Goal: Task Accomplishment & Management: Use online tool/utility

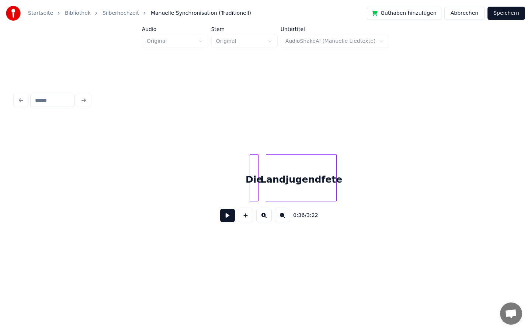
scroll to position [0, 5069]
click at [223, 179] on div at bounding box center [224, 178] width 2 height 46
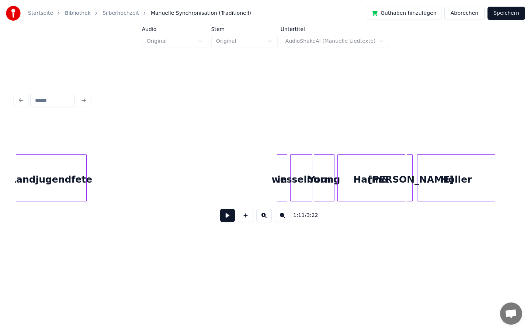
scroll to position [0, 5313]
click at [260, 182] on div at bounding box center [261, 178] width 2 height 46
click at [225, 185] on div "in" at bounding box center [234, 180] width 27 height 50
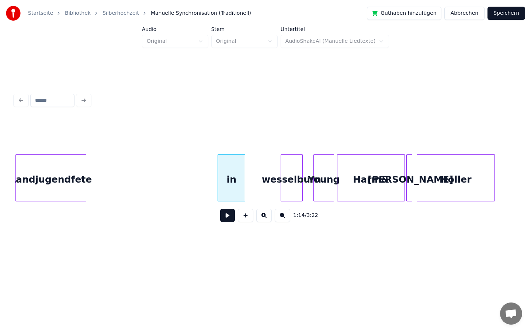
click at [295, 187] on div "wesselburn" at bounding box center [291, 180] width 21 height 50
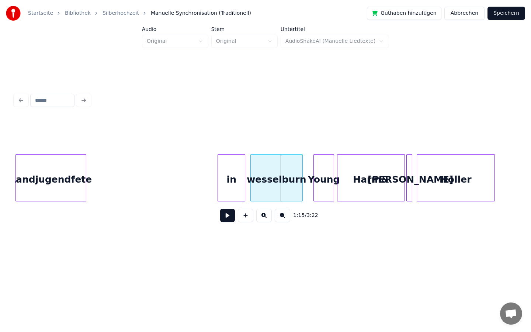
click at [252, 183] on div at bounding box center [252, 178] width 2 height 46
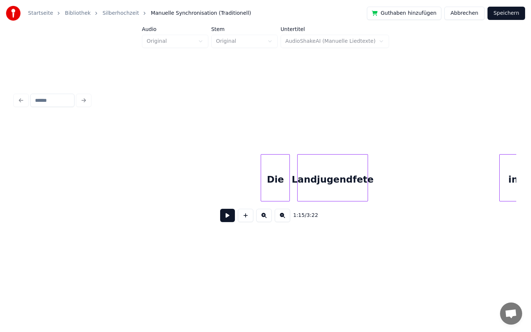
scroll to position [0, 5031]
click at [80, 189] on div "Die" at bounding box center [83, 180] width 28 height 50
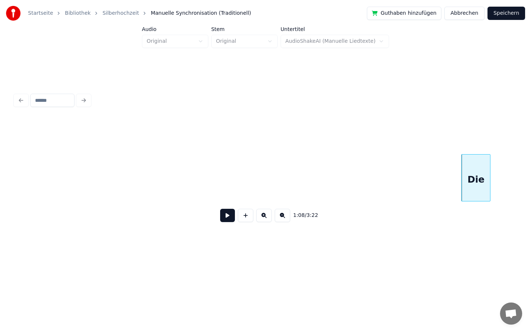
scroll to position [0, 4573]
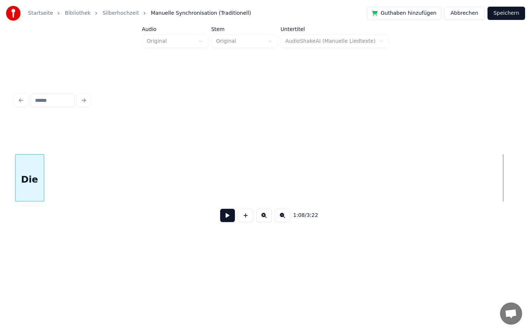
click at [0, 160] on div "Startseite Bibliothek Silberhochzeit Manuelle Synchronisation (Traditionell) Gu…" at bounding box center [265, 129] width 531 height 259
click at [0, 153] on div "Startseite Bibliothek Silberhochzeit Manuelle Synchronisation (Traditionell) Gu…" at bounding box center [265, 129] width 531 height 259
click at [0, 189] on div "Startseite Bibliothek Silberhochzeit Manuelle Synchronisation (Traditionell) Gu…" at bounding box center [265, 129] width 531 height 259
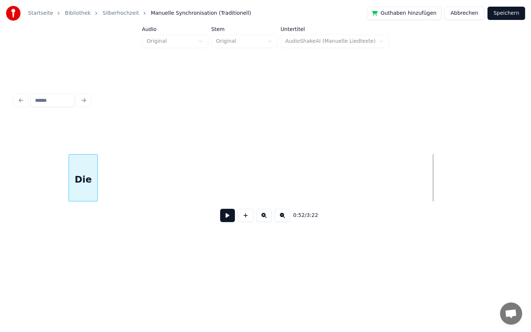
scroll to position [0, 3403]
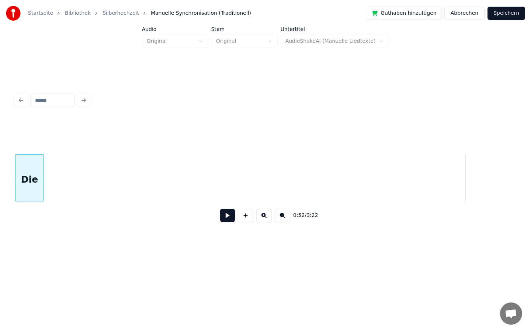
click at [0, 203] on div "Startseite Bibliothek Silberhochzeit Manuelle Synchronisation (Traditionell) Gu…" at bounding box center [265, 129] width 531 height 259
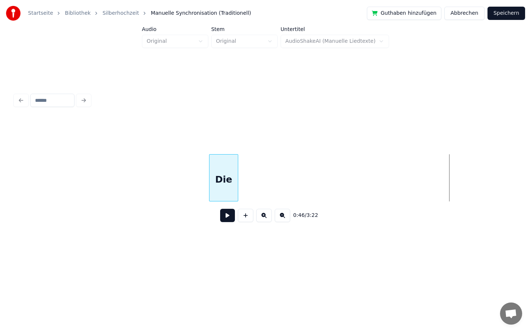
scroll to position [0, 2940]
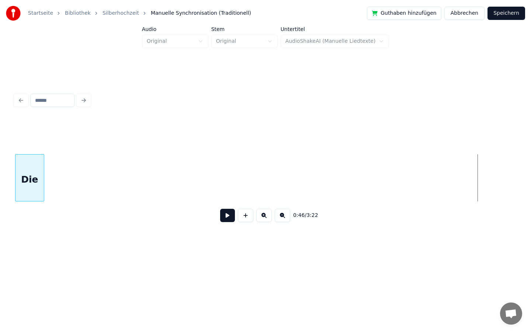
click at [0, 174] on div "Startseite Bibliothek Silberhochzeit Manuelle Synchronisation (Traditionell) Gu…" at bounding box center [265, 129] width 531 height 259
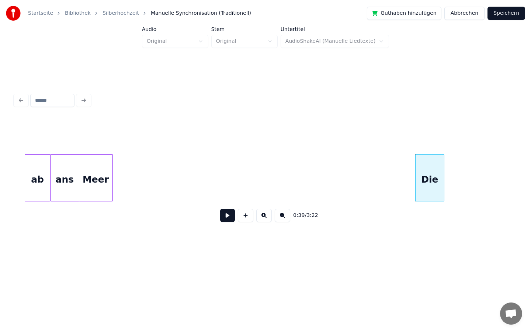
scroll to position [0, 2534]
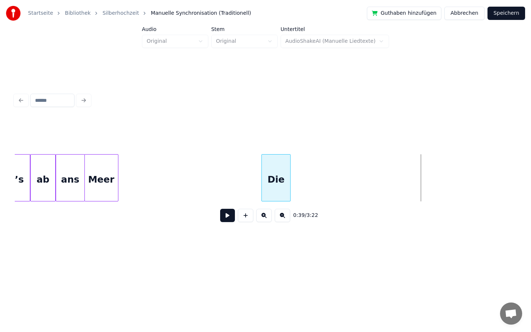
click at [283, 187] on div "Die" at bounding box center [276, 180] width 28 height 50
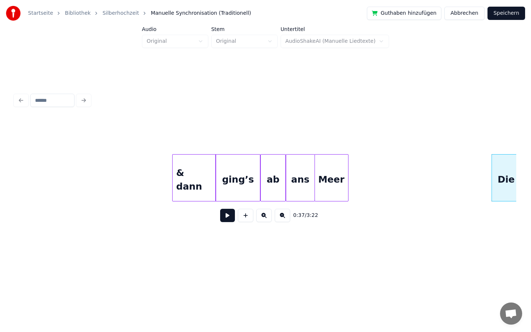
scroll to position [0, 2191]
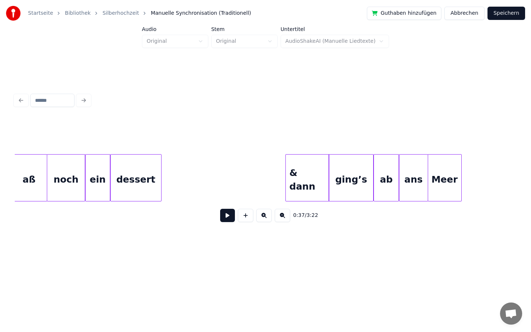
click at [225, 216] on button at bounding box center [227, 215] width 15 height 13
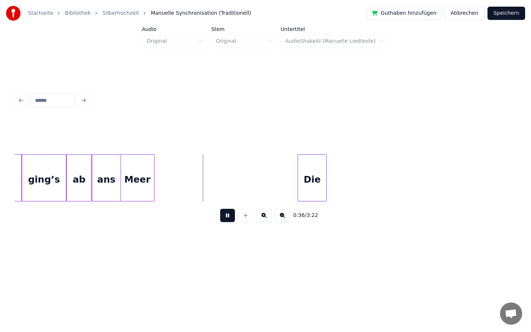
scroll to position [0, 2506]
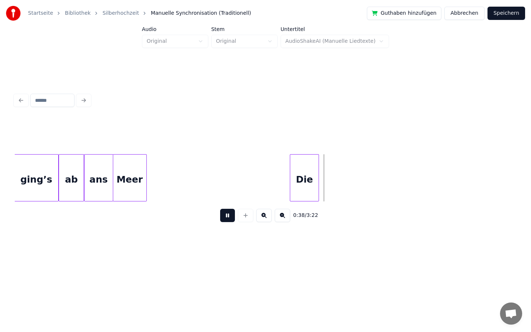
click at [229, 214] on button at bounding box center [227, 215] width 15 height 13
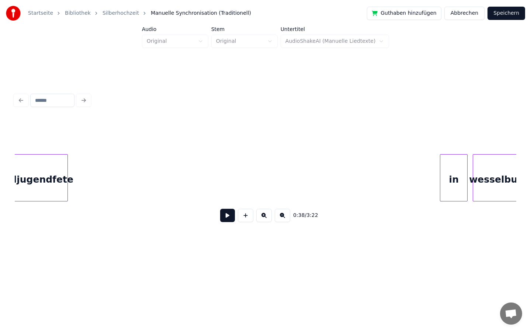
scroll to position [0, 5070]
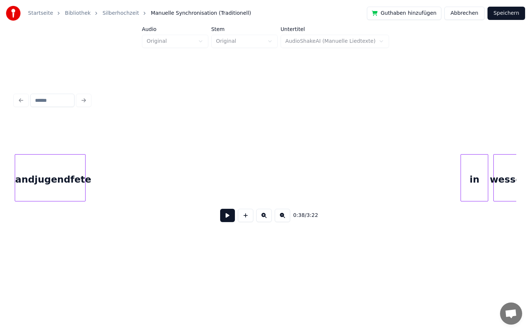
click at [10, 184] on div "Startseite Bibliothek Silberhochzeit Manuelle Synchronisation (Traditionell) Gu…" at bounding box center [265, 129] width 531 height 259
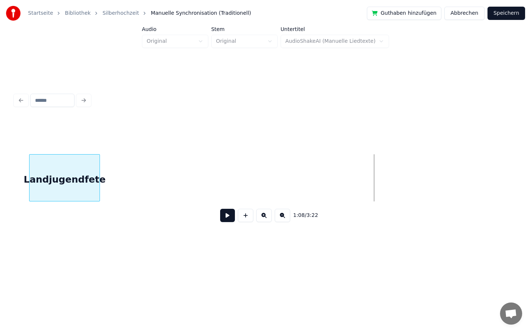
scroll to position [0, 4706]
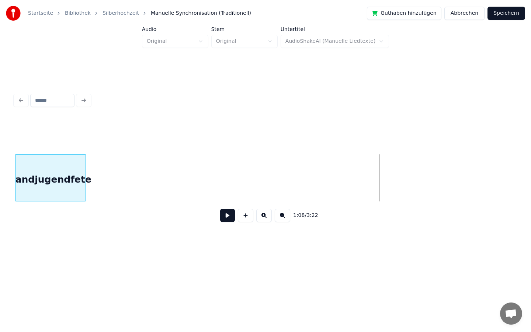
click at [25, 174] on div "Landjugendfete" at bounding box center [50, 180] width 70 height 50
click at [0, 171] on div "Startseite Bibliothek Silberhochzeit Manuelle Synchronisation (Traditionell) Gu…" at bounding box center [265, 129] width 531 height 259
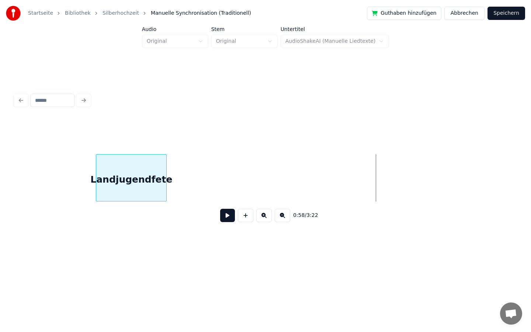
scroll to position [0, 3871]
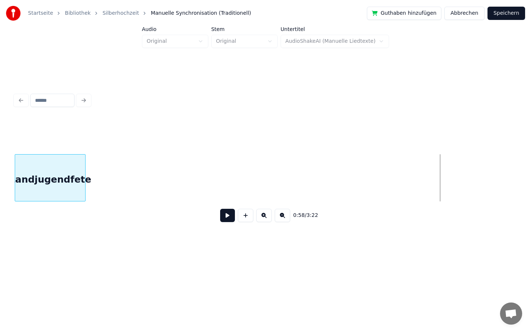
click at [0, 152] on div "Startseite Bibliothek Silberhochzeit Manuelle Synchronisation (Traditionell) Gu…" at bounding box center [265, 129] width 531 height 259
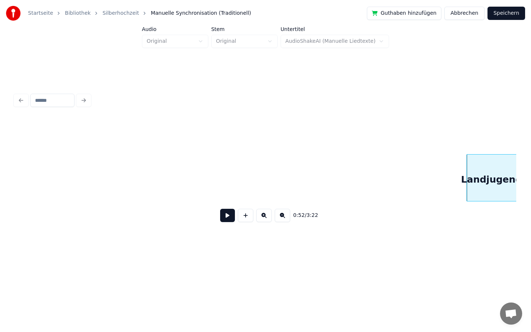
scroll to position [0, 3418]
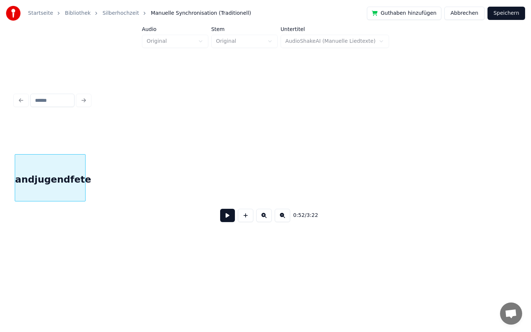
click at [0, 150] on div "Startseite Bibliothek Silberhochzeit Manuelle Synchronisation (Traditionell) Gu…" at bounding box center [265, 129] width 531 height 259
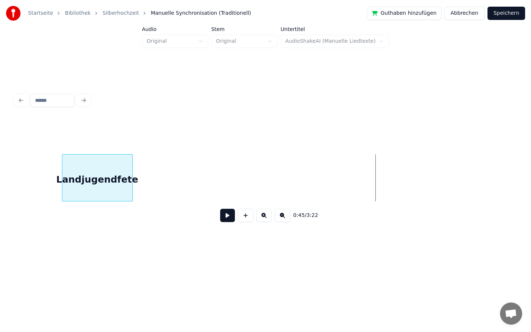
scroll to position [0, 2945]
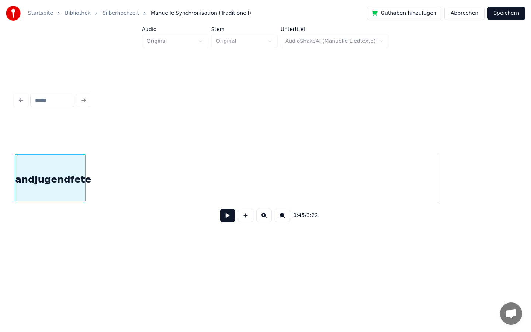
click at [0, 171] on div "Startseite Bibliothek Silberhochzeit Manuelle Synchronisation (Traditionell) Gu…" at bounding box center [265, 129] width 531 height 259
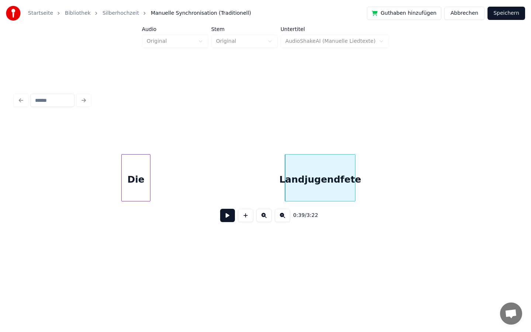
scroll to position [0, 2668]
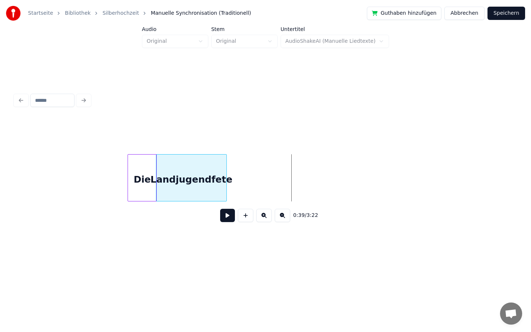
click at [209, 171] on div "Landjugendfete" at bounding box center [191, 180] width 70 height 50
click at [222, 179] on div "Landjugendfete" at bounding box center [192, 180] width 70 height 50
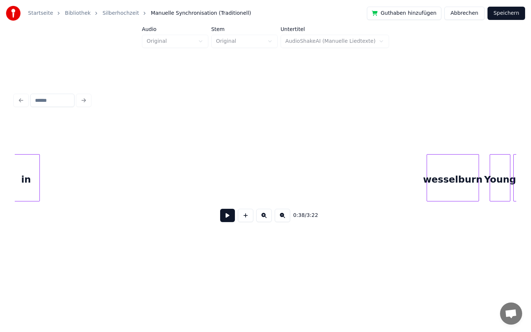
scroll to position [0, 5132]
click at [0, 158] on div "Startseite Bibliothek Silberhochzeit Manuelle Synchronisation (Traditionell) Gu…" at bounding box center [265, 129] width 531 height 259
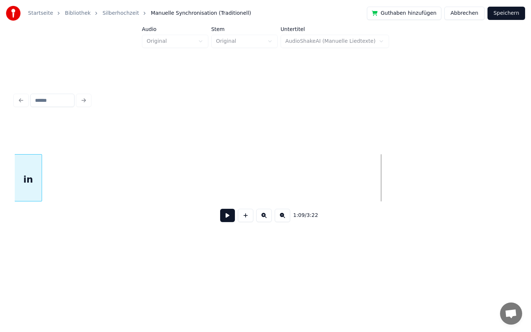
scroll to position [0, 4764]
click at [13, 185] on div "1:09 / 3:22" at bounding box center [266, 159] width 508 height 146
click at [0, 199] on div "Startseite Bibliothek Silberhochzeit Manuelle Synchronisation (Traditionell) Gu…" at bounding box center [265, 129] width 531 height 259
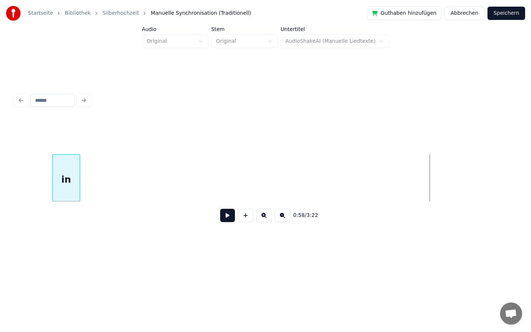
scroll to position [0, 3852]
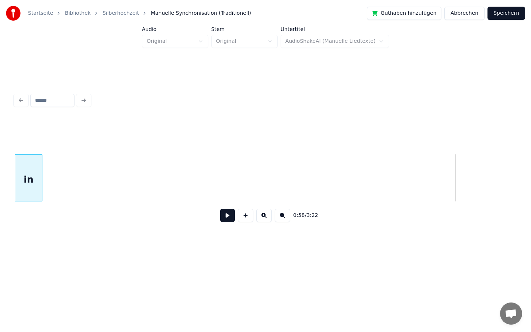
click at [0, 193] on div "Startseite Bibliothek Silberhochzeit Manuelle Synchronisation (Traditionell) Gu…" at bounding box center [265, 129] width 531 height 259
click at [0, 143] on div "Startseite Bibliothek Silberhochzeit Manuelle Synchronisation (Traditionell) Gu…" at bounding box center [265, 129] width 531 height 259
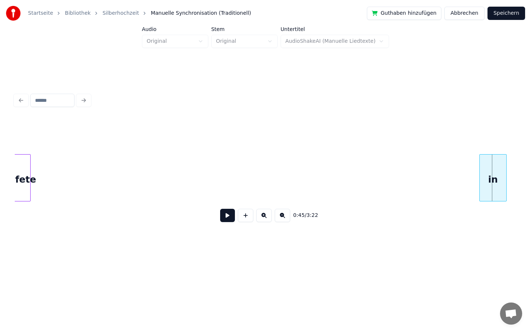
scroll to position [0, 2866]
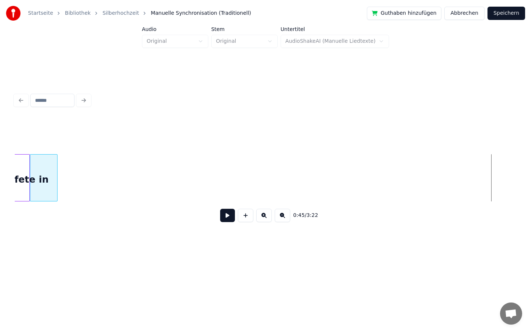
click at [41, 149] on div "0:45 / 3:22" at bounding box center [266, 173] width 502 height 112
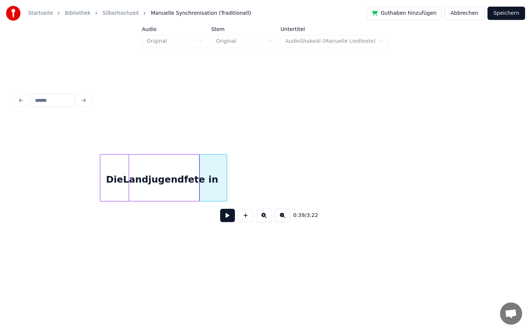
scroll to position [0, 2697]
click at [214, 181] on div "in" at bounding box center [211, 180] width 27 height 50
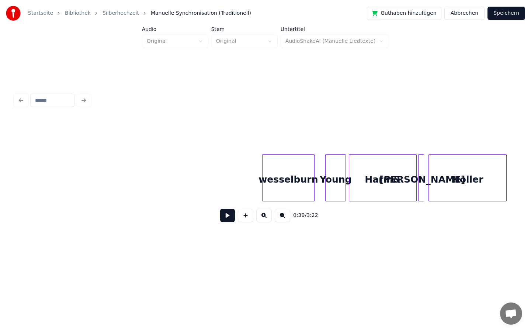
scroll to position [0, 5330]
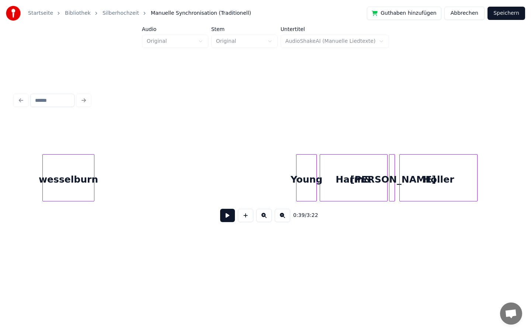
click at [72, 170] on div "wesselburn" at bounding box center [68, 180] width 51 height 50
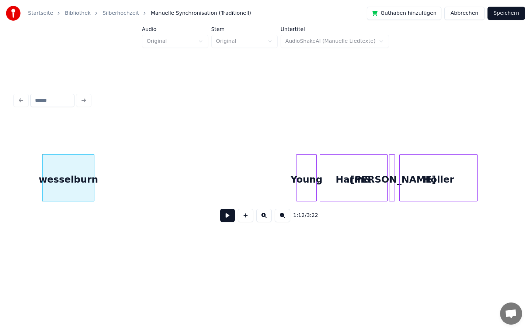
click at [72, 170] on div "wesselburn" at bounding box center [68, 180] width 51 height 50
click at [165, 137] on input "**********" at bounding box center [187, 135] width 55 height 13
click at [185, 136] on input "**********" at bounding box center [187, 135] width 55 height 13
type input "**********"
click at [147, 217] on div "1:12 / 3:22" at bounding box center [266, 215] width 490 height 16
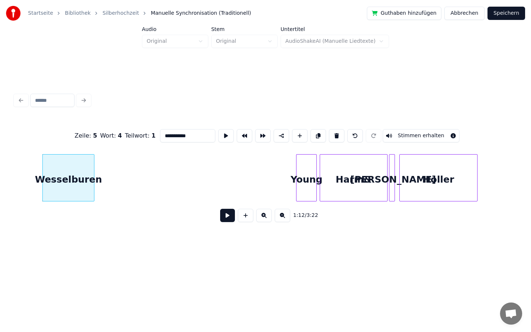
click at [147, 217] on div "1:12 / 3:22" at bounding box center [266, 215] width 490 height 16
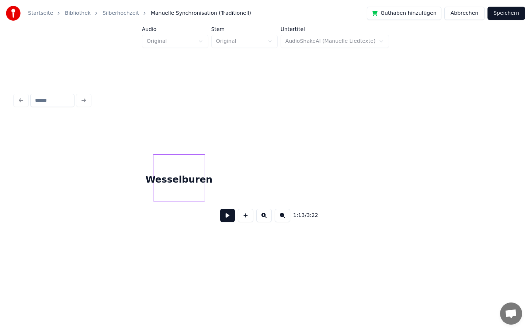
scroll to position [0, 4876]
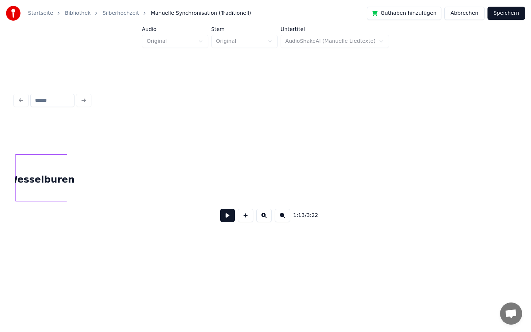
click at [19, 106] on div "1:13 / 3:22" at bounding box center [266, 159] width 508 height 146
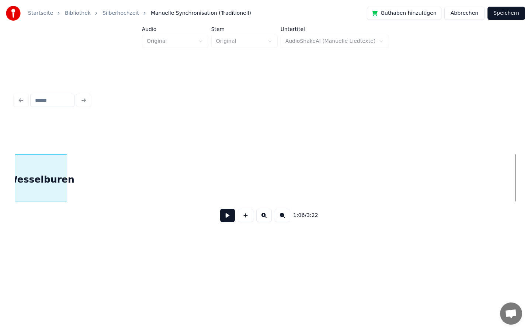
click at [0, 174] on div "Startseite Bibliothek Silberhochzeit Manuelle Synchronisation (Traditionell) Gu…" at bounding box center [265, 129] width 531 height 259
click at [0, 88] on div "Startseite Bibliothek Silberhochzeit Manuelle Synchronisation (Traditionell) Gu…" at bounding box center [265, 129] width 531 height 259
click at [0, 202] on div "Startseite Bibliothek Silberhochzeit Manuelle Synchronisation (Traditionell) Gu…" at bounding box center [265, 129] width 531 height 259
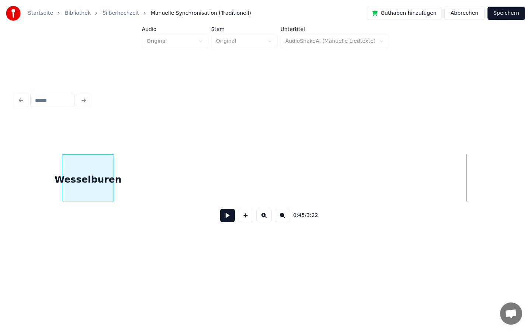
scroll to position [0, 2863]
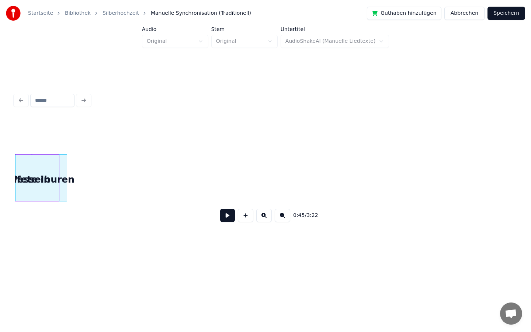
click at [0, 184] on div "Startseite Bibliothek Silberhochzeit Manuelle Synchronisation (Traditionell) Gu…" at bounding box center [265, 129] width 531 height 259
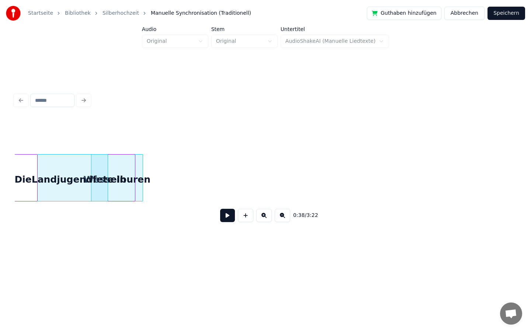
scroll to position [0, 2784]
click at [145, 179] on div at bounding box center [145, 178] width 2 height 46
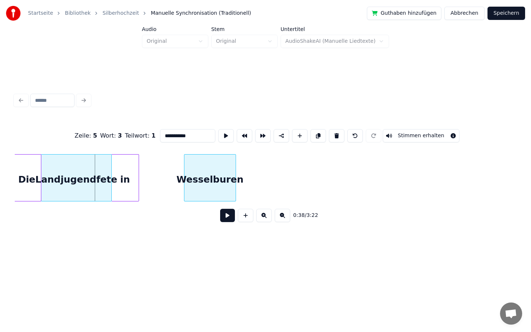
click at [232, 179] on div "Wesselburen" at bounding box center [209, 180] width 51 height 50
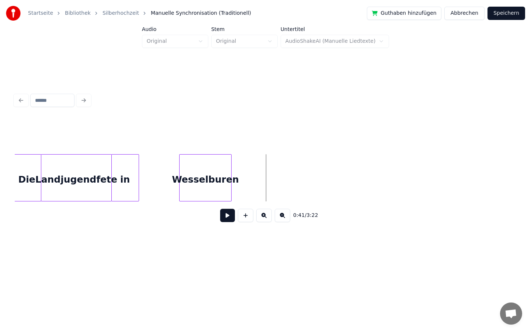
click at [210, 173] on div "Wesselburen" at bounding box center [205, 180] width 51 height 50
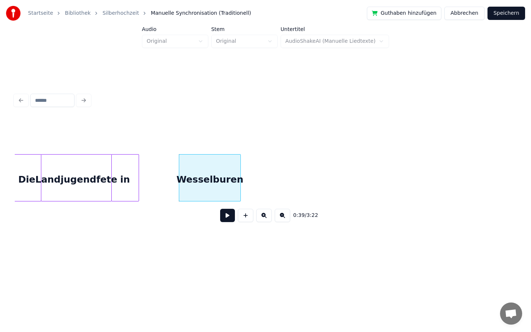
click at [240, 183] on div at bounding box center [239, 178] width 2 height 46
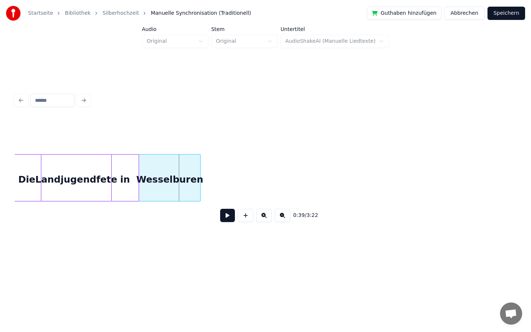
click at [182, 179] on div "Wesselburen" at bounding box center [169, 180] width 61 height 50
click at [96, 230] on div "0:39 / 3:22" at bounding box center [266, 159] width 508 height 146
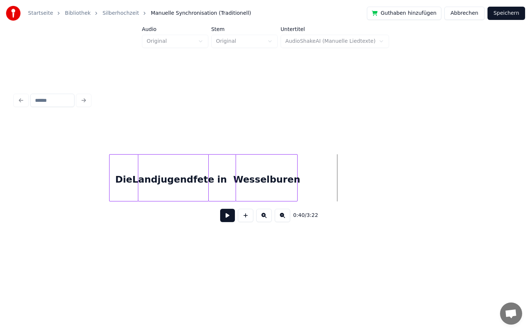
scroll to position [0, 2684]
click at [232, 218] on button at bounding box center [227, 215] width 15 height 13
click at [226, 216] on button at bounding box center [227, 215] width 15 height 13
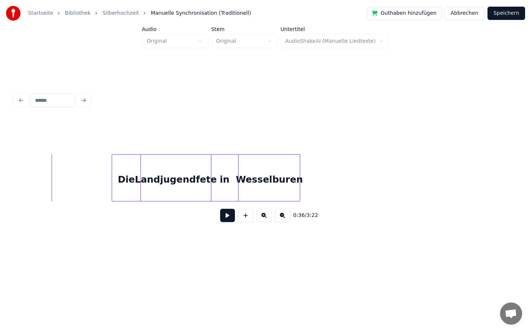
click at [229, 218] on button at bounding box center [227, 215] width 15 height 13
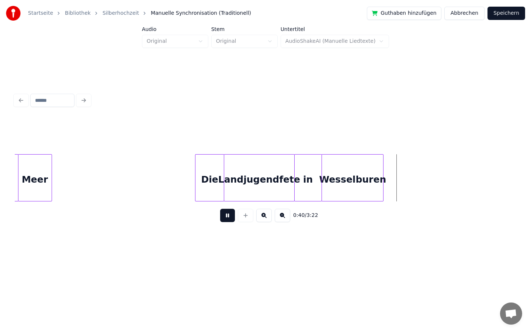
scroll to position [0, 2600]
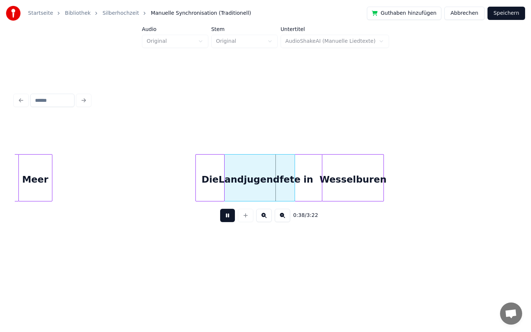
click at [225, 216] on button at bounding box center [227, 215] width 15 height 13
click at [408, 188] on div "Wesselburen" at bounding box center [391, 180] width 61 height 50
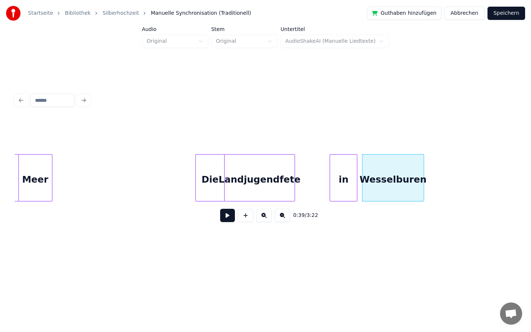
click at [345, 185] on div "in" at bounding box center [343, 180] width 27 height 50
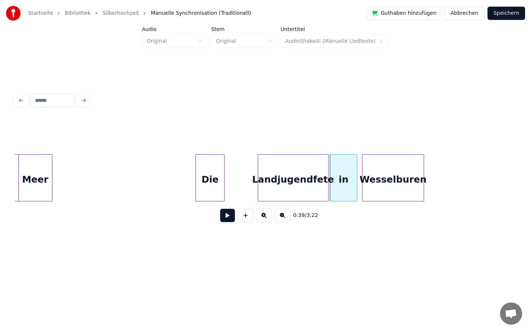
click at [283, 185] on div "Landjugendfete" at bounding box center [293, 180] width 70 height 50
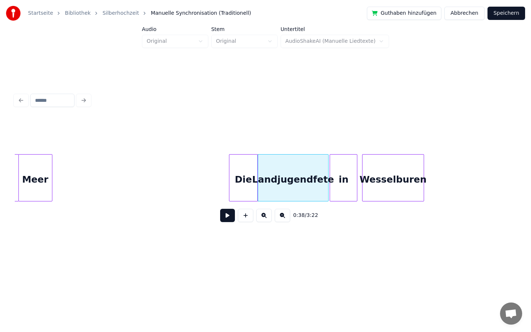
click at [245, 186] on div "Die" at bounding box center [243, 180] width 28 height 50
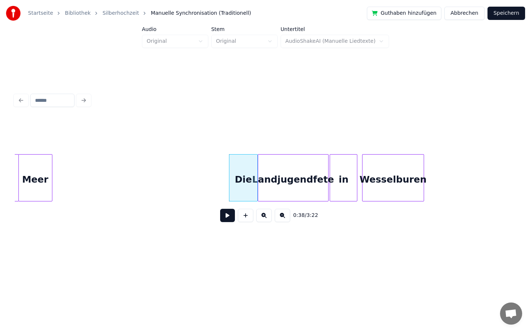
click at [231, 214] on button at bounding box center [227, 215] width 15 height 13
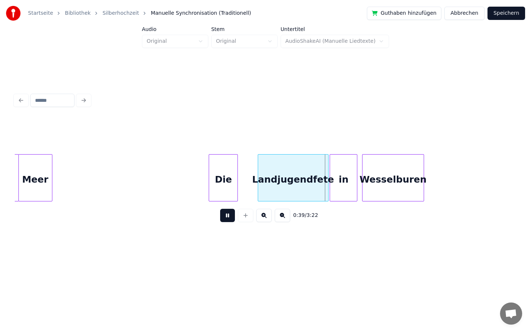
click at [213, 182] on div "Die" at bounding box center [223, 180] width 28 height 50
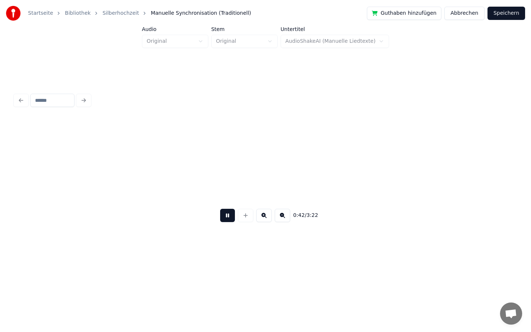
scroll to position [0, 3103]
click at [227, 215] on button at bounding box center [227, 215] width 15 height 13
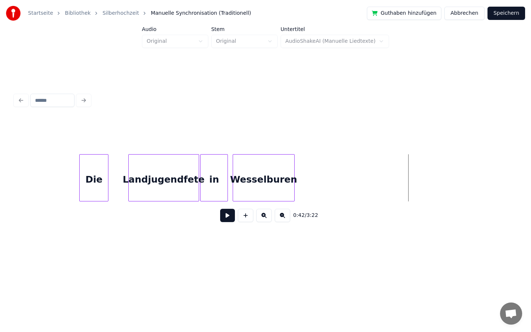
scroll to position [0, 2680]
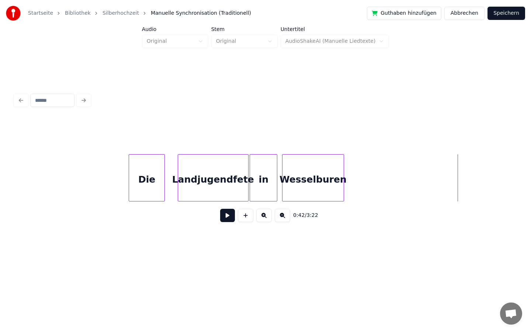
click at [164, 179] on div at bounding box center [163, 178] width 2 height 46
click at [175, 178] on div at bounding box center [176, 178] width 2 height 46
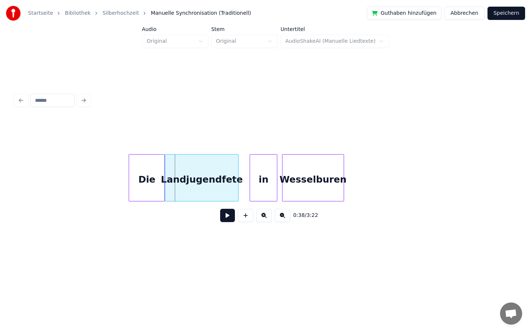
click at [191, 181] on div "Landjugendfete" at bounding box center [201, 180] width 73 height 50
click at [246, 180] on div at bounding box center [246, 178] width 2 height 46
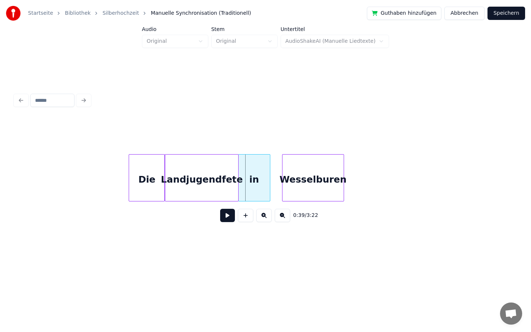
click at [254, 181] on div "in" at bounding box center [254, 180] width 31 height 50
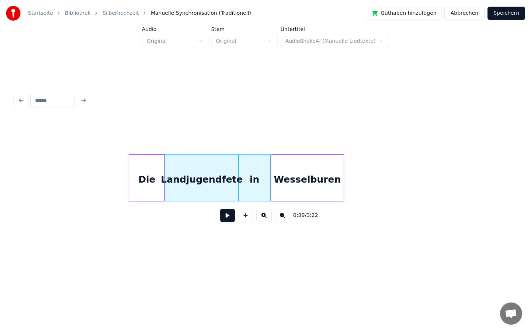
click at [271, 179] on div at bounding box center [272, 178] width 2 height 46
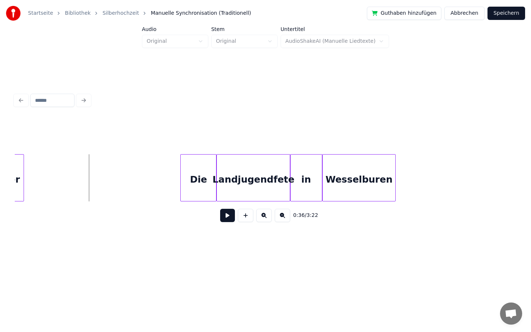
scroll to position [0, 2628]
click at [227, 215] on button at bounding box center [227, 215] width 15 height 13
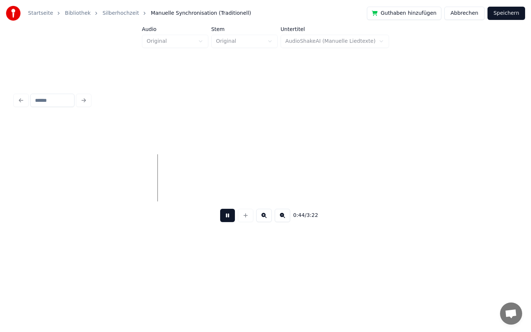
click at [227, 214] on button at bounding box center [227, 215] width 15 height 13
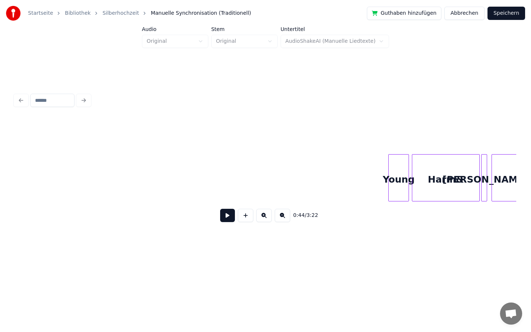
scroll to position [0, 5240]
click at [387, 179] on div "Young" at bounding box center [397, 177] width 21 height 47
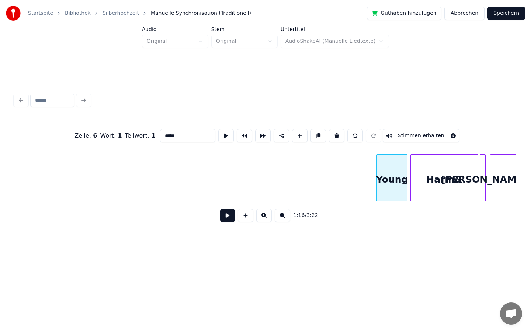
click at [377, 179] on div at bounding box center [378, 178] width 2 height 46
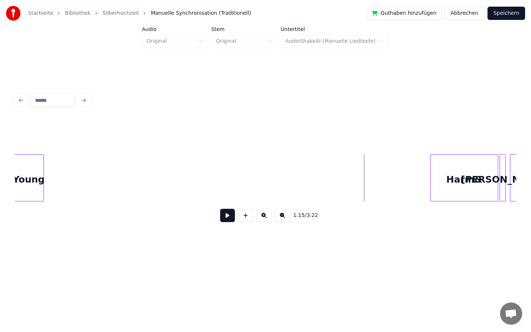
scroll to position [0, 5206]
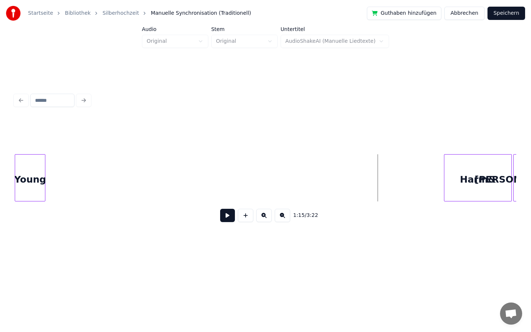
click at [0, 175] on div "Startseite Bibliothek Silberhochzeit Manuelle Synchronisation (Traditionell) Gu…" at bounding box center [265, 129] width 531 height 259
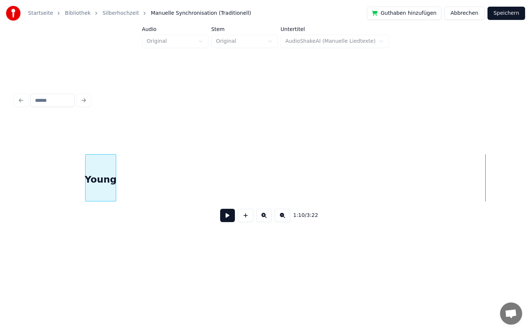
scroll to position [0, 4733]
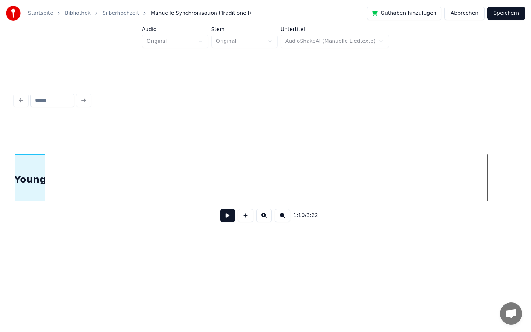
click at [25, 124] on div "1:10 / 3:22" at bounding box center [266, 173] width 502 height 112
click at [0, 143] on div "Startseite Bibliothek Silberhochzeit Manuelle Synchronisation (Traditionell) Gu…" at bounding box center [265, 129] width 531 height 259
click at [0, 204] on div "Startseite Bibliothek Silberhochzeit Manuelle Synchronisation (Traditionell) Gu…" at bounding box center [265, 129] width 531 height 259
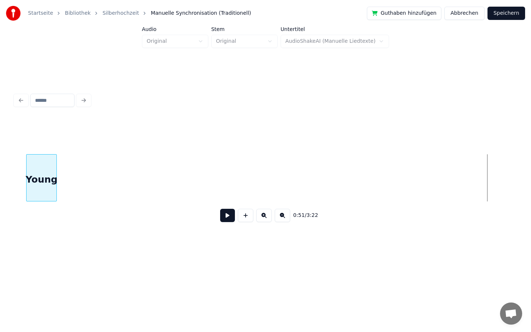
scroll to position [0, 3310]
click at [6, 182] on div "Startseite Bibliothek Silberhochzeit Manuelle Synchronisation (Traditionell) Gu…" at bounding box center [265, 129] width 531 height 259
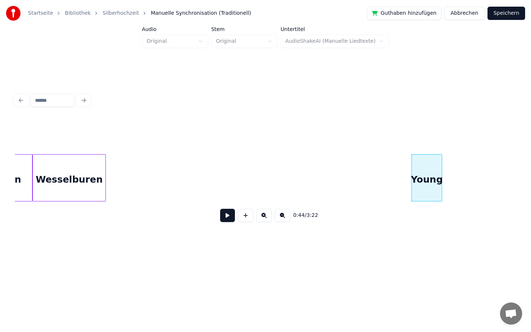
scroll to position [0, 2914]
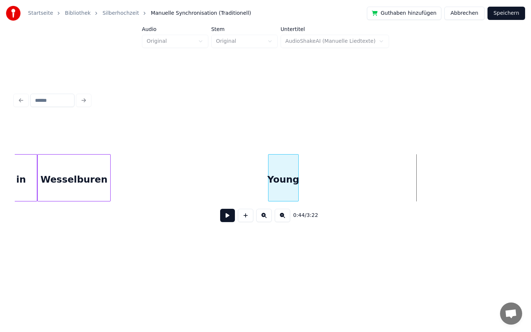
click at [281, 161] on div "Young" at bounding box center [284, 180] width 30 height 50
click at [247, 141] on div at bounding box center [266, 135] width 502 height 37
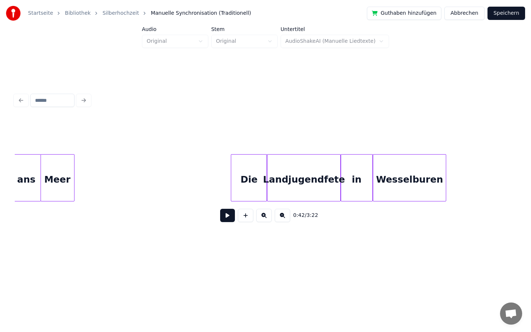
scroll to position [0, 2516]
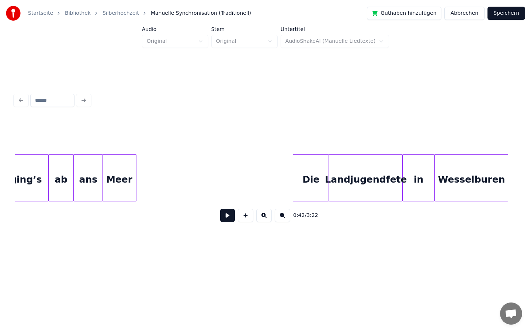
click at [227, 218] on button at bounding box center [227, 215] width 15 height 13
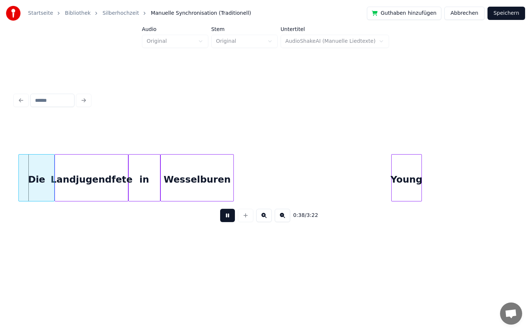
scroll to position [0, 2790]
click at [227, 215] on button at bounding box center [227, 215] width 15 height 13
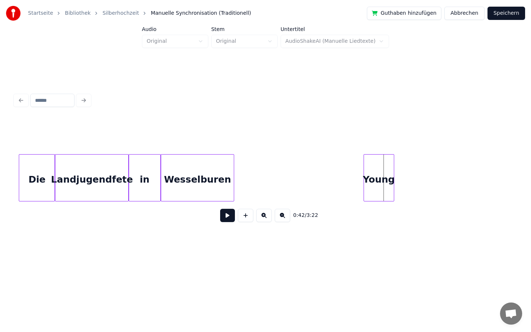
click at [380, 179] on div "Young" at bounding box center [379, 180] width 30 height 50
click at [224, 218] on button at bounding box center [227, 215] width 15 height 13
click at [369, 186] on div "Young" at bounding box center [360, 180] width 30 height 50
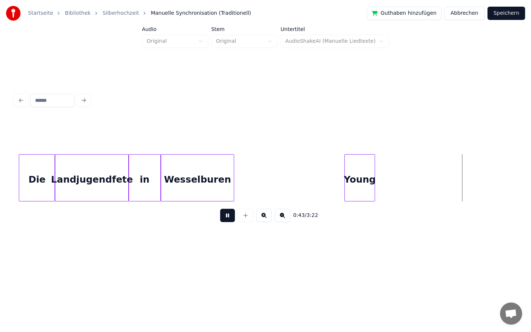
click at [227, 214] on button at bounding box center [227, 215] width 15 height 13
click at [4, 180] on div "Startseite Bibliothek Silberhochzeit Manuelle Synchronisation (Traditionell) Gu…" at bounding box center [265, 129] width 531 height 259
click at [13, 179] on div "0:43 / 3:22" at bounding box center [266, 159] width 508 height 146
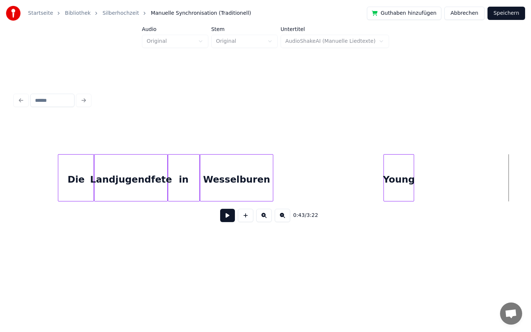
scroll to position [0, 2745]
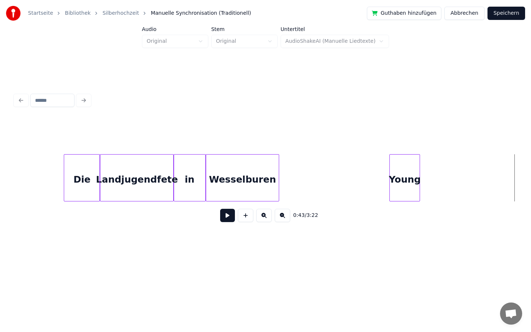
click at [222, 219] on button at bounding box center [227, 215] width 15 height 13
click at [228, 215] on button at bounding box center [227, 215] width 15 height 13
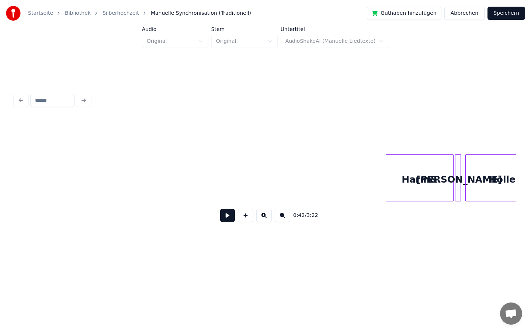
scroll to position [0, 5268]
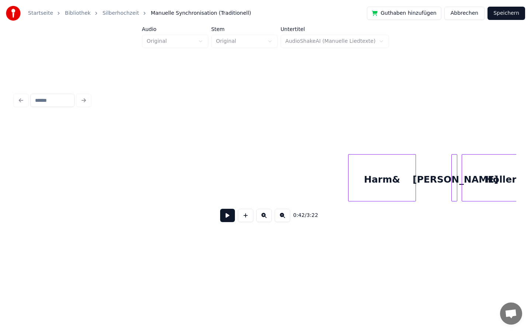
click at [349, 196] on div "Harm&" at bounding box center [382, 180] width 67 height 50
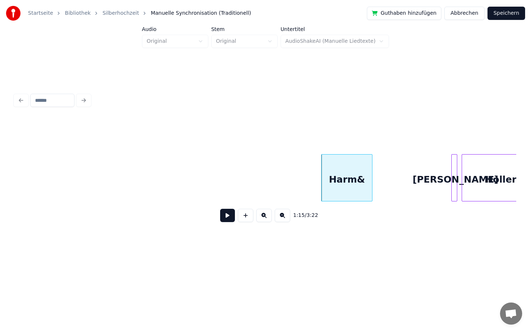
click at [371, 181] on div at bounding box center [371, 178] width 2 height 46
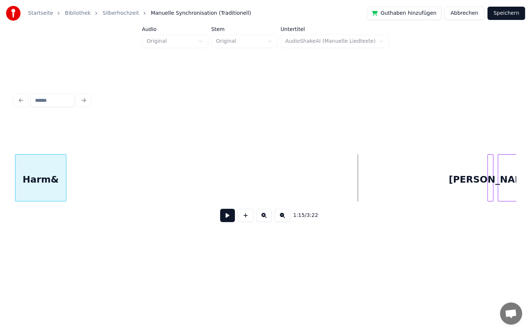
scroll to position [0, 5221]
click at [0, 148] on div "Startseite Bibliothek Silberhochzeit Manuelle Synchronisation (Traditionell) Gu…" at bounding box center [265, 129] width 531 height 259
click at [1, 158] on div "Startseite Bibliothek Silberhochzeit Manuelle Synchronisation (Traditionell) Gu…" at bounding box center [265, 129] width 531 height 259
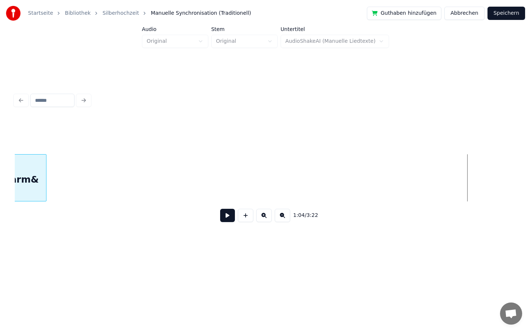
scroll to position [0, 4237]
click at [0, 158] on div "Startseite Bibliothek Silberhochzeit Manuelle Synchronisation (Traditionell) Gu…" at bounding box center [265, 129] width 531 height 259
click at [3, 158] on div "Startseite Bibliothek Silberhochzeit Manuelle Synchronisation (Traditionell) Gu…" at bounding box center [265, 129] width 531 height 259
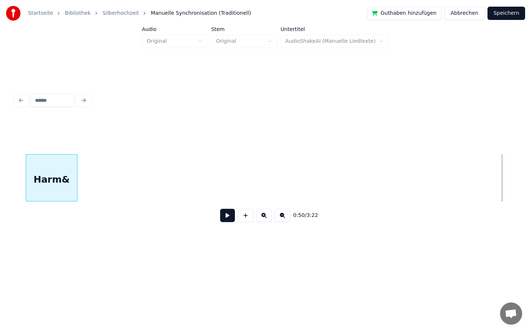
scroll to position [0, 3257]
click at [0, 118] on div "Startseite Bibliothek Silberhochzeit Manuelle Synchronisation (Traditionell) Gu…" at bounding box center [265, 129] width 531 height 259
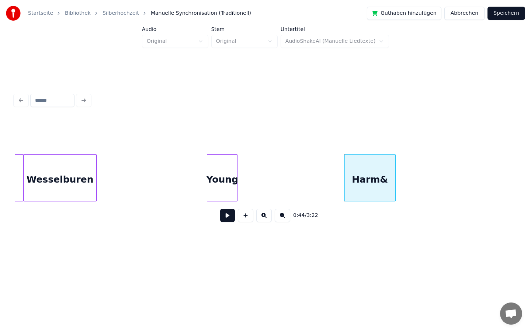
scroll to position [0, 2928]
click at [367, 180] on div "Harm&" at bounding box center [370, 180] width 51 height 50
click at [180, 134] on input "*****" at bounding box center [187, 135] width 55 height 13
type input "******"
click at [411, 248] on div "Zeile : 6 Wort : 2 Teilwort : 1 ****** Stimmen erhalten 0:44 / 3:22" at bounding box center [266, 159] width 508 height 199
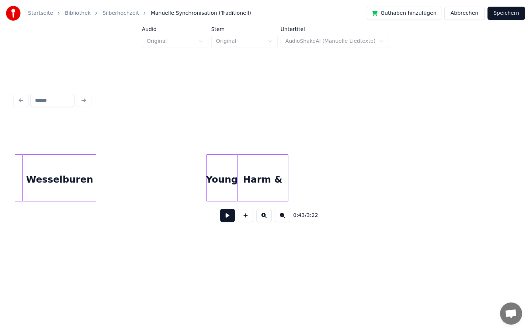
click at [272, 166] on div "Harm &" at bounding box center [263, 180] width 51 height 50
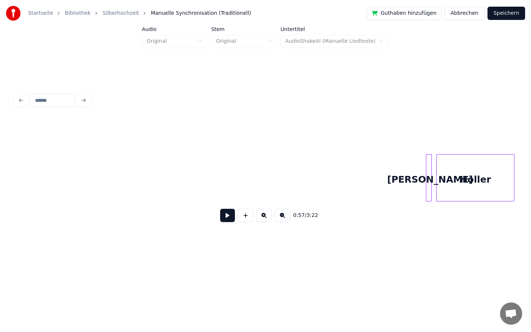
scroll to position [0, 5294]
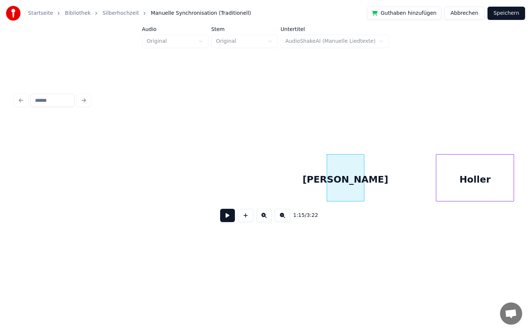
click at [362, 189] on div at bounding box center [363, 178] width 2 height 46
click at [357, 177] on div "[PERSON_NAME]" at bounding box center [345, 180] width 37 height 50
click at [191, 136] on input "****" at bounding box center [187, 135] width 55 height 13
click at [383, 238] on div "**********" at bounding box center [266, 159] width 508 height 199
click at [438, 192] on div at bounding box center [437, 178] width 2 height 46
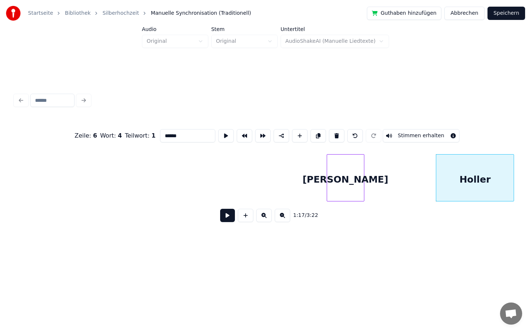
click at [336, 136] on button at bounding box center [336, 135] width 15 height 13
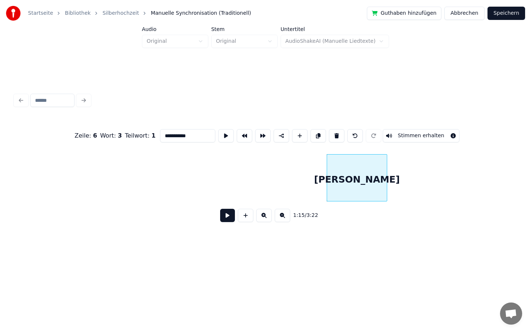
click at [387, 172] on div at bounding box center [386, 178] width 2 height 46
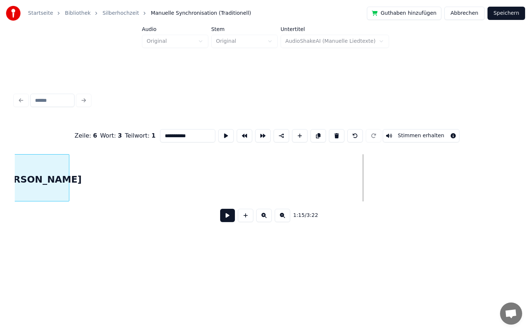
scroll to position [0, 5248]
click at [0, 158] on div "**********" at bounding box center [265, 129] width 531 height 259
click at [0, 176] on div "**********" at bounding box center [265, 129] width 531 height 259
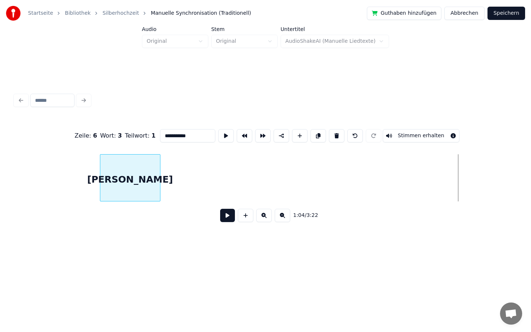
scroll to position [0, 4269]
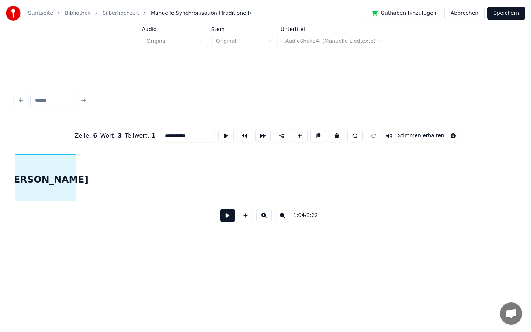
click at [0, 176] on div "**********" at bounding box center [265, 129] width 531 height 259
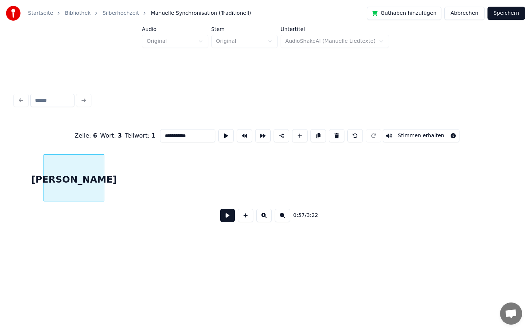
scroll to position [0, 3778]
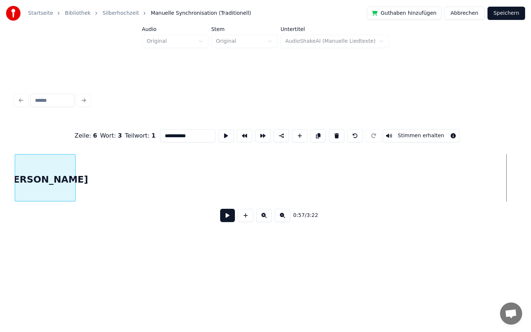
click at [0, 173] on div "**********" at bounding box center [265, 129] width 531 height 259
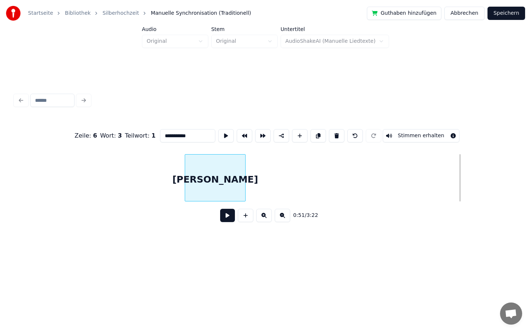
scroll to position [0, 3273]
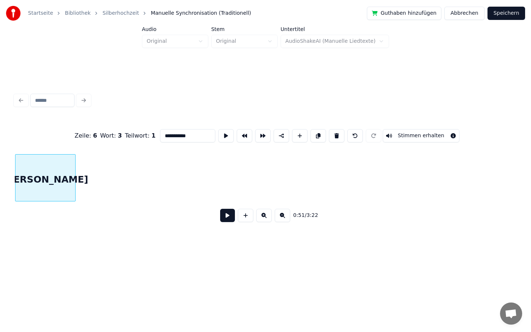
click at [0, 153] on div "**********" at bounding box center [265, 129] width 531 height 259
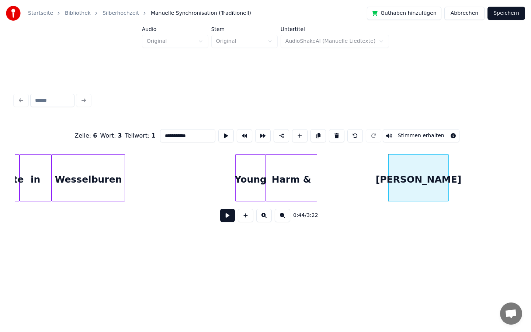
scroll to position [0, 2901]
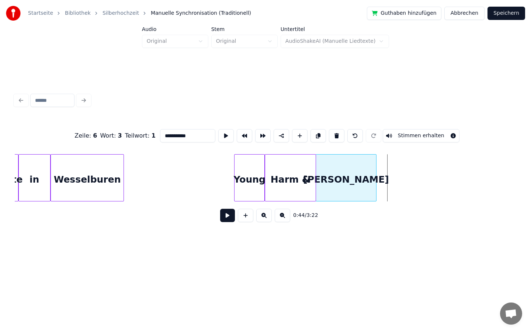
click at [355, 180] on div "[PERSON_NAME]" at bounding box center [346, 180] width 60 height 50
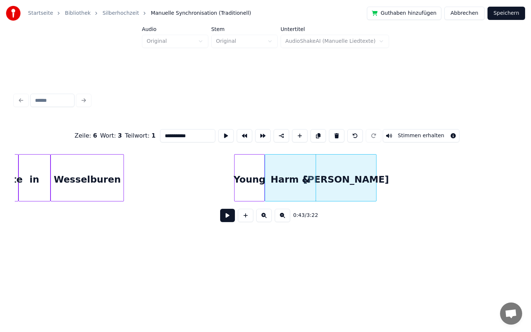
click at [431, 216] on div "0:43 / 3:22" at bounding box center [266, 215] width 490 height 16
click at [333, 249] on div "**********" at bounding box center [266, 159] width 508 height 199
click at [257, 184] on div "Young" at bounding box center [250, 180] width 30 height 50
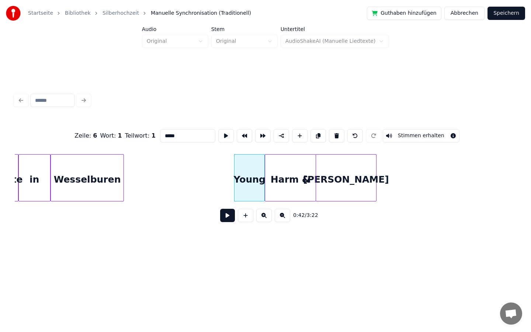
click at [259, 186] on div "Young" at bounding box center [250, 180] width 30 height 50
click at [188, 136] on input "*****" at bounding box center [187, 135] width 55 height 13
click at [297, 192] on div "Harm &" at bounding box center [290, 180] width 51 height 50
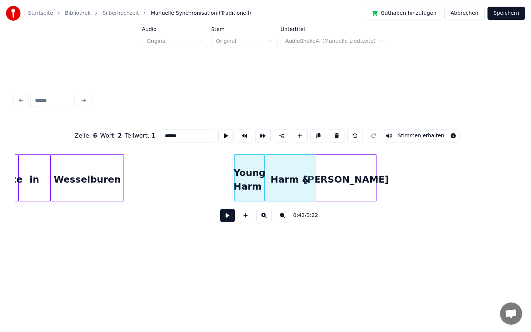
click at [297, 182] on div "Harm &" at bounding box center [290, 180] width 51 height 50
drag, startPoint x: 190, startPoint y: 135, endPoint x: 145, endPoint y: 135, distance: 45.4
click at [145, 135] on div "Zeile : 6 Wort : 2 Teilwort : 1 ****** Stimmen erhalten" at bounding box center [266, 135] width 502 height 37
type input "***"
click at [324, 250] on div "Zeile : 6 Wort : 2 Teilwort : 1 *** Stimmen erhalten 0:42 / 3:22" at bounding box center [266, 159] width 508 height 199
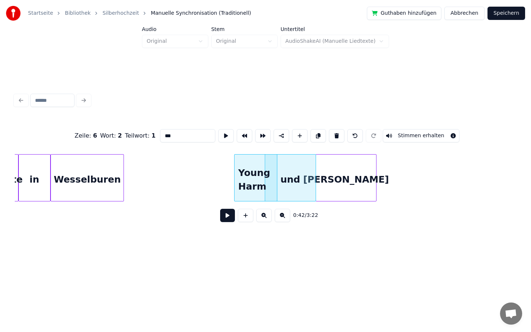
click at [277, 181] on div at bounding box center [276, 178] width 2 height 46
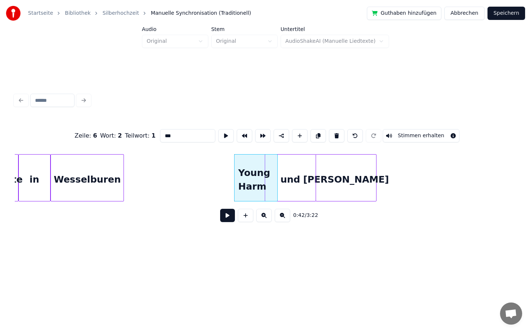
click at [293, 181] on div "und" at bounding box center [290, 180] width 51 height 50
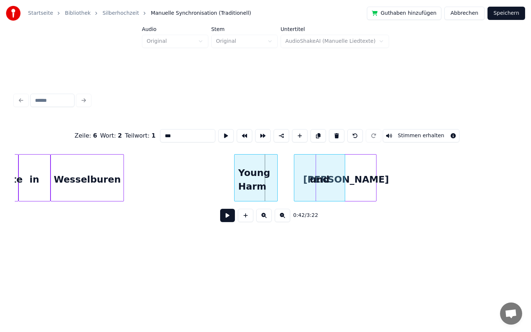
click at [335, 185] on div "und" at bounding box center [319, 180] width 51 height 50
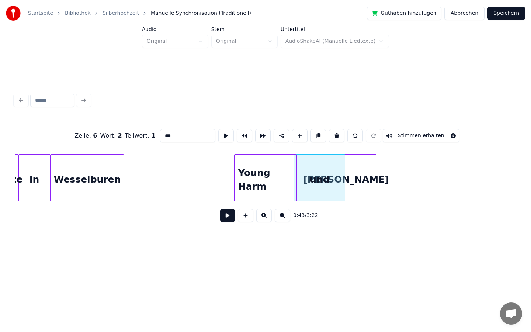
click at [296, 176] on div at bounding box center [295, 178] width 2 height 46
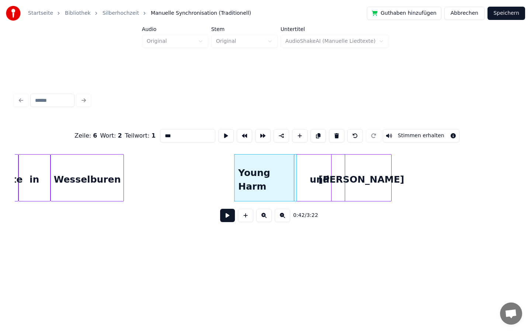
click at [381, 187] on div "[PERSON_NAME]" at bounding box center [362, 180] width 60 height 50
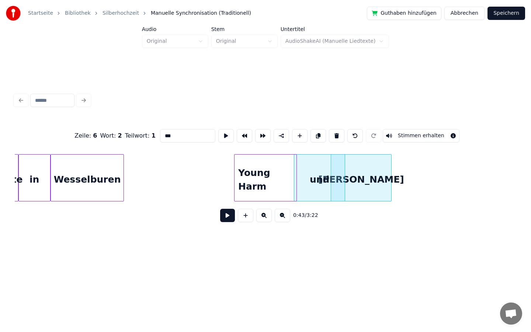
click at [322, 184] on div "und" at bounding box center [319, 180] width 51 height 50
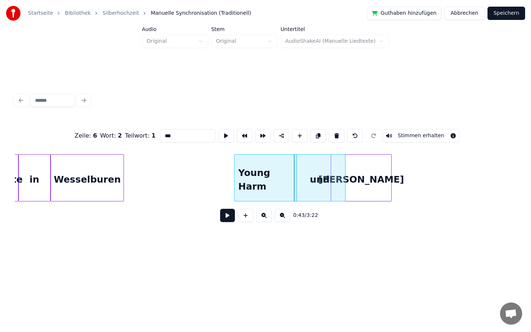
click at [345, 183] on div "und" at bounding box center [319, 177] width 51 height 47
click at [326, 186] on div at bounding box center [326, 178] width 2 height 46
click at [312, 187] on div "und" at bounding box center [312, 180] width 33 height 50
click at [315, 188] on div "und" at bounding box center [314, 180] width 33 height 50
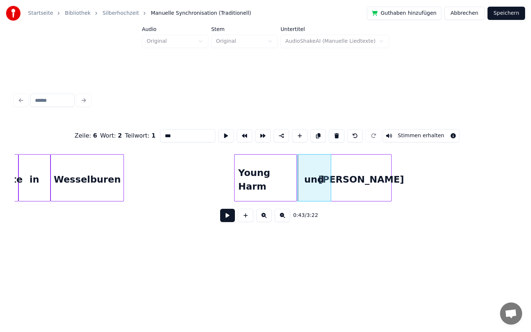
click at [314, 187] on div "und" at bounding box center [314, 180] width 33 height 50
click at [314, 186] on div "und" at bounding box center [313, 180] width 33 height 50
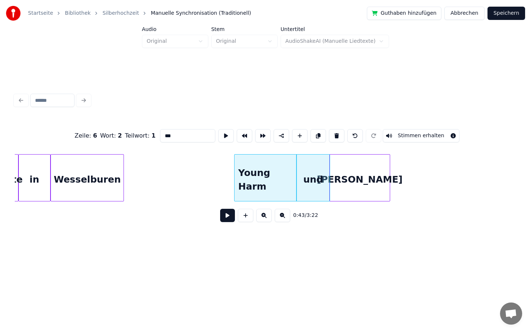
click at [350, 184] on div "[PERSON_NAME]" at bounding box center [360, 180] width 60 height 50
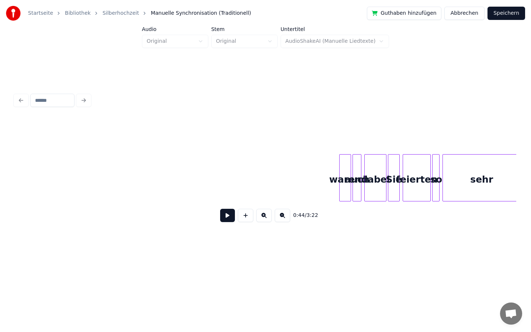
scroll to position [0, 6485]
click at [315, 186] on div at bounding box center [315, 178] width 2 height 46
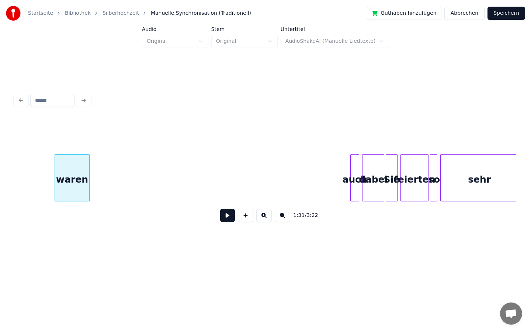
scroll to position [0, 6447]
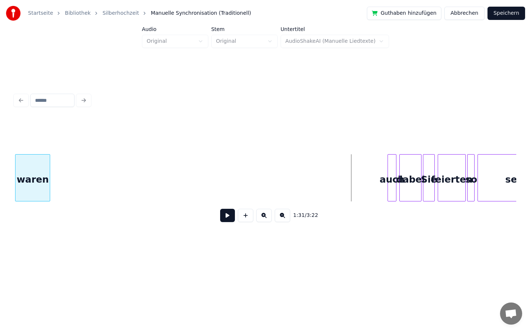
click at [0, 200] on div "Startseite Bibliothek Silberhochzeit Manuelle Synchronisation (Traditionell) Gu…" at bounding box center [265, 129] width 531 height 259
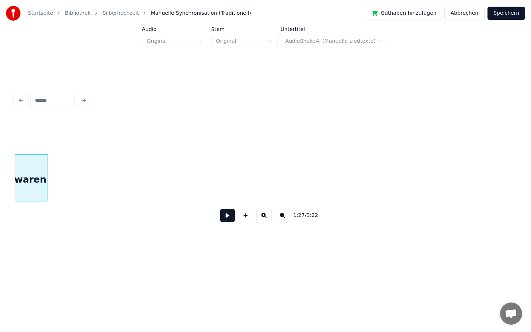
scroll to position [0, 5943]
click at [0, 196] on div "Startseite Bibliothek Silberhochzeit Manuelle Synchronisation (Traditionell) Gu…" at bounding box center [265, 129] width 531 height 259
click at [0, 165] on div "Startseite Bibliothek Silberhochzeit Manuelle Synchronisation (Traditionell) Gu…" at bounding box center [265, 129] width 531 height 259
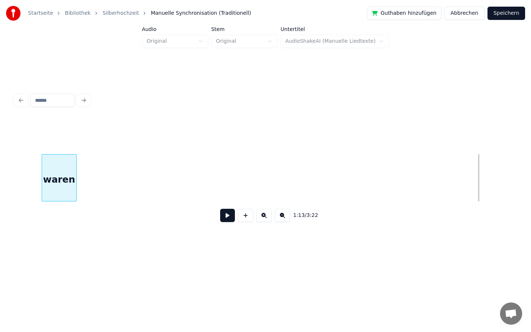
scroll to position [0, 4950]
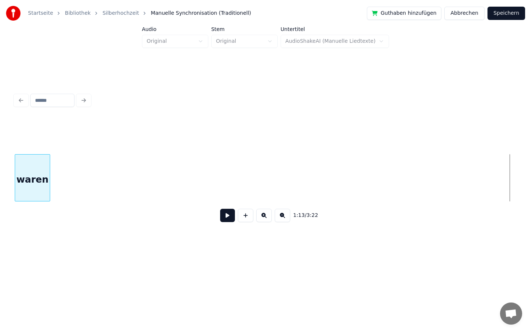
click at [3, 161] on div "Startseite Bibliothek Silberhochzeit Manuelle Synchronisation (Traditionell) Gu…" at bounding box center [265, 129] width 531 height 259
click at [0, 188] on div "Startseite Bibliothek Silberhochzeit Manuelle Synchronisation (Traditionell) Gu…" at bounding box center [265, 129] width 531 height 259
click at [21, 161] on div "waren" at bounding box center [32, 180] width 35 height 50
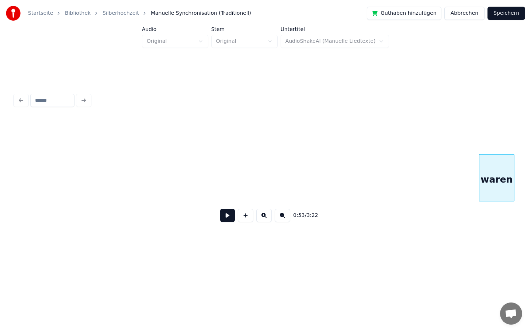
scroll to position [0, 3495]
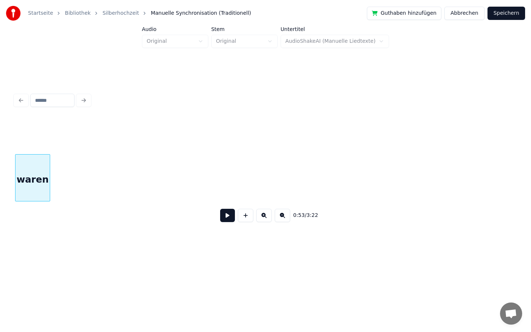
click at [0, 145] on div "Startseite Bibliothek Silberhochzeit Manuelle Synchronisation (Traditionell) Gu…" at bounding box center [265, 129] width 531 height 259
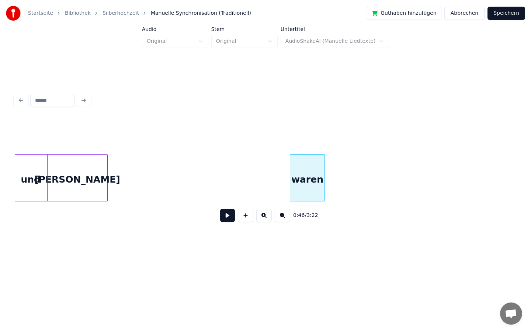
scroll to position [0, 3171]
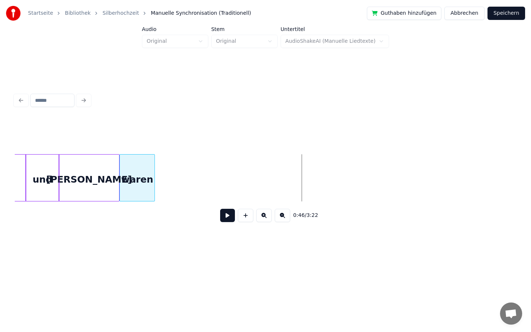
click at [136, 172] on div "waren" at bounding box center [137, 180] width 34 height 50
click at [136, 168] on div "waren" at bounding box center [137, 180] width 34 height 50
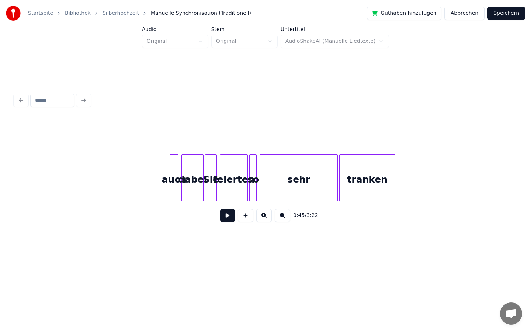
scroll to position [0, 6661]
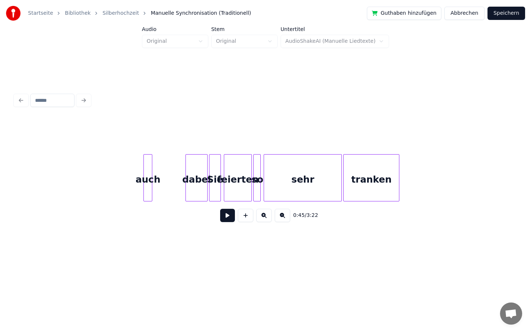
click at [147, 181] on div "auch" at bounding box center [148, 180] width 8 height 50
click at [129, 180] on div at bounding box center [129, 178] width 2 height 46
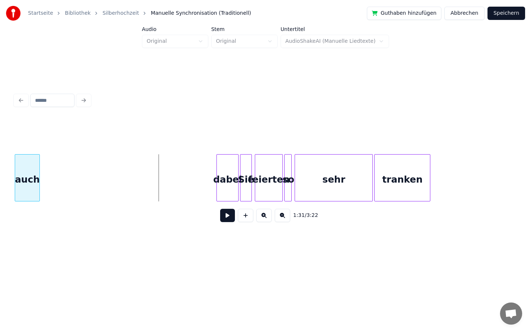
click at [0, 147] on div "Startseite Bibliothek Silberhochzeit Manuelle Synchronisation (Traditionell) Gu…" at bounding box center [265, 129] width 531 height 259
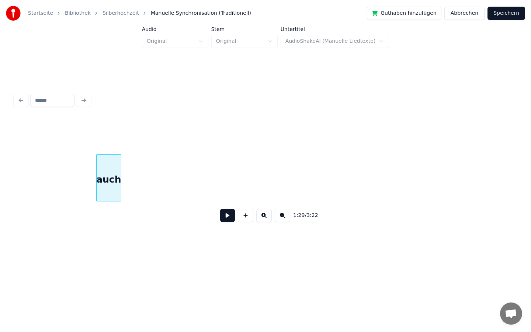
scroll to position [0, 6259]
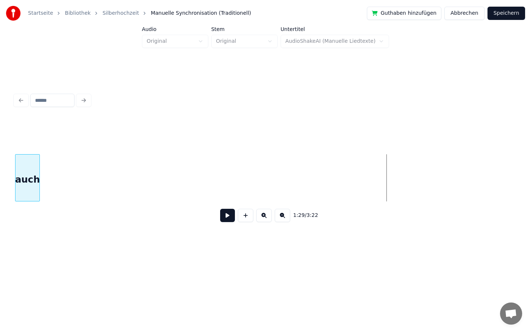
click at [0, 176] on div "Startseite Bibliothek Silberhochzeit Manuelle Synchronisation (Traditionell) Gu…" at bounding box center [265, 129] width 531 height 259
click at [0, 179] on div "Startseite Bibliothek Silberhochzeit Manuelle Synchronisation (Traditionell) Gu…" at bounding box center [265, 129] width 531 height 259
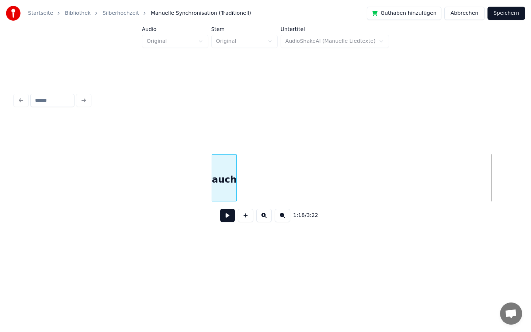
scroll to position [0, 5287]
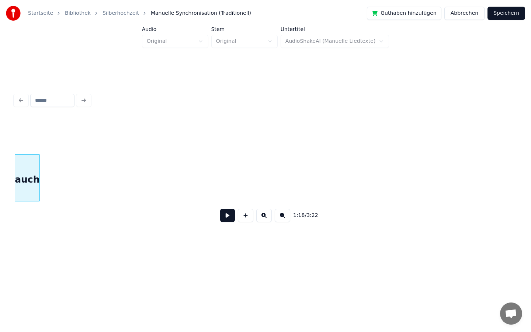
click at [0, 172] on div "Startseite Bibliothek Silberhochzeit Manuelle Synchronisation (Traditionell) Gu…" at bounding box center [265, 129] width 531 height 259
click at [0, 176] on div "Startseite Bibliothek Silberhochzeit Manuelle Synchronisation (Traditionell) Gu…" at bounding box center [265, 129] width 531 height 259
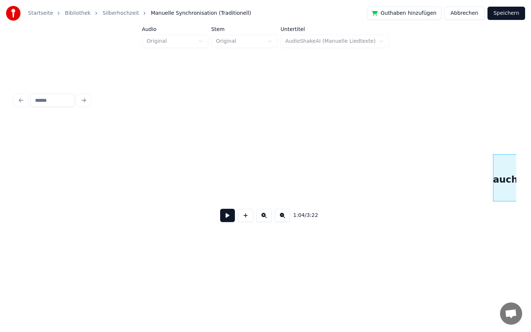
scroll to position [0, 4301]
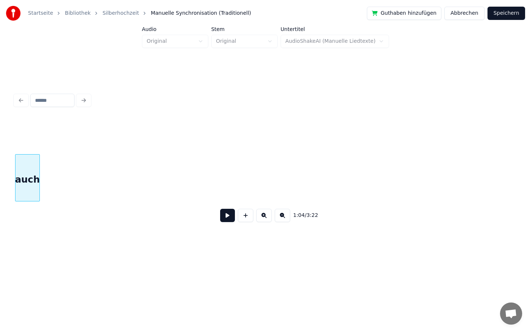
click at [0, 138] on div "Startseite Bibliothek Silberhochzeit Manuelle Synchronisation (Traditionell) Gu…" at bounding box center [265, 129] width 531 height 259
click at [0, 176] on div "Startseite Bibliothek Silberhochzeit Manuelle Synchronisation (Traditionell) Gu…" at bounding box center [265, 129] width 531 height 259
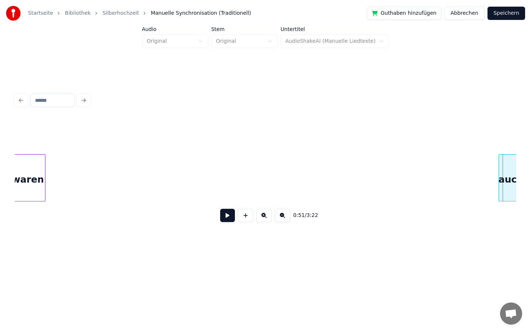
scroll to position [0, 3287]
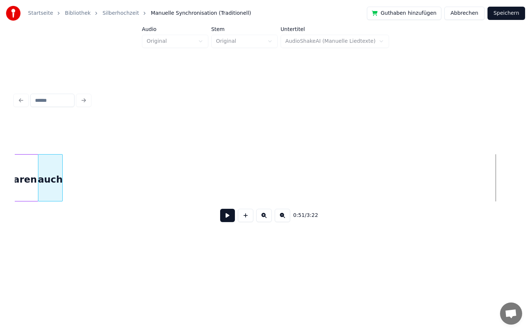
click at [53, 139] on div "0:51 / 3:22" at bounding box center [266, 173] width 502 height 112
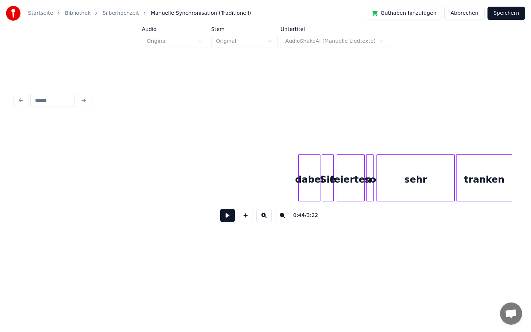
scroll to position [0, 6551]
click at [290, 179] on div at bounding box center [291, 178] width 2 height 46
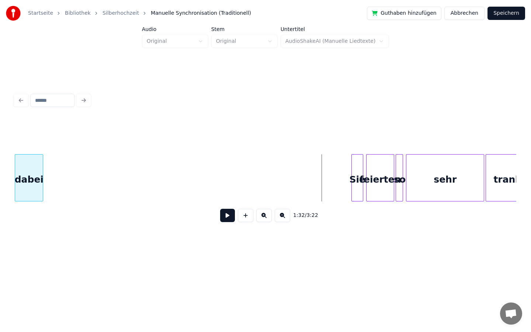
click at [0, 196] on div "Startseite Bibliothek Silberhochzeit Manuelle Synchronisation (Traditionell) Gu…" at bounding box center [265, 129] width 531 height 259
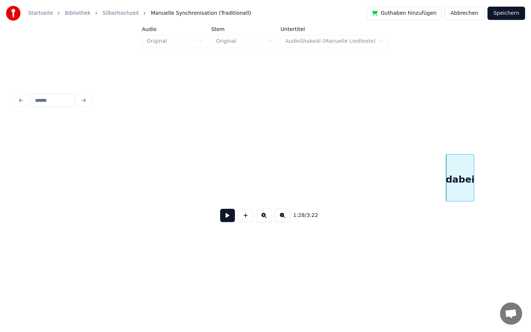
scroll to position [0, 6088]
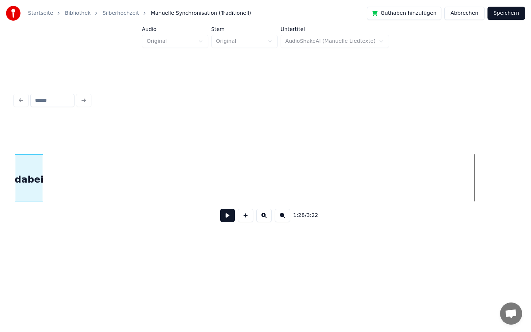
click at [0, 184] on div "Startseite Bibliothek Silberhochzeit Manuelle Synchronisation (Traditionell) Gu…" at bounding box center [265, 129] width 531 height 259
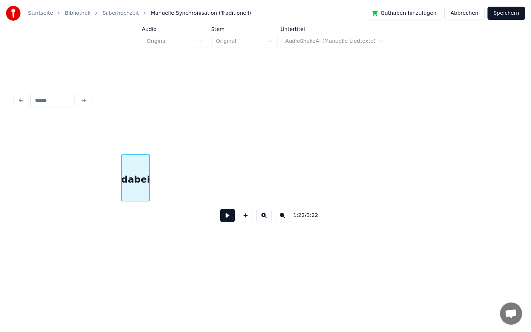
scroll to position [0, 5609]
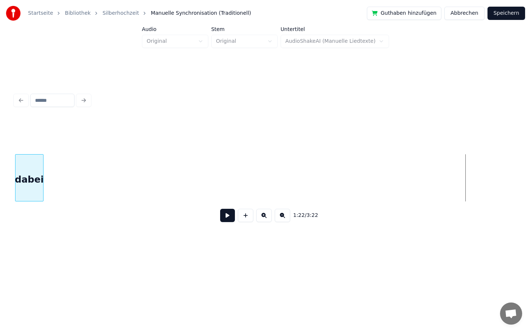
click at [0, 184] on div "Startseite Bibliothek Silberhochzeit Manuelle Synchronisation (Traditionell) Gu…" at bounding box center [265, 129] width 531 height 259
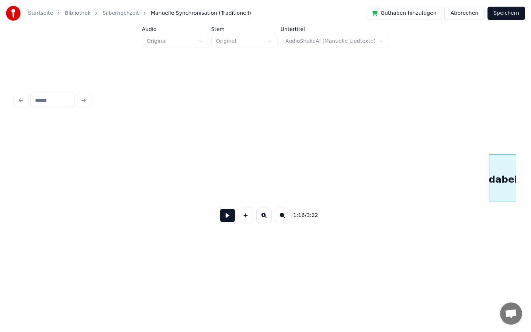
scroll to position [0, 5136]
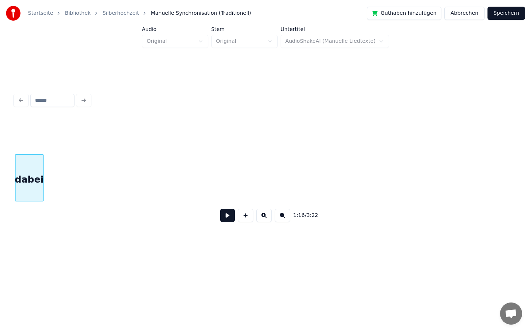
click at [0, 183] on div "Startseite Bibliothek Silberhochzeit Manuelle Synchronisation (Traditionell) Gu…" at bounding box center [265, 129] width 531 height 259
click at [0, 135] on div "Startseite Bibliothek Silberhochzeit Manuelle Synchronisation (Traditionell) Gu…" at bounding box center [265, 129] width 531 height 259
click at [0, 156] on div "Startseite Bibliothek Silberhochzeit Manuelle Synchronisation (Traditionell) Gu…" at bounding box center [265, 129] width 531 height 259
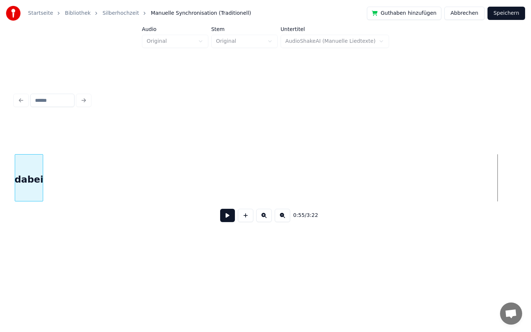
scroll to position [0, 3606]
click at [0, 152] on div "Startseite Bibliothek Silberhochzeit Manuelle Synchronisation (Traditionell) Gu…" at bounding box center [265, 129] width 531 height 259
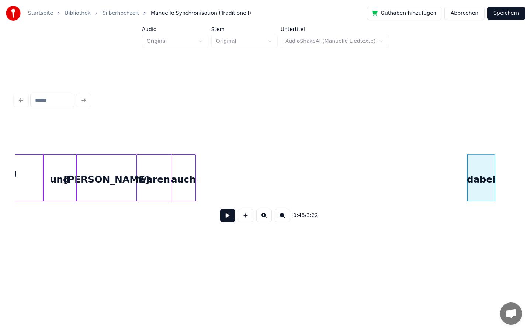
scroll to position [0, 3155]
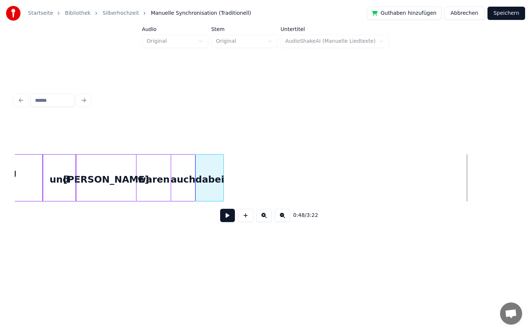
click at [208, 162] on div "dabei" at bounding box center [210, 180] width 28 height 50
click at [207, 162] on div "dabei" at bounding box center [209, 180] width 28 height 50
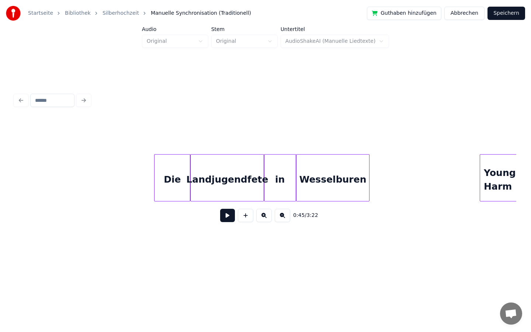
scroll to position [0, 2652]
click at [224, 214] on button at bounding box center [227, 215] width 15 height 13
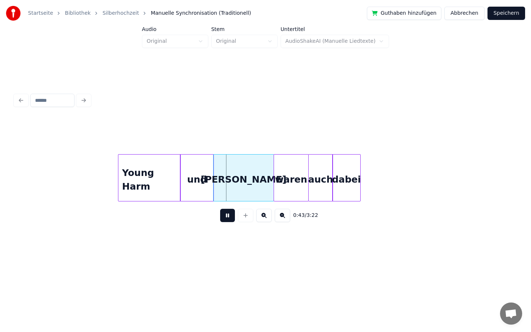
scroll to position [0, 3025]
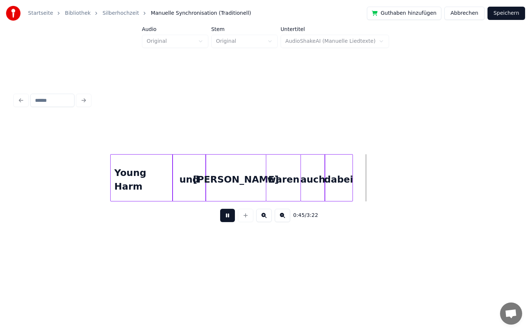
click at [224, 216] on button at bounding box center [227, 215] width 15 height 13
click at [226, 220] on button at bounding box center [227, 215] width 15 height 13
click at [227, 217] on button at bounding box center [227, 215] width 15 height 13
click at [166, 183] on div at bounding box center [167, 178] width 2 height 46
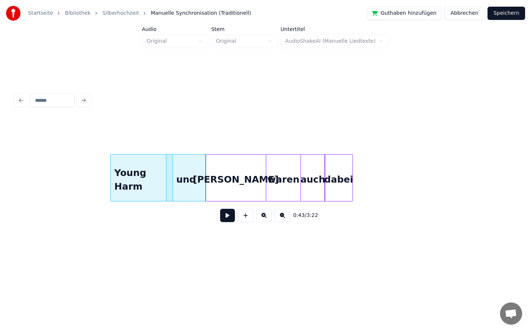
click at [173, 182] on div "und" at bounding box center [185, 180] width 39 height 50
click at [159, 184] on div "Young Harm" at bounding box center [142, 180] width 62 height 50
type input "**********"
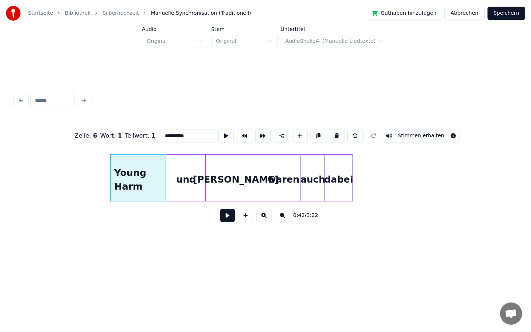
click at [165, 183] on div at bounding box center [164, 178] width 2 height 46
click at [190, 183] on div at bounding box center [190, 178] width 2 height 46
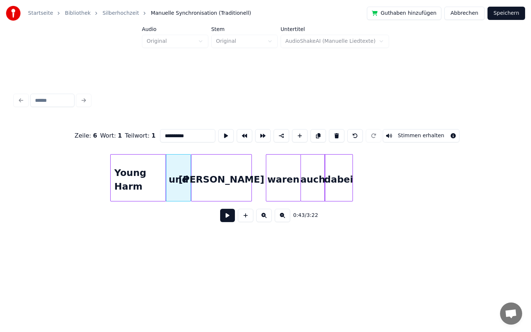
click at [191, 183] on div "[PERSON_NAME]" at bounding box center [221, 177] width 61 height 47
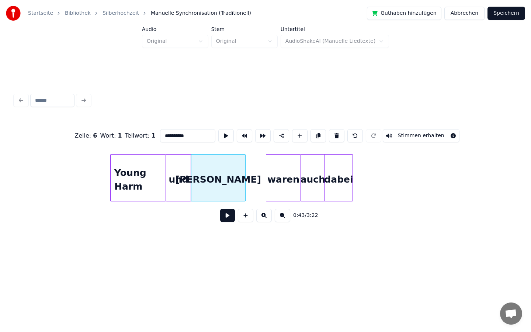
click at [244, 180] on div at bounding box center [244, 178] width 2 height 46
click at [256, 176] on div at bounding box center [256, 178] width 2 height 46
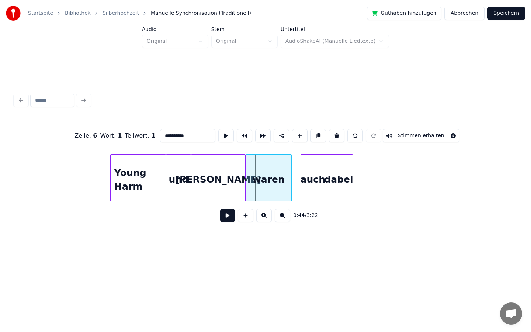
click at [263, 180] on div "waren" at bounding box center [268, 180] width 45 height 50
click at [293, 178] on div at bounding box center [294, 178] width 2 height 46
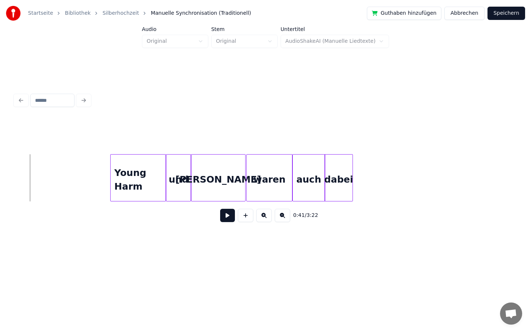
click at [224, 219] on button at bounding box center [227, 215] width 15 height 13
click at [229, 215] on button at bounding box center [227, 215] width 15 height 13
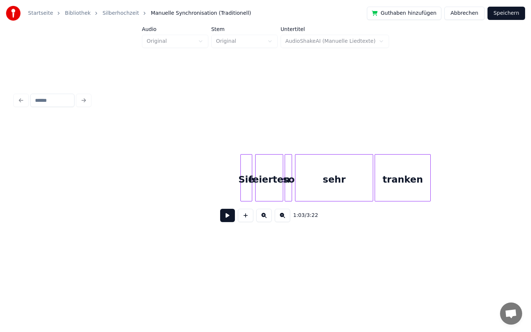
scroll to position [0, 6600]
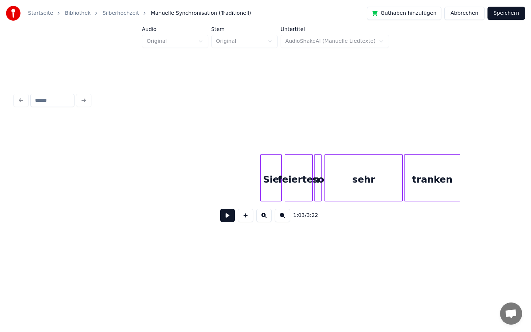
click at [262, 180] on div at bounding box center [262, 178] width 2 height 46
click at [260, 180] on div at bounding box center [261, 178] width 2 height 46
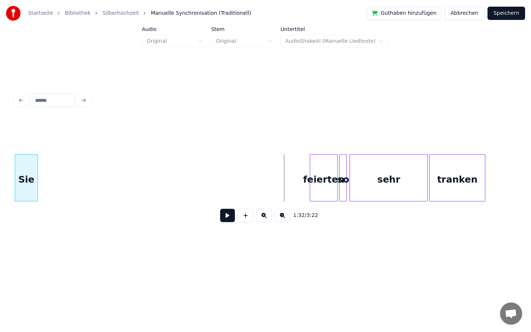
click at [0, 152] on div "Startseite Bibliothek Silberhochzeit Manuelle Synchronisation (Traditionell) Gu…" at bounding box center [265, 129] width 531 height 259
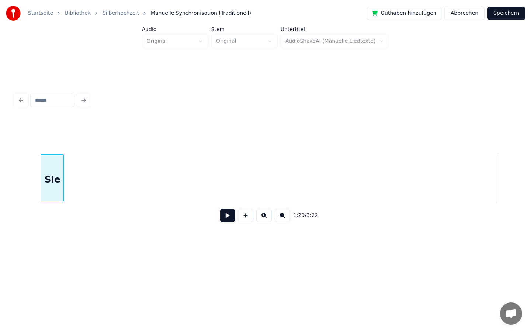
scroll to position [0, 6069]
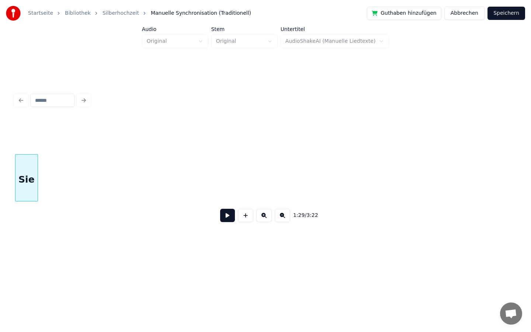
click at [0, 130] on div "Startseite Bibliothek Silberhochzeit Manuelle Synchronisation (Traditionell) Gu…" at bounding box center [265, 129] width 531 height 259
click at [0, 155] on div "Startseite Bibliothek Silberhochzeit Manuelle Synchronisation (Traditionell) Gu…" at bounding box center [265, 129] width 531 height 259
click at [0, 175] on div "Startseite Bibliothek Silberhochzeit Manuelle Synchronisation (Traditionell) Gu…" at bounding box center [265, 129] width 531 height 259
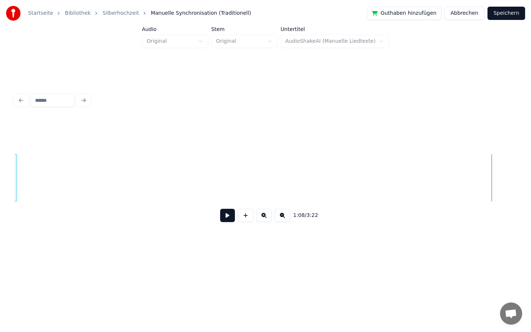
scroll to position [0, 4573]
click at [0, 132] on div "Startseite Bibliothek Silberhochzeit Manuelle Synchronisation (Traditionell) Gu…" at bounding box center [265, 129] width 531 height 259
click at [0, 169] on div "Startseite Bibliothek Silberhochzeit Manuelle Synchronisation (Traditionell) Gu…" at bounding box center [265, 129] width 531 height 259
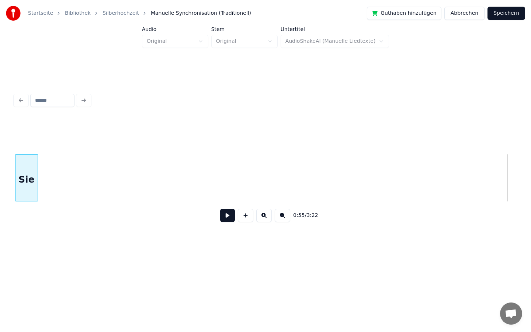
click at [1, 210] on div "Startseite Bibliothek Silberhochzeit Manuelle Synchronisation (Traditionell) Gu…" at bounding box center [265, 129] width 531 height 259
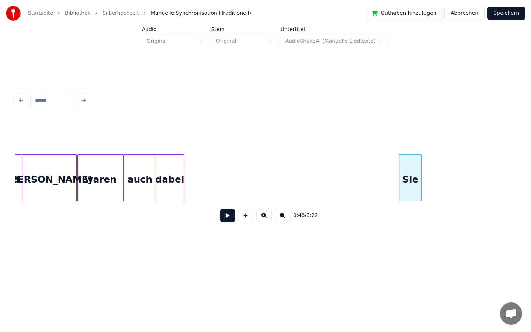
scroll to position [0, 3183]
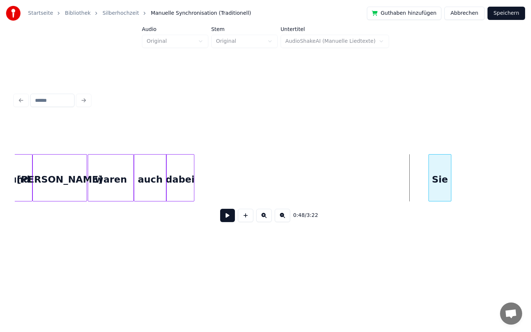
click at [443, 162] on div "Sie" at bounding box center [440, 180] width 22 height 50
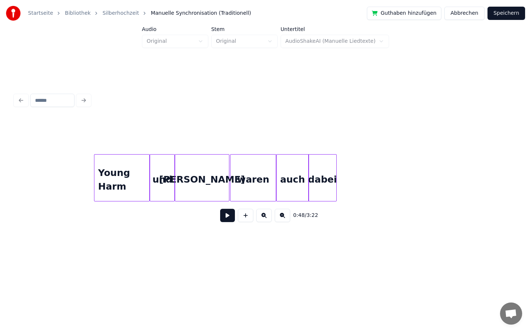
scroll to position [0, 3041]
click at [229, 216] on button at bounding box center [227, 215] width 15 height 13
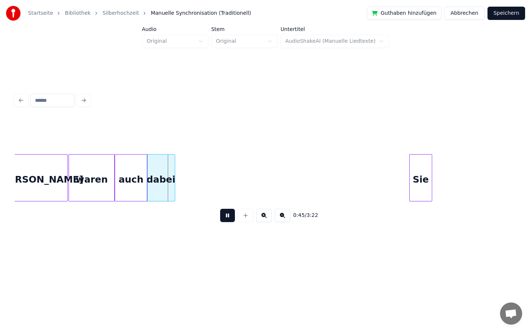
scroll to position [0, 3209]
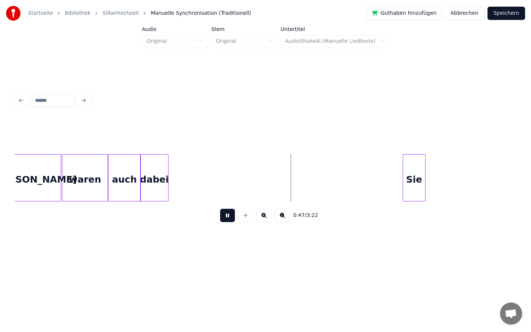
click at [228, 218] on button at bounding box center [227, 215] width 15 height 13
click at [227, 217] on button at bounding box center [227, 215] width 15 height 13
click at [270, 177] on div "Sie" at bounding box center [263, 180] width 22 height 50
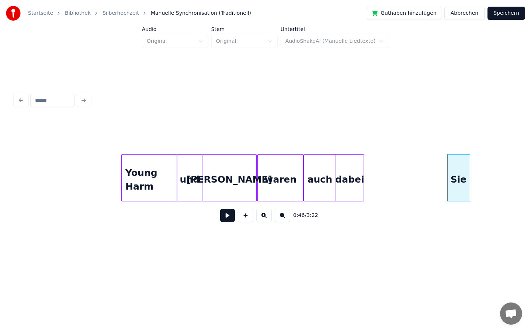
scroll to position [0, 3008]
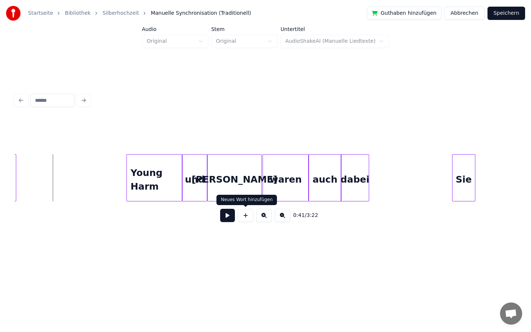
click at [231, 215] on button at bounding box center [227, 215] width 15 height 13
click at [230, 216] on button at bounding box center [227, 215] width 15 height 13
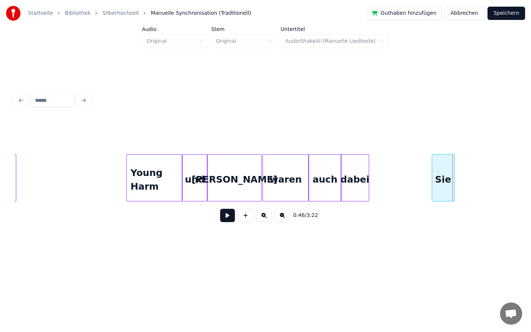
click at [445, 181] on div "Sie" at bounding box center [443, 180] width 22 height 50
click at [227, 217] on button at bounding box center [227, 215] width 15 height 13
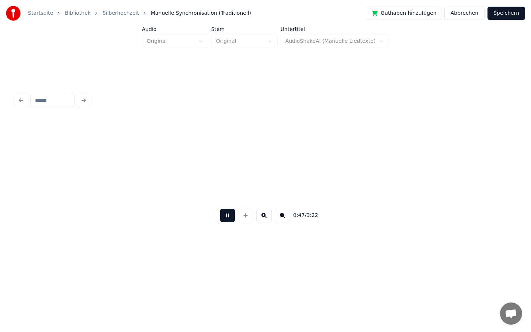
scroll to position [0, 3510]
click at [223, 214] on button at bounding box center [227, 215] width 15 height 13
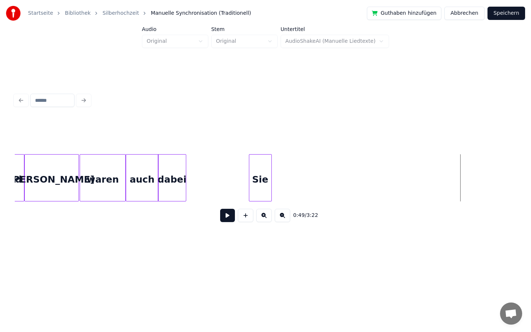
scroll to position [0, 3189]
click at [252, 178] on div "Sie" at bounding box center [255, 180] width 22 height 50
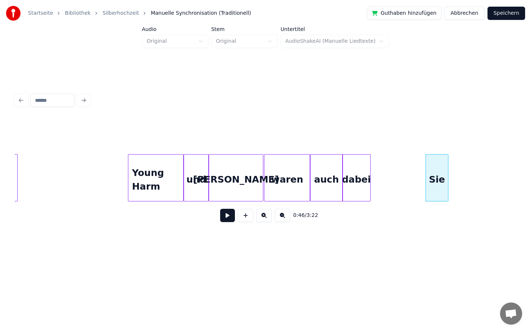
scroll to position [0, 2995]
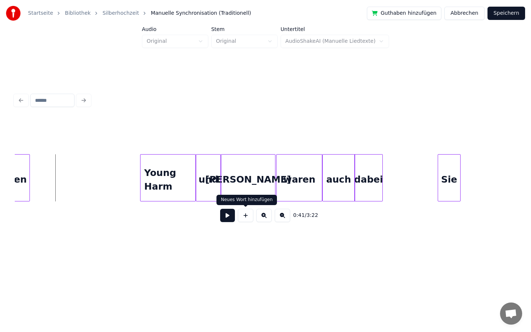
click at [229, 215] on button at bounding box center [227, 215] width 15 height 13
click at [227, 217] on button at bounding box center [227, 215] width 15 height 13
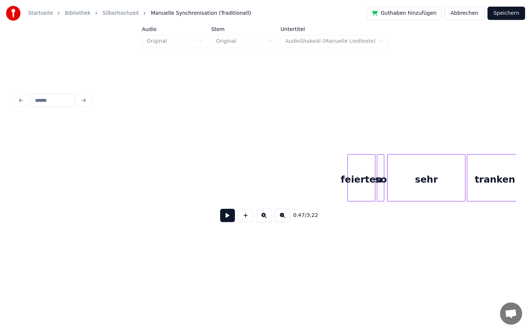
scroll to position [0, 6552]
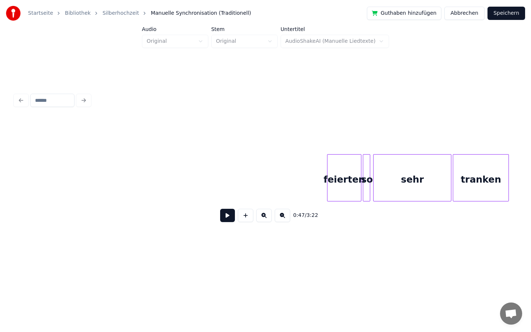
click at [328, 180] on div at bounding box center [329, 178] width 2 height 46
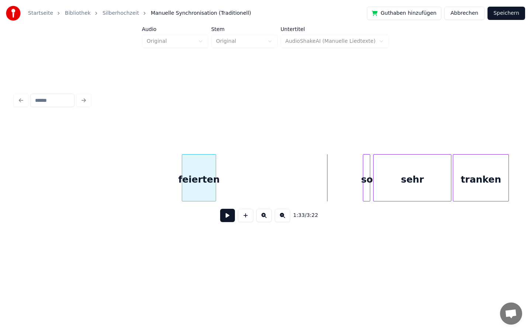
click at [203, 191] on div "feierten" at bounding box center [199, 180] width 34 height 50
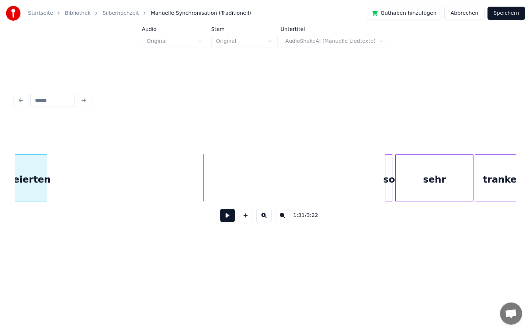
scroll to position [0, 6514]
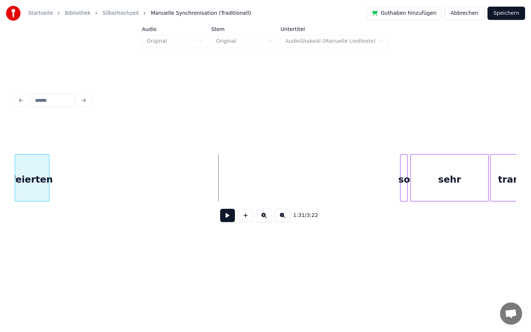
click at [0, 184] on div "Startseite Bibliothek Silberhochzeit Manuelle Synchronisation (Traditionell) Gu…" at bounding box center [265, 129] width 531 height 259
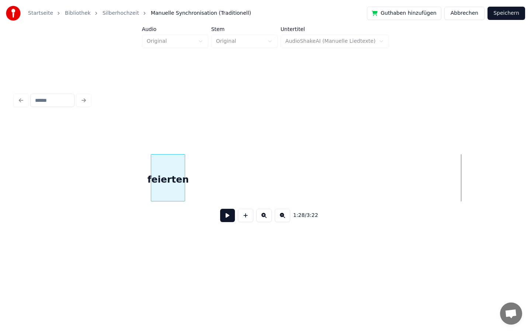
scroll to position [0, 6043]
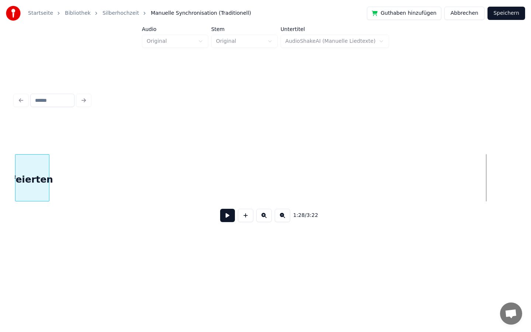
click at [1, 153] on div "Startseite Bibliothek Silberhochzeit Manuelle Synchronisation (Traditionell) Gu…" at bounding box center [265, 129] width 531 height 259
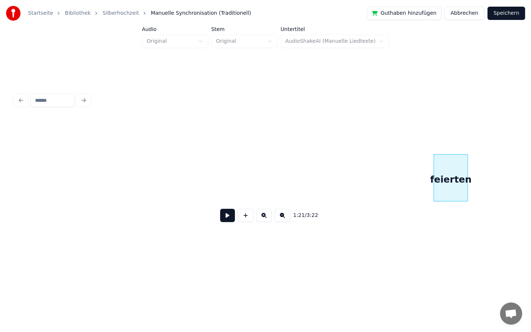
scroll to position [0, 5621]
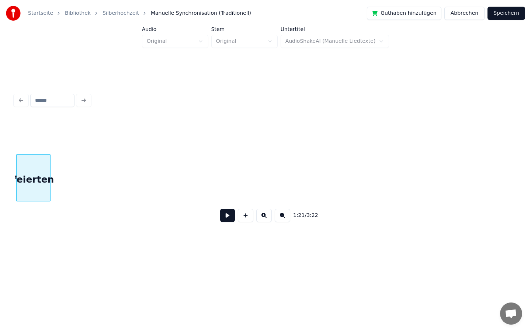
click at [1, 201] on div "Startseite Bibliothek Silberhochzeit Manuelle Synchronisation (Traditionell) Gu…" at bounding box center [265, 129] width 531 height 259
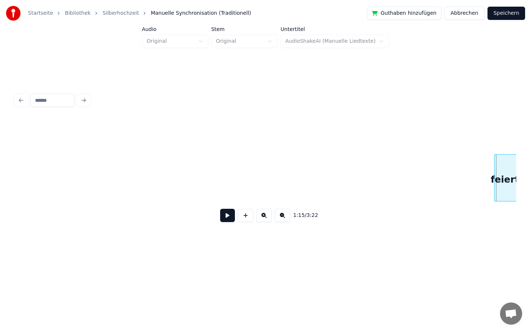
scroll to position [0, 5119]
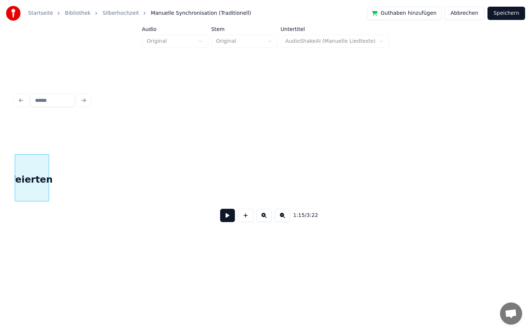
click at [0, 149] on div "Startseite Bibliothek Silberhochzeit Manuelle Synchronisation (Traditionell) Gu…" at bounding box center [265, 129] width 531 height 259
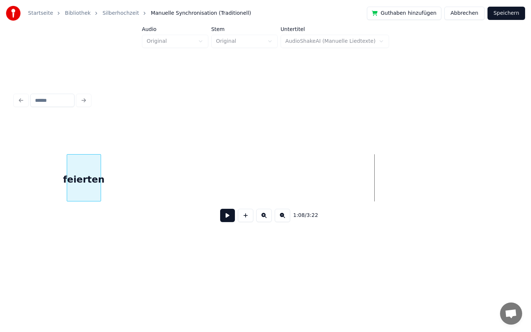
scroll to position [0, 4690]
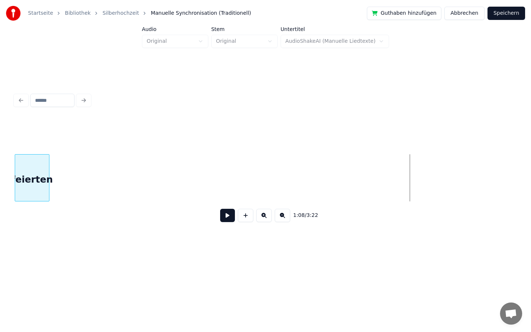
click at [0, 228] on div "Startseite Bibliothek Silberhochzeit Manuelle Synchronisation (Traditionell) Gu…" at bounding box center [265, 129] width 531 height 259
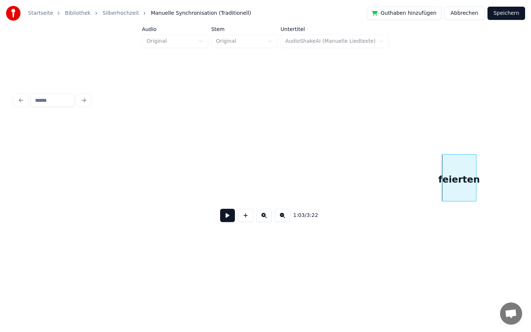
scroll to position [0, 4258]
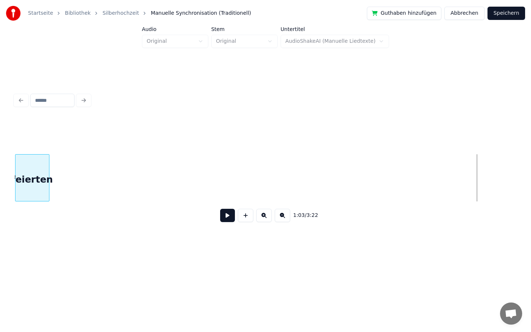
click at [6, 173] on div "Startseite Bibliothek Silberhochzeit Manuelle Synchronisation (Traditionell) Gu…" at bounding box center [265, 129] width 531 height 259
click at [0, 169] on div "Startseite Bibliothek Silberhochzeit Manuelle Synchronisation (Traditionell) Gu…" at bounding box center [265, 129] width 531 height 259
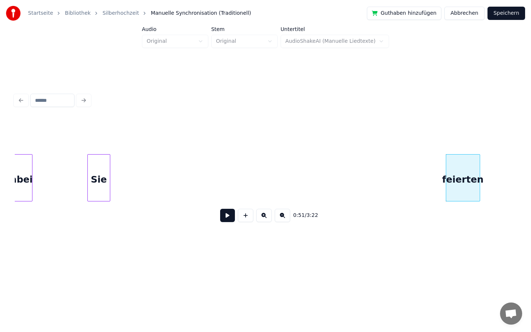
scroll to position [0, 3348]
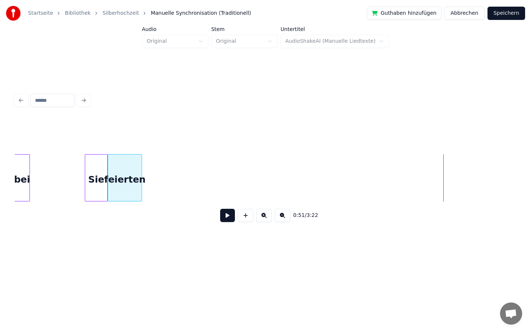
click at [134, 178] on div "feierten" at bounding box center [125, 180] width 34 height 50
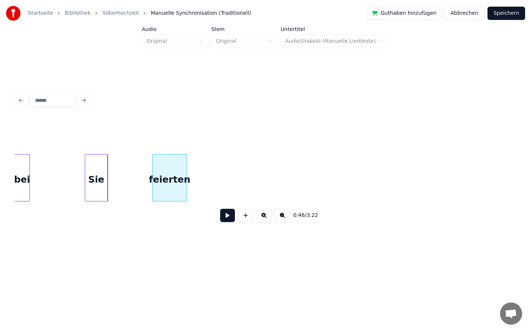
click at [186, 171] on div "feierten" at bounding box center [170, 180] width 34 height 50
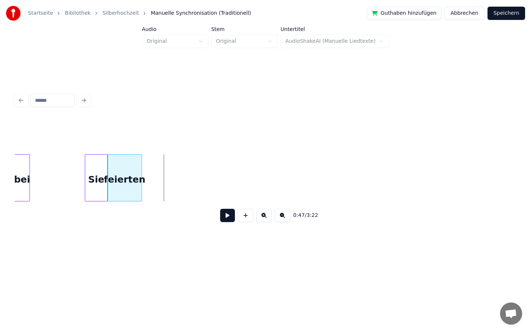
click at [135, 173] on div "feierten" at bounding box center [125, 180] width 34 height 50
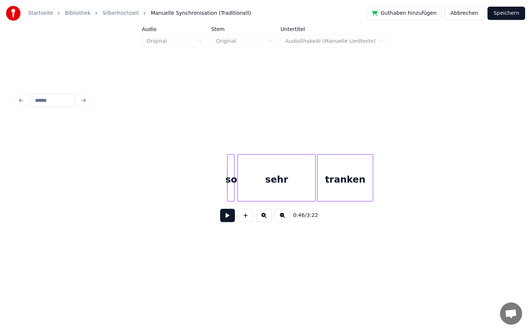
scroll to position [0, 6687]
click at [222, 177] on div at bounding box center [223, 178] width 2 height 46
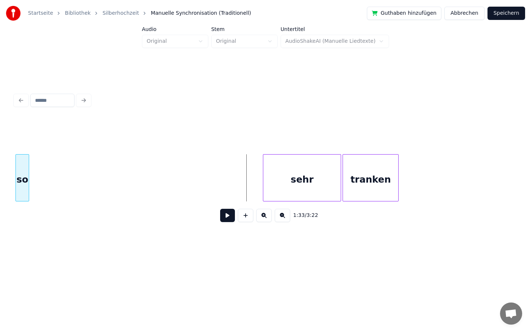
click at [1, 217] on div "Startseite Bibliothek Silberhochzeit Manuelle Synchronisation (Traditionell) Gu…" at bounding box center [265, 129] width 531 height 259
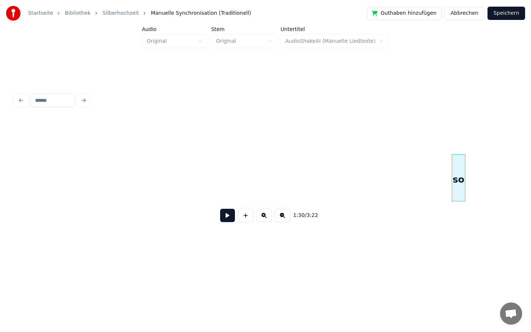
scroll to position [0, 6227]
click at [32, 212] on div "1:30 / 3:22" at bounding box center [266, 173] width 502 height 112
click at [0, 271] on html "Startseite Bibliothek Silberhochzeit Manuelle Synchronisation (Traditionell) Gu…" at bounding box center [265, 135] width 531 height 271
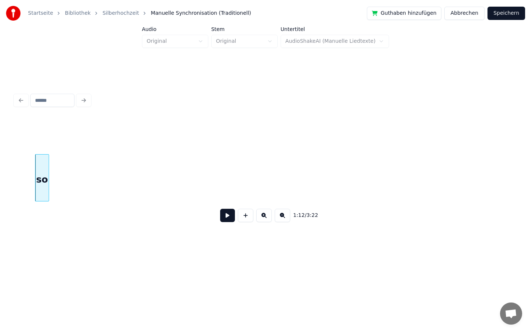
click at [39, 261] on html "Startseite Bibliothek Silberhochzeit Manuelle Synchronisation (Traditionell) Gu…" at bounding box center [265, 135] width 531 height 271
click at [0, 190] on div "Startseite Bibliothek Silberhochzeit Manuelle Synchronisation (Traditionell) Gu…" at bounding box center [265, 129] width 531 height 259
click at [0, 238] on div "Startseite Bibliothek Silberhochzeit Manuelle Synchronisation (Traditionell) Gu…" at bounding box center [265, 129] width 531 height 259
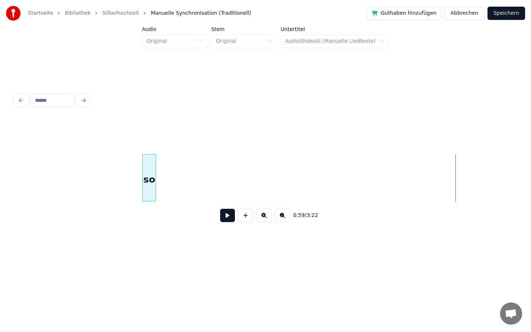
scroll to position [0, 3895]
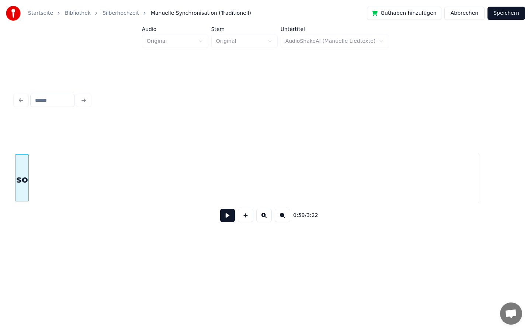
click at [0, 229] on div "Startseite Bibliothek Silberhochzeit Manuelle Synchronisation (Traditionell) Gu…" at bounding box center [265, 129] width 531 height 259
click at [0, 222] on div "Startseite Bibliothek Silberhochzeit Manuelle Synchronisation (Traditionell) Gu…" at bounding box center [265, 129] width 531 height 259
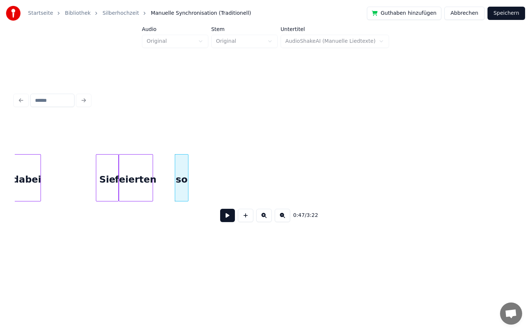
scroll to position [0, 3336]
click at [160, 178] on div "so" at bounding box center [159, 180] width 13 height 50
click at [169, 177] on div at bounding box center [168, 178] width 2 height 46
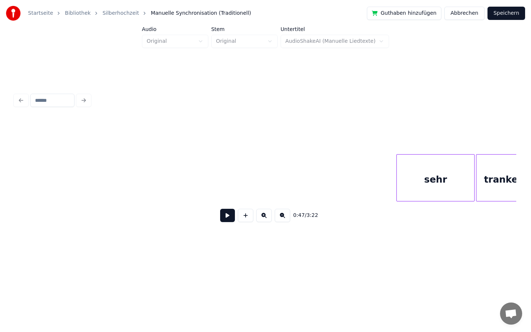
scroll to position [0, 6529]
click at [427, 182] on div at bounding box center [427, 178] width 2 height 46
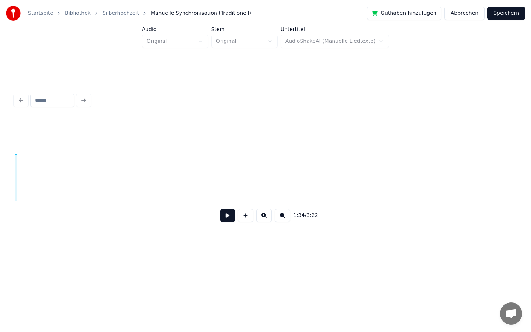
scroll to position [0, 6482]
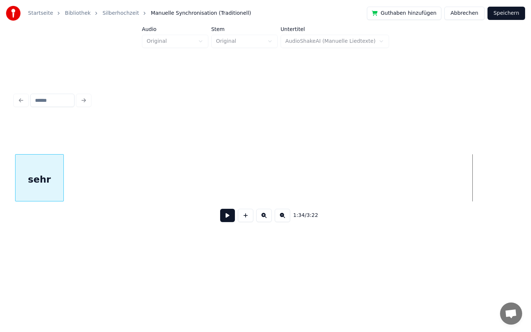
click at [0, 239] on div "Startseite Bibliothek Silberhochzeit Manuelle Synchronisation (Traditionell) Gu…" at bounding box center [265, 129] width 531 height 259
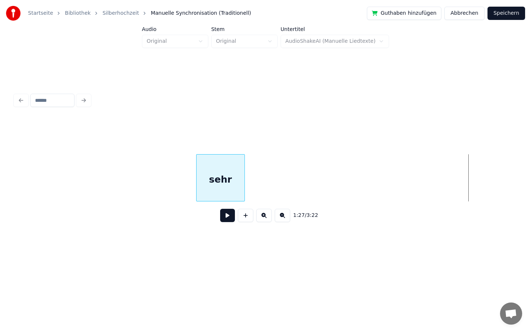
scroll to position [0, 5987]
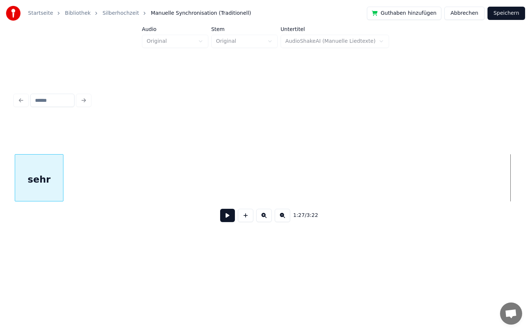
click at [0, 253] on div "Startseite Bibliothek Silberhochzeit Manuelle Synchronisation (Traditionell) Gu…" at bounding box center [265, 129] width 531 height 259
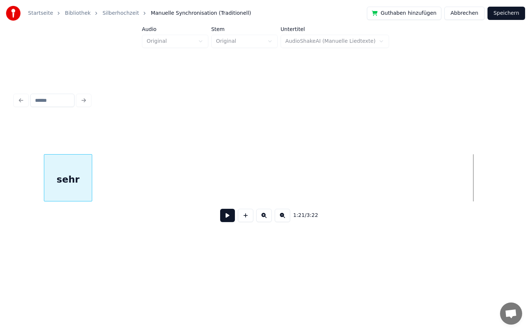
scroll to position [0, 5504]
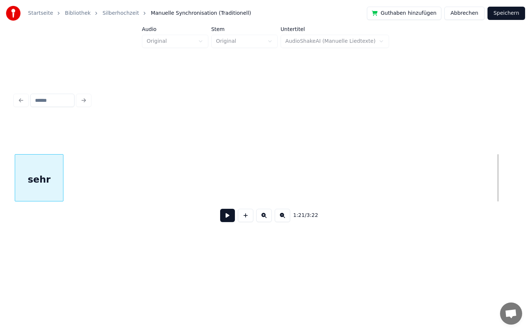
click at [24, 222] on div "1:21 / 3:22" at bounding box center [266, 173] width 502 height 112
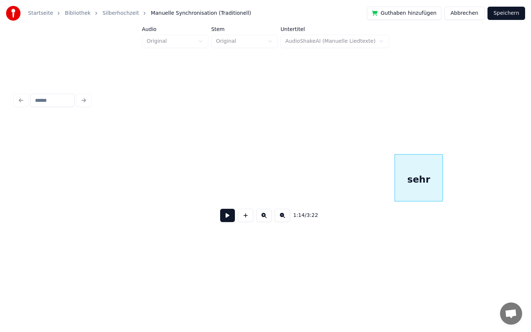
scroll to position [0, 5124]
click at [407, 175] on div at bounding box center [408, 178] width 2 height 46
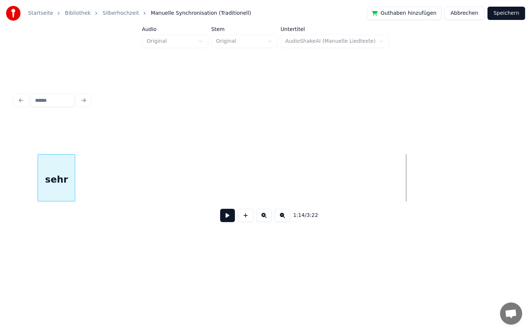
scroll to position [0, 5093]
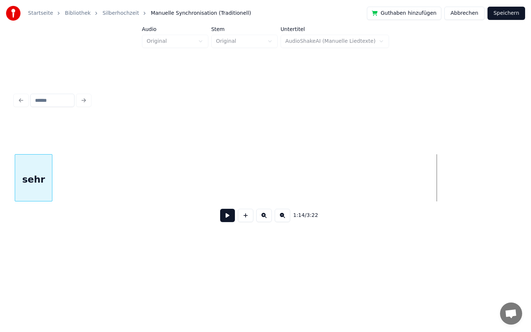
click at [0, 223] on div "Startseite Bibliothek Silberhochzeit Manuelle Synchronisation (Traditionell) Gu…" at bounding box center [265, 129] width 531 height 259
click at [0, 195] on div "Startseite Bibliothek Silberhochzeit Manuelle Synchronisation (Traditionell) Gu…" at bounding box center [265, 129] width 531 height 259
click at [0, 268] on html "Startseite Bibliothek Silberhochzeit Manuelle Synchronisation (Traditionell) Gu…" at bounding box center [265, 135] width 531 height 271
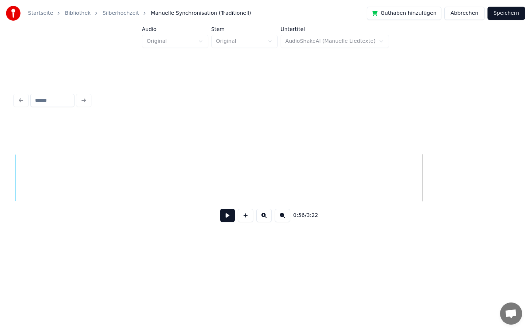
scroll to position [0, 3720]
click at [0, 260] on html "Startseite Bibliothek Silberhochzeit Manuelle Synchronisation (Traditionell) Gu…" at bounding box center [265, 135] width 531 height 271
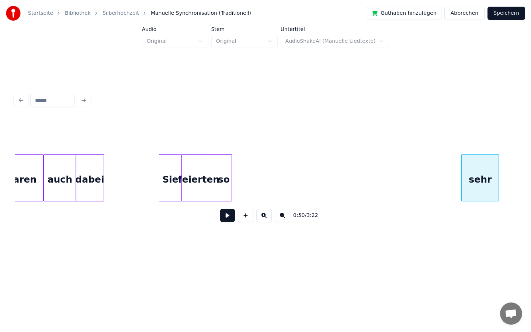
scroll to position [0, 3274]
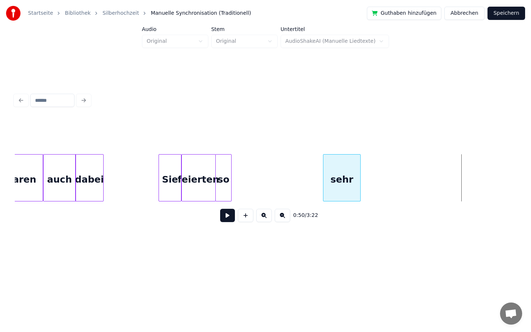
click at [347, 206] on div "0:50 / 3:22" at bounding box center [266, 173] width 502 height 112
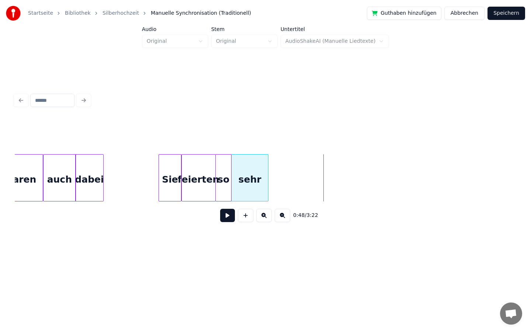
click at [253, 182] on div "sehr" at bounding box center [250, 180] width 37 height 50
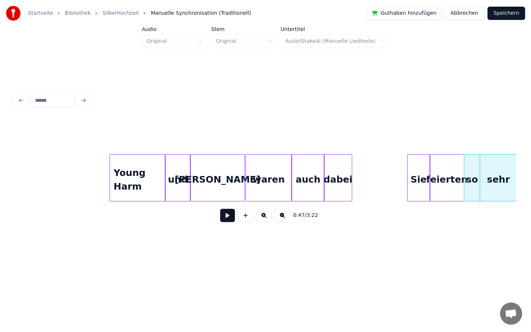
scroll to position [0, 3012]
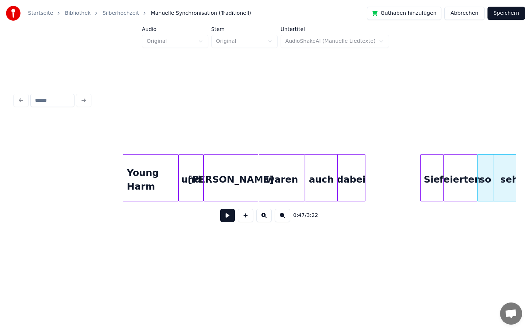
click at [225, 215] on button at bounding box center [227, 215] width 15 height 13
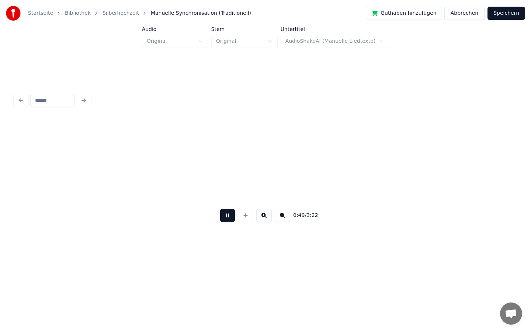
scroll to position [0, 3644]
click at [227, 214] on button at bounding box center [227, 215] width 15 height 13
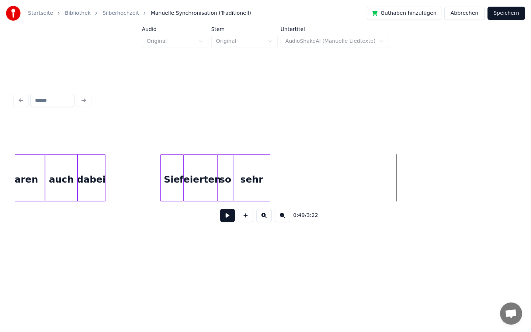
scroll to position [0, 3319]
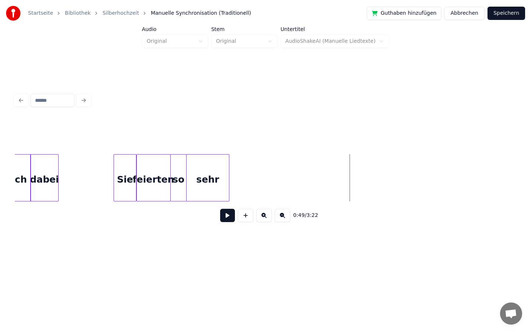
click at [228, 182] on div at bounding box center [228, 178] width 2 height 46
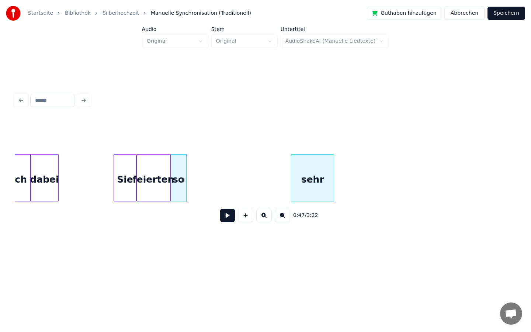
click at [317, 184] on div "sehr" at bounding box center [312, 180] width 42 height 50
click at [193, 178] on div "so" at bounding box center [181, 177] width 23 height 47
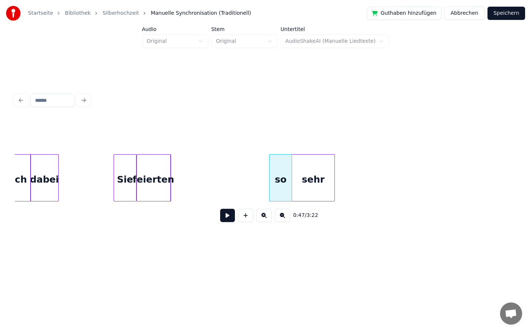
click at [280, 179] on div "so" at bounding box center [281, 180] width 22 height 50
click at [210, 182] on div at bounding box center [209, 178] width 2 height 46
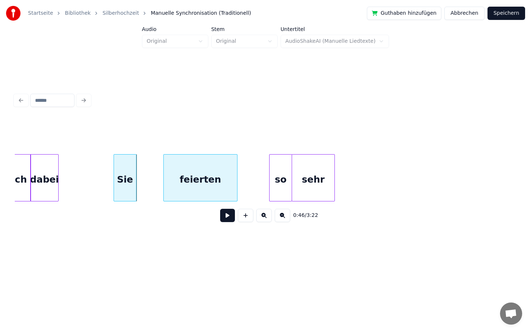
click at [204, 176] on div "feierten" at bounding box center [200, 180] width 73 height 50
click at [156, 179] on div at bounding box center [155, 178] width 2 height 46
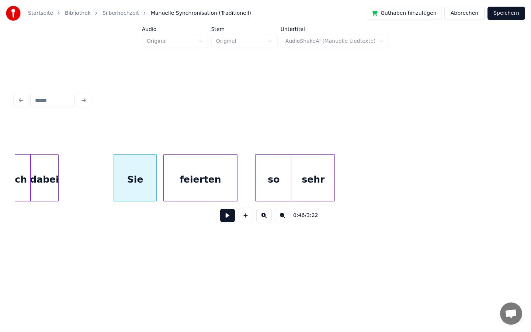
click at [257, 175] on div at bounding box center [257, 178] width 2 height 46
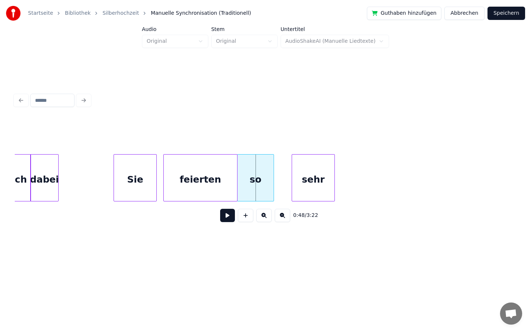
click at [254, 181] on div "so" at bounding box center [256, 180] width 36 height 50
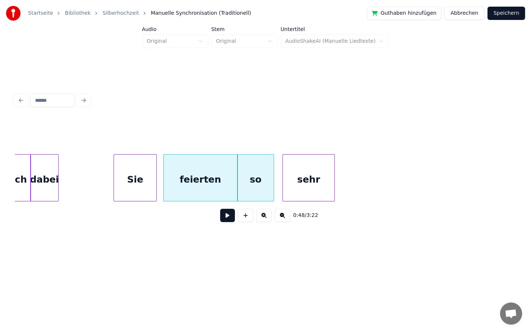
click at [284, 178] on div at bounding box center [284, 178] width 2 height 46
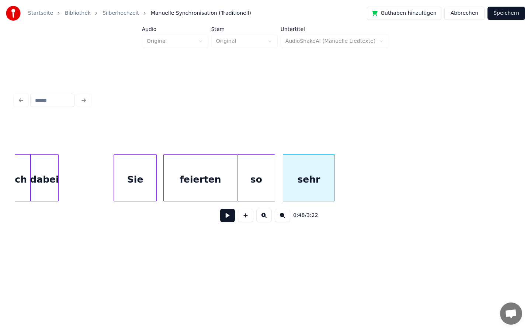
click at [274, 177] on div at bounding box center [274, 178] width 2 height 46
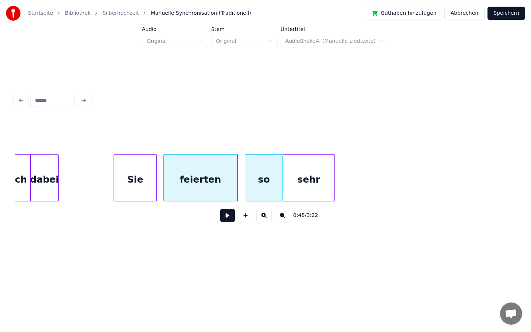
click at [275, 176] on div "so" at bounding box center [263, 180] width 37 height 50
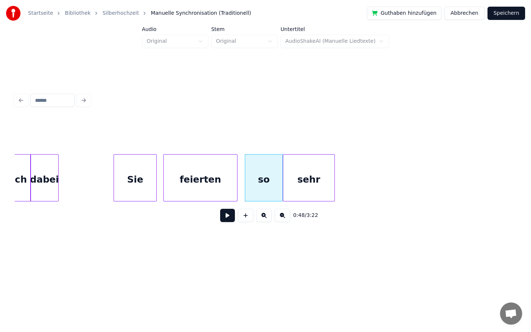
click at [228, 217] on button at bounding box center [227, 215] width 15 height 13
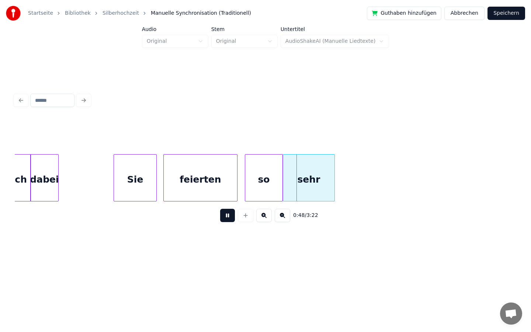
click at [228, 214] on button at bounding box center [227, 215] width 15 height 13
click at [151, 176] on div "Sie" at bounding box center [129, 177] width 43 height 47
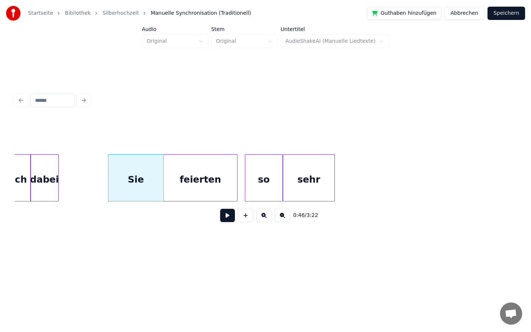
click at [162, 179] on div at bounding box center [162, 178] width 2 height 46
click at [242, 178] on div at bounding box center [242, 178] width 2 height 46
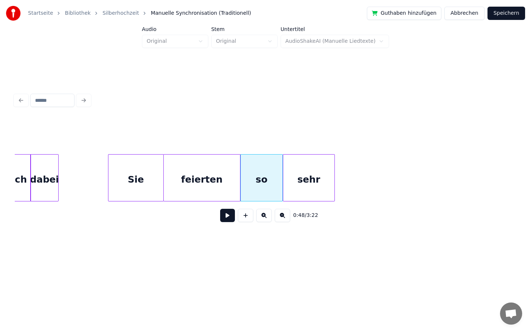
click at [239, 177] on div at bounding box center [239, 178] width 2 height 46
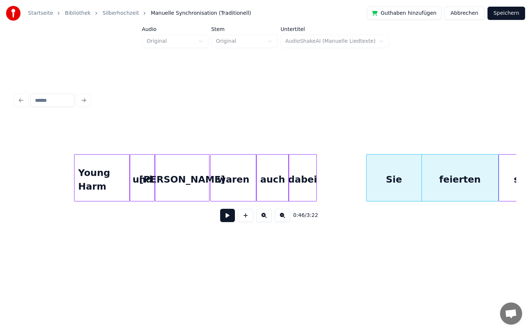
scroll to position [0, 3037]
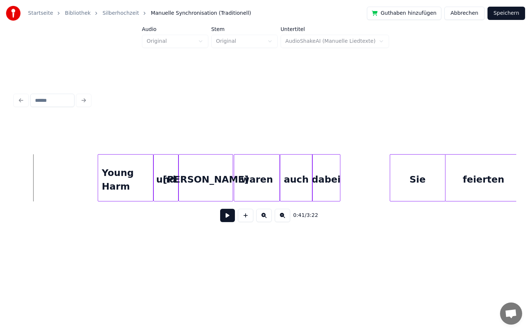
click at [228, 217] on button at bounding box center [227, 215] width 15 height 13
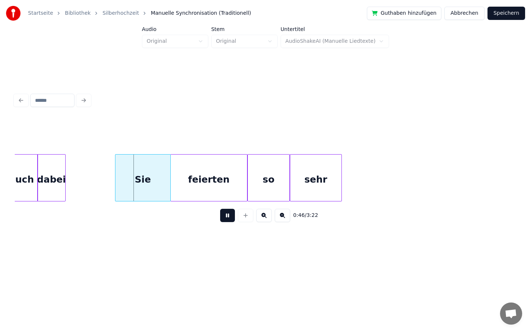
scroll to position [0, 3312]
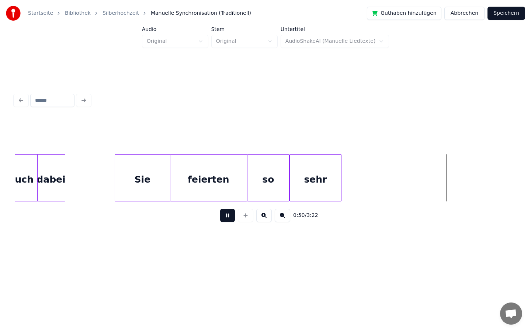
click at [229, 211] on button at bounding box center [227, 215] width 15 height 13
click at [156, 177] on div at bounding box center [157, 178] width 2 height 46
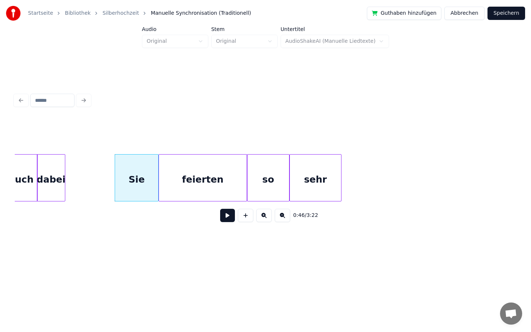
click at [159, 177] on div at bounding box center [160, 178] width 2 height 46
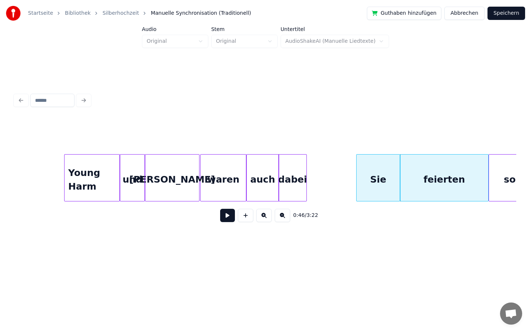
scroll to position [0, 3038]
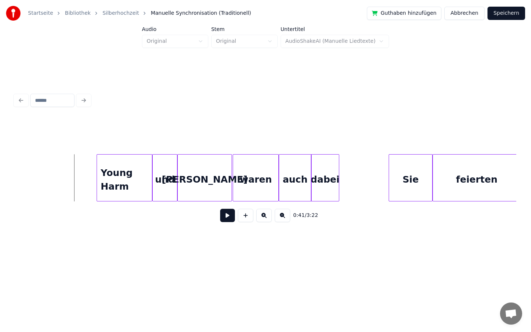
click at [226, 213] on button at bounding box center [227, 215] width 15 height 13
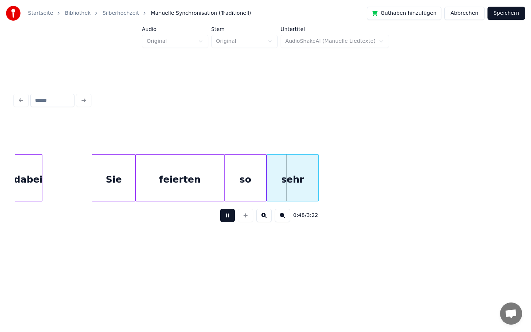
scroll to position [0, 3340]
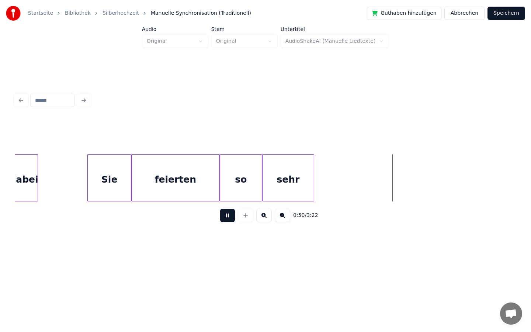
click at [226, 219] on button at bounding box center [227, 215] width 15 height 13
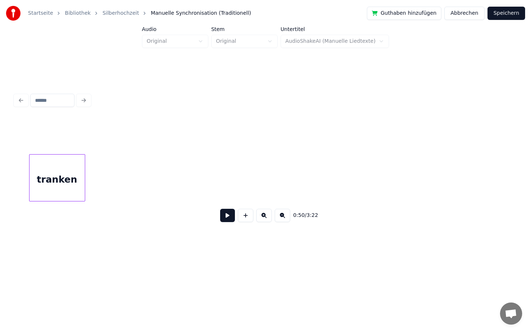
scroll to position [0, 6694]
click at [0, 158] on div "Startseite Bibliothek Silberhochzeit Manuelle Synchronisation (Traditionell) Gu…" at bounding box center [265, 129] width 531 height 259
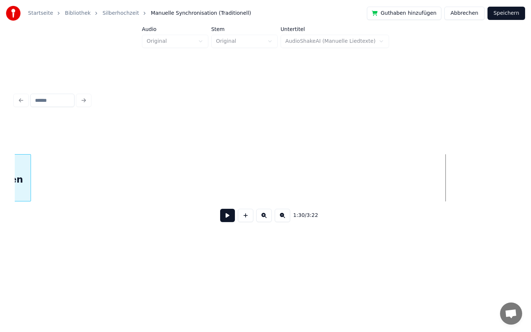
scroll to position [0, 6223]
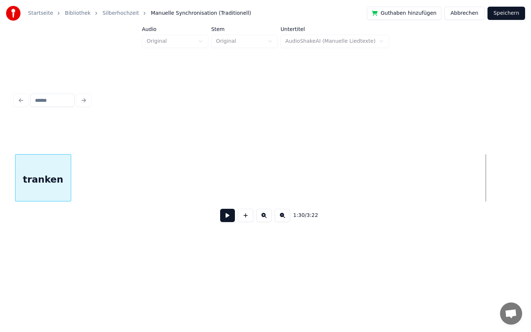
click at [0, 124] on div "Startseite Bibliothek Silberhochzeit Manuelle Synchronisation (Traditionell) Gu…" at bounding box center [265, 129] width 531 height 259
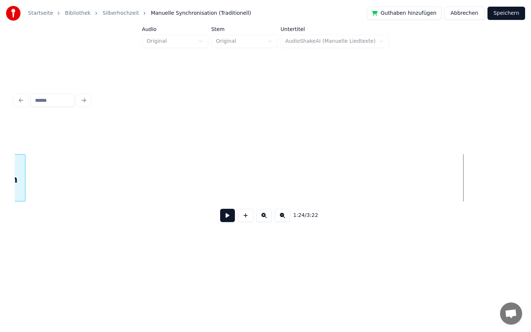
scroll to position [0, 5729]
click at [0, 119] on div "Startseite Bibliothek Silberhochzeit Manuelle Synchronisation (Traditionell) Gu…" at bounding box center [265, 129] width 531 height 259
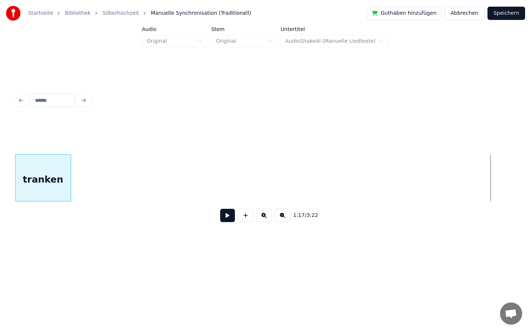
click at [0, 171] on div "Startseite Bibliothek Silberhochzeit Manuelle Synchronisation (Traditionell) Gu…" at bounding box center [265, 129] width 531 height 259
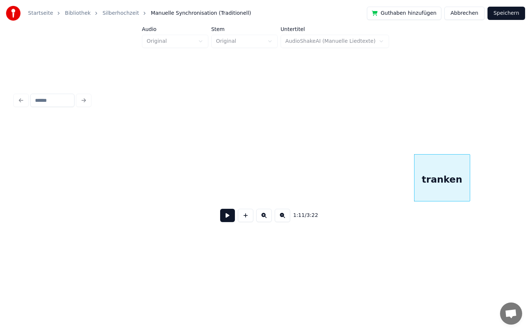
scroll to position [0, 4854]
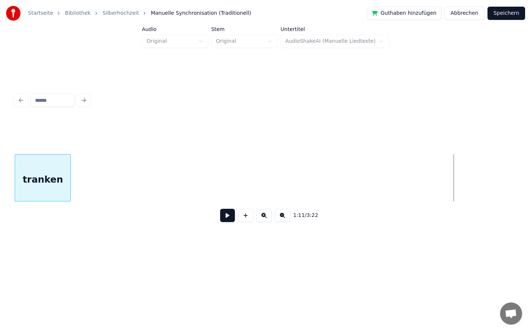
click at [0, 167] on div "Startseite Bibliothek Silberhochzeit Manuelle Synchronisation (Traditionell) Gu…" at bounding box center [265, 129] width 531 height 259
click at [0, 162] on div "Startseite Bibliothek Silberhochzeit Manuelle Synchronisation (Traditionell) Gu…" at bounding box center [265, 129] width 531 height 259
click at [0, 142] on div "Startseite Bibliothek Silberhochzeit Manuelle Synchronisation (Traditionell) Gu…" at bounding box center [265, 129] width 531 height 259
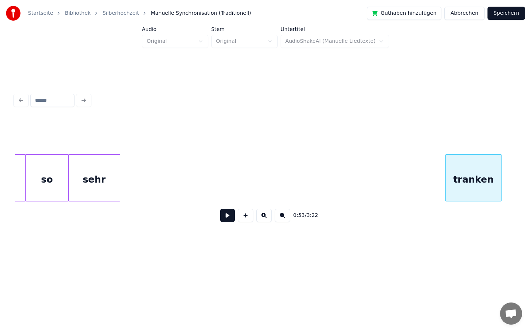
scroll to position [0, 3550]
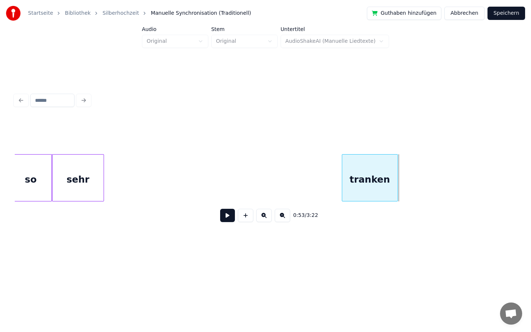
click at [381, 165] on div "tranken" at bounding box center [369, 180] width 55 height 50
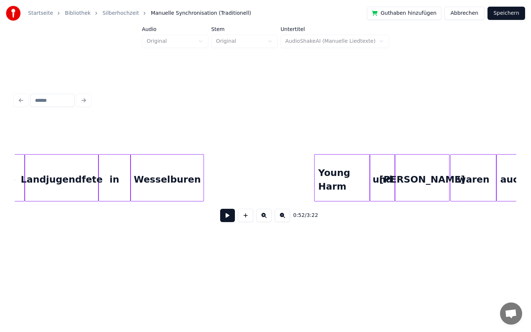
scroll to position [0, 2814]
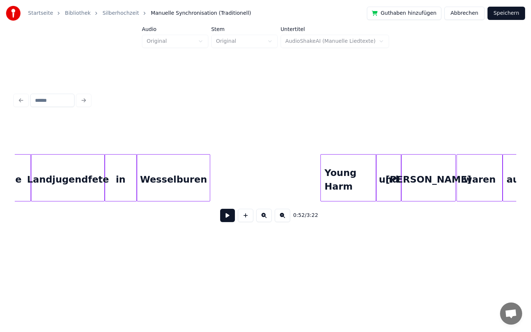
click at [226, 217] on button at bounding box center [227, 215] width 15 height 13
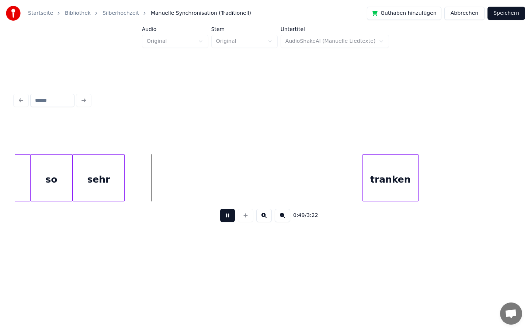
scroll to position [0, 3535]
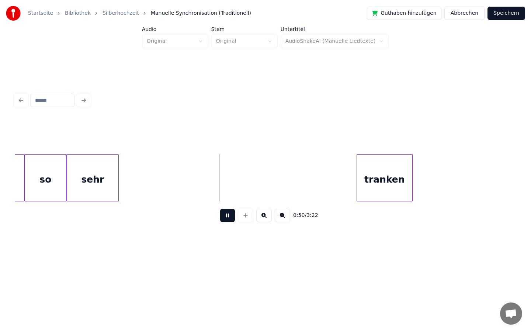
click at [229, 216] on button at bounding box center [227, 215] width 15 height 13
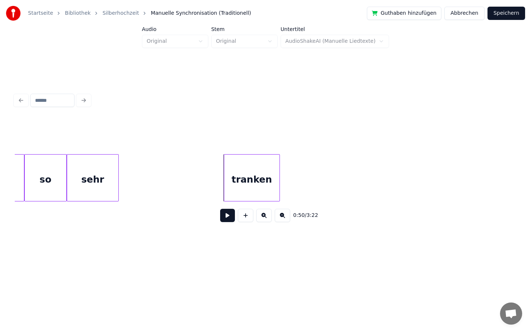
click at [260, 177] on div "tranken" at bounding box center [251, 180] width 55 height 50
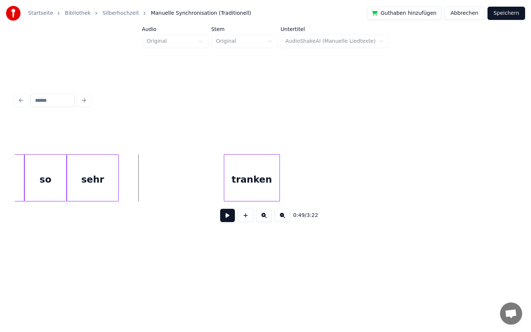
click at [226, 214] on button at bounding box center [227, 215] width 15 height 13
click at [224, 183] on div "tranken" at bounding box center [228, 180] width 55 height 50
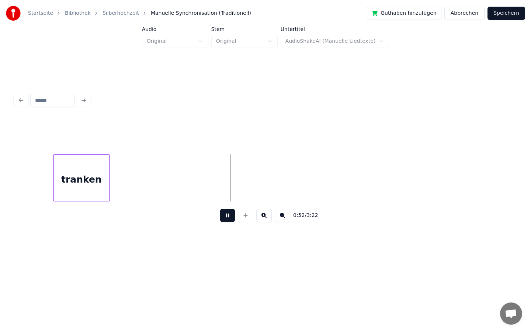
scroll to position [0, 3681]
click at [228, 217] on button at bounding box center [227, 215] width 15 height 13
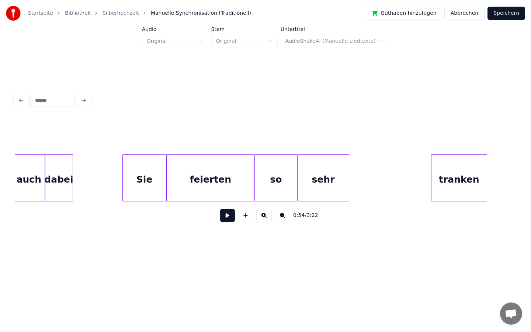
scroll to position [0, 3296]
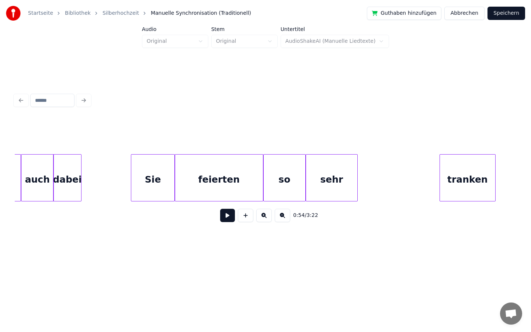
click at [232, 214] on button at bounding box center [227, 215] width 15 height 13
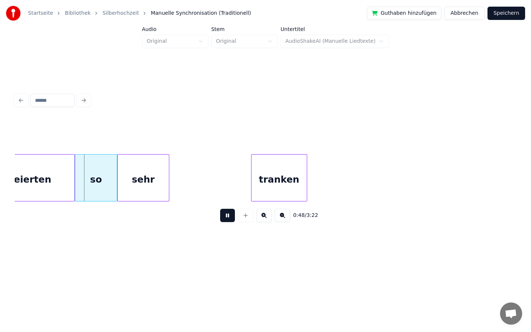
scroll to position [0, 3486]
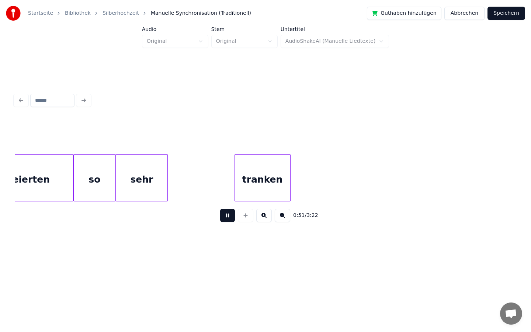
click at [251, 186] on div "tranken" at bounding box center [262, 180] width 55 height 50
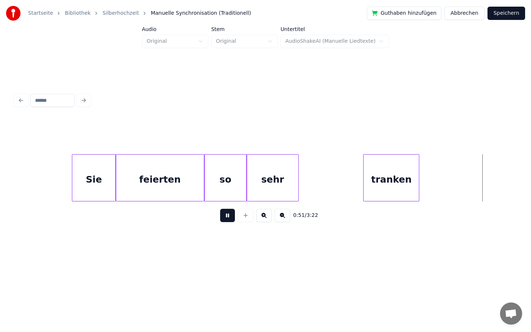
scroll to position [0, 3811]
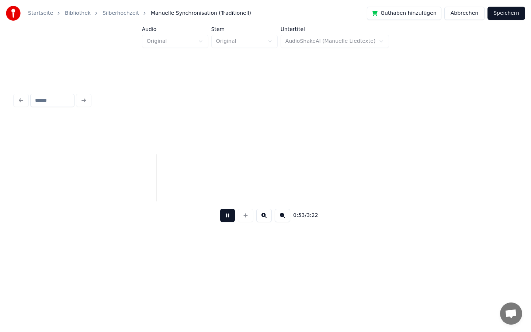
click at [229, 215] on button at bounding box center [227, 215] width 15 height 13
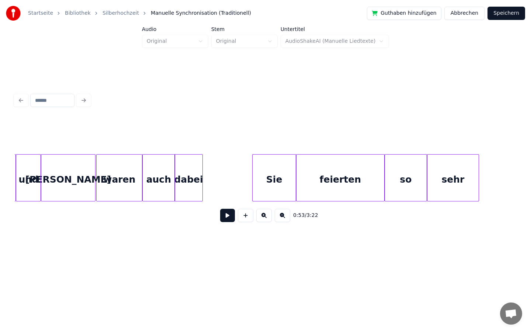
scroll to position [0, 3163]
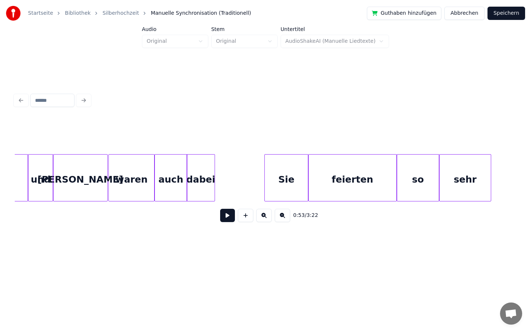
click at [224, 218] on button at bounding box center [227, 215] width 15 height 13
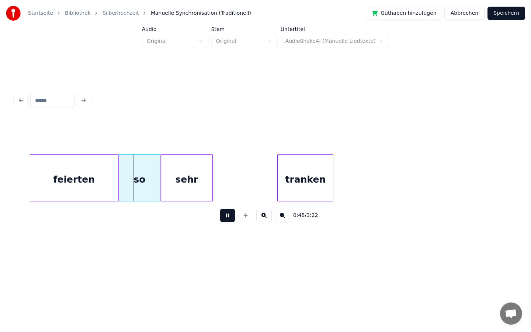
scroll to position [0, 3489]
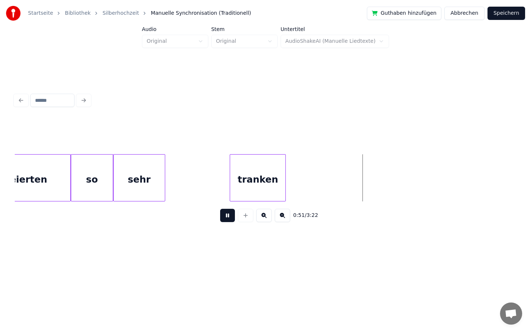
click at [225, 211] on button at bounding box center [227, 215] width 15 height 13
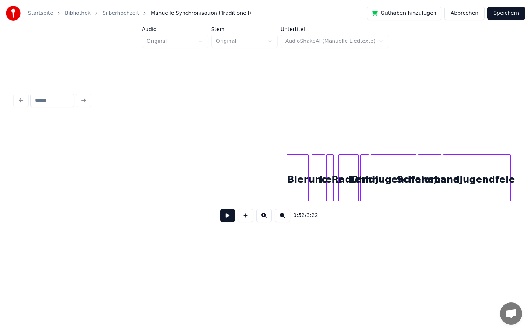
scroll to position [0, 7334]
click at [268, 183] on div at bounding box center [269, 178] width 2 height 46
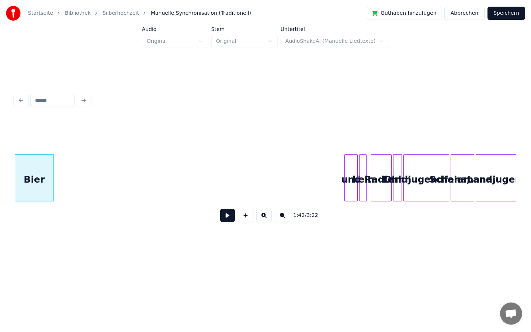
click at [0, 166] on div "Startseite Bibliothek Silberhochzeit Manuelle Synchronisation (Traditionell) Gu…" at bounding box center [265, 129] width 531 height 259
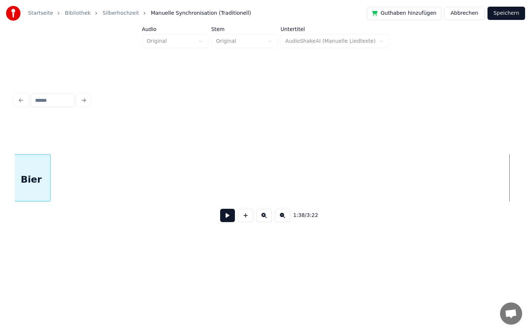
scroll to position [0, 6801]
click at [1, 173] on div "Startseite Bibliothek Silberhochzeit Manuelle Synchronisation (Traditionell) Gu…" at bounding box center [265, 129] width 531 height 259
click at [0, 193] on div "Startseite Bibliothek Silberhochzeit Manuelle Synchronisation (Traditionell) Gu…" at bounding box center [265, 129] width 531 height 259
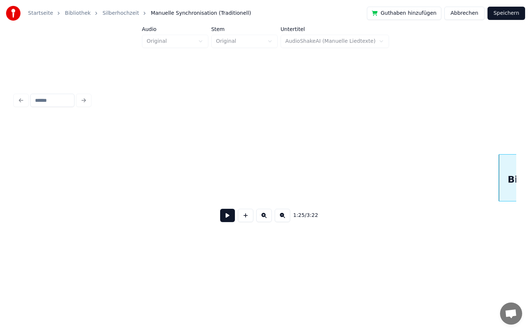
scroll to position [0, 5846]
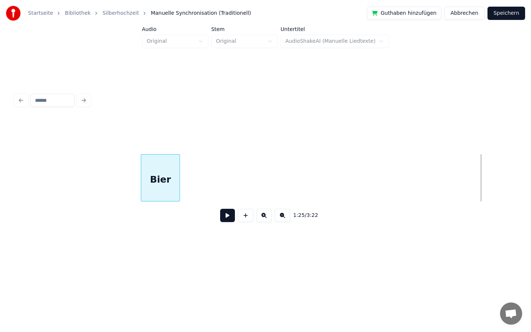
click at [172, 201] on div "1:25 / 3:22" at bounding box center [266, 173] width 502 height 112
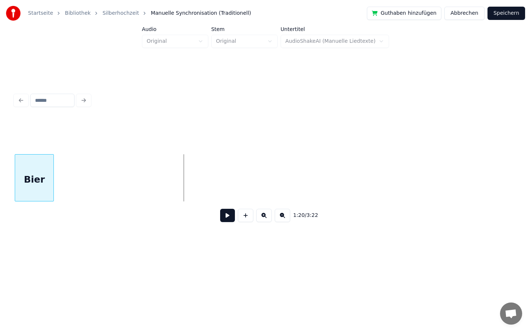
click at [0, 193] on div "Startseite Bibliothek Silberhochzeit Manuelle Synchronisation (Traditionell) Gu…" at bounding box center [265, 129] width 531 height 259
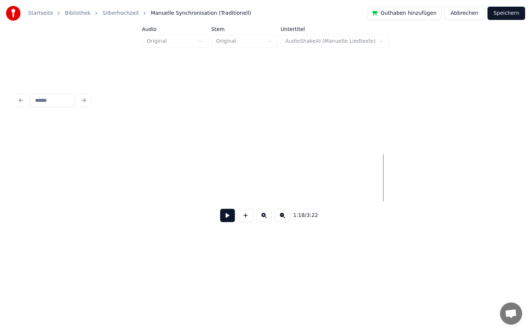
scroll to position [0, 5394]
click at [0, 149] on div "Startseite Bibliothek Silberhochzeit Manuelle Synchronisation (Traditionell) Gu…" at bounding box center [265, 129] width 531 height 259
click at [0, 184] on div "Startseite Bibliothek Silberhochzeit Manuelle Synchronisation (Traditionell) Gu…" at bounding box center [265, 129] width 531 height 259
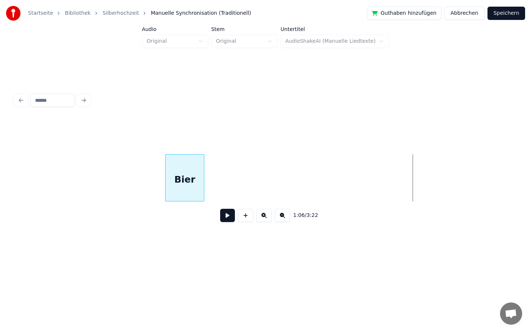
scroll to position [0, 4466]
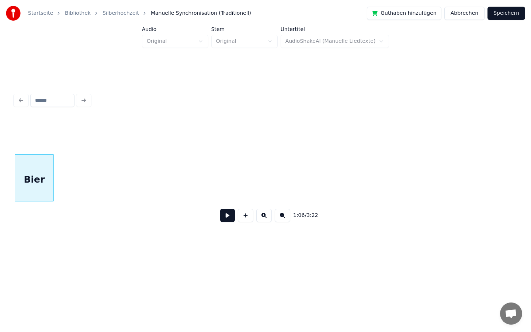
click at [0, 194] on div "Startseite Bibliothek Silberhochzeit Manuelle Synchronisation (Traditionell) Gu…" at bounding box center [265, 129] width 531 height 259
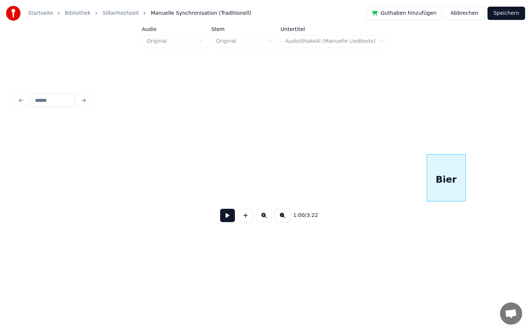
scroll to position [0, 4054]
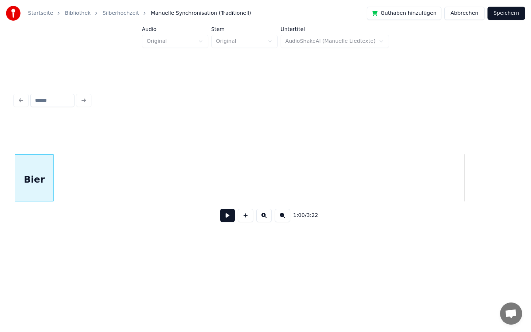
click at [0, 158] on div "Startseite Bibliothek Silberhochzeit Manuelle Synchronisation (Traditionell) Gu…" at bounding box center [265, 129] width 531 height 259
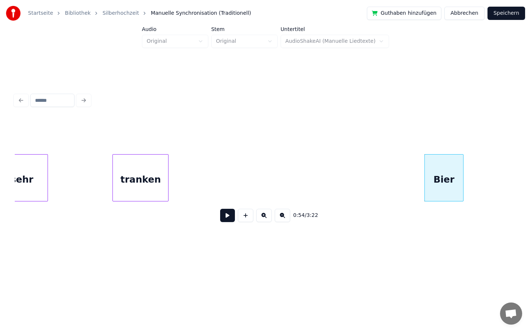
scroll to position [0, 3608]
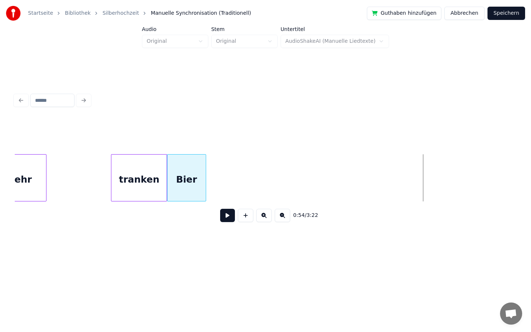
click at [183, 203] on div "0:54 / 3:22" at bounding box center [266, 173] width 502 height 112
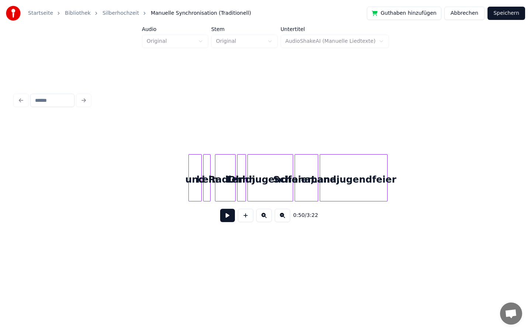
scroll to position [0, 7458]
click at [173, 184] on div at bounding box center [174, 178] width 2 height 46
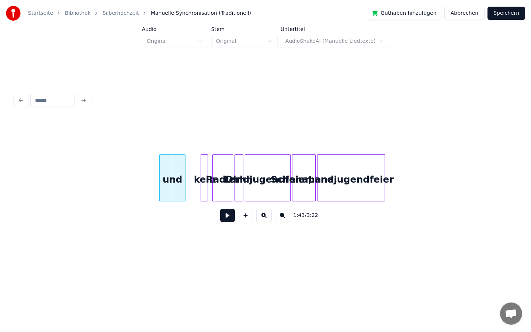
scroll to position [0, 7431]
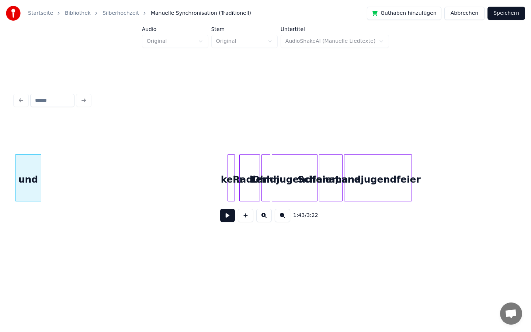
click at [0, 142] on div "Startseite Bibliothek Silberhochzeit Manuelle Synchronisation (Traditionell) Gu…" at bounding box center [265, 129] width 531 height 259
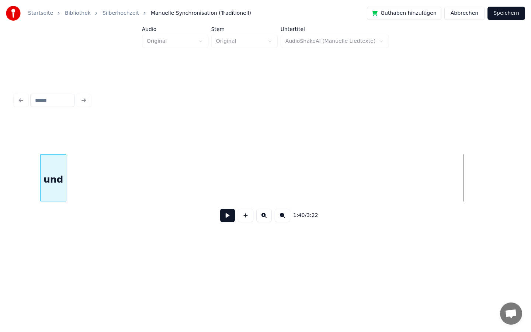
scroll to position [0, 6960]
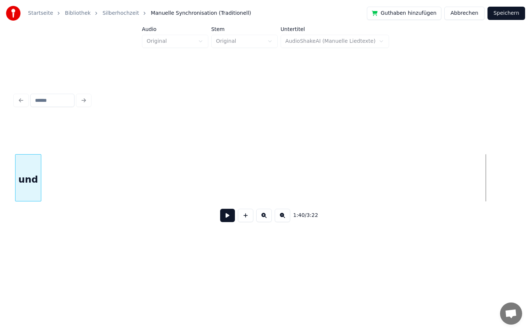
click at [0, 152] on div "Startseite Bibliothek Silberhochzeit Manuelle Synchronisation (Traditionell) Gu…" at bounding box center [265, 129] width 531 height 259
click at [0, 193] on div "Startseite Bibliothek Silberhochzeit Manuelle Synchronisation (Traditionell) Gu…" at bounding box center [265, 129] width 531 height 259
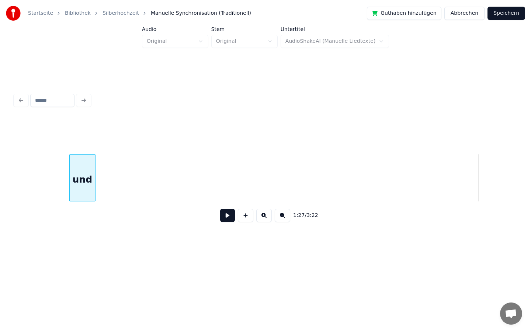
scroll to position [0, 5949]
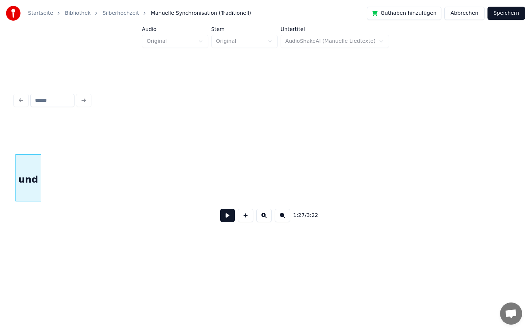
click at [0, 222] on div "Startseite Bibliothek Silberhochzeit Manuelle Synchronisation (Traditionell) Gu…" at bounding box center [265, 129] width 531 height 259
click at [0, 242] on div "Startseite Bibliothek Silberhochzeit Manuelle Synchronisation (Traditionell) Gu…" at bounding box center [265, 129] width 531 height 259
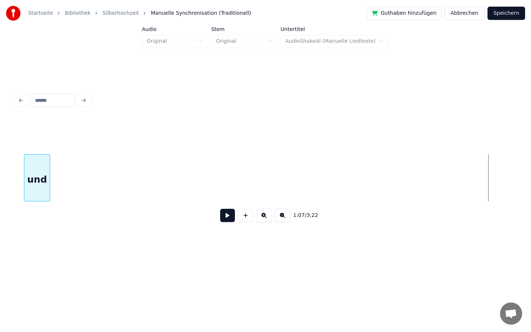
scroll to position [0, 4473]
click at [0, 196] on div "Startseite Bibliothek Silberhochzeit Manuelle Synchronisation (Traditionell) Gu…" at bounding box center [265, 129] width 531 height 259
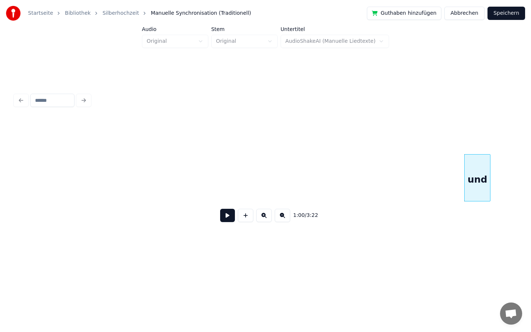
scroll to position [0, 4017]
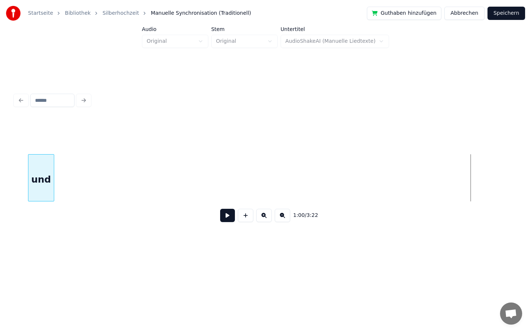
click at [44, 215] on div "1:00 / 3:22" at bounding box center [266, 173] width 502 height 112
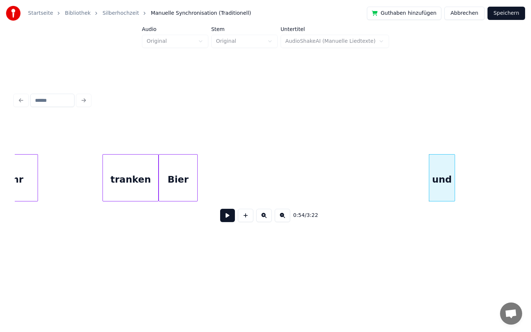
scroll to position [0, 3615]
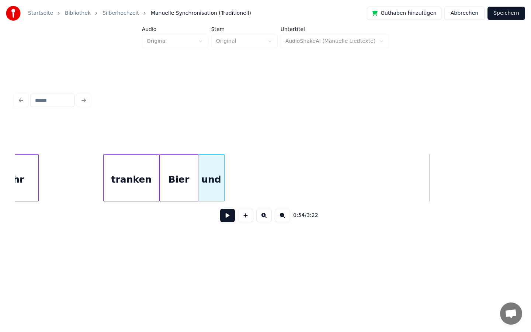
click at [203, 214] on div "0:54 / 3:22" at bounding box center [266, 173] width 502 height 112
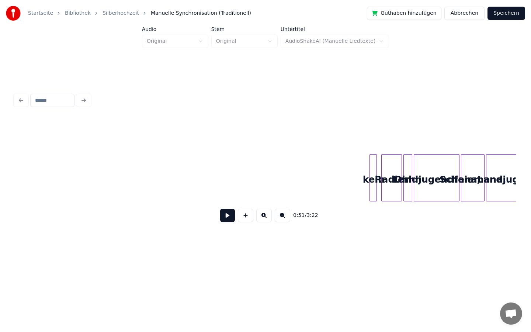
scroll to position [0, 7290]
click at [353, 182] on div at bounding box center [354, 178] width 2 height 46
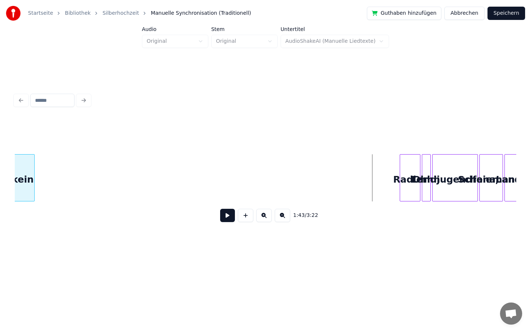
scroll to position [0, 7260]
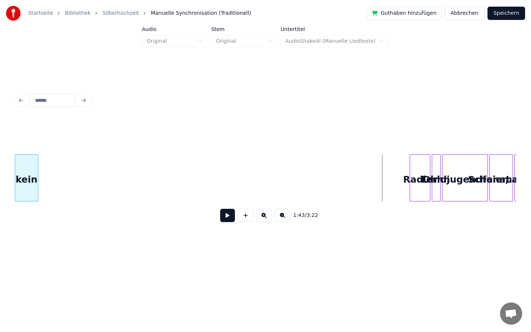
click at [0, 153] on div "Startseite Bibliothek Silberhochzeit Manuelle Synchronisation (Traditionell) Gu…" at bounding box center [265, 129] width 531 height 259
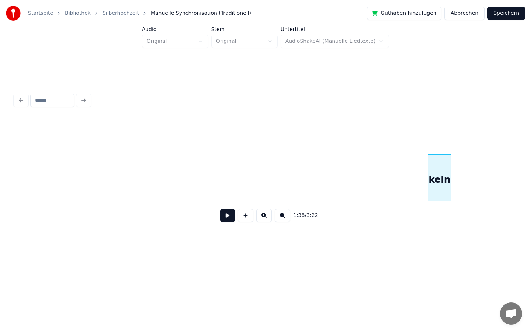
scroll to position [0, 6830]
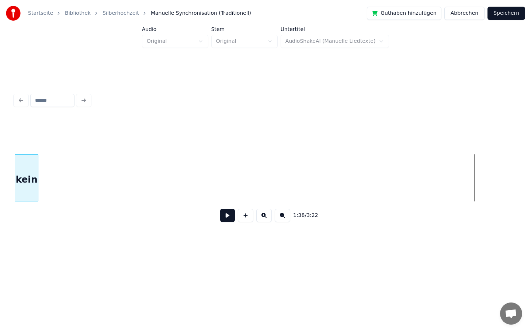
click at [0, 142] on div "Startseite Bibliothek Silberhochzeit Manuelle Synchronisation (Traditionell) Gu…" at bounding box center [265, 129] width 531 height 259
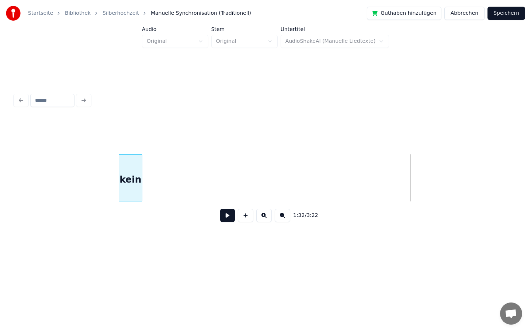
scroll to position [0, 6374]
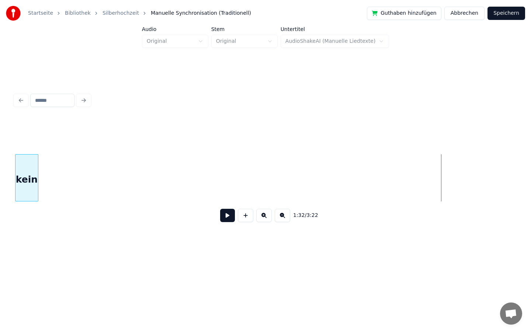
click at [0, 153] on div "Startseite Bibliothek Silberhochzeit Manuelle Synchronisation (Traditionell) Gu…" at bounding box center [265, 129] width 531 height 259
click at [0, 196] on div "Startseite Bibliothek Silberhochzeit Manuelle Synchronisation (Traditionell) Gu…" at bounding box center [265, 129] width 531 height 259
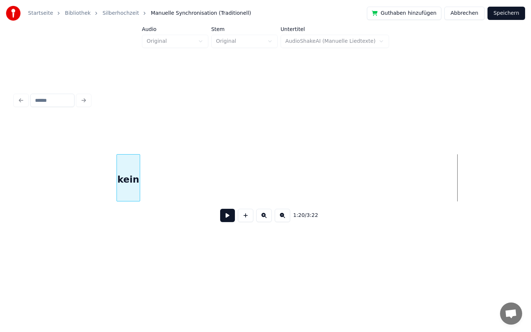
scroll to position [0, 5479]
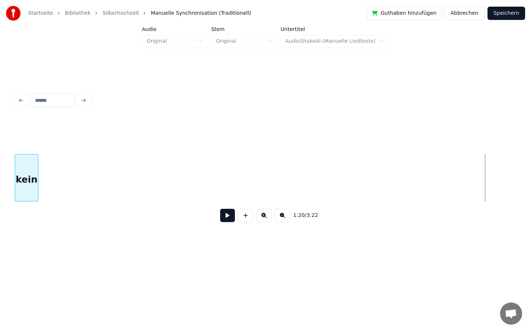
click at [0, 196] on div "Startseite Bibliothek Silberhochzeit Manuelle Synchronisation (Traditionell) Gu…" at bounding box center [265, 129] width 531 height 259
click at [0, 174] on div "Startseite Bibliothek Silberhochzeit Manuelle Synchronisation (Traditionell) Gu…" at bounding box center [265, 129] width 531 height 259
click at [0, 201] on div "Startseite Bibliothek Silberhochzeit Manuelle Synchronisation (Traditionell) Gu…" at bounding box center [265, 129] width 531 height 259
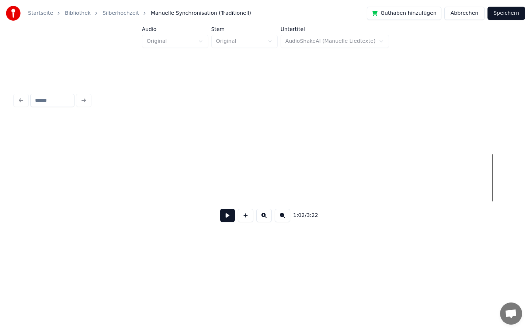
scroll to position [0, 4122]
click at [0, 158] on div "Startseite Bibliothek Silberhochzeit Manuelle Synchronisation (Traditionell) Gu…" at bounding box center [265, 129] width 531 height 259
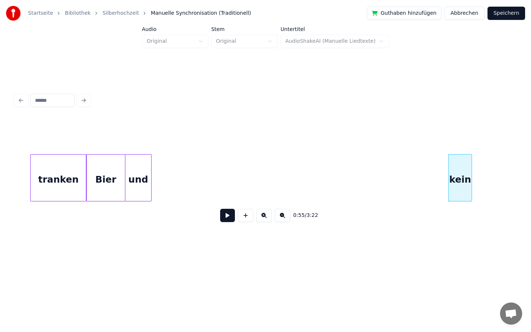
scroll to position [0, 3689]
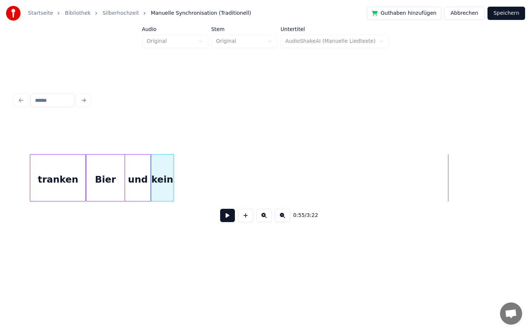
click at [161, 149] on div "0:55 / 3:22" at bounding box center [266, 173] width 502 height 112
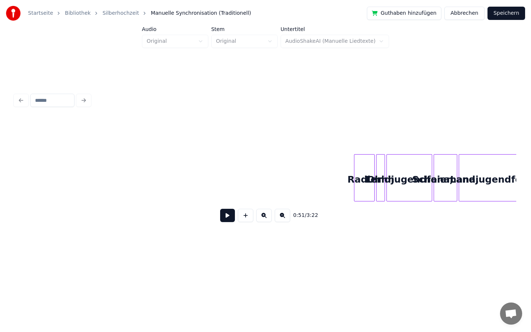
scroll to position [0, 7330]
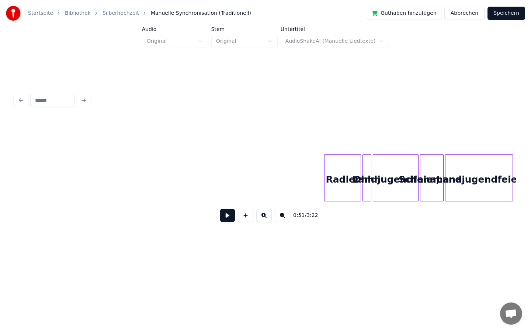
click at [325, 177] on div at bounding box center [326, 178] width 2 height 46
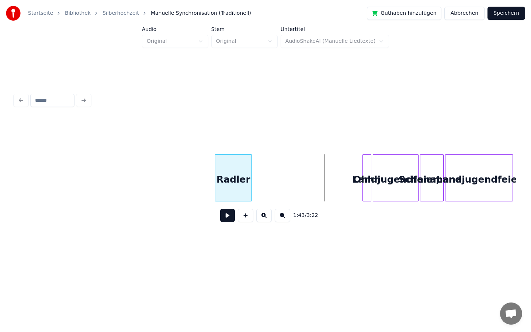
click at [234, 182] on div "Radler" at bounding box center [233, 180] width 36 height 50
click at [323, 193] on div at bounding box center [324, 178] width 2 height 46
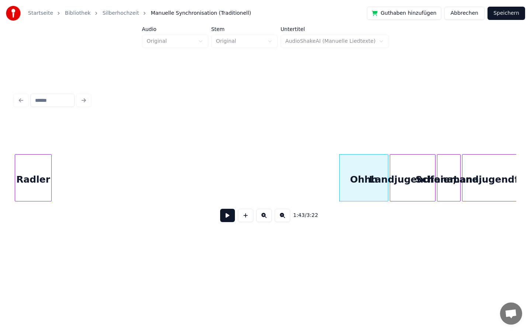
scroll to position [0, 7295]
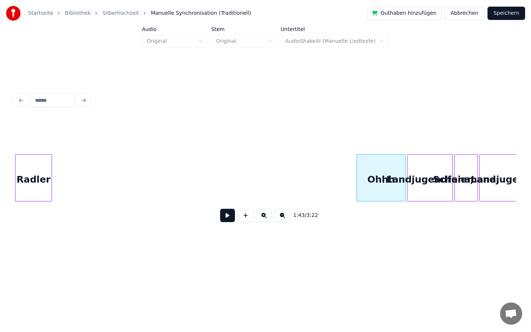
click at [0, 152] on div "Startseite Bibliothek Silberhochzeit Manuelle Synchronisation (Traditionell) Gu…" at bounding box center [265, 129] width 531 height 259
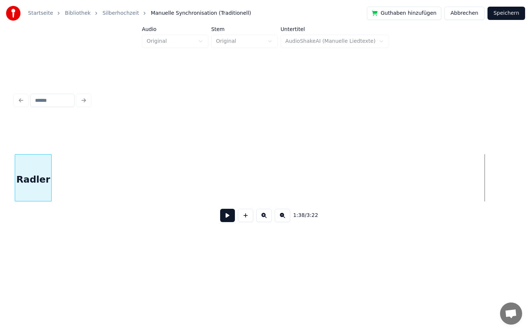
scroll to position [0, 6817]
click at [6, 207] on div "Startseite Bibliothek Silberhochzeit Manuelle Synchronisation (Traditionell) Gu…" at bounding box center [265, 129] width 531 height 259
click at [0, 210] on div "Startseite Bibliothek Silberhochzeit Manuelle Synchronisation (Traditionell) Gu…" at bounding box center [265, 129] width 531 height 259
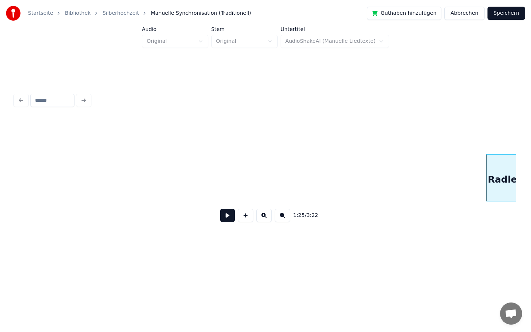
scroll to position [0, 5843]
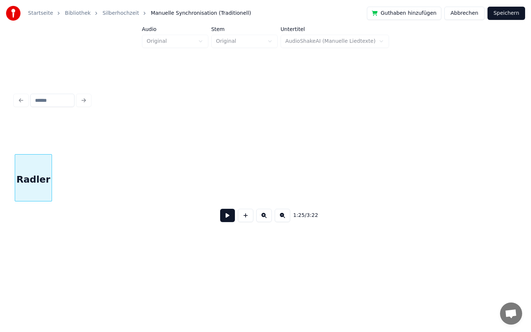
click at [0, 170] on div "Startseite Bibliothek Silberhochzeit Manuelle Synchronisation (Traditionell) Gu…" at bounding box center [265, 129] width 531 height 259
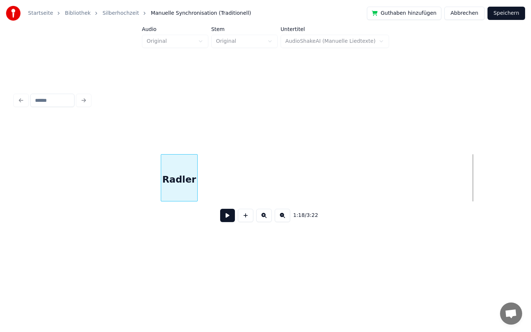
scroll to position [0, 5322]
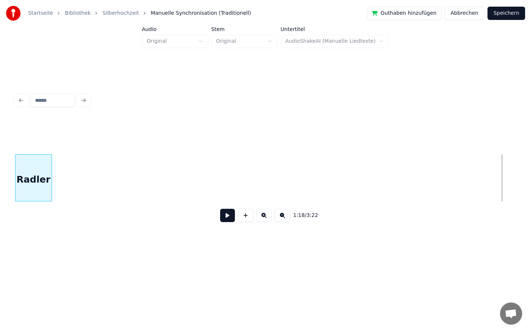
click at [0, 181] on div "Startseite Bibliothek Silberhochzeit Manuelle Synchronisation (Traditionell) Gu…" at bounding box center [265, 129] width 531 height 259
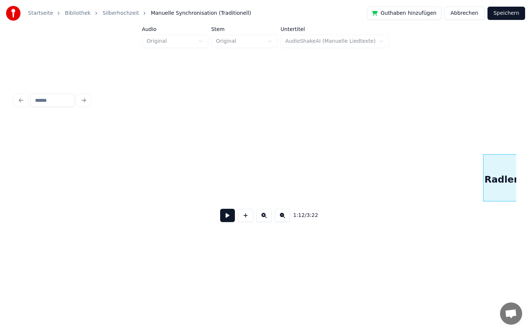
scroll to position [0, 4857]
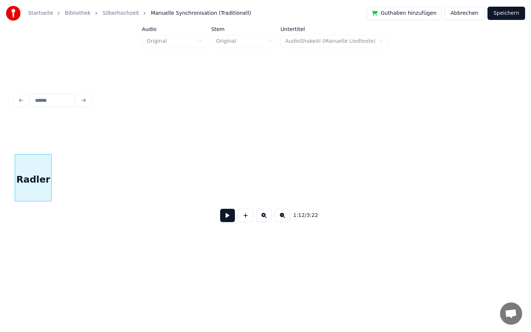
click at [0, 184] on div "Startseite Bibliothek Silberhochzeit Manuelle Synchronisation (Traditionell) Gu…" at bounding box center [265, 129] width 531 height 259
click at [0, 135] on div "Startseite Bibliothek Silberhochzeit Manuelle Synchronisation (Traditionell) Gu…" at bounding box center [265, 129] width 531 height 259
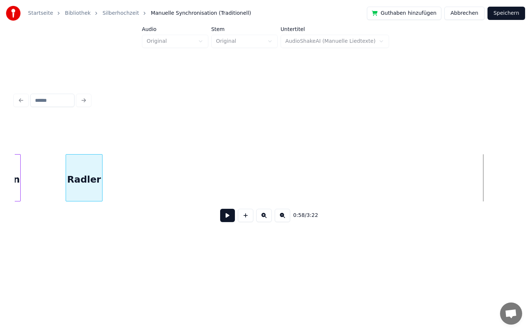
scroll to position [0, 3823]
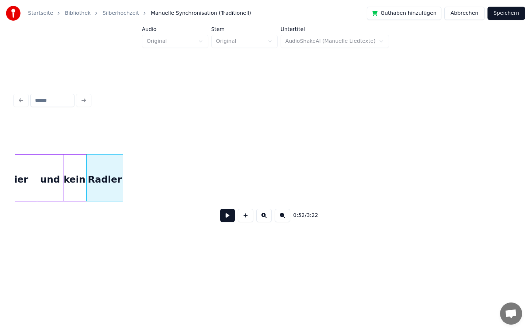
scroll to position [0, 3774]
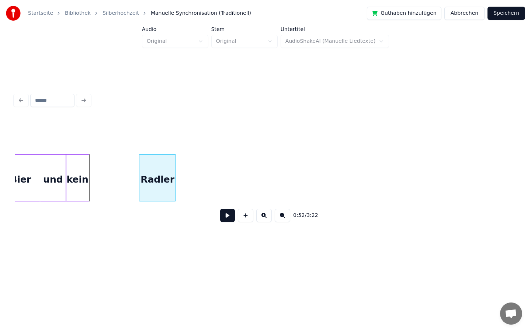
click at [162, 174] on div "Radler" at bounding box center [157, 180] width 36 height 50
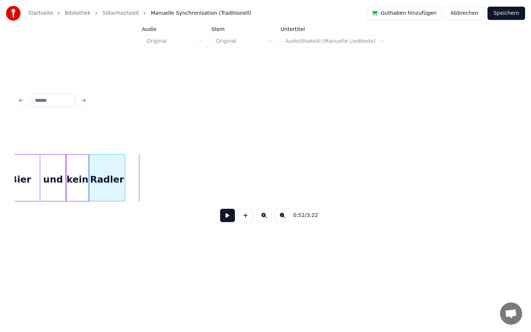
click at [111, 175] on div "Radler" at bounding box center [107, 180] width 36 height 50
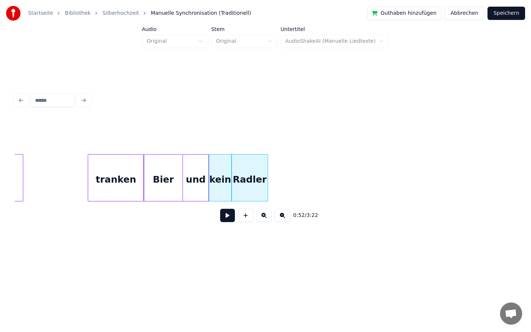
scroll to position [0, 3623]
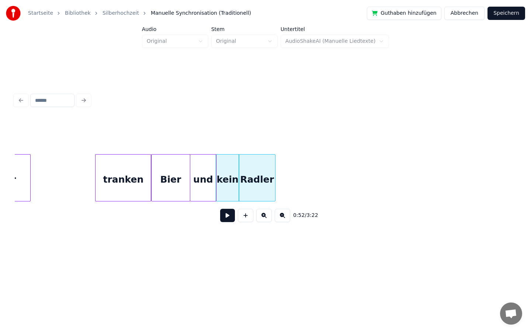
click at [174, 129] on div at bounding box center [266, 135] width 502 height 37
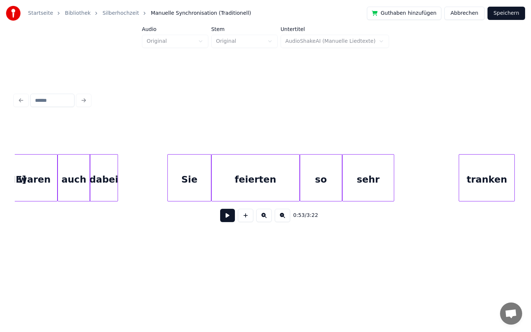
scroll to position [0, 3244]
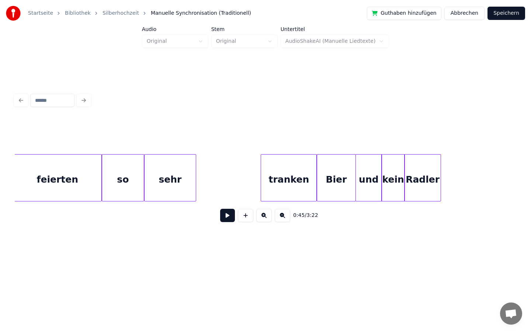
scroll to position [0, 3460]
click at [224, 218] on button at bounding box center [227, 215] width 15 height 13
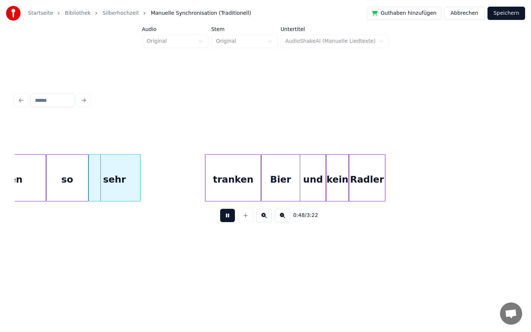
scroll to position [0, 3519]
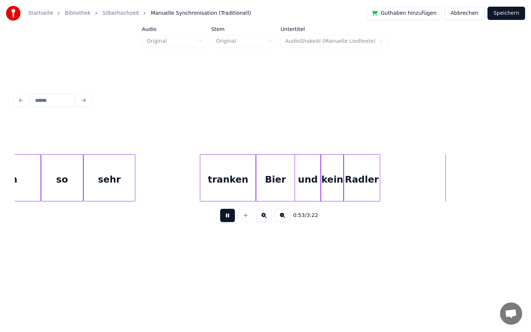
click at [224, 213] on button at bounding box center [227, 215] width 15 height 13
click at [398, 179] on div at bounding box center [398, 178] width 2 height 46
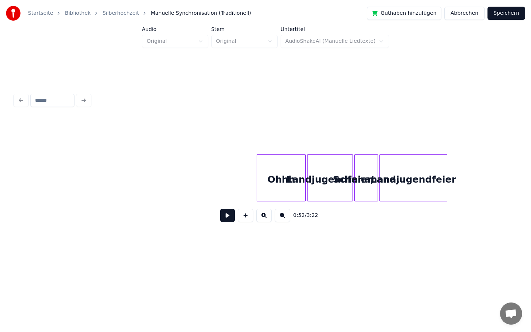
scroll to position [0, 7396]
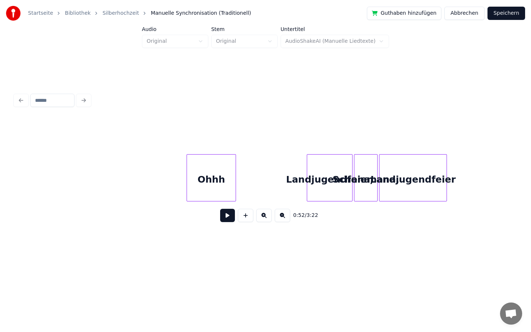
click at [208, 183] on div "Ohhh" at bounding box center [211, 180] width 49 height 50
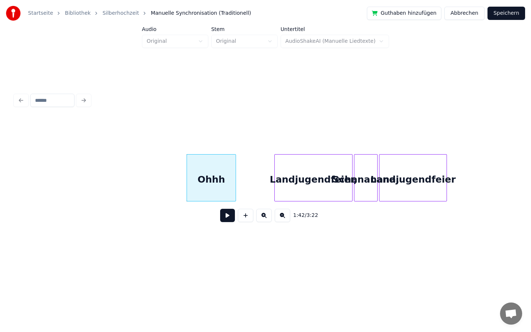
click at [275, 181] on div at bounding box center [276, 178] width 2 height 46
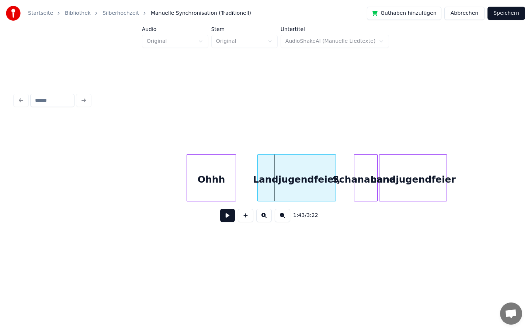
click at [283, 182] on div "Landjugendfeier," at bounding box center [297, 180] width 78 height 50
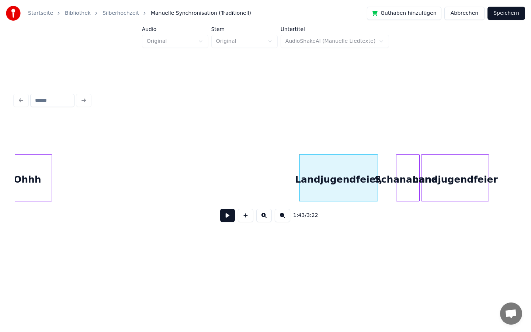
scroll to position [0, 7342]
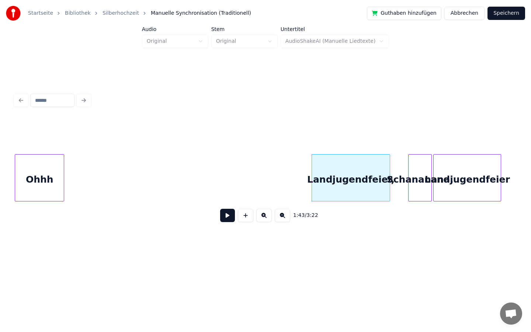
click at [0, 171] on div "Startseite Bibliothek Silberhochzeit Manuelle Synchronisation (Traditionell) Gu…" at bounding box center [265, 129] width 531 height 259
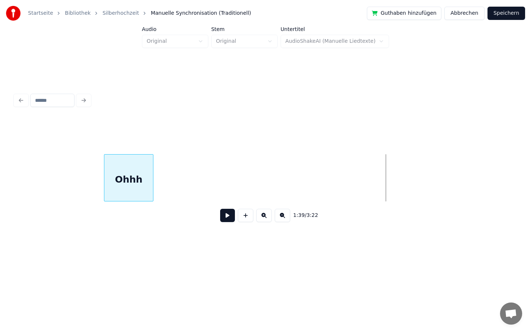
scroll to position [0, 6935]
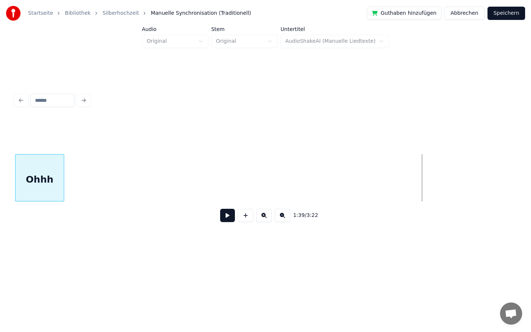
click at [0, 161] on div "Startseite Bibliothek Silberhochzeit Manuelle Synchronisation (Traditionell) Gu…" at bounding box center [265, 129] width 531 height 259
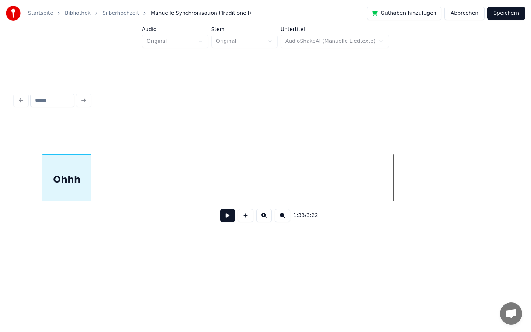
scroll to position [0, 6516]
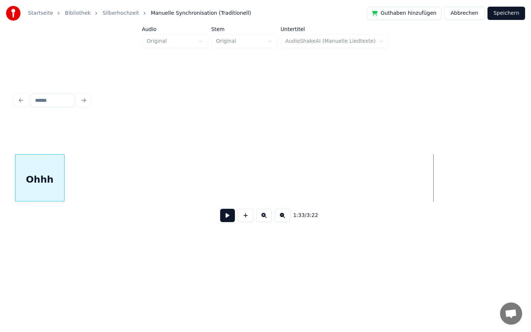
click at [0, 115] on div "Startseite Bibliothek Silberhochzeit Manuelle Synchronisation (Traditionell) Gu…" at bounding box center [265, 129] width 531 height 259
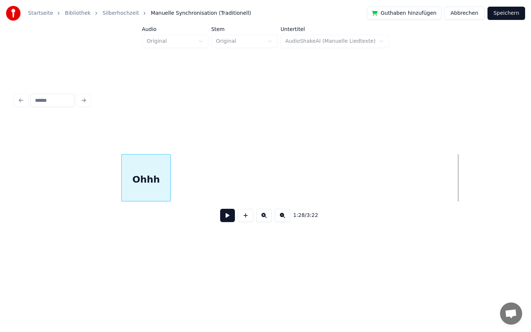
scroll to position [0, 6033]
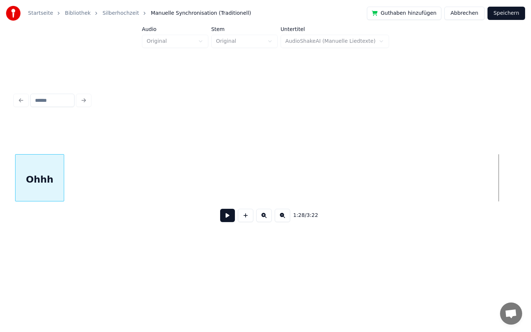
click at [0, 188] on div "Startseite Bibliothek Silberhochzeit Manuelle Synchronisation (Traditionell) Gu…" at bounding box center [265, 129] width 531 height 259
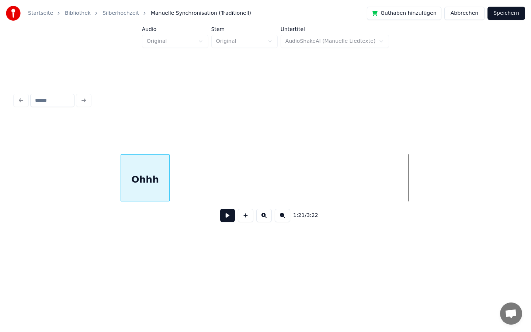
scroll to position [0, 5593]
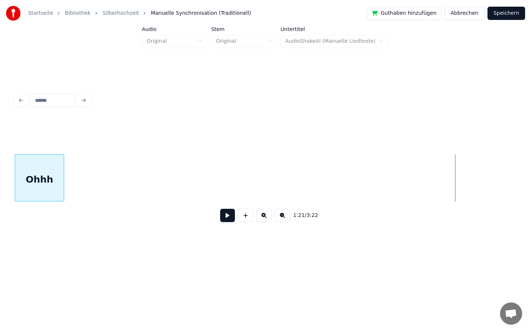
click at [0, 151] on div "Startseite Bibliothek Silberhochzeit Manuelle Synchronisation (Traditionell) Gu…" at bounding box center [265, 129] width 531 height 259
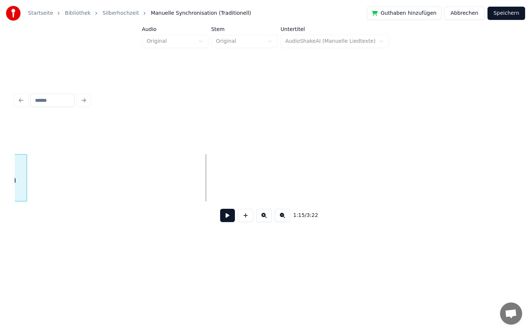
scroll to position [0, 5362]
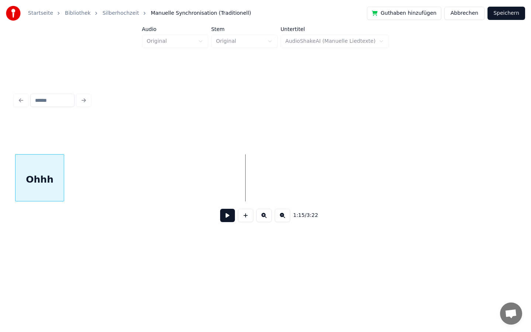
click at [0, 161] on div "Startseite Bibliothek Silberhochzeit Manuelle Synchronisation (Traditionell) Gu…" at bounding box center [265, 129] width 531 height 259
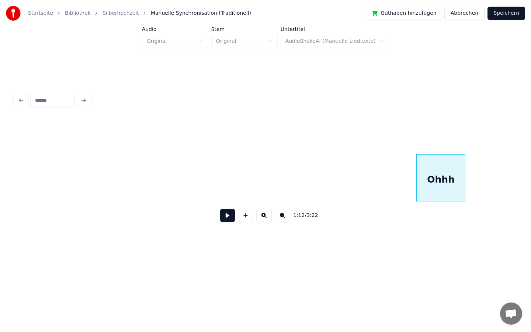
scroll to position [0, 4960]
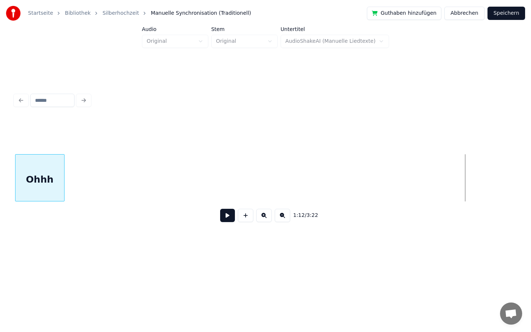
click at [0, 126] on div "Startseite Bibliothek Silberhochzeit Manuelle Synchronisation (Traditionell) Gu…" at bounding box center [265, 129] width 531 height 259
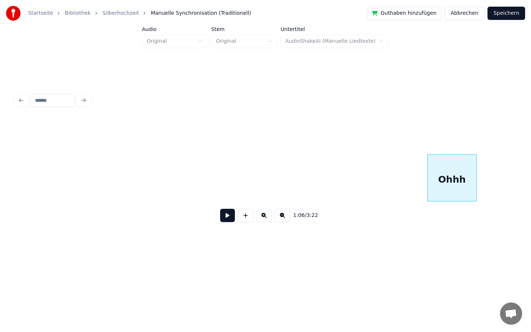
scroll to position [0, 4474]
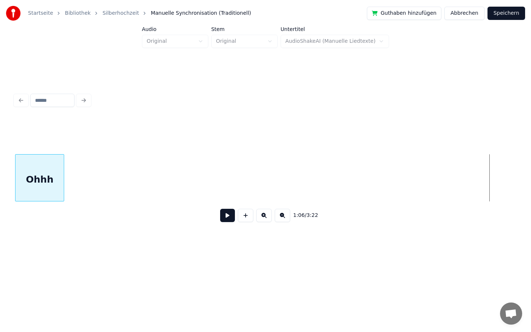
click at [0, 180] on div "Startseite Bibliothek Silberhochzeit Manuelle Synchronisation (Traditionell) Gu…" at bounding box center [265, 129] width 531 height 259
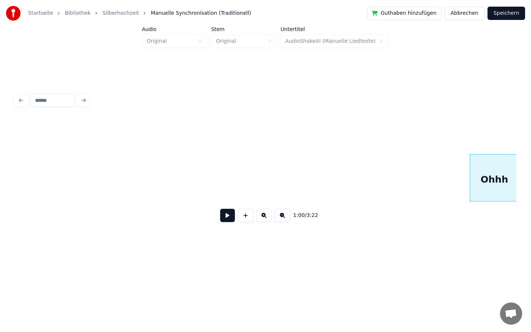
scroll to position [0, 3981]
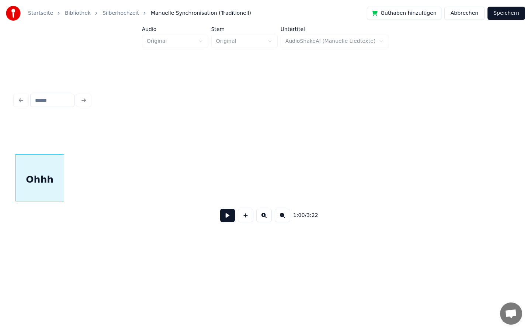
click at [0, 131] on div "Startseite Bibliothek Silberhochzeit Manuelle Synchronisation (Traditionell) Gu…" at bounding box center [265, 129] width 531 height 259
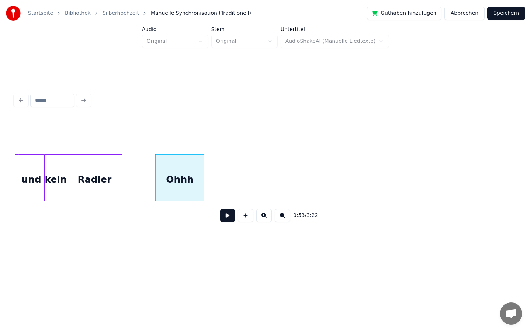
scroll to position [0, 3796]
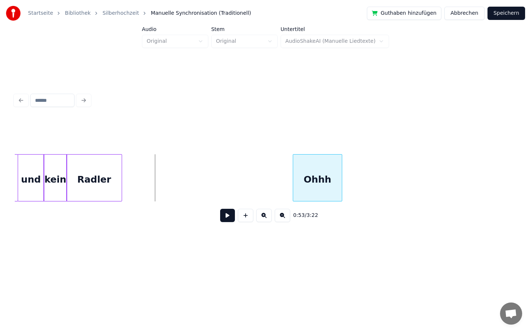
click at [325, 172] on div "Ohhh" at bounding box center [317, 180] width 49 height 50
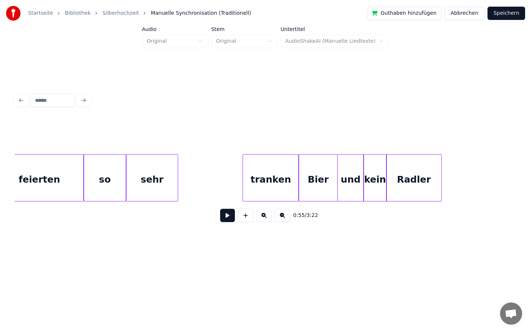
scroll to position [0, 3475]
click at [222, 215] on button at bounding box center [227, 215] width 15 height 13
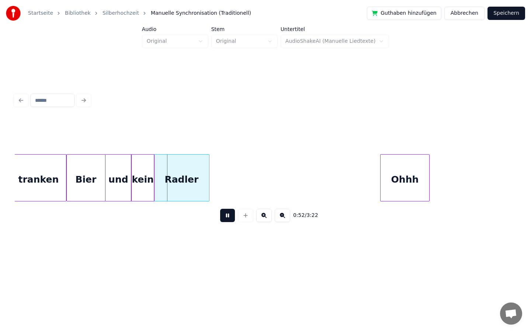
scroll to position [0, 3709]
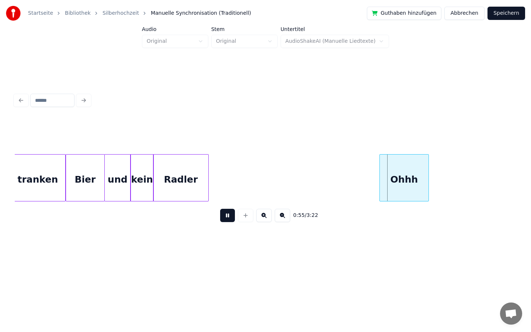
click at [226, 214] on button at bounding box center [227, 215] width 15 height 13
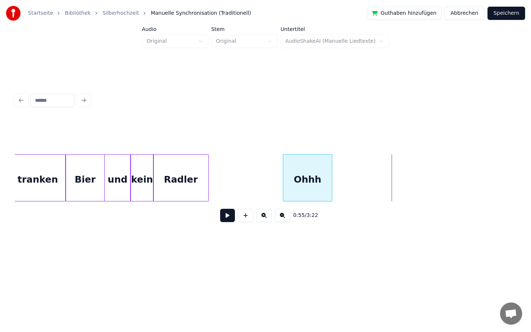
click at [310, 180] on div "Ohhh" at bounding box center [307, 180] width 49 height 50
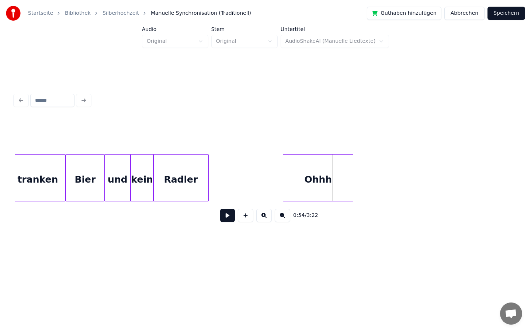
click at [353, 183] on div at bounding box center [352, 178] width 2 height 46
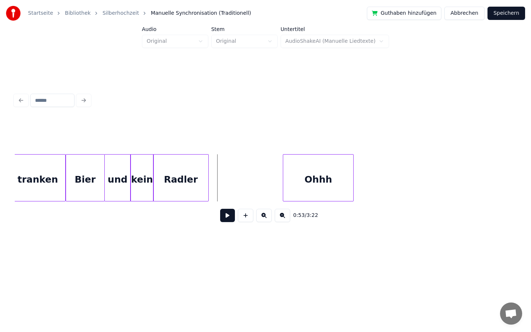
click at [223, 214] on button at bounding box center [227, 215] width 15 height 13
drag, startPoint x: 283, startPoint y: 179, endPoint x: 270, endPoint y: 180, distance: 12.5
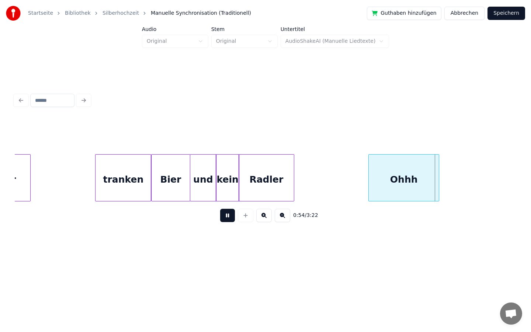
scroll to position [0, 3616]
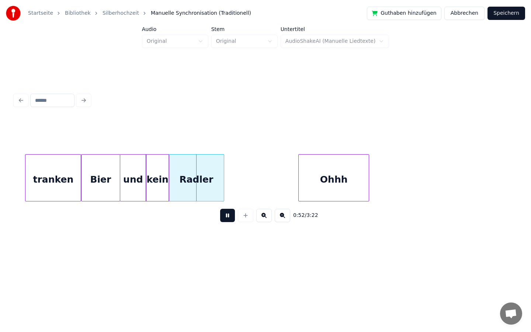
scroll to position [0, 3699]
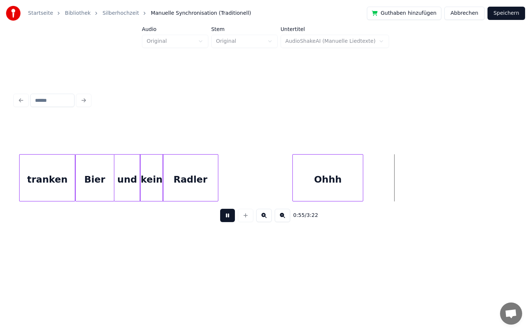
click at [280, 179] on div "Ohhh" at bounding box center [315, 177] width 71 height 47
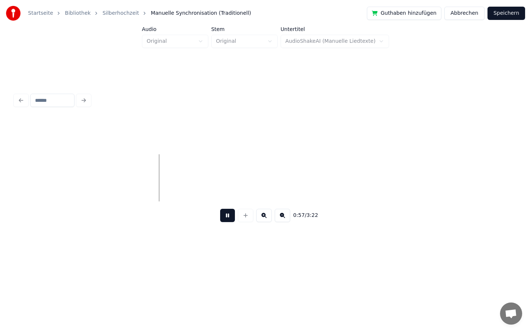
scroll to position [0, 4051]
click at [225, 214] on button at bounding box center [227, 215] width 15 height 13
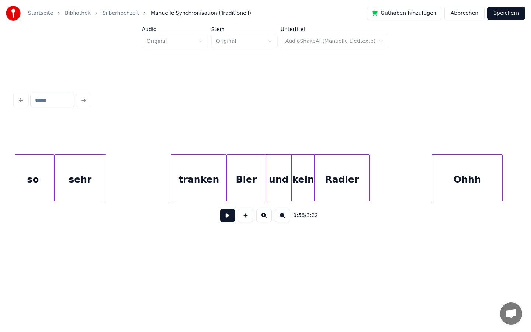
scroll to position [0, 3531]
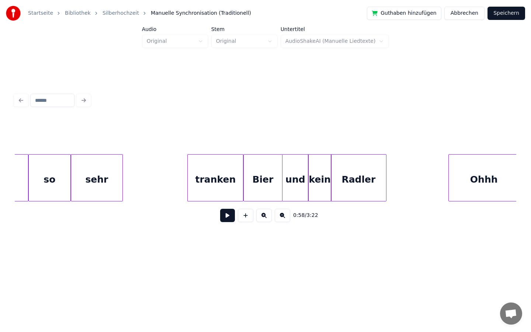
click at [227, 219] on button at bounding box center [227, 215] width 15 height 13
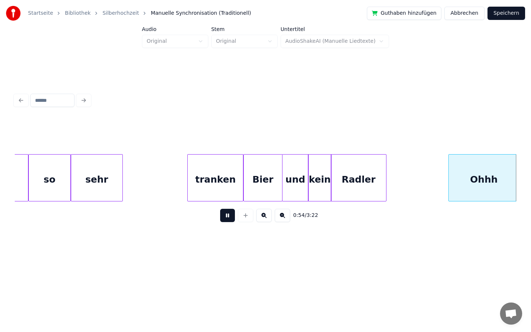
scroll to position [0, 4034]
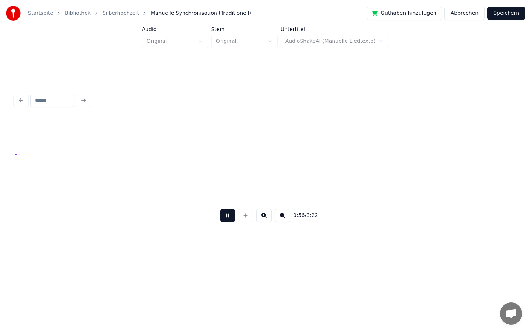
click at [232, 212] on button at bounding box center [227, 215] width 15 height 13
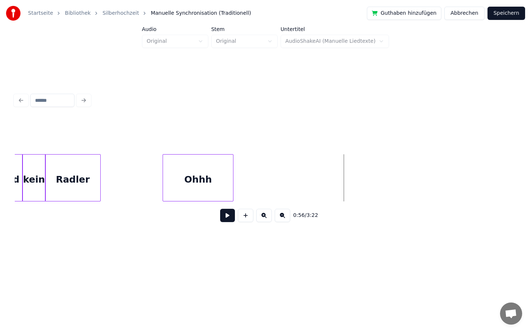
scroll to position [0, 3807]
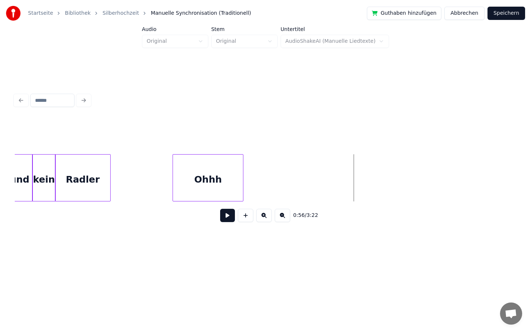
click at [44, 178] on div "kein" at bounding box center [43, 180] width 23 height 50
click at [224, 220] on button at bounding box center [227, 215] width 15 height 13
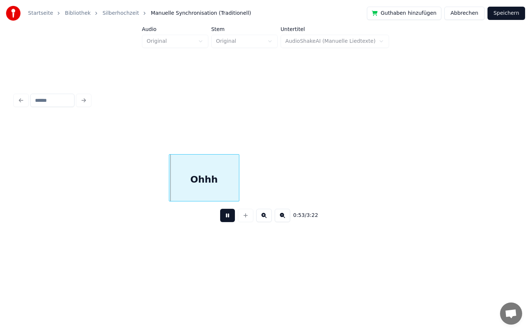
scroll to position [0, 3961]
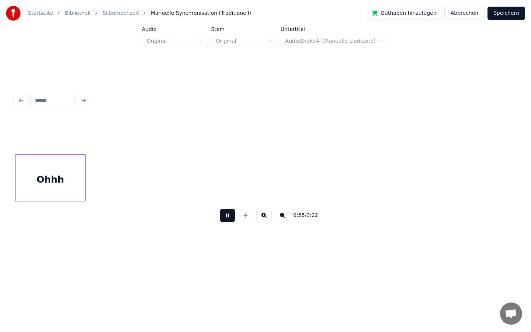
click at [230, 213] on button at bounding box center [227, 215] width 15 height 13
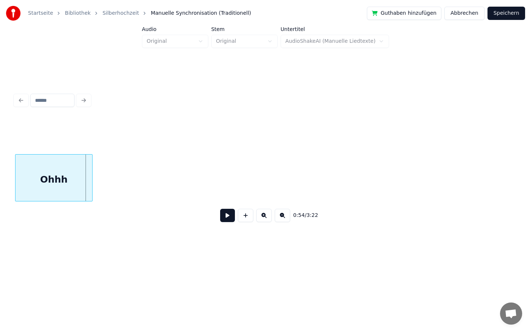
click at [91, 178] on div at bounding box center [91, 178] width 2 height 46
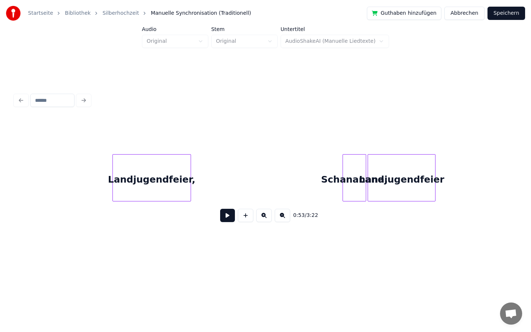
scroll to position [0, 7355]
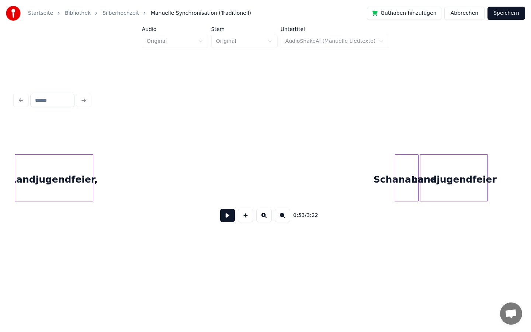
click at [16, 215] on div "0:53 / 3:22" at bounding box center [266, 173] width 502 height 112
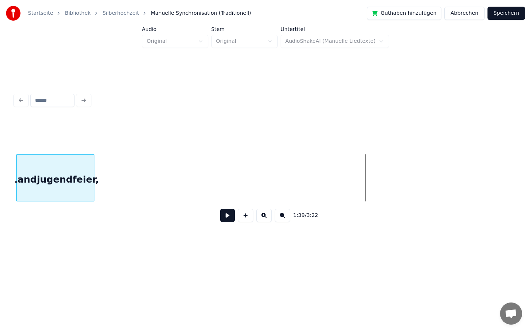
scroll to position [0, 6950]
click at [0, 205] on div "Startseite Bibliothek Silberhochzeit Manuelle Synchronisation (Traditionell) Gu…" at bounding box center [265, 129] width 531 height 259
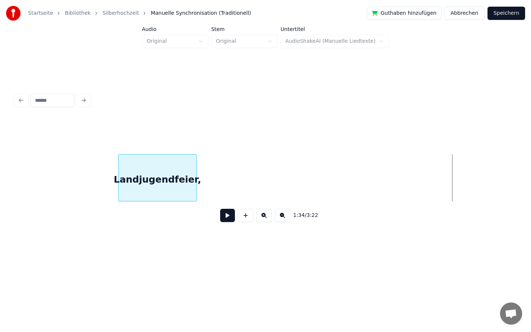
scroll to position [0, 6454]
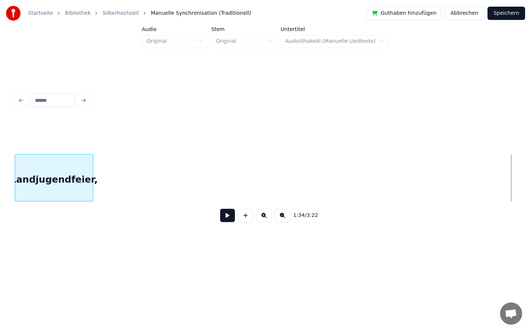
click at [0, 156] on div "Startseite Bibliothek Silberhochzeit Manuelle Synchronisation (Traditionell) Gu…" at bounding box center [265, 129] width 531 height 259
click at [0, 152] on div "Startseite Bibliothek Silberhochzeit Manuelle Synchronisation (Traditionell) Gu…" at bounding box center [265, 129] width 531 height 259
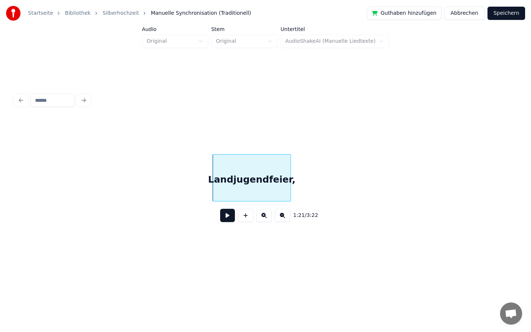
scroll to position [0, 5797]
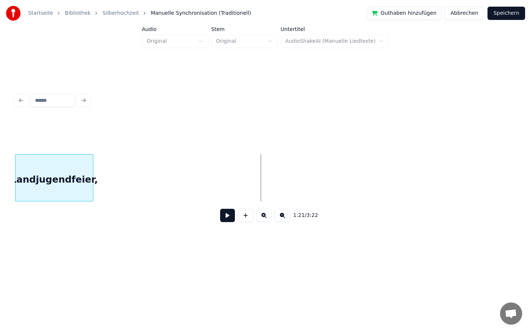
click at [0, 169] on div "Startseite Bibliothek Silberhochzeit Manuelle Synchronisation (Traditionell) Gu…" at bounding box center [265, 129] width 531 height 259
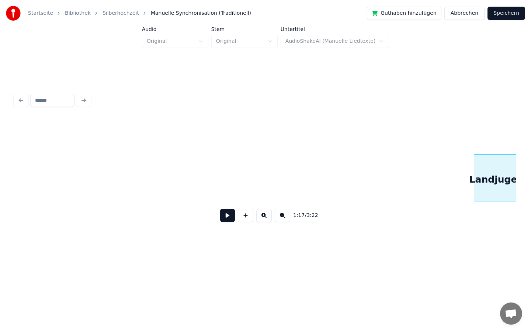
scroll to position [0, 5302]
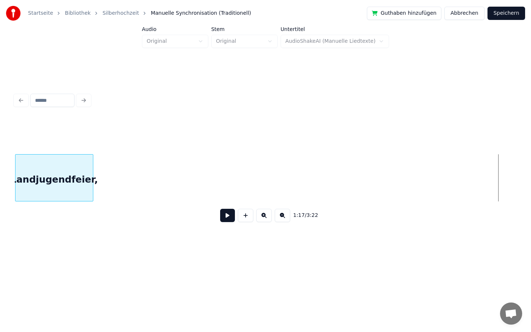
click at [0, 208] on div "Startseite Bibliothek Silberhochzeit Manuelle Synchronisation (Traditionell) Gu…" at bounding box center [265, 129] width 531 height 259
click at [0, 183] on div "Startseite Bibliothek Silberhochzeit Manuelle Synchronisation (Traditionell) Gu…" at bounding box center [265, 129] width 531 height 259
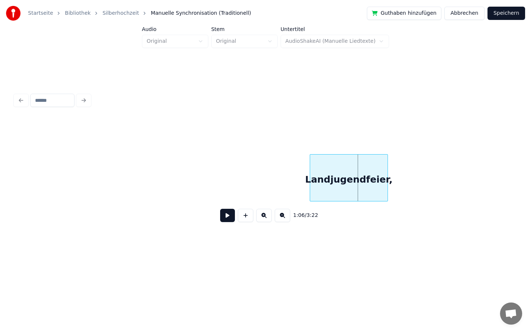
scroll to position [0, 4530]
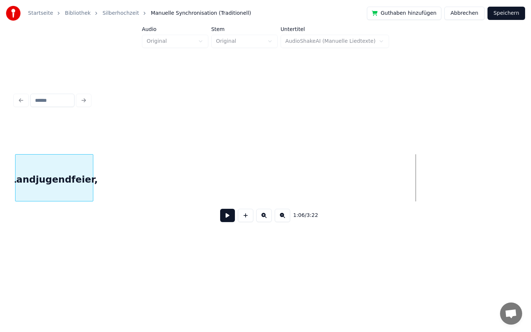
click at [0, 170] on div "Startseite Bibliothek Silberhochzeit Manuelle Synchronisation (Traditionell) Gu…" at bounding box center [265, 129] width 531 height 259
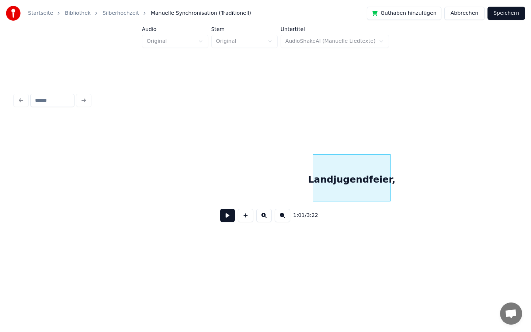
scroll to position [0, 4214]
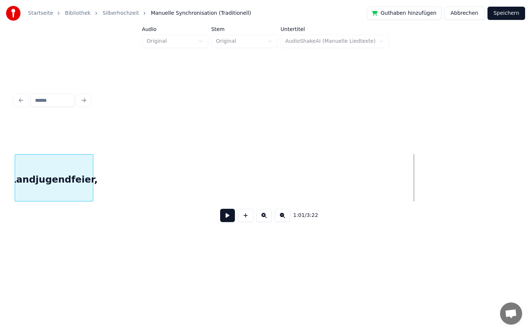
click at [0, 201] on div "Startseite Bibliothek Silberhochzeit Manuelle Synchronisation (Traditionell) Gu…" at bounding box center [265, 129] width 531 height 259
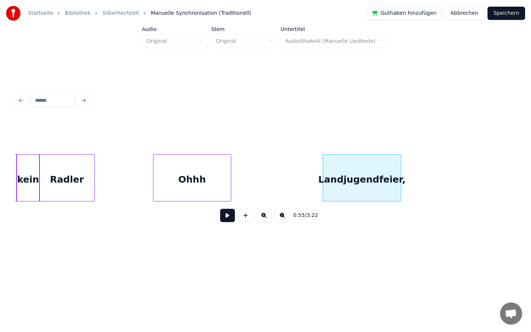
scroll to position [0, 3824]
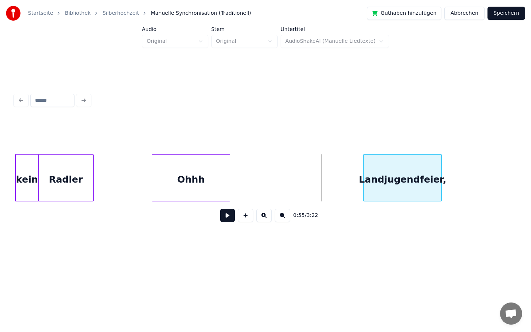
click at [397, 166] on div "Landjugendfeier," at bounding box center [403, 180] width 78 height 50
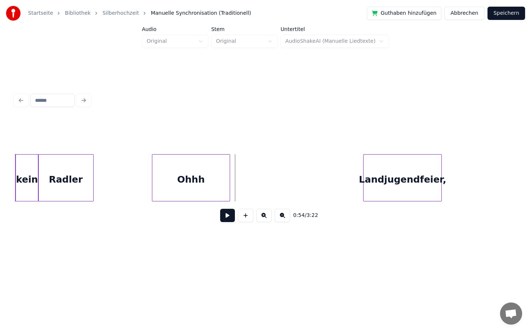
click at [226, 213] on button at bounding box center [227, 215] width 15 height 13
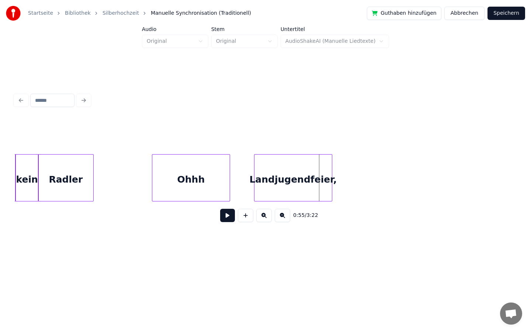
click at [316, 192] on div "Landjugendfeier," at bounding box center [294, 180] width 78 height 50
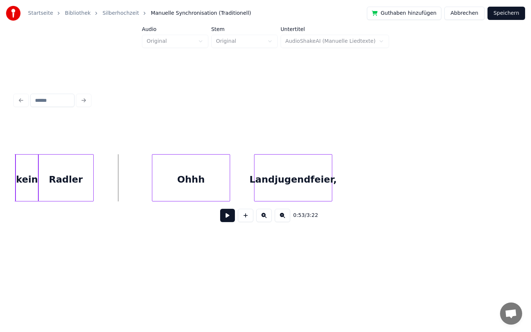
click at [226, 217] on button at bounding box center [227, 215] width 15 height 13
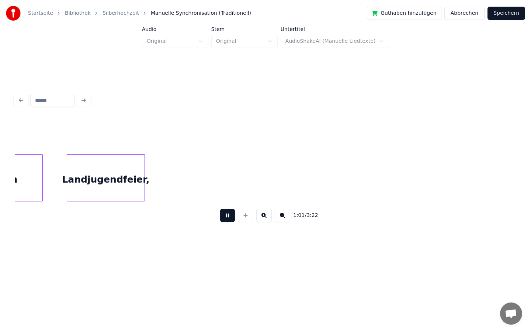
scroll to position [0, 4514]
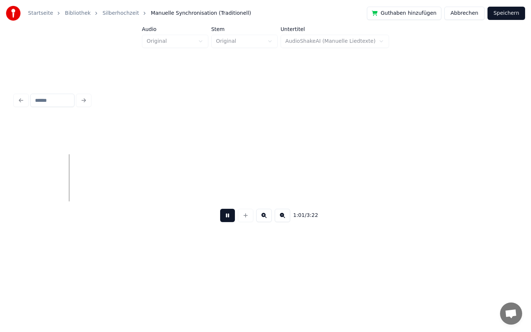
click at [229, 215] on button at bounding box center [227, 215] width 15 height 13
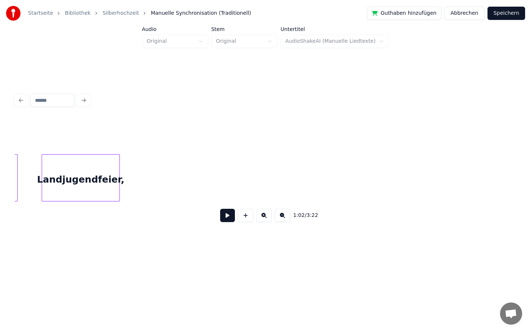
scroll to position [0, 4037]
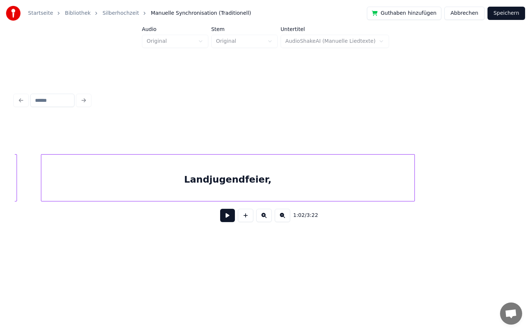
click at [414, 194] on div at bounding box center [413, 178] width 2 height 46
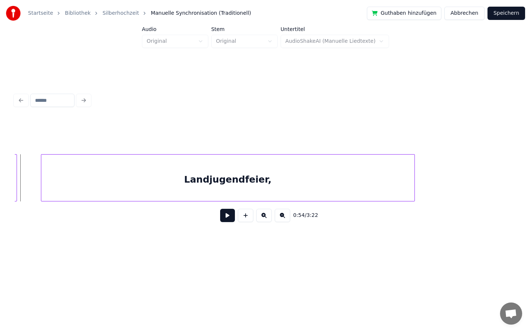
click at [230, 218] on button at bounding box center [227, 215] width 15 height 13
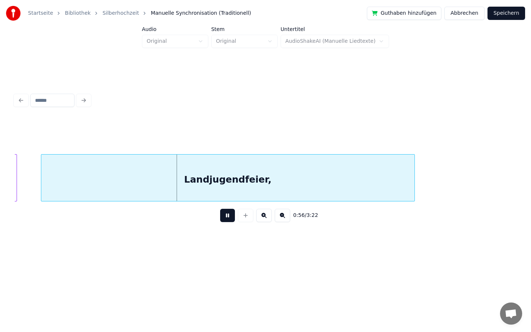
click at [229, 217] on button at bounding box center [227, 215] width 15 height 13
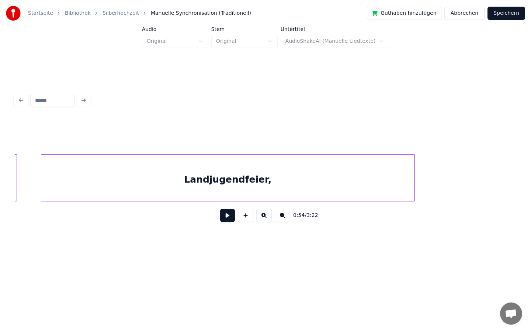
click at [225, 214] on button at bounding box center [227, 215] width 15 height 13
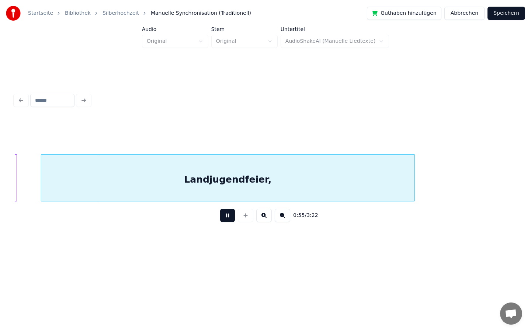
click at [225, 214] on button at bounding box center [227, 215] width 15 height 13
click at [55, 181] on div at bounding box center [56, 178] width 2 height 46
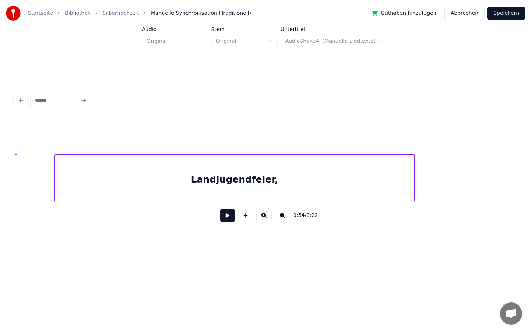
click at [228, 215] on button at bounding box center [227, 215] width 15 height 13
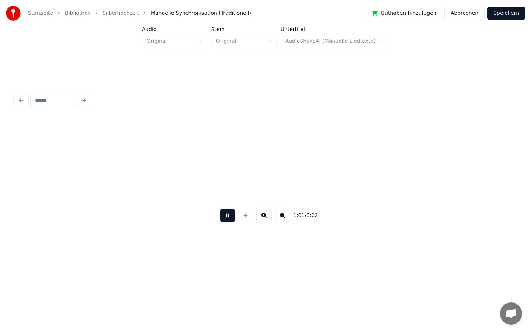
scroll to position [0, 4539]
click at [231, 216] on button at bounding box center [227, 215] width 15 height 13
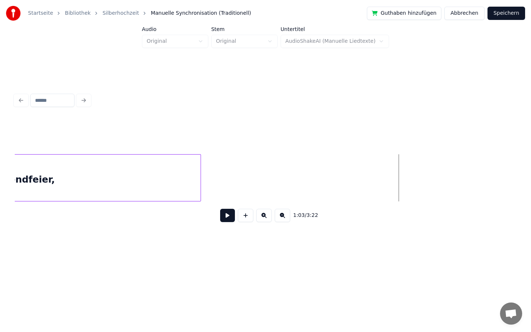
click at [200, 180] on div at bounding box center [199, 178] width 2 height 46
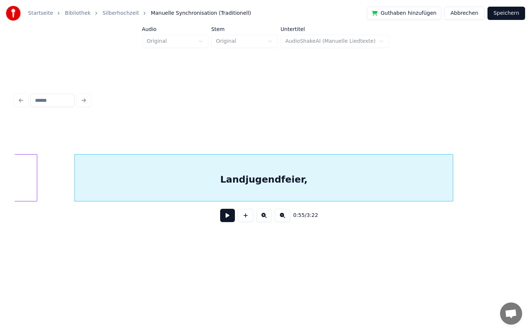
scroll to position [0, 4013]
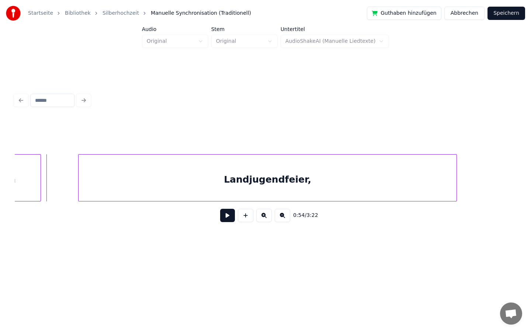
click at [228, 215] on button at bounding box center [227, 215] width 15 height 13
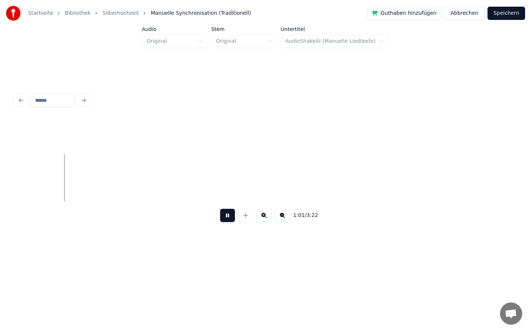
click at [228, 215] on button at bounding box center [227, 215] width 15 height 13
click at [125, 179] on div at bounding box center [125, 178] width 2 height 46
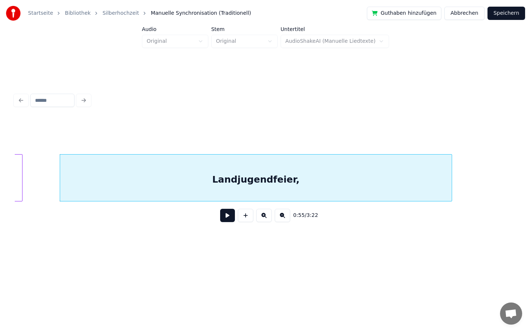
scroll to position [0, 4031]
click at [250, 187] on div "Landjugendfeier," at bounding box center [257, 180] width 392 height 50
click at [204, 136] on input "**********" at bounding box center [187, 135] width 55 height 13
type input "**********"
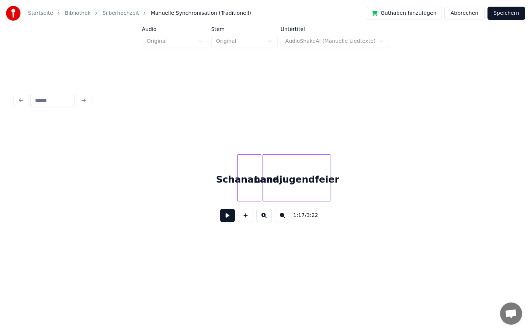
scroll to position [0, 7514]
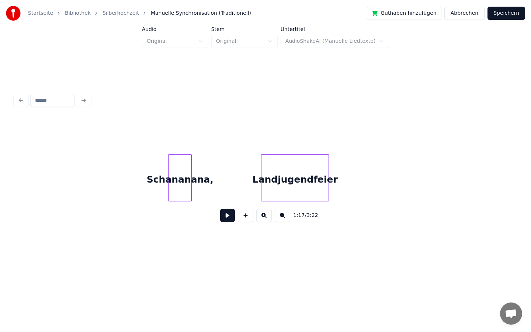
click at [169, 178] on div "Schananana," at bounding box center [180, 180] width 23 height 50
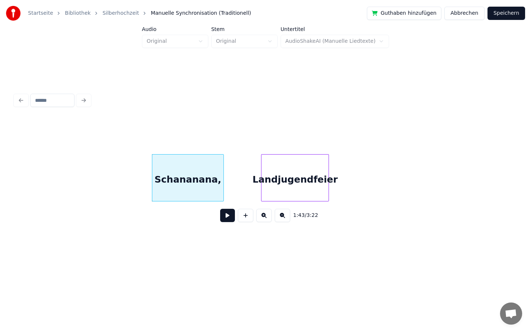
click at [223, 182] on div at bounding box center [222, 178] width 2 height 46
click at [201, 165] on div "Schananana," at bounding box center [188, 180] width 72 height 50
click at [200, 137] on input "**********" at bounding box center [189, 135] width 55 height 13
type input "**********"
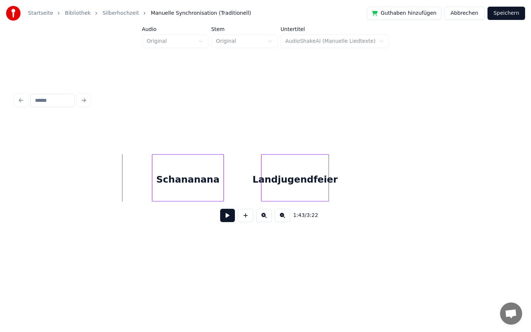
click at [198, 174] on div "Schananana" at bounding box center [188, 180] width 72 height 50
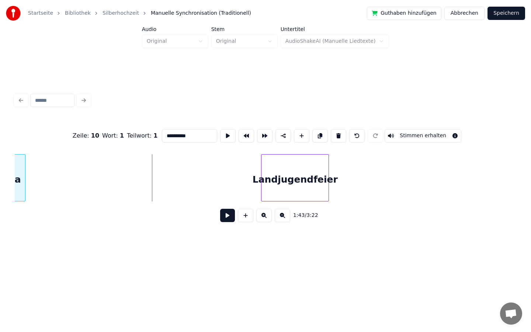
scroll to position [0, 7452]
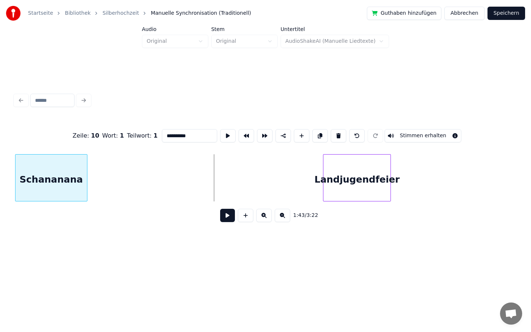
click at [0, 163] on div "**********" at bounding box center [265, 129] width 531 height 259
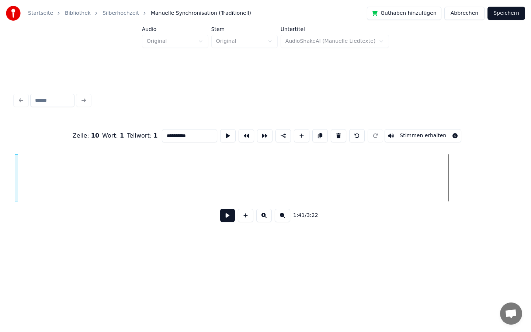
scroll to position [0, 6949]
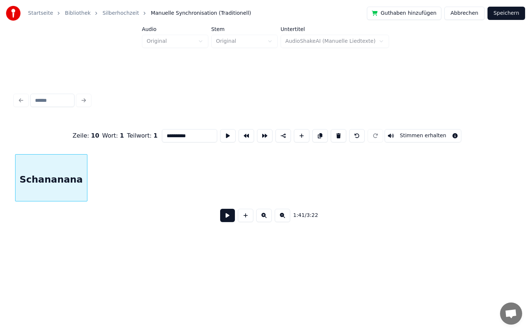
click at [0, 196] on div "**********" at bounding box center [265, 129] width 531 height 259
click at [0, 187] on div "**********" at bounding box center [265, 129] width 531 height 259
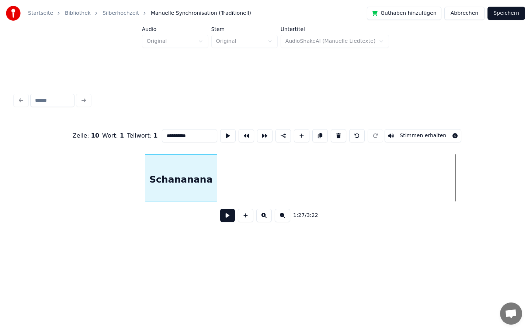
scroll to position [0, 5950]
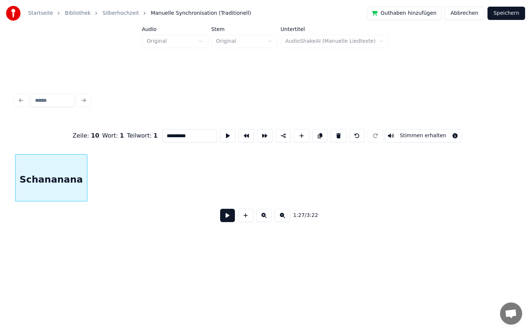
click at [0, 234] on div "**********" at bounding box center [265, 129] width 531 height 259
click at [0, 181] on div "**********" at bounding box center [265, 129] width 531 height 259
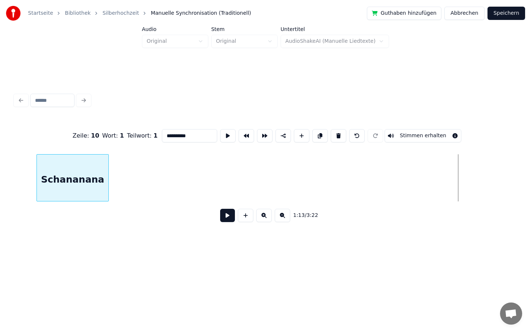
scroll to position [0, 4954]
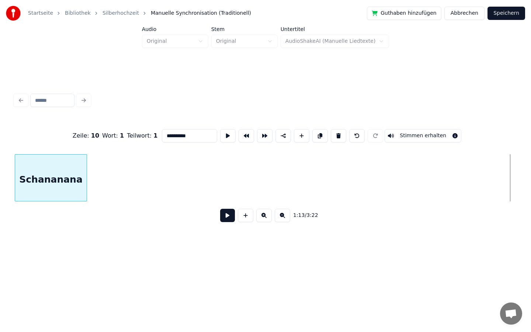
click at [0, 187] on div "**********" at bounding box center [265, 129] width 531 height 259
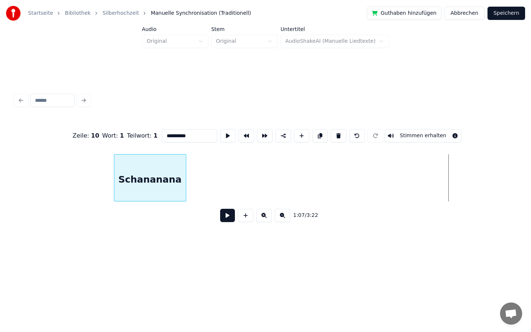
scroll to position [0, 4455]
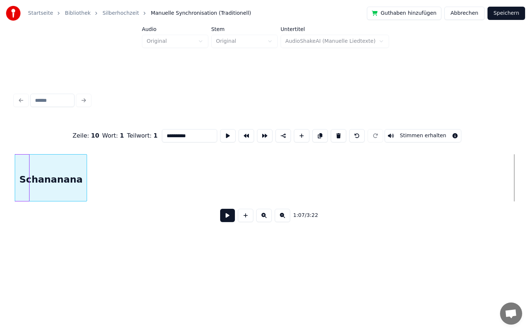
click at [0, 217] on div "**********" at bounding box center [265, 129] width 531 height 259
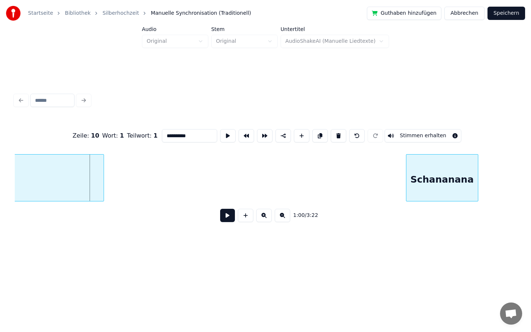
scroll to position [0, 4384]
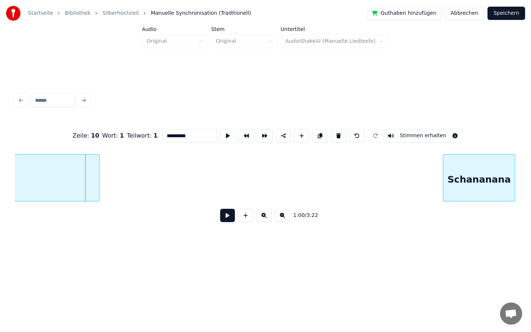
click at [499, 191] on div "Schananana" at bounding box center [479, 180] width 72 height 50
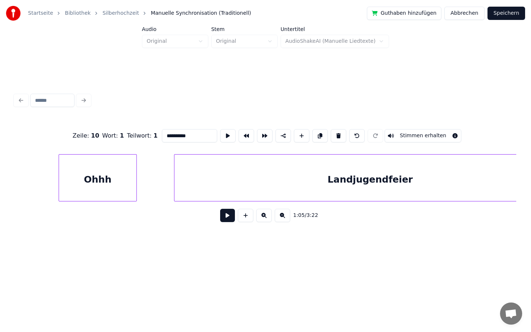
scroll to position [0, 3902]
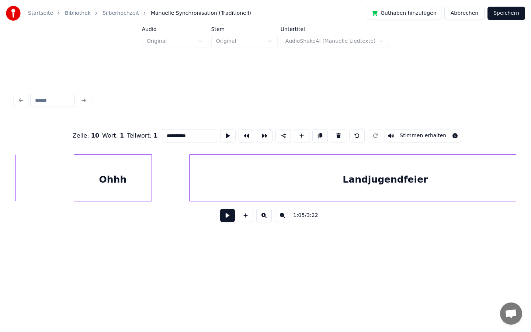
click at [224, 216] on button at bounding box center [227, 215] width 15 height 13
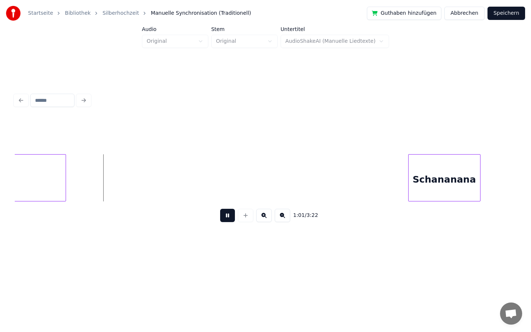
scroll to position [0, 4423]
click at [227, 214] on button at bounding box center [227, 215] width 15 height 13
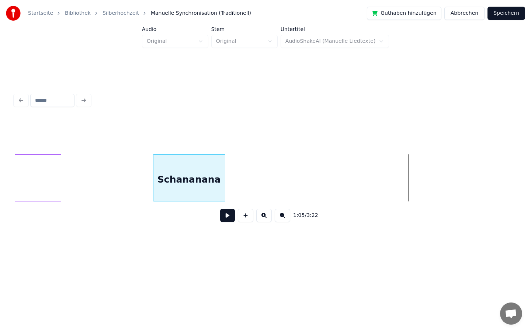
click at [170, 186] on div "Schananana" at bounding box center [189, 180] width 72 height 50
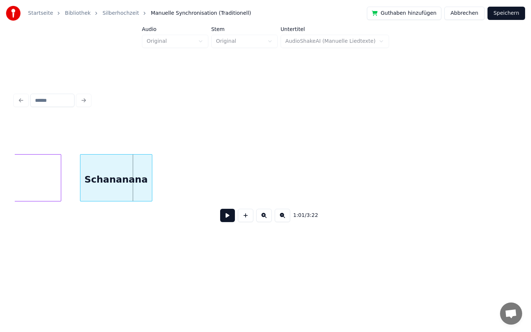
click at [117, 184] on div "Schananana" at bounding box center [116, 180] width 72 height 50
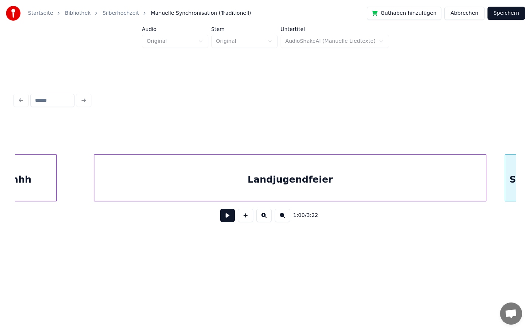
scroll to position [0, 3996]
click at [227, 217] on button at bounding box center [227, 215] width 15 height 13
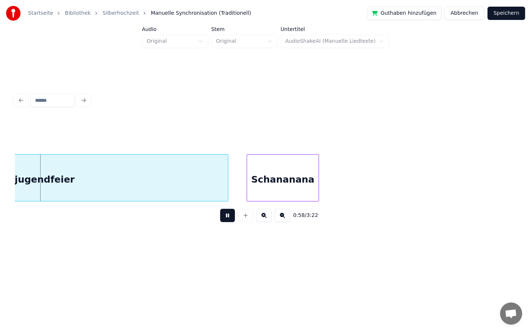
scroll to position [0, 4256]
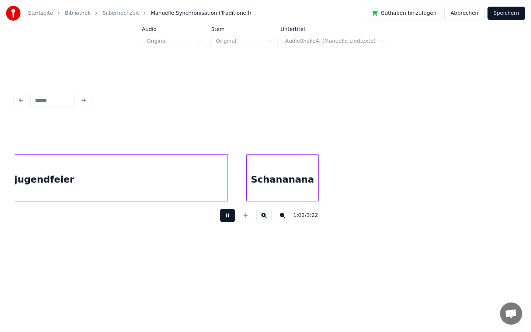
click at [227, 219] on button at bounding box center [227, 215] width 15 height 13
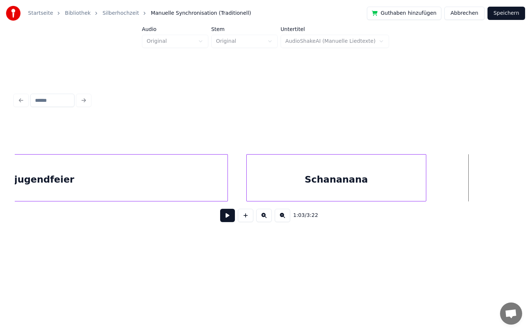
click at [424, 178] on div at bounding box center [425, 178] width 2 height 46
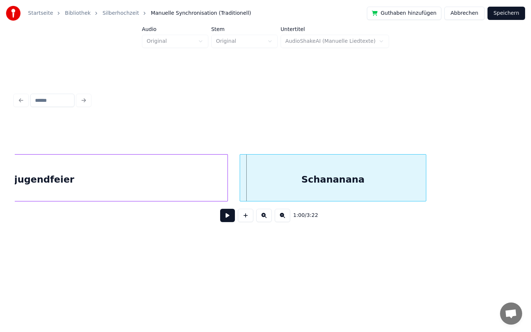
click at [241, 177] on div at bounding box center [241, 178] width 2 height 46
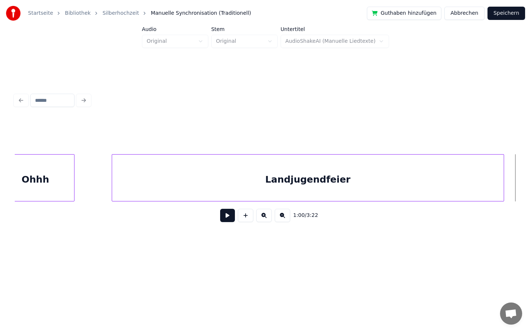
scroll to position [0, 3972]
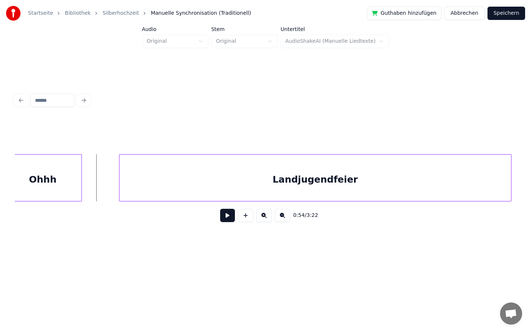
click at [226, 218] on button at bounding box center [227, 215] width 15 height 13
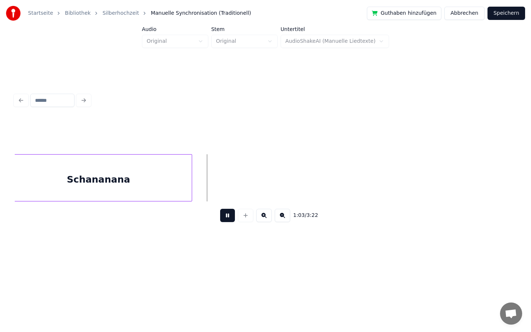
scroll to position [0, 4495]
click at [228, 213] on button at bounding box center [227, 215] width 15 height 13
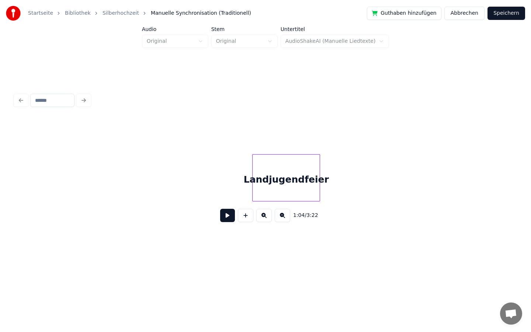
scroll to position [0, 7523]
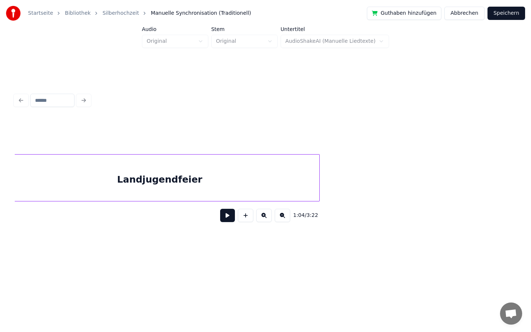
click at [0, 181] on div "Startseite Bibliothek Silberhochzeit Manuelle Synchronisation (Traditionell) Gu…" at bounding box center [265, 129] width 531 height 259
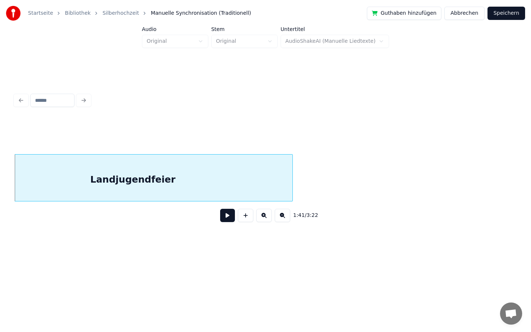
scroll to position [0, 7385]
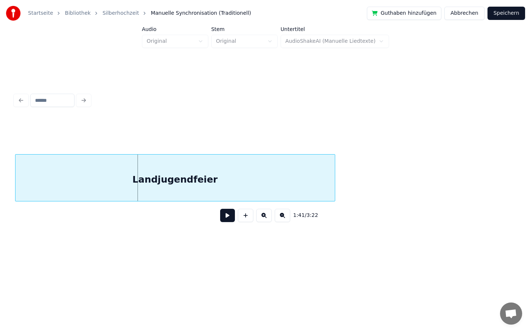
click at [0, 198] on div "Startseite Bibliothek Silberhochzeit Manuelle Synchronisation (Traditionell) Gu…" at bounding box center [265, 129] width 531 height 259
click at [0, 210] on div "Startseite Bibliothek Silberhochzeit Manuelle Synchronisation (Traditionell) Gu…" at bounding box center [265, 129] width 531 height 259
click at [0, 211] on div "Startseite Bibliothek Silberhochzeit Manuelle Synchronisation (Traditionell) Gu…" at bounding box center [265, 129] width 531 height 259
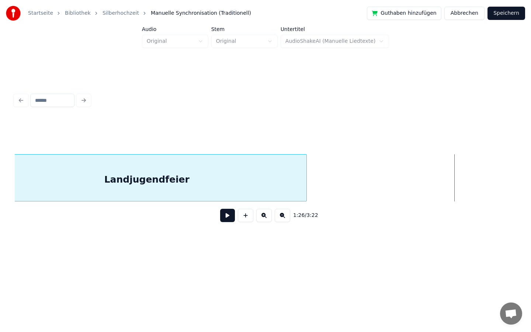
scroll to position [0, 5891]
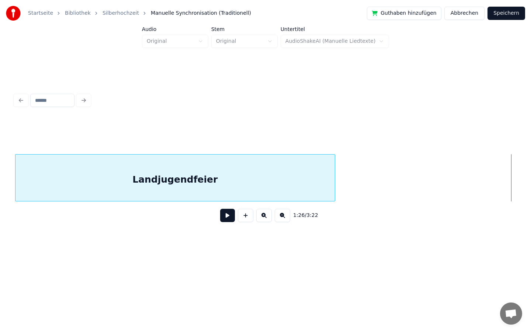
click at [0, 204] on div "Startseite Bibliothek Silberhochzeit Manuelle Synchronisation (Traditionell) Gu…" at bounding box center [265, 129] width 531 height 259
click at [0, 254] on div "Startseite Bibliothek Silberhochzeit Manuelle Synchronisation (Traditionell) Gu…" at bounding box center [265, 129] width 531 height 259
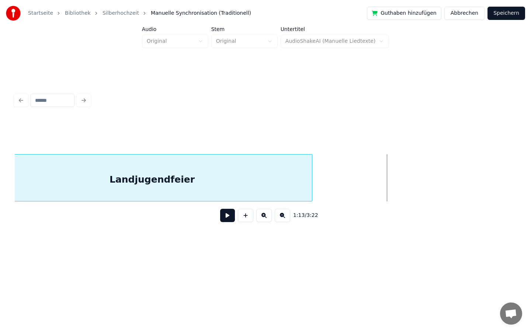
scroll to position [0, 4917]
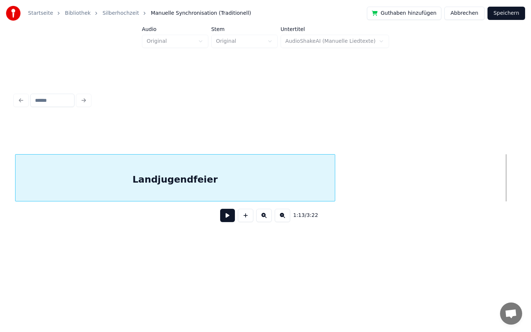
click at [0, 214] on div "Startseite Bibliothek Silberhochzeit Manuelle Synchronisation (Traditionell) Gu…" at bounding box center [265, 129] width 531 height 259
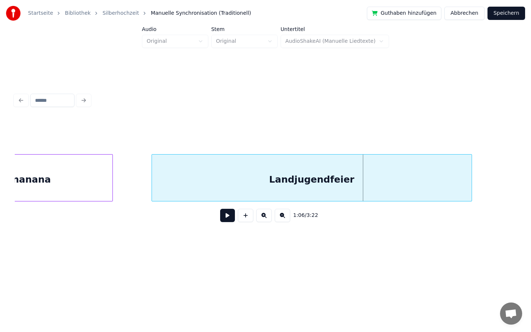
click at [174, 182] on div "Landjugendfeier" at bounding box center [311, 180] width 319 height 50
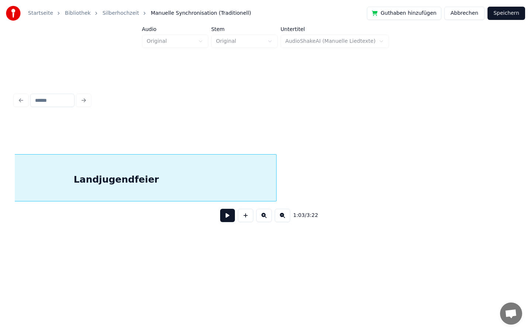
scroll to position [0, 4781]
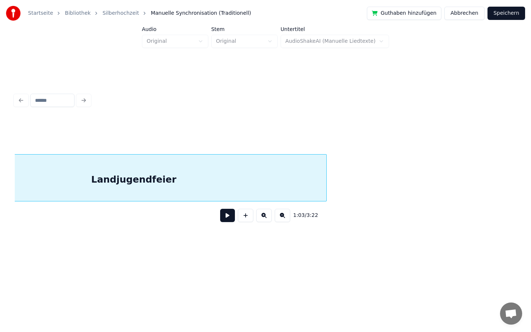
click at [326, 183] on div at bounding box center [325, 178] width 2 height 46
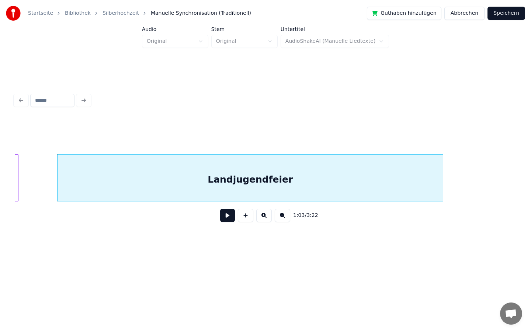
scroll to position [0, 4664]
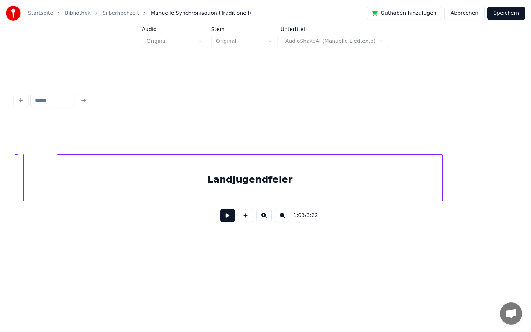
click at [228, 217] on button at bounding box center [227, 215] width 15 height 13
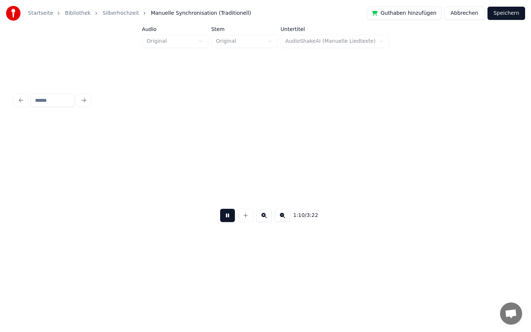
scroll to position [0, 5167]
click at [230, 214] on button at bounding box center [227, 215] width 15 height 13
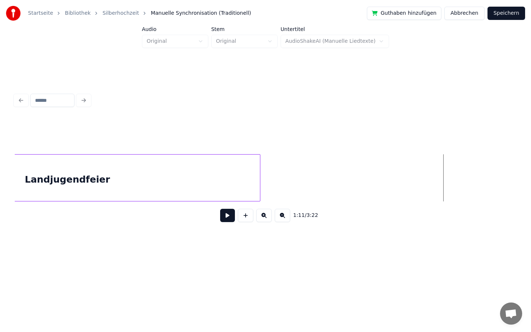
scroll to position [0, 4849]
click at [277, 180] on div at bounding box center [277, 178] width 2 height 46
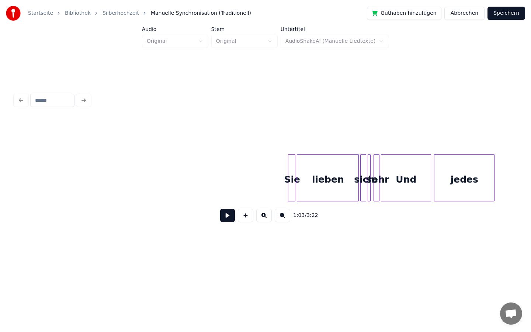
scroll to position [0, 8272]
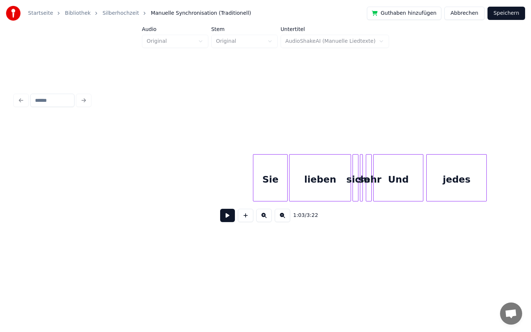
click at [253, 175] on div at bounding box center [254, 178] width 2 height 46
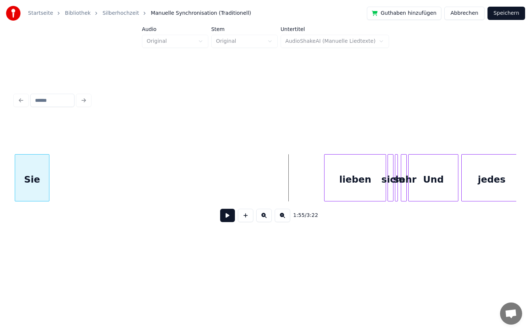
click at [1, 189] on div "Startseite Bibliothek Silberhochzeit Manuelle Synchronisation (Traditionell) Gu…" at bounding box center [265, 129] width 531 height 259
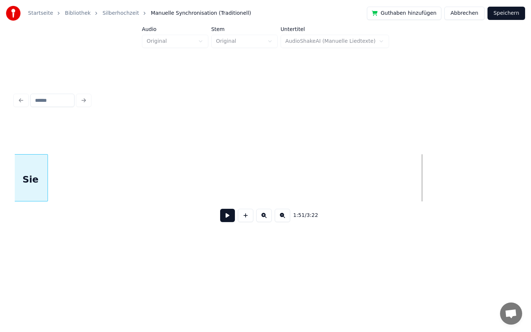
scroll to position [0, 7830]
click at [0, 174] on div "Startseite Bibliothek Silberhochzeit Manuelle Synchronisation (Traditionell) Gu…" at bounding box center [265, 129] width 531 height 259
click at [0, 191] on div "Startseite Bibliothek Silberhochzeit Manuelle Synchronisation (Traditionell) Gu…" at bounding box center [265, 129] width 531 height 259
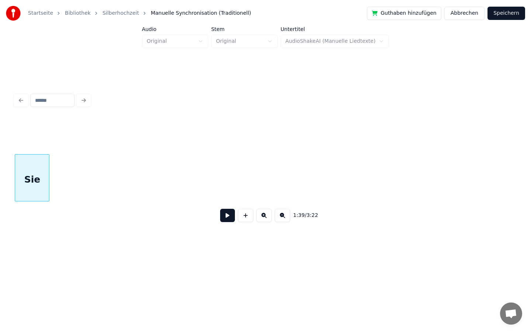
click at [0, 195] on div "Startseite Bibliothek Silberhochzeit Manuelle Synchronisation (Traditionell) Gu…" at bounding box center [265, 129] width 531 height 259
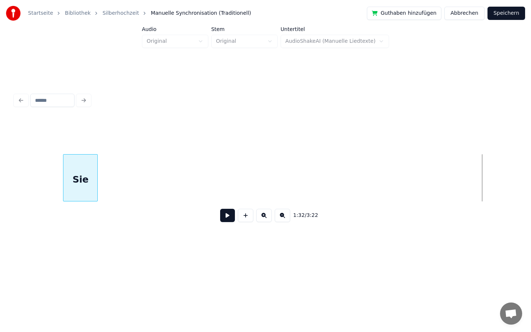
scroll to position [0, 6319]
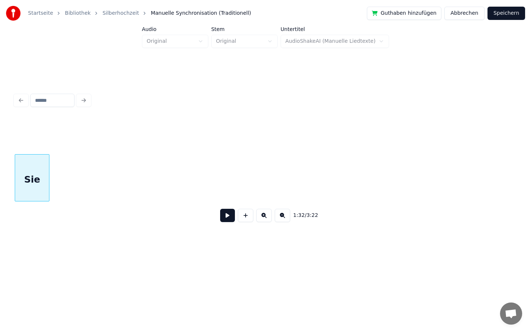
click at [0, 216] on div "Startseite Bibliothek Silberhochzeit Manuelle Synchronisation (Traditionell) Gu…" at bounding box center [265, 129] width 531 height 259
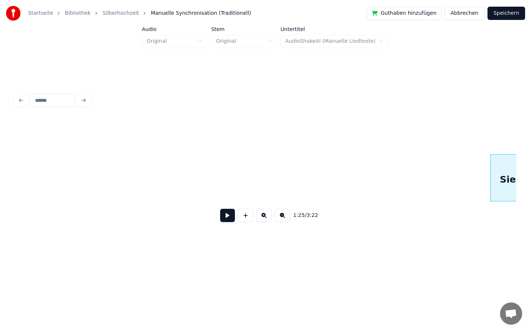
scroll to position [0, 5850]
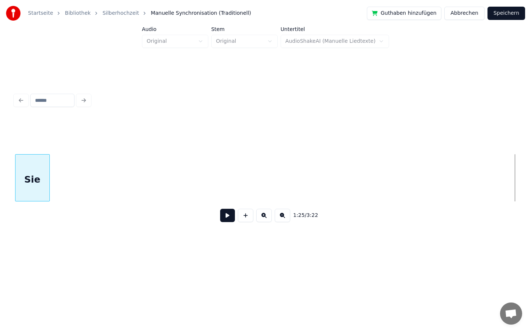
click at [0, 163] on div "Startseite Bibliothek Silberhochzeit Manuelle Synchronisation (Traditionell) Gu…" at bounding box center [265, 129] width 531 height 259
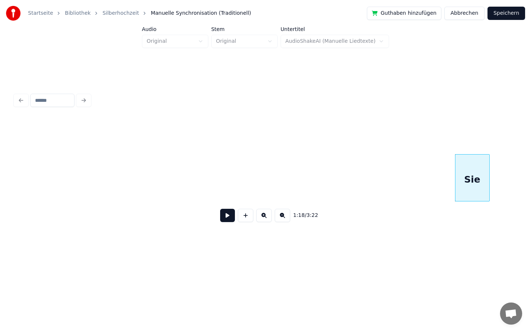
scroll to position [0, 5376]
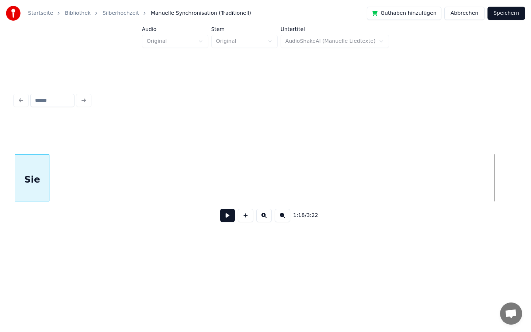
click at [0, 189] on div "Startseite Bibliothek Silberhochzeit Manuelle Synchronisation (Traditionell) Gu…" at bounding box center [265, 129] width 531 height 259
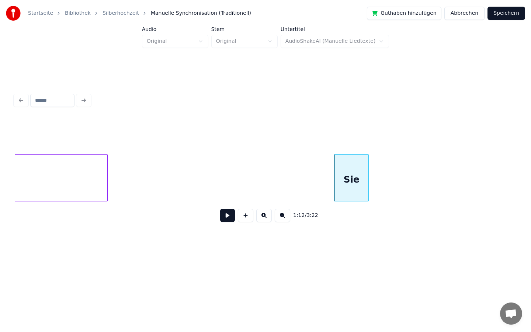
scroll to position [0, 5019]
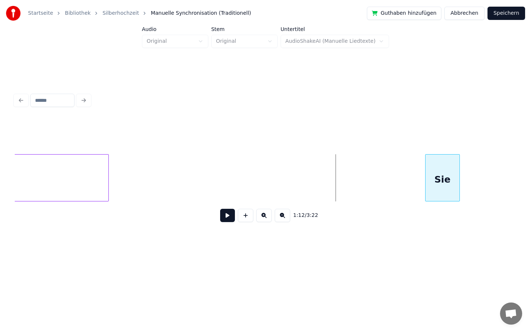
click at [444, 163] on div "Sie" at bounding box center [443, 180] width 34 height 50
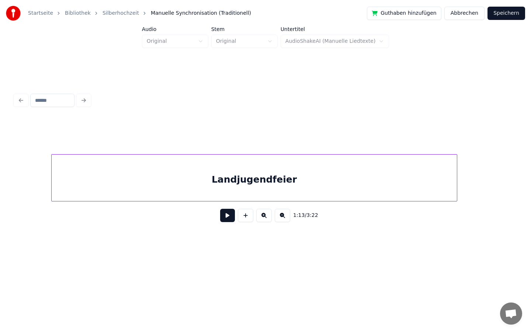
scroll to position [0, 4667]
click at [227, 219] on button at bounding box center [227, 215] width 15 height 13
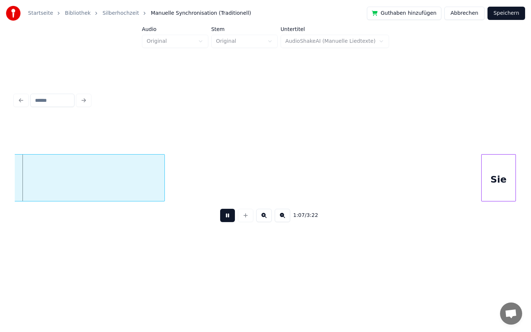
scroll to position [0, 4970]
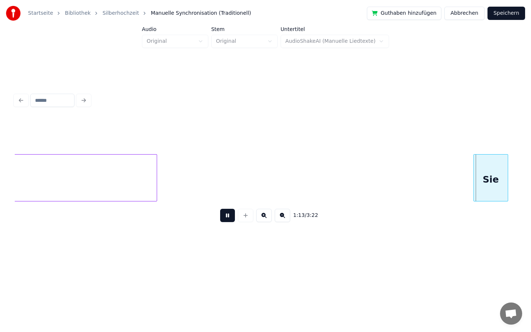
click at [225, 215] on button at bounding box center [227, 215] width 15 height 13
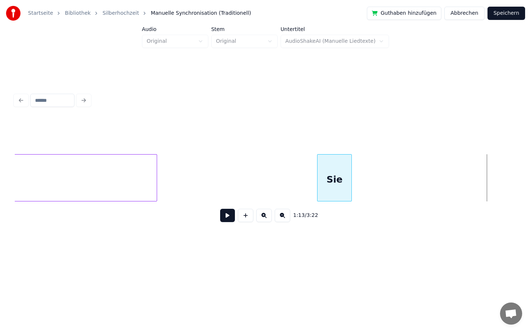
click at [340, 191] on div "Sie" at bounding box center [335, 180] width 34 height 50
click at [344, 180] on div at bounding box center [344, 178] width 2 height 46
click at [226, 213] on button at bounding box center [227, 215] width 15 height 13
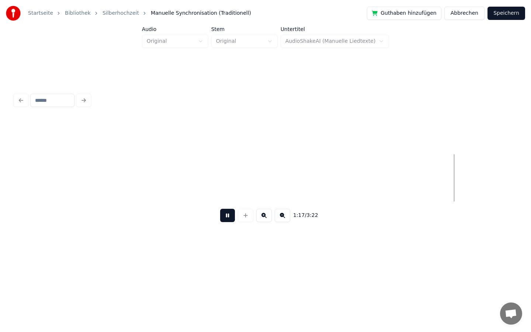
scroll to position [0, 5673]
click at [227, 216] on button at bounding box center [227, 215] width 15 height 13
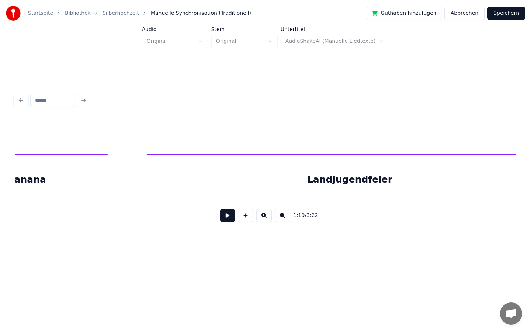
scroll to position [0, 4570]
click at [228, 215] on button at bounding box center [227, 215] width 15 height 13
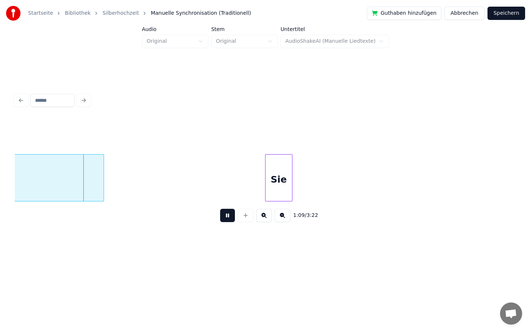
scroll to position [0, 5028]
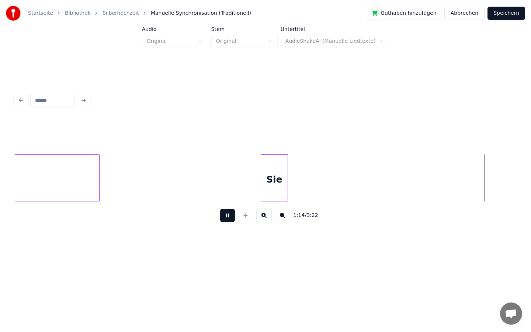
click at [229, 219] on button at bounding box center [227, 215] width 15 height 13
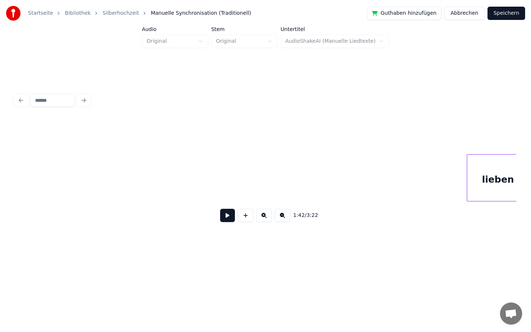
scroll to position [0, 8202]
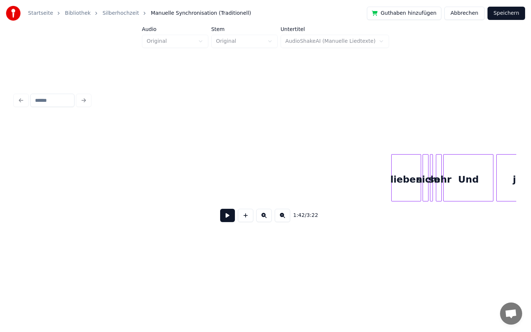
click at [392, 186] on div at bounding box center [393, 178] width 2 height 46
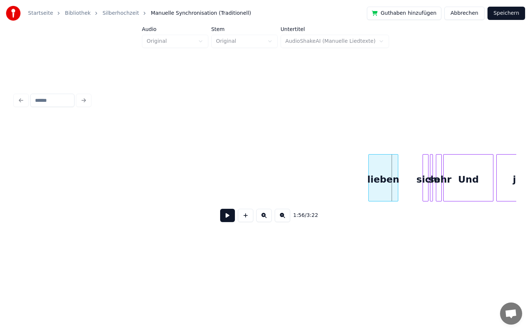
click at [378, 185] on div "lieben" at bounding box center [383, 180] width 29 height 50
click at [373, 184] on div at bounding box center [374, 178] width 2 height 46
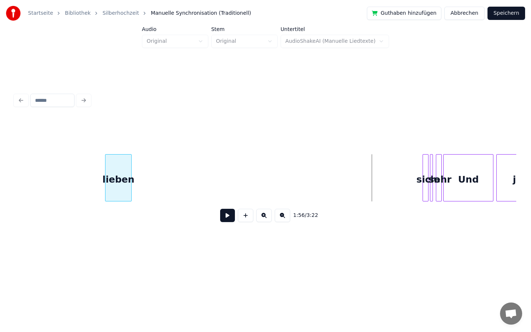
scroll to position [0, 8175]
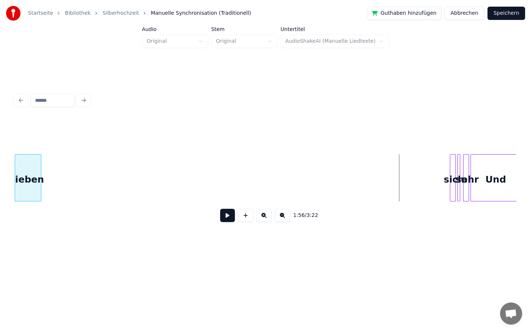
click at [0, 183] on div "Startseite Bibliothek Silberhochzeit Manuelle Synchronisation (Traditionell) Gu…" at bounding box center [265, 129] width 531 height 259
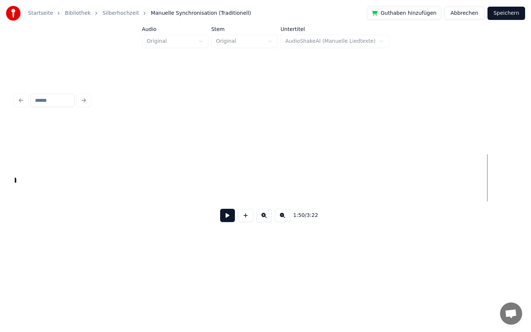
scroll to position [0, 7675]
click at [0, 206] on div "Startseite Bibliothek Silberhochzeit Manuelle Synchronisation (Traditionell) Gu…" at bounding box center [265, 129] width 531 height 259
click at [0, 187] on div "Startseite Bibliothek Silberhochzeit Manuelle Synchronisation (Traditionell) Gu…" at bounding box center [265, 129] width 531 height 259
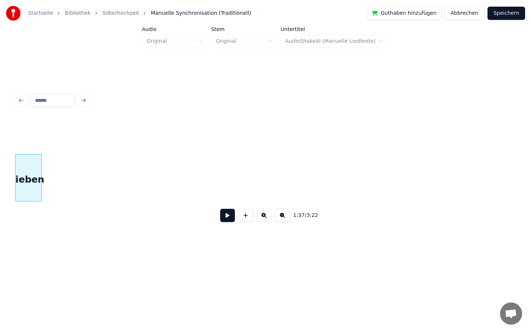
click at [0, 174] on div "Startseite Bibliothek Silberhochzeit Manuelle Synchronisation (Traditionell) Gu…" at bounding box center [265, 129] width 531 height 259
click at [0, 172] on div "Startseite Bibliothek Silberhochzeit Manuelle Synchronisation (Traditionell) Gu…" at bounding box center [265, 129] width 531 height 259
click at [8, 153] on div "Startseite Bibliothek Silberhochzeit Manuelle Synchronisation (Traditionell) Gu…" at bounding box center [265, 129] width 531 height 259
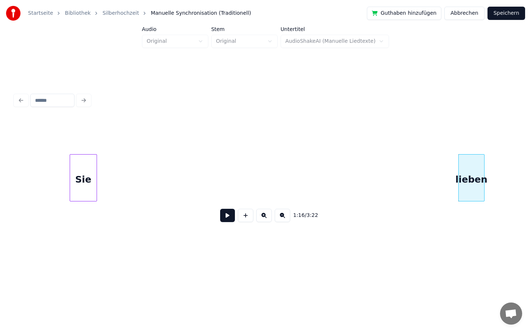
scroll to position [0, 5203]
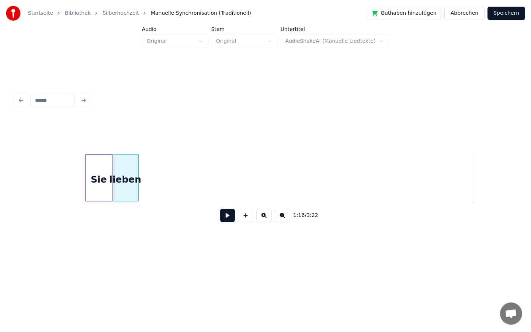
click at [125, 160] on div "lieben" at bounding box center [126, 180] width 26 height 50
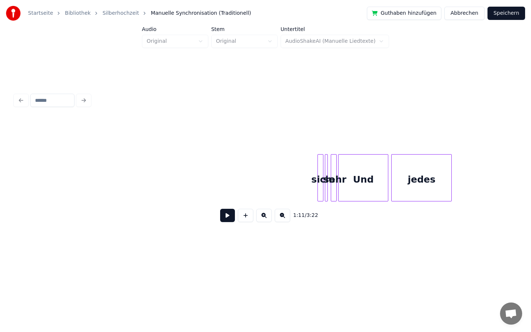
scroll to position [0, 8317]
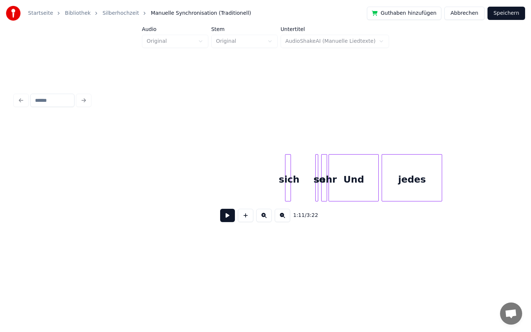
click at [286, 176] on div "sich" at bounding box center [289, 180] width 7 height 50
click at [275, 176] on div at bounding box center [275, 178] width 2 height 46
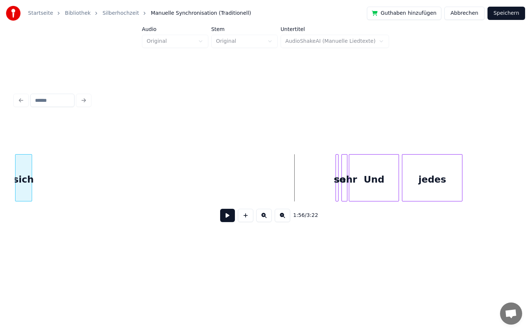
scroll to position [0, 8290]
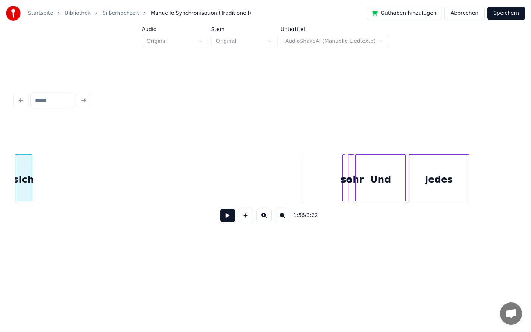
click at [0, 171] on div "Startseite Bibliothek Silberhochzeit Manuelle Synchronisation (Traditionell) Gu…" at bounding box center [265, 129] width 531 height 259
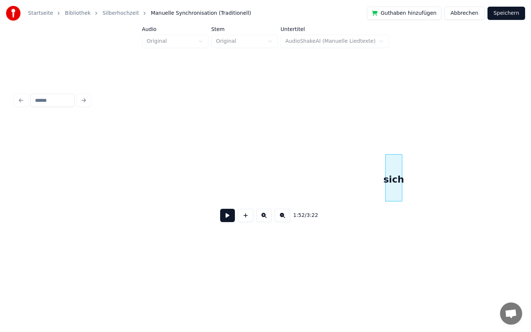
scroll to position [0, 7920]
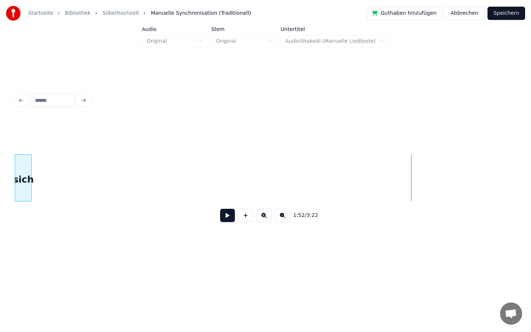
click at [0, 169] on div "Startseite Bibliothek Silberhochzeit Manuelle Synchronisation (Traditionell) Gu…" at bounding box center [265, 129] width 531 height 259
click at [0, 159] on div "Startseite Bibliothek Silberhochzeit Manuelle Synchronisation (Traditionell) Gu…" at bounding box center [265, 129] width 531 height 259
click at [0, 190] on div "Startseite Bibliothek Silberhochzeit Manuelle Synchronisation (Traditionell) Gu…" at bounding box center [265, 129] width 531 height 259
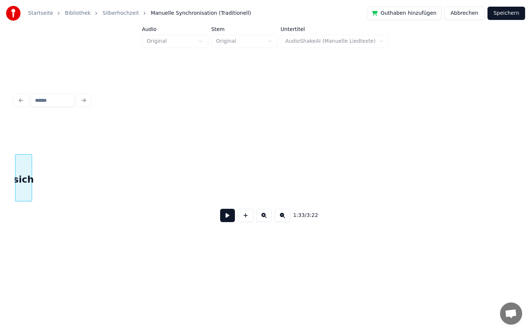
scroll to position [0, 6384]
click at [0, 160] on div "Startseite Bibliothek Silberhochzeit Manuelle Synchronisation (Traditionell) Gu…" at bounding box center [265, 129] width 531 height 259
click at [0, 162] on div "Startseite Bibliothek Silberhochzeit Manuelle Synchronisation (Traditionell) Gu…" at bounding box center [265, 129] width 531 height 259
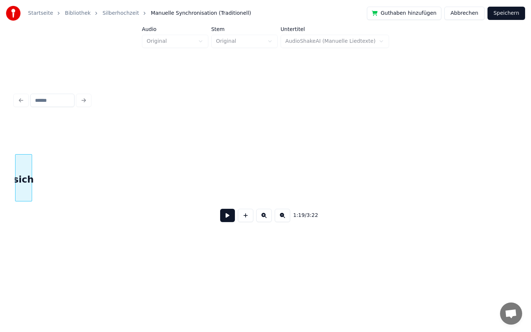
click at [0, 181] on div "Startseite Bibliothek Silberhochzeit Manuelle Synchronisation (Traditionell) Gu…" at bounding box center [265, 129] width 531 height 259
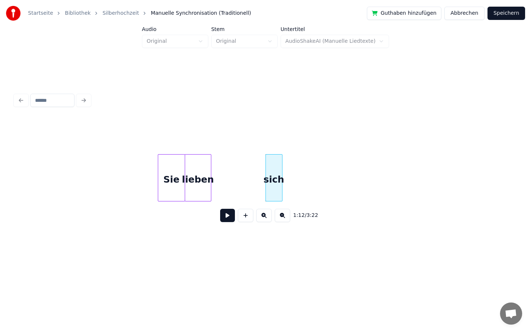
scroll to position [0, 5127]
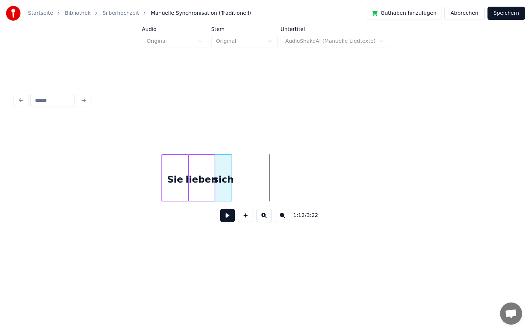
click at [227, 177] on div "sich" at bounding box center [223, 180] width 16 height 50
click at [235, 174] on div "sich" at bounding box center [226, 180] width 16 height 50
click at [225, 174] on div "sich" at bounding box center [223, 180] width 16 height 50
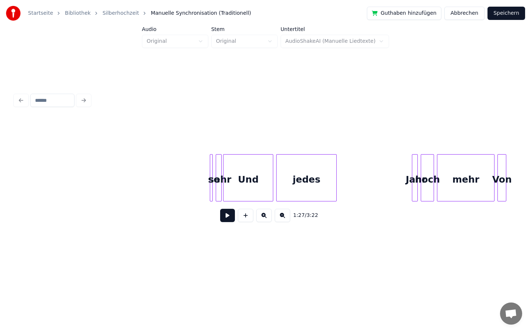
scroll to position [0, 8331]
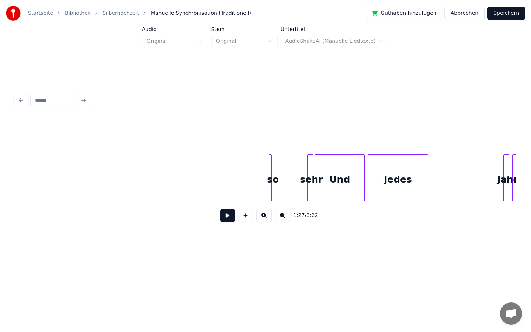
click at [269, 180] on div "so" at bounding box center [272, 180] width 7 height 50
click at [279, 180] on div at bounding box center [278, 178] width 2 height 46
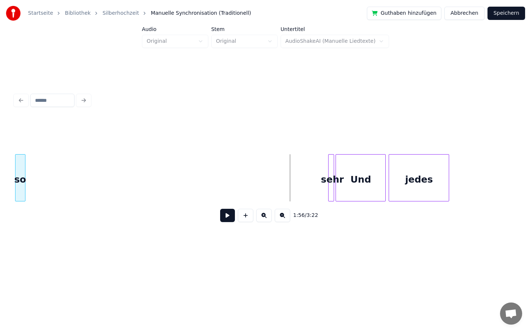
click at [0, 167] on div "Startseite Bibliothek Silberhochzeit Manuelle Synchronisation (Traditionell) Gu…" at bounding box center [265, 129] width 531 height 259
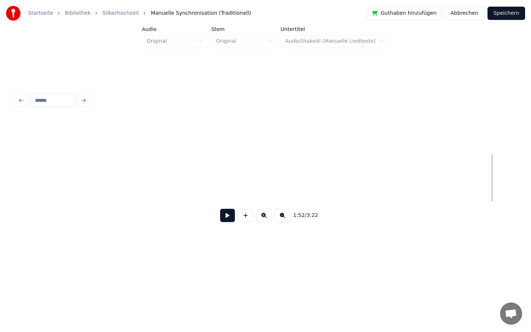
scroll to position [0, 7813]
click at [0, 160] on div "Startseite Bibliothek Silberhochzeit Manuelle Synchronisation (Traditionell) Gu…" at bounding box center [265, 129] width 531 height 259
click at [0, 212] on div "Startseite Bibliothek Silberhochzeit Manuelle Synchronisation (Traditionell) Gu…" at bounding box center [265, 129] width 531 height 259
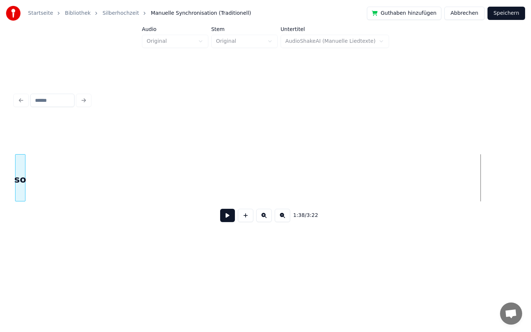
click at [0, 186] on div "Startseite Bibliothek Silberhochzeit Manuelle Synchronisation (Traditionell) Gu…" at bounding box center [265, 129] width 531 height 259
click at [0, 151] on div "Startseite Bibliothek Silberhochzeit Manuelle Synchronisation (Traditionell) Gu…" at bounding box center [265, 129] width 531 height 259
click at [0, 167] on div "Startseite Bibliothek Silberhochzeit Manuelle Synchronisation (Traditionell) Gu…" at bounding box center [265, 129] width 531 height 259
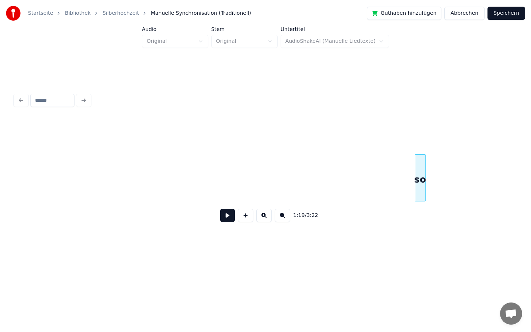
scroll to position [0, 5476]
click at [0, 194] on div "Startseite Bibliothek Silberhochzeit Manuelle Synchronisation (Traditionell) Gu…" at bounding box center [265, 129] width 531 height 259
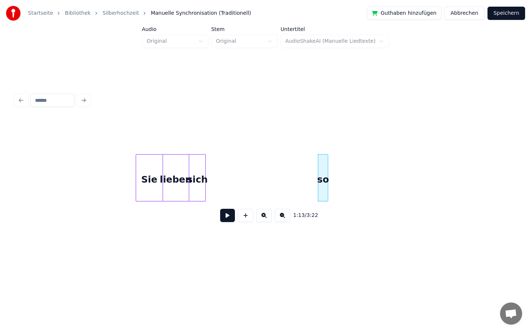
scroll to position [0, 5153]
click at [212, 163] on div "so" at bounding box center [210, 180] width 10 height 50
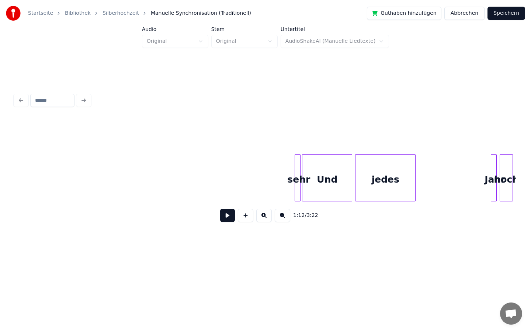
scroll to position [0, 8339]
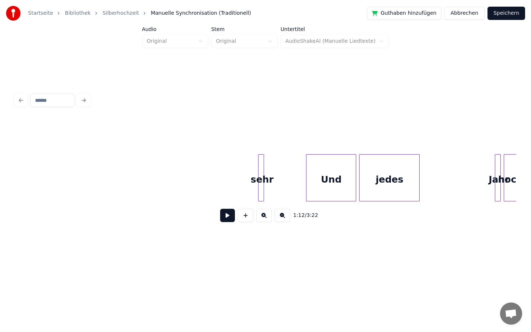
click at [259, 179] on div "sehr" at bounding box center [262, 180] width 7 height 50
click at [264, 182] on div at bounding box center [263, 178] width 2 height 46
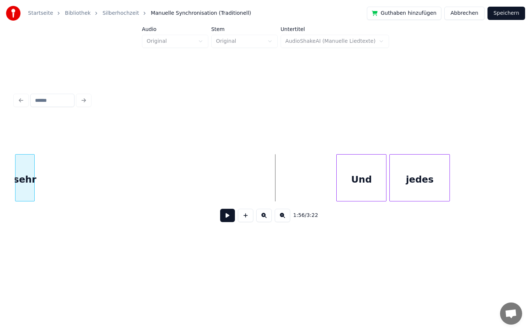
click at [0, 147] on div "Startseite Bibliothek Silberhochzeit Manuelle Synchronisation (Traditionell) Gu…" at bounding box center [265, 129] width 531 height 259
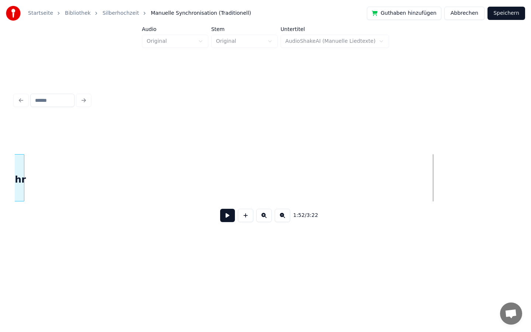
scroll to position [0, 7863]
click at [0, 205] on div "Startseite Bibliothek Silberhochzeit Manuelle Synchronisation (Traditionell) Gu…" at bounding box center [265, 129] width 531 height 259
click at [0, 168] on div "Startseite Bibliothek Silberhochzeit Manuelle Synchronisation (Traditionell) Gu…" at bounding box center [265, 129] width 531 height 259
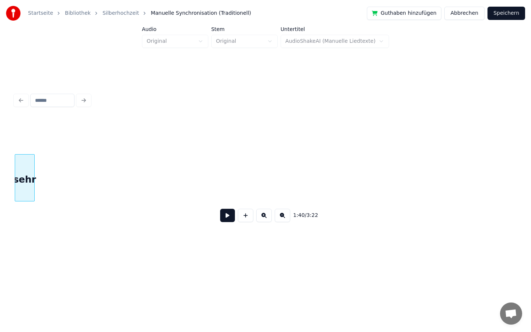
click at [0, 156] on div "Startseite Bibliothek Silberhochzeit Manuelle Synchronisation (Traditionell) Gu…" at bounding box center [265, 129] width 531 height 259
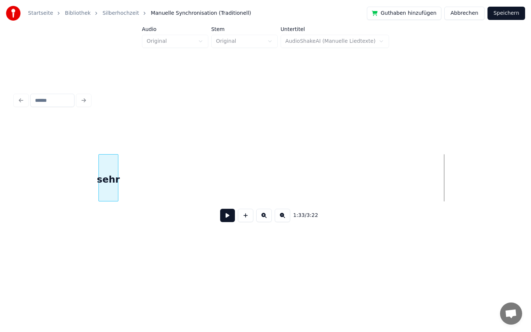
scroll to position [0, 6455]
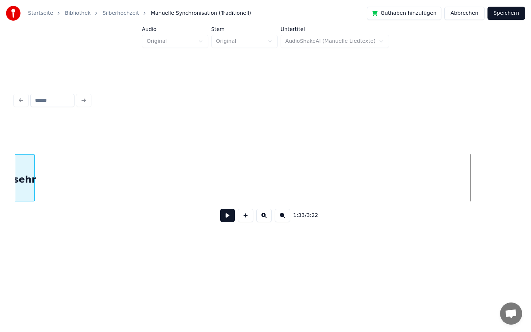
click at [0, 171] on div "Startseite Bibliothek Silberhochzeit Manuelle Synchronisation (Traditionell) Gu…" at bounding box center [265, 129] width 531 height 259
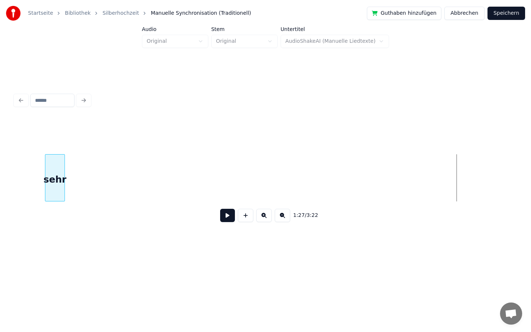
scroll to position [0, 5992]
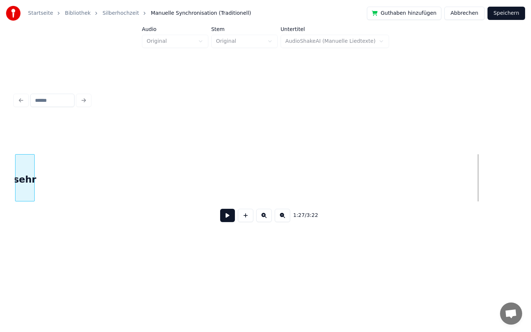
click at [6, 173] on div "Startseite Bibliothek Silberhochzeit Manuelle Synchronisation (Traditionell) Gu…" at bounding box center [265, 129] width 531 height 259
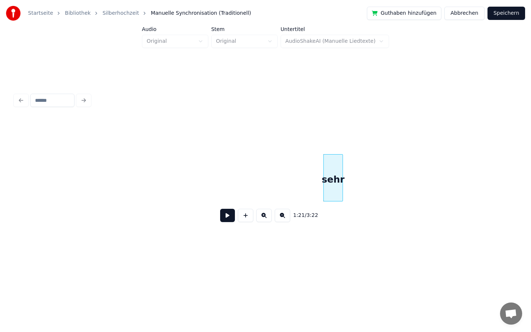
scroll to position [0, 5530]
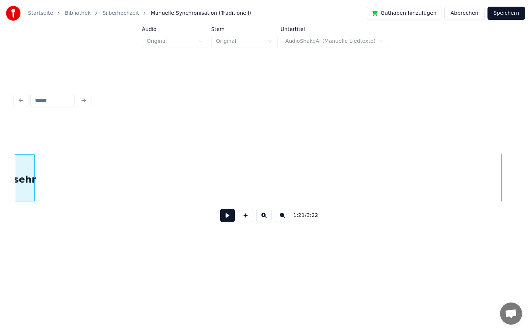
click at [0, 197] on div "Startseite Bibliothek Silberhochzeit Manuelle Synchronisation (Traditionell) Gu…" at bounding box center [265, 129] width 531 height 259
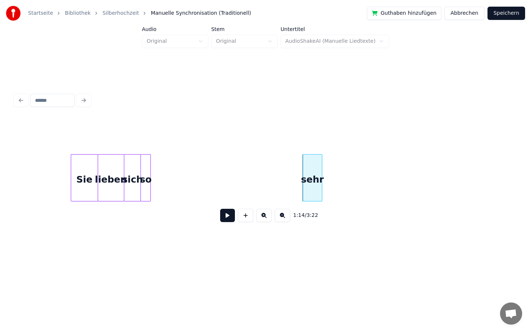
scroll to position [0, 5153]
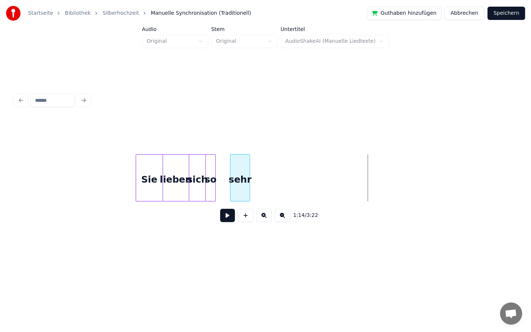
click at [240, 167] on div "sehr" at bounding box center [240, 180] width 19 height 50
click at [218, 176] on div at bounding box center [219, 178] width 2 height 46
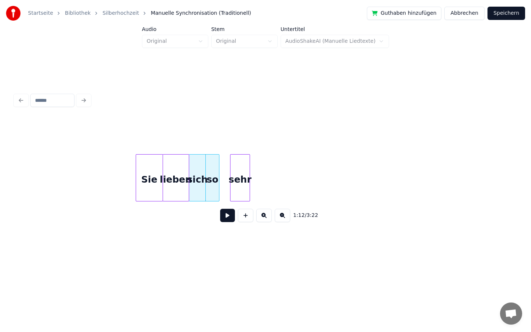
click at [213, 177] on div "so" at bounding box center [212, 180] width 13 height 50
click at [210, 176] on div at bounding box center [209, 178] width 2 height 46
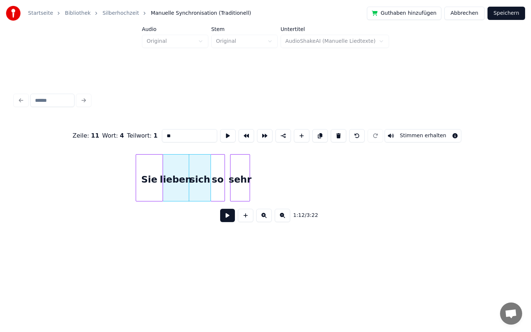
click at [221, 176] on div "so" at bounding box center [217, 180] width 13 height 50
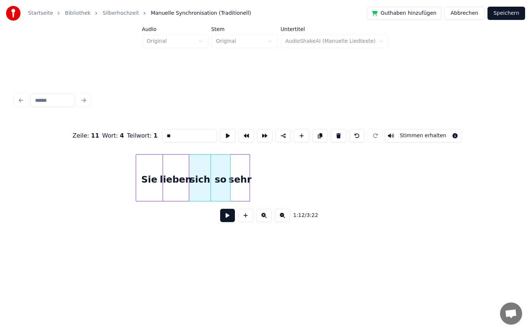
click at [229, 181] on div at bounding box center [229, 178] width 2 height 46
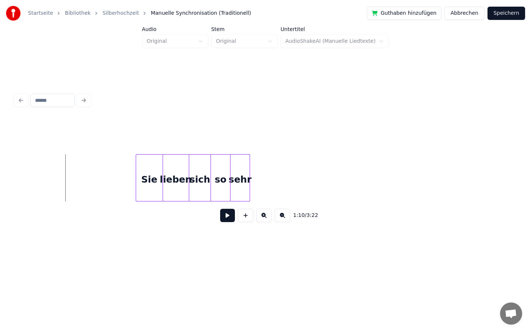
click at [229, 215] on button at bounding box center [227, 215] width 15 height 13
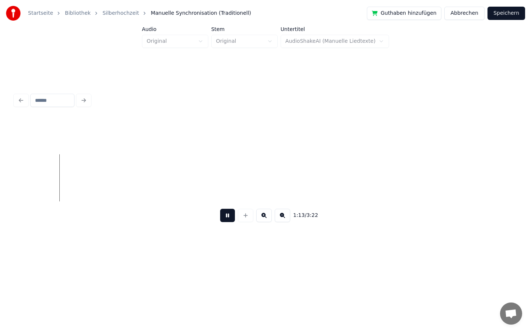
scroll to position [0, 5396]
click at [228, 217] on button at bounding box center [227, 215] width 15 height 13
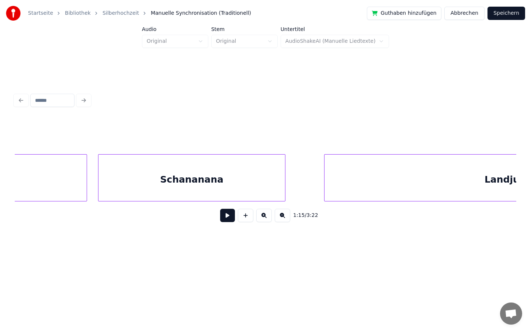
scroll to position [0, 4391]
click at [230, 219] on button at bounding box center [227, 215] width 15 height 13
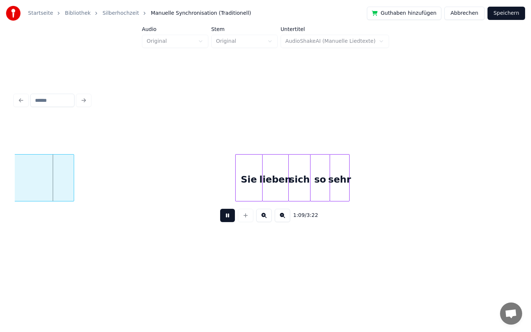
scroll to position [0, 5057]
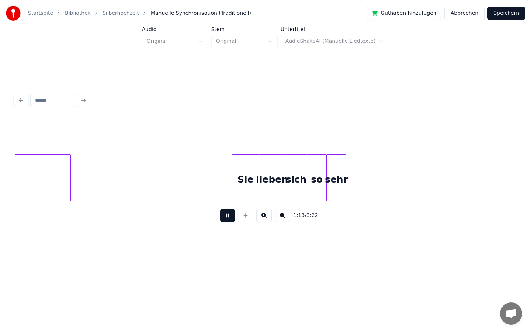
click at [225, 216] on button at bounding box center [227, 215] width 15 height 13
click at [220, 177] on div "Sie" at bounding box center [220, 180] width 27 height 50
click at [227, 217] on button at bounding box center [227, 215] width 15 height 13
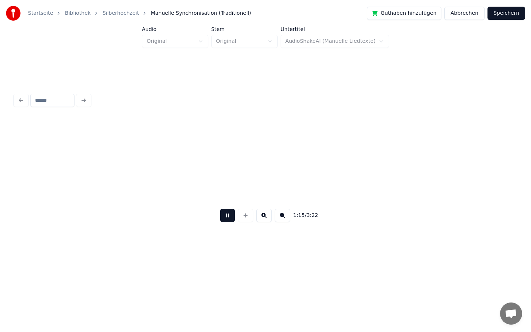
scroll to position [0, 5443]
click at [228, 217] on button at bounding box center [227, 215] width 15 height 13
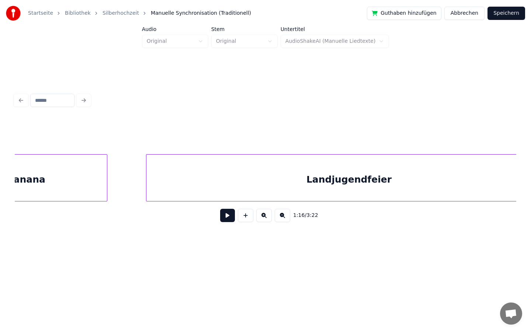
scroll to position [0, 4515]
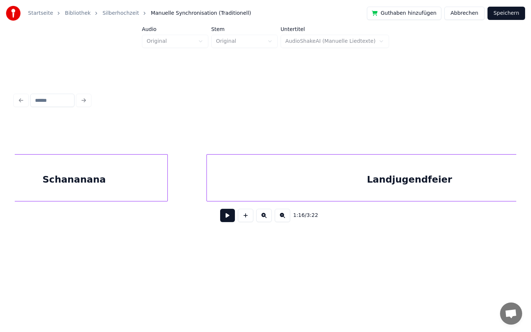
click at [231, 215] on button at bounding box center [227, 215] width 15 height 13
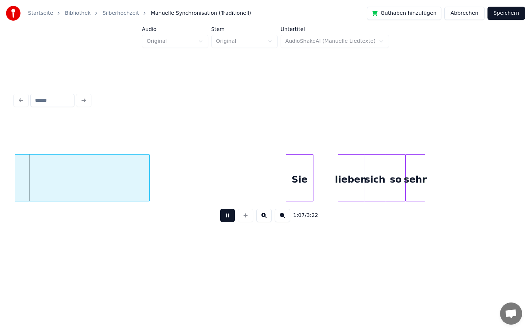
scroll to position [0, 4978]
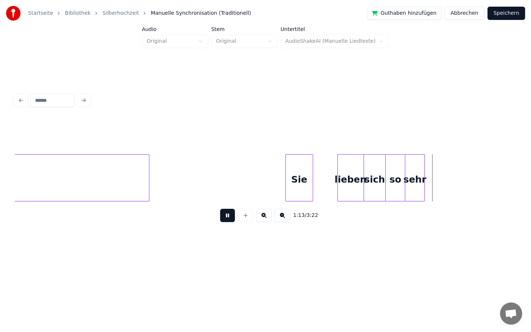
click at [226, 217] on button at bounding box center [227, 215] width 15 height 13
click at [328, 173] on div "lieben" at bounding box center [327, 180] width 26 height 50
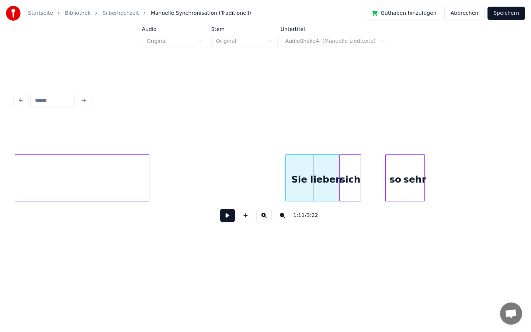
click at [356, 173] on div "sich" at bounding box center [350, 180] width 21 height 50
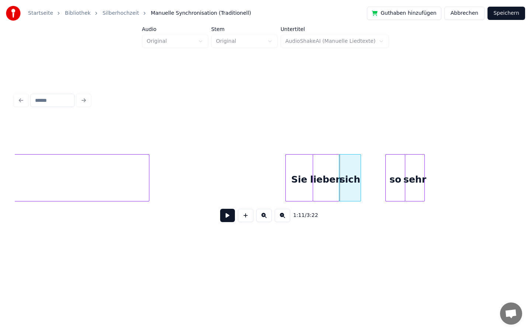
click at [356, 176] on div "sich" at bounding box center [349, 180] width 21 height 50
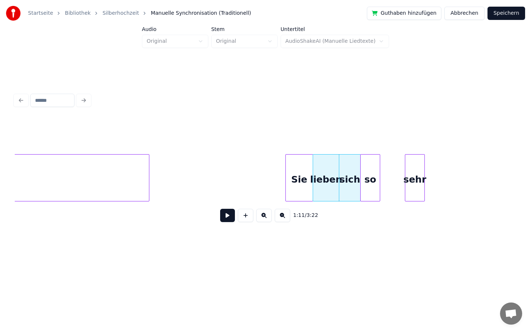
click at [368, 173] on div "so" at bounding box center [370, 180] width 19 height 50
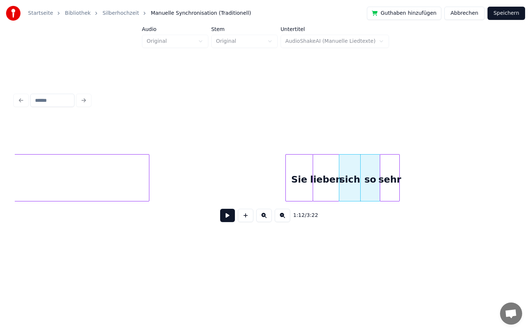
click at [390, 176] on div "sehr" at bounding box center [389, 180] width 19 height 50
click at [232, 217] on button at bounding box center [227, 215] width 15 height 13
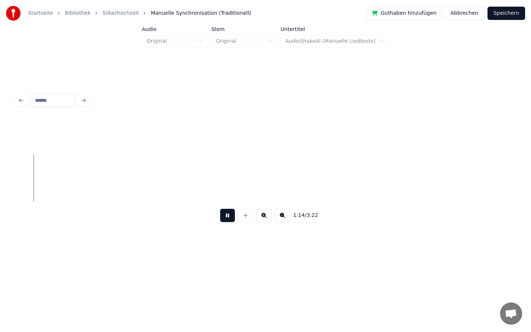
scroll to position [0, 5510]
click at [234, 218] on button at bounding box center [227, 215] width 15 height 13
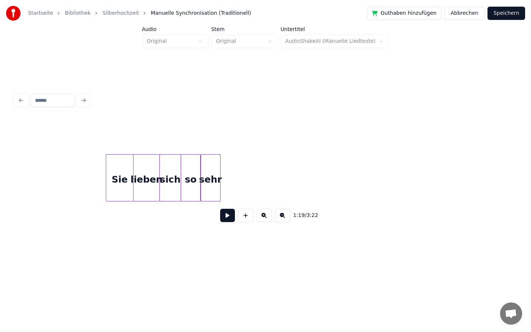
scroll to position [0, 5162]
click at [204, 188] on div "sehr" at bounding box center [206, 180] width 19 height 50
click at [211, 175] on div "sehr" at bounding box center [206, 180] width 19 height 50
click at [189, 180] on div "so" at bounding box center [186, 180] width 19 height 50
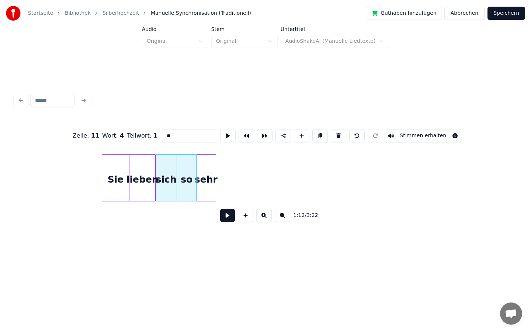
click at [210, 178] on div "sehr" at bounding box center [206, 180] width 19 height 50
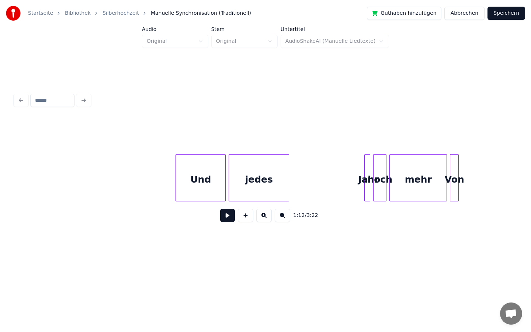
scroll to position [0, 8469]
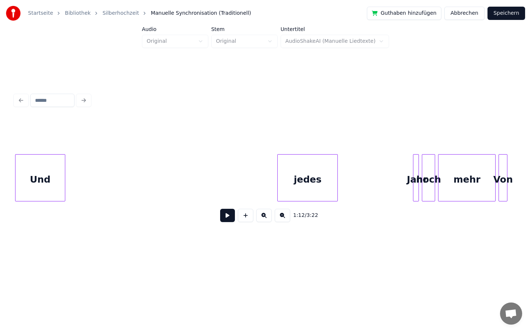
click at [0, 210] on div "Startseite Bibliothek Silberhochzeit Manuelle Synchronisation (Traditionell) Gu…" at bounding box center [265, 129] width 531 height 259
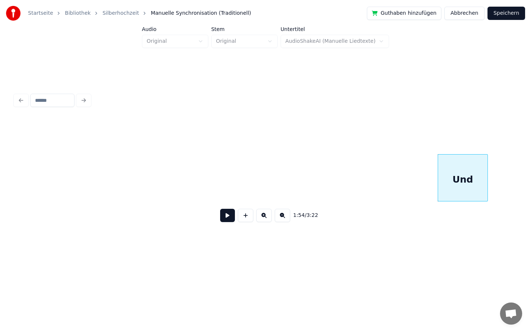
scroll to position [0, 7996]
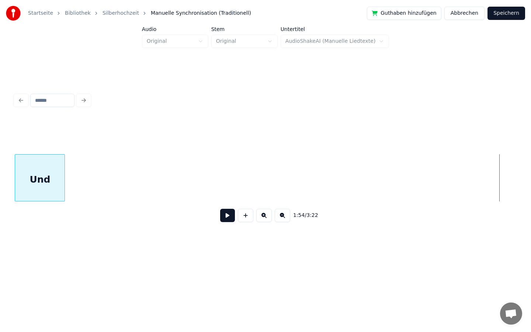
click at [0, 223] on div "Startseite Bibliothek Silberhochzeit Manuelle Synchronisation (Traditionell) Gu…" at bounding box center [265, 129] width 531 height 259
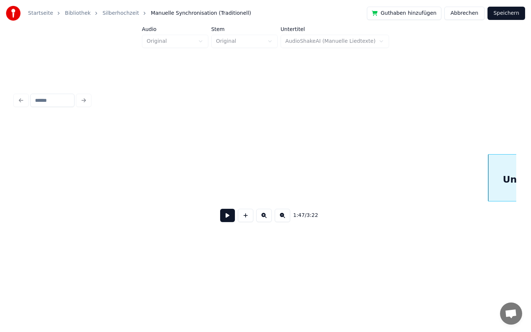
scroll to position [0, 7462]
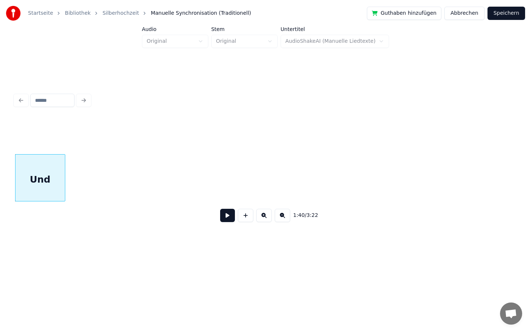
click at [0, 271] on html "Startseite Bibliothek Silberhochzeit Manuelle Synchronisation (Traditionell) Gu…" at bounding box center [265, 135] width 531 height 271
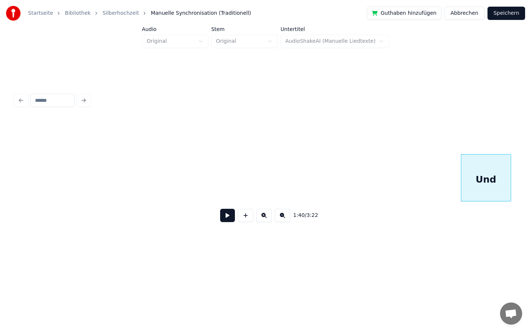
scroll to position [0, 6991]
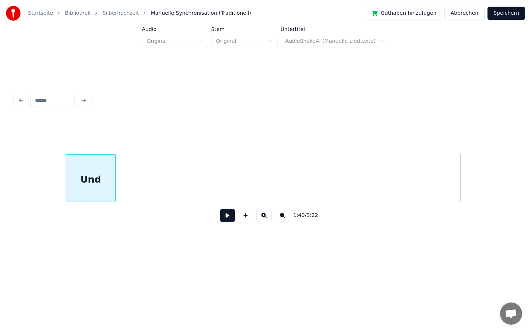
click at [91, 242] on div "1:40 / 3:22" at bounding box center [266, 159] width 508 height 199
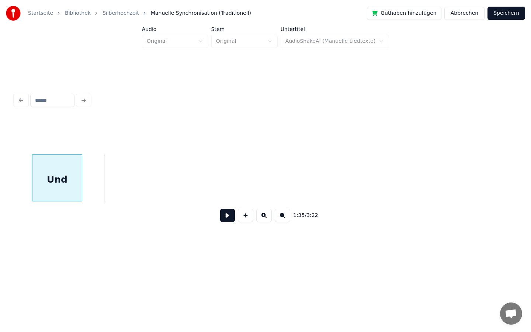
click at [0, 191] on div "Startseite Bibliothek Silberhochzeit Manuelle Synchronisation (Traditionell) Gu…" at bounding box center [265, 129] width 531 height 259
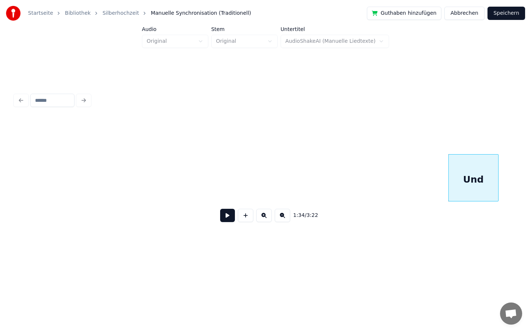
scroll to position [0, 6515]
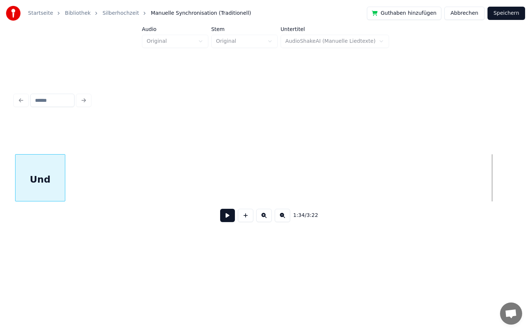
click at [0, 220] on div "Startseite Bibliothek Silberhochzeit Manuelle Synchronisation (Traditionell) Gu…" at bounding box center [265, 129] width 531 height 259
click at [0, 163] on div "Startseite Bibliothek Silberhochzeit Manuelle Synchronisation (Traditionell) Gu…" at bounding box center [265, 129] width 531 height 259
click at [0, 160] on div "Startseite Bibliothek Silberhochzeit Manuelle Synchronisation (Traditionell) Gu…" at bounding box center [265, 129] width 531 height 259
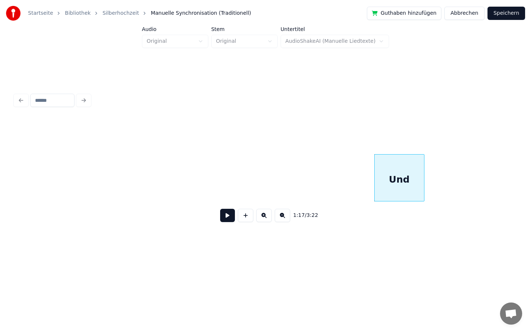
scroll to position [0, 5398]
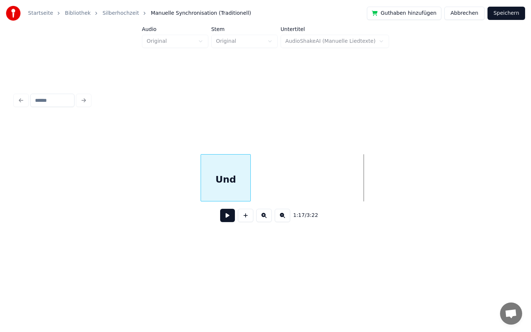
click at [239, 165] on div "Und" at bounding box center [225, 180] width 49 height 50
click at [230, 176] on div at bounding box center [229, 178] width 2 height 46
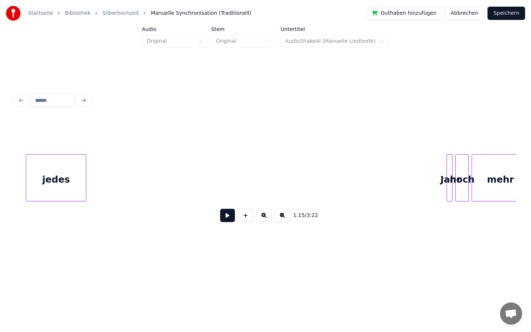
scroll to position [0, 8331]
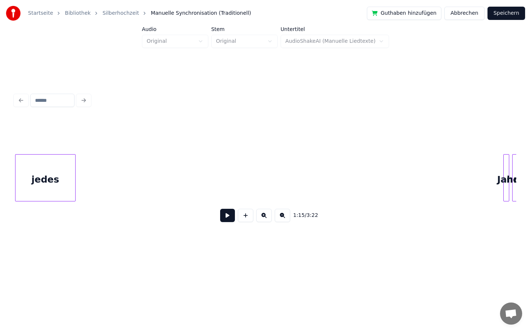
click at [0, 169] on div "Startseite Bibliothek Silberhochzeit Manuelle Synchronisation (Traditionell) Gu…" at bounding box center [265, 129] width 531 height 259
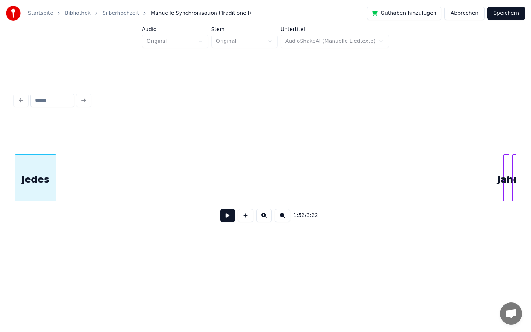
click at [55, 184] on div at bounding box center [54, 178] width 2 height 46
click at [0, 171] on div "Startseite Bibliothek Silberhochzeit Manuelle Synchronisation (Traditionell) Gu…" at bounding box center [265, 129] width 531 height 259
click at [1, 157] on div "Startseite Bibliothek Silberhochzeit Manuelle Synchronisation (Traditionell) Gu…" at bounding box center [265, 129] width 531 height 259
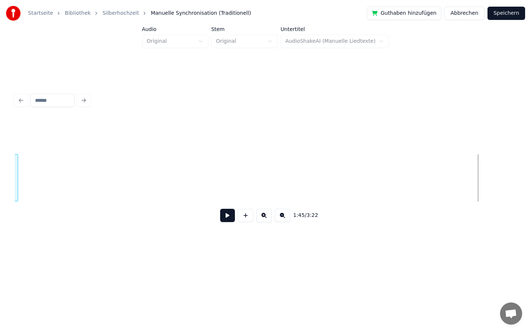
scroll to position [0, 7269]
click at [0, 173] on div "Startseite Bibliothek Silberhochzeit Manuelle Synchronisation (Traditionell) Gu…" at bounding box center [265, 129] width 531 height 259
click at [0, 148] on div "Startseite Bibliothek Silberhochzeit Manuelle Synchronisation (Traditionell) Gu…" at bounding box center [265, 129] width 531 height 259
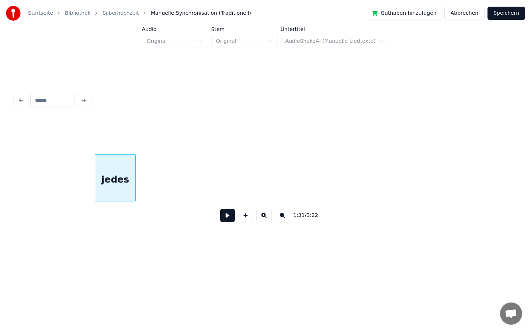
scroll to position [0, 6285]
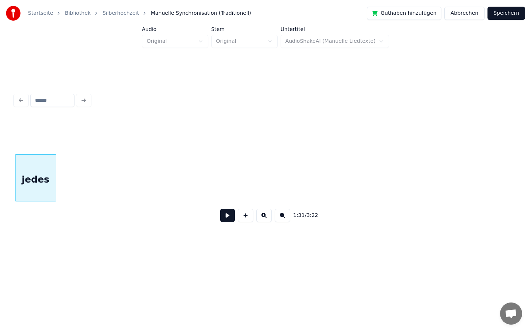
click at [3, 246] on div "Startseite Bibliothek Silberhochzeit Manuelle Synchronisation (Traditionell) Gu…" at bounding box center [265, 129] width 531 height 259
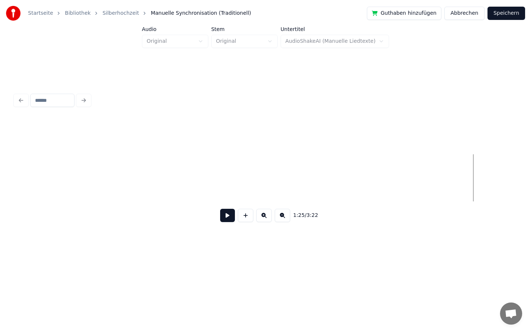
scroll to position [0, 5789]
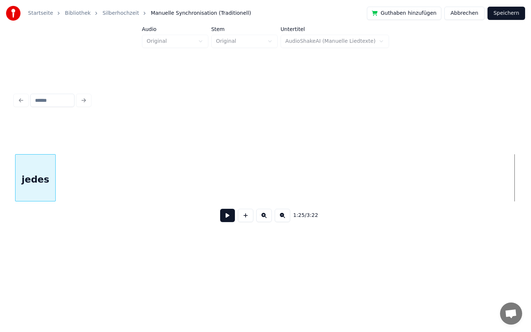
click at [0, 137] on div "Startseite Bibliothek Silberhochzeit Manuelle Synchronisation (Traditionell) Gu…" at bounding box center [265, 129] width 531 height 259
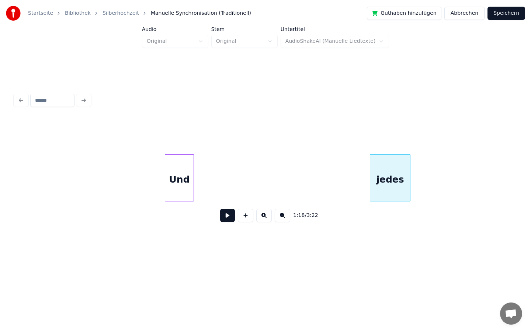
scroll to position [0, 5439]
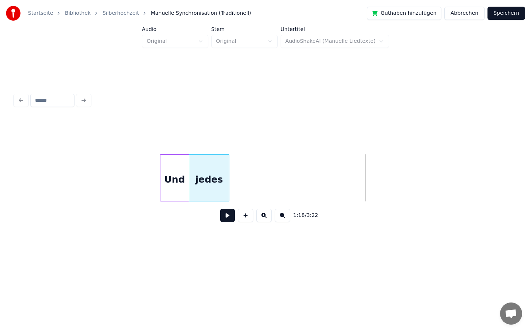
click at [207, 168] on div "jedes" at bounding box center [209, 180] width 40 height 50
click at [221, 176] on div at bounding box center [220, 178] width 2 height 46
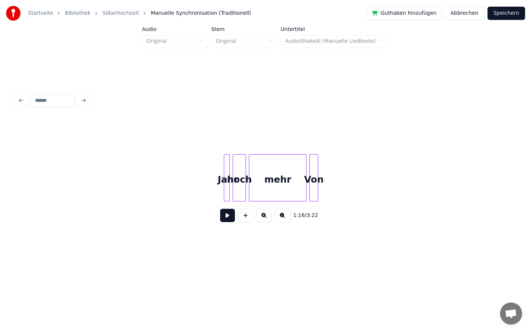
scroll to position [0, 8614]
click at [151, 184] on div "Jahr" at bounding box center [154, 180] width 7 height 50
click at [162, 186] on div "Jahr" at bounding box center [158, 180] width 7 height 50
click at [186, 186] on div at bounding box center [186, 178] width 2 height 46
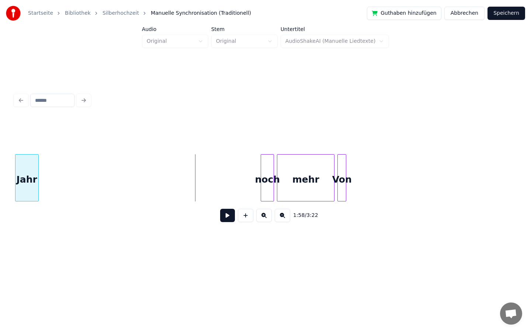
click at [0, 191] on div "Startseite Bibliothek Silberhochzeit Manuelle Synchronisation (Traditionell) Gu…" at bounding box center [265, 129] width 531 height 259
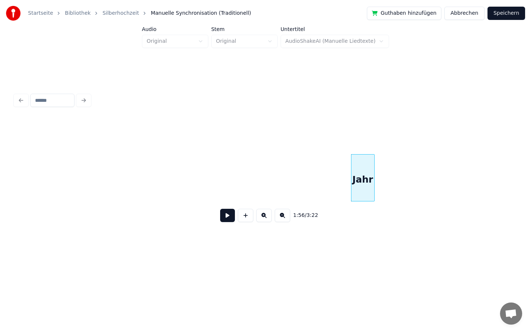
scroll to position [0, 8125]
click at [0, 105] on div "Startseite Bibliothek Silberhochzeit Manuelle Synchronisation (Traditionell) Gu…" at bounding box center [265, 129] width 531 height 259
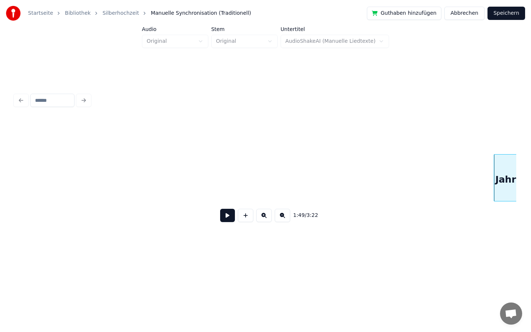
scroll to position [0, 7610]
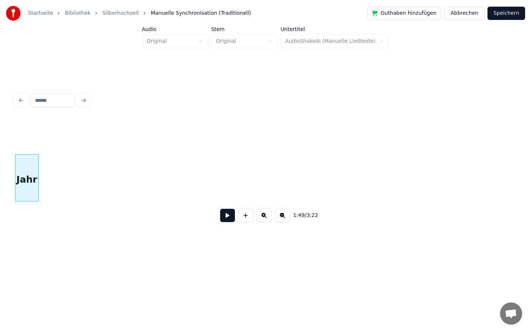
click at [0, 199] on div "Startseite Bibliothek Silberhochzeit Manuelle Synchronisation (Traditionell) Gu…" at bounding box center [265, 129] width 531 height 259
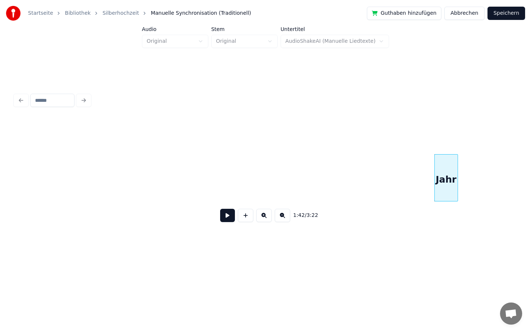
scroll to position [0, 7107]
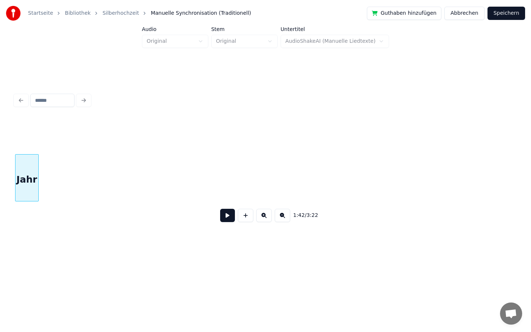
click at [0, 194] on div "Startseite Bibliothek Silberhochzeit Manuelle Synchronisation (Traditionell) Gu…" at bounding box center [265, 129] width 531 height 259
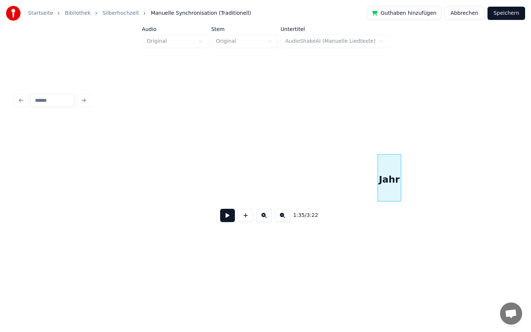
scroll to position [0, 6680]
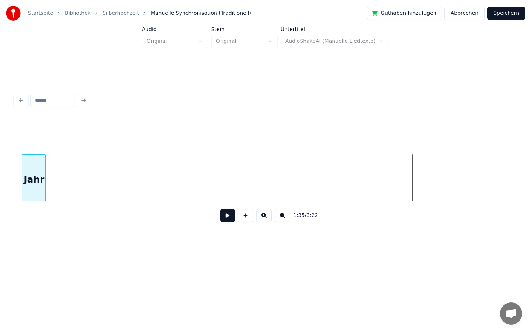
click at [31, 191] on div "Jahr" at bounding box center [34, 180] width 23 height 50
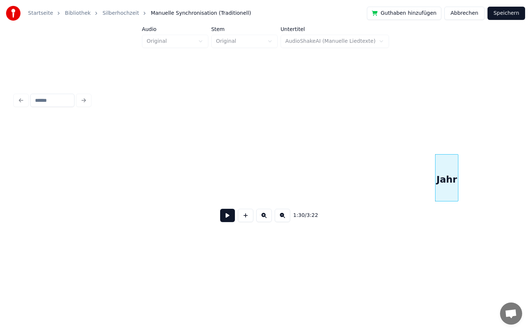
scroll to position [0, 6292]
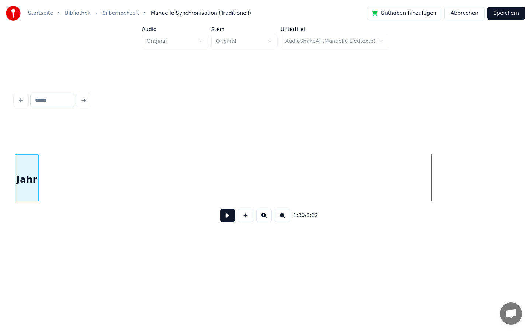
click at [0, 194] on div "Startseite Bibliothek Silberhochzeit Manuelle Synchronisation (Traditionell) Gu…" at bounding box center [265, 129] width 531 height 259
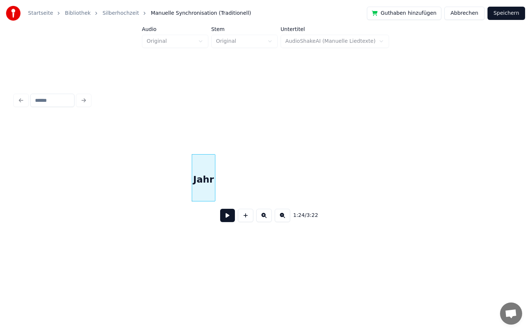
scroll to position [0, 5799]
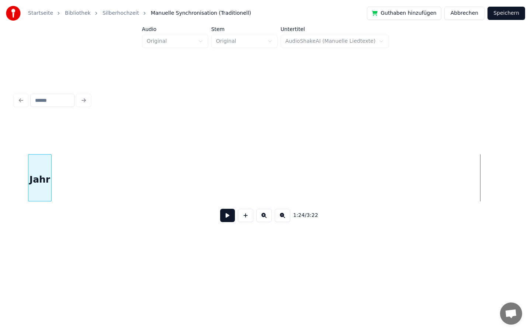
click at [36, 193] on div "Jahr" at bounding box center [39, 180] width 23 height 50
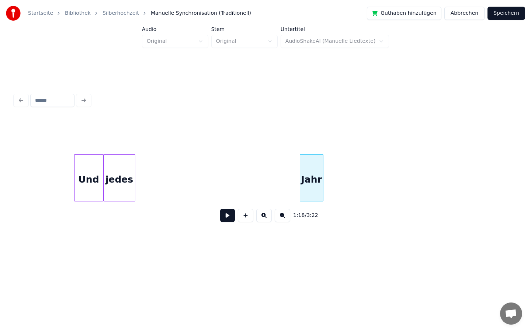
scroll to position [0, 5444]
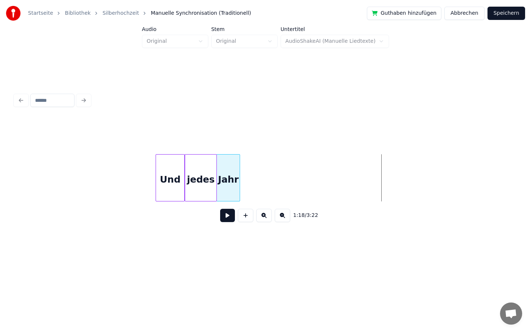
click at [232, 175] on div "Jahr" at bounding box center [228, 180] width 23 height 50
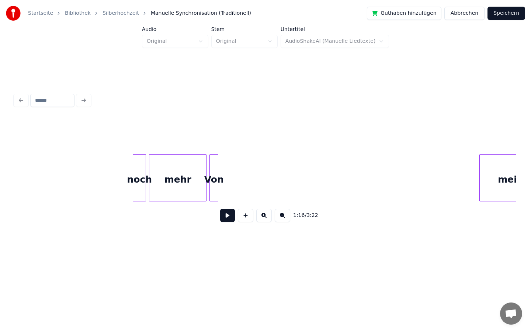
scroll to position [0, 8622]
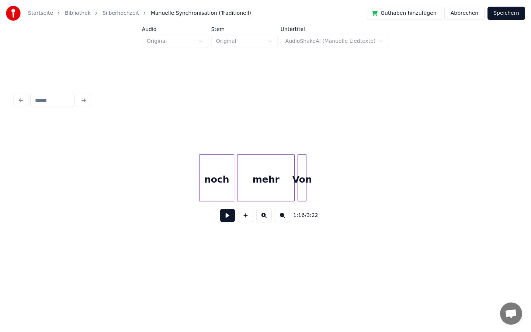
click at [201, 171] on div at bounding box center [201, 178] width 2 height 46
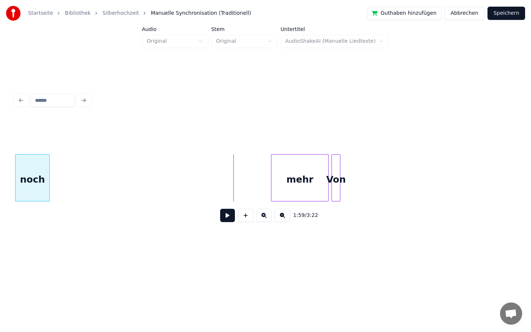
click at [0, 169] on div "Startseite Bibliothek Silberhochzeit Manuelle Synchronisation (Traditionell) Gu…" at bounding box center [265, 129] width 531 height 259
click at [18, 202] on div "1:56 / 3:22" at bounding box center [266, 173] width 502 height 112
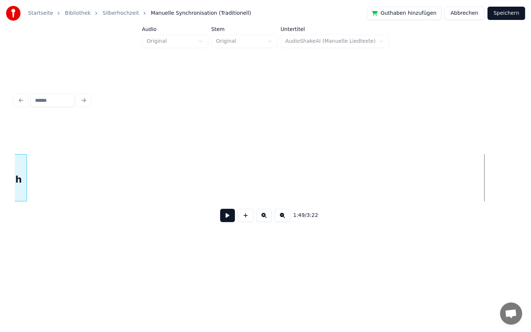
scroll to position [0, 7594]
click at [0, 149] on div "Startseite Bibliothek Silberhochzeit Manuelle Synchronisation (Traditionell) Gu…" at bounding box center [265, 129] width 531 height 259
click at [0, 170] on div "Startseite Bibliothek Silberhochzeit Manuelle Synchronisation (Traditionell) Gu…" at bounding box center [265, 129] width 531 height 259
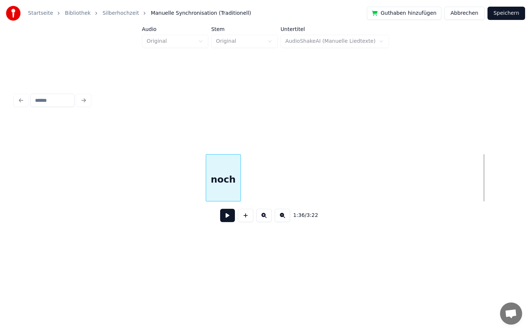
scroll to position [0, 6589]
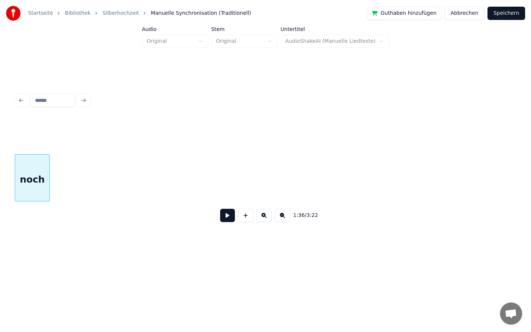
click at [0, 148] on div "Startseite Bibliothek Silberhochzeit Manuelle Synchronisation (Traditionell) Gu…" at bounding box center [265, 129] width 531 height 259
click at [0, 180] on div "Startseite Bibliothek Silberhochzeit Manuelle Synchronisation (Traditionell) Gu…" at bounding box center [265, 129] width 531 height 259
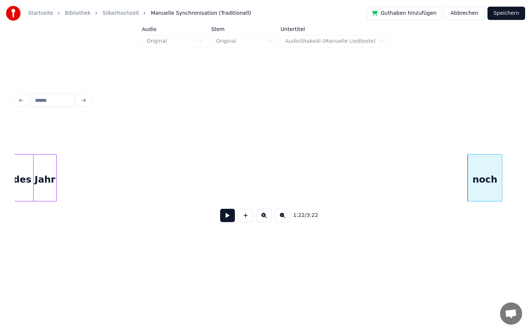
scroll to position [0, 5627]
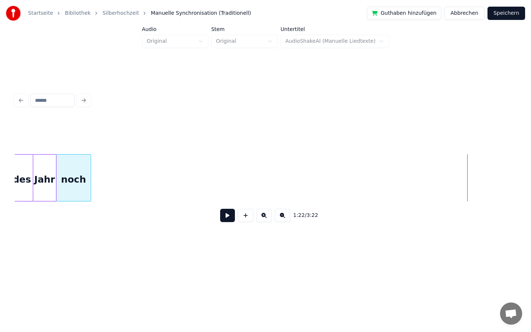
click at [75, 150] on div "1:22 / 3:22" at bounding box center [266, 173] width 502 height 112
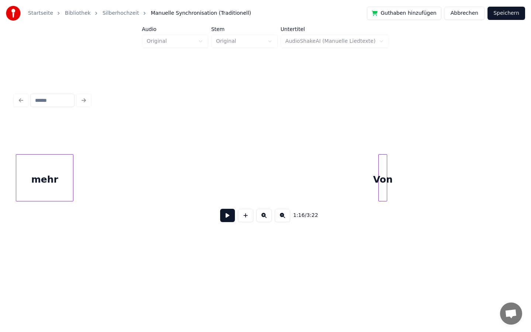
scroll to position [0, 8492]
click at [0, 155] on div "Startseite Bibliothek Silberhochzeit Manuelle Synchronisation (Traditionell) Gu…" at bounding box center [265, 129] width 531 height 259
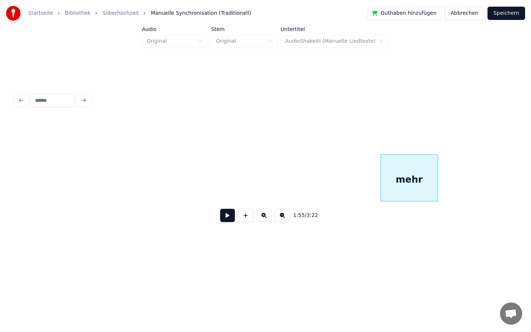
scroll to position [0, 8074]
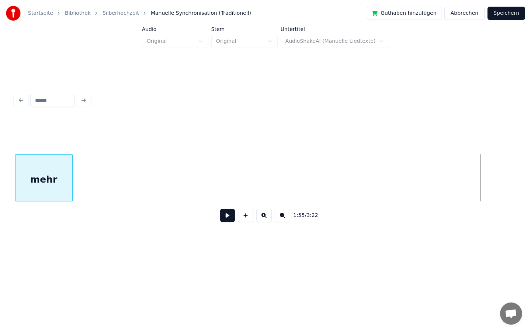
click at [0, 171] on div "Startseite Bibliothek Silberhochzeit Manuelle Synchronisation (Traditionell) Gu…" at bounding box center [265, 129] width 531 height 259
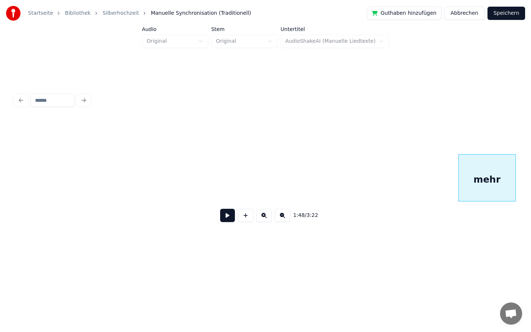
scroll to position [0, 7579]
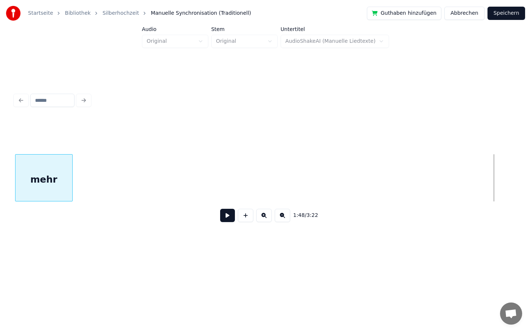
click at [0, 180] on div "Startseite Bibliothek Silberhochzeit Manuelle Synchronisation (Traditionell) Gu…" at bounding box center [265, 129] width 531 height 259
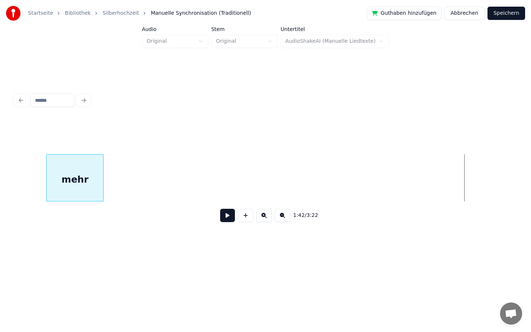
scroll to position [0, 7045]
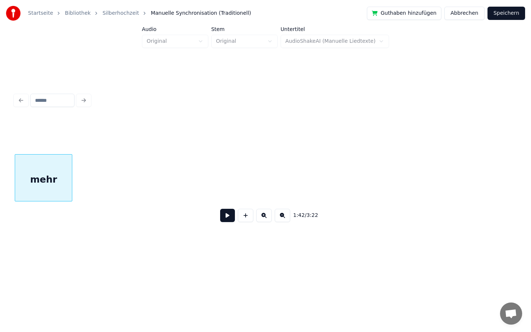
click at [0, 172] on div "Startseite Bibliothek Silberhochzeit Manuelle Synchronisation (Traditionell) Gu…" at bounding box center [265, 129] width 531 height 259
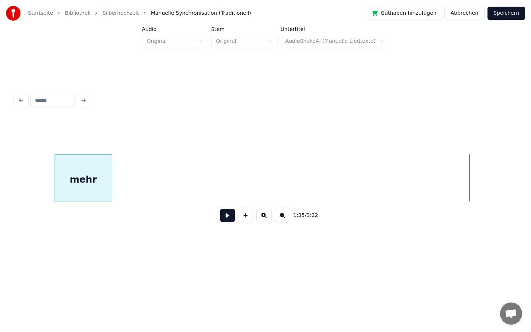
scroll to position [0, 6540]
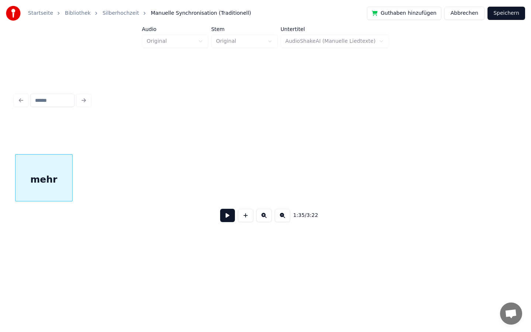
click at [0, 149] on div "Startseite Bibliothek Silberhochzeit Manuelle Synchronisation (Traditionell) Gu…" at bounding box center [265, 129] width 531 height 259
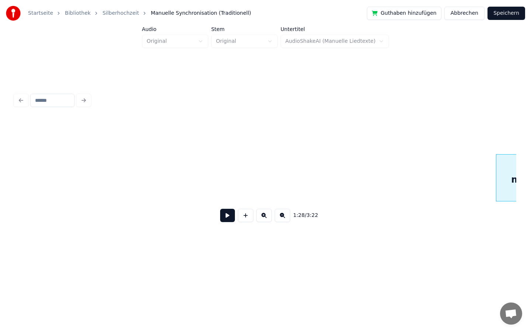
scroll to position [0, 6066]
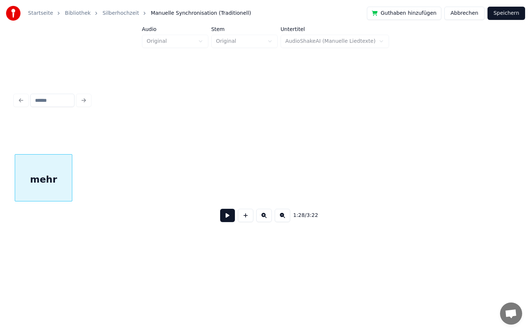
click at [0, 194] on div "Startseite Bibliothek Silberhochzeit Manuelle Synchronisation (Traditionell) Gu…" at bounding box center [265, 129] width 531 height 259
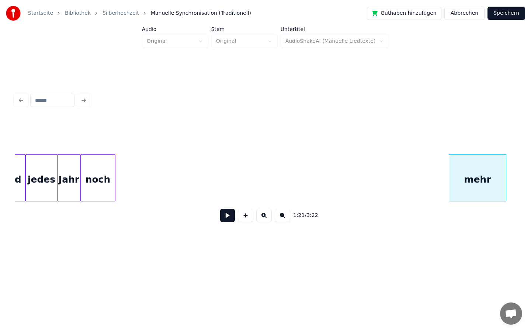
scroll to position [0, 5604]
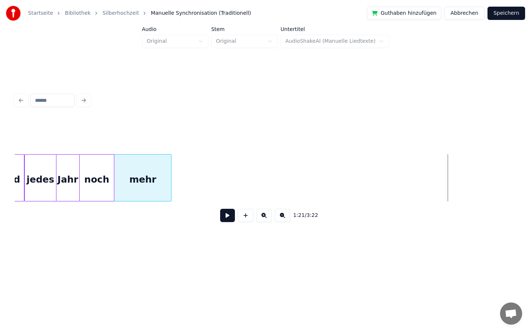
click at [136, 160] on div "mehr" at bounding box center [142, 180] width 57 height 50
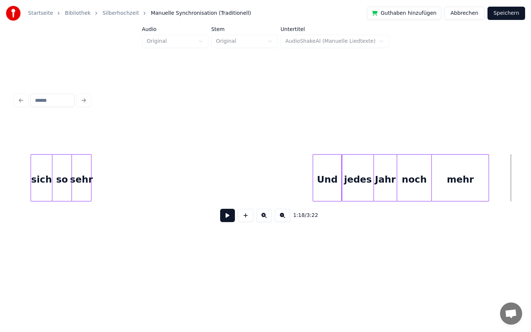
scroll to position [0, 5252]
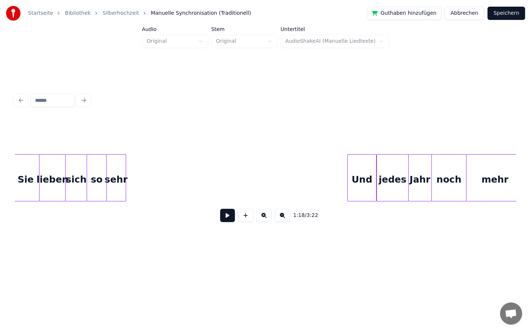
click at [229, 215] on button at bounding box center [227, 215] width 15 height 13
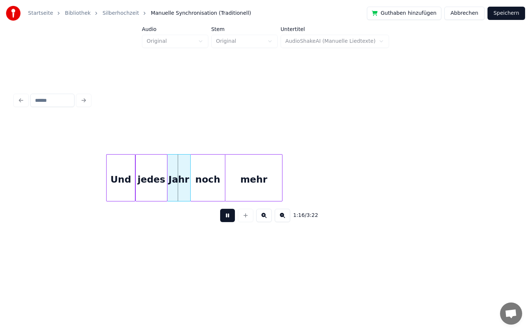
scroll to position [0, 5494]
click at [227, 213] on button at bounding box center [227, 215] width 15 height 13
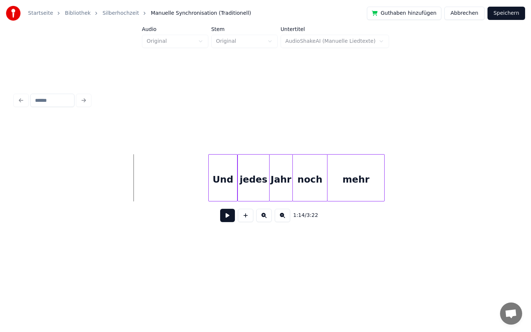
scroll to position [0, 5386]
click at [234, 215] on button at bounding box center [227, 215] width 15 height 13
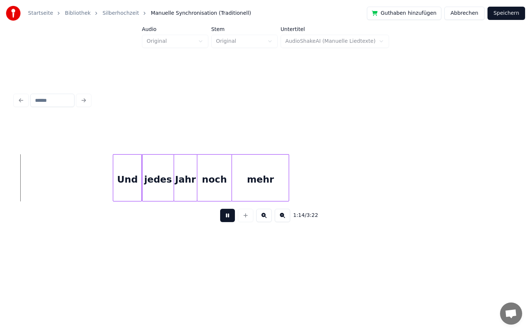
scroll to position [0, 5487]
click at [228, 218] on button at bounding box center [227, 215] width 15 height 13
click at [317, 187] on div "mehr" at bounding box center [299, 180] width 57 height 50
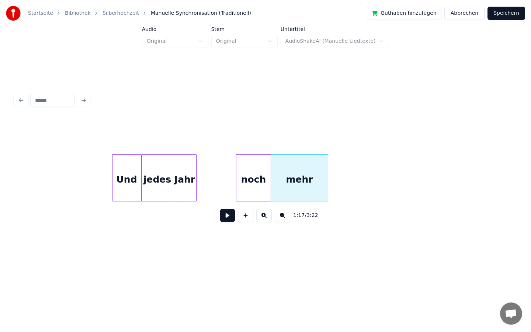
click at [256, 186] on div "noch" at bounding box center [253, 180] width 34 height 50
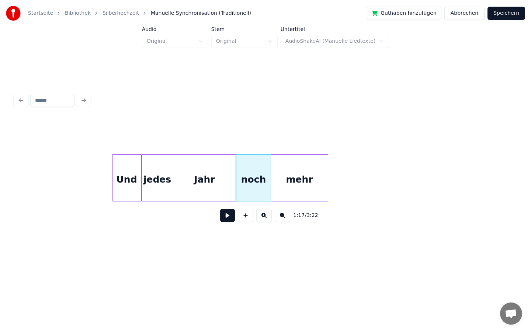
click at [235, 183] on div at bounding box center [235, 178] width 2 height 46
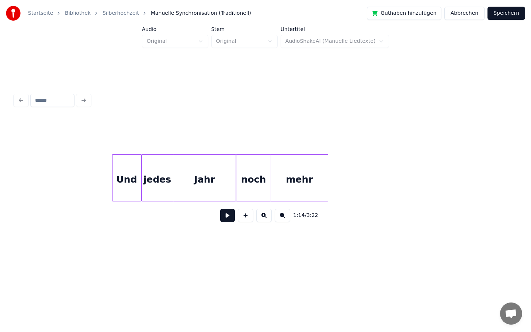
click at [230, 212] on button at bounding box center [227, 215] width 15 height 13
click at [227, 213] on button at bounding box center [227, 215] width 15 height 13
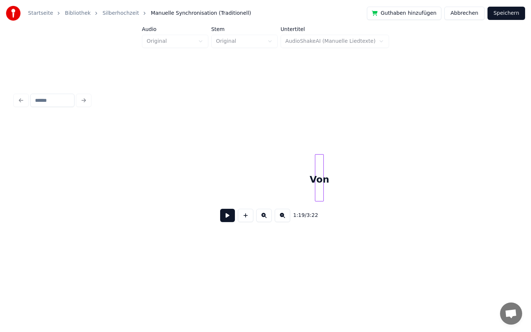
scroll to position [0, 8650]
click at [243, 173] on div at bounding box center [244, 178] width 2 height 46
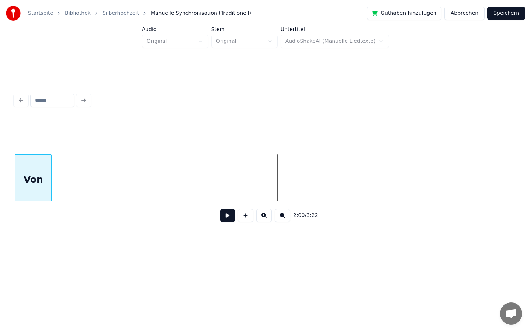
scroll to position [0, 8607]
click at [0, 160] on div "Startseite Bibliothek Silberhochzeit Manuelle Synchronisation (Traditionell) Gu…" at bounding box center [265, 129] width 531 height 259
click at [0, 150] on div "Startseite Bibliothek Silberhochzeit Manuelle Synchronisation (Traditionell) Gu…" at bounding box center [265, 129] width 531 height 259
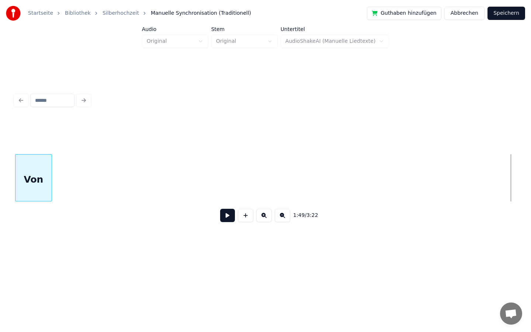
click at [0, 154] on div "Startseite Bibliothek Silberhochzeit Manuelle Synchronisation (Traditionell) Gu…" at bounding box center [265, 129] width 531 height 259
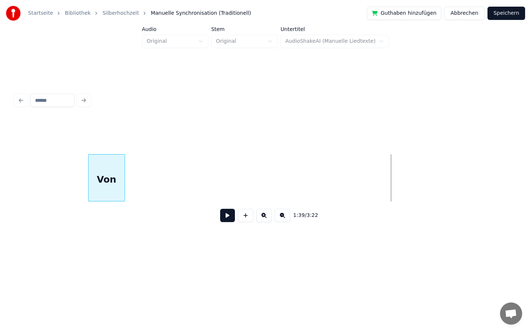
scroll to position [0, 6900]
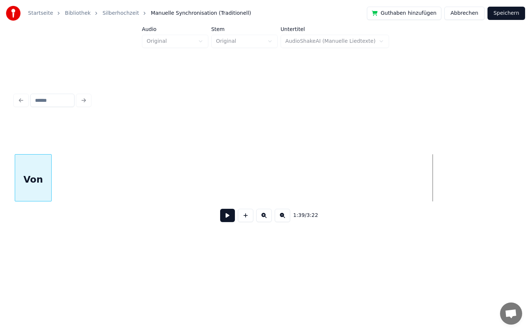
click at [0, 219] on div "Startseite Bibliothek Silberhochzeit Manuelle Synchronisation (Traditionell) Gu…" at bounding box center [265, 129] width 531 height 259
click at [0, 171] on div "Startseite Bibliothek Silberhochzeit Manuelle Synchronisation (Traditionell) Gu…" at bounding box center [265, 129] width 531 height 259
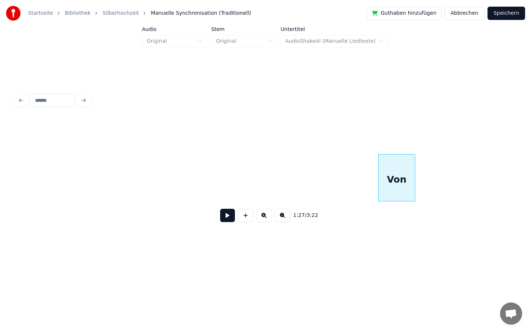
scroll to position [0, 6092]
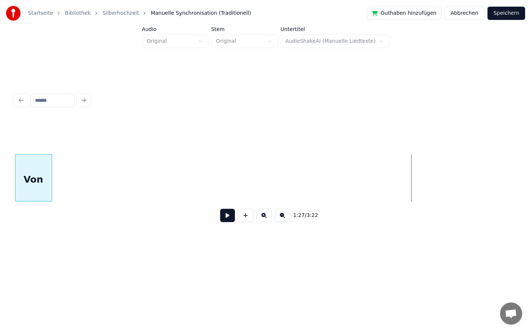
click at [0, 246] on div "Startseite Bibliothek Silberhochzeit Manuelle Synchronisation (Traditionell) Gu…" at bounding box center [265, 129] width 531 height 259
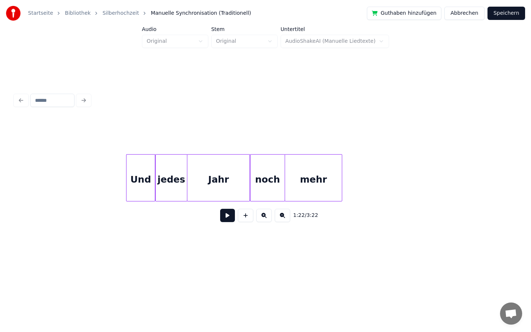
scroll to position [0, 5470]
click at [223, 217] on button at bounding box center [227, 215] width 15 height 13
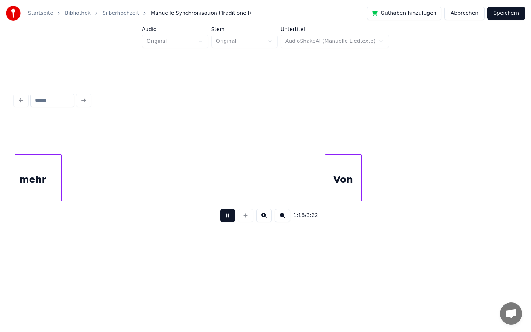
scroll to position [0, 5756]
click at [227, 215] on button at bounding box center [227, 215] width 15 height 13
click at [270, 178] on div "Von" at bounding box center [268, 180] width 36 height 50
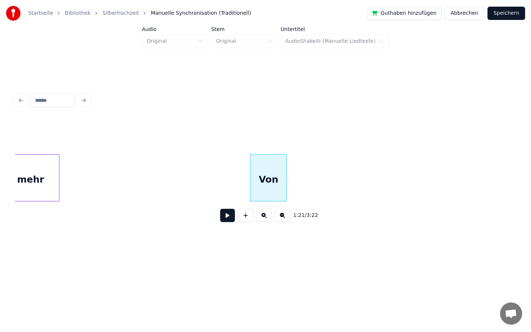
click at [225, 214] on button at bounding box center [227, 215] width 15 height 13
click at [228, 218] on button at bounding box center [227, 215] width 15 height 13
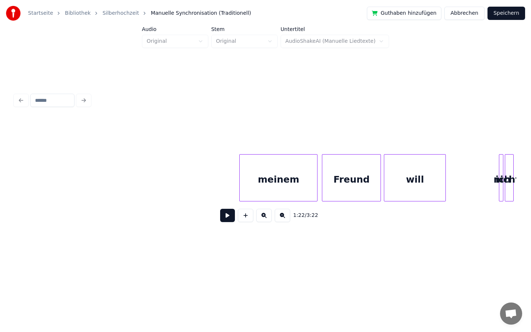
scroll to position [0, 8940]
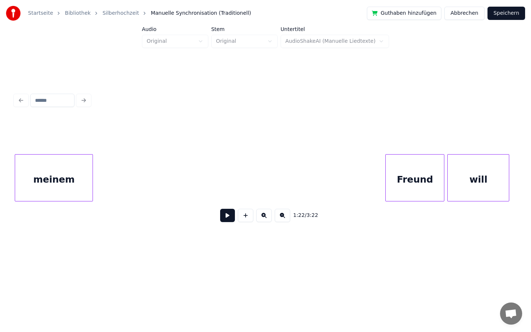
click at [0, 210] on div "Startseite Bibliothek Silberhochzeit Manuelle Synchronisation (Traditionell) Gu…" at bounding box center [265, 129] width 531 height 259
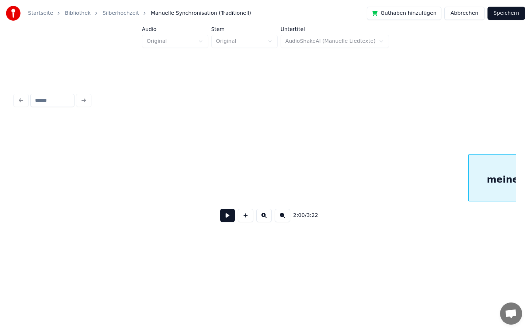
scroll to position [0, 8479]
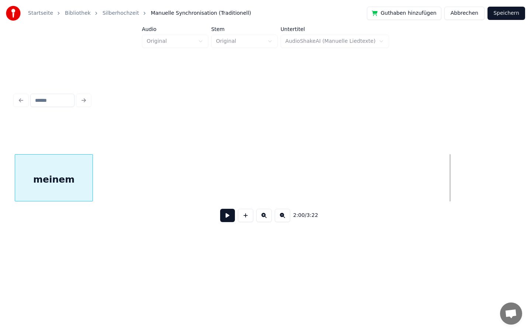
click at [45, 229] on div "2:00 / 3:22" at bounding box center [266, 173] width 502 height 112
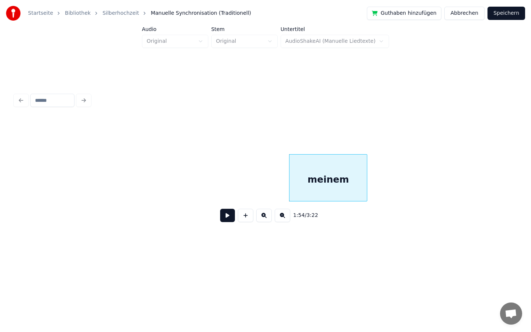
scroll to position [0, 8163]
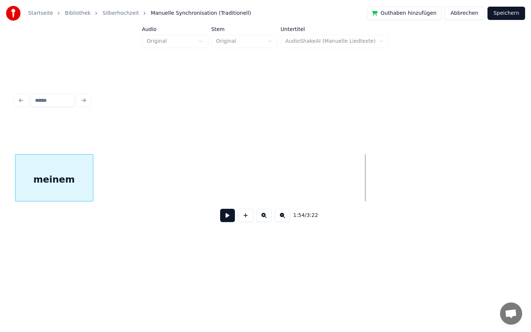
click at [13, 204] on div "1:54 / 3:22" at bounding box center [266, 159] width 508 height 146
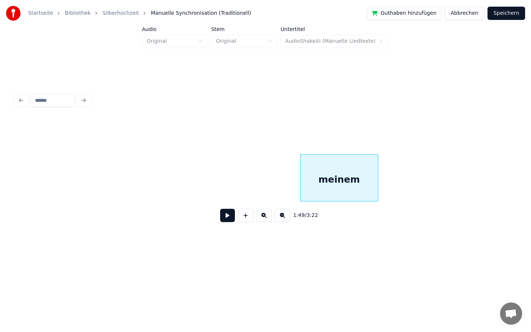
scroll to position [0, 7811]
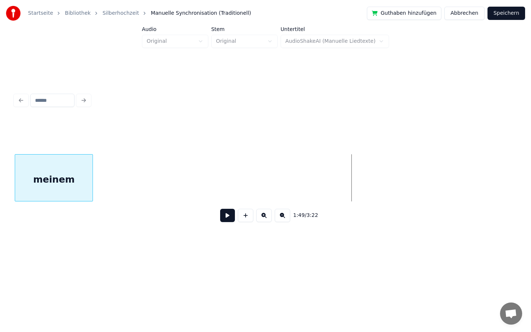
click at [0, 203] on div "Startseite Bibliothek Silberhochzeit Manuelle Synchronisation (Traditionell) Gu…" at bounding box center [265, 129] width 531 height 259
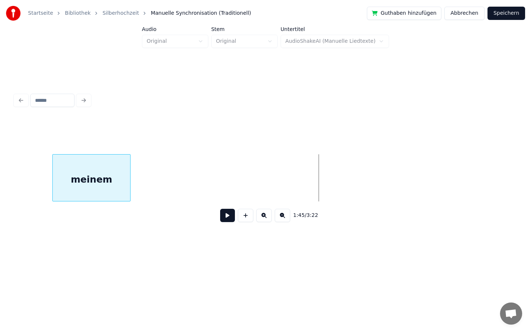
scroll to position [0, 7422]
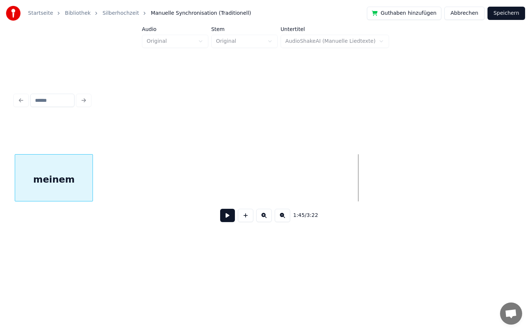
click at [0, 237] on div "Startseite Bibliothek Silberhochzeit Manuelle Synchronisation (Traditionell) Gu…" at bounding box center [265, 129] width 531 height 259
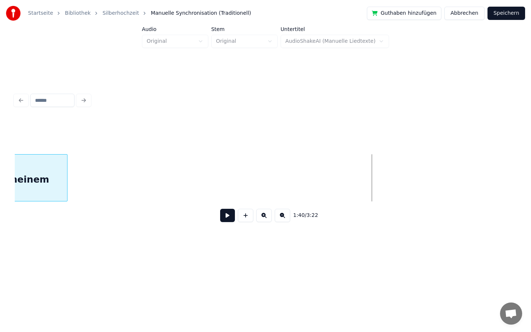
scroll to position [0, 7010]
click at [0, 199] on div "Startseite Bibliothek Silberhochzeit Manuelle Synchronisation (Traditionell) Gu…" at bounding box center [265, 129] width 531 height 259
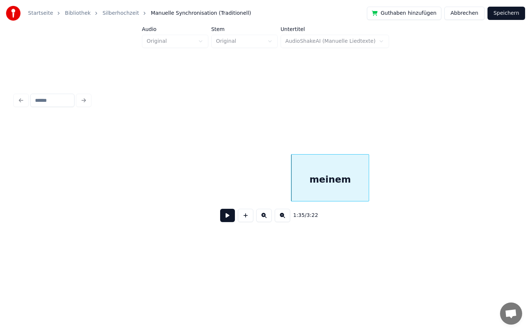
scroll to position [0, 6733]
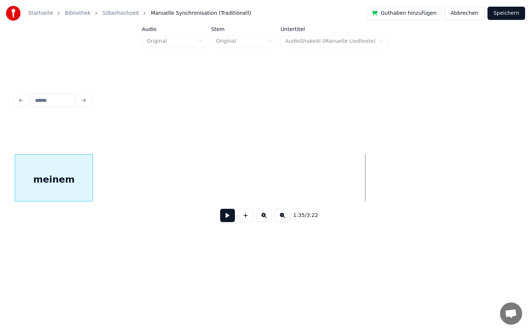
click at [0, 164] on div "Startseite Bibliothek Silberhochzeit Manuelle Synchronisation (Traditionell) Gu…" at bounding box center [265, 129] width 531 height 259
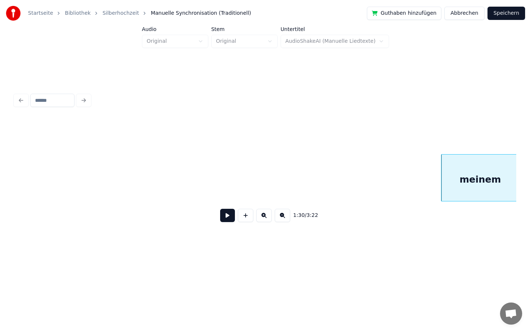
scroll to position [0, 6239]
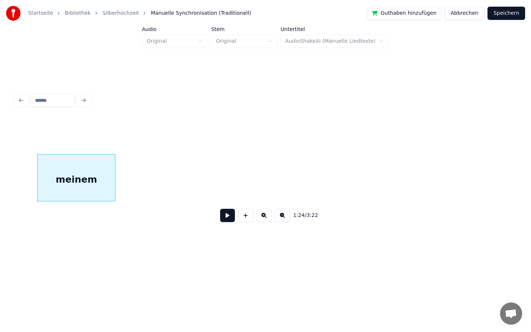
click at [0, 271] on html "Startseite Bibliothek Silberhochzeit Manuelle Synchronisation (Traditionell) Gu…" at bounding box center [265, 135] width 531 height 271
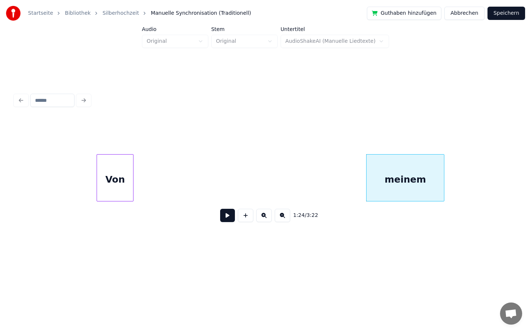
scroll to position [0, 5916]
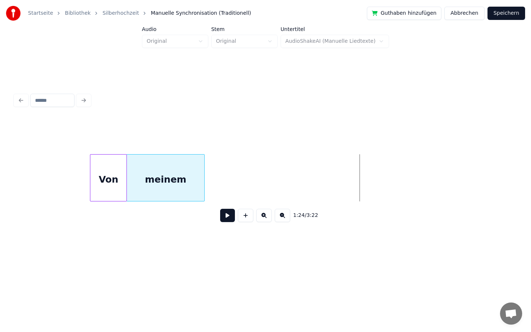
click at [186, 187] on div "meinem" at bounding box center [165, 180] width 77 height 50
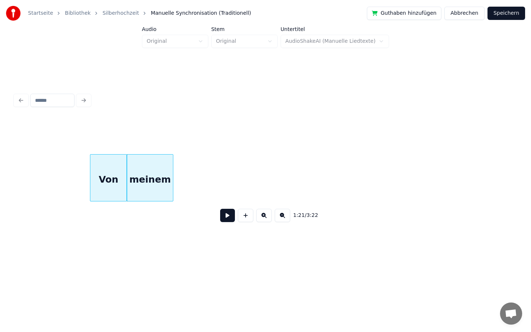
click at [172, 179] on div at bounding box center [172, 178] width 2 height 46
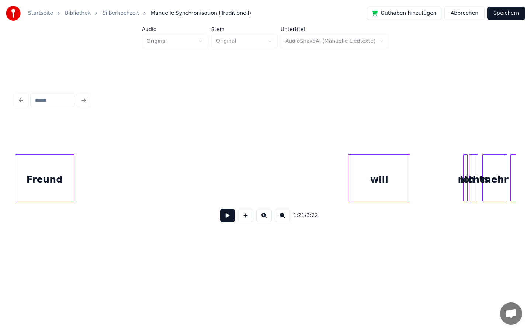
click at [0, 223] on div "Startseite Bibliothek Silberhochzeit Manuelle Synchronisation (Traditionell) Gu…" at bounding box center [265, 129] width 531 height 259
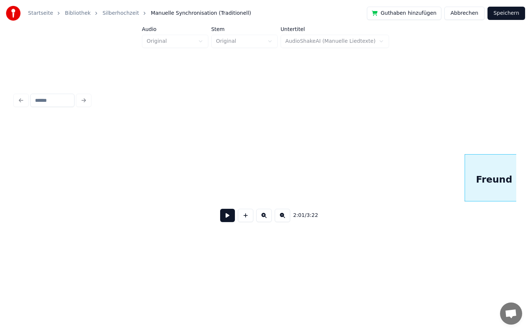
scroll to position [0, 8527]
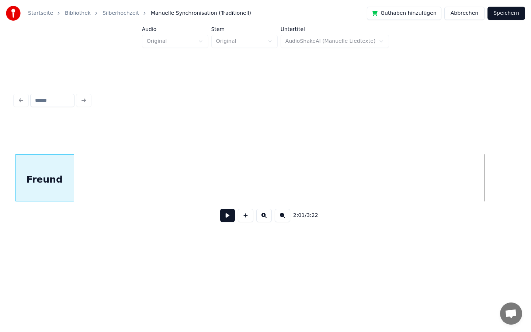
click at [35, 188] on div "Freund" at bounding box center [44, 180] width 58 height 50
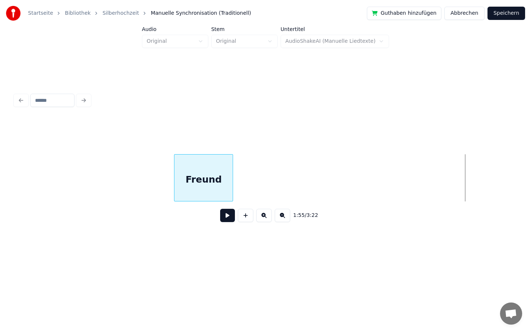
scroll to position [0, 8030]
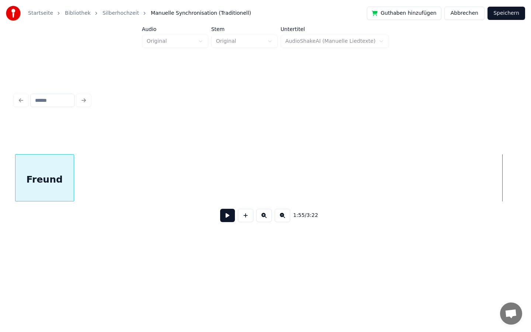
click at [0, 119] on div "Startseite Bibliothek Silberhochzeit Manuelle Synchronisation (Traditionell) Gu…" at bounding box center [265, 129] width 531 height 259
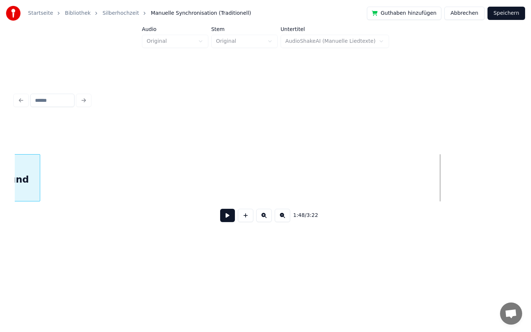
scroll to position [0, 7571]
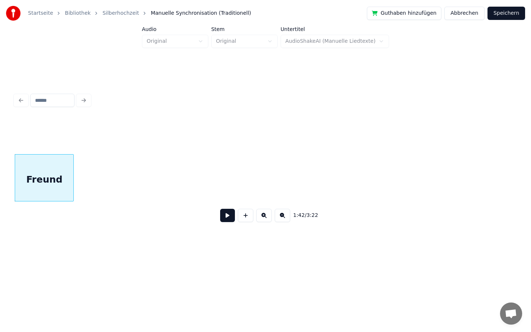
click at [0, 271] on html "Startseite Bibliothek Silberhochzeit Manuelle Synchronisation (Traditionell) Gu…" at bounding box center [265, 135] width 531 height 271
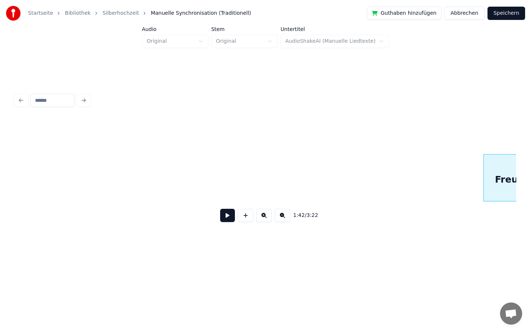
scroll to position [0, 7102]
click at [0, 271] on html "Startseite Bibliothek Silberhochzeit Manuelle Synchronisation (Traditionell) Gu…" at bounding box center [265, 135] width 531 height 271
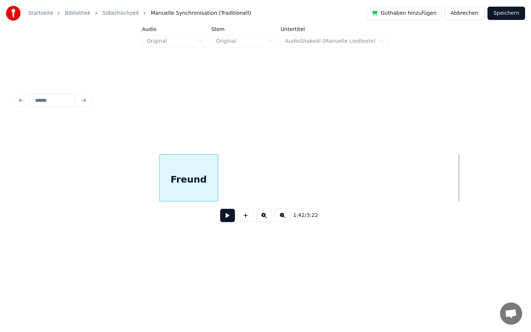
scroll to position [0, 7059]
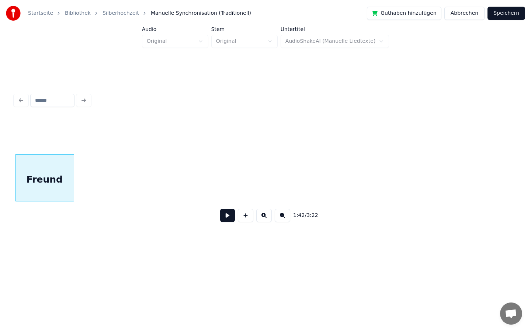
click at [0, 198] on div "Startseite Bibliothek Silberhochzeit Manuelle Synchronisation (Traditionell) Gu…" at bounding box center [265, 129] width 531 height 259
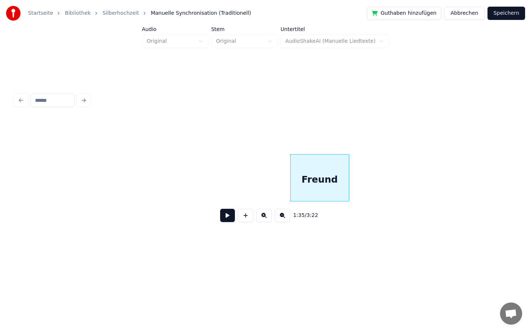
scroll to position [0, 6776]
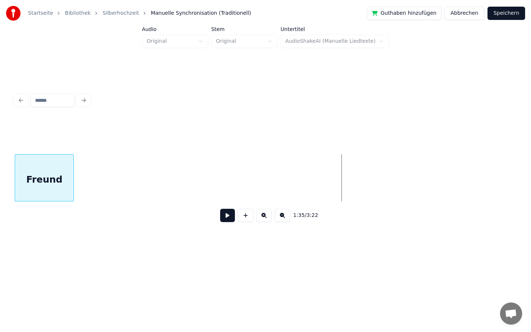
click at [0, 193] on div "Startseite Bibliothek Silberhochzeit Manuelle Synchronisation (Traditionell) Gu…" at bounding box center [265, 129] width 531 height 259
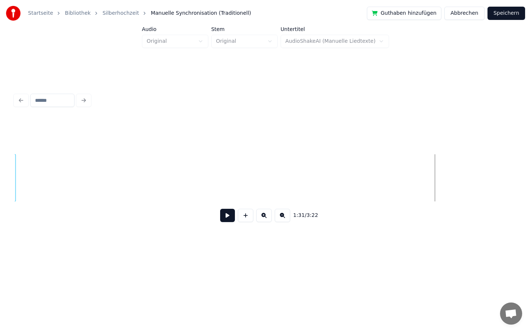
scroll to position [0, 6254]
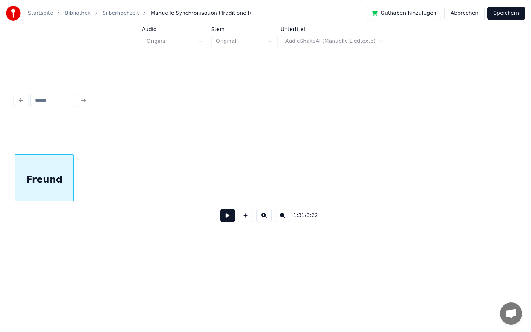
click at [0, 251] on div "Startseite Bibliothek Silberhochzeit Manuelle Synchronisation (Traditionell) Gu…" at bounding box center [265, 129] width 531 height 259
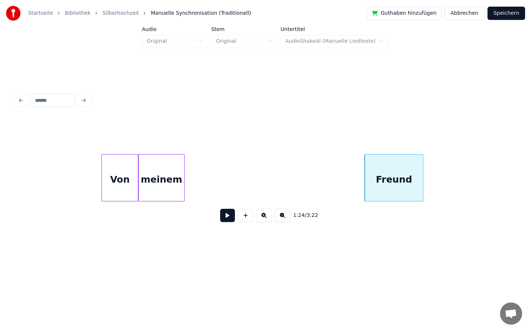
scroll to position [0, 5900]
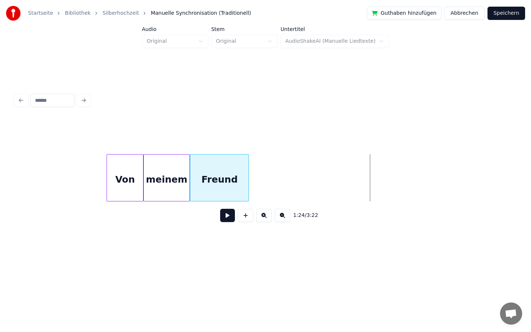
click at [229, 177] on div "Freund" at bounding box center [219, 180] width 58 height 50
click at [241, 178] on div "Freund" at bounding box center [228, 180] width 58 height 50
click at [229, 177] on div "Freund" at bounding box center [219, 180] width 58 height 50
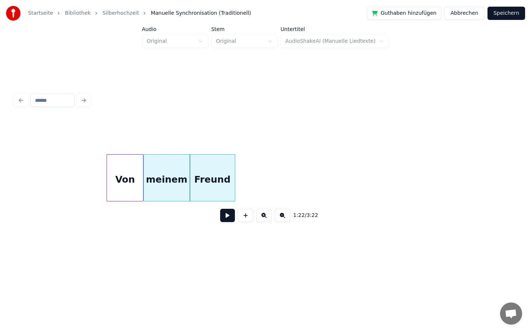
click at [234, 174] on div at bounding box center [234, 178] width 2 height 46
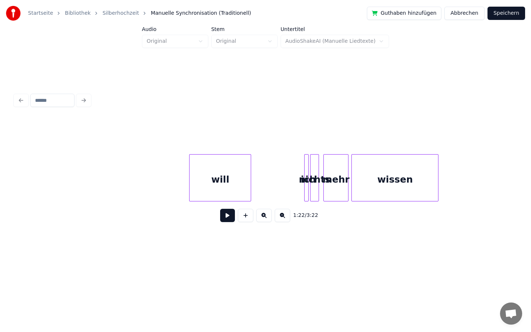
scroll to position [0, 9123]
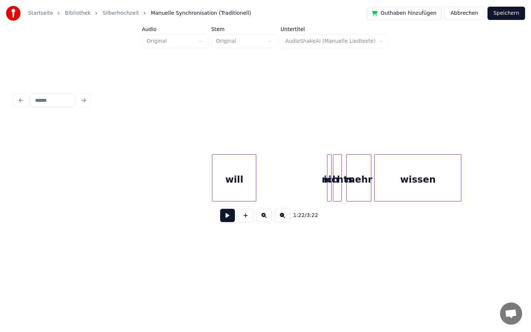
click at [256, 175] on div at bounding box center [255, 178] width 2 height 46
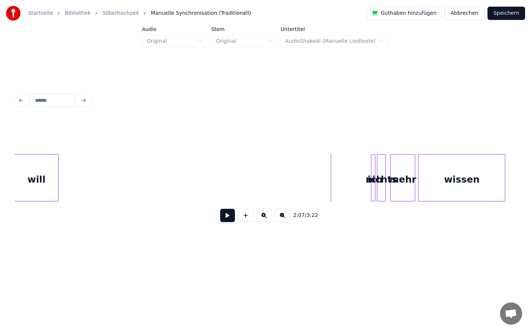
scroll to position [0, 9078]
click at [0, 172] on div "Startseite Bibliothek Silberhochzeit Manuelle Synchronisation (Traditionell) Gu…" at bounding box center [265, 129] width 531 height 259
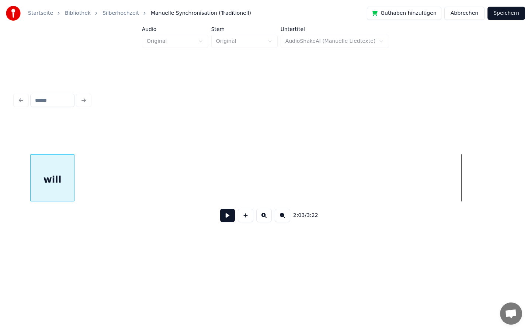
scroll to position [0, 8592]
click at [0, 135] on div "Startseite Bibliothek Silberhochzeit Manuelle Synchronisation (Traditionell) Gu…" at bounding box center [265, 129] width 531 height 259
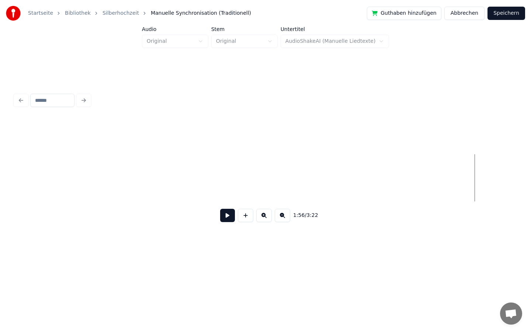
scroll to position [0, 8086]
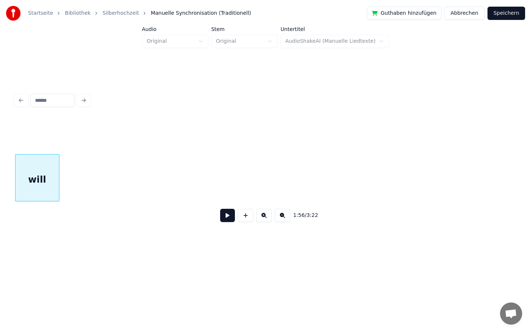
click at [0, 260] on html "Startseite Bibliothek Silberhochzeit Manuelle Synchronisation (Traditionell) Gu…" at bounding box center [265, 135] width 531 height 271
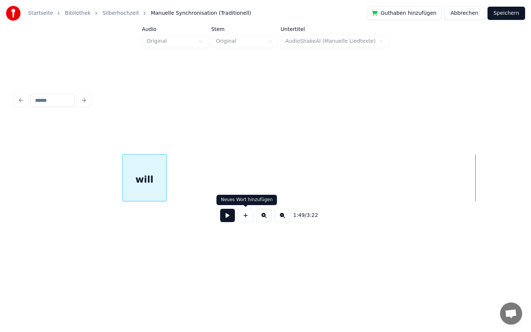
scroll to position [0, 7578]
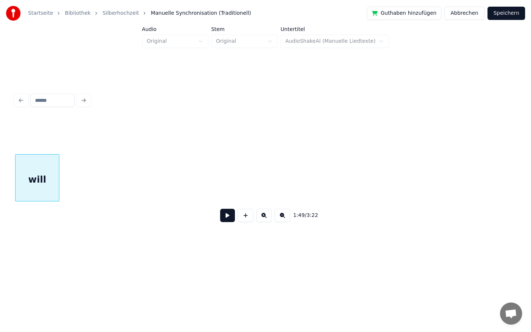
click at [0, 231] on div "Startseite Bibliothek Silberhochzeit Manuelle Synchronisation (Traditionell) Gu…" at bounding box center [265, 129] width 531 height 259
click at [0, 218] on div "Startseite Bibliothek Silberhochzeit Manuelle Synchronisation (Traditionell) Gu…" at bounding box center [265, 129] width 531 height 259
click at [0, 220] on div "Startseite Bibliothek Silberhochzeit Manuelle Synchronisation (Traditionell) Gu…" at bounding box center [265, 129] width 531 height 259
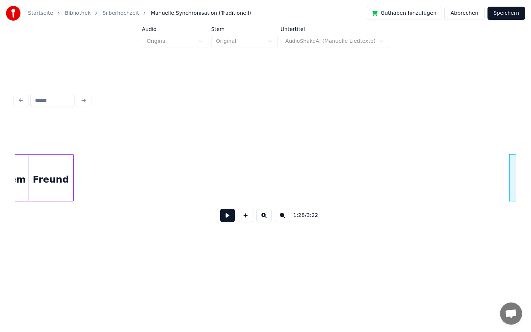
scroll to position [0, 6094]
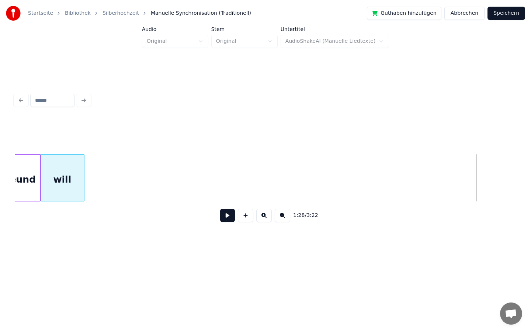
click at [79, 136] on div "1:28 / 3:22" at bounding box center [266, 173] width 502 height 112
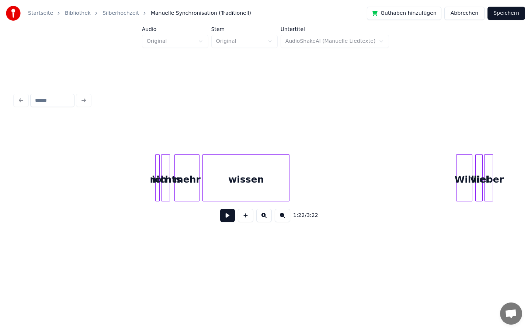
scroll to position [0, 9263]
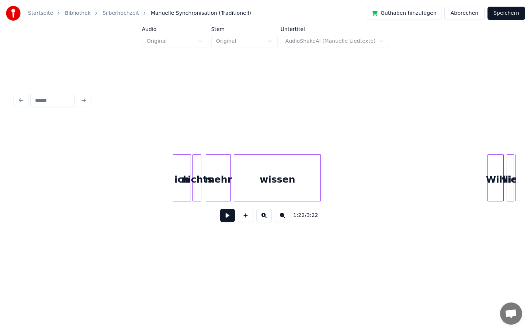
click at [173, 168] on div at bounding box center [174, 178] width 2 height 46
click at [159, 173] on div "ich" at bounding box center [159, 180] width 18 height 50
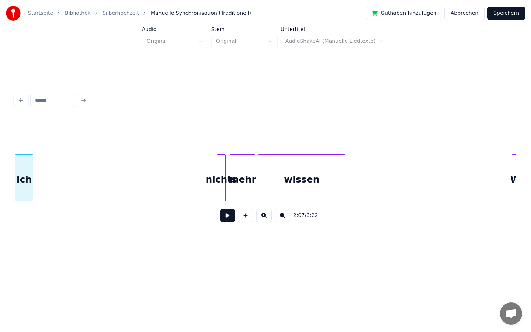
click at [0, 163] on div "Startseite Bibliothek Silberhochzeit Manuelle Synchronisation (Traditionell) Gu…" at bounding box center [265, 129] width 531 height 259
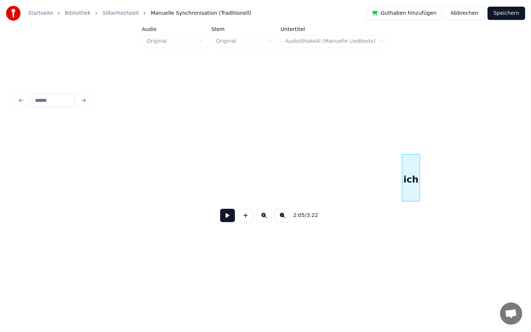
scroll to position [0, 8850]
click at [0, 89] on div "Startseite Bibliothek Silberhochzeit Manuelle Synchronisation (Traditionell) Gu…" at bounding box center [265, 129] width 531 height 259
click at [0, 183] on div "Startseite Bibliothek Silberhochzeit Manuelle Synchronisation (Traditionell) Gu…" at bounding box center [265, 129] width 531 height 259
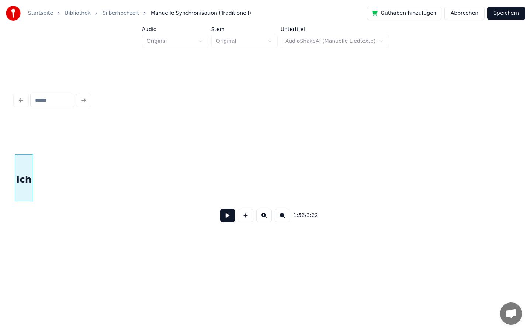
click at [0, 208] on div "Startseite Bibliothek Silberhochzeit Manuelle Synchronisation (Traditionell) Gu…" at bounding box center [265, 129] width 531 height 259
click at [42, 218] on div "1:46 / 3:22" at bounding box center [266, 173] width 502 height 112
click at [0, 171] on div "Startseite Bibliothek Silberhochzeit Manuelle Synchronisation (Traditionell) Gu…" at bounding box center [265, 129] width 531 height 259
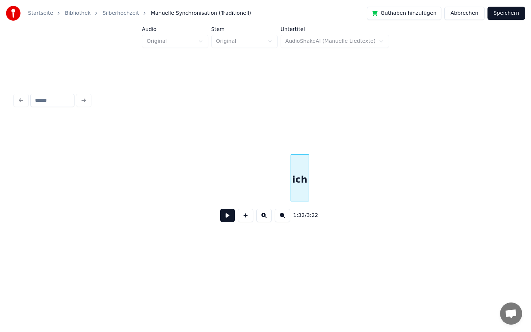
scroll to position [0, 6368]
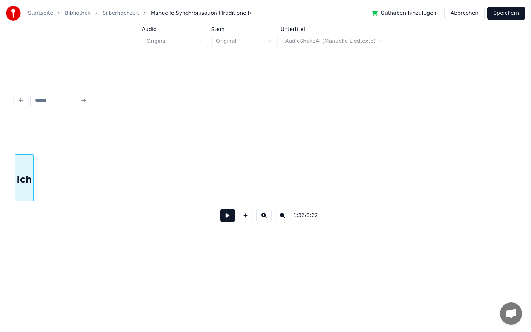
click at [23, 219] on div "1:32 / 3:22" at bounding box center [266, 173] width 502 height 112
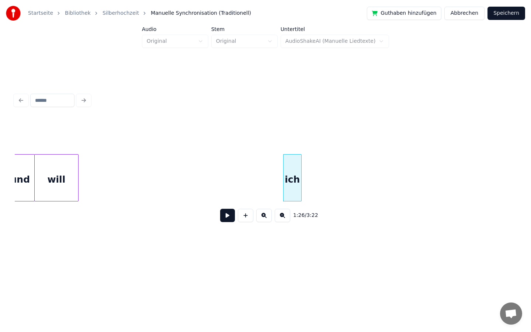
scroll to position [0, 6093]
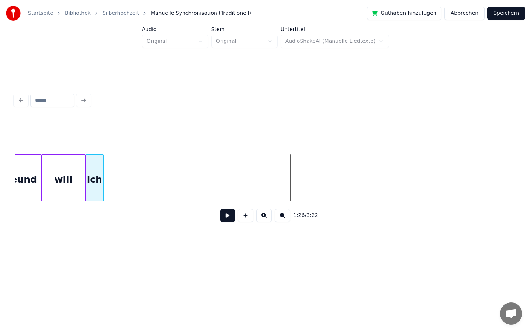
click at [100, 118] on div "1:26 / 3:22" at bounding box center [266, 173] width 502 height 112
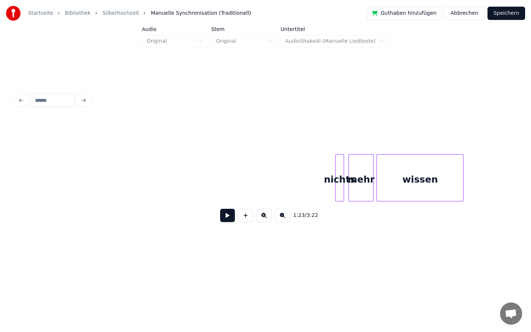
scroll to position [0, 9122]
click at [314, 186] on div "nichts" at bounding box center [329, 177] width 30 height 47
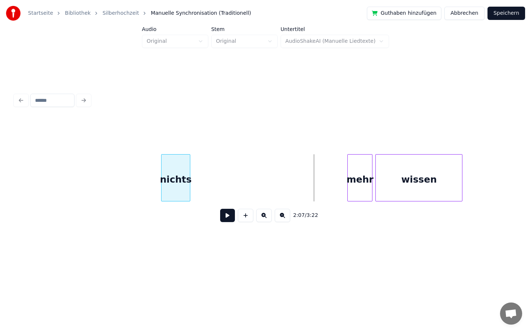
click at [0, 99] on div "Startseite Bibliothek Silberhochzeit Manuelle Synchronisation (Traditionell) Gu…" at bounding box center [265, 129] width 531 height 259
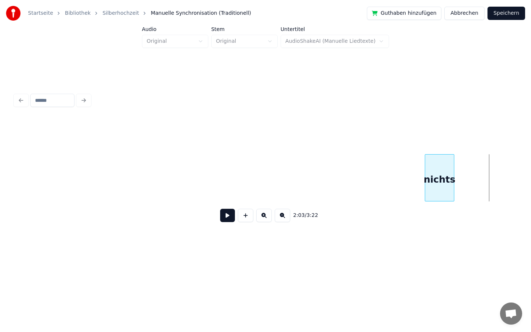
scroll to position [0, 8586]
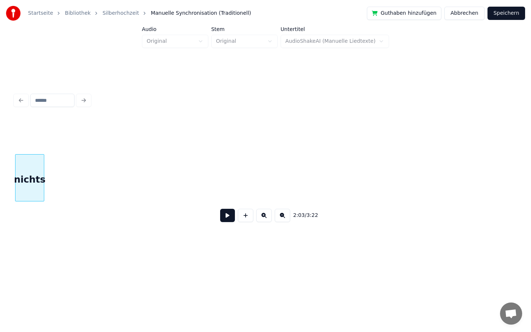
click at [0, 111] on div "Startseite Bibliothek Silberhochzeit Manuelle Synchronisation (Traditionell) Gu…" at bounding box center [265, 129] width 531 height 259
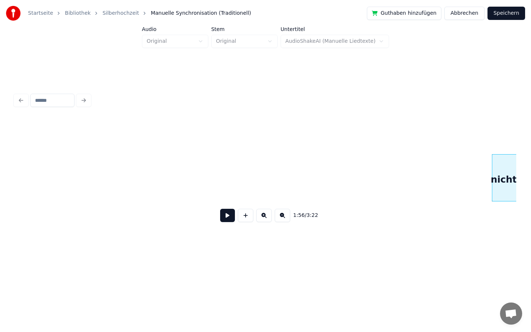
scroll to position [0, 8113]
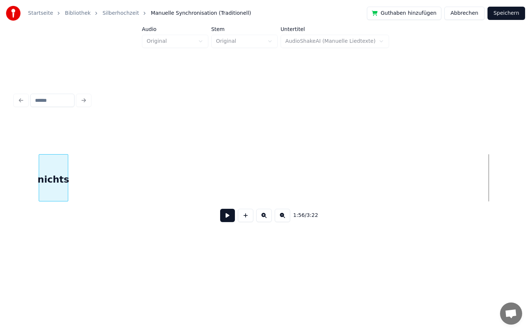
click at [54, 152] on div "1:56 / 3:22" at bounding box center [266, 173] width 502 height 112
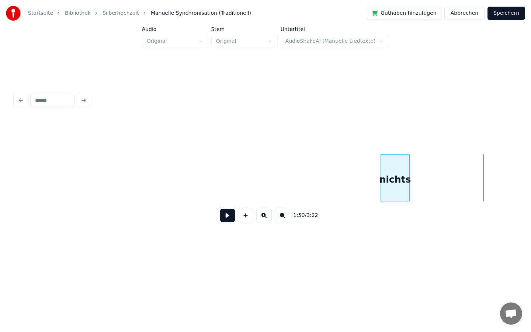
scroll to position [0, 7629]
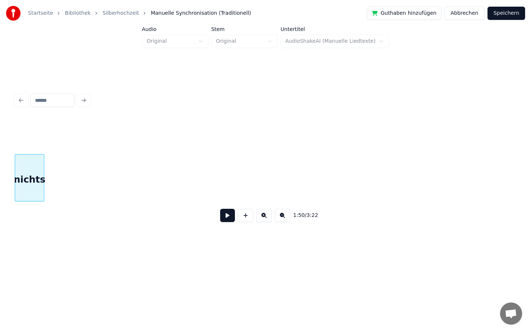
click at [0, 190] on div "Startseite Bibliothek Silberhochzeit Manuelle Synchronisation (Traditionell) Gu…" at bounding box center [265, 129] width 531 height 259
click at [0, 159] on div "Startseite Bibliothek Silberhochzeit Manuelle Synchronisation (Traditionell) Gu…" at bounding box center [265, 129] width 531 height 259
click at [0, 107] on div "Startseite Bibliothek Silberhochzeit Manuelle Synchronisation (Traditionell) Gu…" at bounding box center [265, 129] width 531 height 259
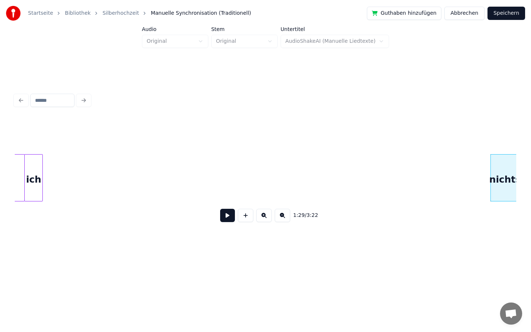
scroll to position [0, 6156]
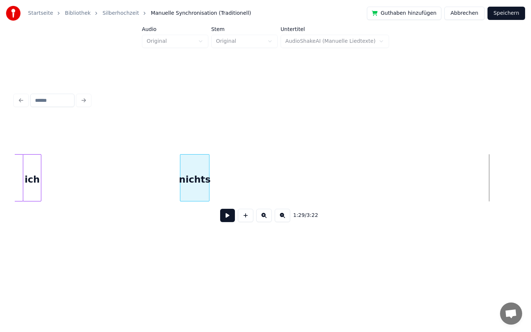
click at [196, 195] on div "nichts" at bounding box center [194, 180] width 29 height 50
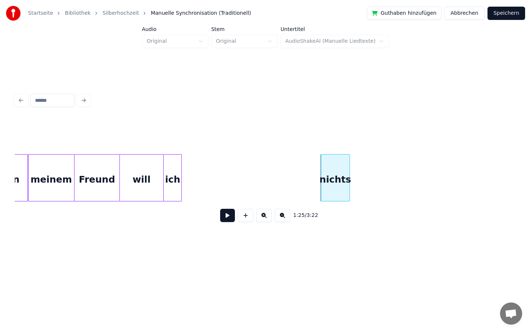
scroll to position [0, 6013]
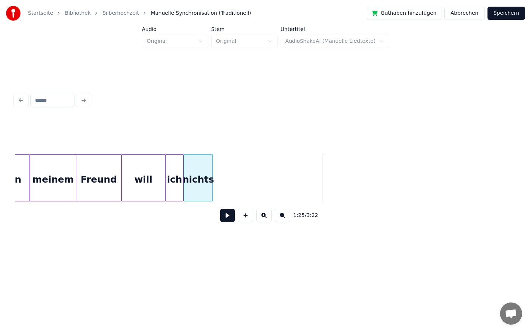
click at [201, 167] on div "nichts" at bounding box center [198, 180] width 29 height 50
click at [217, 167] on div "nichts" at bounding box center [214, 180] width 29 height 50
click at [201, 165] on div "nichts" at bounding box center [198, 180] width 29 height 50
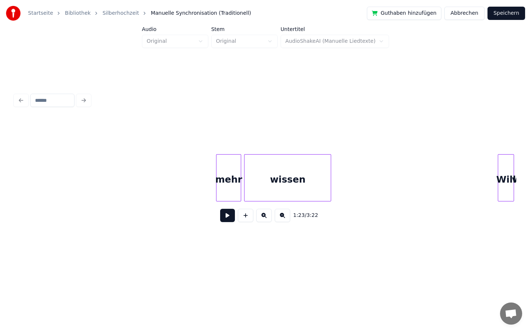
scroll to position [0, 9248]
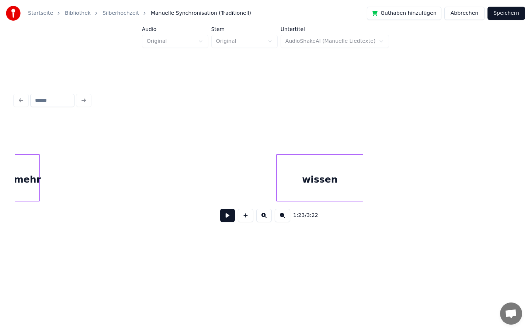
click at [0, 222] on div "Startseite Bibliothek Silberhochzeit Manuelle Synchronisation (Traditionell) Gu…" at bounding box center [265, 129] width 531 height 259
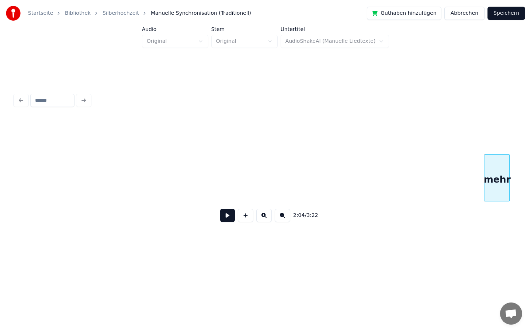
scroll to position [0, 8743]
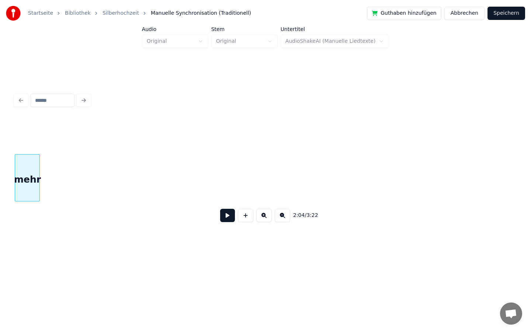
click at [0, 205] on div "Startseite Bibliothek Silberhochzeit Manuelle Synchronisation (Traditionell) Gu…" at bounding box center [265, 129] width 531 height 259
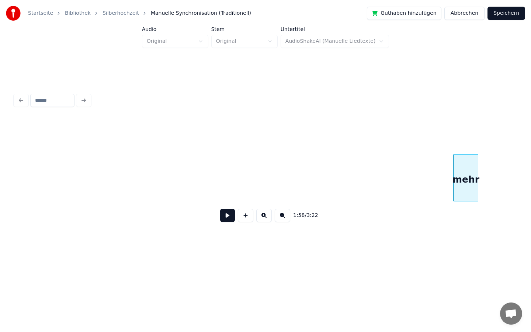
scroll to position [0, 8277]
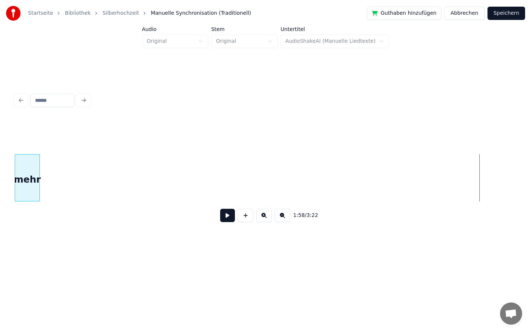
click at [0, 234] on div "Startseite Bibliothek Silberhochzeit Manuelle Synchronisation (Traditionell) Gu…" at bounding box center [265, 129] width 531 height 259
click at [0, 212] on div "Startseite Bibliothek Silberhochzeit Manuelle Synchronisation (Traditionell) Gu…" at bounding box center [265, 129] width 531 height 259
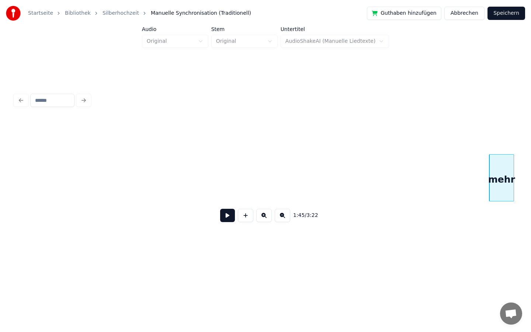
scroll to position [0, 7298]
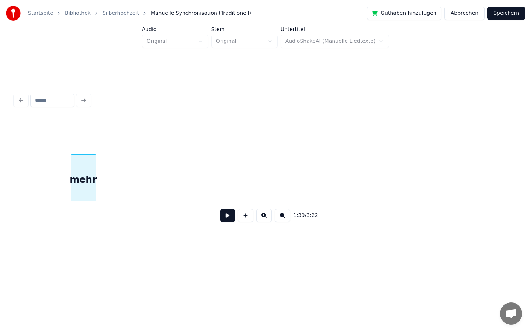
click at [0, 271] on html "Startseite Bibliothek Silberhochzeit Manuelle Synchronisation (Traditionell) Gu…" at bounding box center [265, 135] width 531 height 271
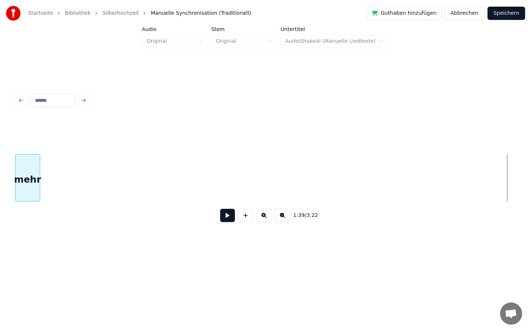
click at [0, 211] on div "Startseite Bibliothek Silberhochzeit Manuelle Synchronisation (Traditionell) Gu…" at bounding box center [265, 129] width 531 height 259
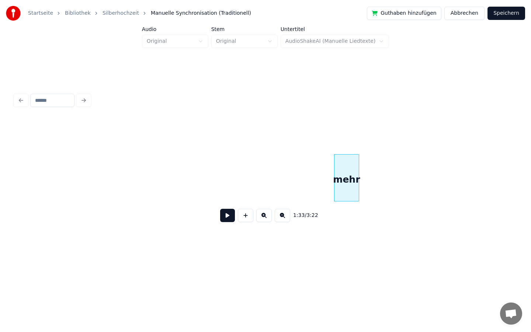
scroll to position [0, 6537]
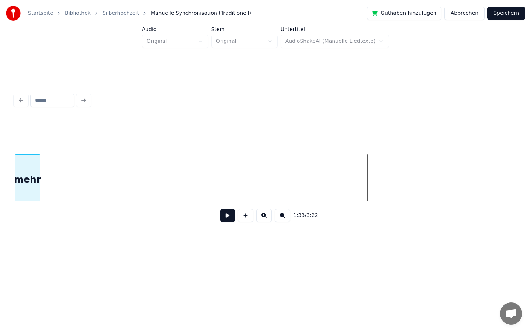
click at [0, 210] on div "Startseite Bibliothek Silberhochzeit Manuelle Synchronisation (Traditionell) Gu…" at bounding box center [265, 129] width 531 height 259
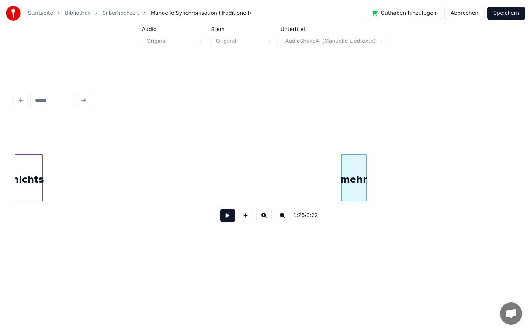
scroll to position [0, 6100]
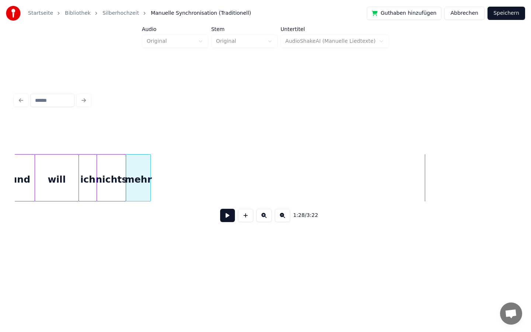
click at [139, 139] on div "1:28 / 3:22" at bounding box center [266, 173] width 502 height 112
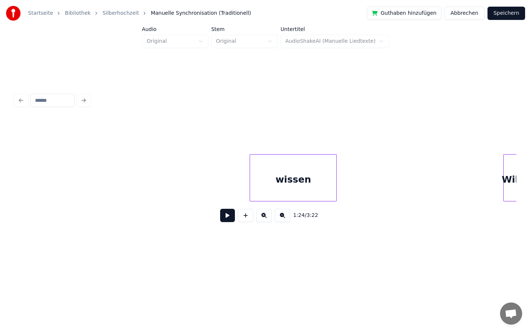
scroll to position [0, 9288]
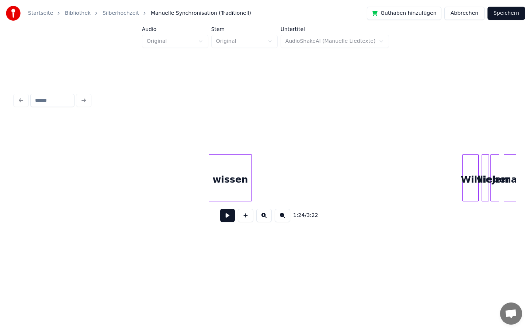
click at [250, 190] on div at bounding box center [250, 178] width 2 height 46
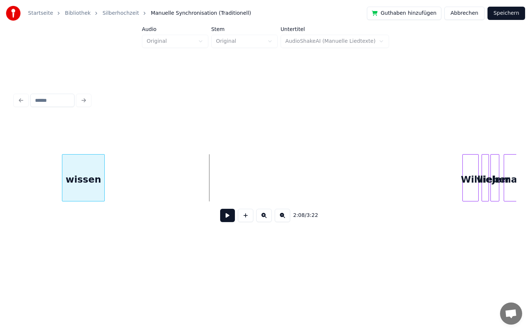
scroll to position [0, 9251]
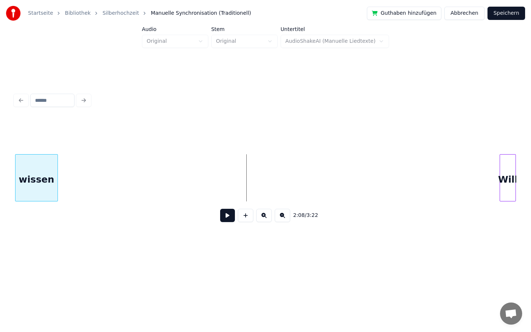
click at [0, 193] on div "Startseite Bibliothek Silberhochzeit Manuelle Synchronisation (Traditionell) Gu…" at bounding box center [265, 129] width 531 height 259
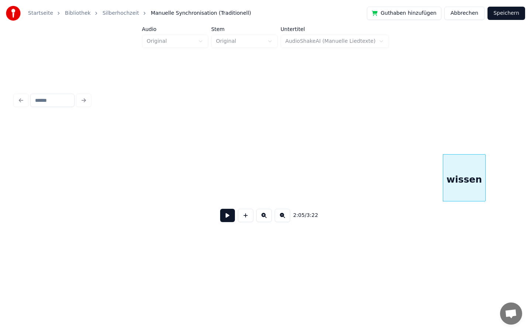
scroll to position [0, 8825]
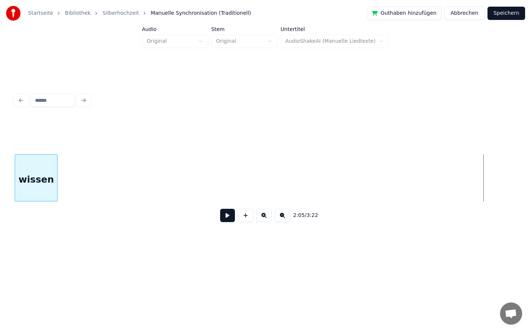
click at [0, 157] on div "Startseite Bibliothek Silberhochzeit Manuelle Synchronisation (Traditionell) Gu…" at bounding box center [265, 129] width 531 height 259
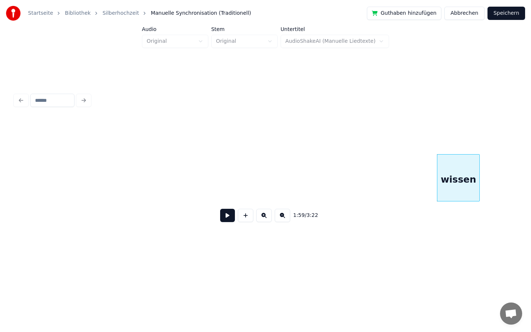
scroll to position [0, 8384]
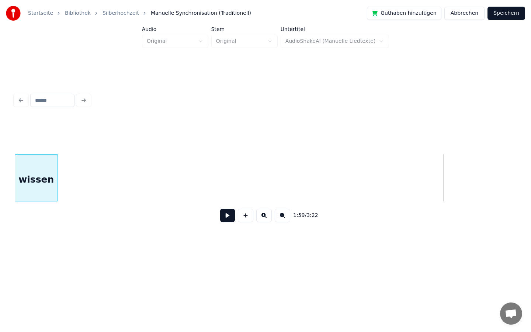
click at [0, 207] on div "Startseite Bibliothek Silberhochzeit Manuelle Synchronisation (Traditionell) Gu…" at bounding box center [265, 129] width 531 height 259
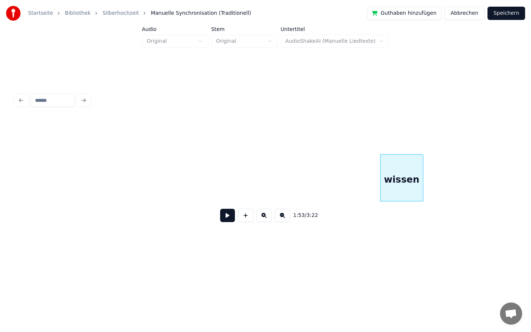
scroll to position [0, 7967]
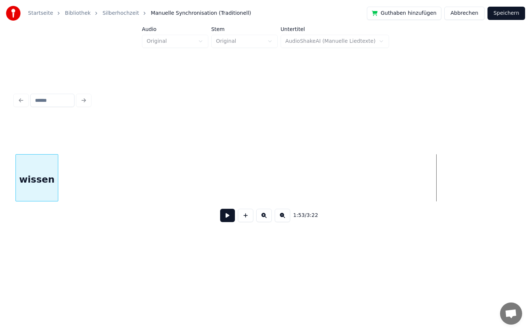
click at [12, 203] on div "1:53 / 3:22" at bounding box center [266, 159] width 508 height 146
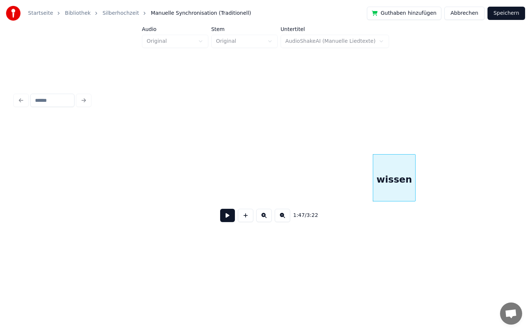
scroll to position [0, 7560]
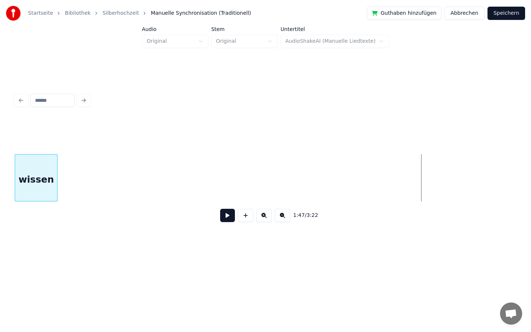
click at [0, 219] on div "Startseite Bibliothek Silberhochzeit Manuelle Synchronisation (Traditionell) Gu…" at bounding box center [265, 129] width 531 height 259
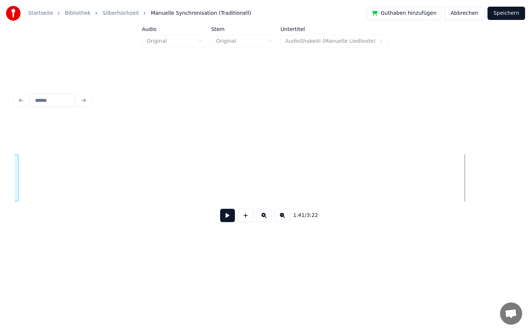
scroll to position [0, 7036]
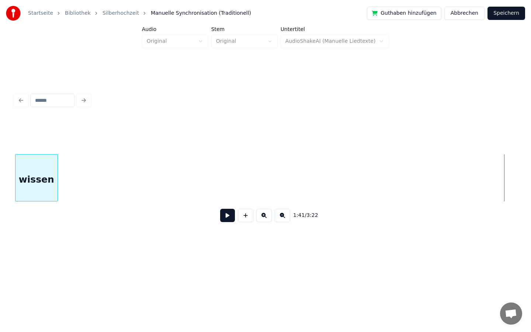
click at [0, 242] on div "Startseite Bibliothek Silberhochzeit Manuelle Synchronisation (Traditionell) Gu…" at bounding box center [265, 129] width 531 height 259
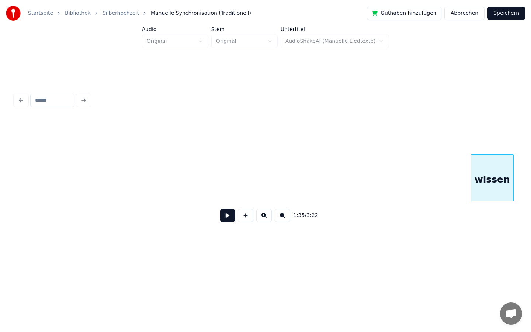
scroll to position [0, 6587]
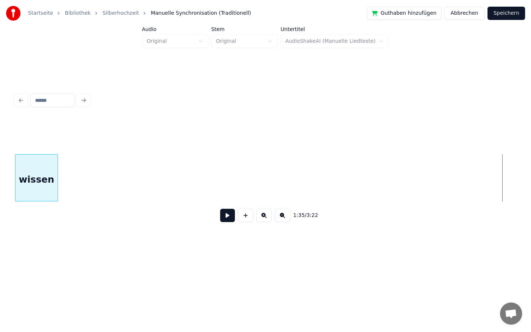
click at [0, 144] on div "Startseite Bibliothek Silberhochzeit Manuelle Synchronisation (Traditionell) Gu…" at bounding box center [265, 129] width 531 height 259
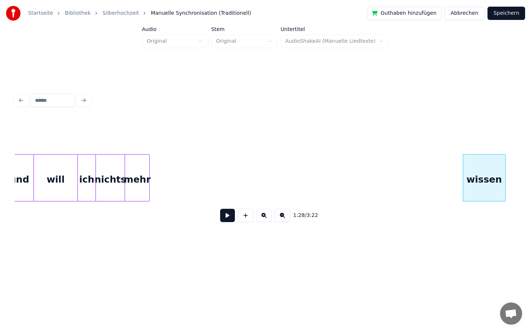
scroll to position [0, 6102]
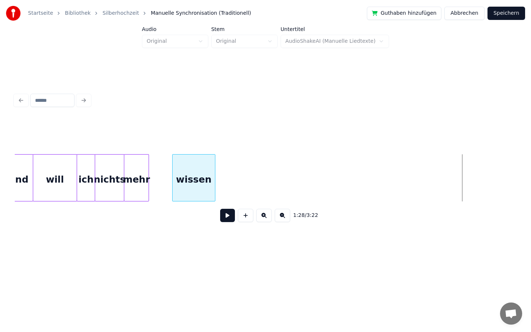
click at [189, 181] on div "wissen" at bounding box center [194, 180] width 42 height 50
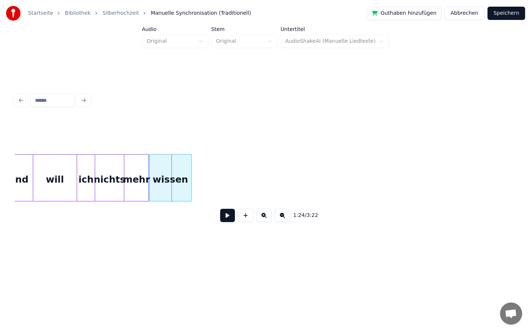
click at [167, 179] on div "wissen" at bounding box center [170, 180] width 42 height 50
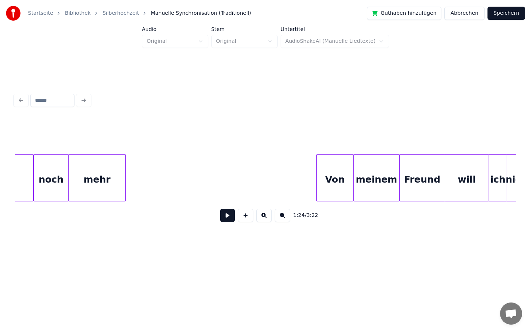
scroll to position [0, 5696]
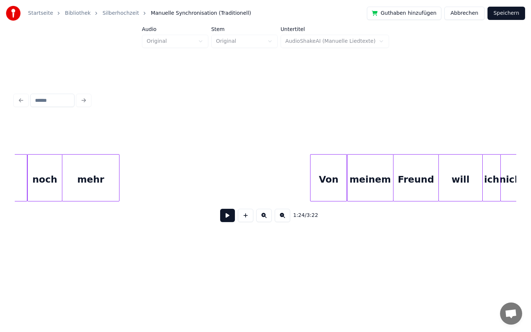
click at [228, 211] on button at bounding box center [227, 215] width 15 height 13
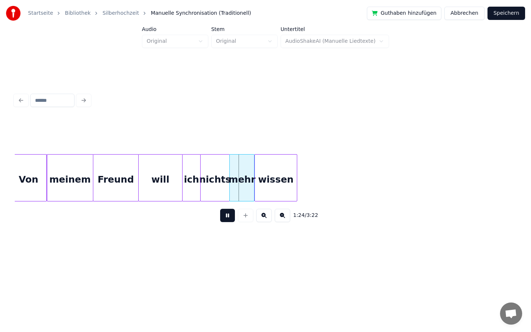
scroll to position [0, 5997]
click at [229, 214] on button at bounding box center [227, 215] width 15 height 13
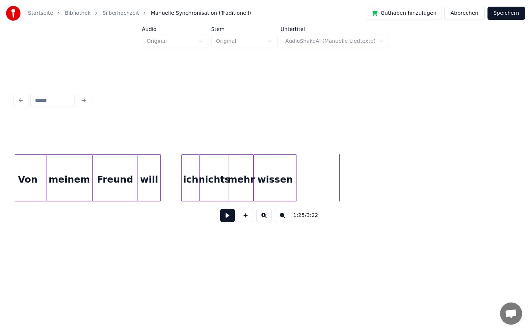
click at [160, 187] on div at bounding box center [159, 178] width 2 height 46
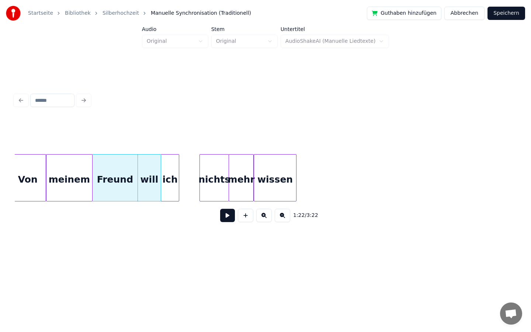
click at [172, 186] on div "ich" at bounding box center [170, 180] width 18 height 50
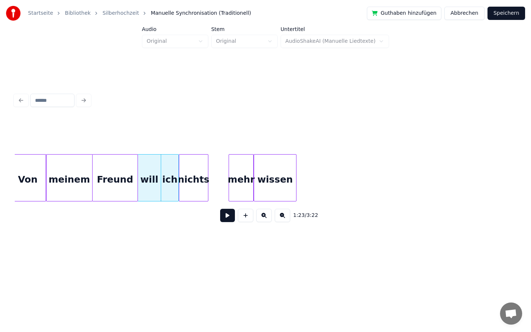
click at [191, 187] on div "nichts" at bounding box center [193, 180] width 29 height 50
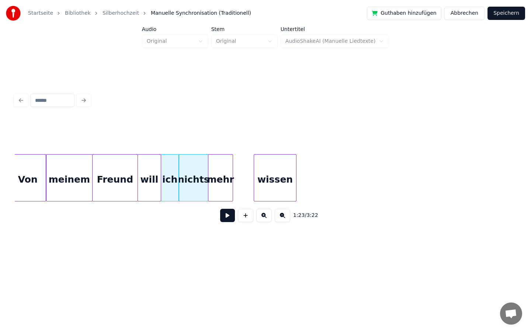
click at [219, 187] on div "mehr" at bounding box center [220, 180] width 24 height 50
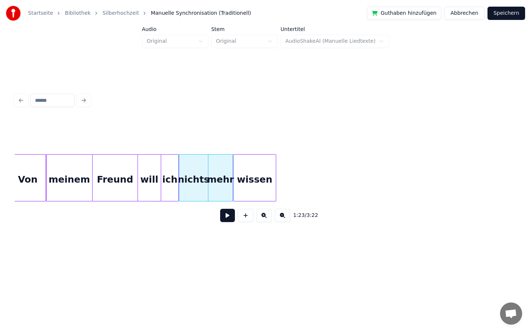
click at [249, 188] on div "wissen" at bounding box center [255, 180] width 42 height 50
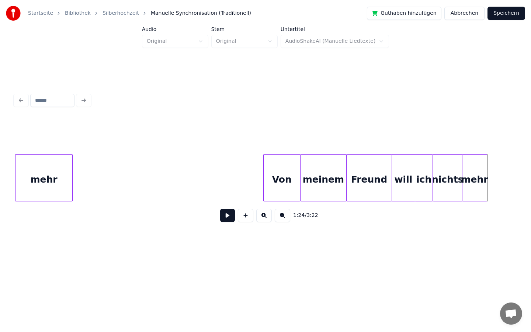
scroll to position [0, 5678]
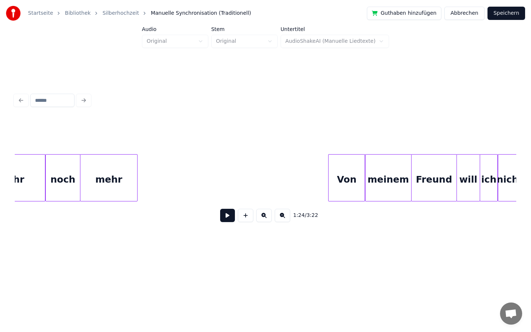
click at [229, 222] on button at bounding box center [227, 215] width 15 height 13
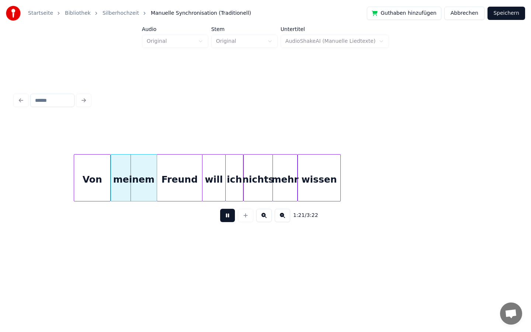
scroll to position [0, 5936]
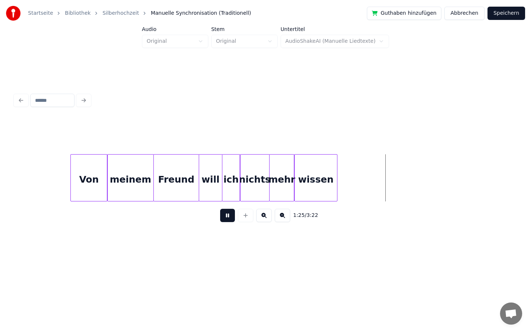
click at [229, 215] on button at bounding box center [227, 215] width 15 height 13
click at [142, 187] on div at bounding box center [143, 178] width 2 height 46
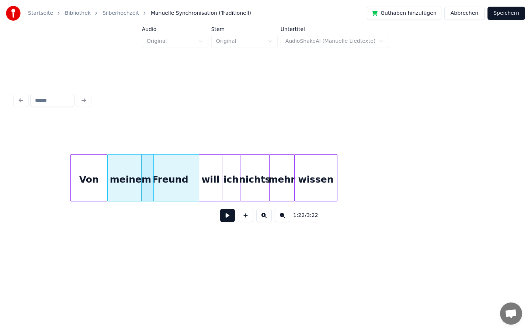
click at [133, 187] on div "meinem" at bounding box center [131, 180] width 46 height 50
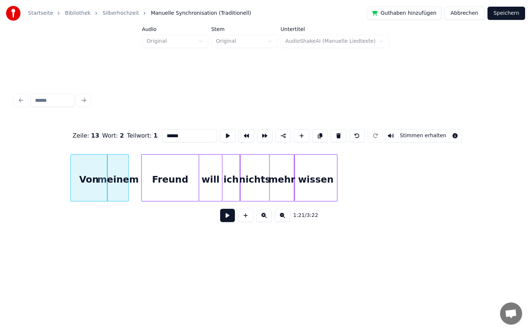
click at [128, 185] on div at bounding box center [127, 178] width 2 height 46
click at [146, 186] on div "Freund" at bounding box center [157, 180] width 57 height 50
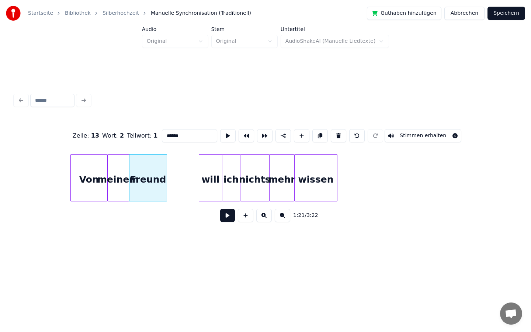
click at [166, 184] on div at bounding box center [166, 178] width 2 height 46
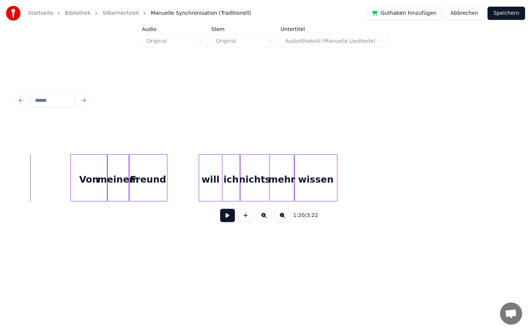
click at [229, 215] on button at bounding box center [227, 215] width 15 height 13
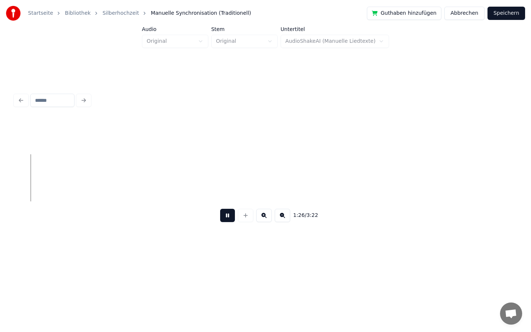
scroll to position [0, 6372]
click at [226, 216] on button at bounding box center [227, 215] width 15 height 13
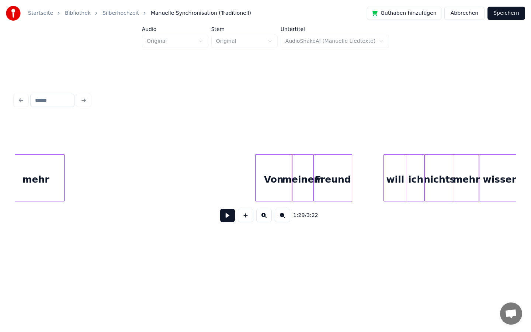
scroll to position [0, 5749]
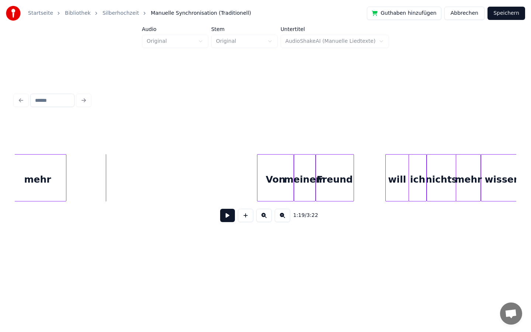
click at [230, 217] on button at bounding box center [227, 215] width 15 height 13
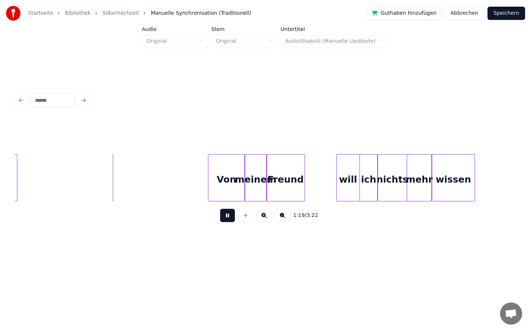
scroll to position [0, 5815]
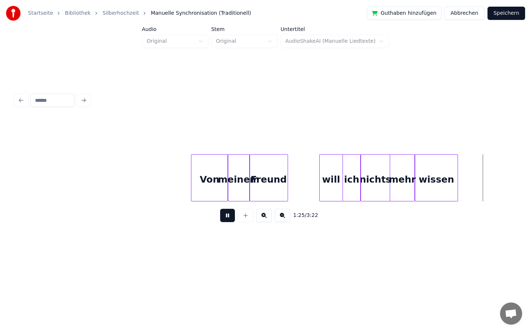
click at [227, 215] on button at bounding box center [227, 215] width 15 height 13
click at [304, 178] on div at bounding box center [305, 178] width 2 height 46
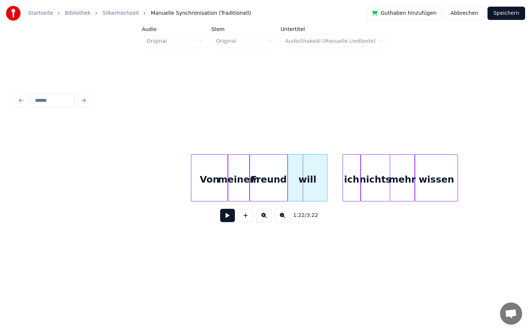
click at [310, 179] on div "will" at bounding box center [308, 180] width 40 height 50
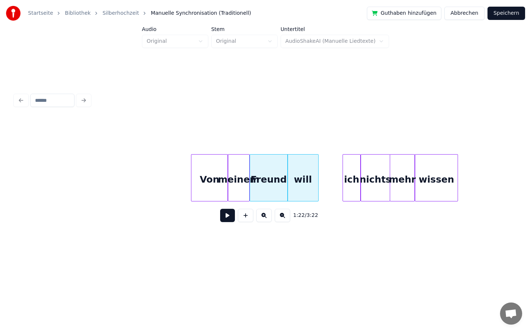
click at [317, 181] on div at bounding box center [317, 178] width 2 height 46
click at [334, 181] on div at bounding box center [335, 178] width 2 height 46
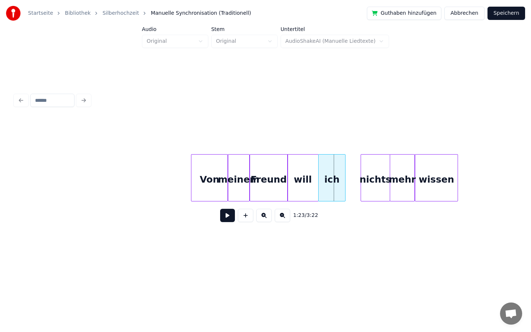
click at [329, 181] on div "ich" at bounding box center [332, 180] width 27 height 50
click at [228, 217] on button at bounding box center [227, 215] width 15 height 13
click at [225, 214] on button at bounding box center [227, 215] width 15 height 13
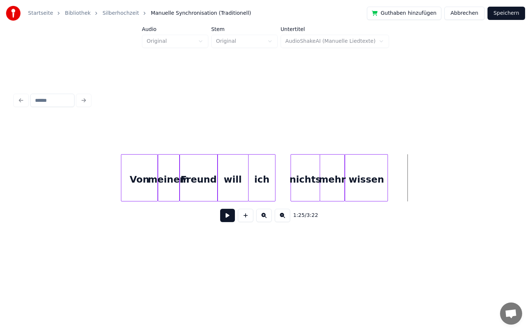
scroll to position [0, 5884]
click at [272, 182] on div "ich" at bounding box center [263, 180] width 27 height 50
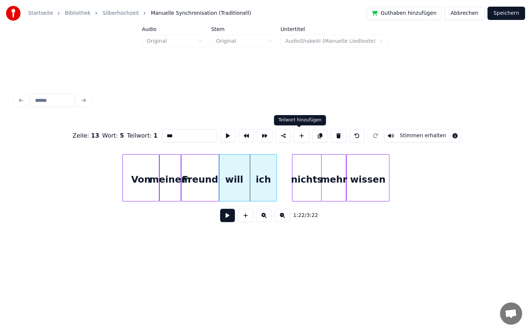
click at [301, 134] on button at bounding box center [301, 135] width 15 height 13
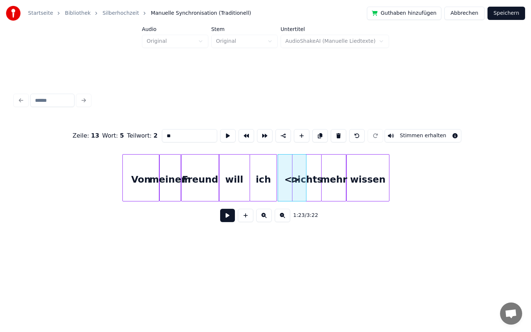
drag, startPoint x: 174, startPoint y: 136, endPoint x: 137, endPoint y: 136, distance: 37.3
click at [137, 136] on div "Zeile : 13 Wort : 5 Teilwort : 2 ** Stimmen erhalten" at bounding box center [266, 135] width 502 height 37
click at [282, 186] on div "auch" at bounding box center [290, 180] width 28 height 50
click at [312, 191] on div "nichts" at bounding box center [307, 180] width 29 height 50
click at [296, 187] on div at bounding box center [296, 178] width 2 height 46
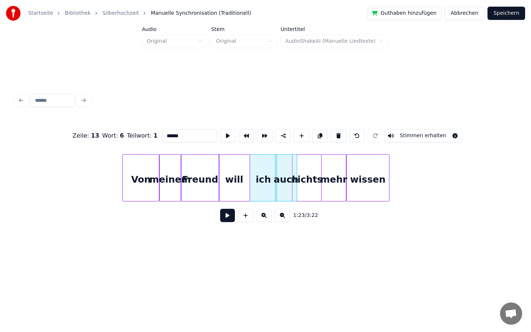
click at [304, 188] on div "nichts" at bounding box center [307, 180] width 29 height 50
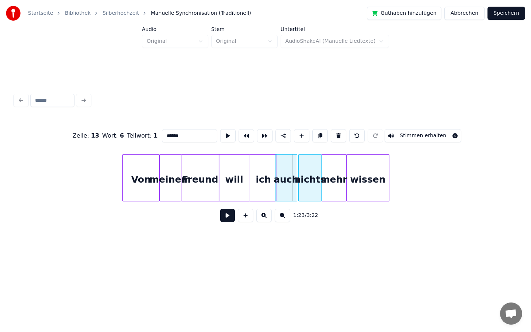
click at [299, 186] on div at bounding box center [300, 178] width 2 height 46
type input "******"
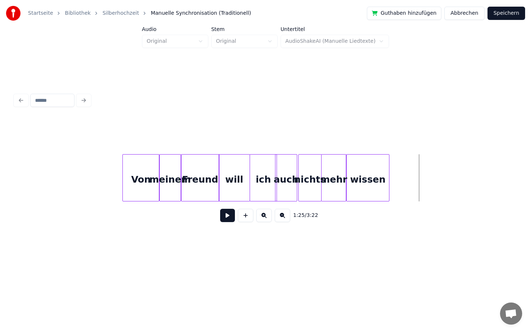
click at [225, 219] on button at bounding box center [227, 215] width 15 height 13
click at [227, 215] on button at bounding box center [227, 215] width 15 height 13
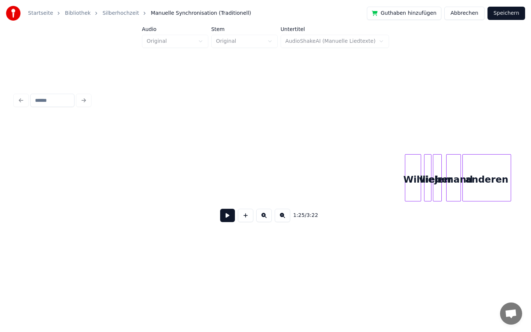
scroll to position [0, 9351]
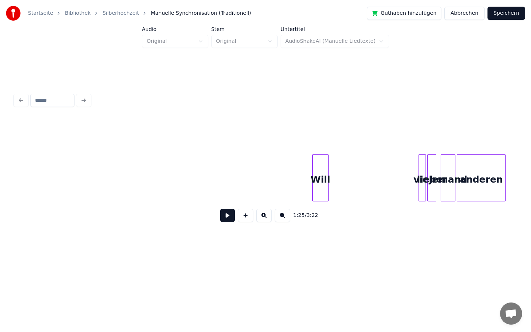
click at [316, 173] on div "Will" at bounding box center [320, 180] width 15 height 50
click at [332, 174] on div at bounding box center [331, 178] width 2 height 46
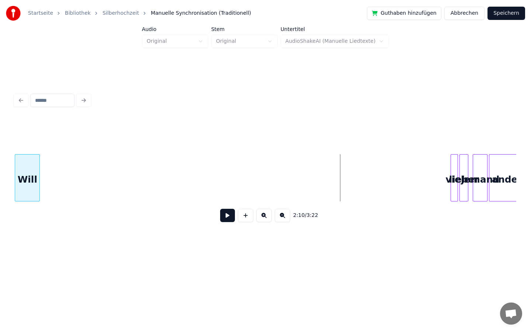
click at [0, 113] on div "Startseite Bibliothek Silberhochzeit Manuelle Synchronisation (Traditionell) Gu…" at bounding box center [265, 129] width 531 height 259
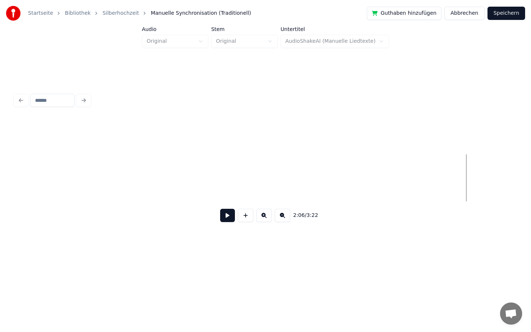
scroll to position [0, 8836]
click at [0, 267] on html "Startseite Bibliothek Silberhochzeit Manuelle Synchronisation (Traditionell) Gu…" at bounding box center [265, 135] width 531 height 271
click at [0, 87] on div "Startseite Bibliothek Silberhochzeit Manuelle Synchronisation (Traditionell) Gu…" at bounding box center [265, 129] width 531 height 259
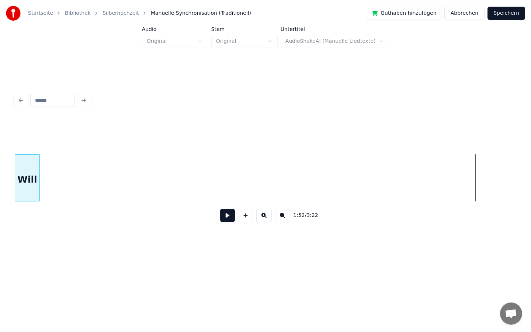
click at [0, 179] on div "Startseite Bibliothek Silberhochzeit Manuelle Synchronisation (Traditionell) Gu…" at bounding box center [265, 129] width 531 height 259
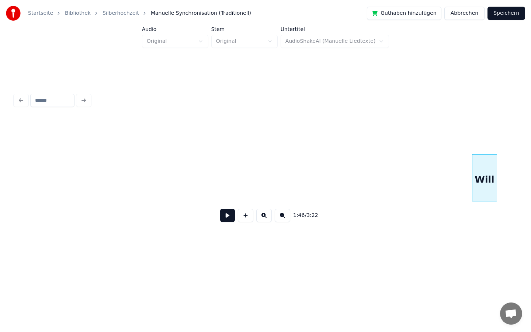
scroll to position [0, 7406]
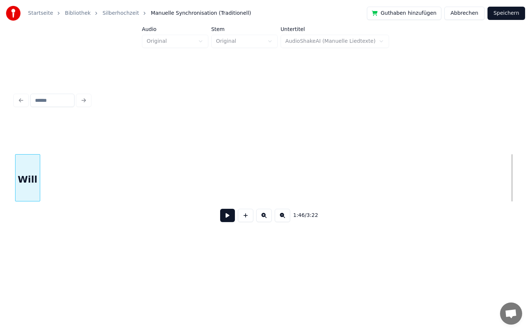
click at [0, 185] on div "Startseite Bibliothek Silberhochzeit Manuelle Synchronisation (Traditionell) Gu…" at bounding box center [265, 129] width 531 height 259
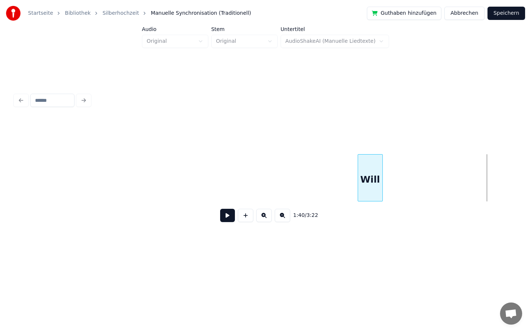
scroll to position [0, 6880]
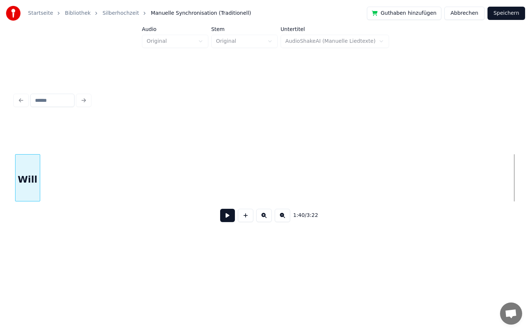
click at [0, 193] on div "Startseite Bibliothek Silberhochzeit Manuelle Synchronisation (Traditionell) Gu…" at bounding box center [265, 129] width 531 height 259
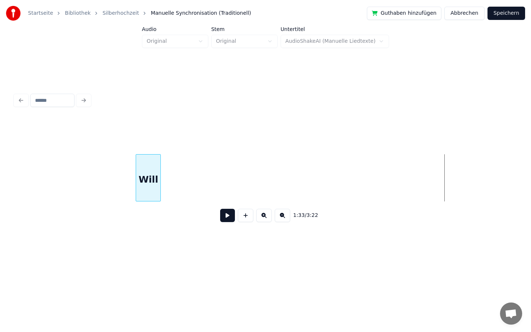
scroll to position [0, 6421]
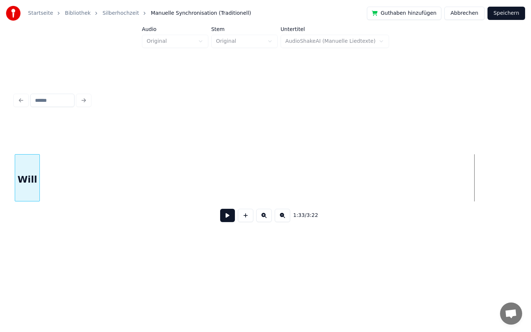
click at [0, 127] on div "Startseite Bibliothek Silberhochzeit Manuelle Synchronisation (Traditionell) Gu…" at bounding box center [265, 129] width 531 height 259
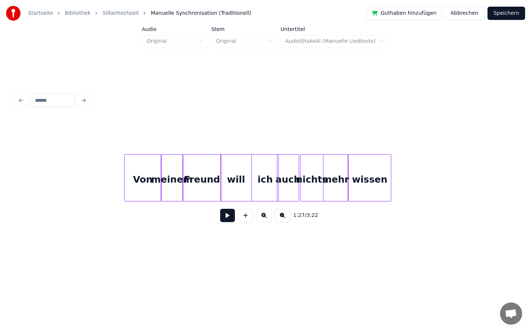
scroll to position [0, 5873]
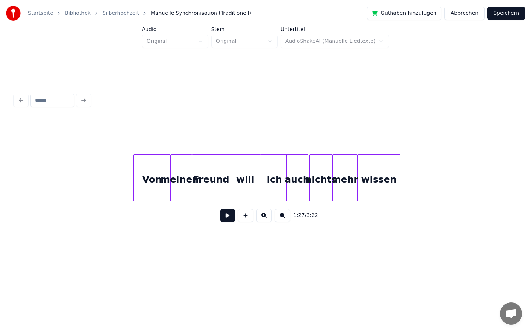
click at [229, 215] on button at bounding box center [227, 215] width 15 height 13
click at [226, 216] on button at bounding box center [227, 215] width 15 height 13
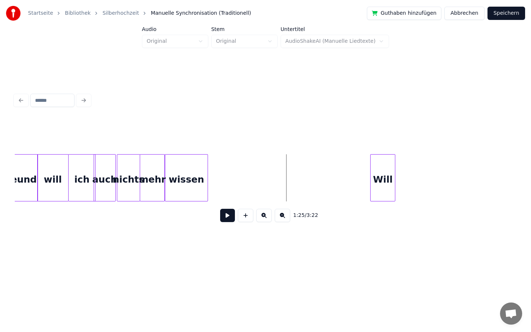
scroll to position [0, 6127]
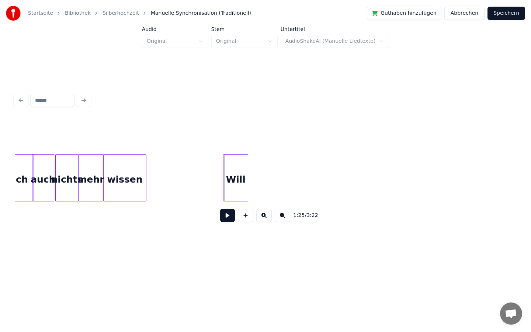
click at [239, 182] on div "Will" at bounding box center [236, 180] width 24 height 50
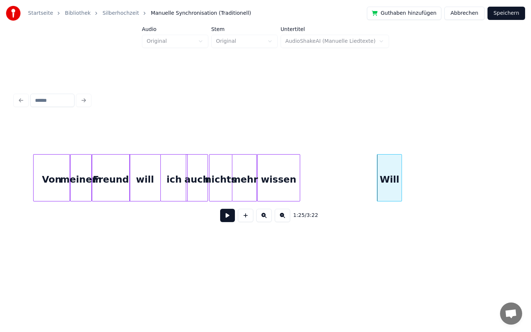
scroll to position [0, 5970]
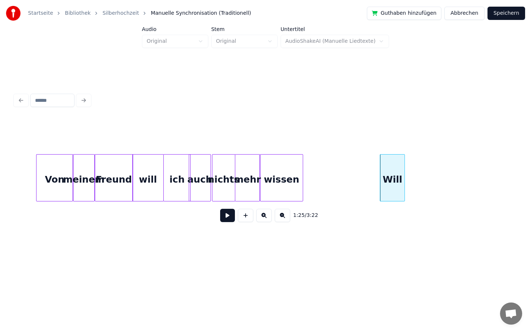
click at [225, 218] on button at bounding box center [227, 215] width 15 height 13
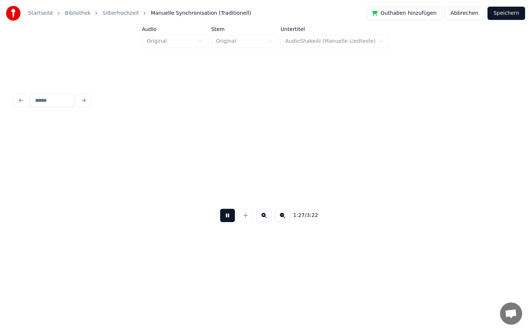
scroll to position [0, 6473]
click at [227, 215] on button at bounding box center [227, 215] width 15 height 13
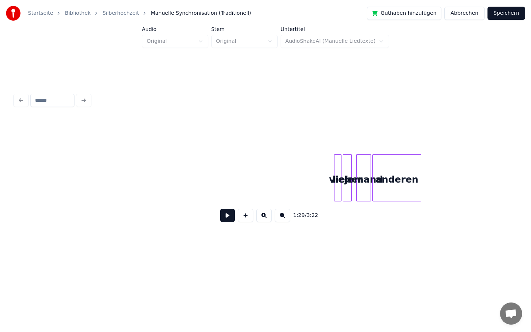
scroll to position [0, 9463]
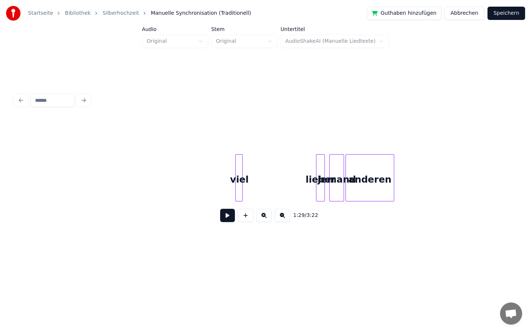
click at [235, 167] on div "viel" at bounding box center [238, 177] width 7 height 47
click at [260, 167] on div at bounding box center [259, 178] width 2 height 46
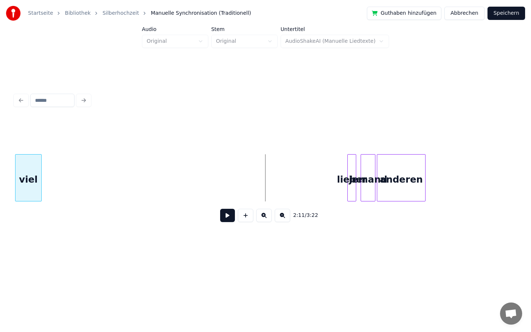
click at [0, 180] on div "Startseite Bibliothek Silberhochzeit Manuelle Synchronisation (Traditionell) Gu…" at bounding box center [265, 129] width 531 height 259
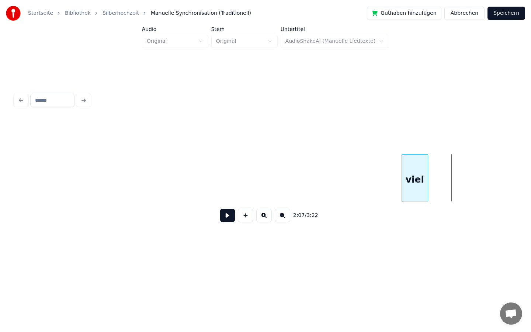
scroll to position [0, 8965]
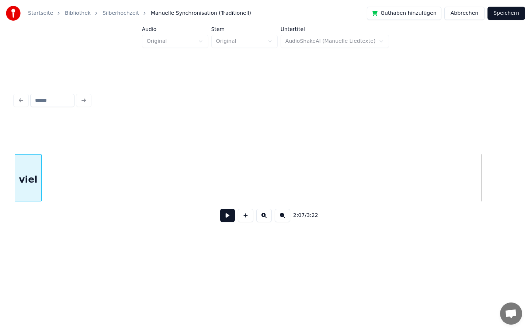
click at [0, 159] on div "Startseite Bibliothek Silberhochzeit Manuelle Synchronisation (Traditionell) Gu…" at bounding box center [265, 129] width 531 height 259
click at [0, 148] on div "Startseite Bibliothek Silberhochzeit Manuelle Synchronisation (Traditionell) Gu…" at bounding box center [265, 129] width 531 height 259
click at [0, 180] on div "Startseite Bibliothek Silberhochzeit Manuelle Synchronisation (Traditionell) Gu…" at bounding box center [265, 129] width 531 height 259
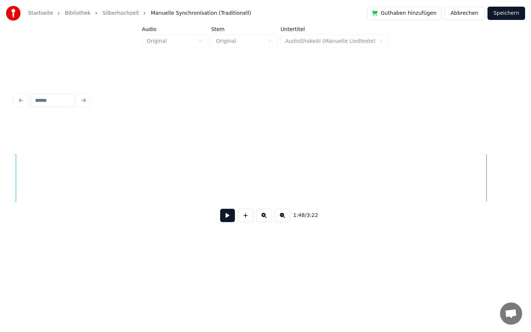
scroll to position [0, 7473]
click at [0, 91] on div "Startseite Bibliothek Silberhochzeit Manuelle Synchronisation (Traditionell) Gu…" at bounding box center [265, 129] width 531 height 259
click at [0, 151] on div "Startseite Bibliothek Silberhochzeit Manuelle Synchronisation (Traditionell) Gu…" at bounding box center [265, 129] width 531 height 259
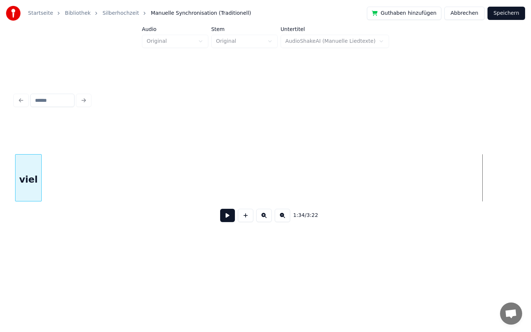
click at [0, 149] on div "Startseite Bibliothek Silberhochzeit Manuelle Synchronisation (Traditionell) Gu…" at bounding box center [265, 129] width 531 height 259
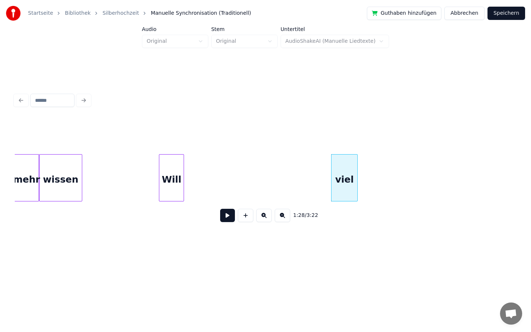
scroll to position [0, 6190]
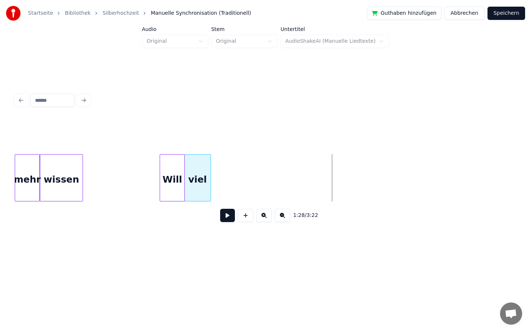
click at [196, 167] on div "viel" at bounding box center [198, 180] width 26 height 50
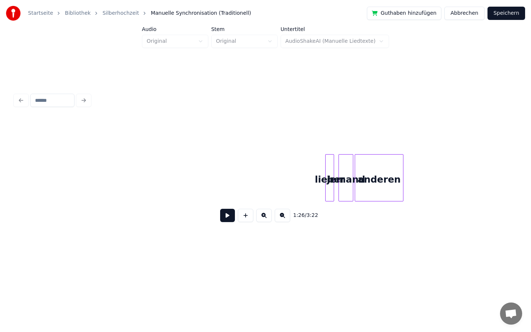
scroll to position [0, 9455]
click at [304, 181] on div "lieber" at bounding box center [319, 177] width 30 height 47
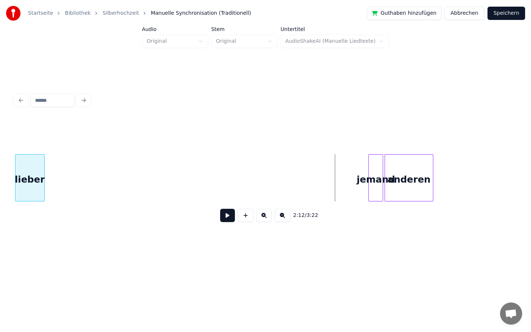
click at [0, 118] on div "Startseite Bibliothek Silberhochzeit Manuelle Synchronisation (Traditionell) Gu…" at bounding box center [265, 129] width 531 height 259
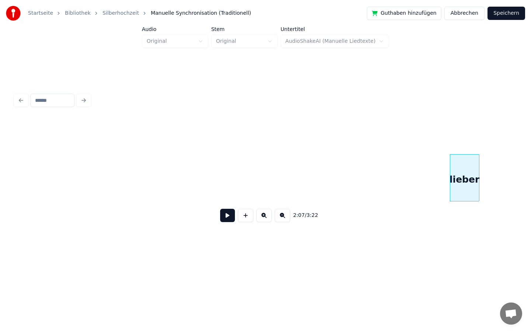
scroll to position [0, 8988]
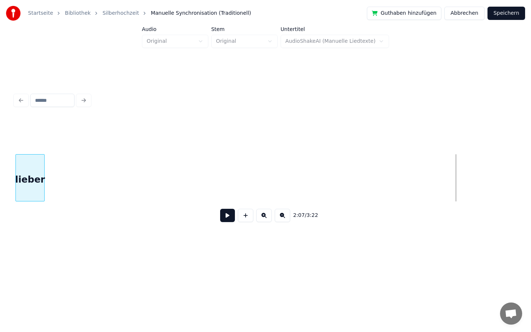
click at [20, 227] on div "2:07 / 3:22" at bounding box center [266, 173] width 502 height 112
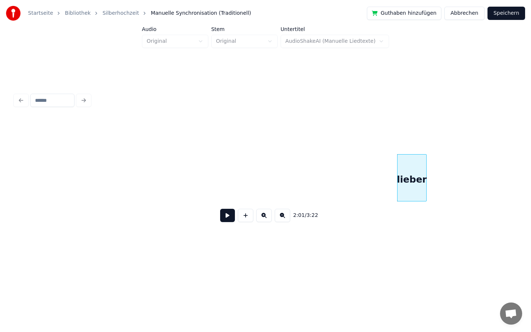
scroll to position [0, 8583]
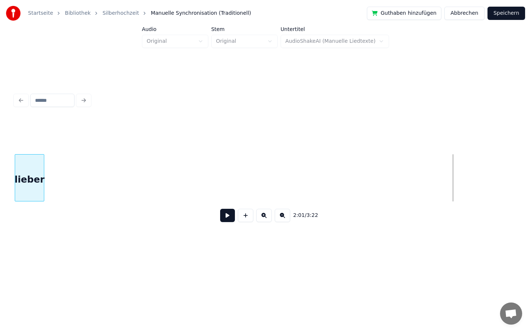
click at [0, 115] on div "Startseite Bibliothek Silberhochzeit Manuelle Synchronisation (Traditionell) Gu…" at bounding box center [265, 129] width 531 height 259
click at [0, 150] on div "Startseite Bibliothek Silberhochzeit Manuelle Synchronisation (Traditionell) Gu…" at bounding box center [265, 129] width 531 height 259
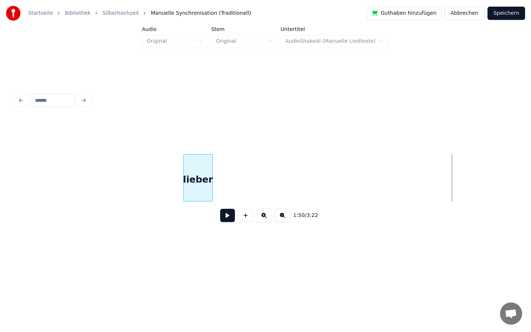
scroll to position [0, 7650]
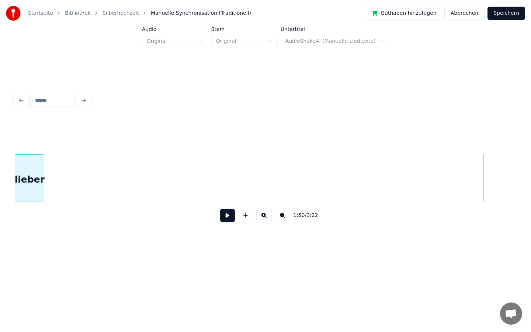
click at [0, 114] on div "Startseite Bibliothek Silberhochzeit Manuelle Synchronisation (Traditionell) Gu…" at bounding box center [265, 129] width 531 height 259
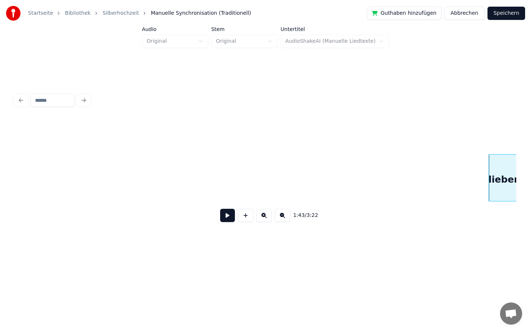
scroll to position [0, 7173]
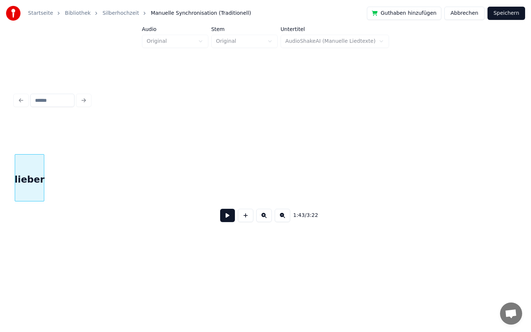
click at [0, 172] on div "Startseite Bibliothek Silberhochzeit Manuelle Synchronisation (Traditionell) Gu…" at bounding box center [265, 129] width 531 height 259
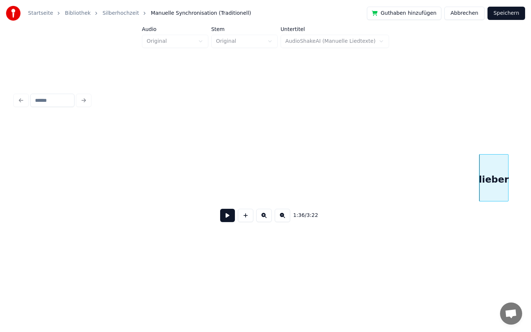
scroll to position [0, 6670]
drag, startPoint x: 505, startPoint y: 166, endPoint x: 130, endPoint y: 180, distance: 375.5
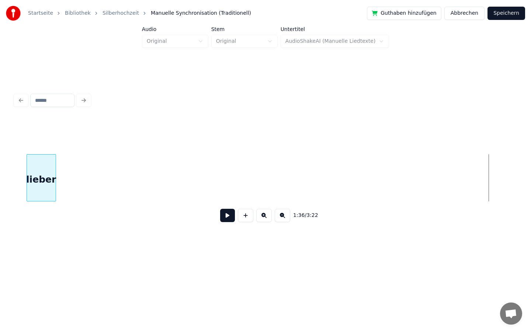
click at [39, 184] on div "lieber" at bounding box center [41, 180] width 29 height 50
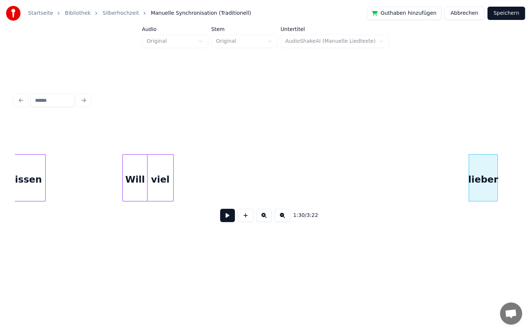
scroll to position [0, 6230]
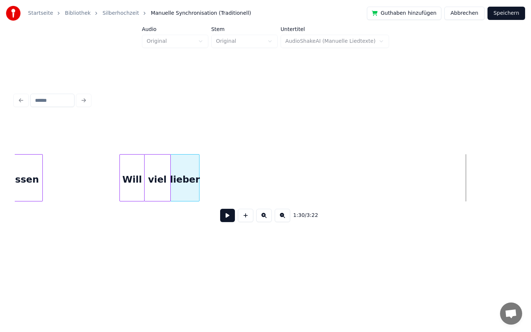
click at [191, 169] on div "lieber" at bounding box center [185, 180] width 29 height 50
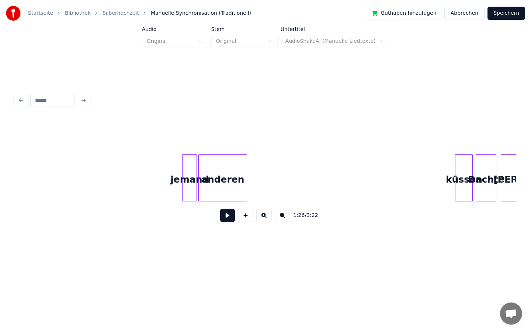
scroll to position [0, 9592]
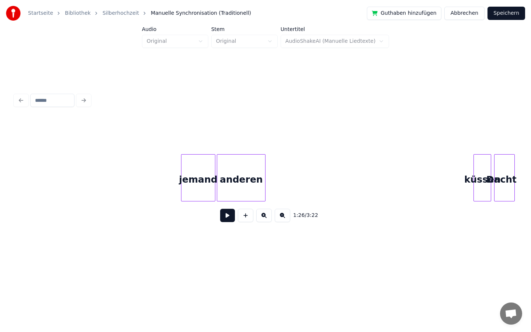
click at [182, 179] on div at bounding box center [183, 178] width 2 height 46
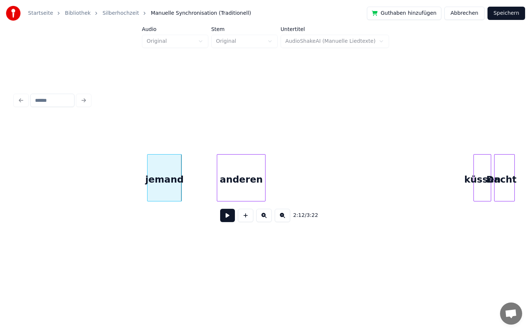
scroll to position [0, 9556]
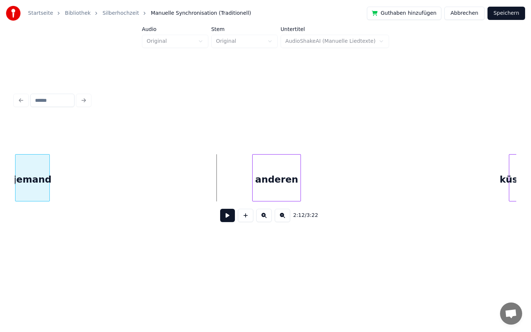
click at [0, 169] on div "Startseite Bibliothek Silberhochzeit Manuelle Synchronisation (Traditionell) Gu…" at bounding box center [265, 129] width 531 height 259
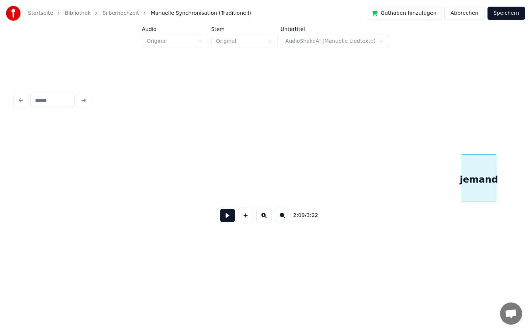
scroll to position [0, 9105]
click at [500, 172] on div at bounding box center [500, 178] width 2 height 46
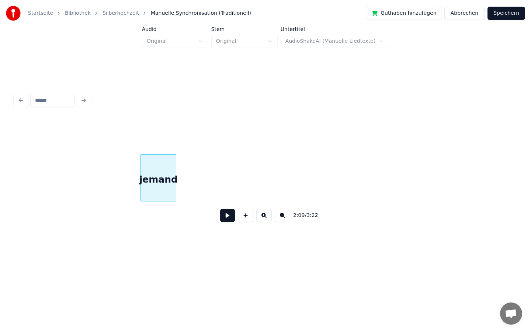
scroll to position [0, 9068]
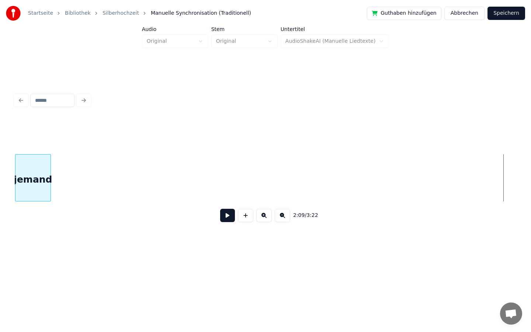
click at [0, 108] on div "Startseite Bibliothek Silberhochzeit Manuelle Synchronisation (Traditionell) Gu…" at bounding box center [265, 129] width 531 height 259
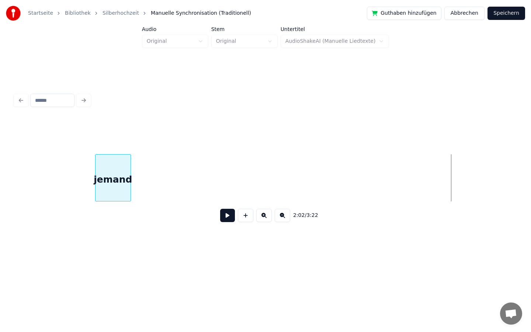
scroll to position [0, 8590]
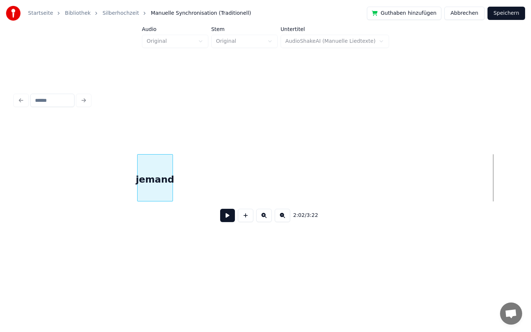
click at [0, 128] on div "Startseite Bibliothek Silberhochzeit Manuelle Synchronisation (Traditionell) Gu…" at bounding box center [265, 129] width 531 height 259
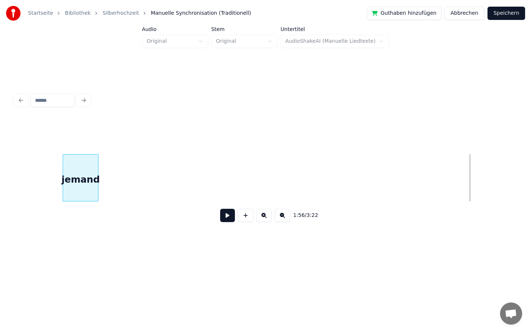
scroll to position [0, 8099]
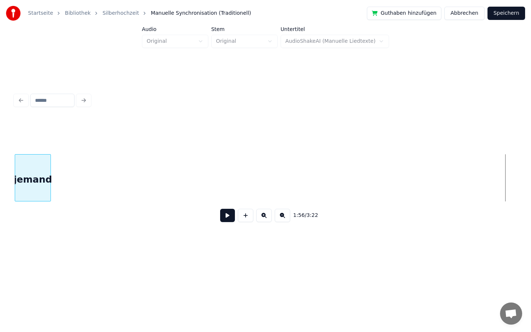
click at [0, 118] on div "Startseite Bibliothek Silberhochzeit Manuelle Synchronisation (Traditionell) Gu…" at bounding box center [265, 129] width 531 height 259
click at [0, 117] on div "Startseite Bibliothek Silberhochzeit Manuelle Synchronisation (Traditionell) Gu…" at bounding box center [265, 129] width 531 height 259
click at [0, 126] on div "Startseite Bibliothek Silberhochzeit Manuelle Synchronisation (Traditionell) Gu…" at bounding box center [265, 129] width 531 height 259
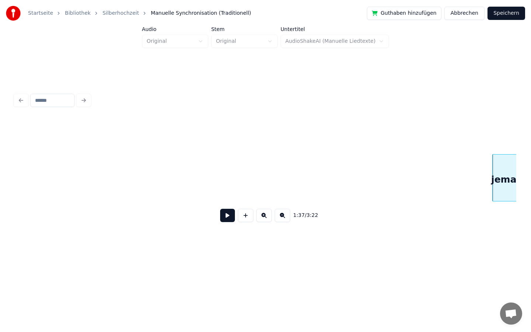
scroll to position [0, 6687]
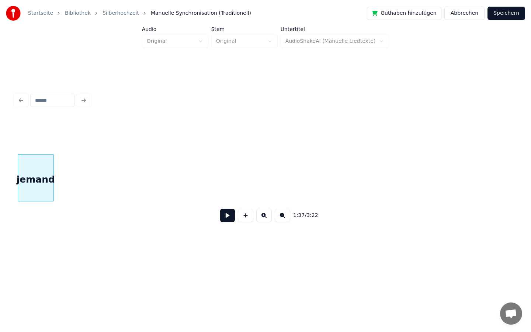
click at [0, 143] on div "Startseite Bibliothek Silberhochzeit Manuelle Synchronisation (Traditionell) Gu…" at bounding box center [265, 129] width 531 height 259
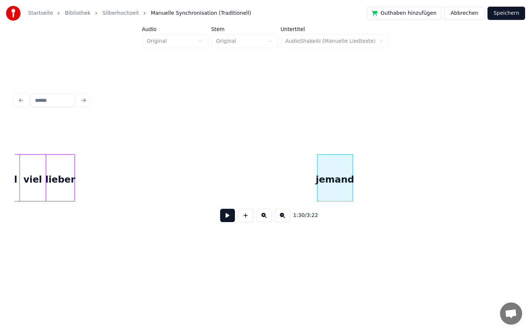
scroll to position [0, 6350]
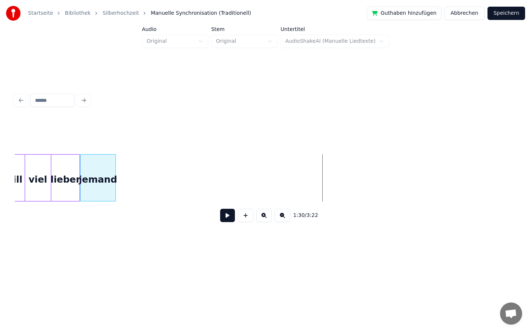
click at [87, 151] on div "1:30 / 3:22" at bounding box center [266, 173] width 502 height 112
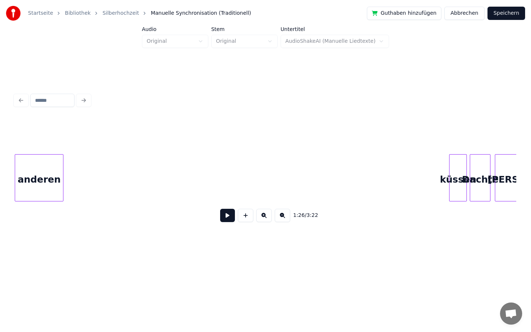
scroll to position [0, 9615]
click at [29, 191] on div "anderen" at bounding box center [39, 180] width 48 height 50
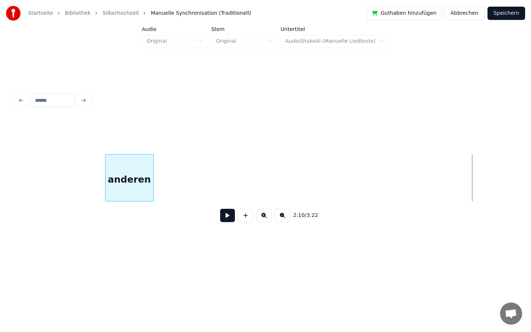
scroll to position [0, 9133]
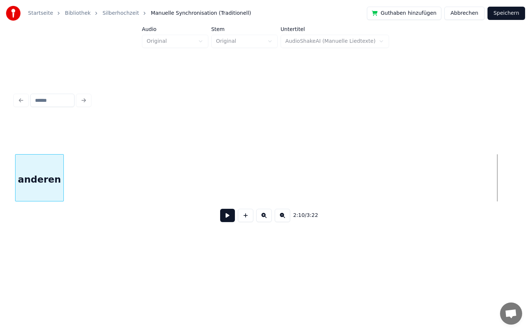
click at [0, 153] on div "Startseite Bibliothek Silberhochzeit Manuelle Synchronisation (Traditionell) Gu…" at bounding box center [265, 129] width 531 height 259
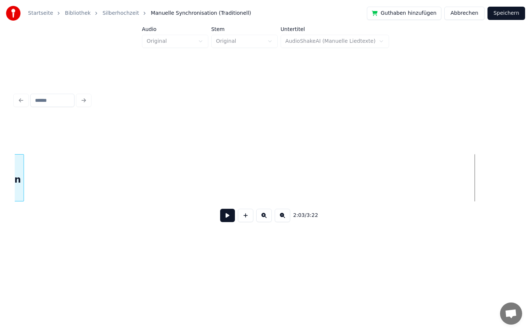
scroll to position [0, 8634]
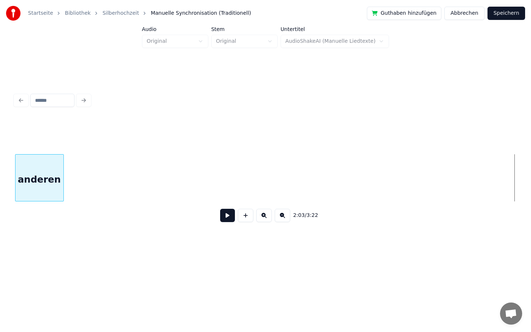
click at [0, 122] on div "Startseite Bibliothek Silberhochzeit Manuelle Synchronisation (Traditionell) Gu…" at bounding box center [265, 129] width 531 height 259
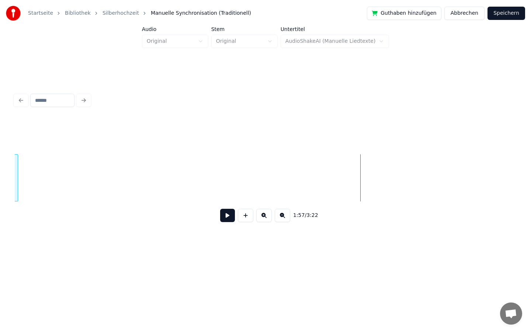
scroll to position [0, 8243]
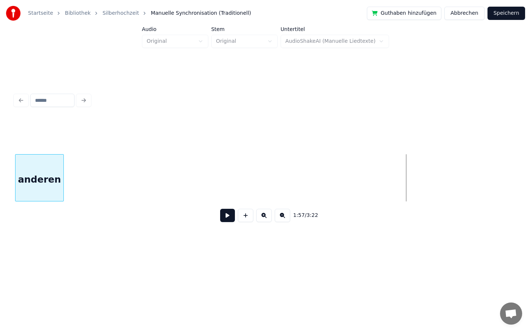
click at [0, 145] on div "Startseite Bibliothek Silberhochzeit Manuelle Synchronisation (Traditionell) Gu…" at bounding box center [265, 129] width 531 height 259
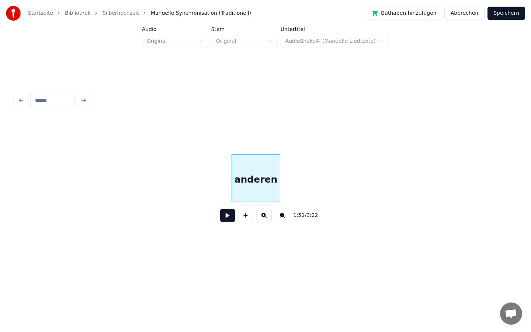
scroll to position [0, 8036]
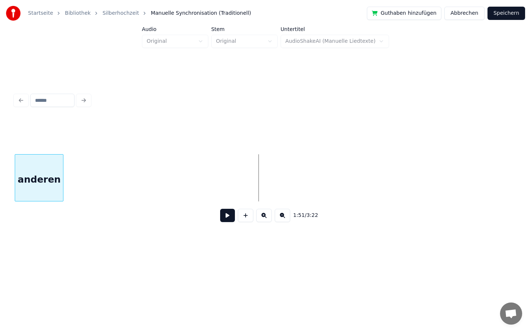
click at [0, 243] on div "Startseite Bibliothek Silberhochzeit Manuelle Synchronisation (Traditionell) Gu…" at bounding box center [265, 129] width 531 height 259
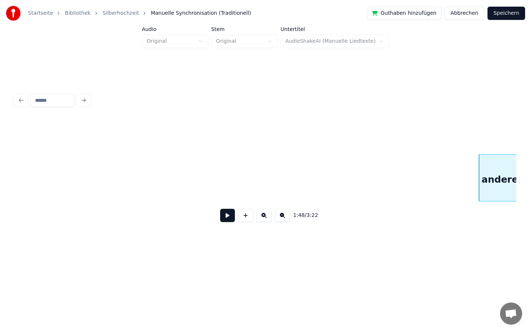
scroll to position [0, 7536]
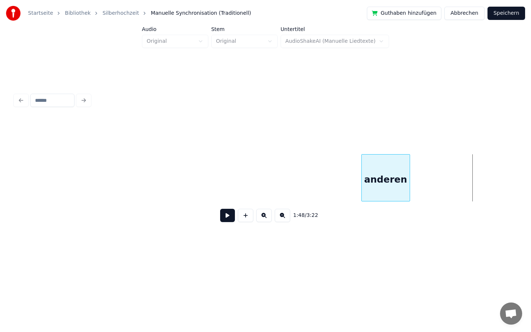
click at [0, 164] on div "Startseite Bibliothek Silberhochzeit Manuelle Synchronisation (Traditionell) Gu…" at bounding box center [265, 129] width 531 height 259
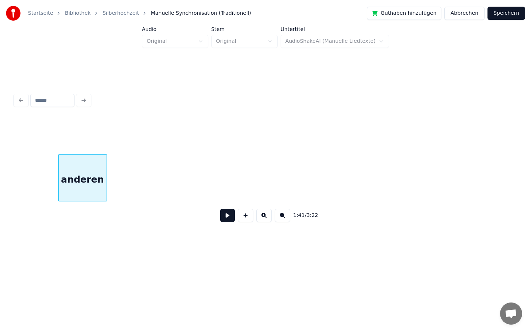
click at [85, 181] on div "anderen" at bounding box center [83, 180] width 48 height 50
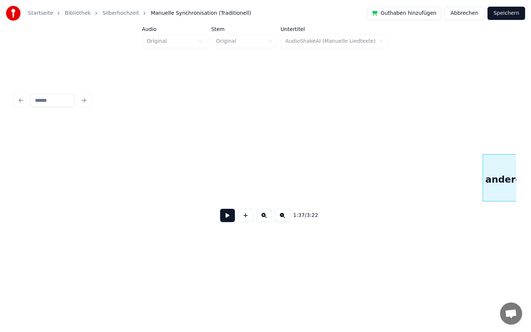
scroll to position [0, 6741]
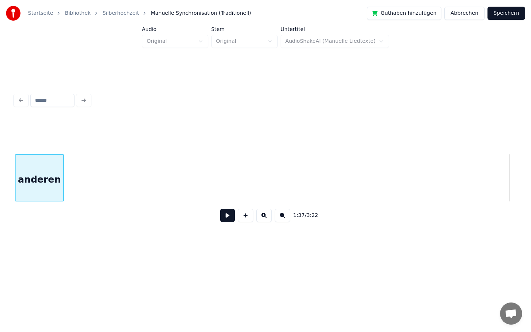
click at [0, 208] on div "Startseite Bibliothek Silberhochzeit Manuelle Synchronisation (Traditionell) Gu…" at bounding box center [265, 129] width 531 height 259
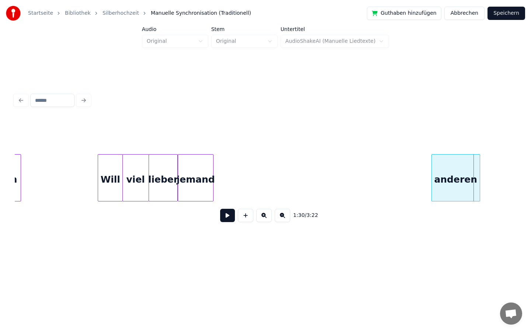
scroll to position [0, 6253]
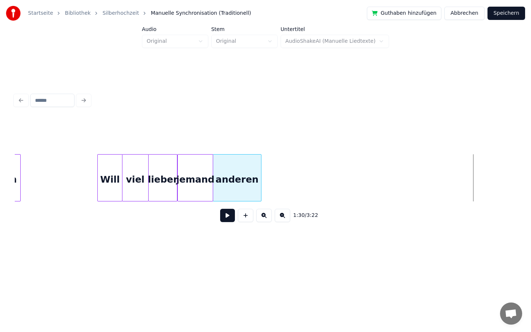
click at [245, 174] on div "anderen" at bounding box center [237, 180] width 48 height 50
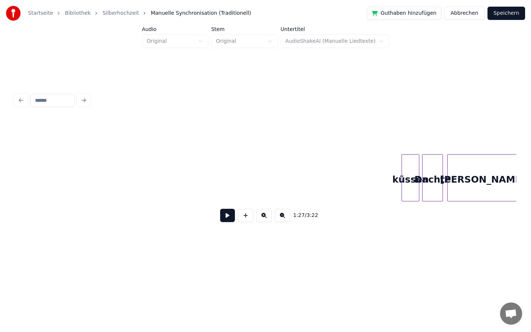
scroll to position [0, 9665]
click at [383, 173] on div at bounding box center [384, 178] width 2 height 46
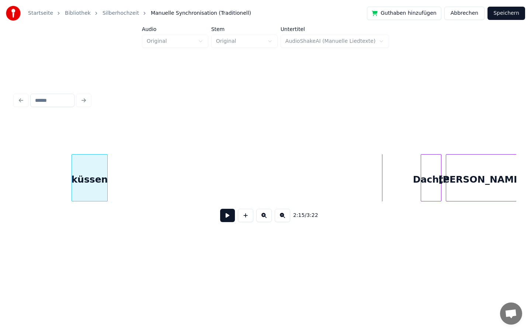
click at [88, 222] on div "2:15 / 3:22" at bounding box center [266, 173] width 502 height 112
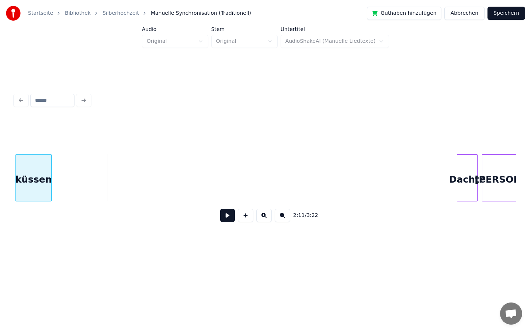
click at [0, 202] on div "Startseite Bibliothek Silberhochzeit Manuelle Synchronisation (Traditionell) Gu…" at bounding box center [265, 129] width 531 height 259
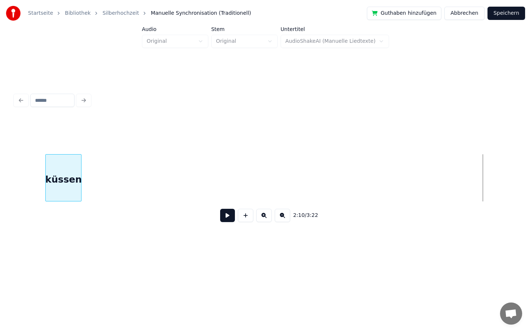
scroll to position [0, 9119]
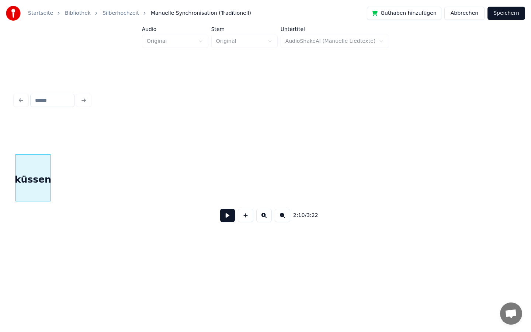
click at [0, 121] on div "Startseite Bibliothek Silberhochzeit Manuelle Synchronisation (Traditionell) Gu…" at bounding box center [265, 129] width 531 height 259
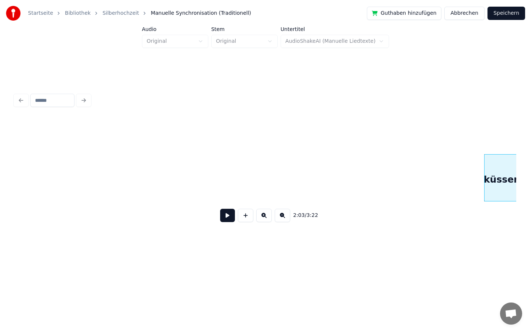
scroll to position [0, 8644]
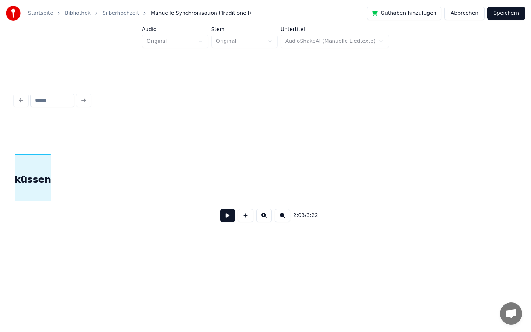
click at [0, 158] on div "Startseite Bibliothek Silberhochzeit Manuelle Synchronisation (Traditionell) Gu…" at bounding box center [265, 129] width 531 height 259
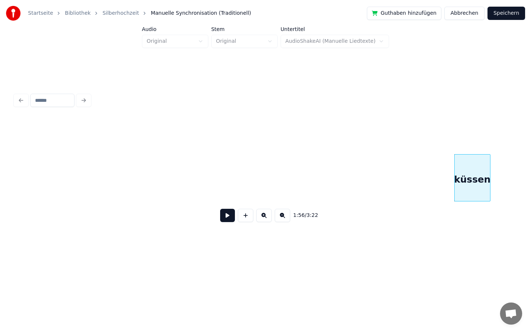
scroll to position [0, 8173]
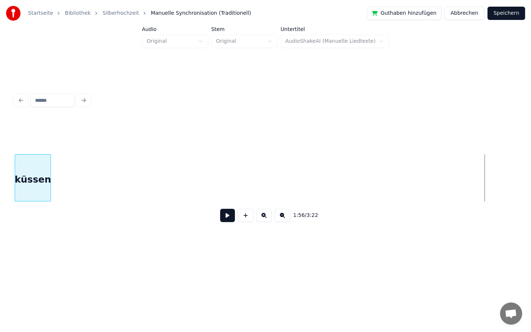
click at [0, 151] on div "Startseite Bibliothek Silberhochzeit Manuelle Synchronisation (Traditionell) Gu…" at bounding box center [265, 129] width 531 height 259
click at [0, 150] on div "Startseite Bibliothek Silberhochzeit Manuelle Synchronisation (Traditionell) Gu…" at bounding box center [265, 129] width 531 height 259
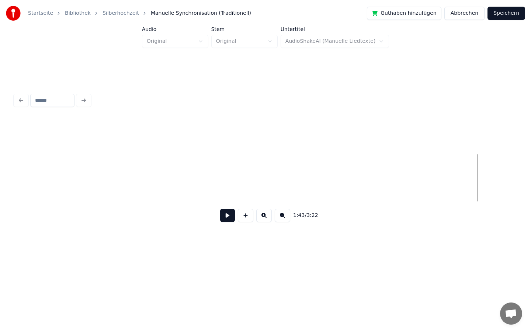
scroll to position [0, 7139]
click at [0, 101] on div "Startseite Bibliothek Silberhochzeit Manuelle Synchronisation (Traditionell) Gu…" at bounding box center [265, 129] width 531 height 259
click at [0, 187] on div "Startseite Bibliothek Silberhochzeit Manuelle Synchronisation (Traditionell) Gu…" at bounding box center [265, 129] width 531 height 259
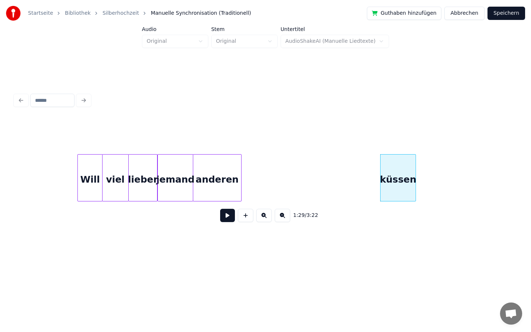
scroll to position [0, 6263]
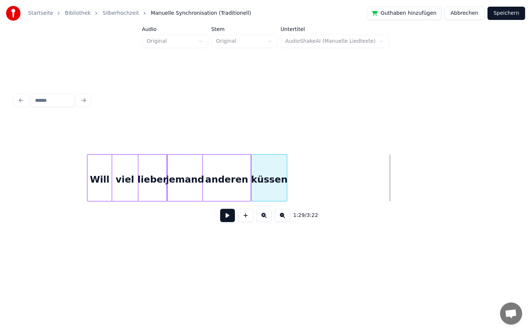
click at [269, 176] on div "küssen" at bounding box center [269, 180] width 35 height 50
click at [287, 184] on div "küssen" at bounding box center [284, 180] width 35 height 50
click at [270, 184] on div "küssen" at bounding box center [268, 180] width 35 height 50
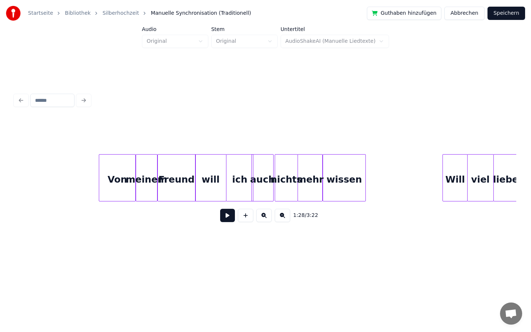
scroll to position [0, 5904]
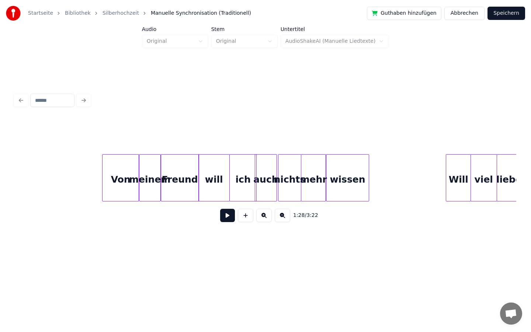
click at [224, 218] on button at bounding box center [227, 215] width 15 height 13
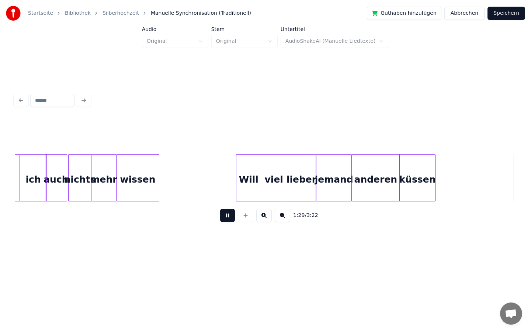
scroll to position [0, 6619]
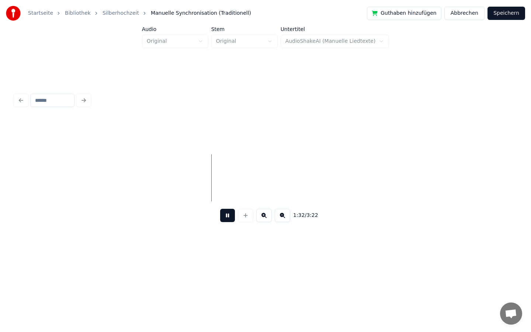
click at [227, 217] on button at bounding box center [227, 215] width 15 height 13
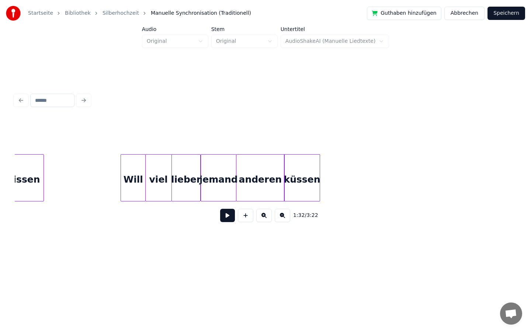
scroll to position [0, 6224]
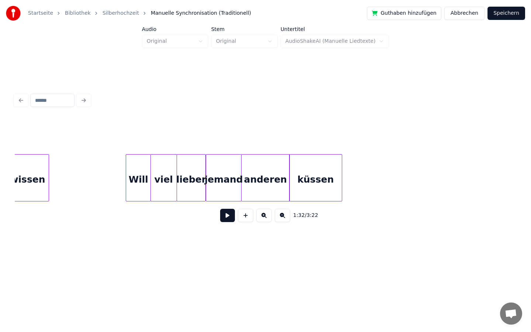
click at [341, 173] on div at bounding box center [341, 178] width 2 height 46
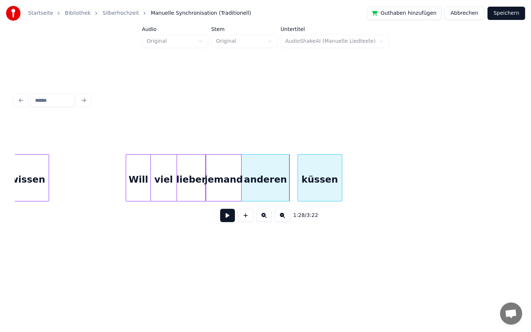
click at [300, 176] on div at bounding box center [299, 178] width 2 height 46
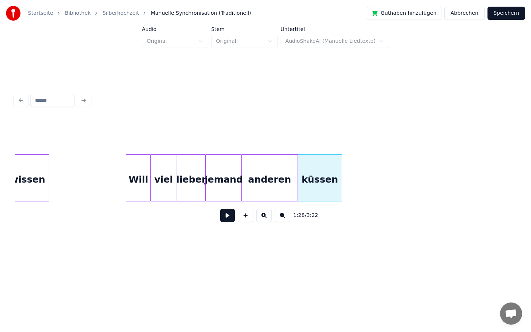
click at [296, 177] on div at bounding box center [296, 178] width 2 height 46
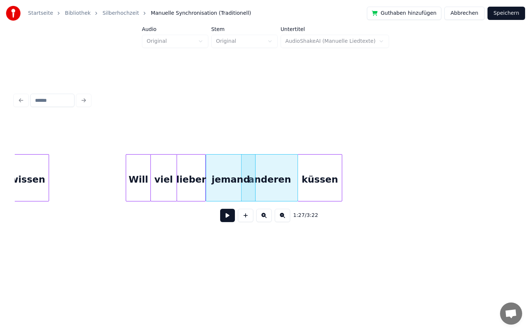
click at [254, 179] on div at bounding box center [254, 178] width 2 height 46
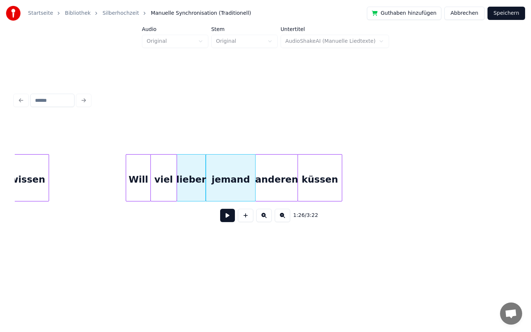
click at [256, 177] on div at bounding box center [257, 178] width 2 height 46
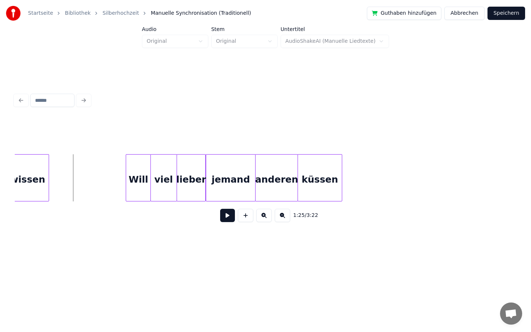
click at [227, 219] on button at bounding box center [227, 215] width 15 height 13
click at [353, 182] on div "küssen" at bounding box center [326, 177] width 56 height 47
click at [225, 217] on button at bounding box center [227, 215] width 15 height 13
click at [308, 177] on div at bounding box center [309, 178] width 2 height 46
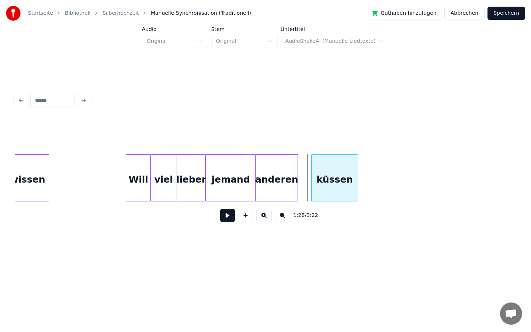
click at [358, 176] on div "küssen" at bounding box center [335, 180] width 46 height 50
click at [305, 177] on div "anderen" at bounding box center [280, 177] width 50 height 47
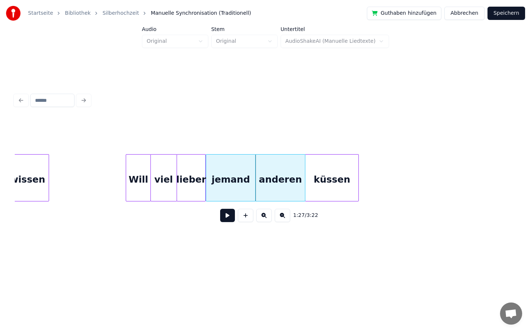
click at [306, 176] on div at bounding box center [306, 178] width 2 height 46
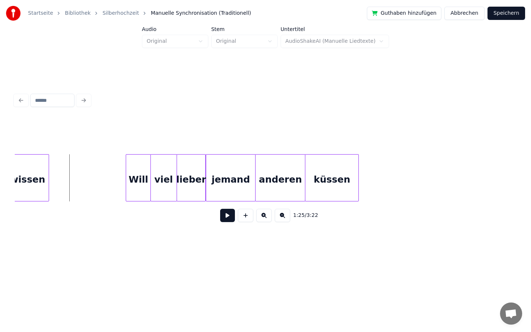
click at [231, 214] on button at bounding box center [227, 215] width 15 height 13
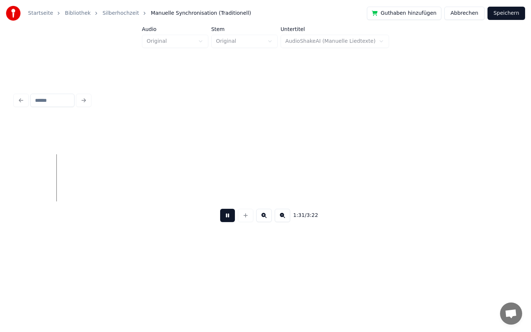
scroll to position [0, 6514]
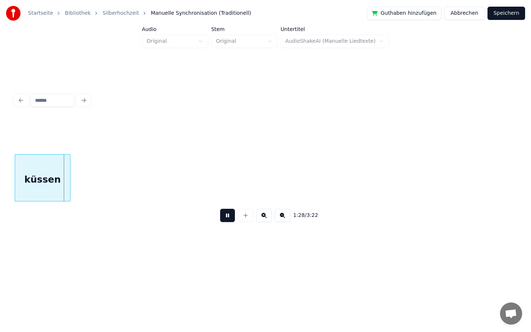
click at [226, 213] on button at bounding box center [227, 215] width 15 height 13
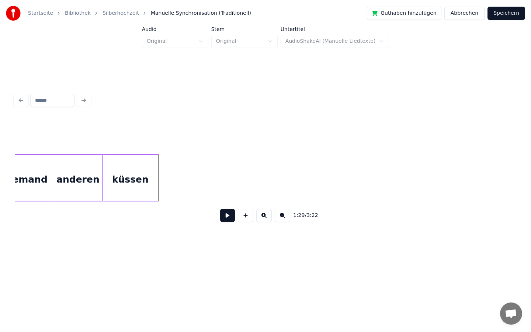
scroll to position [0, 6412]
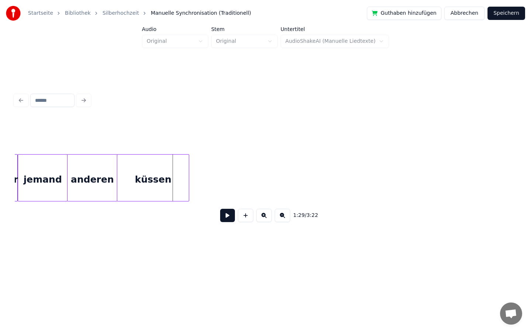
click at [189, 180] on div at bounding box center [188, 178] width 2 height 46
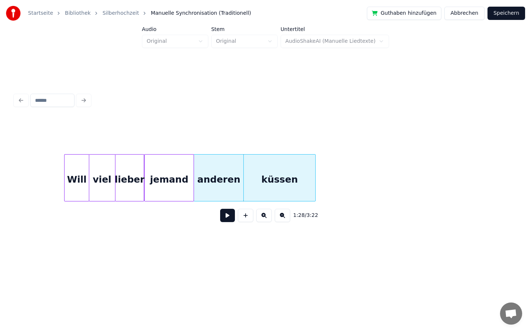
scroll to position [0, 6285]
click at [254, 178] on div at bounding box center [255, 178] width 2 height 46
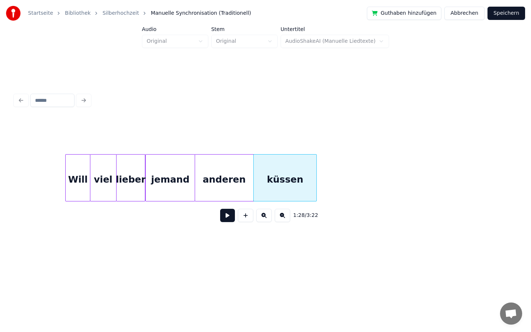
click at [252, 178] on div at bounding box center [252, 178] width 2 height 46
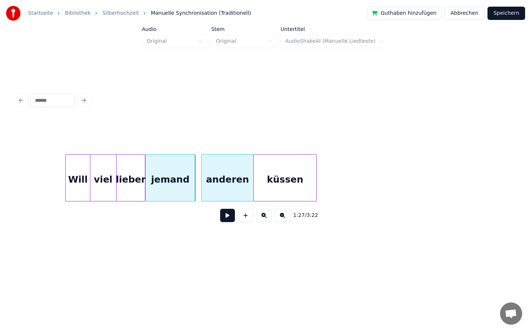
click at [202, 174] on div at bounding box center [203, 178] width 2 height 46
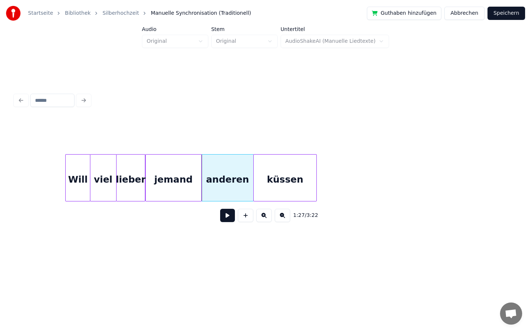
click at [200, 173] on div at bounding box center [200, 178] width 2 height 46
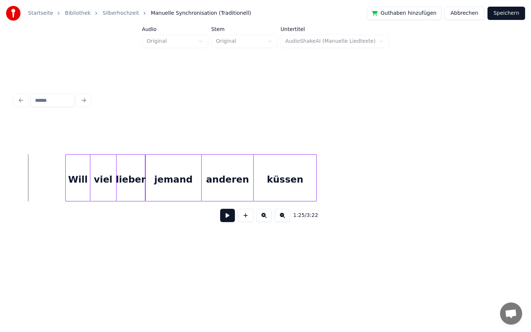
click at [224, 212] on button at bounding box center [227, 215] width 15 height 13
click at [228, 217] on button at bounding box center [227, 215] width 15 height 13
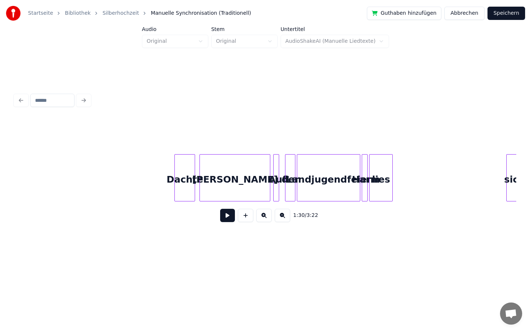
scroll to position [0, 9914]
click at [145, 177] on div at bounding box center [145, 178] width 2 height 46
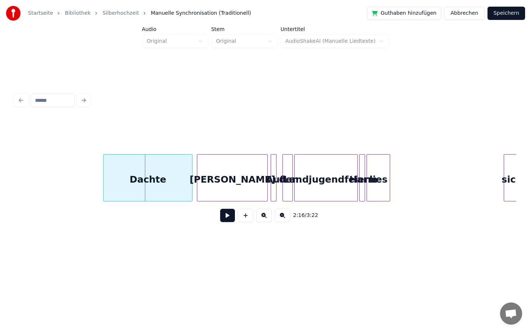
click at [105, 177] on div at bounding box center [105, 178] width 2 height 46
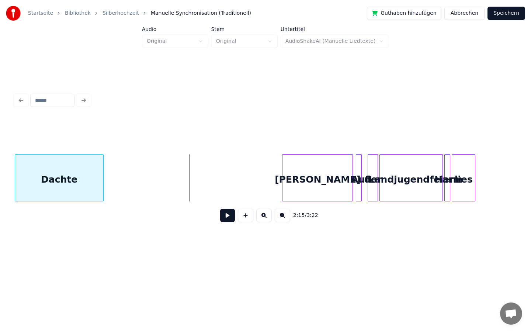
click at [0, 165] on div "Startseite Bibliothek Silberhochzeit Manuelle Synchronisation (Traditionell) Gu…" at bounding box center [265, 129] width 531 height 259
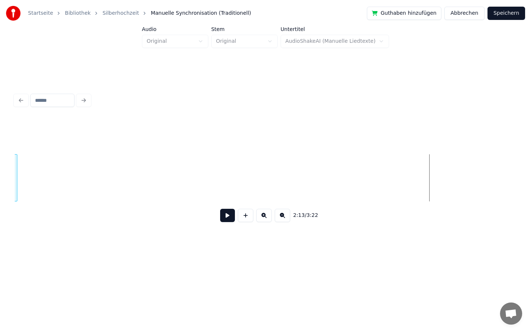
scroll to position [0, 9328]
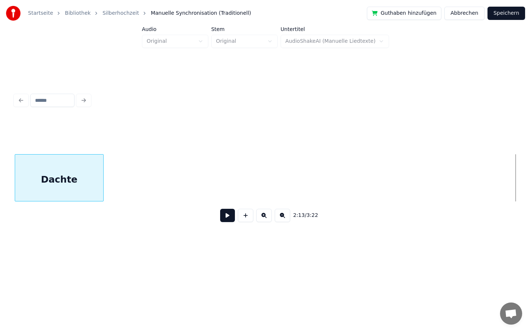
click at [0, 109] on div "Startseite Bibliothek Silberhochzeit Manuelle Synchronisation (Traditionell) Gu…" at bounding box center [265, 129] width 531 height 259
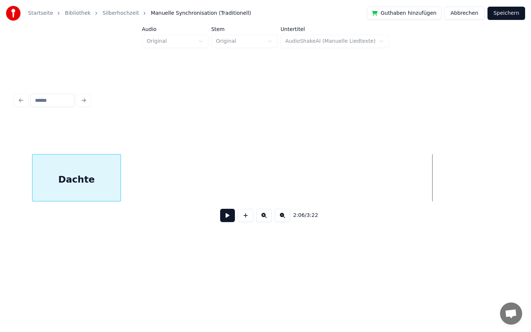
scroll to position [0, 8823]
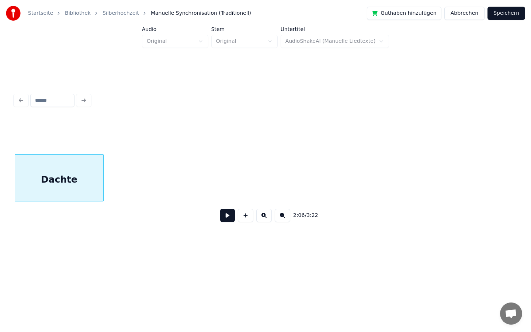
click at [0, 137] on div "Startseite Bibliothek Silberhochzeit Manuelle Synchronisation (Traditionell) Gu…" at bounding box center [265, 129] width 531 height 259
click at [0, 150] on div "Startseite Bibliothek Silberhochzeit Manuelle Synchronisation (Traditionell) Gu…" at bounding box center [265, 129] width 531 height 259
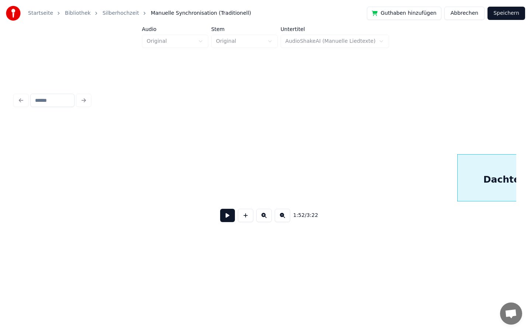
scroll to position [0, 7862]
drag, startPoint x: 519, startPoint y: 173, endPoint x: 486, endPoint y: 174, distance: 32.9
click at [486, 174] on div "1:52 / 3:22" at bounding box center [266, 159] width 508 height 146
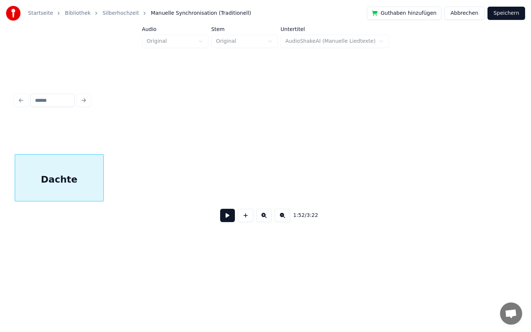
click at [0, 131] on div "Startseite Bibliothek Silberhochzeit Manuelle Synchronisation (Traditionell) Gu…" at bounding box center [265, 129] width 531 height 259
click at [7, 174] on div "Startseite Bibliothek Silberhochzeit Manuelle Synchronisation (Traditionell) Gu…" at bounding box center [265, 129] width 531 height 259
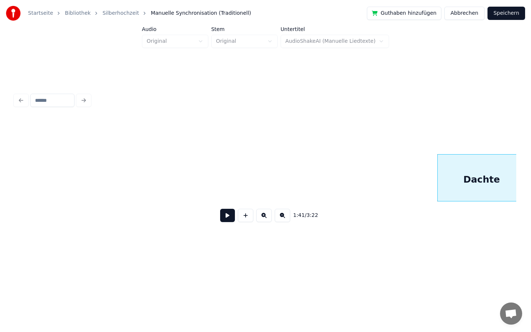
scroll to position [0, 7104]
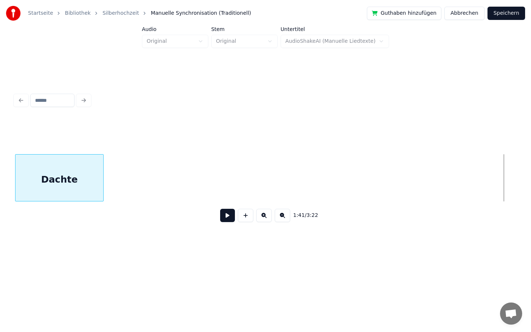
click at [0, 150] on div "Startseite Bibliothek Silberhochzeit Manuelle Synchronisation (Traditionell) Gu…" at bounding box center [265, 129] width 531 height 259
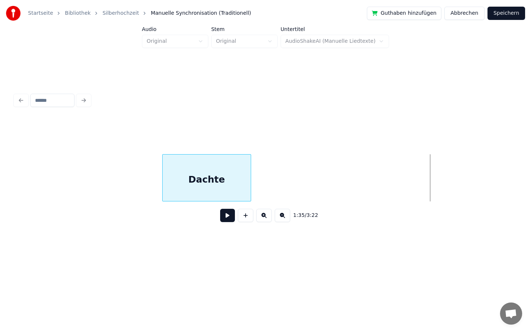
scroll to position [0, 6517]
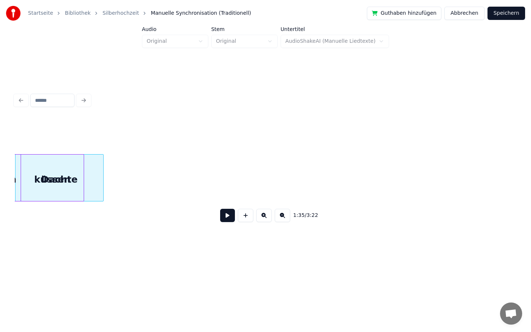
click at [0, 172] on div "Startseite Bibliothek Silberhochzeit Manuelle Synchronisation (Traditionell) Gu…" at bounding box center [265, 129] width 531 height 259
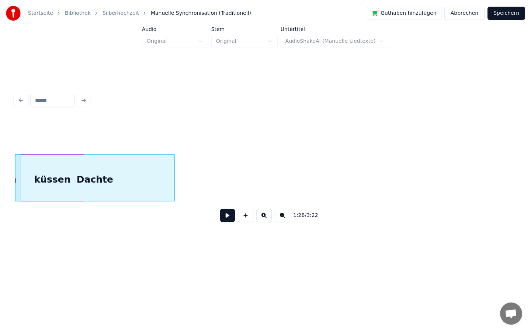
click at [172, 174] on div at bounding box center [173, 178] width 2 height 46
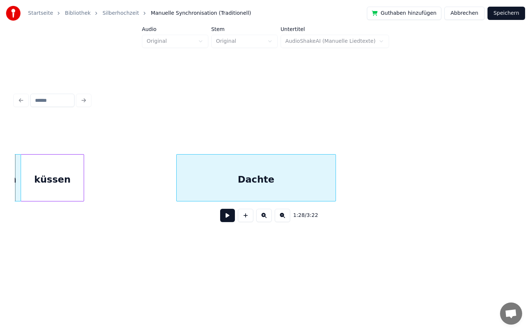
click at [274, 163] on div "Dachte" at bounding box center [256, 180] width 159 height 50
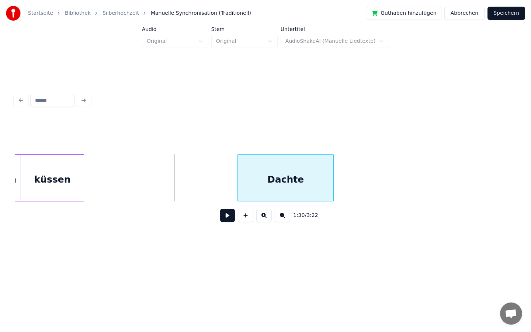
click at [239, 174] on div at bounding box center [239, 178] width 2 height 46
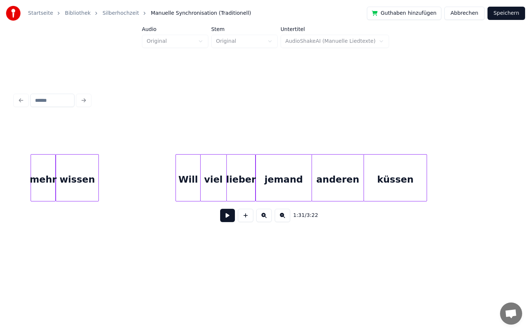
scroll to position [0, 6164]
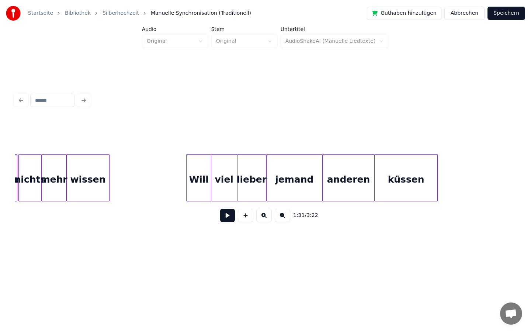
click at [227, 215] on button at bounding box center [227, 215] width 15 height 13
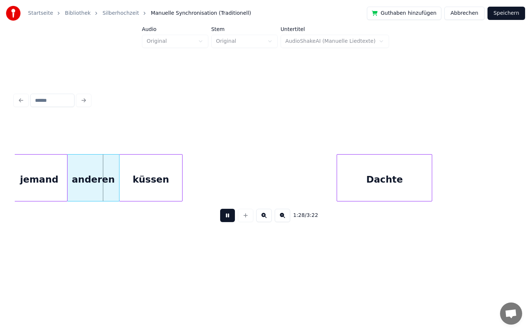
scroll to position [0, 6420]
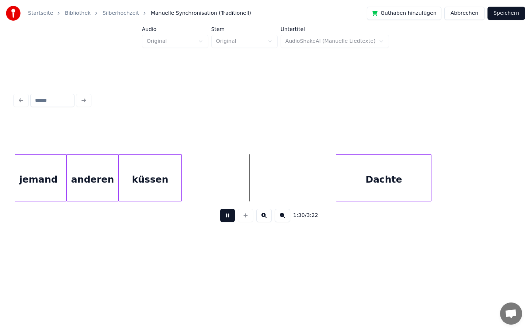
click at [228, 215] on button at bounding box center [227, 215] width 15 height 13
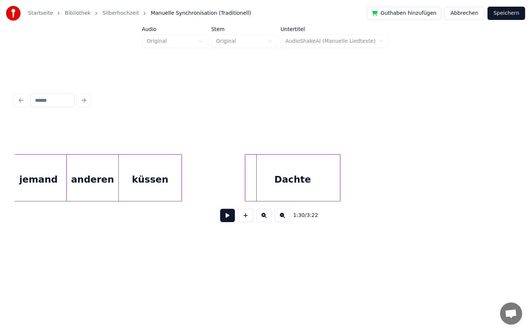
click at [303, 186] on div "Dachte" at bounding box center [292, 180] width 95 height 50
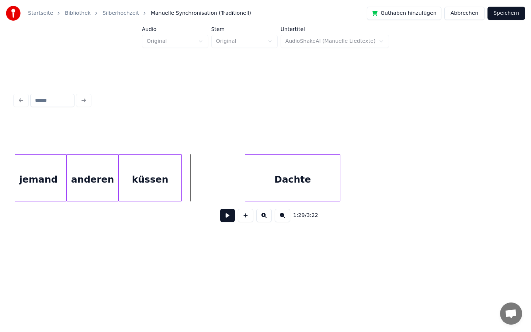
click at [229, 211] on button at bounding box center [227, 215] width 15 height 13
click at [258, 180] on div "Dachte" at bounding box center [276, 180] width 95 height 50
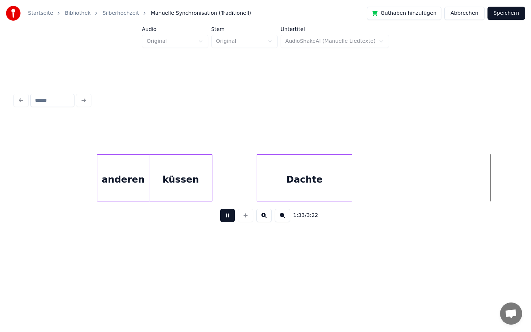
scroll to position [0, 6878]
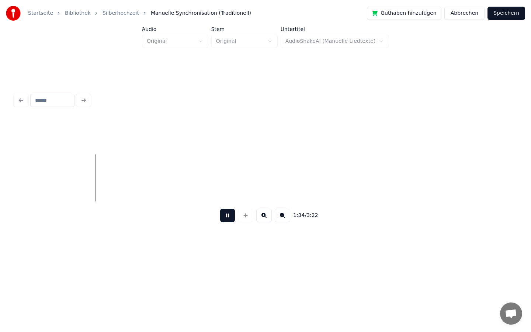
click at [222, 217] on button at bounding box center [227, 215] width 15 height 13
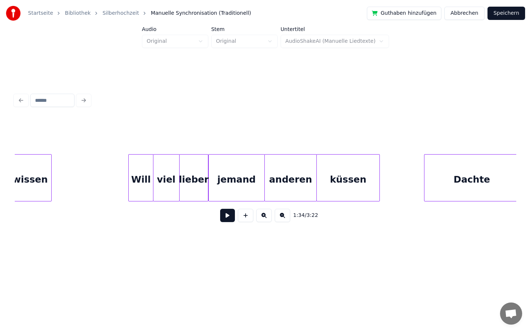
scroll to position [0, 6196]
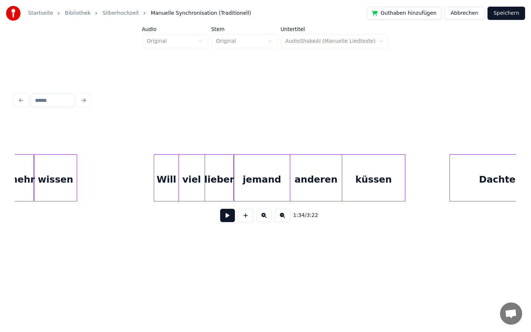
click at [226, 215] on button at bounding box center [227, 215] width 15 height 13
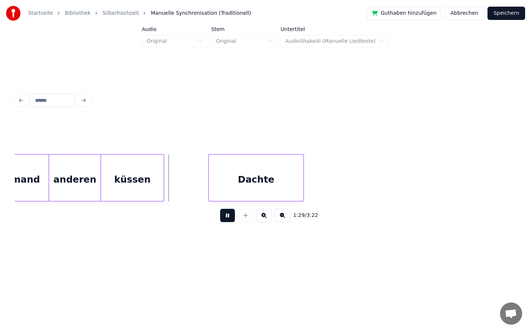
scroll to position [0, 6441]
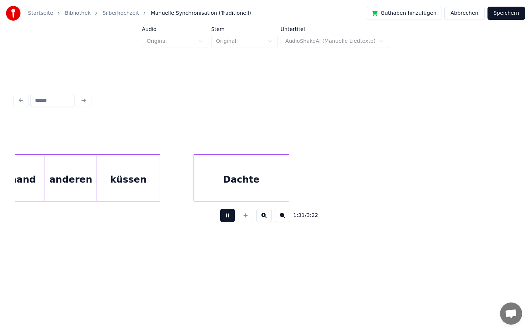
click at [245, 189] on div "Dachte" at bounding box center [241, 180] width 95 height 50
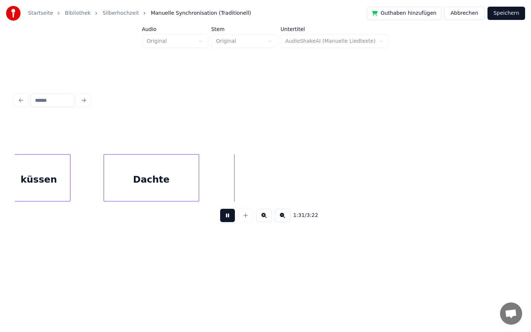
scroll to position [0, 6522]
click at [225, 221] on button at bounding box center [227, 215] width 15 height 13
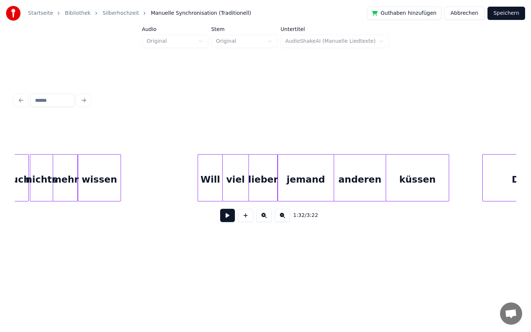
scroll to position [0, 6158]
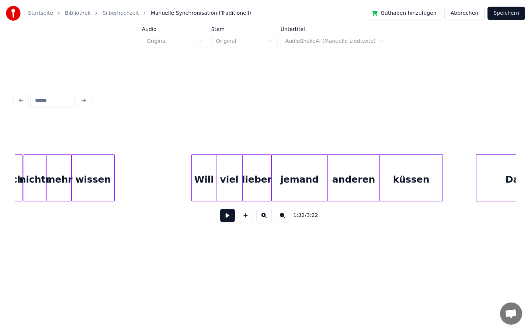
click at [224, 217] on button at bounding box center [227, 215] width 15 height 13
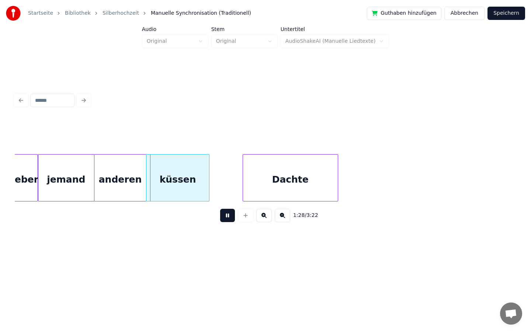
scroll to position [0, 6402]
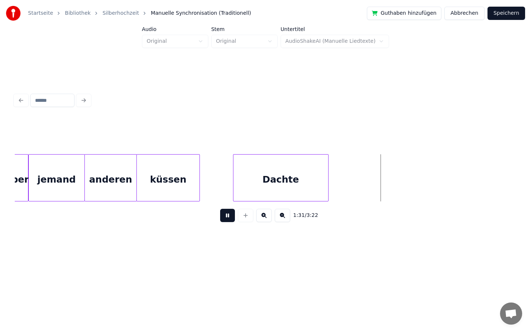
click at [226, 213] on button at bounding box center [227, 215] width 15 height 13
click at [312, 183] on div at bounding box center [312, 178] width 2 height 46
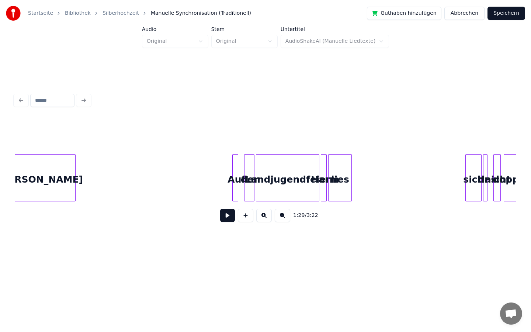
scroll to position [0, 9938]
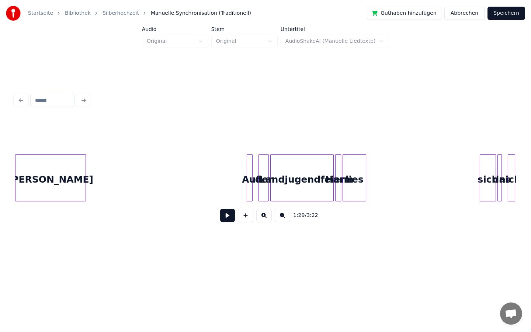
click at [42, 197] on div "[PERSON_NAME] Auf der Landjugendfeier Harm lies sich das nicht" at bounding box center [266, 177] width 502 height 47
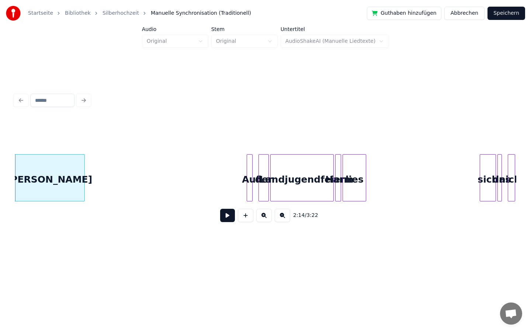
scroll to position [0, 9866]
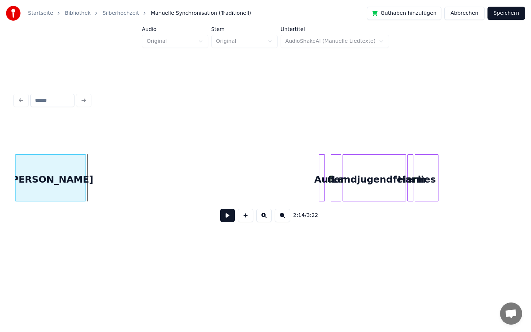
click at [0, 168] on div "Startseite Bibliothek Silberhochzeit Manuelle Synchronisation (Traditionell) Gu…" at bounding box center [265, 129] width 531 height 259
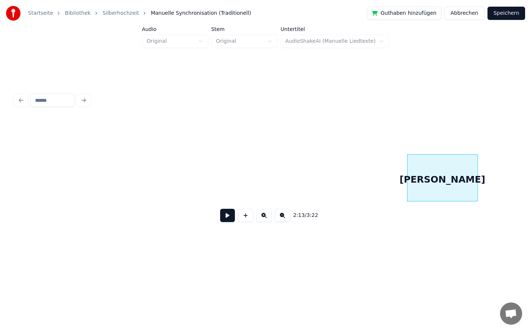
scroll to position [0, 9459]
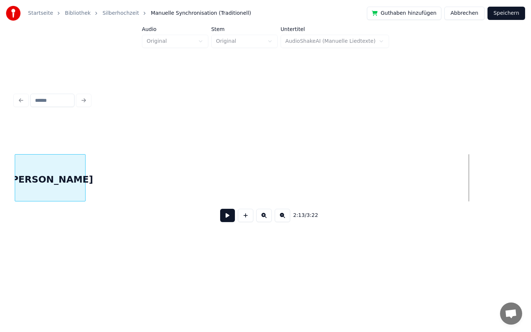
click at [0, 165] on div "Startseite Bibliothek Silberhochzeit Manuelle Synchronisation (Traditionell) Gu…" at bounding box center [265, 129] width 531 height 259
click at [0, 183] on div "Startseite Bibliothek Silberhochzeit Manuelle Synchronisation (Traditionell) Gu…" at bounding box center [265, 129] width 531 height 259
click at [0, 208] on div "Startseite Bibliothek Silberhochzeit Manuelle Synchronisation (Traditionell) Gu…" at bounding box center [265, 129] width 531 height 259
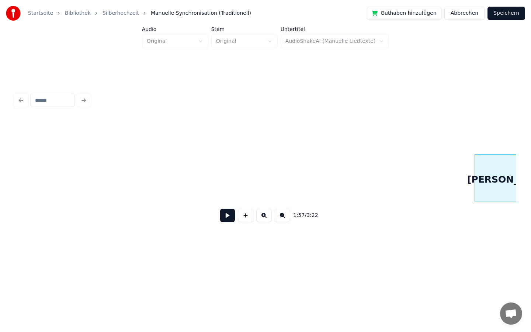
scroll to position [0, 8203]
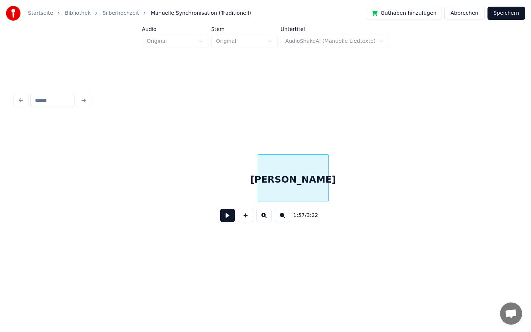
click at [303, 176] on div "[PERSON_NAME]" at bounding box center [293, 180] width 70 height 50
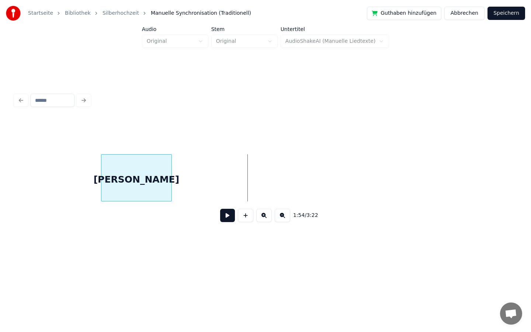
click at [153, 198] on div "[PERSON_NAME]" at bounding box center [136, 180] width 70 height 50
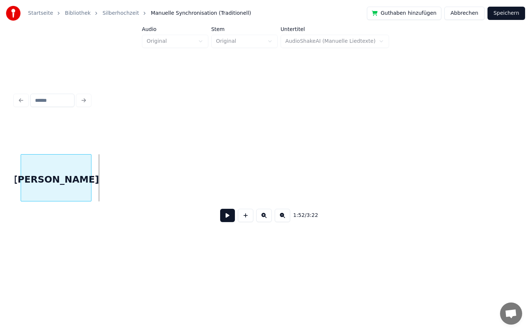
scroll to position [0, 8136]
click at [0, 218] on div "Startseite Bibliothek Silberhochzeit Manuelle Synchronisation (Traditionell) Gu…" at bounding box center [265, 129] width 531 height 259
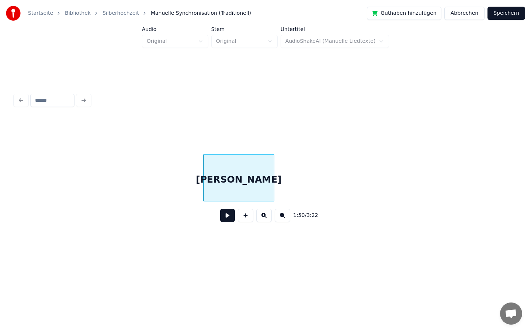
scroll to position [0, 7938]
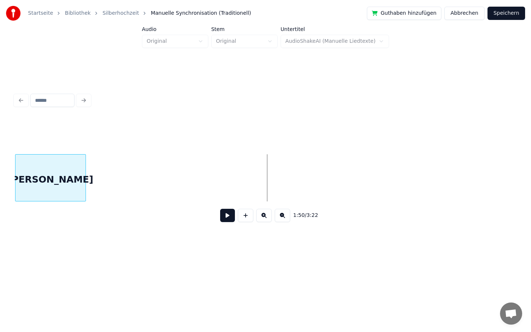
click at [0, 173] on div "Startseite Bibliothek Silberhochzeit Manuelle Synchronisation (Traditionell) Gu…" at bounding box center [265, 129] width 531 height 259
click at [56, 174] on div "[PERSON_NAME]" at bounding box center [50, 180] width 70 height 50
click at [0, 181] on div "Startseite Bibliothek Silberhochzeit Manuelle Synchronisation (Traditionell) Gu…" at bounding box center [265, 129] width 531 height 259
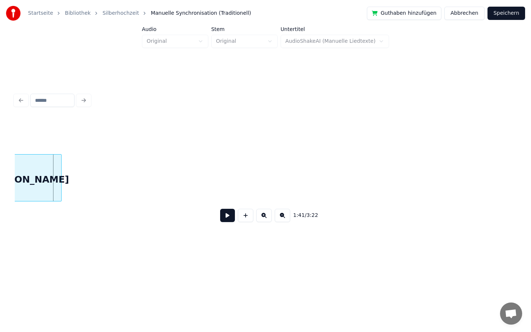
scroll to position [0, 7412]
click at [0, 183] on div "Startseite Bibliothek Silberhochzeit Manuelle Synchronisation (Traditionell) Gu…" at bounding box center [265, 129] width 531 height 259
click at [0, 185] on div "Startseite Bibliothek Silberhochzeit Manuelle Synchronisation (Traditionell) Gu…" at bounding box center [265, 129] width 531 height 259
click at [0, 195] on div "Startseite Bibliothek Silberhochzeit Manuelle Synchronisation (Traditionell) Gu…" at bounding box center [265, 129] width 531 height 259
click at [24, 176] on div "[PERSON_NAME]" at bounding box center [54, 180] width 70 height 50
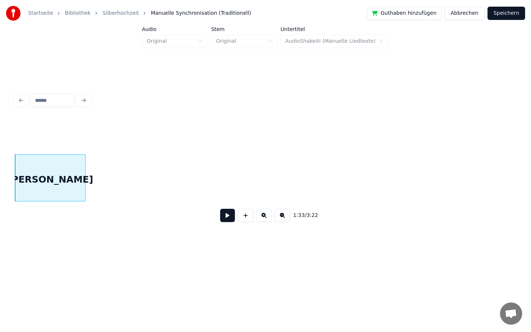
scroll to position [0, 6811]
click at [0, 178] on div "Startseite Bibliothek Silberhochzeit Manuelle Synchronisation (Traditionell) Gu…" at bounding box center [265, 129] width 531 height 259
click at [12, 183] on div "1:32 / 3:22" at bounding box center [266, 159] width 508 height 146
click at [0, 175] on div "Startseite Bibliothek Silberhochzeit Manuelle Synchronisation (Traditionell) Gu…" at bounding box center [265, 129] width 531 height 259
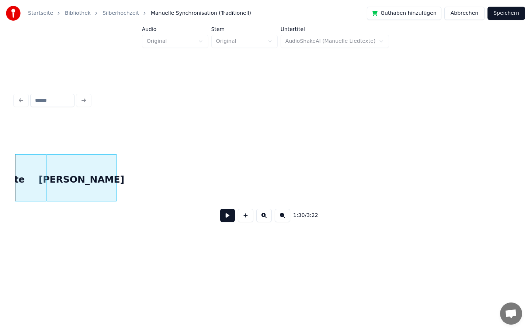
click at [79, 177] on div "[PERSON_NAME]" at bounding box center [81, 180] width 70 height 50
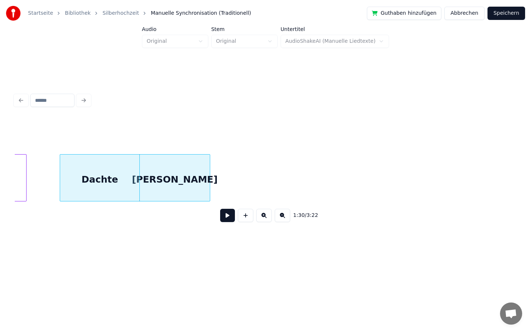
scroll to position [0, 6572]
click at [198, 176] on div at bounding box center [197, 178] width 2 height 46
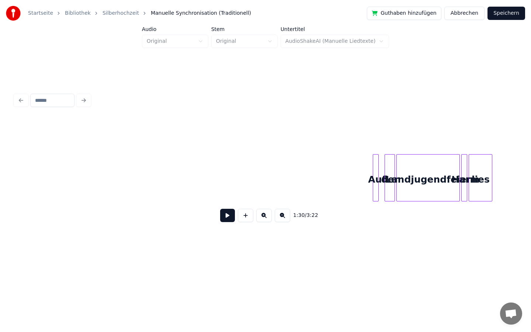
scroll to position [0, 9816]
click at [328, 176] on div at bounding box center [329, 178] width 2 height 46
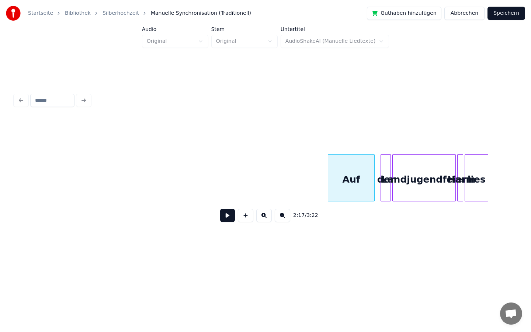
click at [349, 177] on div "Auf" at bounding box center [351, 180] width 46 height 50
click at [183, 136] on input "***" at bounding box center [189, 135] width 55 height 13
type input "***"
click at [148, 219] on div "2:17 / 3:22" at bounding box center [266, 215] width 490 height 16
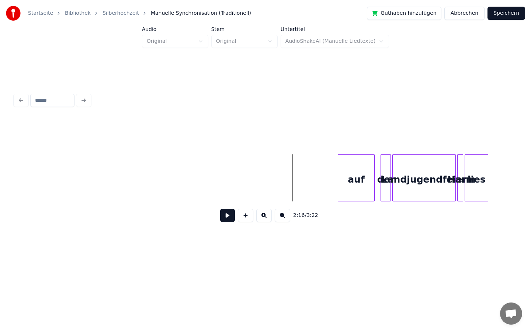
click at [339, 183] on div at bounding box center [339, 178] width 2 height 46
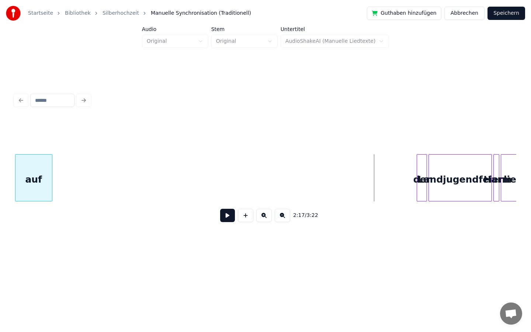
click at [0, 203] on div "Startseite Bibliothek Silberhochzeit Manuelle Synchronisation (Traditionell) Gu…" at bounding box center [265, 129] width 531 height 259
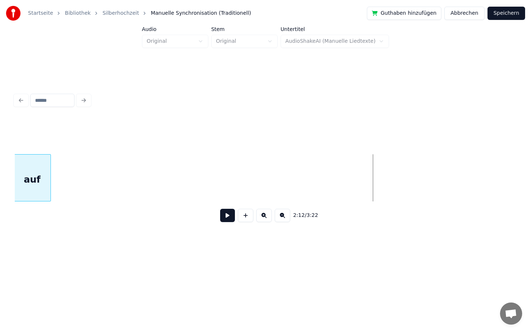
scroll to position [0, 9418]
click at [0, 196] on div "Startseite Bibliothek Silberhochzeit Manuelle Synchronisation (Traditionell) Gu…" at bounding box center [265, 129] width 531 height 259
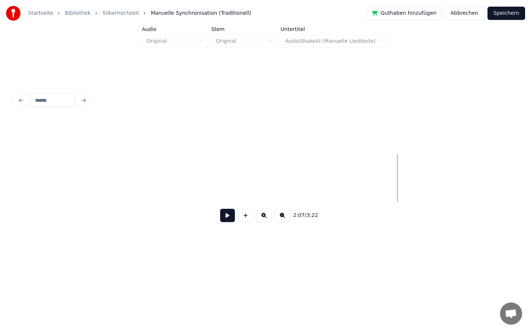
scroll to position [0, 8995]
click at [0, 194] on div "Startseite Bibliothek Silberhochzeit Manuelle Synchronisation (Traditionell) Gu…" at bounding box center [265, 129] width 531 height 259
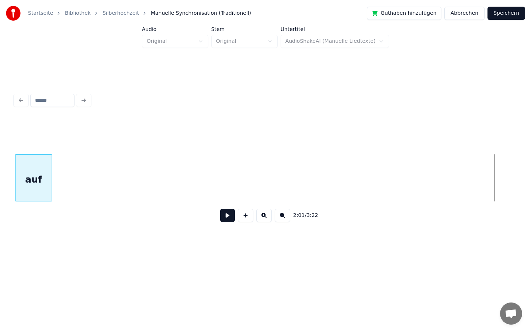
click at [0, 176] on div "Startseite Bibliothek Silberhochzeit Manuelle Synchronisation (Traditionell) Gu…" at bounding box center [265, 129] width 531 height 259
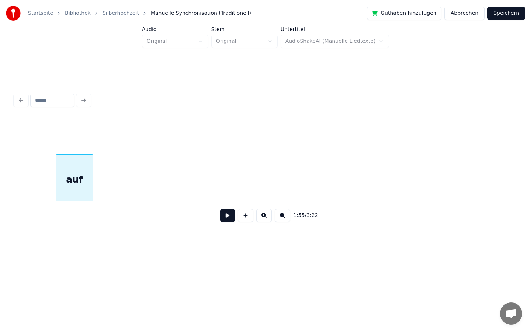
scroll to position [0, 8068]
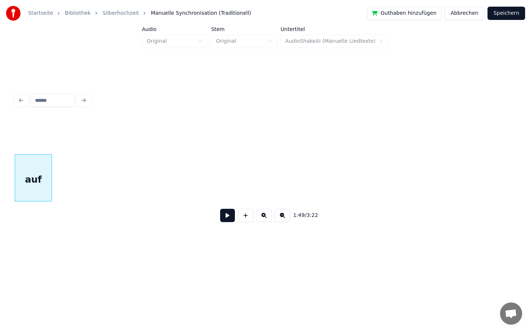
click at [0, 270] on html "Startseite Bibliothek Silberhochzeit Manuelle Synchronisation (Traditionell) Gu…" at bounding box center [265, 135] width 531 height 271
click at [0, 183] on div "Startseite Bibliothek Silberhochzeit Manuelle Synchronisation (Traditionell) Gu…" at bounding box center [265, 129] width 531 height 259
click at [0, 177] on div "Startseite Bibliothek Silberhochzeit Manuelle Synchronisation (Traditionell) Gu…" at bounding box center [265, 129] width 531 height 259
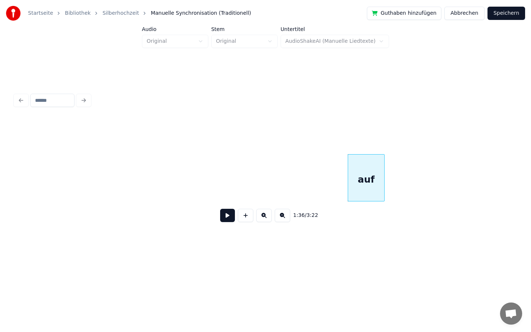
scroll to position [0, 6801]
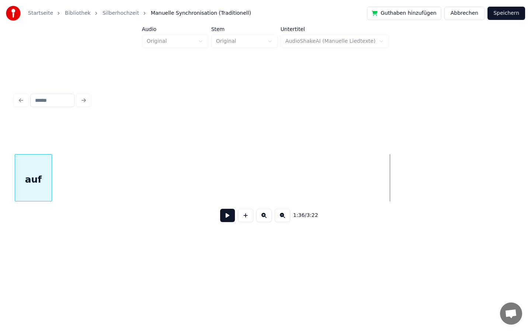
click at [0, 196] on div "Startseite Bibliothek Silberhochzeit Manuelle Synchronisation (Traditionell) Gu…" at bounding box center [265, 129] width 531 height 259
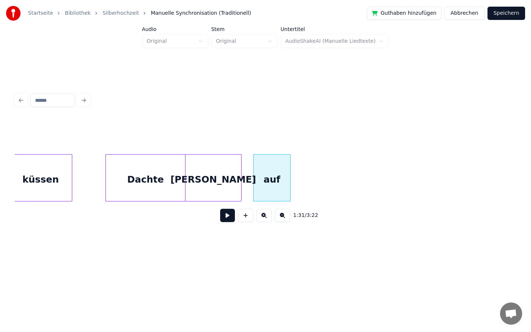
scroll to position [0, 6533]
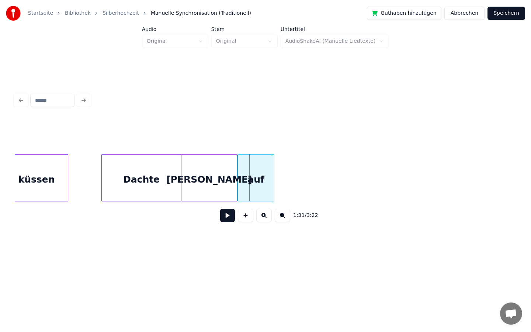
click at [246, 174] on div "auf" at bounding box center [256, 180] width 37 height 50
click at [256, 174] on div "auf" at bounding box center [266, 180] width 37 height 50
click at [252, 172] on div "auf" at bounding box center [256, 180] width 37 height 50
click at [267, 174] on div at bounding box center [266, 178] width 2 height 46
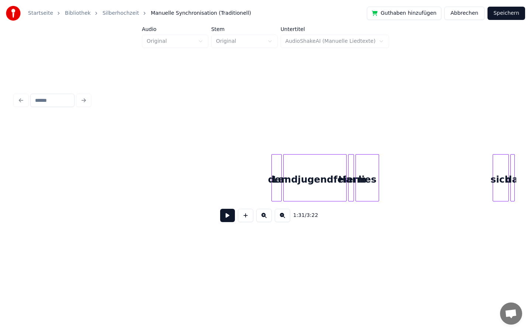
scroll to position [0, 9929]
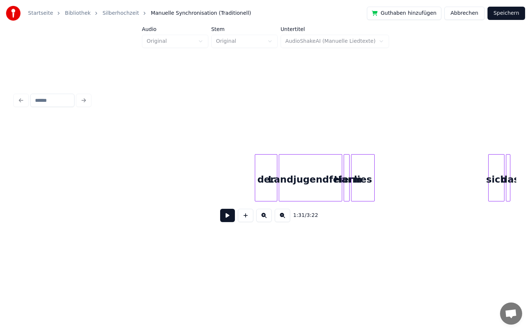
click at [255, 173] on div at bounding box center [256, 178] width 2 height 46
click at [192, 175] on div "der" at bounding box center [186, 180] width 22 height 50
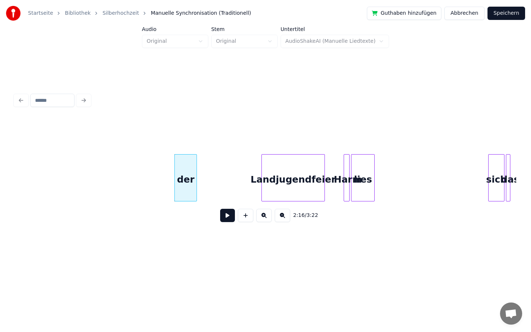
click at [290, 174] on div "Landjugendfeier" at bounding box center [293, 180] width 63 height 50
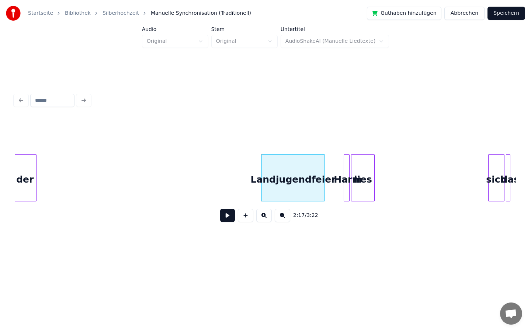
scroll to position [0, 9901]
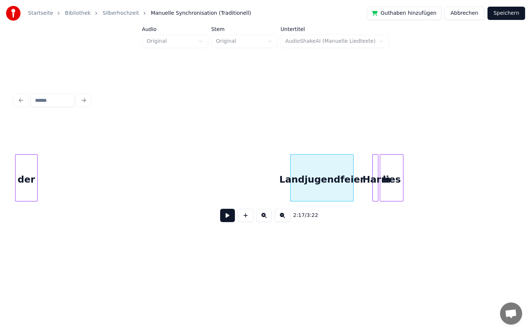
click at [0, 205] on div "Startseite Bibliothek Silberhochzeit Manuelle Synchronisation (Traditionell) Gu…" at bounding box center [265, 129] width 531 height 259
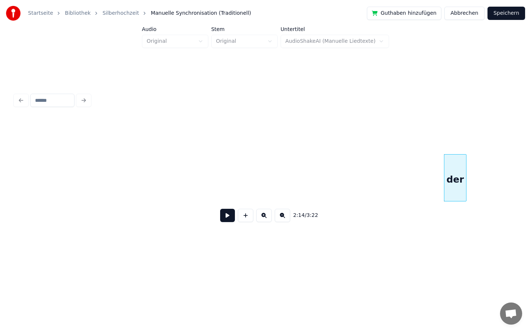
scroll to position [0, 9469]
click at [471, 175] on div at bounding box center [471, 178] width 2 height 46
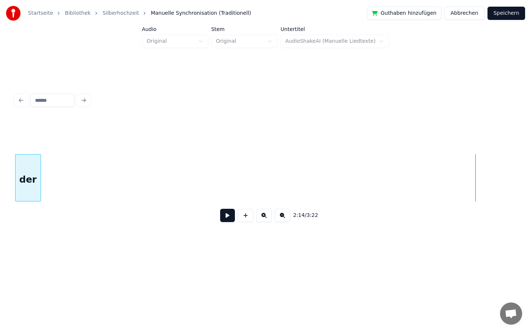
click at [0, 200] on div "Startseite Bibliothek Silberhochzeit Manuelle Synchronisation (Traditionell) Gu…" at bounding box center [265, 129] width 531 height 259
click at [0, 241] on div "Startseite Bibliothek Silberhochzeit Manuelle Synchronisation (Traditionell) Gu…" at bounding box center [265, 129] width 531 height 259
click at [0, 174] on div "Startseite Bibliothek Silberhochzeit Manuelle Synchronisation (Traditionell) Gu…" at bounding box center [265, 129] width 531 height 259
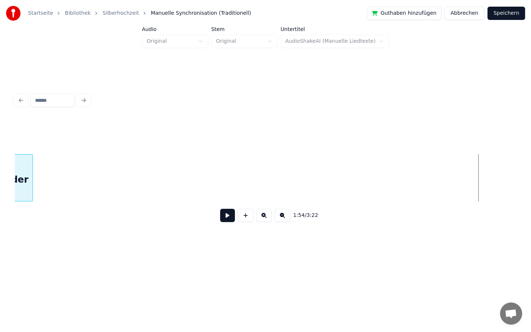
scroll to position [0, 7992]
click at [0, 218] on div "Startseite Bibliothek Silberhochzeit Manuelle Synchronisation (Traditionell) Gu…" at bounding box center [265, 129] width 531 height 259
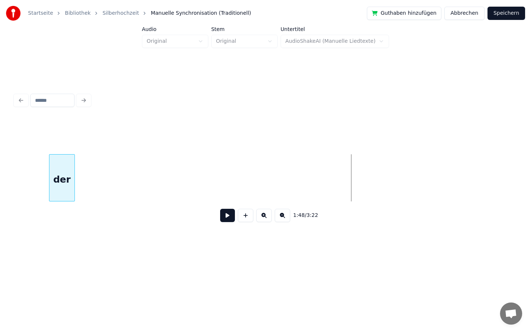
scroll to position [0, 7623]
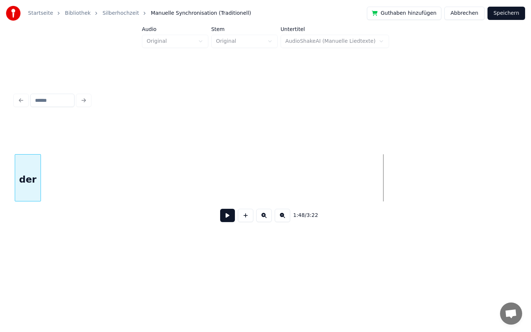
click at [0, 193] on div "Startseite Bibliothek Silberhochzeit Manuelle Synchronisation (Traditionell) Gu…" at bounding box center [265, 129] width 531 height 259
click at [0, 184] on div "Startseite Bibliothek Silberhochzeit Manuelle Synchronisation (Traditionell) Gu…" at bounding box center [265, 129] width 531 height 259
click at [0, 163] on div "Startseite Bibliothek Silberhochzeit Manuelle Synchronisation (Traditionell) Gu…" at bounding box center [265, 129] width 531 height 259
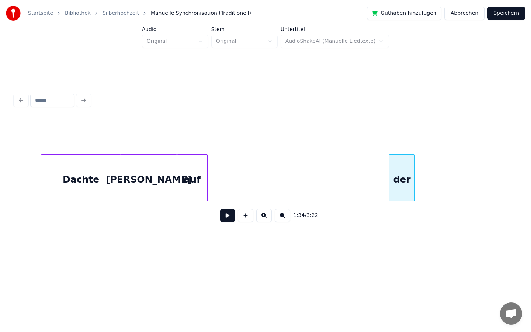
scroll to position [0, 6684]
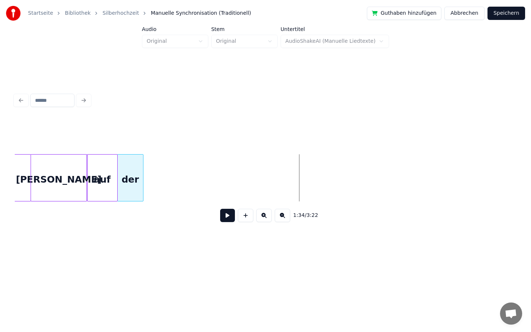
click at [127, 177] on div "der" at bounding box center [130, 180] width 25 height 50
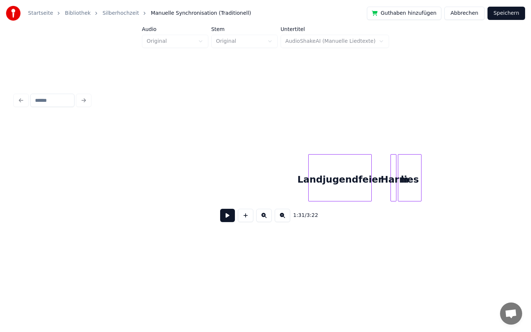
scroll to position [0, 9898]
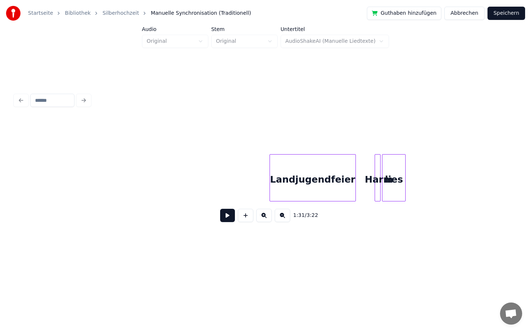
click at [270, 172] on div at bounding box center [271, 178] width 2 height 46
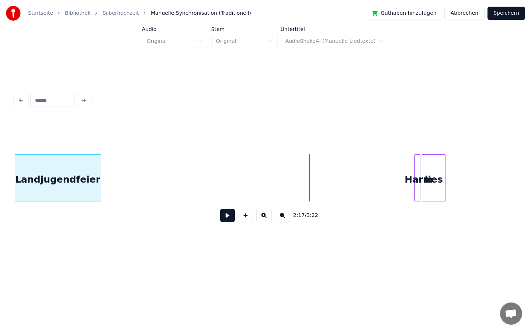
click at [19, 211] on div "2:17 / 3:22" at bounding box center [266, 173] width 502 height 112
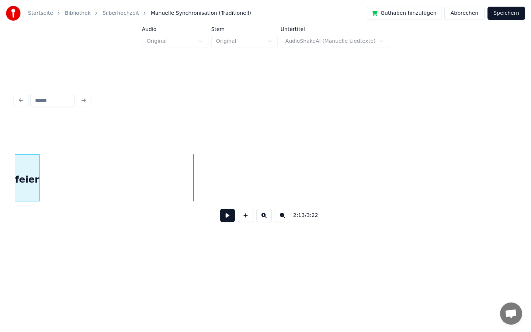
scroll to position [0, 9618]
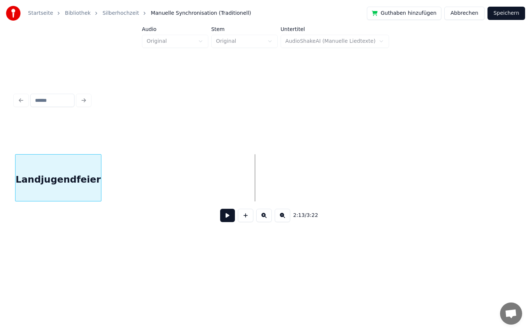
click at [0, 193] on div "Startseite Bibliothek Silberhochzeit Manuelle Synchronisation (Traditionell) Gu…" at bounding box center [265, 129] width 531 height 259
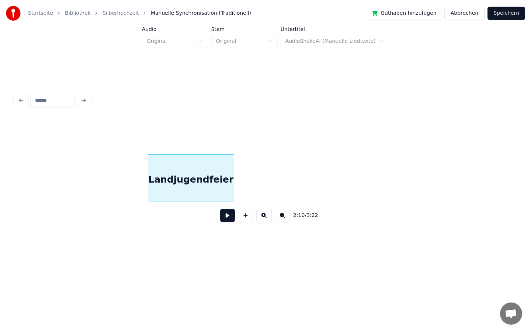
scroll to position [0, 9486]
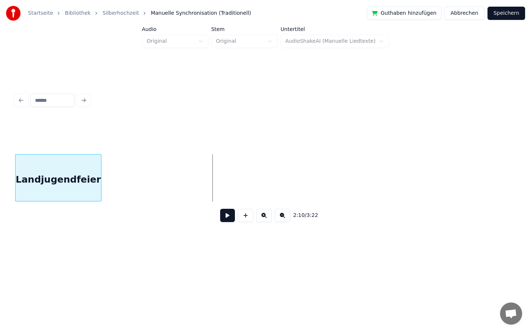
click at [6, 187] on div "Startseite Bibliothek Silberhochzeit Manuelle Synchronisation (Traditionell) Gu…" at bounding box center [265, 129] width 531 height 259
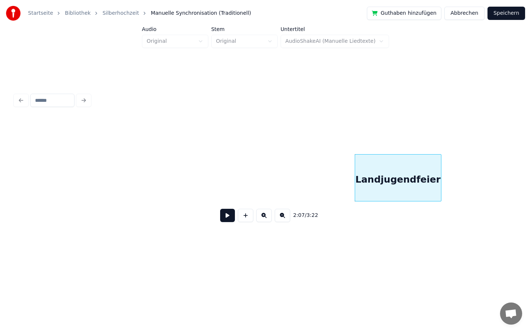
scroll to position [0, 9079]
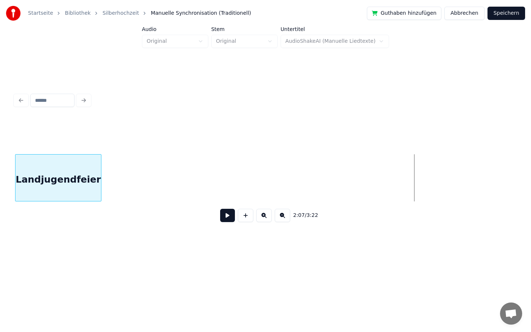
click at [0, 210] on div "Startseite Bibliothek Silberhochzeit Manuelle Synchronisation (Traditionell) Gu…" at bounding box center [265, 129] width 531 height 259
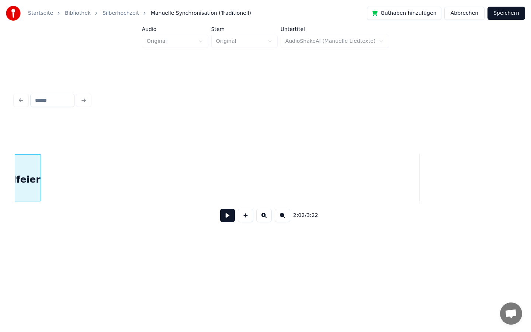
scroll to position [0, 8556]
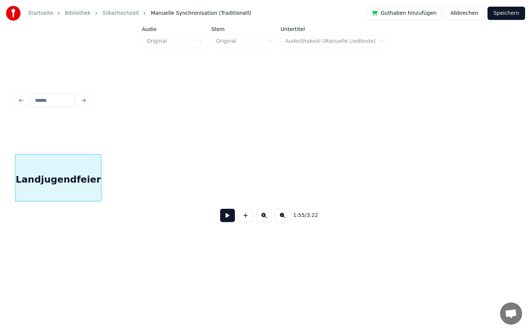
click at [0, 270] on html "Startseite Bibliothek Silberhochzeit Manuelle Synchronisation (Traditionell) Gu…" at bounding box center [265, 135] width 531 height 271
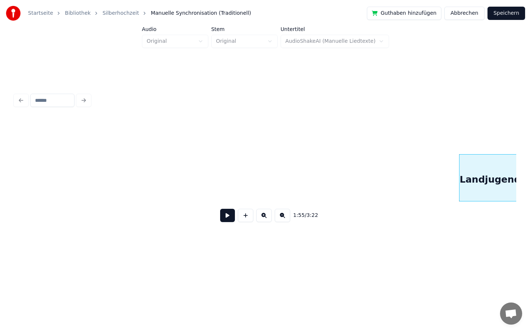
scroll to position [0, 8118]
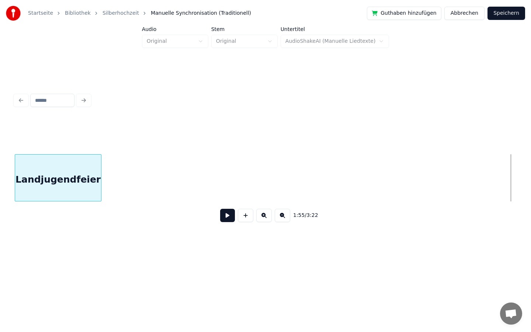
click at [0, 178] on div "Startseite Bibliothek Silberhochzeit Manuelle Synchronisation (Traditionell) Gu…" at bounding box center [265, 129] width 531 height 259
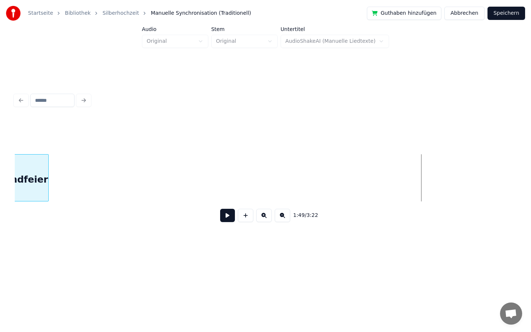
scroll to position [0, 7579]
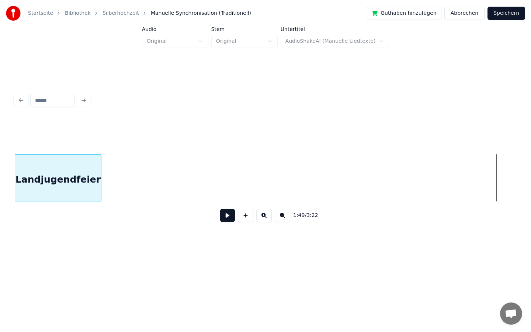
click at [0, 193] on div "Startseite Bibliothek Silberhochzeit Manuelle Synchronisation (Traditionell) Gu…" at bounding box center [265, 129] width 531 height 259
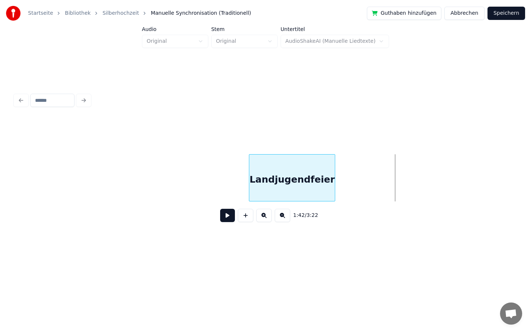
scroll to position [0, 7162]
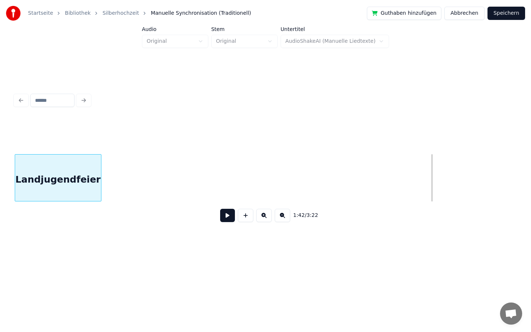
click at [0, 248] on div "Startseite Bibliothek Silberhochzeit Manuelle Synchronisation (Traditionell) Gu…" at bounding box center [265, 129] width 531 height 259
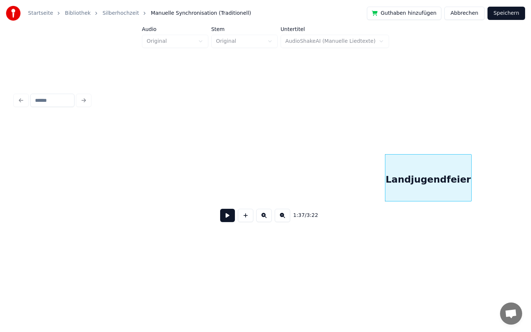
scroll to position [0, 6764]
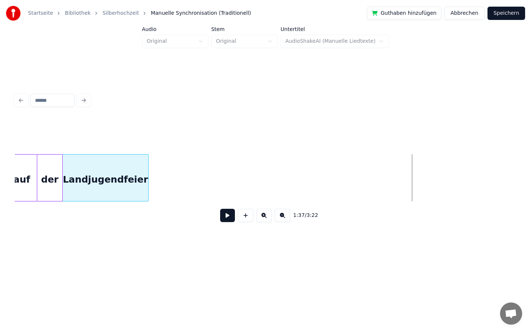
click at [121, 181] on div "Landjugendfeier" at bounding box center [106, 180] width 86 height 50
click at [138, 179] on div "Landjugendfeier" at bounding box center [106, 180] width 86 height 50
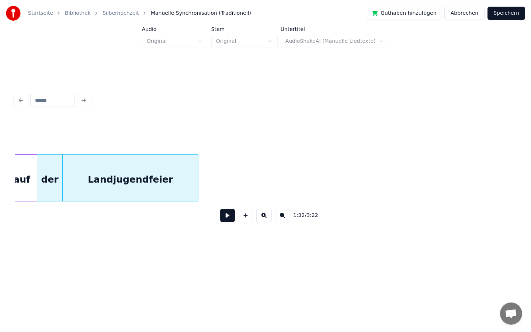
click at [197, 187] on div at bounding box center [197, 178] width 2 height 46
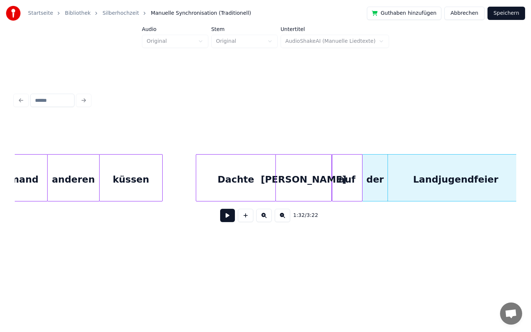
scroll to position [0, 6452]
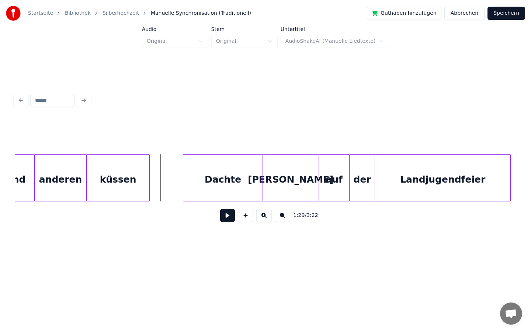
click at [227, 217] on button at bounding box center [227, 215] width 15 height 13
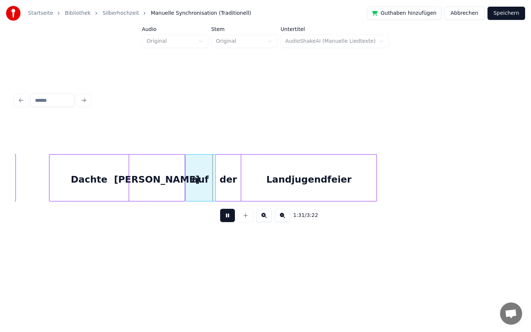
scroll to position [0, 6590]
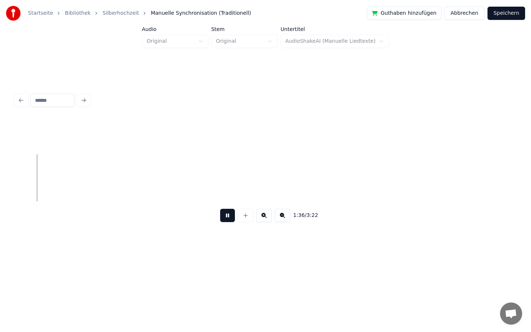
click at [226, 216] on button at bounding box center [227, 215] width 15 height 13
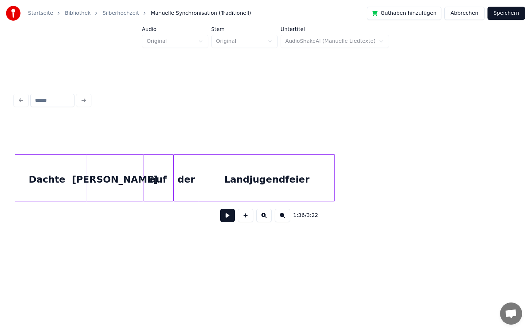
scroll to position [0, 6625]
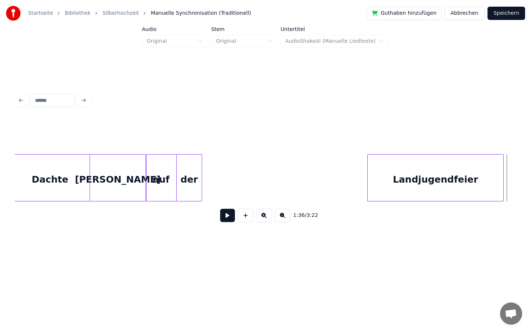
click at [449, 183] on div "Landjugendfeier" at bounding box center [435, 180] width 135 height 50
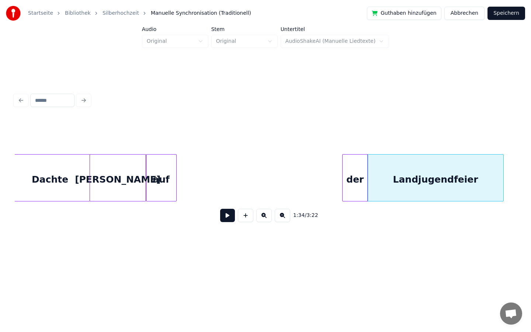
click at [361, 185] on div "der" at bounding box center [355, 180] width 25 height 50
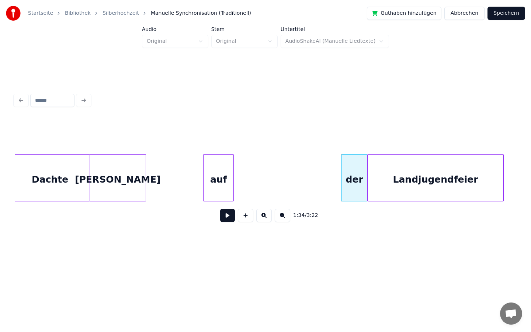
click at [222, 180] on div "auf" at bounding box center [219, 180] width 30 height 50
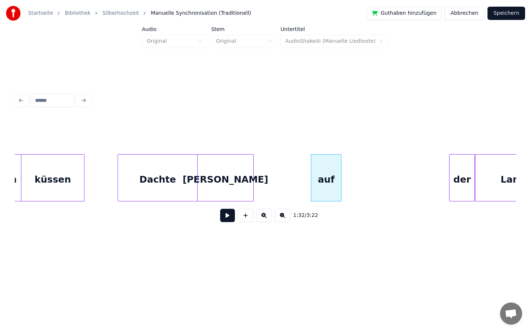
scroll to position [0, 6516]
click at [228, 216] on button at bounding box center [227, 215] width 15 height 13
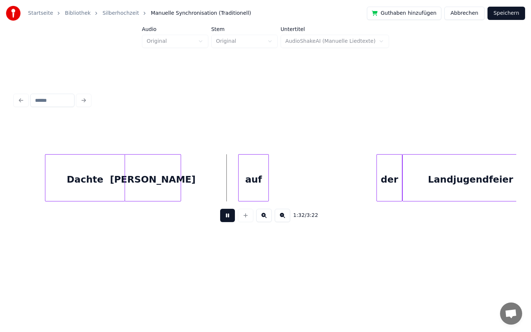
scroll to position [0, 6597]
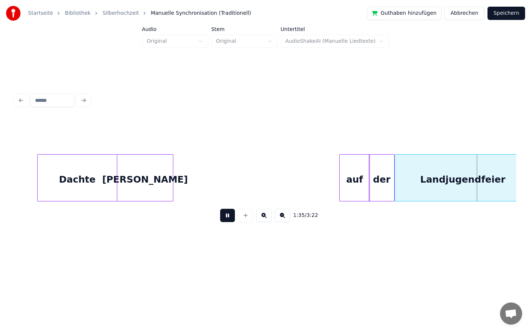
click at [355, 176] on div "auf" at bounding box center [355, 180] width 30 height 50
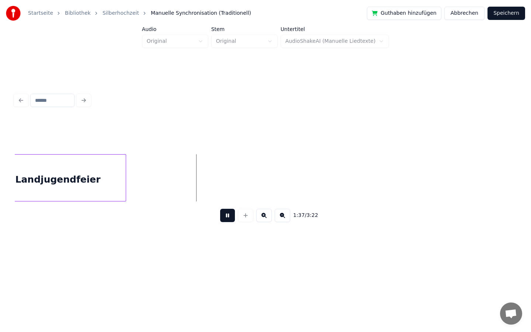
scroll to position [0, 6998]
click at [229, 219] on button at bounding box center [227, 215] width 15 height 13
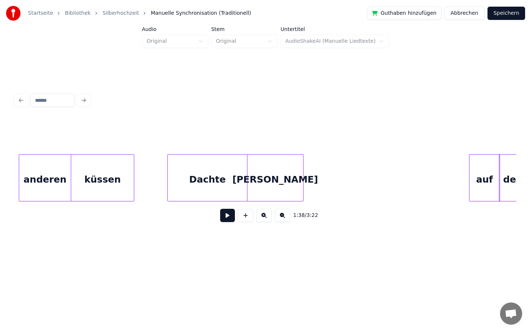
scroll to position [0, 6465]
click at [227, 214] on button at bounding box center [227, 215] width 15 height 13
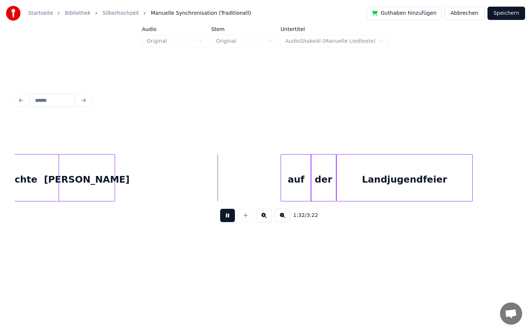
scroll to position [0, 6661]
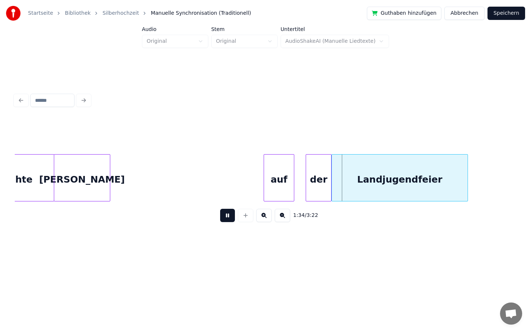
click at [271, 187] on div "auf" at bounding box center [279, 180] width 30 height 50
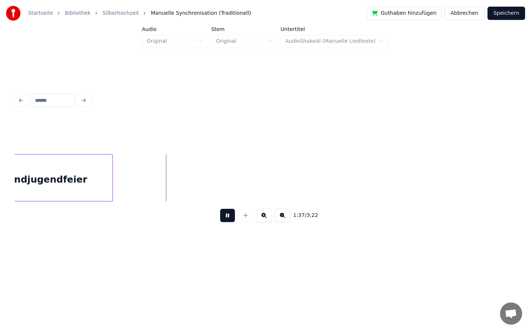
scroll to position [0, 7000]
click at [227, 213] on button at bounding box center [227, 215] width 15 height 13
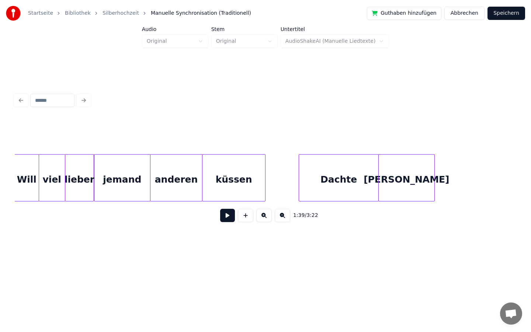
scroll to position [0, 6334]
click at [227, 220] on button at bounding box center [227, 215] width 15 height 13
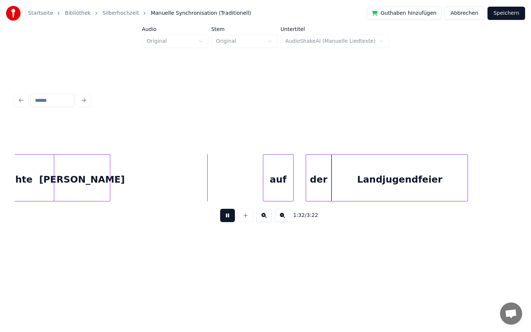
scroll to position [0, 6674]
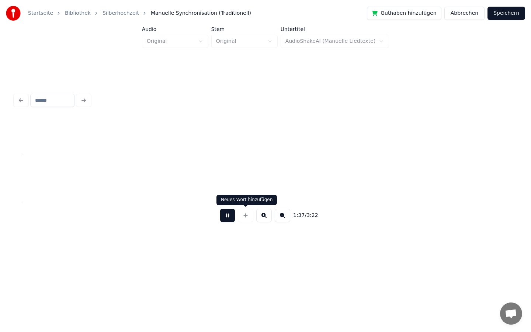
click at [229, 217] on button at bounding box center [227, 215] width 15 height 13
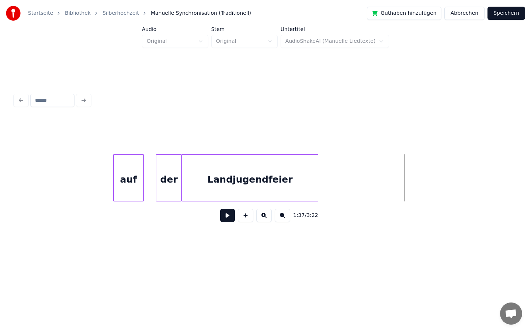
scroll to position [0, 6808]
click at [147, 178] on div at bounding box center [147, 178] width 2 height 46
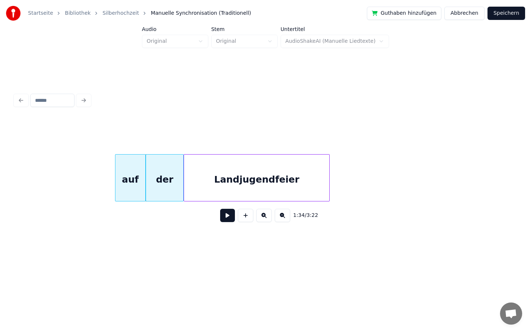
click at [329, 174] on div at bounding box center [328, 178] width 2 height 46
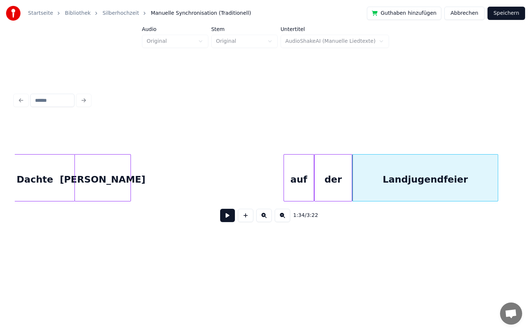
scroll to position [0, 6606]
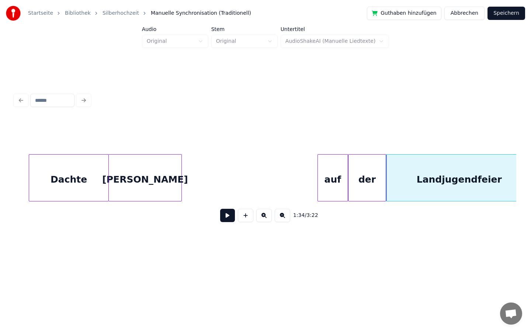
click at [180, 172] on div at bounding box center [180, 178] width 2 height 46
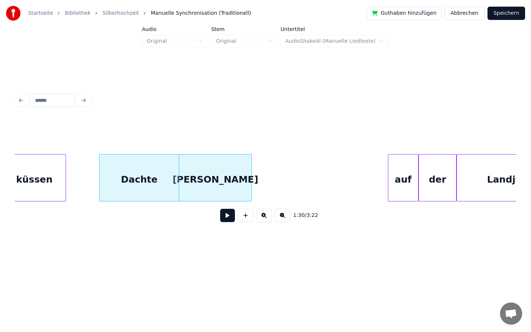
scroll to position [0, 6538]
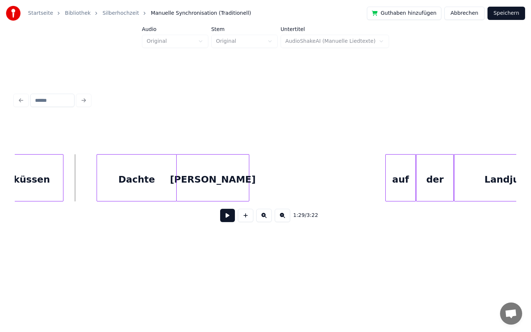
click at [224, 217] on button at bounding box center [227, 215] width 15 height 13
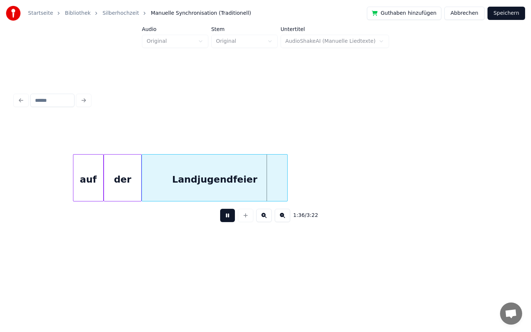
scroll to position [0, 6860]
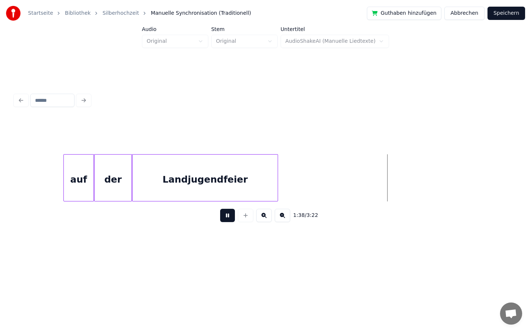
click at [229, 215] on button at bounding box center [227, 215] width 15 height 13
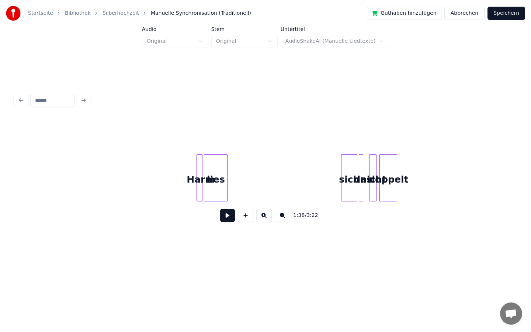
scroll to position [0, 10077]
click at [176, 172] on div at bounding box center [177, 178] width 2 height 46
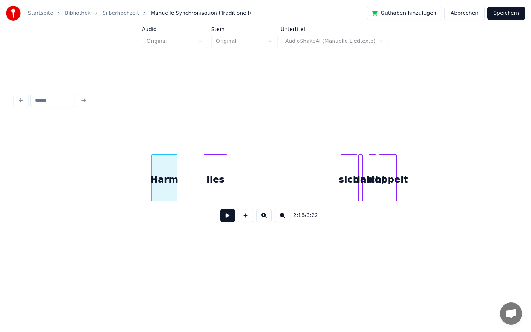
scroll to position [0, 10047]
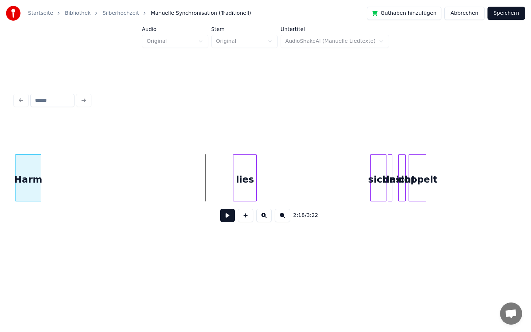
click at [0, 200] on div "Startseite Bibliothek Silberhochzeit Manuelle Synchronisation (Traditionell) Gu…" at bounding box center [265, 129] width 531 height 259
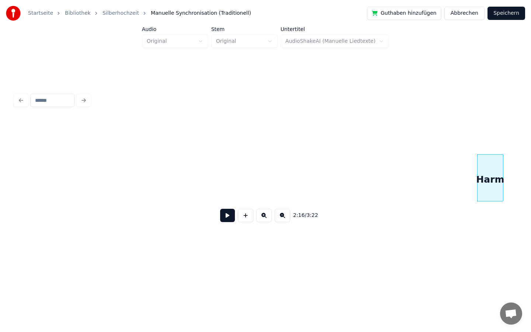
scroll to position [0, 9585]
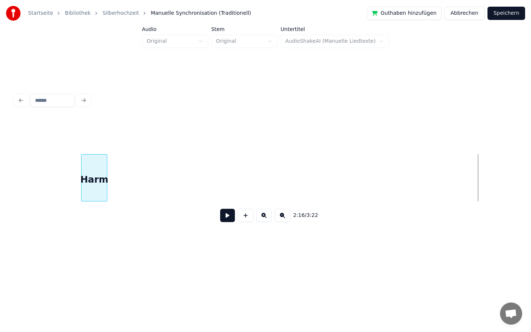
click at [97, 136] on div "2:16 / 3:22" at bounding box center [266, 173] width 502 height 112
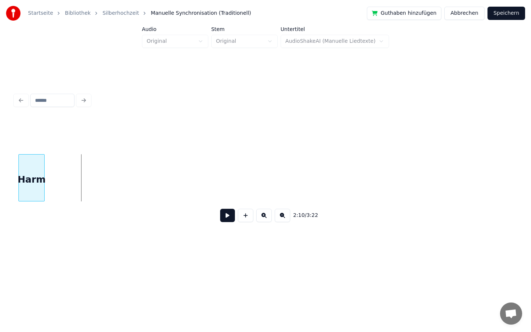
click at [32, 166] on div "Harm" at bounding box center [31, 180] width 25 height 50
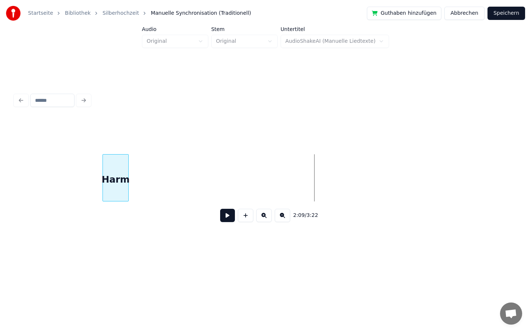
scroll to position [0, 9259]
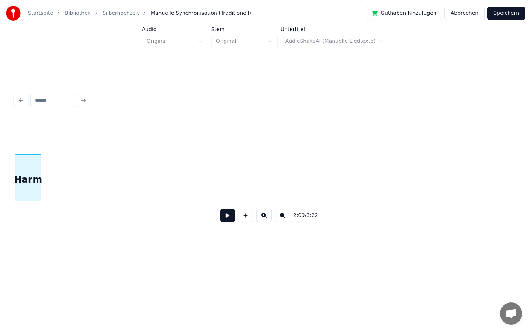
click at [0, 186] on div "Startseite Bibliothek Silberhochzeit Manuelle Synchronisation (Traditionell) Gu…" at bounding box center [265, 129] width 531 height 259
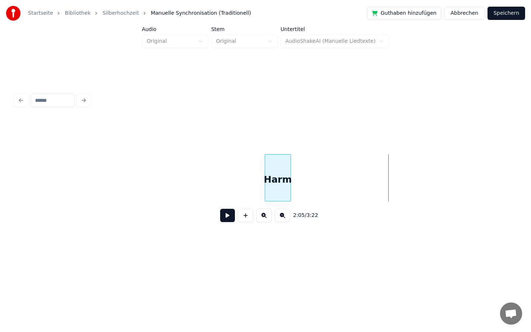
scroll to position [0, 8859]
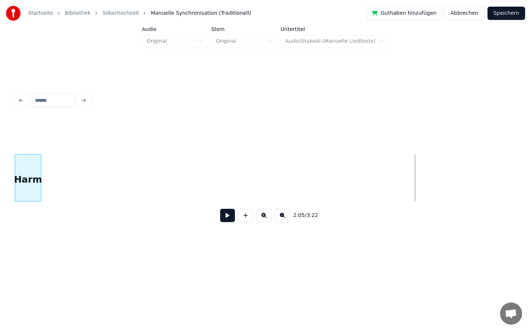
click at [0, 145] on div "Startseite Bibliothek Silberhochzeit Manuelle Synchronisation (Traditionell) Gu…" at bounding box center [265, 129] width 531 height 259
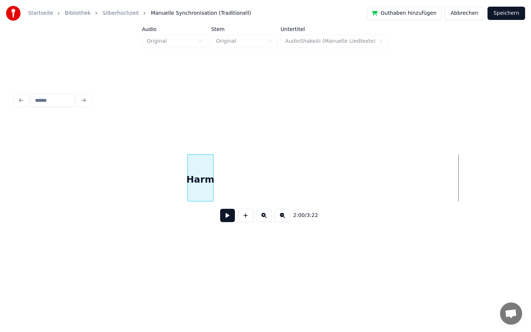
scroll to position [0, 8385]
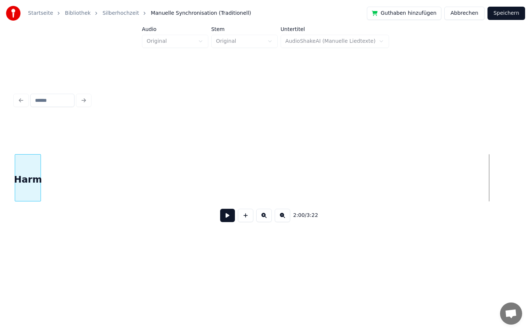
click at [0, 104] on div "Startseite Bibliothek Silberhochzeit Manuelle Synchronisation (Traditionell) Gu…" at bounding box center [265, 129] width 531 height 259
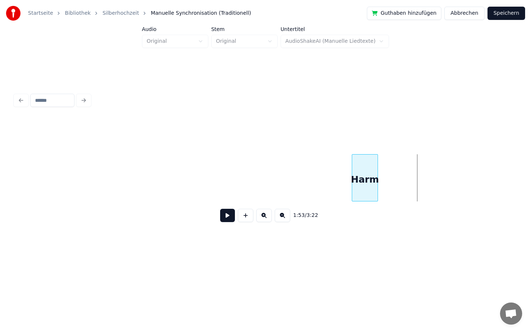
scroll to position [0, 7957]
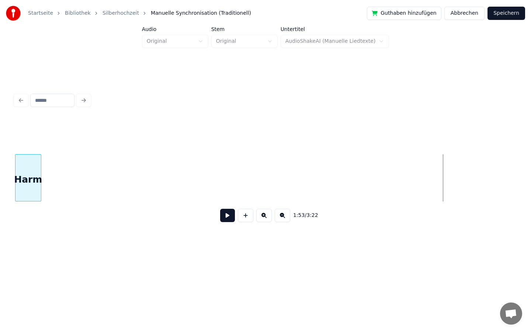
click at [0, 174] on div "Startseite Bibliothek Silberhochzeit Manuelle Synchronisation (Traditionell) Gu…" at bounding box center [265, 129] width 531 height 259
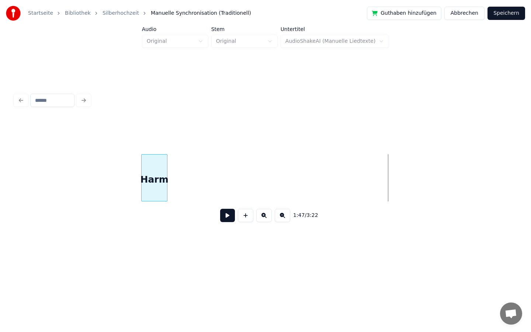
scroll to position [0, 7554]
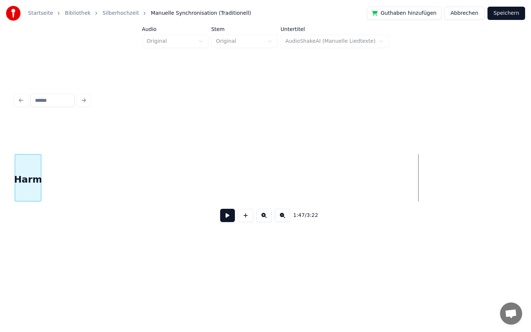
click at [0, 205] on div "Startseite Bibliothek Silberhochzeit Manuelle Synchronisation (Traditionell) Gu…" at bounding box center [265, 129] width 531 height 259
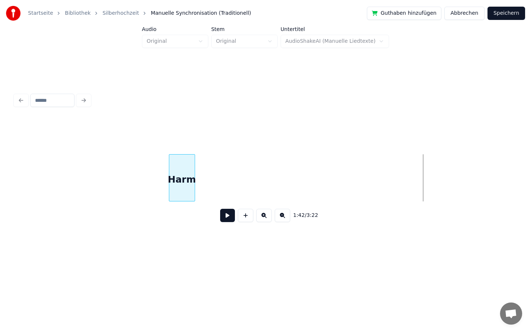
scroll to position [0, 7113]
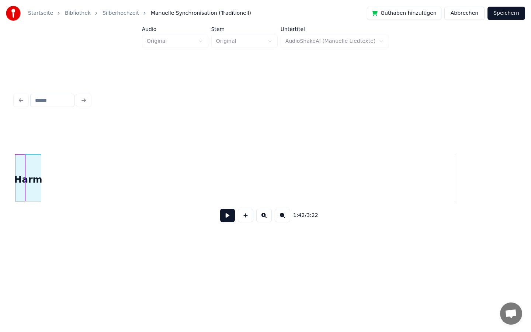
click at [0, 238] on div "Startseite Bibliothek Silberhochzeit Manuelle Synchronisation (Traditionell) Gu…" at bounding box center [265, 129] width 531 height 259
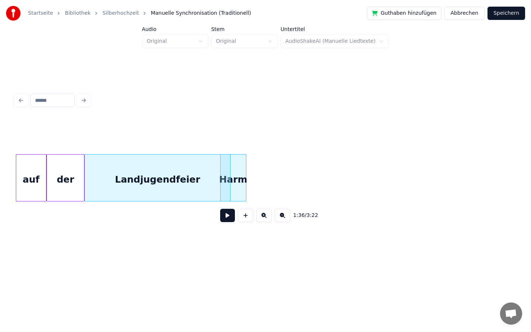
scroll to position [0, 6904]
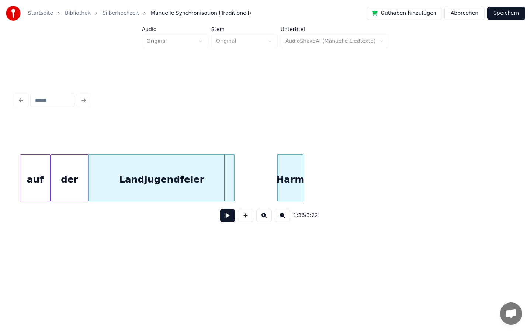
click at [297, 175] on div "Harm" at bounding box center [290, 180] width 25 height 50
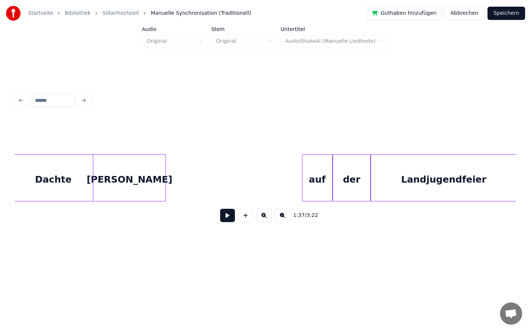
scroll to position [0, 6609]
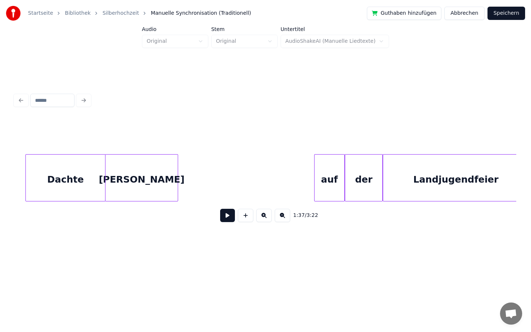
click at [227, 211] on button at bounding box center [227, 215] width 15 height 13
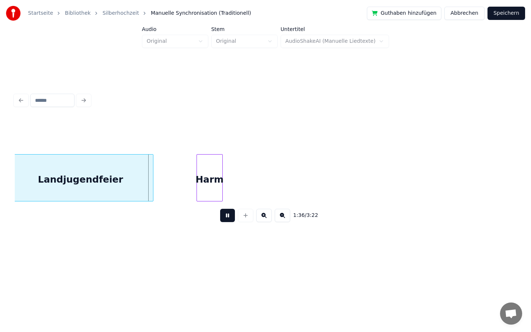
scroll to position [0, 6987]
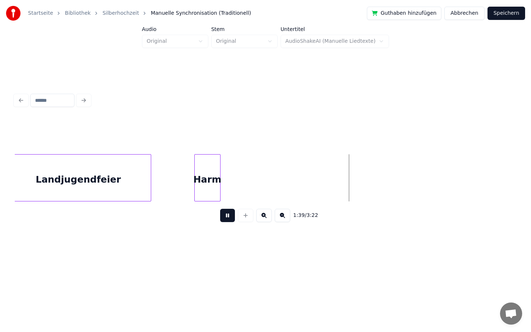
click at [227, 219] on button at bounding box center [227, 215] width 15 height 13
click at [318, 189] on div "Harm" at bounding box center [313, 180] width 25 height 50
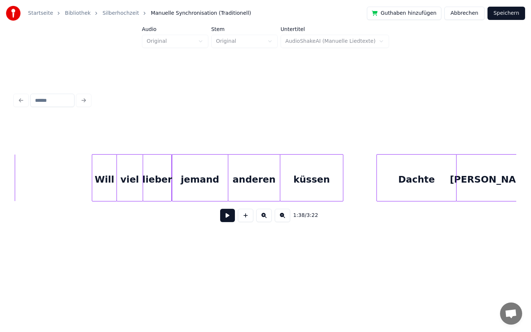
scroll to position [0, 6250]
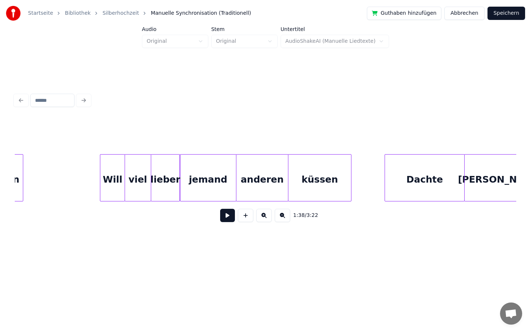
click at [225, 217] on button at bounding box center [227, 215] width 15 height 13
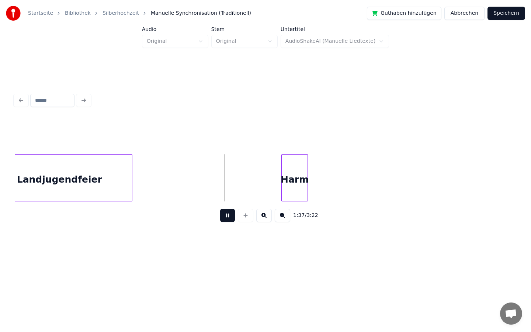
scroll to position [0, 7007]
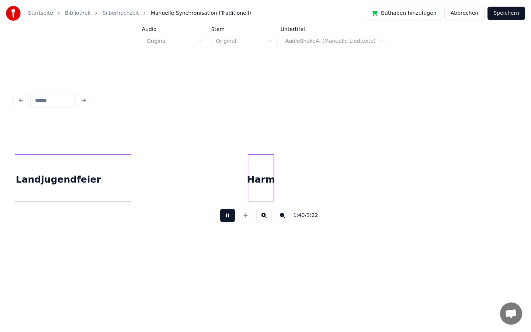
click at [264, 177] on div "Harm" at bounding box center [260, 180] width 25 height 50
click at [147, 179] on div "Landjugendfeier Harm" at bounding box center [464, 177] width 14912 height 47
click at [263, 175] on div "Harm" at bounding box center [267, 180] width 25 height 50
click at [144, 174] on div "Landjugendfeier Harm" at bounding box center [464, 177] width 14912 height 47
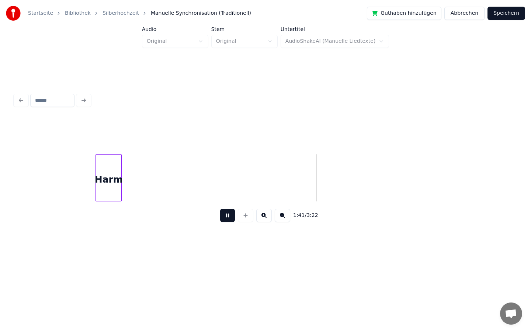
scroll to position [0, 7172]
click at [227, 219] on button at bounding box center [227, 215] width 15 height 13
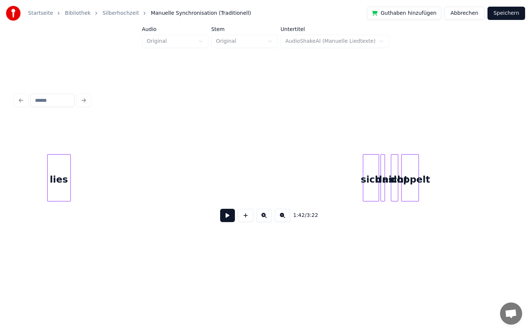
scroll to position [0, 10026]
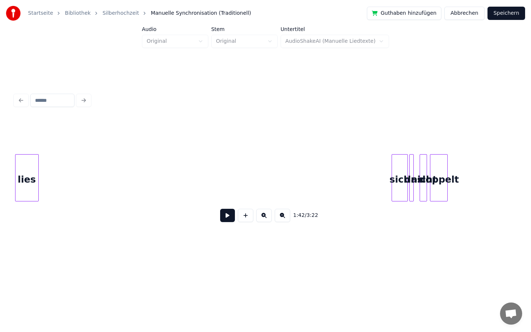
click at [0, 167] on div "Startseite Bibliothek Silberhochzeit Manuelle Synchronisation (Traditionell) Gu…" at bounding box center [265, 129] width 531 height 259
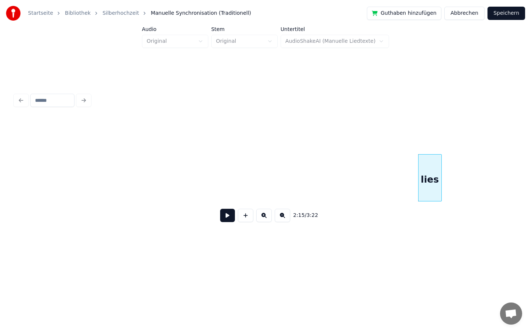
scroll to position [0, 9612]
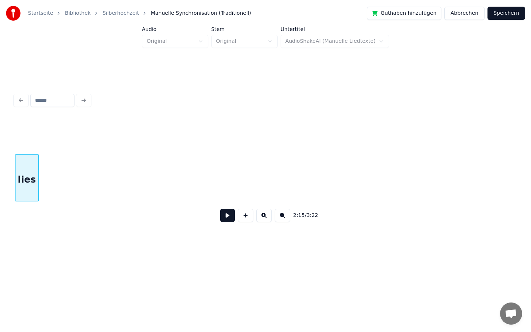
click at [0, 181] on div "Startseite Bibliothek Silberhochzeit Manuelle Synchronisation (Traditionell) Gu…" at bounding box center [265, 129] width 531 height 259
click at [0, 132] on div "Startseite Bibliothek Silberhochzeit Manuelle Synchronisation (Traditionell) Gu…" at bounding box center [265, 129] width 531 height 259
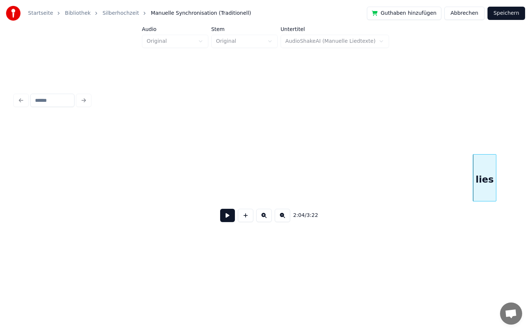
scroll to position [0, 8705]
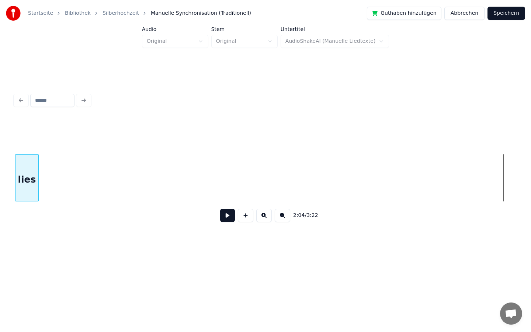
click at [0, 186] on div "Startseite Bibliothek Silberhochzeit Manuelle Synchronisation (Traditionell) Gu…" at bounding box center [265, 129] width 531 height 259
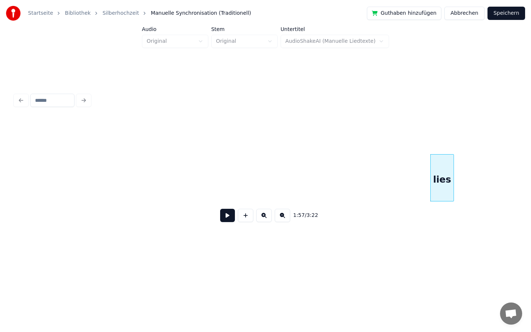
scroll to position [0, 8254]
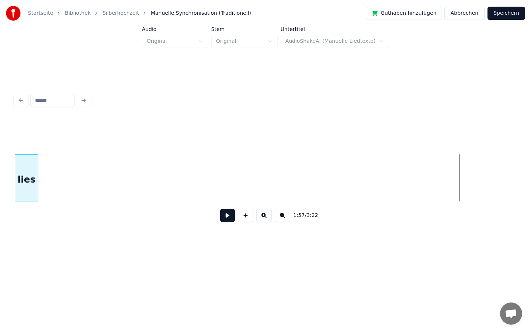
click at [0, 161] on div "Startseite Bibliothek Silberhochzeit Manuelle Synchronisation (Traditionell) Gu…" at bounding box center [265, 129] width 531 height 259
click at [0, 140] on div "Startseite Bibliothek Silberhochzeit Manuelle Synchronisation (Traditionell) Gu…" at bounding box center [265, 129] width 531 height 259
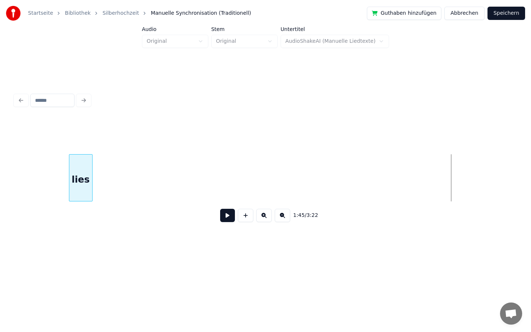
scroll to position [0, 7335]
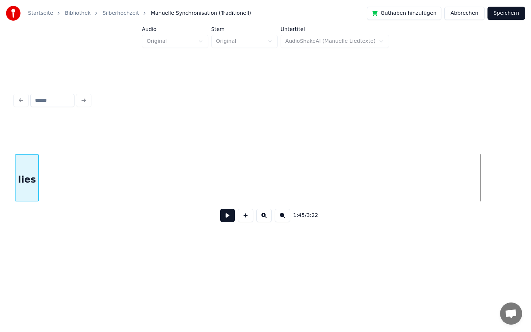
click at [11, 167] on div "Startseite Bibliothek Silberhochzeit Manuelle Synchronisation (Traditionell) Gu…" at bounding box center [265, 129] width 531 height 259
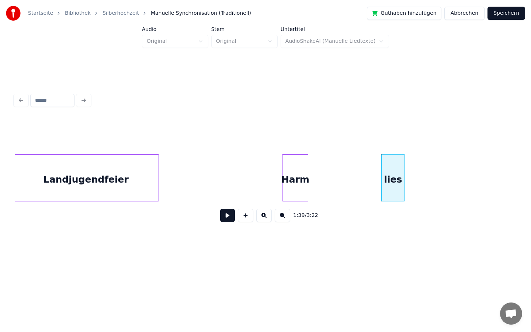
scroll to position [0, 6977]
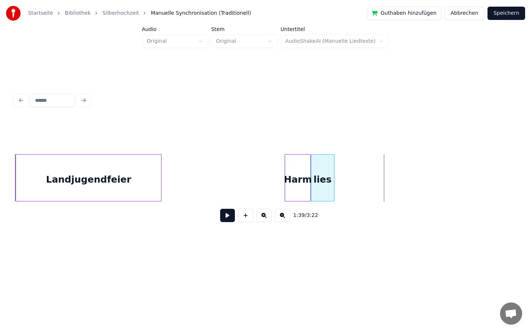
click at [322, 169] on div "lies" at bounding box center [322, 180] width 23 height 50
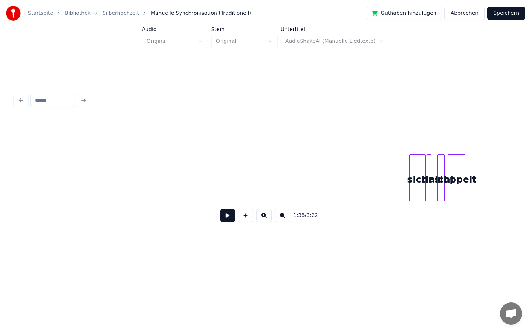
scroll to position [0, 10016]
click at [184, 179] on div "sich" at bounding box center [185, 180] width 15 height 50
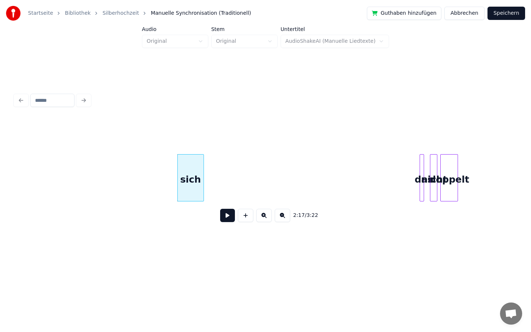
click at [203, 179] on div at bounding box center [202, 178] width 2 height 46
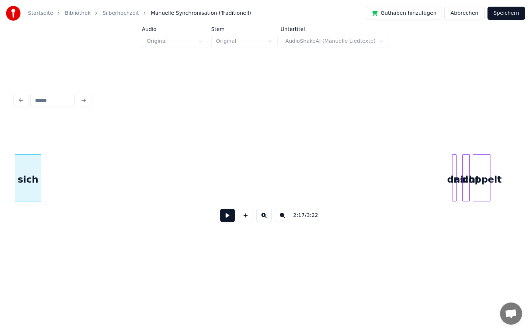
click at [0, 168] on div "Startseite Bibliothek Silberhochzeit Manuelle Synchronisation (Traditionell) Gu…" at bounding box center [265, 129] width 531 height 259
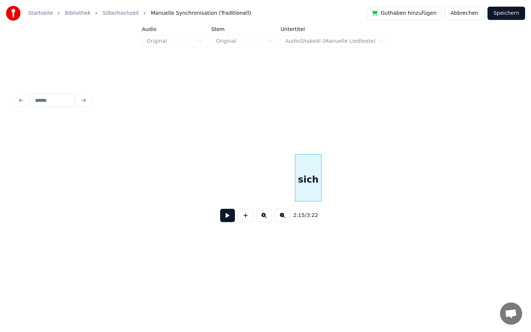
scroll to position [0, 9697]
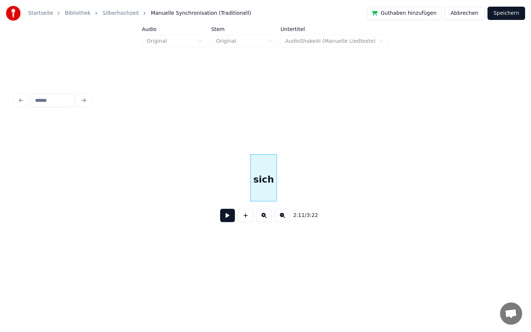
scroll to position [0, 9449]
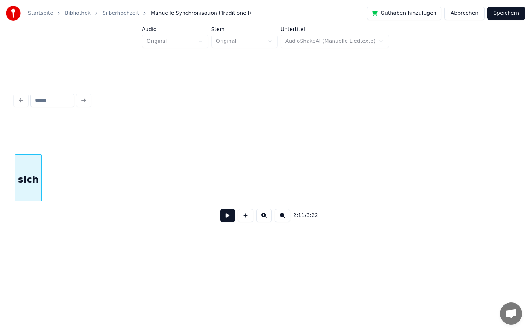
click at [0, 189] on div "Startseite Bibliothek Silberhochzeit Manuelle Synchronisation (Traditionell) Gu…" at bounding box center [265, 129] width 531 height 259
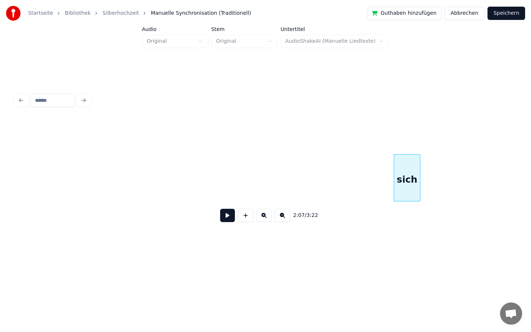
scroll to position [0, 9035]
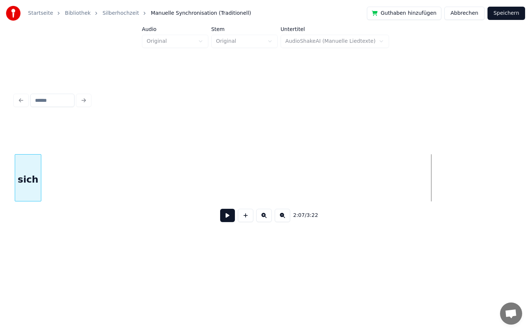
click at [0, 199] on div "Startseite Bibliothek Silberhochzeit Manuelle Synchronisation (Traditionell) Gu…" at bounding box center [265, 129] width 531 height 259
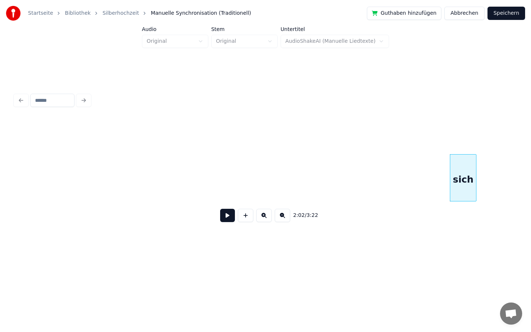
scroll to position [0, 8572]
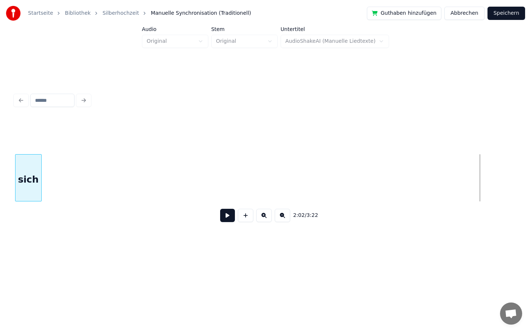
click at [0, 184] on div "Startseite Bibliothek Silberhochzeit Manuelle Synchronisation (Traditionell) Gu…" at bounding box center [265, 129] width 531 height 259
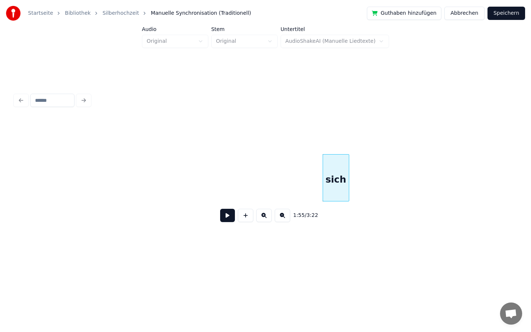
scroll to position [0, 8170]
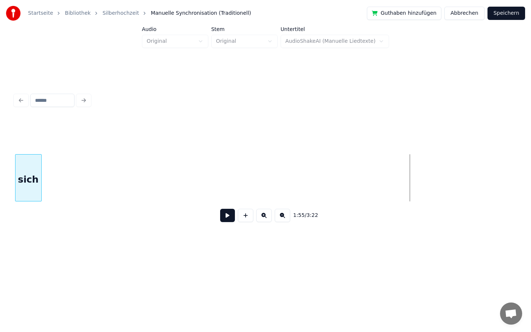
click at [0, 191] on div "Startseite Bibliothek Silberhochzeit Manuelle Synchronisation (Traditionell) Gu…" at bounding box center [265, 129] width 531 height 259
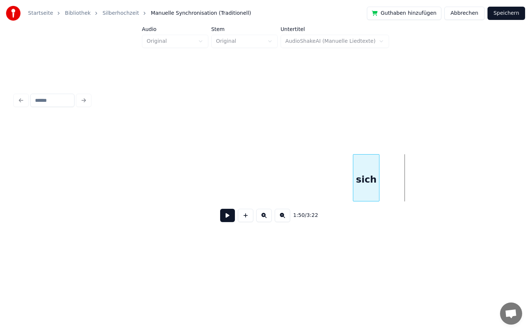
scroll to position [0, 7730]
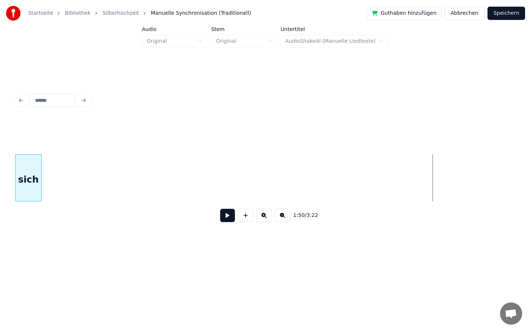
click at [0, 193] on div "Startseite Bibliothek Silberhochzeit Manuelle Synchronisation (Traditionell) Gu…" at bounding box center [265, 129] width 531 height 259
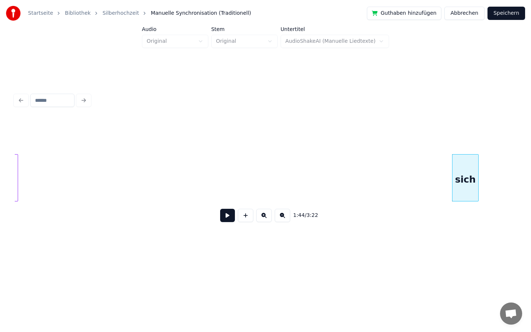
scroll to position [0, 7290]
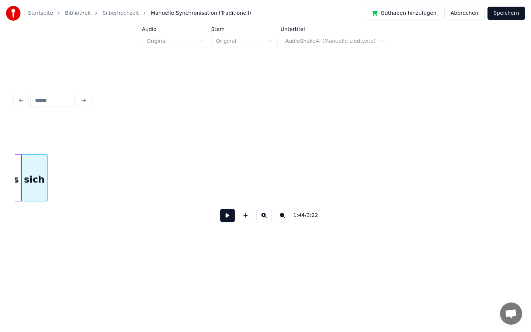
click at [34, 189] on div "sich" at bounding box center [34, 180] width 26 height 50
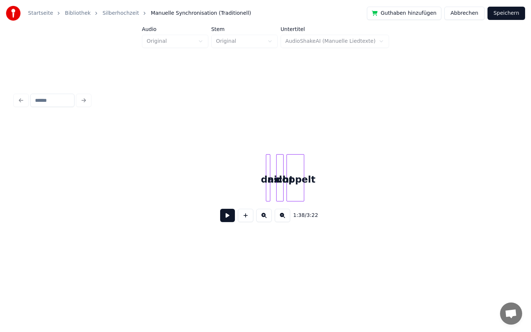
scroll to position [0, 10233]
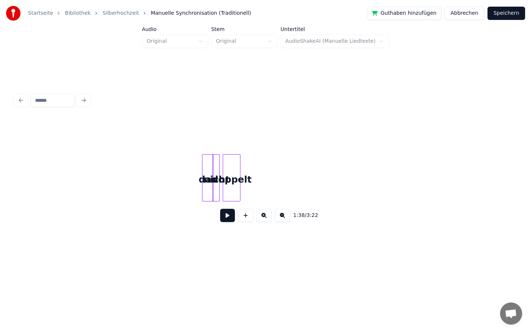
click at [211, 169] on div at bounding box center [212, 178] width 2 height 46
click at [134, 165] on div "das" at bounding box center [133, 180] width 10 height 50
click at [147, 168] on div at bounding box center [147, 178] width 2 height 46
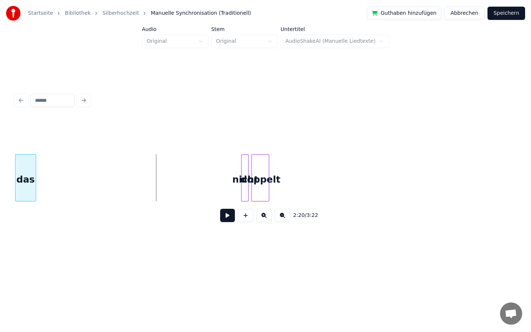
click at [0, 151] on div "Startseite Bibliothek Silberhochzeit Manuelle Synchronisation (Traditionell) Gu…" at bounding box center [265, 129] width 531 height 259
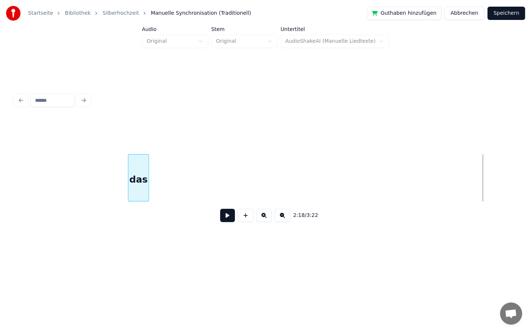
scroll to position [0, 9711]
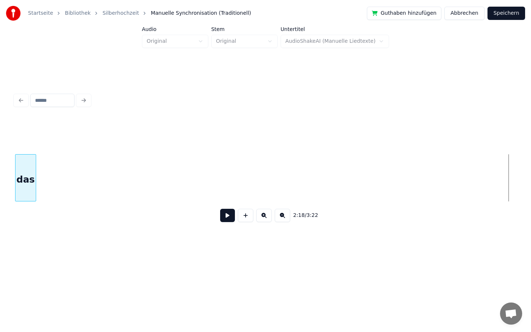
click at [0, 169] on div "Startseite Bibliothek Silberhochzeit Manuelle Synchronisation (Traditionell) Gu…" at bounding box center [265, 129] width 531 height 259
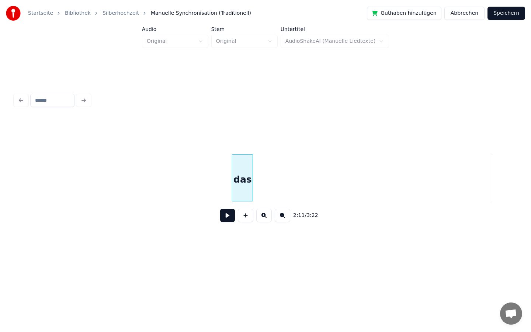
scroll to position [0, 9209]
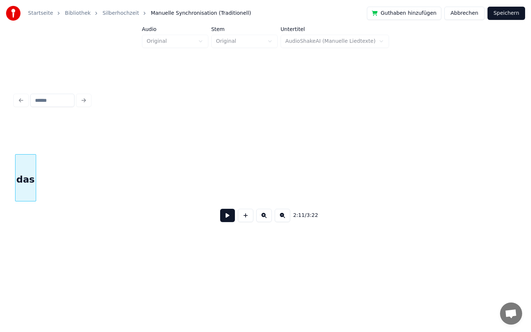
click at [0, 237] on div "Startseite Bibliothek Silberhochzeit Manuelle Synchronisation (Traditionell) Gu…" at bounding box center [265, 129] width 531 height 259
click at [0, 198] on div "Startseite Bibliothek Silberhochzeit Manuelle Synchronisation (Traditionell) Gu…" at bounding box center [265, 129] width 531 height 259
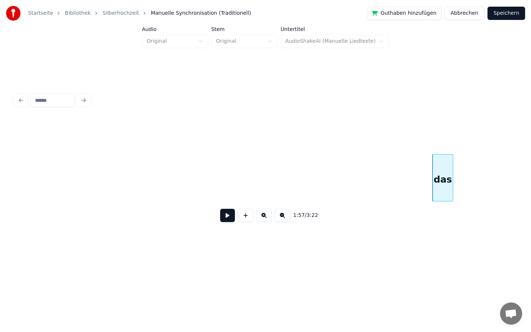
scroll to position [0, 8274]
click at [457, 173] on div "das" at bounding box center [452, 180] width 20 height 50
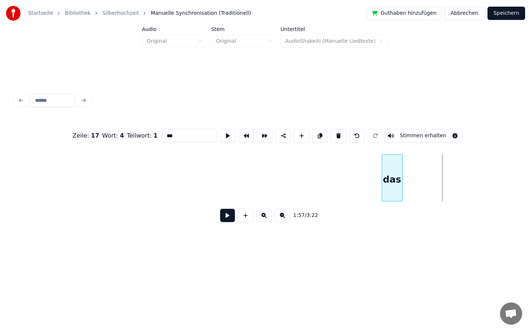
scroll to position [0, 8244]
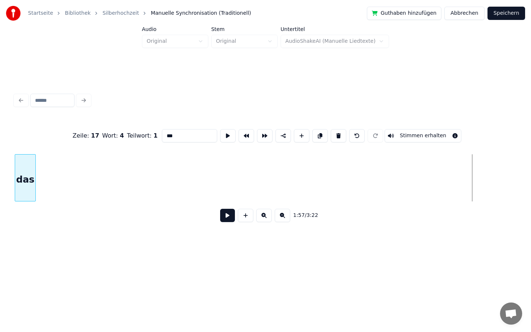
click at [0, 240] on div "Startseite Bibliothek Silberhochzeit Manuelle Synchronisation (Traditionell) Gu…" at bounding box center [265, 129] width 531 height 259
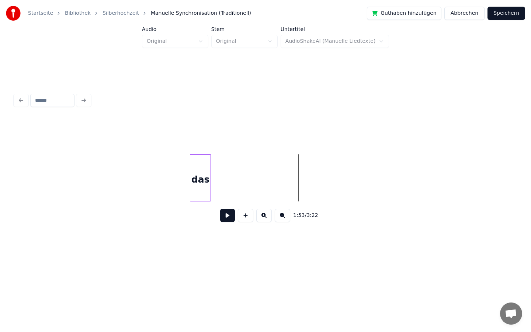
scroll to position [0, 8007]
click at [0, 184] on div "Startseite Bibliothek Silberhochzeit Manuelle Synchronisation (Traditionell) Gu…" at bounding box center [265, 129] width 531 height 259
click at [18, 180] on div "das" at bounding box center [25, 180] width 20 height 50
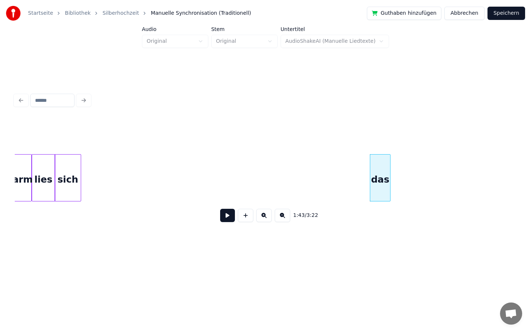
scroll to position [0, 7257]
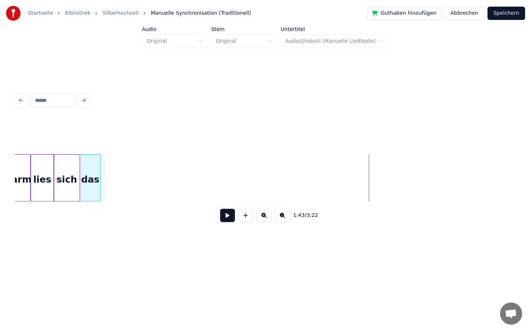
click at [85, 180] on div "das" at bounding box center [90, 180] width 20 height 50
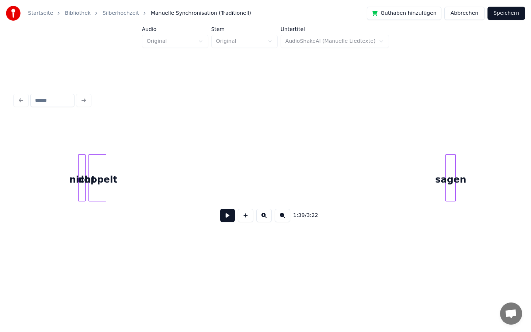
scroll to position [0, 10133]
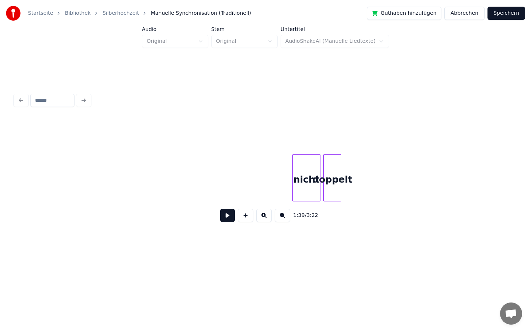
click at [293, 169] on div at bounding box center [294, 178] width 2 height 46
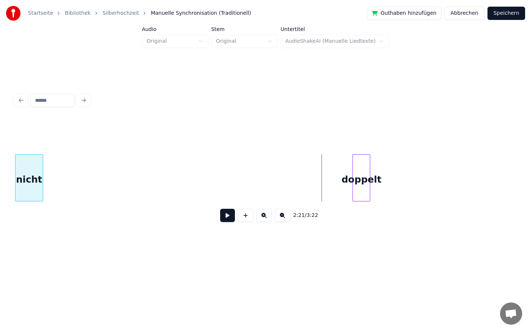
click at [0, 214] on div "Startseite Bibliothek Silberhochzeit Manuelle Synchronisation (Traditionell) Gu…" at bounding box center [265, 129] width 531 height 259
click at [0, 188] on div "Startseite Bibliothek Silberhochzeit Manuelle Synchronisation (Traditionell) Gu…" at bounding box center [265, 129] width 531 height 259
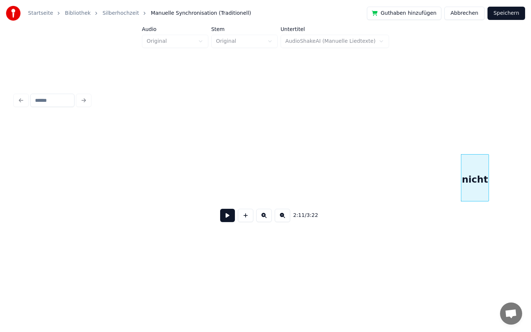
scroll to position [0, 9245]
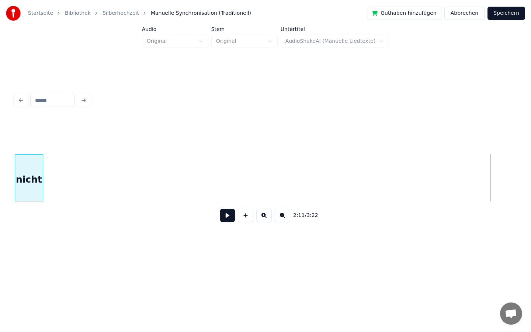
click at [0, 243] on div "Startseite Bibliothek Silberhochzeit Manuelle Synchronisation (Traditionell) Gu…" at bounding box center [265, 129] width 531 height 259
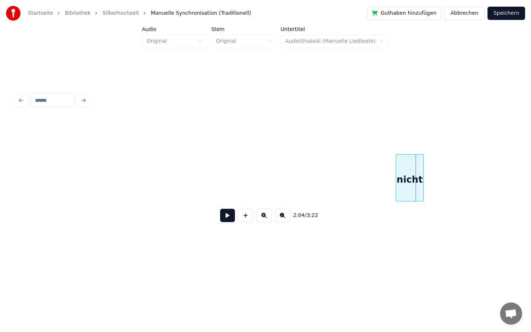
scroll to position [0, 8791]
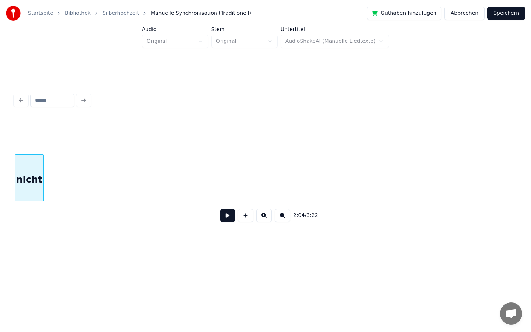
click at [0, 150] on div "Startseite Bibliothek Silberhochzeit Manuelle Synchronisation (Traditionell) Gu…" at bounding box center [265, 129] width 531 height 259
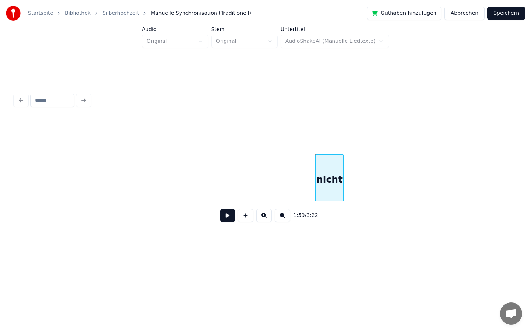
scroll to position [0, 8489]
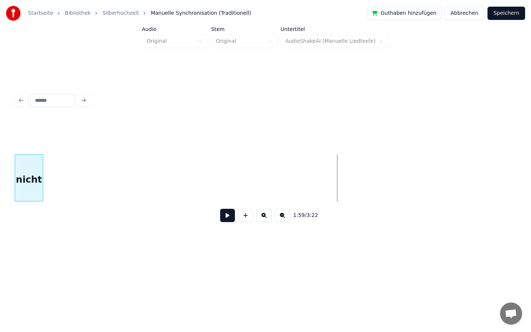
click at [0, 191] on div "Startseite Bibliothek Silberhochzeit Manuelle Synchronisation (Traditionell) Gu…" at bounding box center [265, 129] width 531 height 259
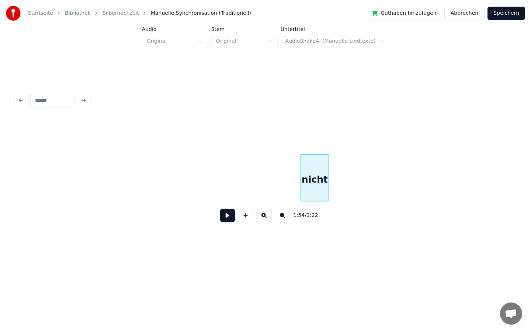
scroll to position [0, 8139]
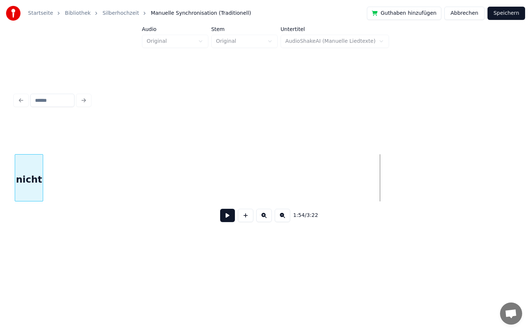
click at [0, 194] on div "Startseite Bibliothek Silberhochzeit Manuelle Synchronisation (Traditionell) Gu…" at bounding box center [265, 129] width 531 height 259
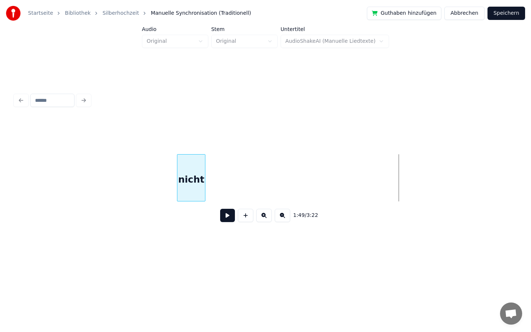
scroll to position [0, 7689]
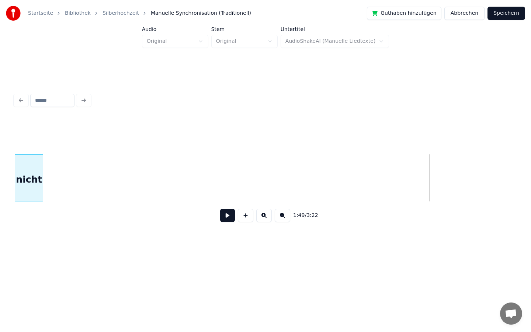
click at [0, 183] on div "Startseite Bibliothek Silberhochzeit Manuelle Synchronisation (Traditionell) Gu…" at bounding box center [265, 129] width 531 height 259
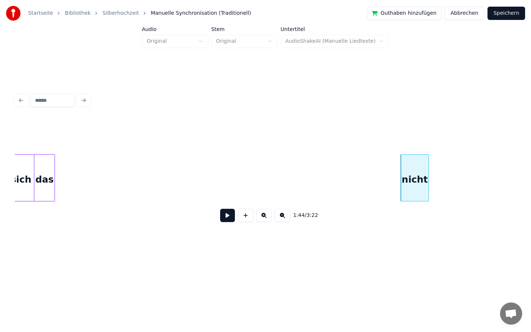
scroll to position [0, 7299]
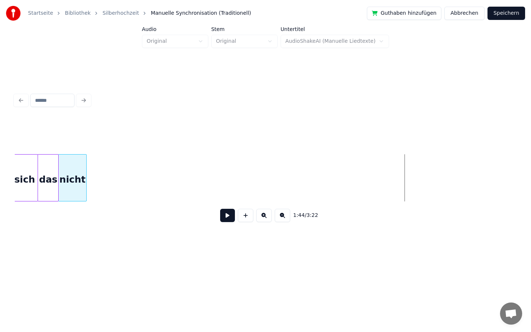
click at [76, 191] on div "nicht" at bounding box center [73, 180] width 28 height 50
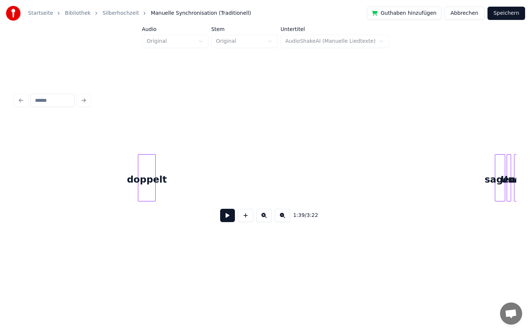
scroll to position [0, 10269]
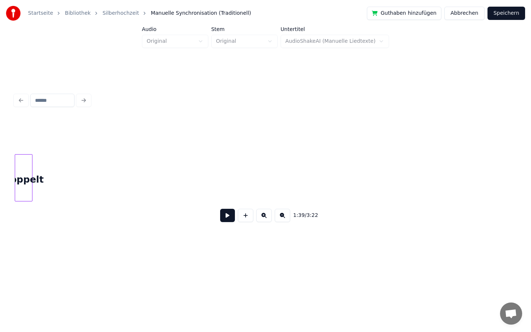
click at [0, 169] on div "Startseite Bibliothek Silberhochzeit Manuelle Synchronisation (Traditionell) Gu…" at bounding box center [265, 129] width 531 height 259
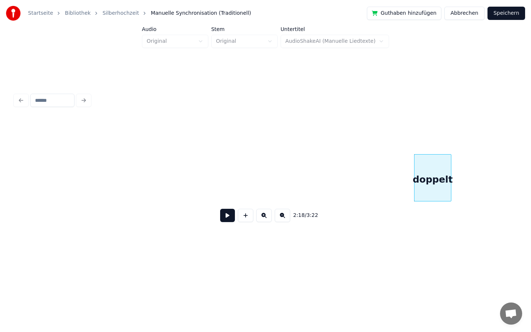
click at [451, 180] on div at bounding box center [450, 178] width 2 height 46
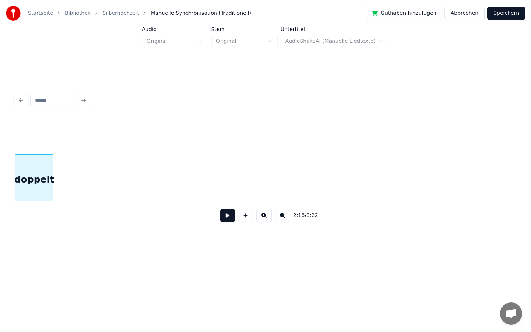
click at [0, 159] on div "Startseite Bibliothek Silberhochzeit Manuelle Synchronisation (Traditionell) Gu…" at bounding box center [265, 129] width 531 height 259
click at [0, 183] on div "Startseite Bibliothek Silberhochzeit Manuelle Synchronisation (Traditionell) Gu…" at bounding box center [265, 129] width 531 height 259
click at [0, 172] on div "Startseite Bibliothek Silberhochzeit Manuelle Synchronisation (Traditionell) Gu…" at bounding box center [265, 129] width 531 height 259
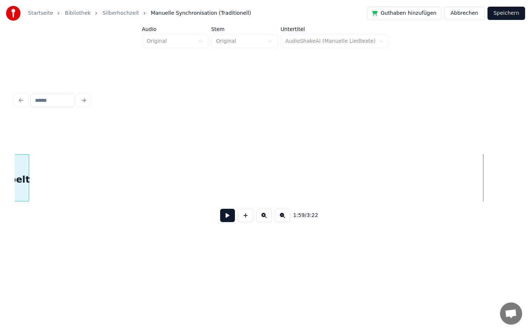
scroll to position [0, 8341]
click at [0, 198] on div "Startseite Bibliothek Silberhochzeit Manuelle Synchronisation (Traditionell) Gu…" at bounding box center [265, 129] width 531 height 259
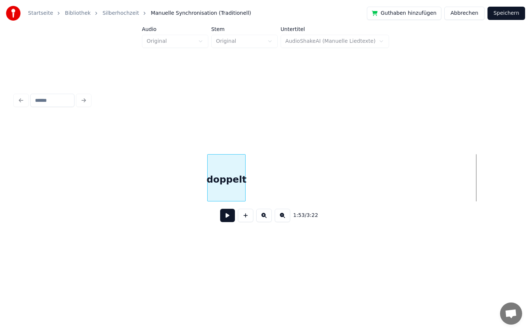
scroll to position [0, 7843]
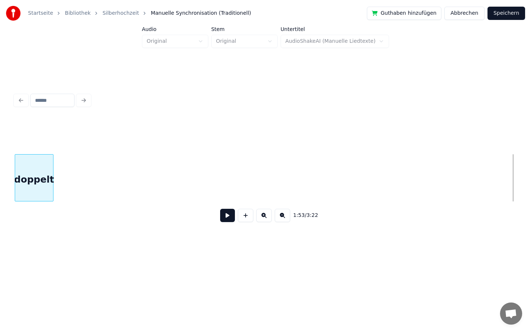
click at [0, 173] on div "Startseite Bibliothek Silberhochzeit Manuelle Synchronisation (Traditionell) Gu…" at bounding box center [265, 129] width 531 height 259
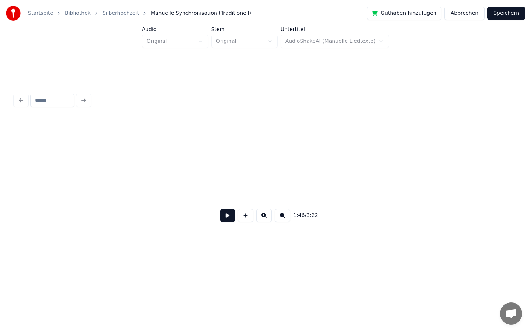
scroll to position [0, 7331]
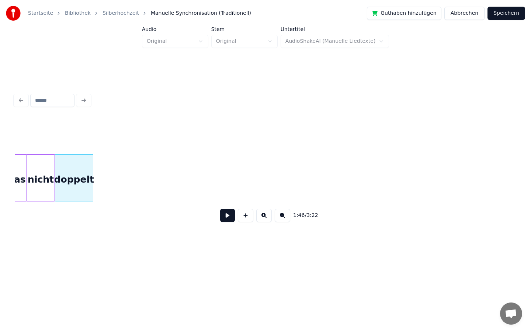
click at [39, 170] on div "doppelt nicht das" at bounding box center [140, 177] width 14912 height 47
click at [90, 180] on div "doppelt" at bounding box center [79, 180] width 38 height 50
click at [78, 179] on div "doppelt" at bounding box center [74, 180] width 38 height 50
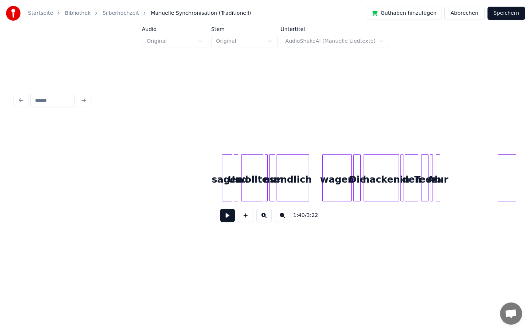
scroll to position [0, 10607]
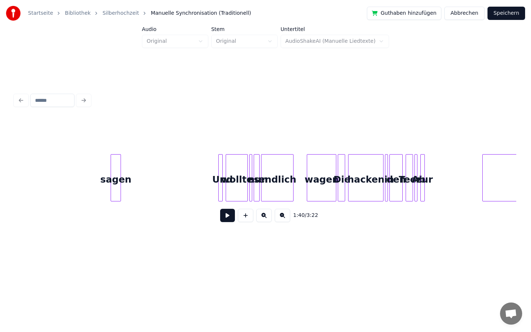
click at [114, 176] on div "sagen" at bounding box center [116, 180] width 10 height 50
click at [142, 173] on div at bounding box center [142, 178] width 2 height 46
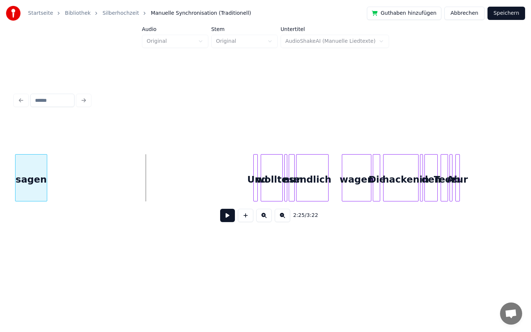
click at [0, 162] on div "Startseite Bibliothek Silberhochzeit Manuelle Synchronisation (Traditionell) Gu…" at bounding box center [265, 129] width 531 height 259
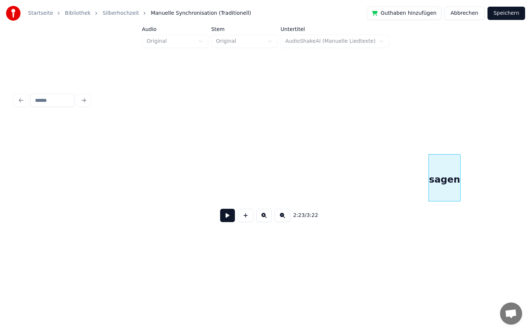
scroll to position [0, 10157]
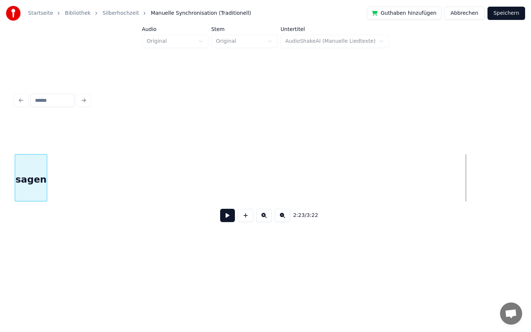
click at [0, 93] on div "Startseite Bibliothek Silberhochzeit Manuelle Synchronisation (Traditionell) Gu…" at bounding box center [265, 129] width 531 height 259
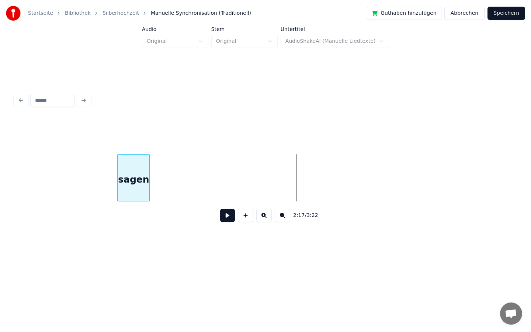
scroll to position [0, 9811]
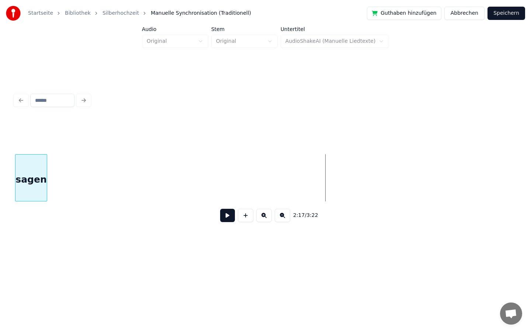
click at [0, 141] on div "Startseite Bibliothek Silberhochzeit Manuelle Synchronisation (Traditionell) Gu…" at bounding box center [265, 129] width 531 height 259
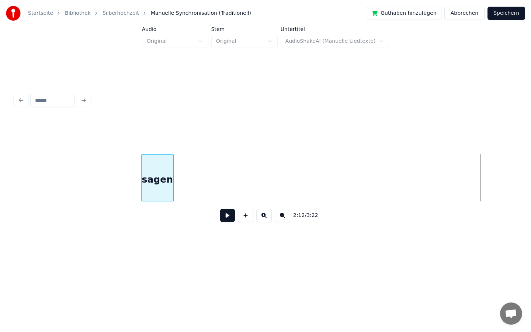
scroll to position [0, 9316]
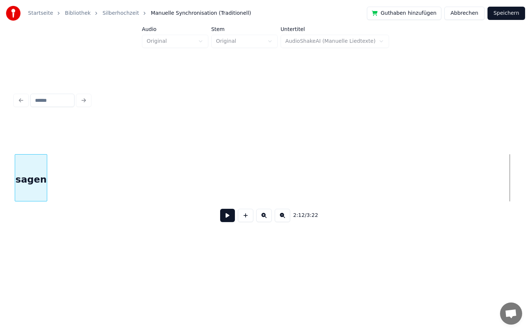
click at [0, 227] on div "Startseite Bibliothek Silberhochzeit Manuelle Synchronisation (Traditionell) Gu…" at bounding box center [265, 129] width 531 height 259
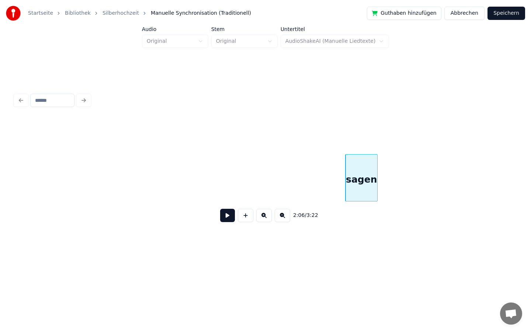
scroll to position [0, 8980]
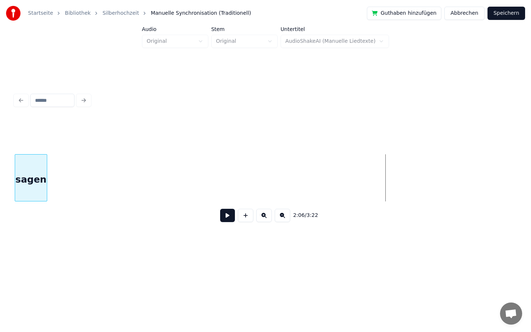
click at [0, 174] on div "Startseite Bibliothek Silberhochzeit Manuelle Synchronisation (Traditionell) Gu…" at bounding box center [265, 129] width 531 height 259
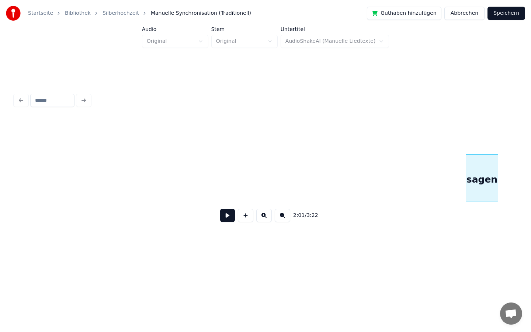
scroll to position [0, 8494]
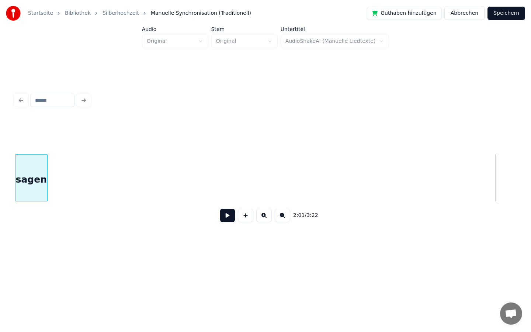
click at [0, 177] on div "Startseite Bibliothek Silberhochzeit Manuelle Synchronisation (Traditionell) Gu…" at bounding box center [265, 129] width 531 height 259
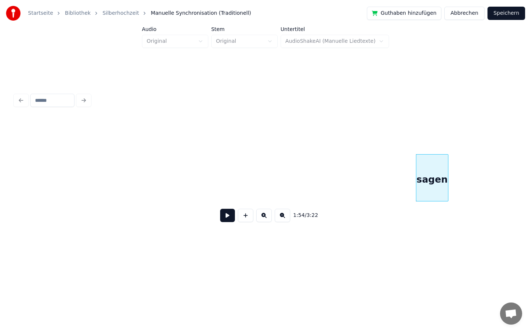
scroll to position [0, 8054]
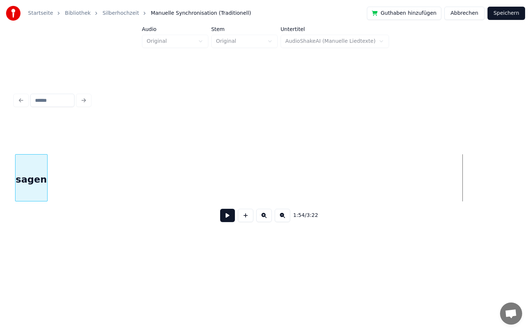
click at [0, 136] on div "Startseite Bibliothek Silberhochzeit Manuelle Synchronisation (Traditionell) Gu…" at bounding box center [265, 129] width 531 height 259
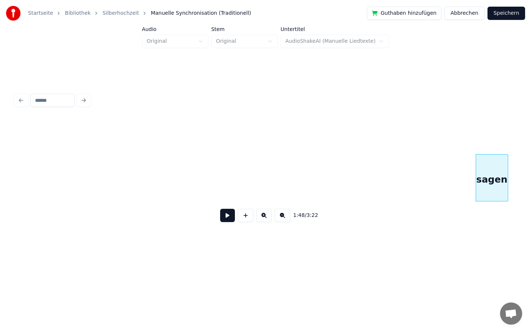
scroll to position [0, 7557]
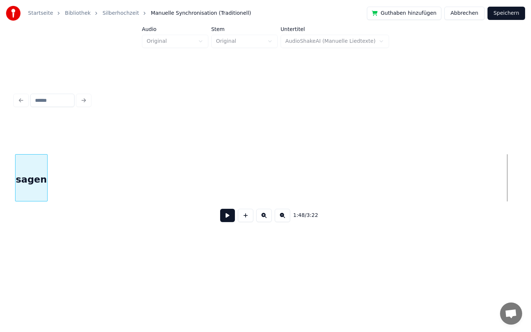
click at [0, 191] on div "Startseite Bibliothek Silberhochzeit Manuelle Synchronisation (Traditionell) Gu…" at bounding box center [265, 129] width 531 height 259
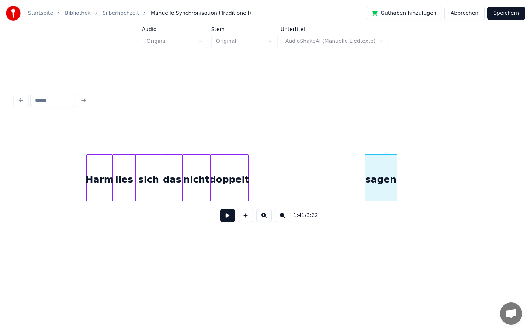
scroll to position [0, 7179]
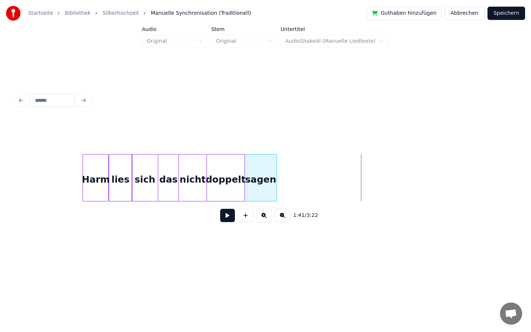
click at [255, 170] on div "sagen" at bounding box center [261, 180] width 32 height 50
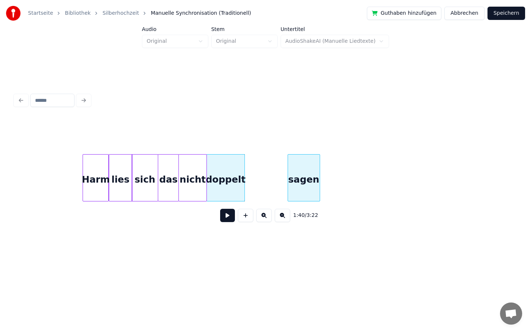
click at [309, 186] on div "sagen" at bounding box center [304, 180] width 32 height 50
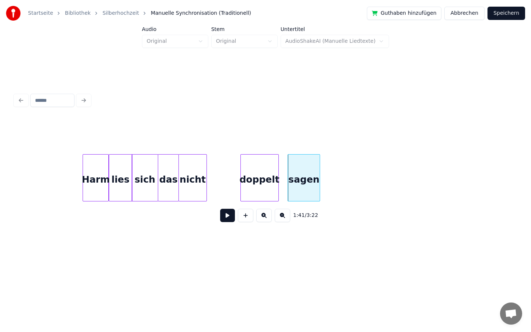
click at [259, 189] on div "doppelt" at bounding box center [260, 180] width 38 height 50
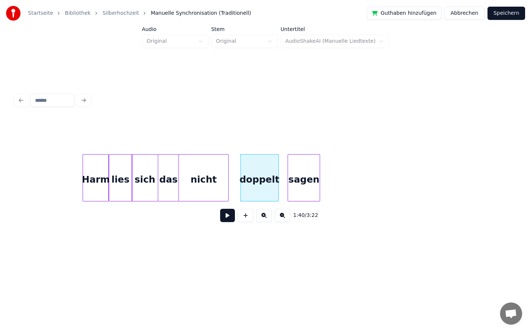
click at [227, 182] on div at bounding box center [227, 178] width 2 height 46
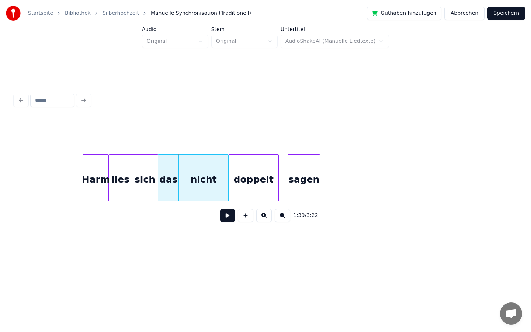
click at [230, 180] on div at bounding box center [230, 178] width 2 height 46
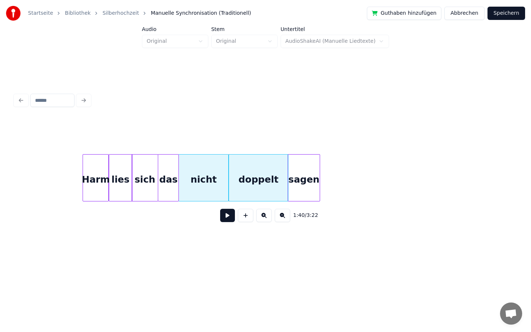
click at [288, 179] on div at bounding box center [287, 178] width 2 height 46
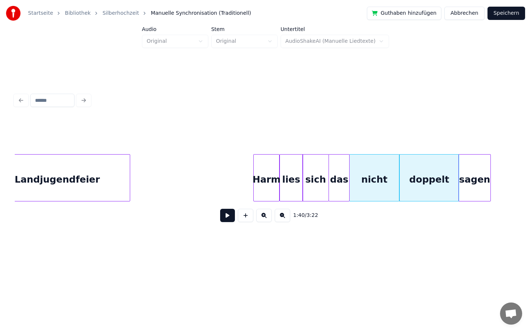
scroll to position [0, 6979]
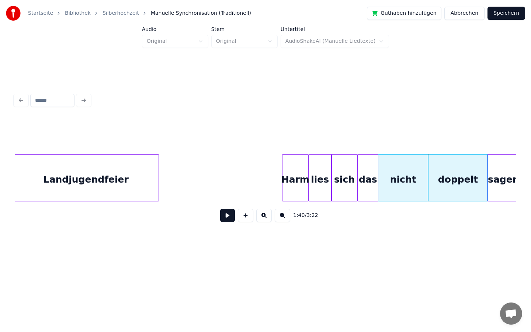
click at [176, 177] on div "sagen doppelt nicht das sich lies Harm Landjugendfeier" at bounding box center [491, 177] width 14912 height 47
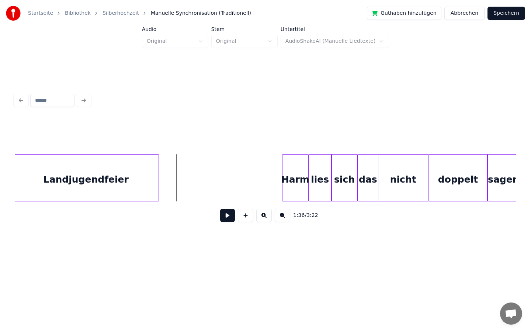
click at [227, 217] on button at bounding box center [227, 215] width 15 height 13
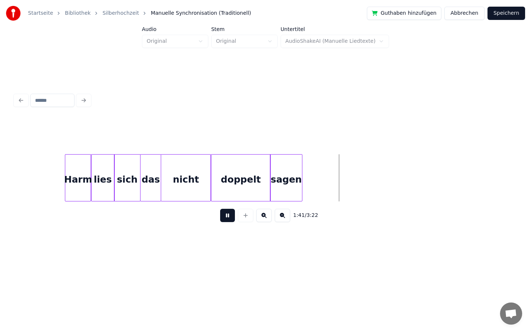
scroll to position [0, 7203]
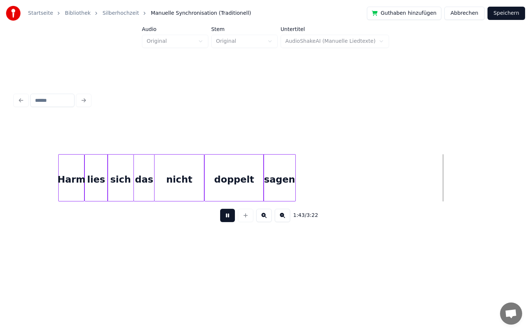
click at [227, 216] on button at bounding box center [227, 215] width 15 height 13
click at [320, 180] on div at bounding box center [320, 178] width 2 height 46
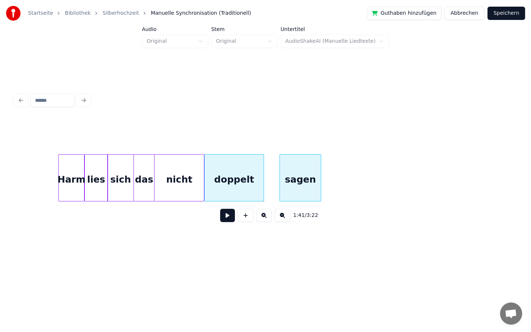
click at [280, 181] on div at bounding box center [281, 178] width 2 height 46
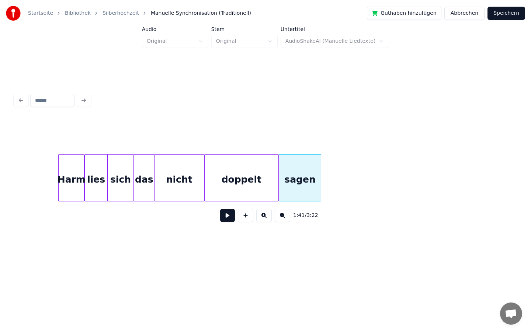
click at [276, 179] on div at bounding box center [277, 178] width 2 height 46
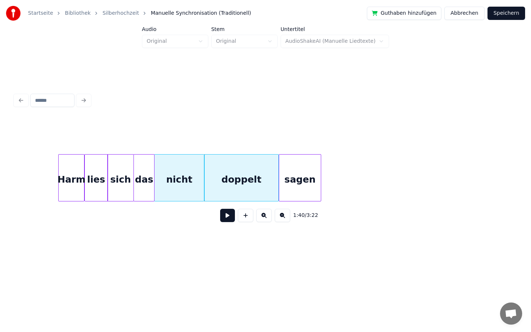
click at [22, 174] on div "sagen doppelt nicht das sich lies Harm" at bounding box center [268, 177] width 14912 height 47
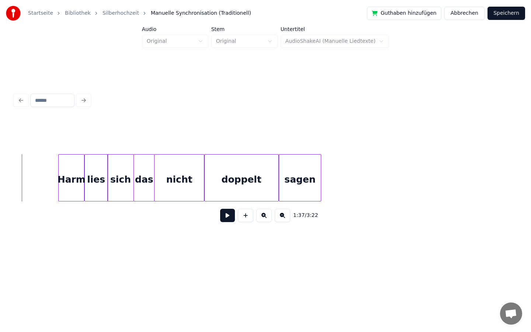
click at [225, 217] on button at bounding box center [227, 215] width 15 height 13
click at [228, 213] on button at bounding box center [227, 215] width 15 height 13
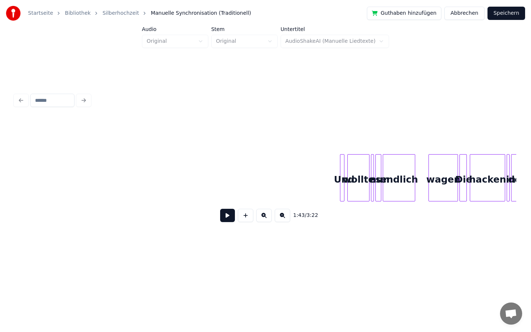
scroll to position [0, 10487]
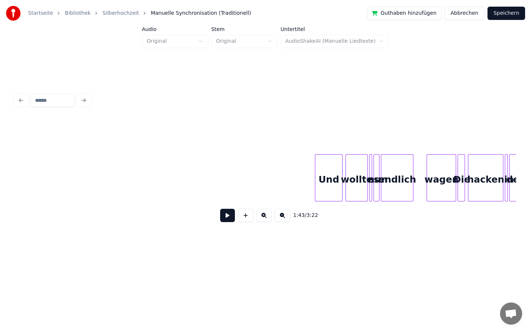
click at [315, 178] on div at bounding box center [316, 178] width 2 height 46
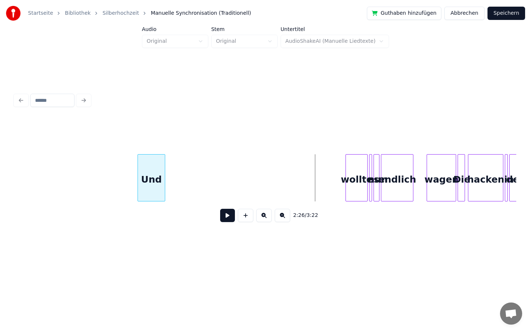
scroll to position [0, 10456]
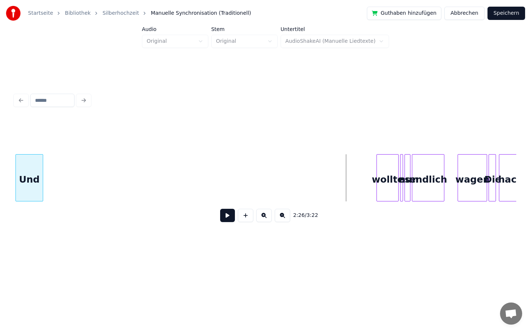
click at [1, 152] on div "Startseite Bibliothek Silberhochzeit Manuelle Synchronisation (Traditionell) Gu…" at bounding box center [265, 129] width 531 height 259
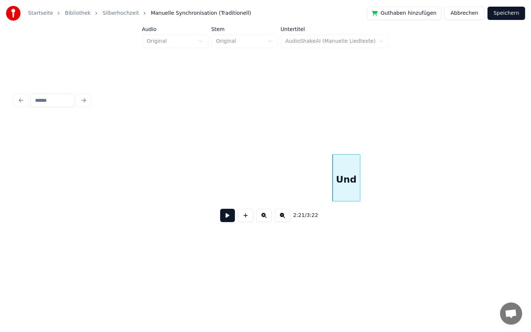
scroll to position [0, 10135]
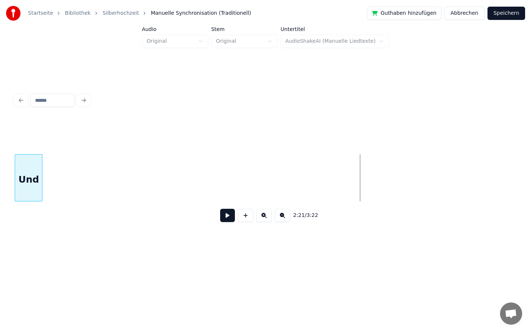
click at [0, 167] on div "Startseite Bibliothek Silberhochzeit Manuelle Synchronisation (Traditionell) Gu…" at bounding box center [265, 129] width 531 height 259
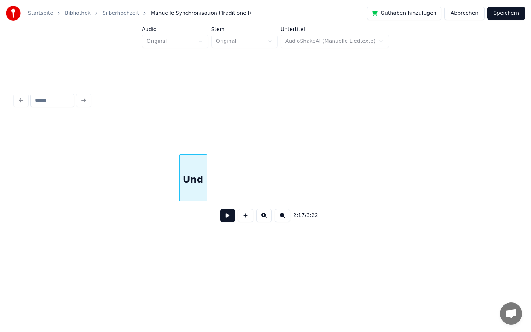
scroll to position [0, 9647]
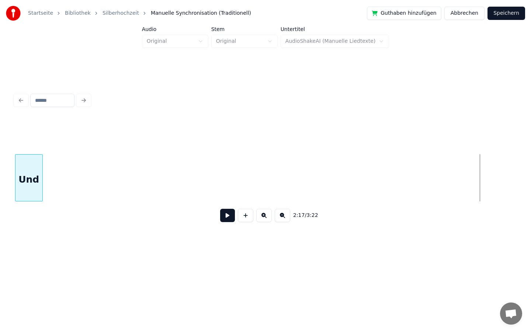
click at [0, 137] on div "Startseite Bibliothek Silberhochzeit Manuelle Synchronisation (Traditionell) Gu…" at bounding box center [265, 129] width 531 height 259
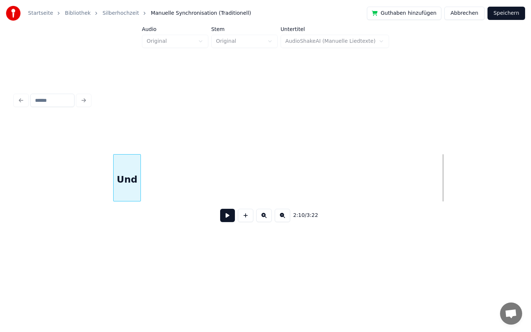
scroll to position [0, 9190]
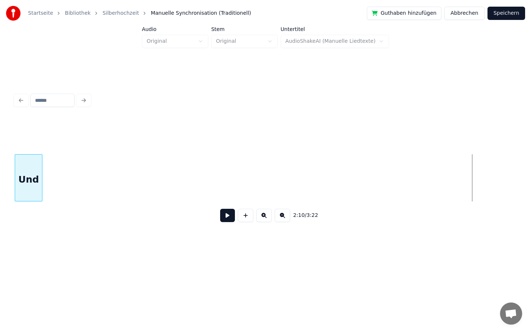
click at [0, 209] on div "Startseite Bibliothek Silberhochzeit Manuelle Synchronisation (Traditionell) Gu…" at bounding box center [265, 129] width 531 height 259
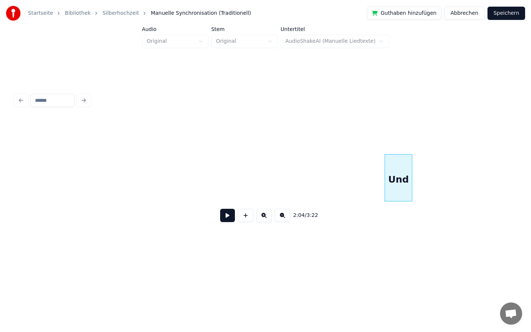
scroll to position [0, 8818]
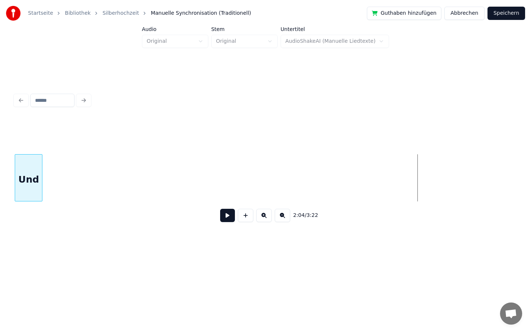
click at [0, 165] on div "Startseite Bibliothek Silberhochzeit Manuelle Synchronisation (Traditionell) Gu…" at bounding box center [265, 129] width 531 height 259
click at [0, 180] on div "Startseite Bibliothek Silberhochzeit Manuelle Synchronisation (Traditionell) Gu…" at bounding box center [265, 129] width 531 height 259
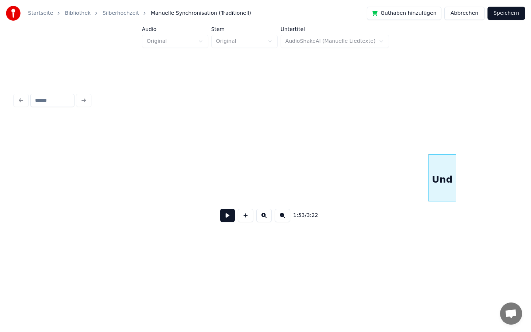
scroll to position [0, 7924]
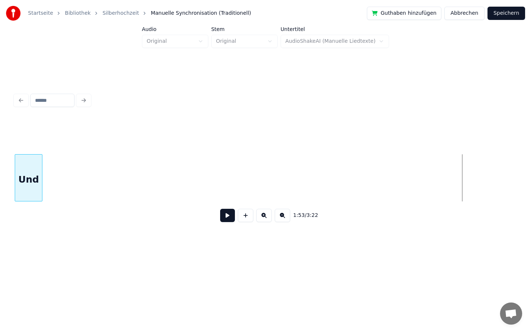
click at [0, 232] on div "Startseite Bibliothek Silberhochzeit Manuelle Synchronisation (Traditionell) Gu…" at bounding box center [265, 129] width 531 height 259
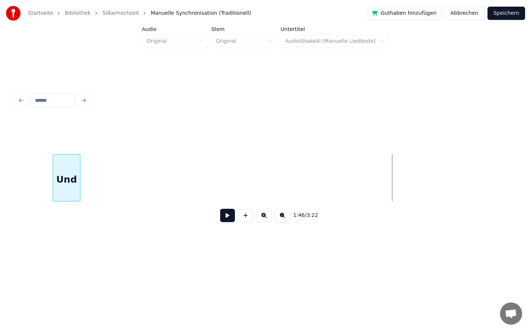
scroll to position [0, 7493]
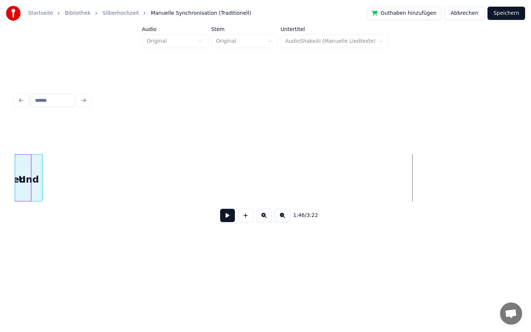
click at [5, 136] on div "Startseite Bibliothek Silberhochzeit Manuelle Synchronisation (Traditionell) Gu…" at bounding box center [265, 129] width 531 height 259
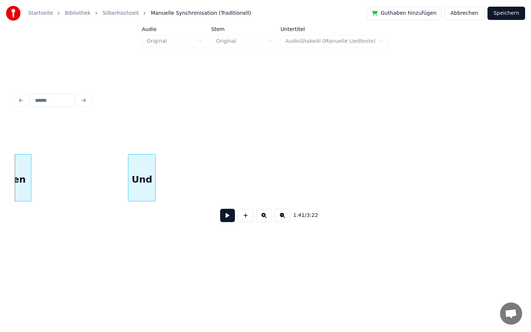
click at [147, 174] on div "Und" at bounding box center [141, 180] width 27 height 50
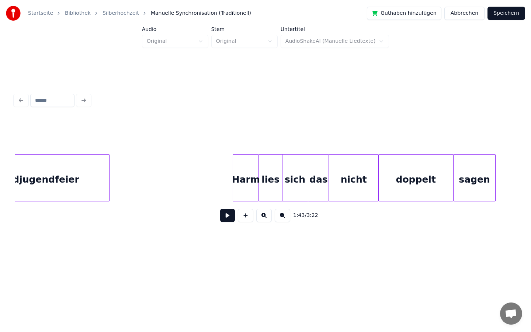
scroll to position [0, 7030]
click at [157, 180] on div "sagen doppelt nicht das sich lies Harm Landjugendfeier" at bounding box center [441, 177] width 14912 height 47
click at [228, 212] on button at bounding box center [227, 215] width 15 height 13
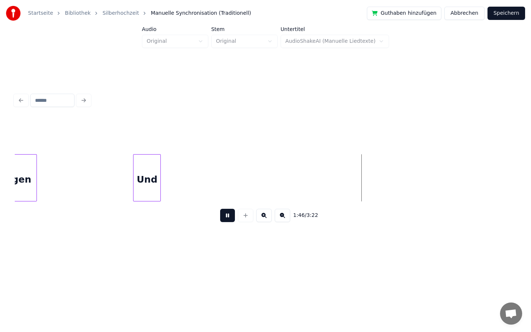
scroll to position [0, 7489]
click at [226, 217] on button at bounding box center [227, 215] width 15 height 13
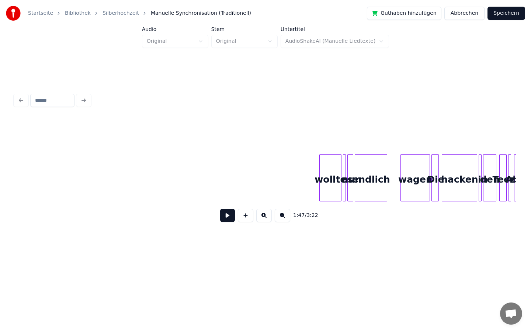
scroll to position [0, 10526]
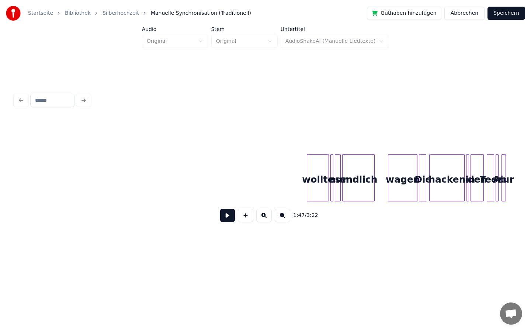
click at [307, 175] on div "wollte" at bounding box center [317, 180] width 21 height 50
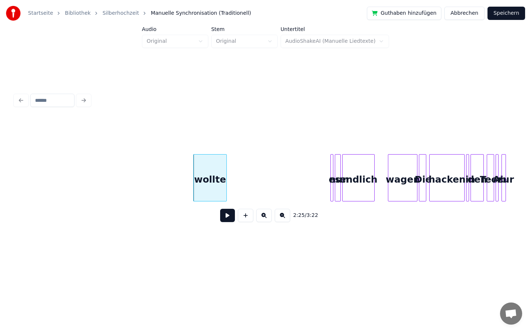
click at [226, 177] on div at bounding box center [225, 178] width 2 height 46
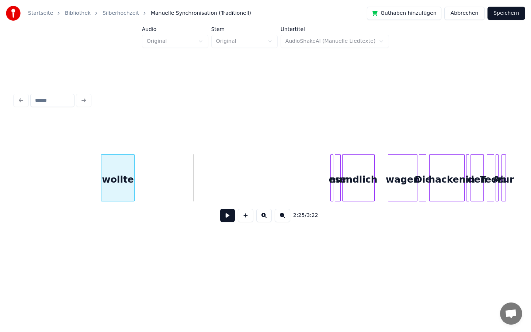
scroll to position [0, 10496]
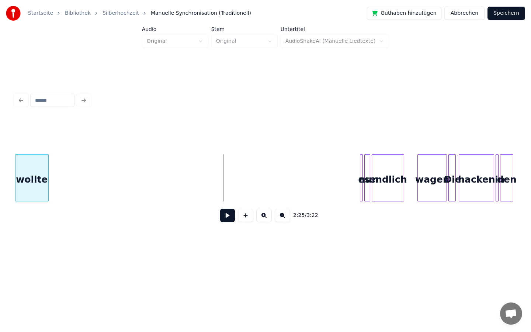
click at [0, 169] on div "Startseite Bibliothek Silberhochzeit Manuelle Synchronisation (Traditionell) Gu…" at bounding box center [265, 129] width 531 height 259
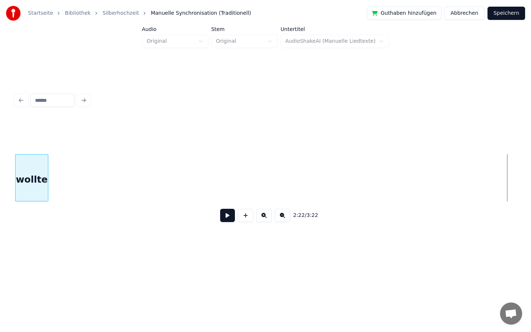
scroll to position [0, 9983]
click at [0, 215] on div "Startseite Bibliothek Silberhochzeit Manuelle Synchronisation (Traditionell) Gu…" at bounding box center [265, 129] width 531 height 259
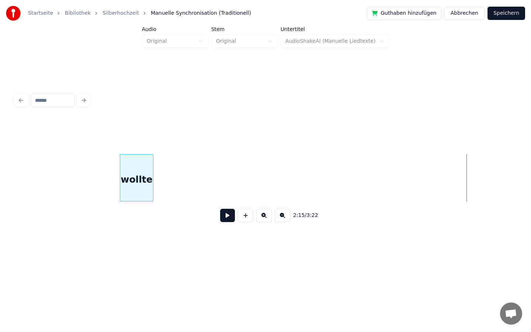
scroll to position [0, 9499]
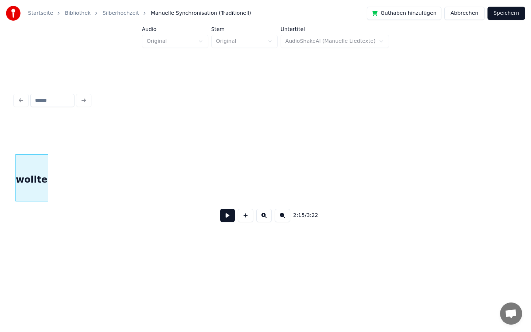
click at [0, 153] on div "Startseite Bibliothek Silberhochzeit Manuelle Synchronisation (Traditionell) Gu…" at bounding box center [265, 129] width 531 height 259
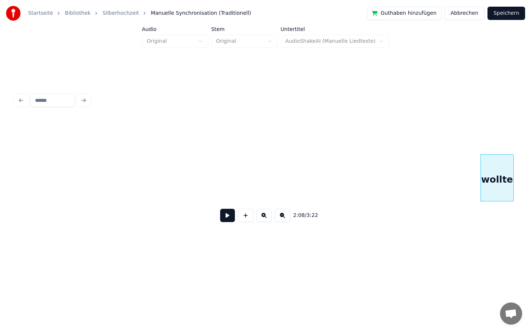
scroll to position [0, 9034]
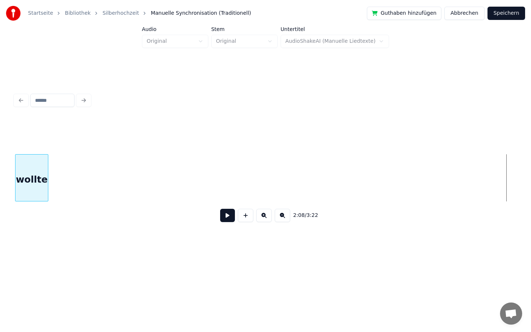
click at [0, 251] on div "Startseite Bibliothek Silberhochzeit Manuelle Synchronisation (Traditionell) Gu…" at bounding box center [265, 129] width 531 height 259
click at [0, 228] on div "Startseite Bibliothek Silberhochzeit Manuelle Synchronisation (Traditionell) Gu…" at bounding box center [265, 129] width 531 height 259
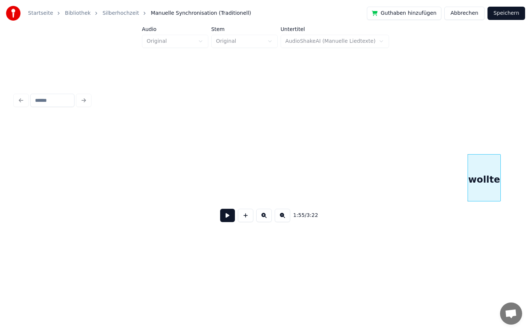
scroll to position [0, 8047]
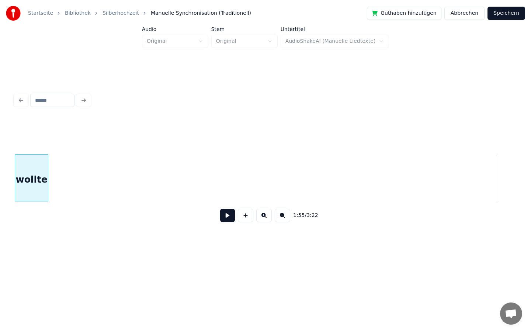
click at [0, 184] on div "Startseite Bibliothek Silberhochzeit Manuelle Synchronisation (Traditionell) Gu…" at bounding box center [265, 129] width 531 height 259
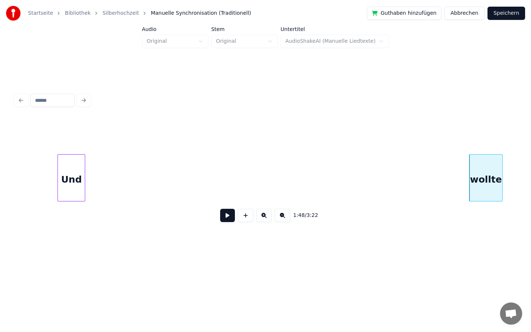
scroll to position [0, 7563]
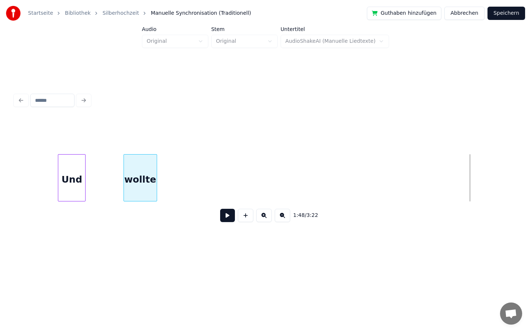
click at [130, 180] on div "wollte" at bounding box center [140, 180] width 33 height 50
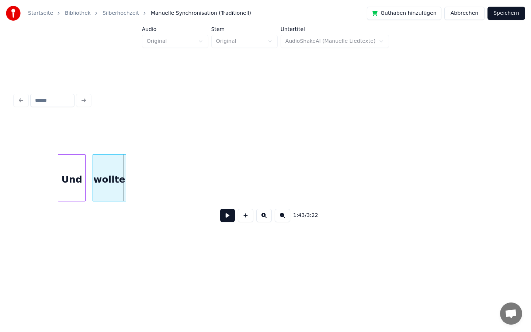
click at [118, 182] on div "wollte" at bounding box center [109, 180] width 33 height 50
click at [111, 173] on div "wollte" at bounding box center [102, 180] width 33 height 50
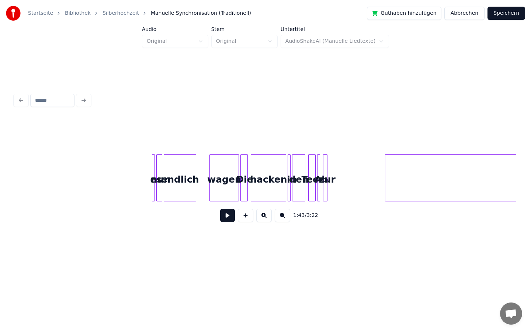
scroll to position [0, 10703]
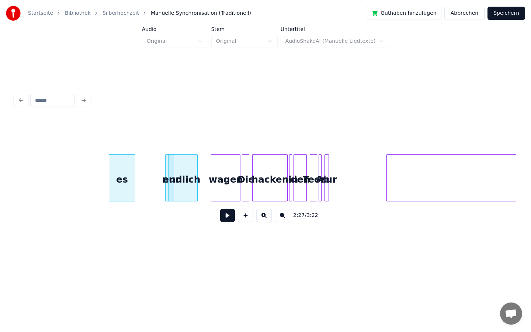
click at [116, 192] on div "es" at bounding box center [122, 180] width 26 height 50
click at [127, 188] on div at bounding box center [127, 178] width 2 height 46
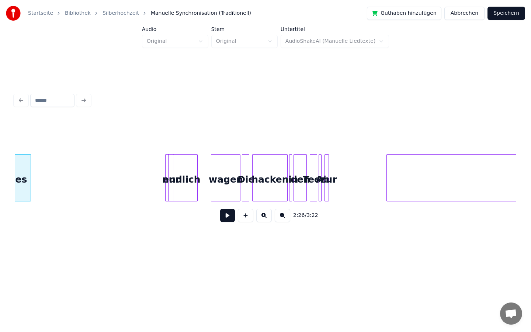
scroll to position [0, 10680]
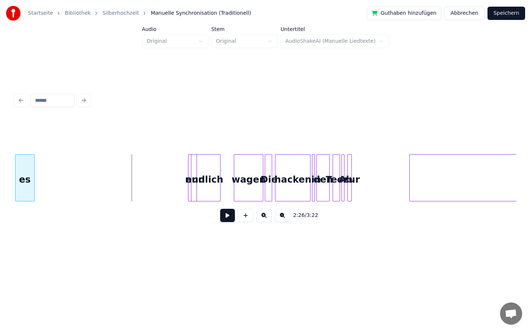
click at [0, 204] on div "Startseite Bibliothek Silberhochzeit Manuelle Synchronisation (Traditionell) Gu…" at bounding box center [265, 129] width 531 height 259
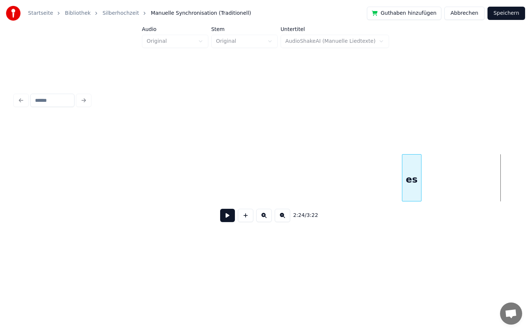
scroll to position [0, 10196]
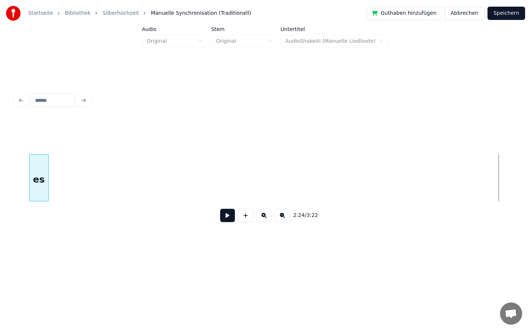
click at [42, 198] on div "es" at bounding box center [39, 180] width 19 height 50
click at [44, 182] on div "es" at bounding box center [39, 177] width 20 height 47
click at [13, 182] on div "2:18 / 3:22" at bounding box center [266, 159] width 508 height 146
click at [7, 231] on div "Startseite Bibliothek Silberhochzeit Manuelle Synchronisation (Traditionell) Gu…" at bounding box center [265, 129] width 531 height 259
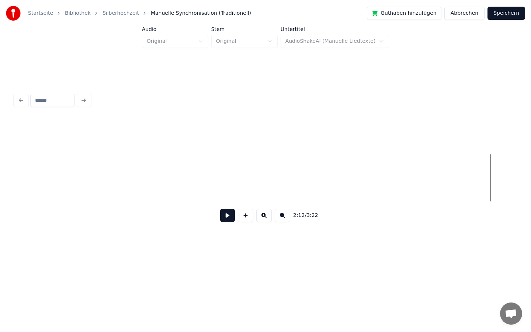
scroll to position [0, 9245]
click at [0, 224] on div "Startseite Bibliothek Silberhochzeit Manuelle Synchronisation (Traditionell) Gu…" at bounding box center [265, 129] width 531 height 259
click at [0, 174] on div "Startseite Bibliothek Silberhochzeit Manuelle Synchronisation (Traditionell) Gu…" at bounding box center [265, 129] width 531 height 259
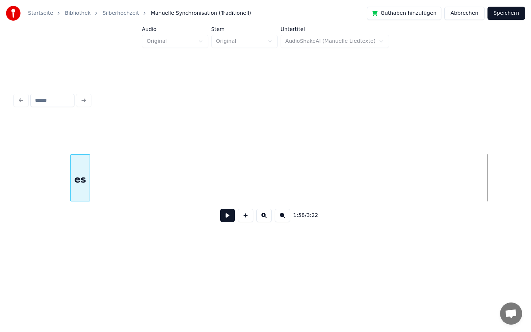
click at [77, 150] on div "1:58 / 3:22" at bounding box center [266, 173] width 502 height 112
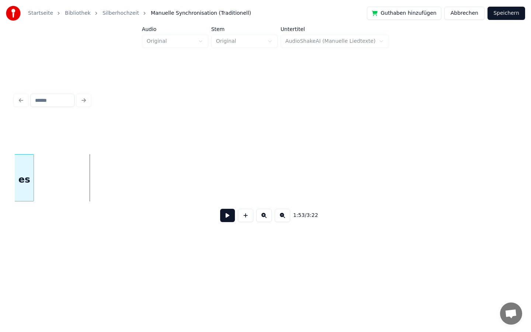
scroll to position [0, 8264]
click at [6, 169] on div "Startseite Bibliothek Silberhochzeit Manuelle Synchronisation (Traditionell) Gu…" at bounding box center [265, 129] width 531 height 259
click at [0, 172] on div "Startseite Bibliothek Silberhochzeit Manuelle Synchronisation (Traditionell) Gu…" at bounding box center [265, 129] width 531 height 259
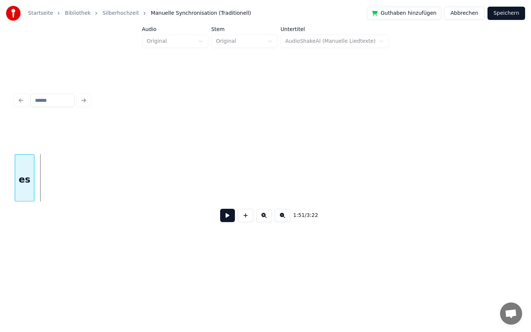
click at [0, 172] on div "Startseite Bibliothek Silberhochzeit Manuelle Synchronisation (Traditionell) Gu…" at bounding box center [265, 129] width 531 height 259
click at [0, 184] on div "Startseite Bibliothek Silberhochzeit Manuelle Synchronisation (Traditionell) Gu…" at bounding box center [265, 129] width 531 height 259
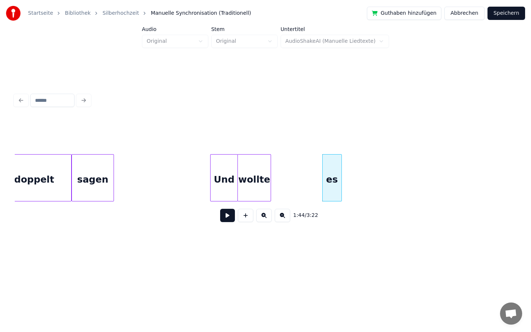
scroll to position [0, 7428]
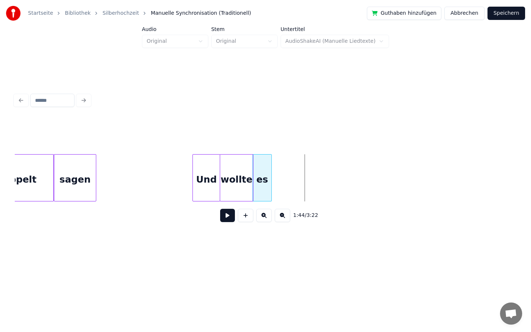
click at [263, 167] on div "es" at bounding box center [262, 180] width 19 height 50
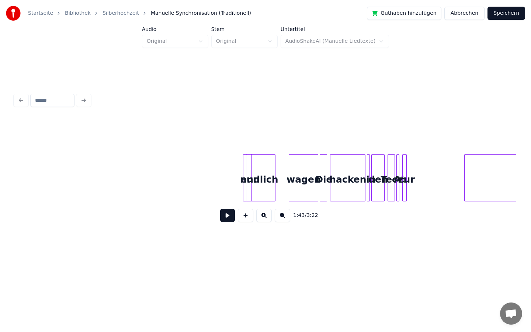
scroll to position [0, 10620]
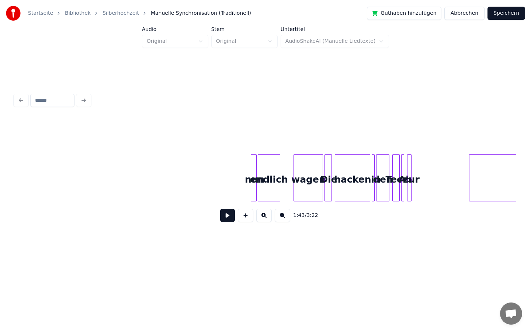
click at [258, 168] on div at bounding box center [259, 178] width 2 height 46
click at [231, 173] on div at bounding box center [231, 178] width 2 height 46
click at [203, 178] on div "nun" at bounding box center [203, 180] width 26 height 50
click at [209, 176] on div at bounding box center [208, 178] width 2 height 46
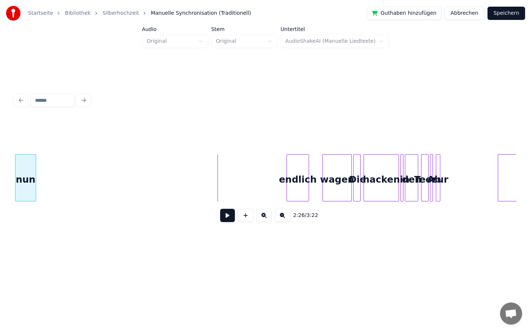
click at [0, 197] on div "Startseite Bibliothek Silberhochzeit Manuelle Synchronisation (Traditionell) Gu…" at bounding box center [265, 129] width 531 height 259
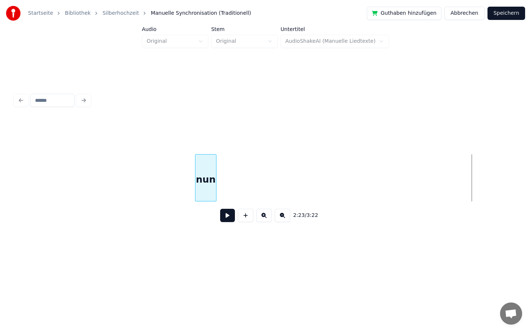
scroll to position [0, 10112]
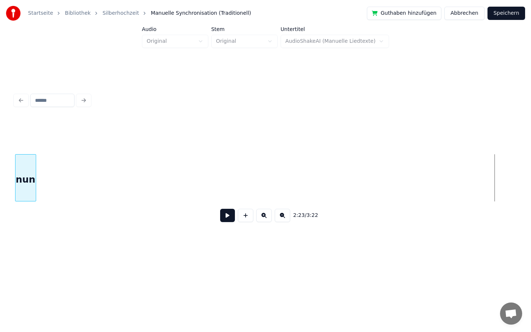
click at [0, 196] on div "Startseite Bibliothek Silberhochzeit Manuelle Synchronisation (Traditionell) Gu…" at bounding box center [265, 129] width 531 height 259
click at [0, 202] on div "Startseite Bibliothek Silberhochzeit Manuelle Synchronisation (Traditionell) Gu…" at bounding box center [265, 129] width 531 height 259
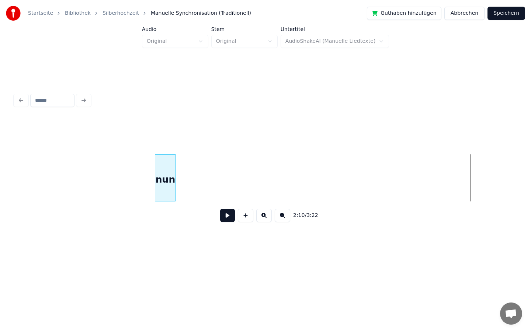
scroll to position [0, 9160]
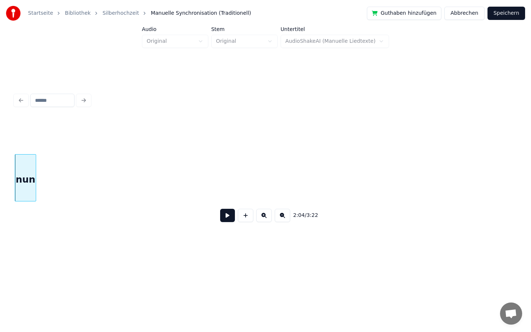
click at [0, 271] on html "Startseite Bibliothek Silberhochzeit Manuelle Synchronisation (Traditionell) Gu…" at bounding box center [265, 135] width 531 height 271
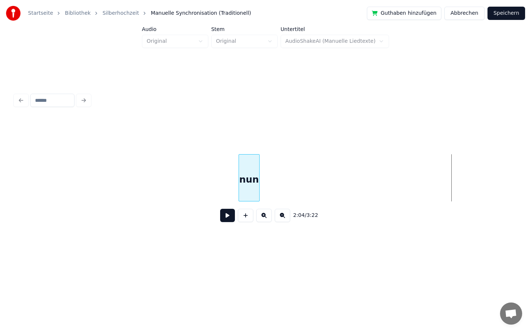
scroll to position [0, 8704]
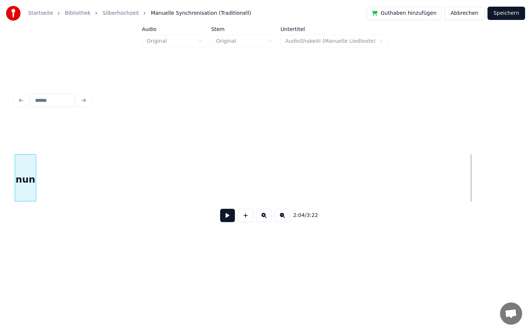
click at [0, 184] on div "Startseite Bibliothek Silberhochzeit Manuelle Synchronisation (Traditionell) Gu…" at bounding box center [265, 129] width 531 height 259
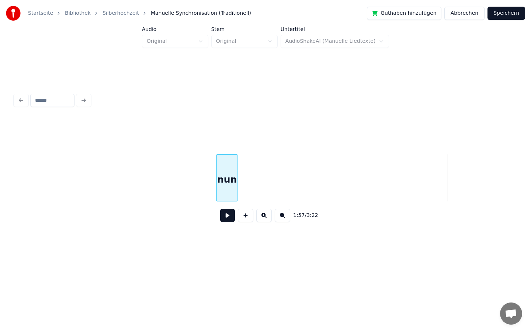
scroll to position [0, 8242]
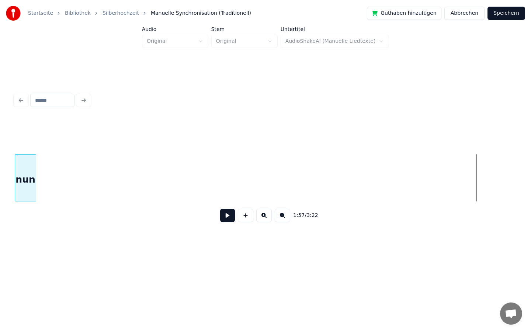
click at [0, 232] on div "Startseite Bibliothek Silberhochzeit Manuelle Synchronisation (Traditionell) Gu…" at bounding box center [265, 129] width 531 height 259
click at [0, 223] on div "Startseite Bibliothek Silberhochzeit Manuelle Synchronisation (Traditionell) Gu…" at bounding box center [265, 129] width 531 height 259
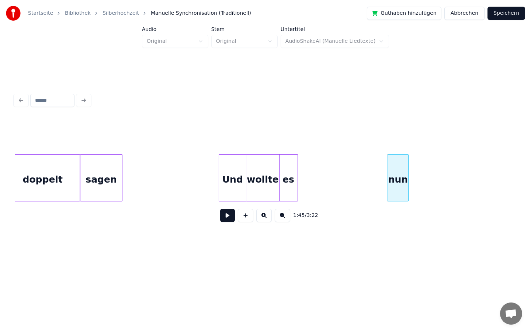
scroll to position [0, 7394]
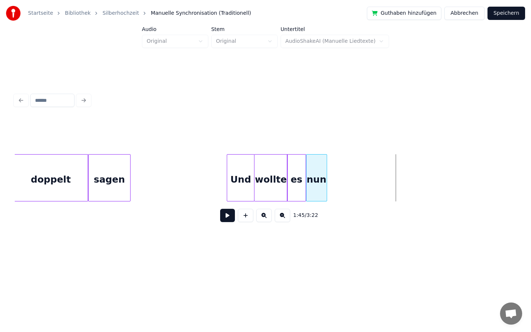
click at [322, 173] on div "nun" at bounding box center [317, 180] width 20 height 50
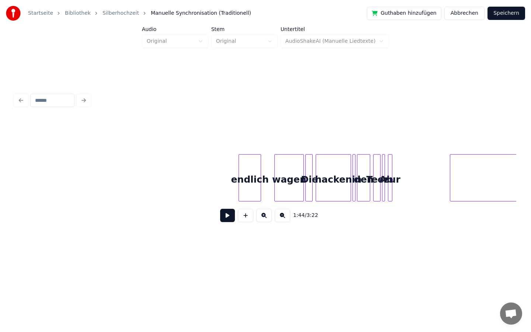
scroll to position [0, 10639]
click at [228, 187] on div at bounding box center [229, 178] width 2 height 46
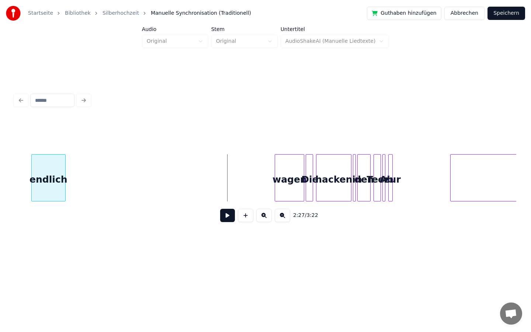
scroll to position [0, 10603]
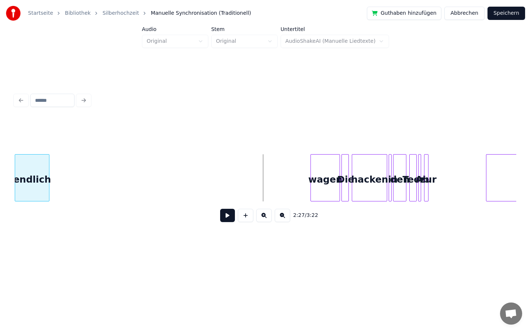
click at [0, 238] on div "Startseite Bibliothek Silberhochzeit Manuelle Synchronisation (Traditionell) Gu…" at bounding box center [265, 129] width 531 height 259
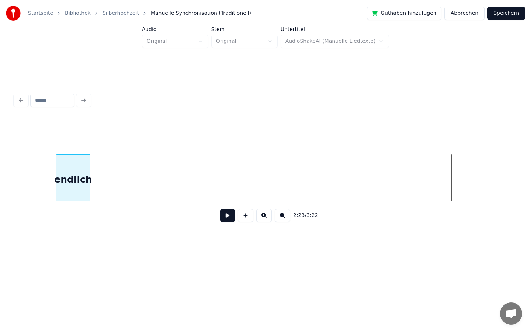
scroll to position [0, 10135]
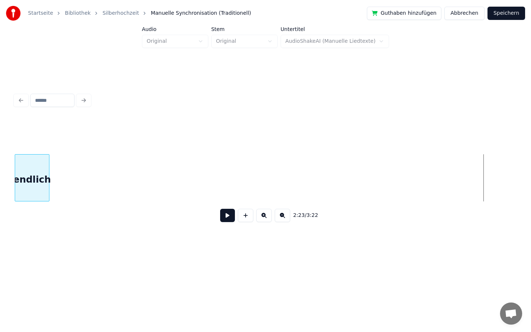
click at [0, 130] on div "Startseite Bibliothek Silberhochzeit Manuelle Synchronisation (Traditionell) Gu…" at bounding box center [265, 129] width 531 height 259
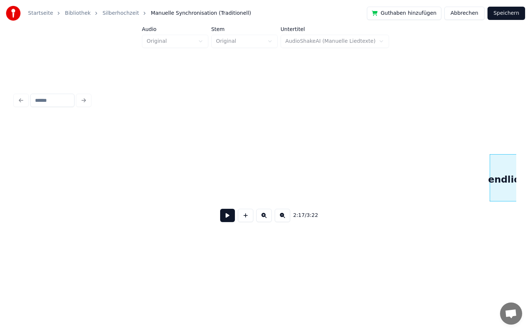
scroll to position [0, 9675]
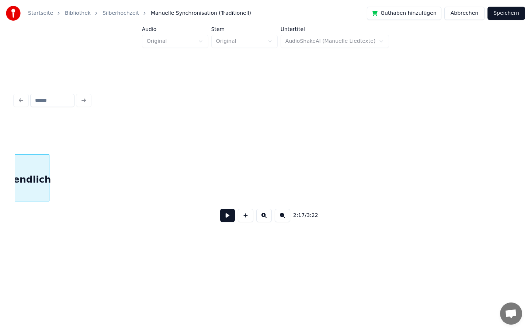
click at [0, 179] on div "Startseite Bibliothek Silberhochzeit Manuelle Synchronisation (Traditionell) Gu…" at bounding box center [265, 129] width 531 height 259
click at [6, 196] on div "Startseite Bibliothek Silberhochzeit Manuelle Synchronisation (Traditionell) Gu…" at bounding box center [265, 129] width 531 height 259
click at [0, 231] on div "Startseite Bibliothek Silberhochzeit Manuelle Synchronisation (Traditionell) Gu…" at bounding box center [265, 129] width 531 height 259
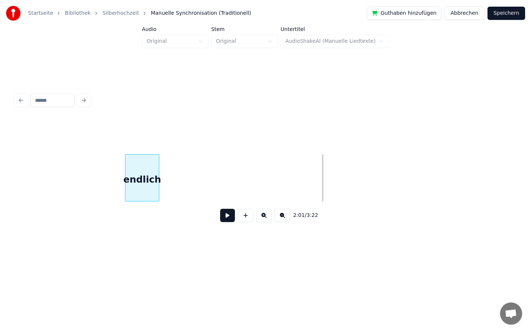
scroll to position [0, 8647]
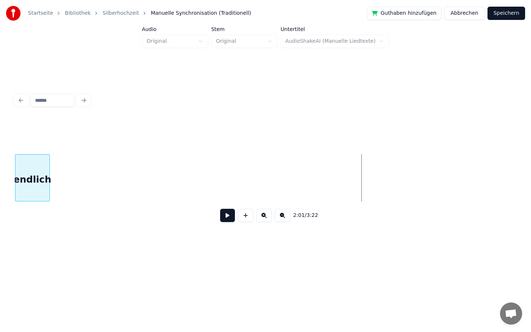
click at [0, 228] on div "Startseite Bibliothek Silberhochzeit Manuelle Synchronisation (Traditionell) Gu…" at bounding box center [265, 129] width 531 height 259
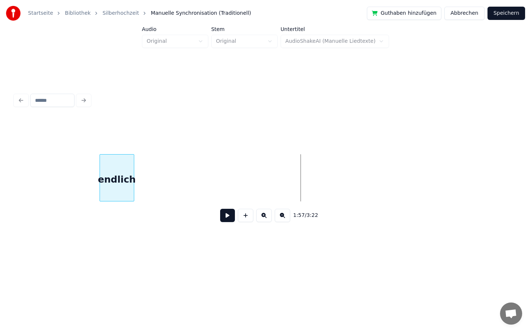
scroll to position [0, 8334]
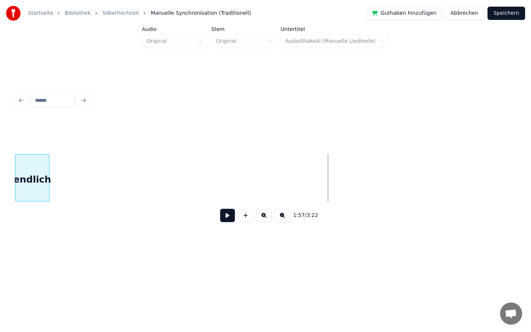
click at [0, 242] on div "Startseite Bibliothek Silberhochzeit Manuelle Synchronisation (Traditionell) Gu…" at bounding box center [265, 129] width 531 height 259
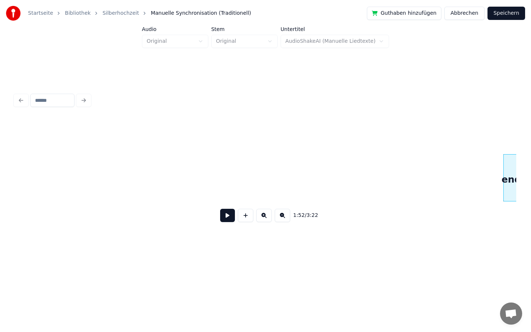
scroll to position [0, 7864]
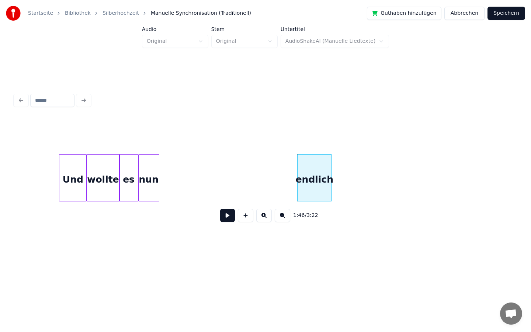
scroll to position [0, 7489]
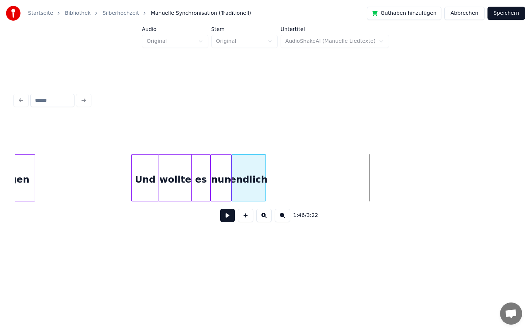
click at [242, 174] on div "endlich" at bounding box center [249, 180] width 34 height 50
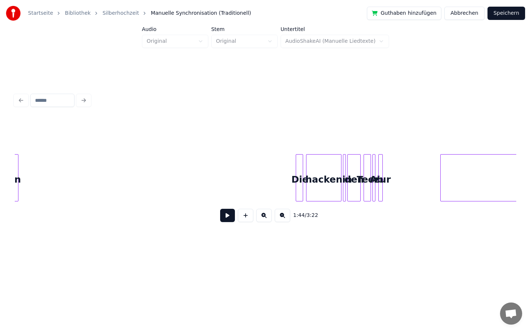
scroll to position [0, 10619]
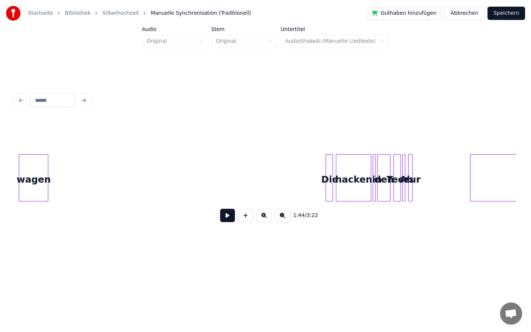
click at [0, 177] on div "Startseite Bibliothek Silberhochzeit Manuelle Synchronisation (Traditionell) Gu…" at bounding box center [265, 129] width 531 height 259
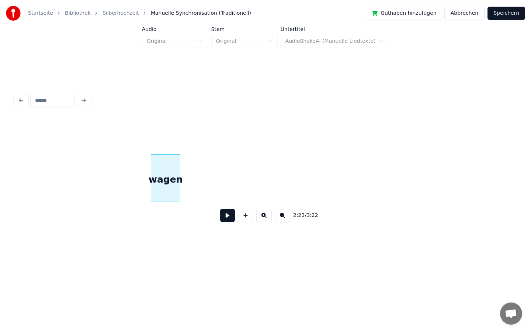
scroll to position [0, 10131]
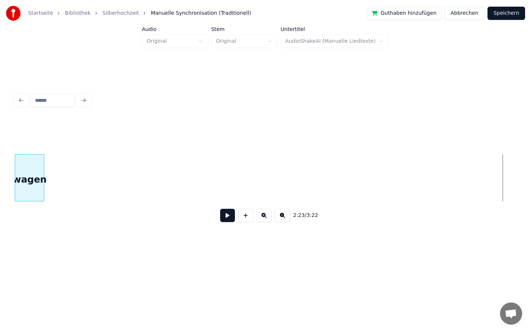
click at [0, 174] on div "Startseite Bibliothek Silberhochzeit Manuelle Synchronisation (Traditionell) Gu…" at bounding box center [265, 129] width 531 height 259
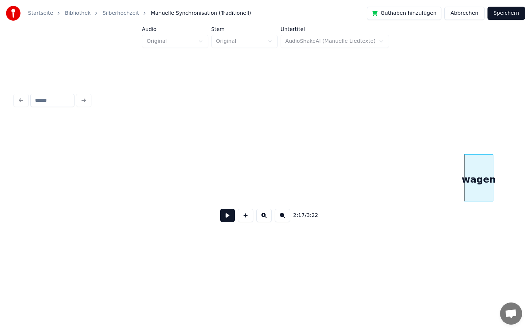
scroll to position [0, 9684]
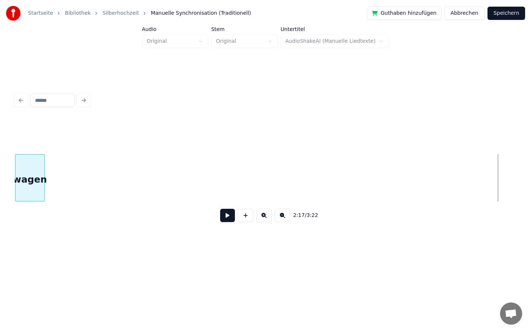
click at [0, 156] on div "Startseite Bibliothek Silberhochzeit Manuelle Synchronisation (Traditionell) Gu…" at bounding box center [265, 129] width 531 height 259
click at [0, 153] on div "Startseite Bibliothek Silberhochzeit Manuelle Synchronisation (Traditionell) Gu…" at bounding box center [265, 129] width 531 height 259
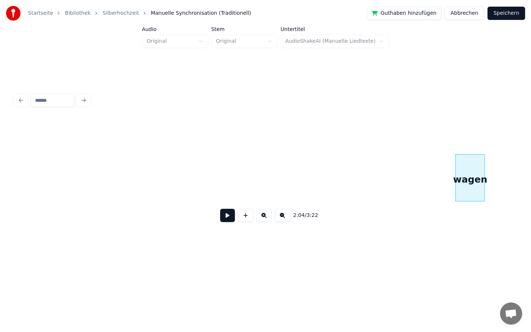
scroll to position [0, 8750]
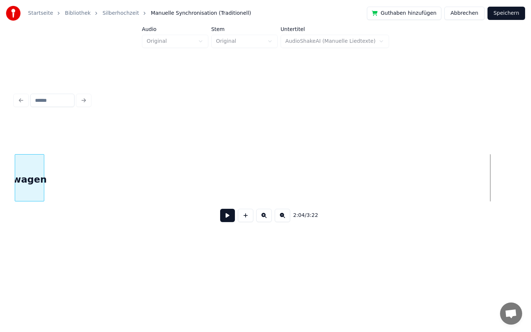
click at [0, 225] on div "Startseite Bibliothek Silberhochzeit Manuelle Synchronisation (Traditionell) Gu…" at bounding box center [265, 129] width 531 height 259
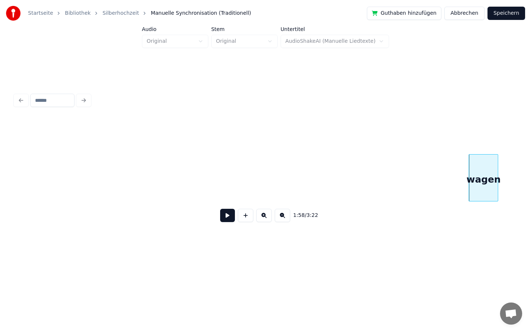
scroll to position [0, 8262]
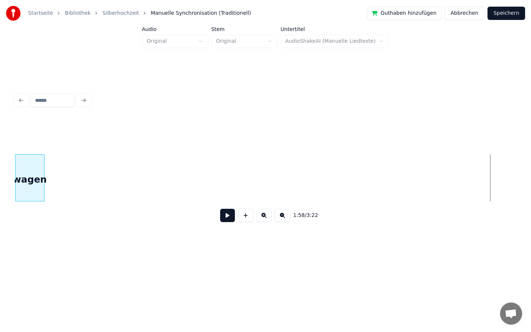
click at [0, 182] on div "Startseite Bibliothek Silberhochzeit Manuelle Synchronisation (Traditionell) Gu…" at bounding box center [265, 129] width 531 height 259
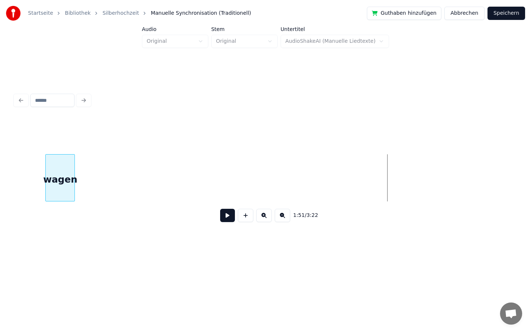
scroll to position [0, 7838]
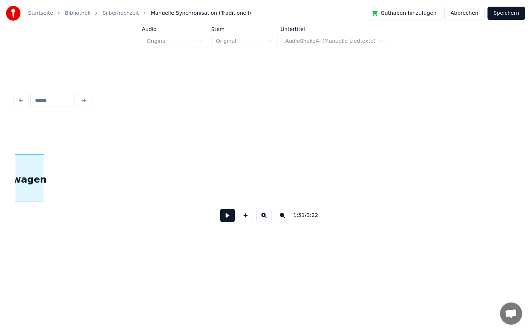
click at [0, 176] on div "Startseite Bibliothek Silberhochzeit Manuelle Synchronisation (Traditionell) Gu…" at bounding box center [265, 129] width 531 height 259
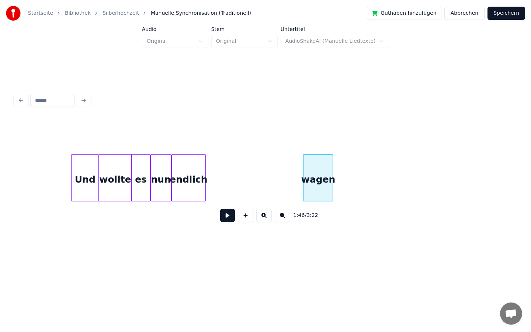
scroll to position [0, 7542]
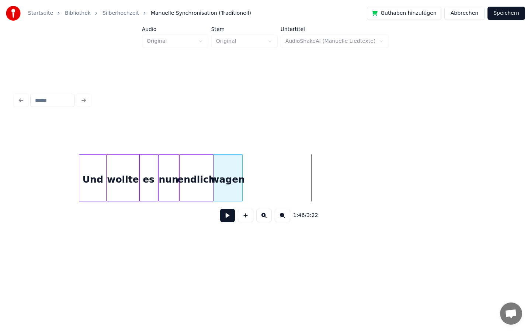
click at [229, 170] on div "wagen" at bounding box center [228, 180] width 29 height 50
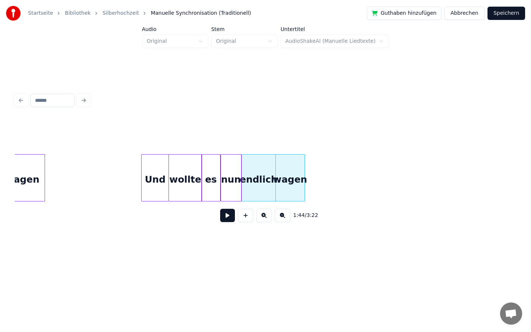
scroll to position [0, 7471]
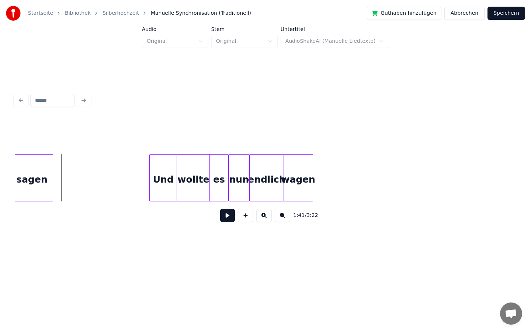
click at [228, 212] on button at bounding box center [227, 215] width 15 height 13
click at [230, 219] on button at bounding box center [227, 215] width 15 height 13
click at [391, 184] on div "wagen" at bounding box center [383, 180] width 29 height 50
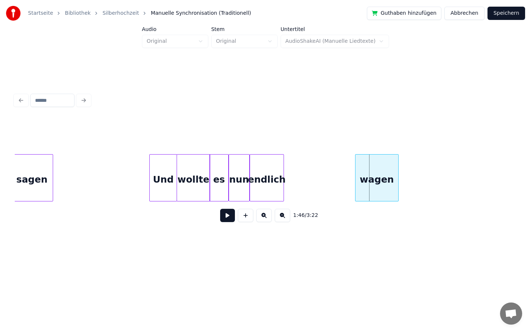
click at [356, 179] on div at bounding box center [357, 178] width 2 height 46
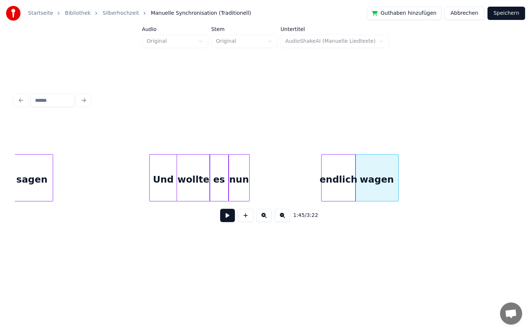
click at [337, 180] on div "endlich" at bounding box center [339, 180] width 34 height 50
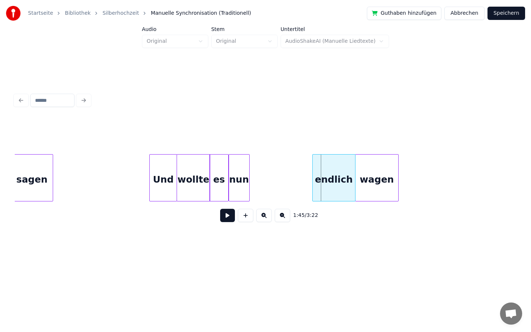
click at [313, 180] on div at bounding box center [314, 178] width 2 height 46
click at [276, 173] on div "nun" at bounding box center [265, 177] width 21 height 47
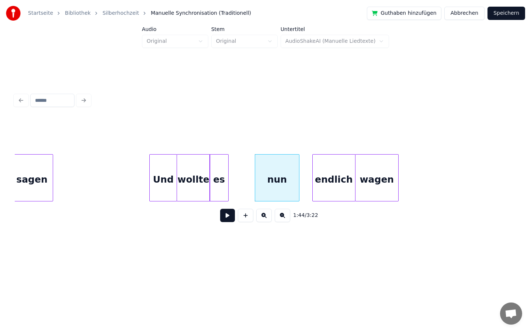
click at [298, 180] on div at bounding box center [298, 178] width 2 height 46
click at [300, 182] on div "nun" at bounding box center [290, 180] width 44 height 50
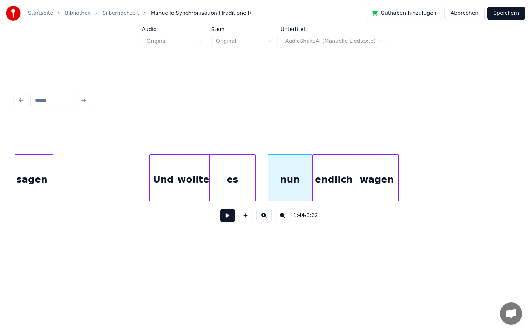
click at [255, 177] on div at bounding box center [254, 178] width 2 height 46
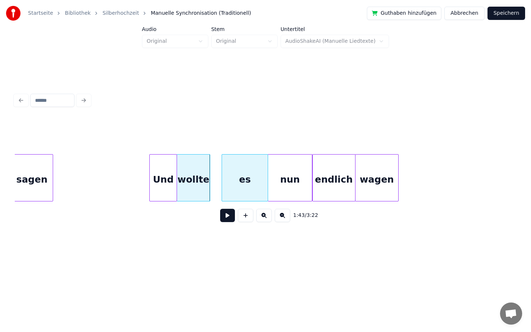
click at [258, 176] on div "es" at bounding box center [245, 180] width 46 height 50
click at [221, 177] on div at bounding box center [220, 178] width 2 height 46
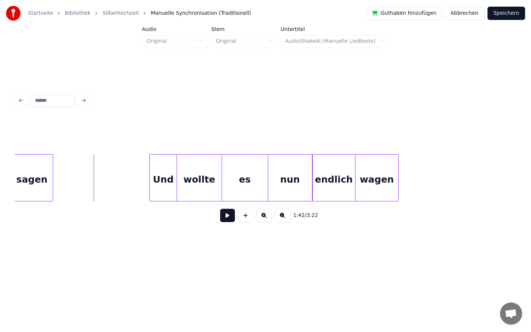
click at [224, 217] on button at bounding box center [227, 215] width 15 height 13
click at [225, 217] on button at bounding box center [227, 215] width 15 height 13
click at [262, 183] on div at bounding box center [263, 178] width 2 height 46
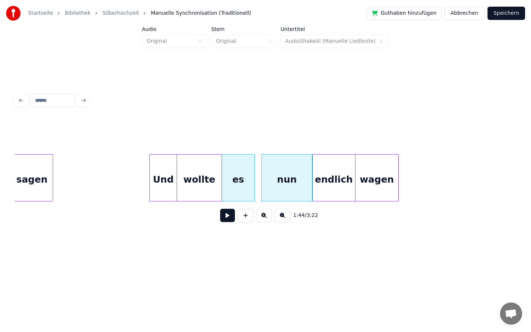
click at [253, 183] on div at bounding box center [253, 178] width 2 height 46
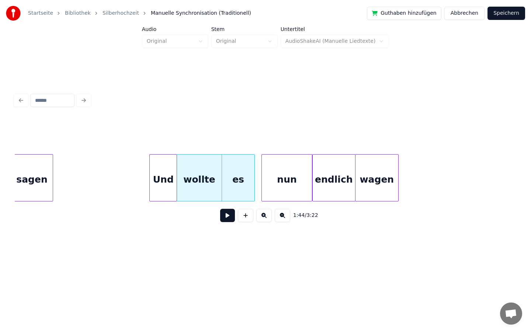
click at [262, 183] on div at bounding box center [263, 178] width 2 height 46
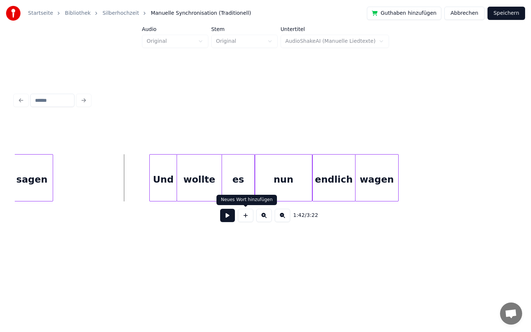
click at [225, 222] on button at bounding box center [227, 215] width 15 height 13
click at [229, 216] on button at bounding box center [227, 215] width 15 height 13
click at [309, 235] on div "1:47 / 3:22" at bounding box center [266, 159] width 508 height 199
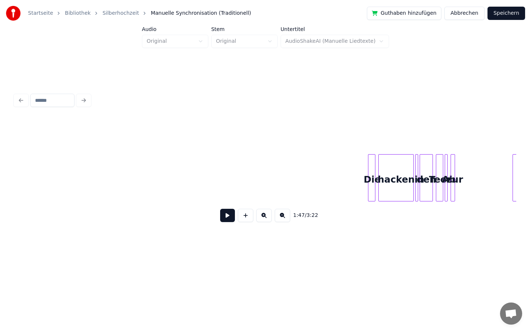
scroll to position [0, 10578]
click at [338, 186] on div at bounding box center [339, 178] width 2 height 46
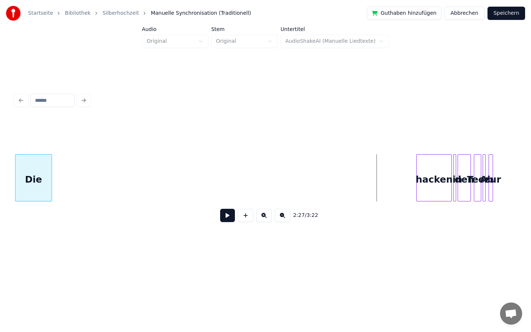
click at [6, 178] on div "Startseite Bibliothek Silberhochzeit Manuelle Synchronisation (Traditionell) Gu…" at bounding box center [265, 129] width 531 height 259
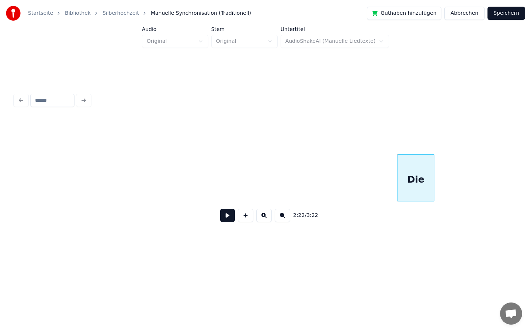
scroll to position [0, 10145]
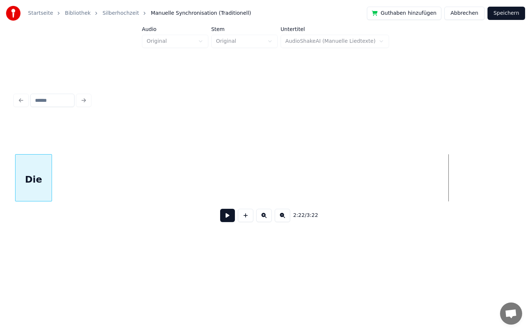
click at [0, 177] on div "Startseite Bibliothek Silberhochzeit Manuelle Synchronisation (Traditionell) Gu…" at bounding box center [265, 129] width 531 height 259
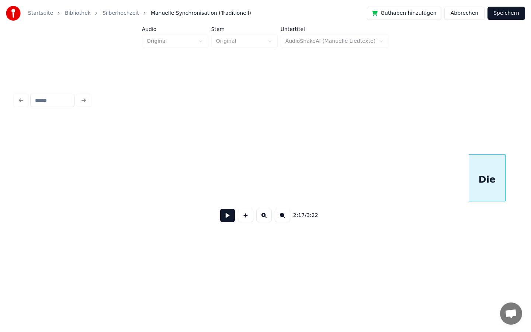
scroll to position [0, 9661]
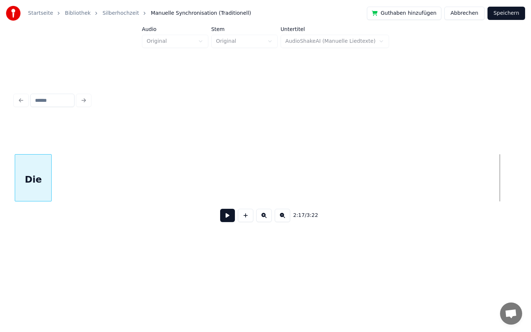
click at [0, 198] on div "Startseite Bibliothek Silberhochzeit Manuelle Synchronisation (Traditionell) Gu…" at bounding box center [265, 129] width 531 height 259
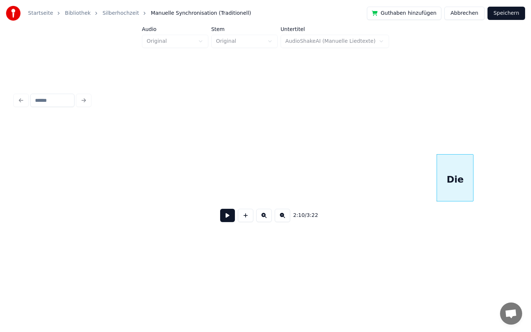
scroll to position [0, 9202]
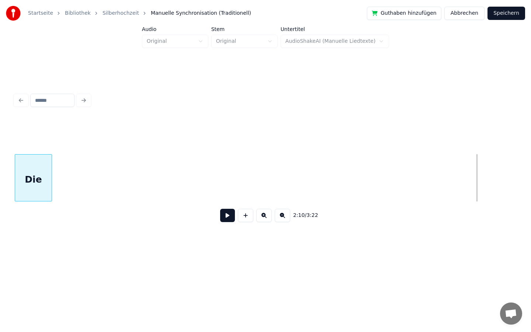
click at [0, 163] on div "Startseite Bibliothek Silberhochzeit Manuelle Synchronisation (Traditionell) Gu…" at bounding box center [265, 129] width 531 height 259
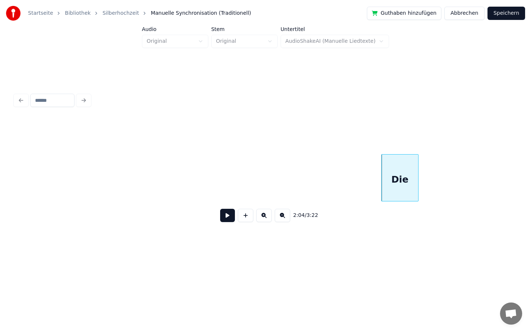
scroll to position [0, 8706]
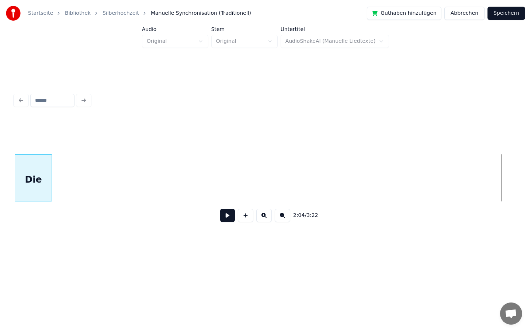
click at [0, 149] on div "Startseite Bibliothek Silberhochzeit Manuelle Synchronisation (Traditionell) Gu…" at bounding box center [265, 129] width 531 height 259
click at [0, 235] on div "Startseite Bibliothek Silberhochzeit Manuelle Synchronisation (Traditionell) Gu…" at bounding box center [265, 129] width 531 height 259
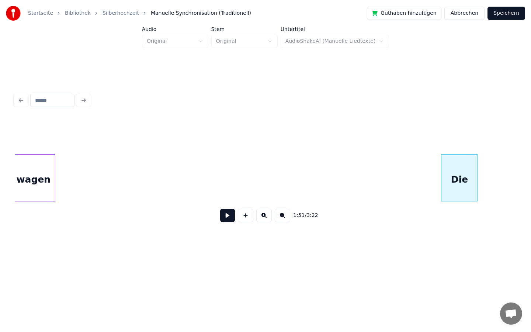
scroll to position [0, 7820]
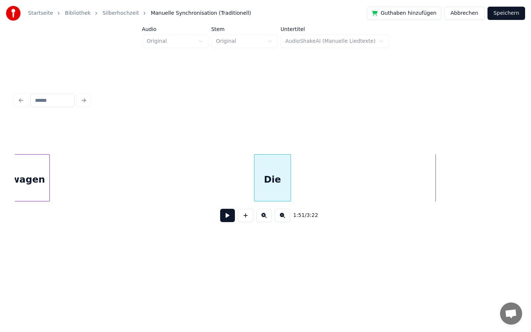
click at [271, 177] on div "Die" at bounding box center [273, 180] width 36 height 50
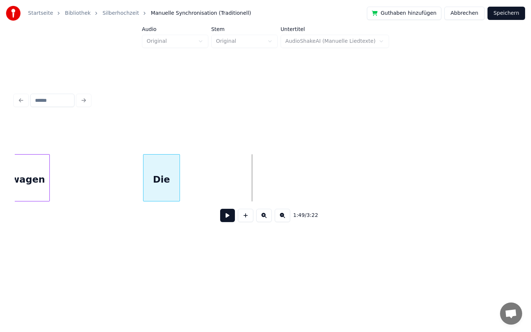
click at [163, 177] on div "Die" at bounding box center [162, 180] width 36 height 50
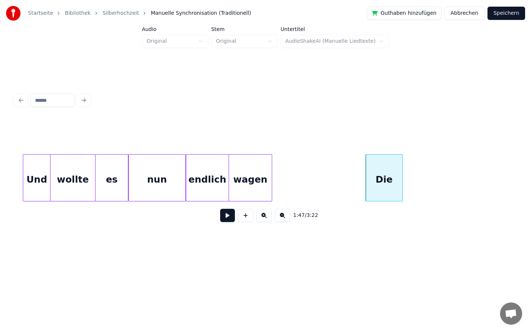
scroll to position [0, 7558]
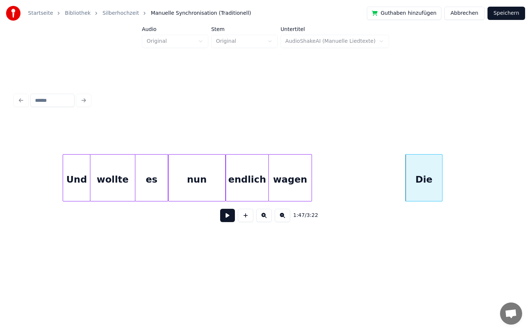
click at [227, 217] on button at bounding box center [227, 215] width 15 height 13
click at [228, 213] on button at bounding box center [227, 215] width 15 height 13
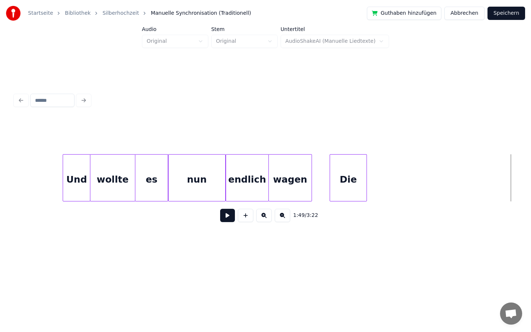
click at [347, 179] on div "Die" at bounding box center [348, 180] width 36 height 50
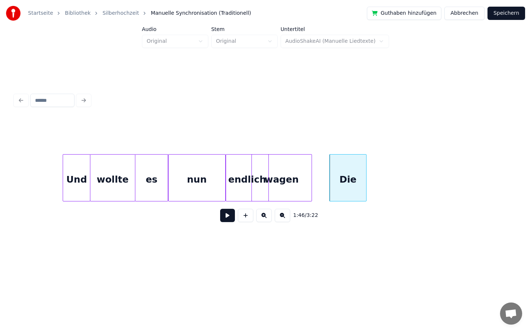
click at [252, 182] on div at bounding box center [253, 178] width 2 height 46
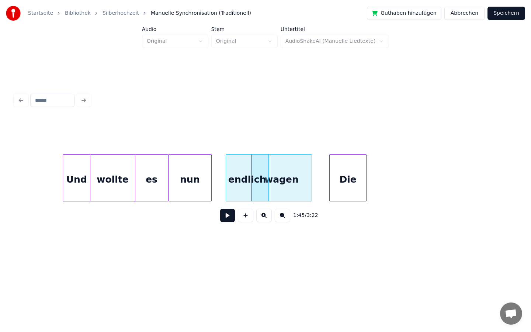
click at [209, 179] on div at bounding box center [210, 178] width 2 height 46
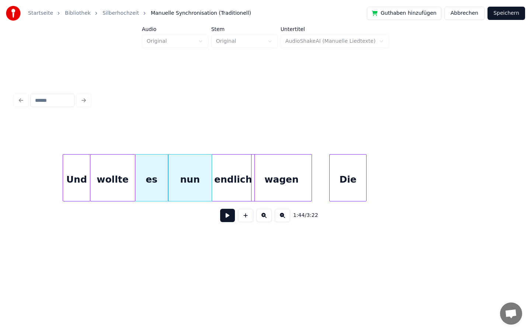
click at [221, 180] on div "endlich" at bounding box center [233, 180] width 42 height 50
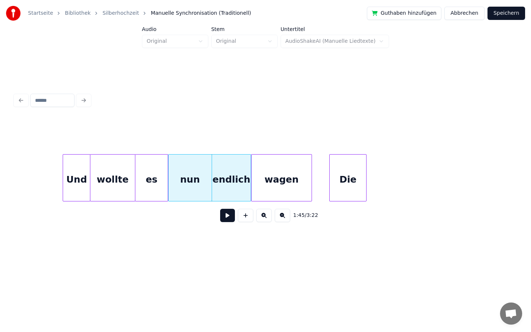
click at [250, 180] on div at bounding box center [250, 178] width 2 height 46
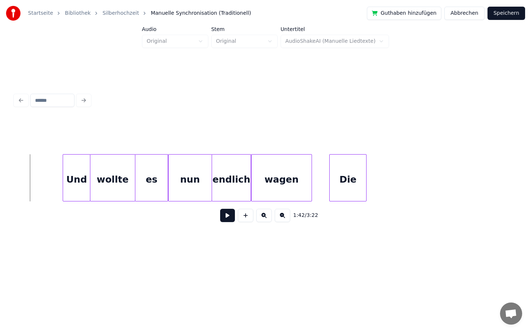
click at [230, 219] on button at bounding box center [227, 215] width 15 height 13
click at [226, 217] on button at bounding box center [227, 215] width 15 height 13
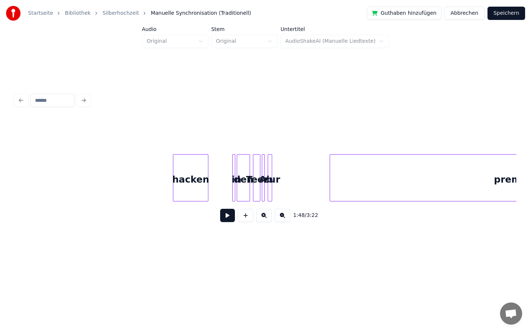
scroll to position [0, 10721]
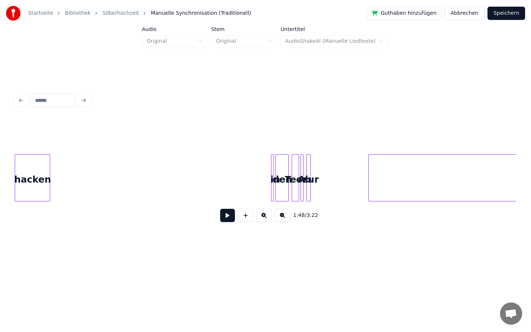
click at [0, 165] on div "Startseite Bibliothek Silberhochzeit Manuelle Synchronisation (Traditionell) Gu…" at bounding box center [265, 129] width 531 height 259
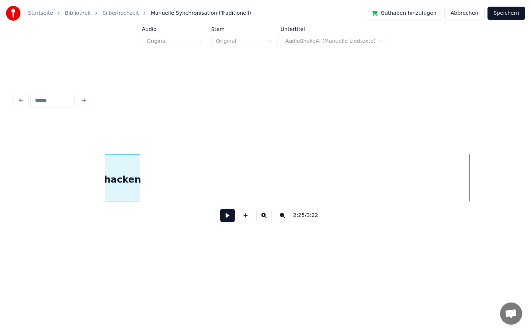
scroll to position [0, 10240]
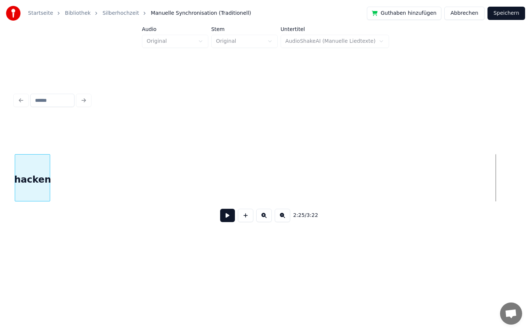
click at [16, 166] on div "hacken" at bounding box center [32, 177] width 35 height 47
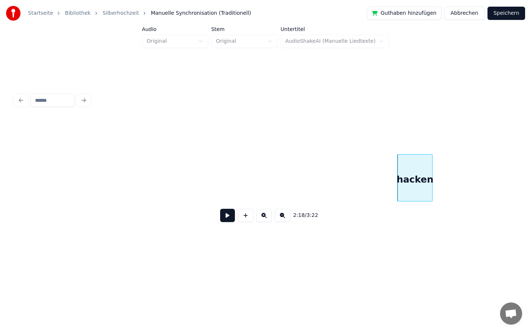
scroll to position [0, 9855]
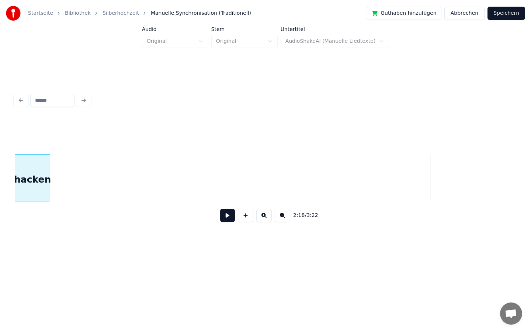
click at [0, 199] on div "Startseite Bibliothek Silberhochzeit Manuelle Synchronisation (Traditionell) Gu…" at bounding box center [265, 129] width 531 height 259
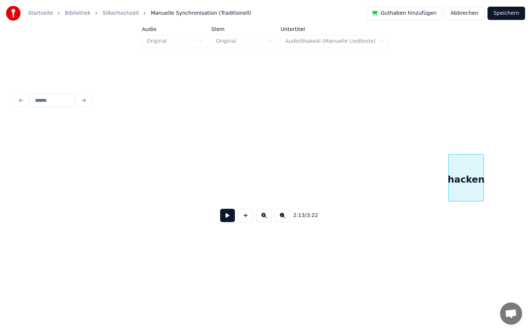
scroll to position [0, 9389]
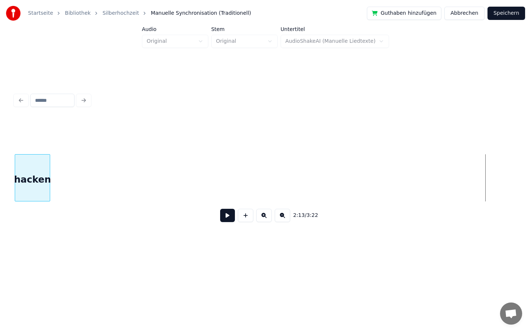
click at [0, 180] on div "Startseite Bibliothek Silberhochzeit Manuelle Synchronisation (Traditionell) Gu…" at bounding box center [265, 129] width 531 height 259
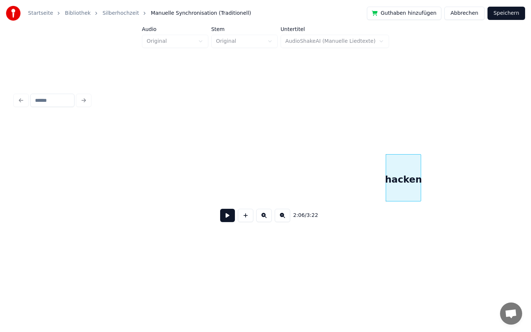
scroll to position [0, 8949]
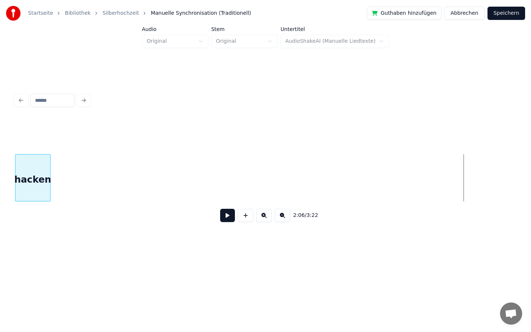
click at [0, 143] on div "Startseite Bibliothek Silberhochzeit Manuelle Synchronisation (Traditionell) Gu…" at bounding box center [265, 129] width 531 height 259
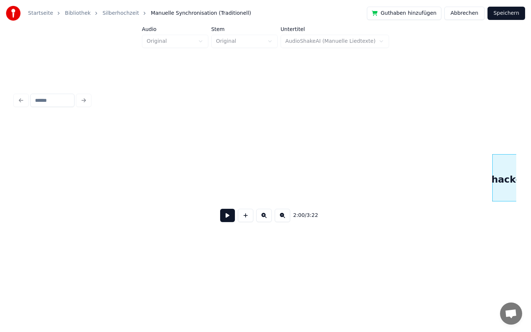
scroll to position [0, 8429]
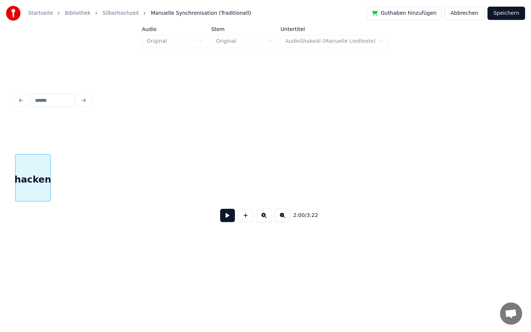
click at [0, 170] on div "Startseite Bibliothek Silberhochzeit Manuelle Synchronisation (Traditionell) Gu…" at bounding box center [265, 129] width 531 height 259
click at [0, 171] on div "Startseite Bibliothek Silberhochzeit Manuelle Synchronisation (Traditionell) Gu…" at bounding box center [265, 129] width 531 height 259
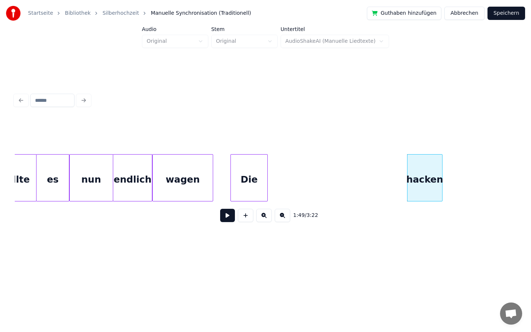
scroll to position [0, 7653]
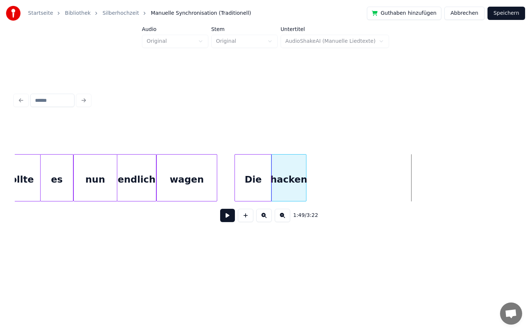
click at [287, 171] on div "hacken" at bounding box center [289, 180] width 35 height 50
click at [262, 181] on div at bounding box center [263, 178] width 2 height 46
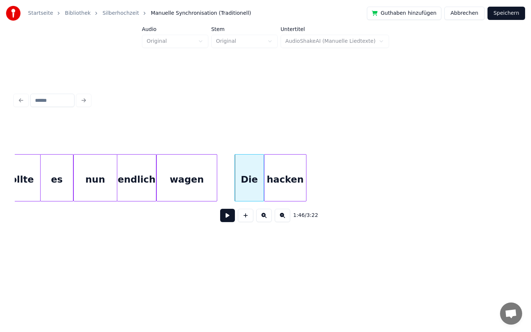
click at [265, 177] on div at bounding box center [266, 178] width 2 height 46
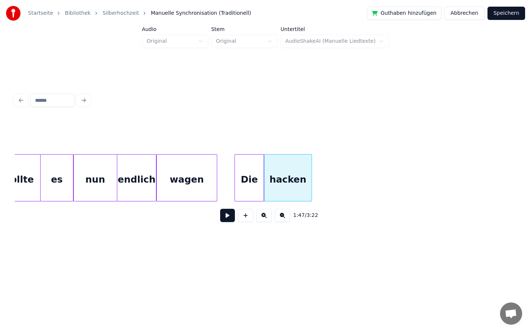
click at [311, 176] on div at bounding box center [311, 178] width 2 height 46
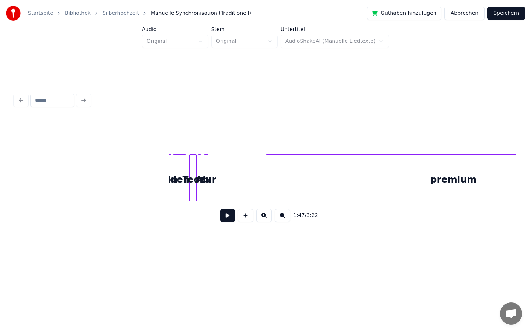
scroll to position [0, 10661]
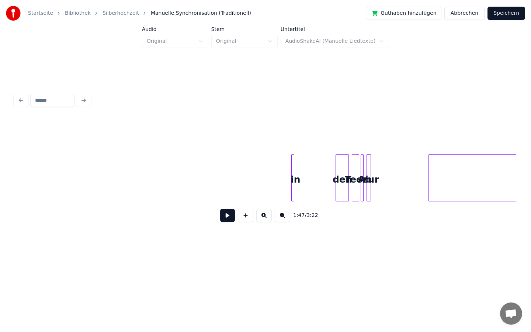
click at [292, 181] on div "in" at bounding box center [295, 180] width 7 height 50
click at [277, 181] on div "in" at bounding box center [277, 180] width 7 height 50
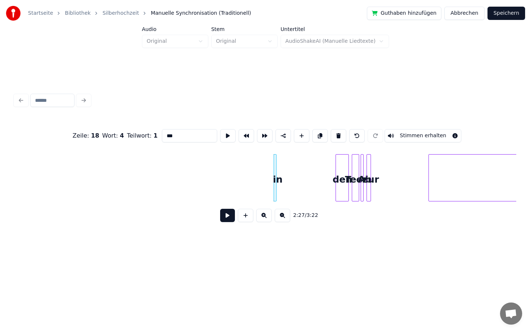
type input "**"
click at [291, 182] on div at bounding box center [290, 178] width 2 height 46
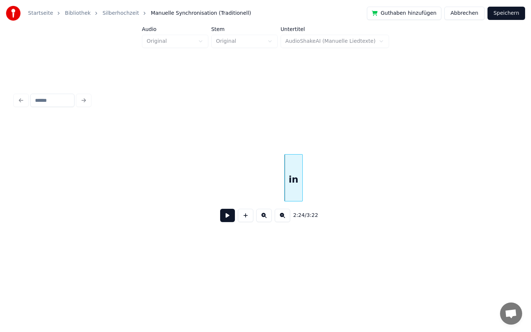
scroll to position [0, 10384]
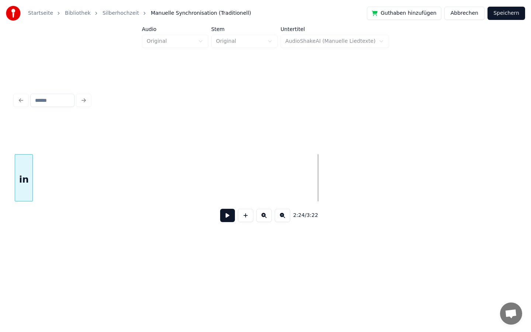
click at [0, 176] on div "Startseite Bibliothek Silberhochzeit Manuelle Synchronisation (Traditionell) Gu…" at bounding box center [265, 129] width 531 height 259
click at [0, 145] on div "Startseite Bibliothek Silberhochzeit Manuelle Synchronisation (Traditionell) Gu…" at bounding box center [265, 129] width 531 height 259
click at [0, 171] on div "Startseite Bibliothek Silberhochzeit Manuelle Synchronisation (Traditionell) Gu…" at bounding box center [265, 129] width 531 height 259
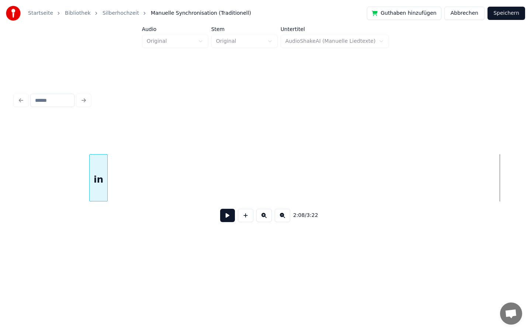
scroll to position [0, 8978]
click at [0, 156] on div "Startseite Bibliothek Silberhochzeit Manuelle Synchronisation (Traditionell) Gu…" at bounding box center [265, 129] width 531 height 259
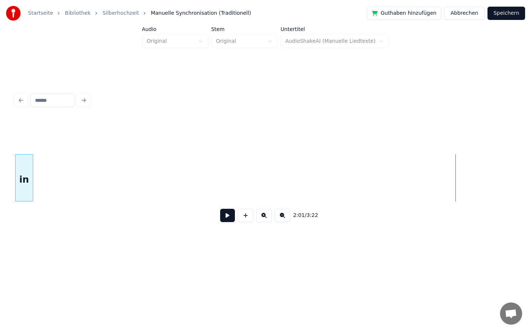
click at [0, 181] on div "Startseite Bibliothek Silberhochzeit Manuelle Synchronisation (Traditionell) Gu…" at bounding box center [265, 129] width 531 height 259
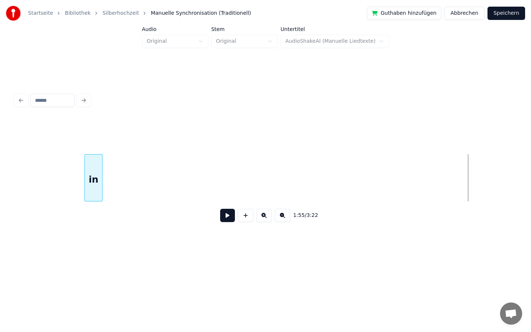
click at [95, 221] on div "1:55 / 3:22" at bounding box center [266, 173] width 502 height 112
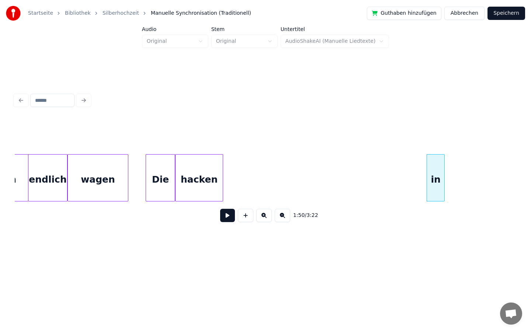
scroll to position [0, 7727]
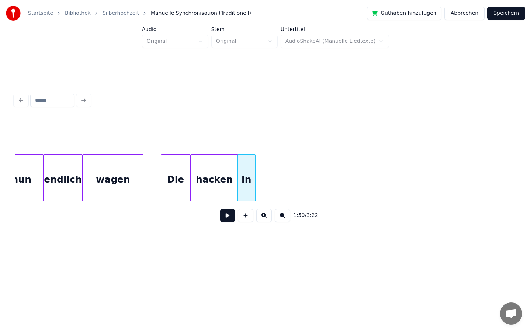
click at [249, 191] on div "in" at bounding box center [246, 180] width 17 height 50
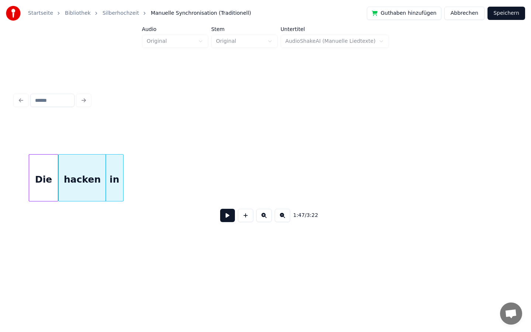
scroll to position [0, 7783]
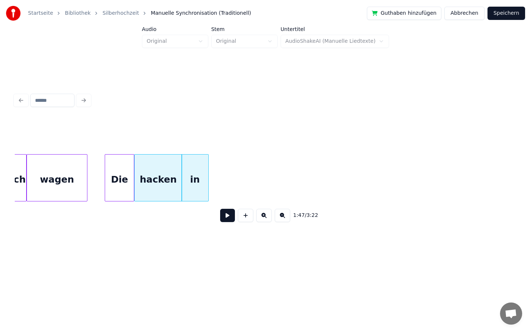
click at [207, 166] on div at bounding box center [207, 178] width 2 height 46
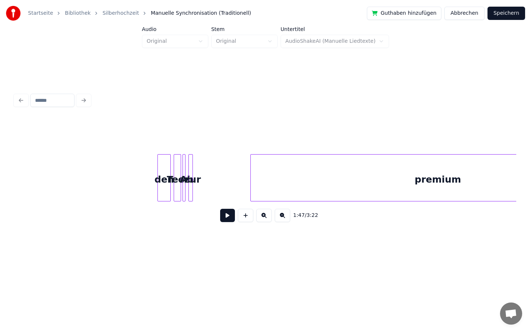
scroll to position [0, 10794]
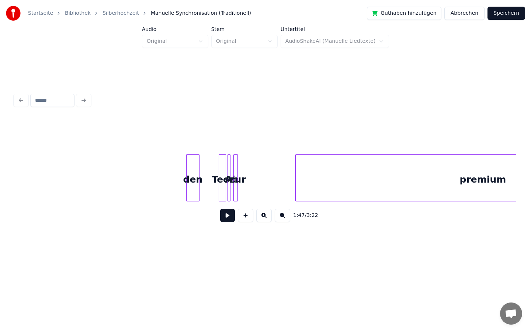
click at [187, 182] on div "den" at bounding box center [193, 180] width 13 height 50
click at [175, 182] on div at bounding box center [176, 178] width 2 height 46
click at [172, 177] on div at bounding box center [171, 178] width 2 height 46
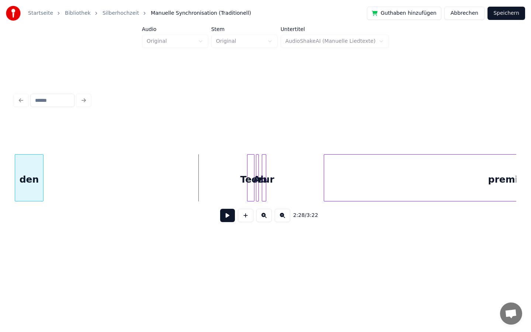
click at [0, 210] on div "Startseite Bibliothek Silberhochzeit Manuelle Synchronisation (Traditionell) Gu…" at bounding box center [265, 129] width 531 height 259
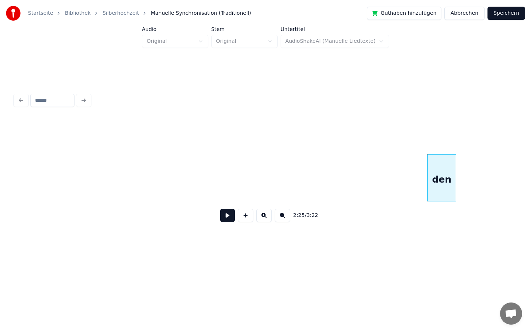
scroll to position [0, 10351]
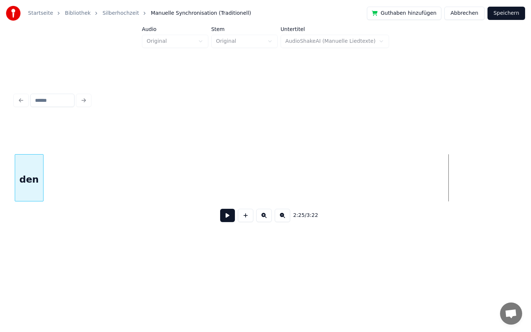
click at [2, 177] on div "Startseite Bibliothek Silberhochzeit Manuelle Synchronisation (Traditionell) Gu…" at bounding box center [265, 129] width 531 height 259
click at [0, 210] on div "Startseite Bibliothek Silberhochzeit Manuelle Synchronisation (Traditionell) Gu…" at bounding box center [265, 129] width 531 height 259
click at [0, 179] on div "Startseite Bibliothek Silberhochzeit Manuelle Synchronisation (Traditionell) Gu…" at bounding box center [265, 129] width 531 height 259
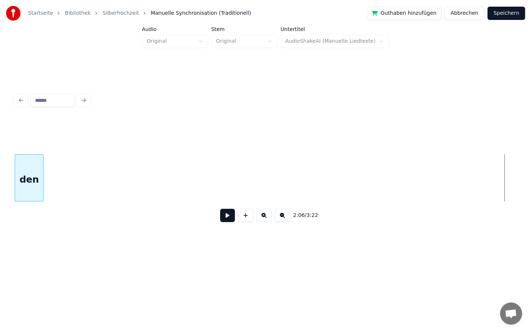
click at [0, 220] on div "Startseite Bibliothek Silberhochzeit Manuelle Synchronisation (Traditionell) Gu…" at bounding box center [265, 129] width 531 height 259
click at [0, 163] on div "Startseite Bibliothek Silberhochzeit Manuelle Synchronisation (Traditionell) Gu…" at bounding box center [265, 129] width 531 height 259
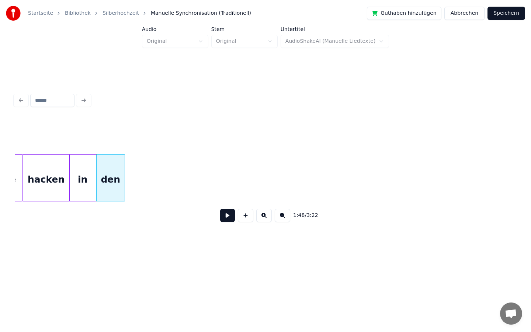
scroll to position [0, 7895]
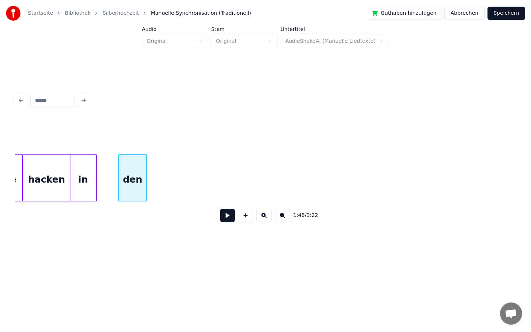
click at [142, 183] on div "den" at bounding box center [133, 180] width 28 height 50
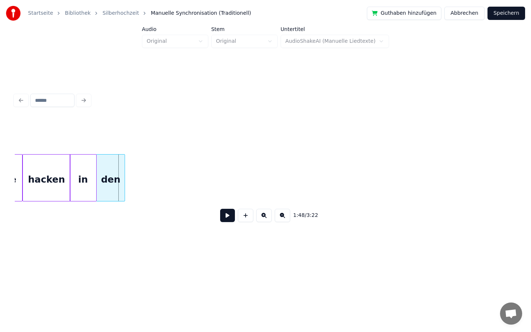
click at [120, 181] on div "den" at bounding box center [111, 180] width 28 height 50
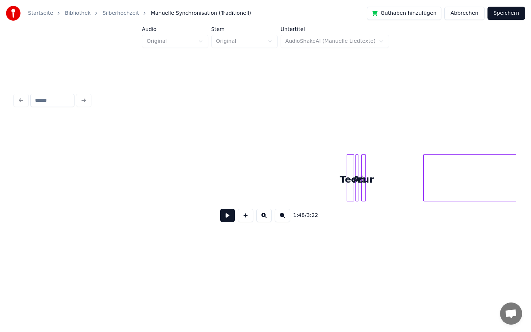
scroll to position [0, 10666]
click at [286, 184] on div "Teer" at bounding box center [289, 177] width 7 height 47
click at [308, 188] on div at bounding box center [308, 178] width 2 height 46
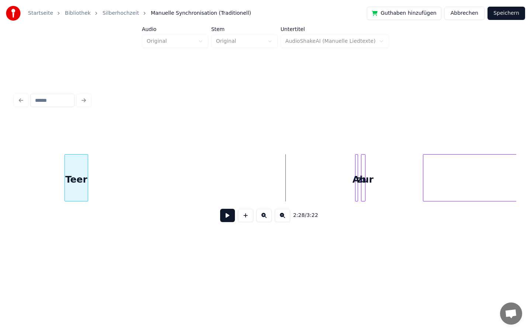
click at [80, 173] on div "Teer" at bounding box center [76, 180] width 23 height 50
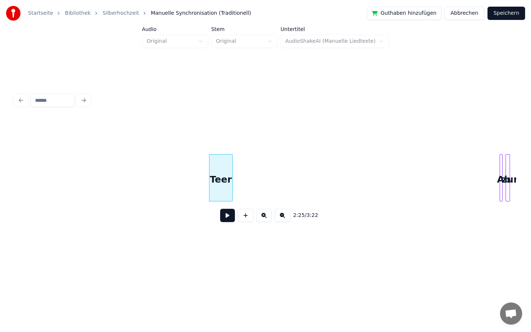
scroll to position [0, 10520]
click at [235, 173] on div at bounding box center [235, 178] width 2 height 46
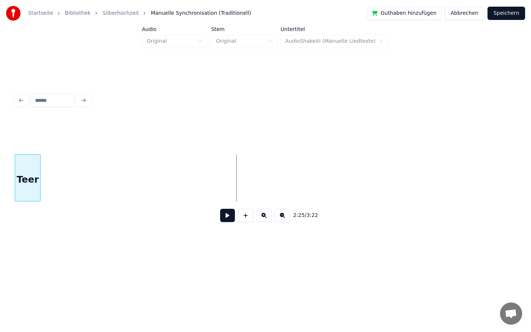
click at [0, 146] on div "Startseite Bibliothek Silberhochzeit Manuelle Synchronisation (Traditionell) Gu…" at bounding box center [265, 129] width 531 height 259
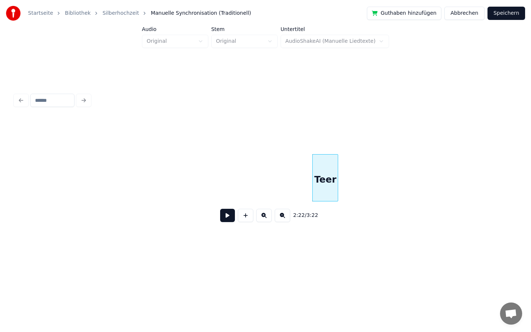
scroll to position [0, 10187]
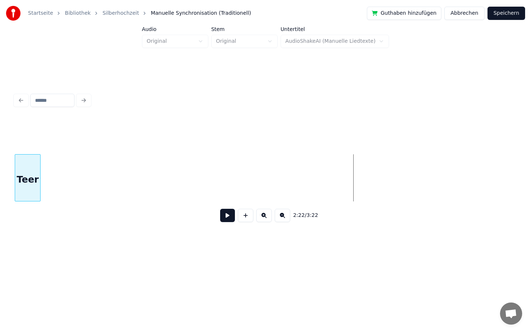
click at [0, 169] on div "Startseite Bibliothek Silberhochzeit Manuelle Synchronisation (Traditionell) Gu…" at bounding box center [265, 129] width 531 height 259
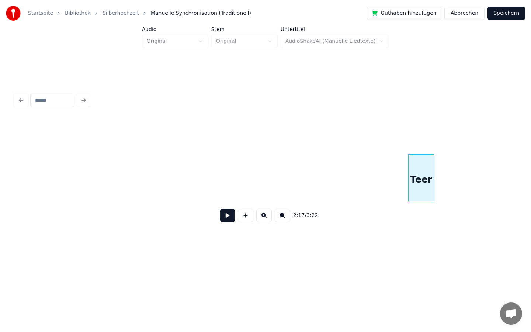
scroll to position [0, 9694]
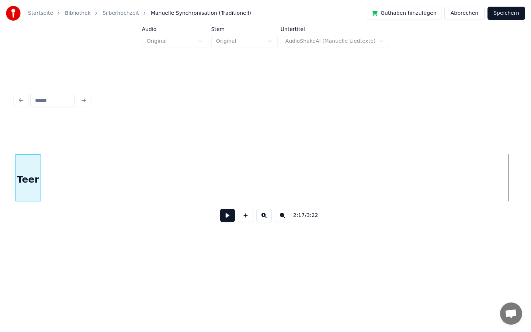
click at [0, 166] on div "Startseite Bibliothek Silberhochzeit Manuelle Synchronisation (Traditionell) Gu…" at bounding box center [265, 129] width 531 height 259
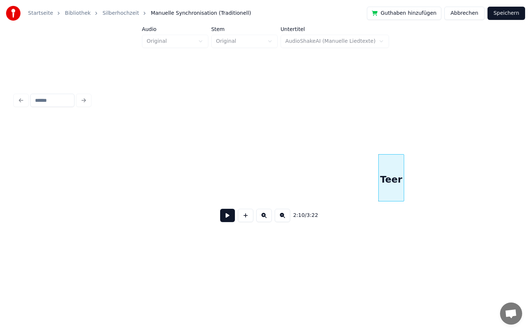
scroll to position [0, 9272]
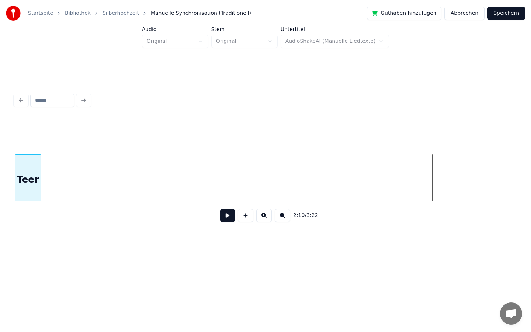
click at [0, 187] on div "Startseite Bibliothek Silberhochzeit Manuelle Synchronisation (Traditionell) Gu…" at bounding box center [265, 129] width 531 height 259
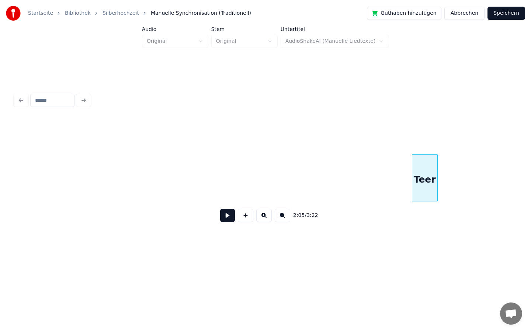
scroll to position [0, 8848]
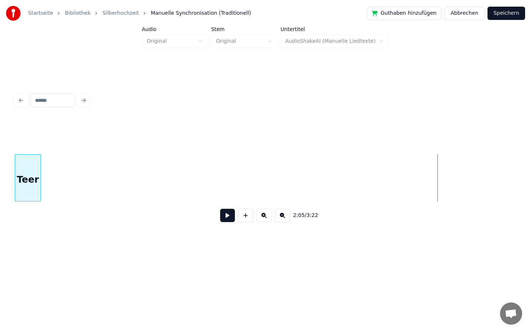
click at [0, 167] on div "Startseite Bibliothek Silberhochzeit Manuelle Synchronisation (Traditionell) Gu…" at bounding box center [265, 129] width 531 height 259
click at [0, 210] on div "Startseite Bibliothek Silberhochzeit Manuelle Synchronisation (Traditionell) Gu…" at bounding box center [265, 129] width 531 height 259
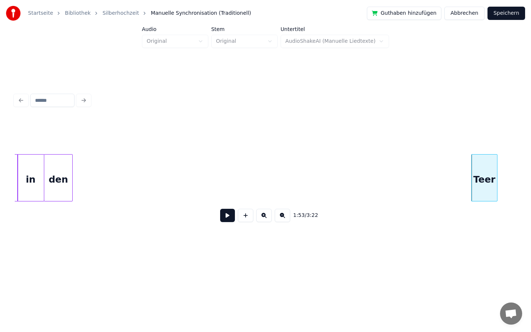
scroll to position [0, 7950]
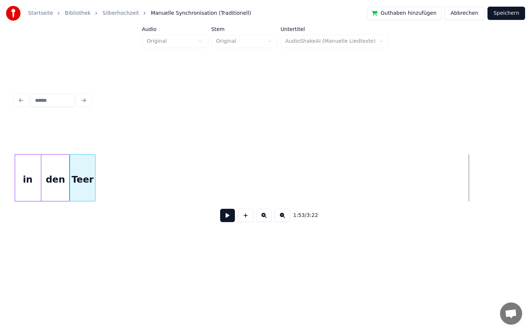
click at [75, 186] on div "Teer" at bounding box center [82, 180] width 25 height 50
click at [101, 182] on div at bounding box center [101, 178] width 2 height 46
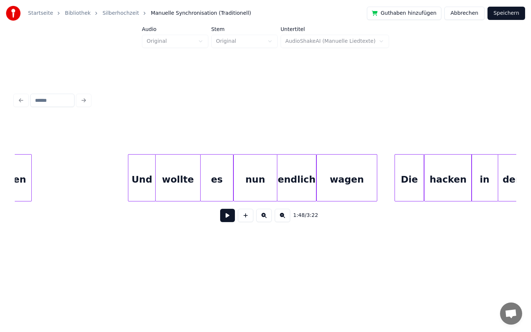
scroll to position [0, 7489]
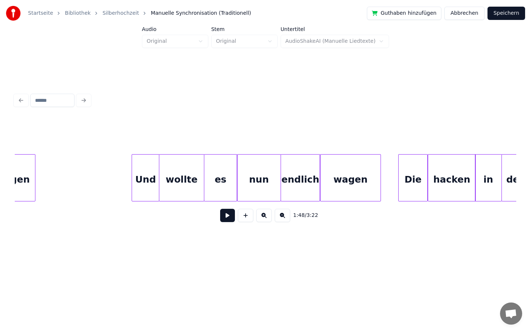
click at [226, 215] on button at bounding box center [227, 215] width 15 height 13
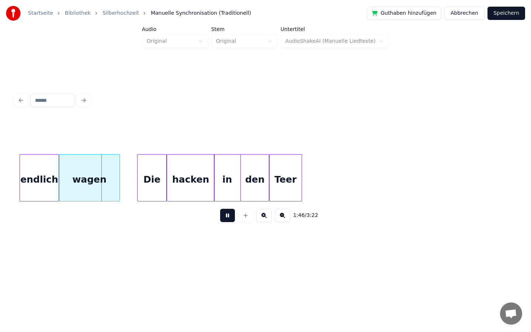
scroll to position [0, 7748]
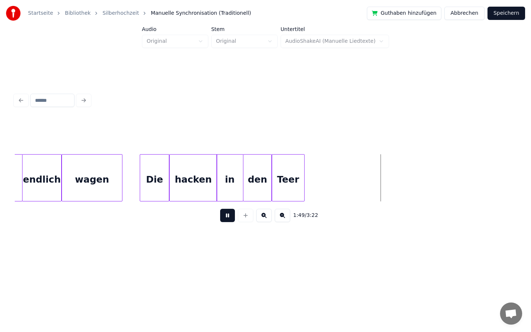
click at [228, 217] on button at bounding box center [227, 215] width 15 height 13
click at [311, 178] on div at bounding box center [310, 178] width 2 height 46
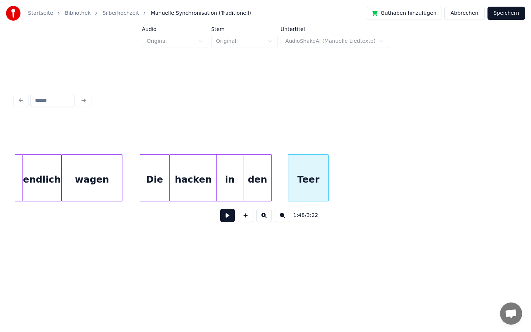
click at [288, 178] on div "Teer" at bounding box center [308, 177] width 41 height 47
click at [278, 177] on div at bounding box center [277, 178] width 2 height 46
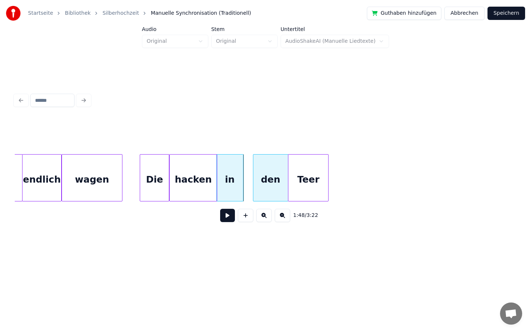
click at [279, 178] on div "den" at bounding box center [270, 180] width 35 height 50
click at [249, 178] on div at bounding box center [249, 178] width 2 height 46
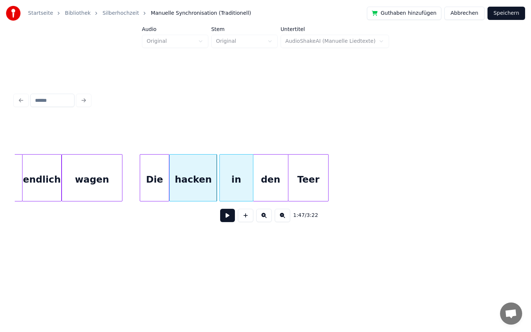
click at [249, 178] on div "in" at bounding box center [236, 180] width 33 height 50
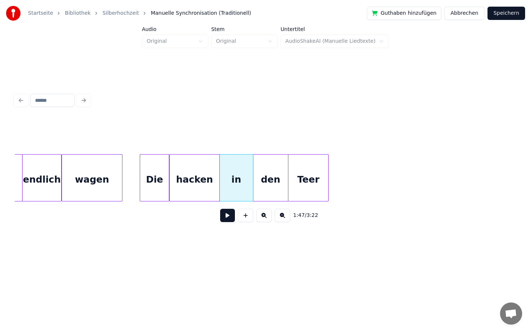
click at [218, 180] on div at bounding box center [218, 178] width 2 height 46
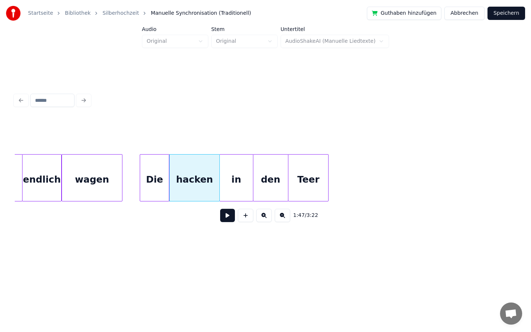
click at [192, 181] on div "hacken" at bounding box center [195, 180] width 50 height 50
click at [166, 137] on input "******" at bounding box center [189, 135] width 55 height 13
click at [184, 270] on html "Startseite Bibliothek Silberhochzeit Manuelle Synchronisation (Traditionell) Gu…" at bounding box center [265, 135] width 531 height 271
click at [156, 194] on div "Die" at bounding box center [154, 180] width 28 height 50
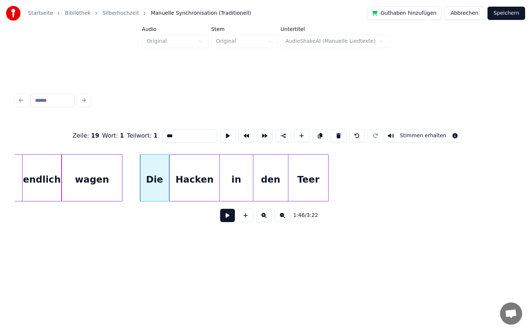
click at [174, 136] on input "***" at bounding box center [189, 135] width 55 height 13
type input "***"
click at [187, 248] on div "Zeile : 19 Wort : 1 Teilwort : 1 *** Stimmen erhalten 1:46 / 3:22" at bounding box center [266, 159] width 508 height 199
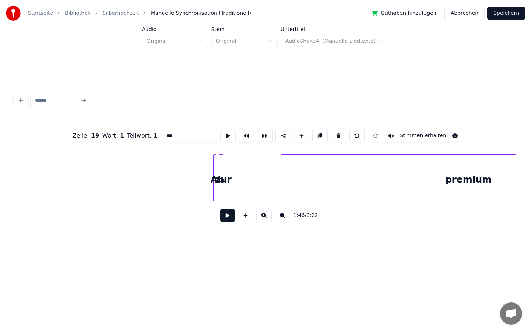
scroll to position [0, 10805]
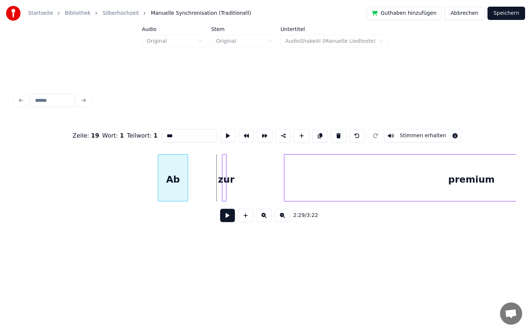
click at [180, 191] on div "Ab" at bounding box center [173, 180] width 30 height 50
click at [185, 187] on div at bounding box center [184, 178] width 2 height 46
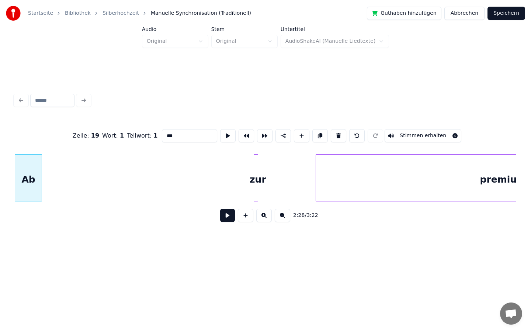
click at [0, 160] on div "Startseite Bibliothek Silberhochzeit Manuelle Synchronisation (Traditionell) Gu…" at bounding box center [265, 129] width 531 height 259
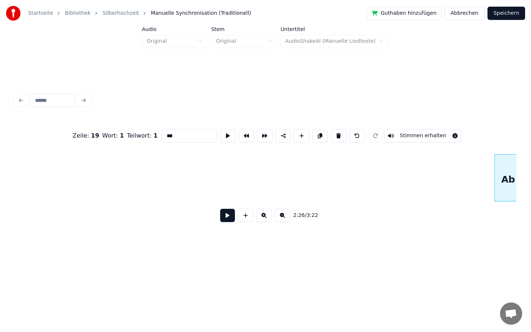
scroll to position [0, 10294]
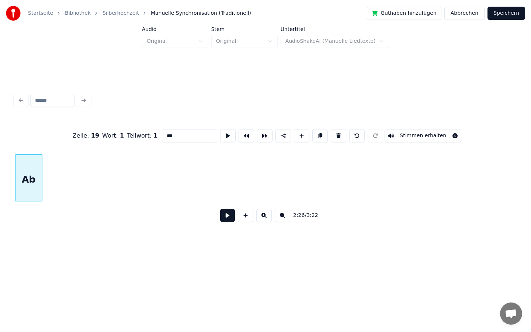
click at [0, 108] on div "Startseite Bibliothek Silberhochzeit Manuelle Synchronisation (Traditionell) Gu…" at bounding box center [265, 129] width 531 height 259
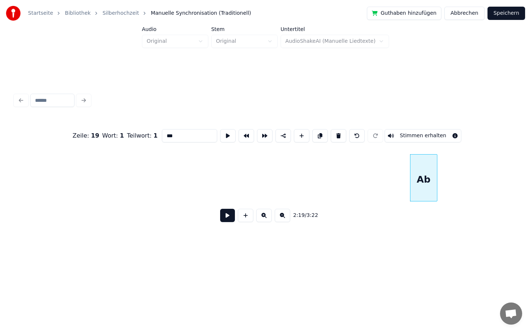
scroll to position [0, 9864]
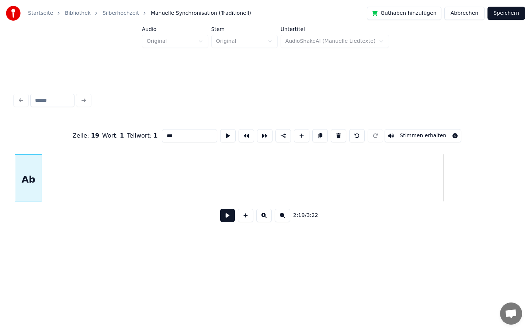
click at [5, 204] on div "Startseite Bibliothek Silberhochzeit Manuelle Synchronisation (Traditionell) Gu…" at bounding box center [265, 129] width 531 height 259
click at [0, 171] on div "Startseite Bibliothek Silberhochzeit Manuelle Synchronisation (Traditionell) Gu…" at bounding box center [265, 129] width 531 height 259
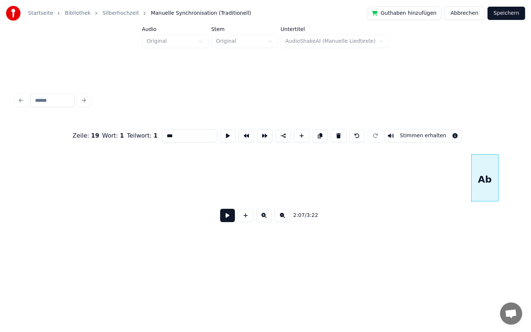
scroll to position [0, 8960]
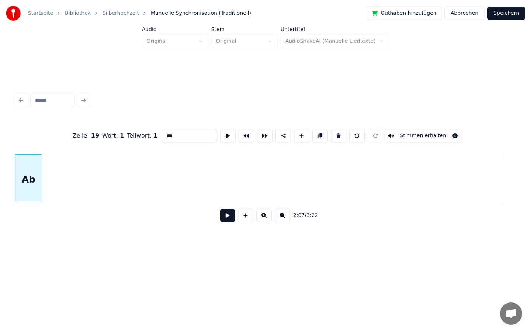
click at [0, 169] on div "Startseite Bibliothek Silberhochzeit Manuelle Synchronisation (Traditionell) Gu…" at bounding box center [265, 129] width 531 height 259
click at [0, 137] on div "Startseite Bibliothek Silberhochzeit Manuelle Synchronisation (Traditionell) Gu…" at bounding box center [265, 129] width 531 height 259
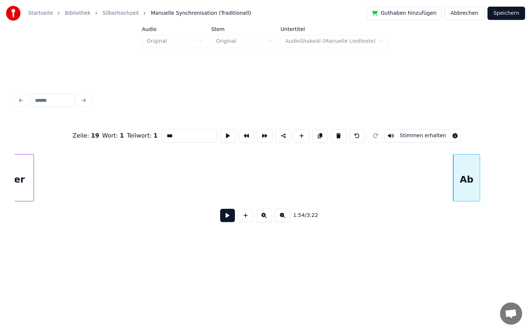
scroll to position [0, 8041]
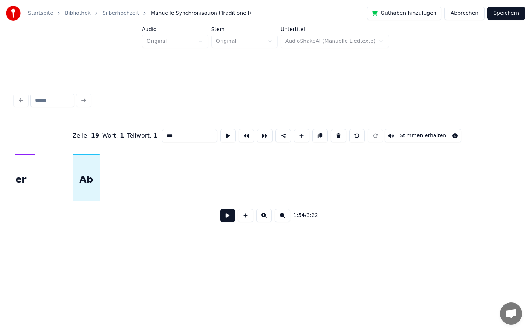
click at [90, 166] on div "Ab" at bounding box center [86, 180] width 27 height 50
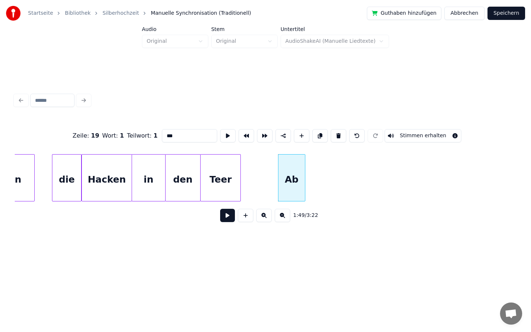
scroll to position [0, 7798]
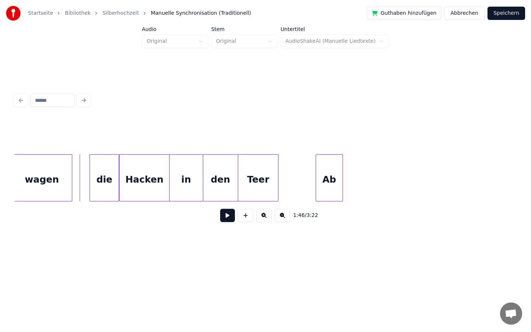
click at [227, 217] on button at bounding box center [227, 215] width 15 height 13
click at [228, 217] on button at bounding box center [227, 215] width 15 height 13
click at [418, 181] on div "Ab" at bounding box center [421, 180] width 27 height 50
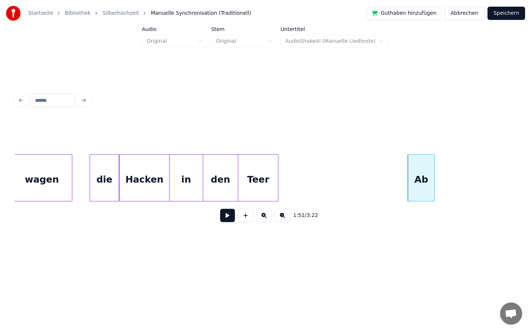
click at [227, 217] on button at bounding box center [227, 215] width 15 height 13
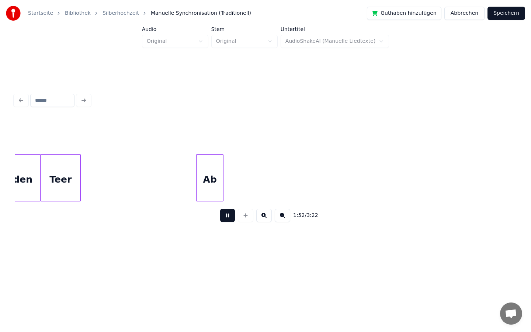
scroll to position [0, 7983]
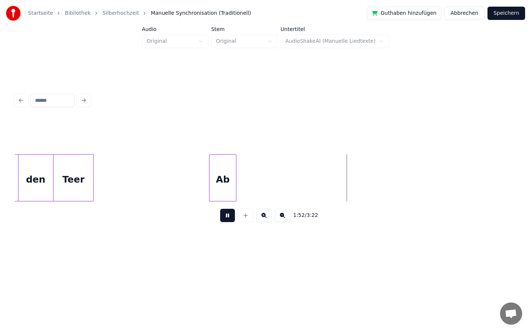
click at [226, 218] on button at bounding box center [227, 215] width 15 height 13
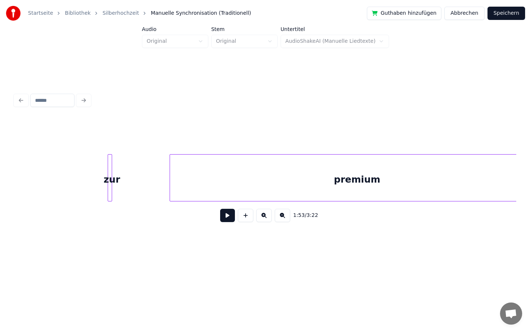
scroll to position [0, 10863]
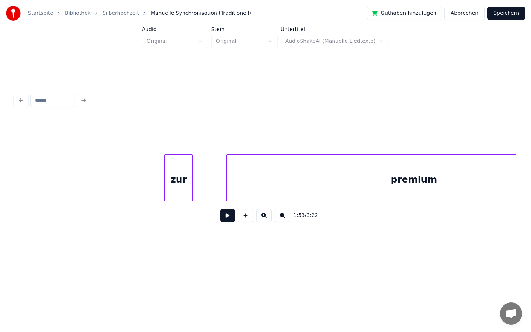
click at [191, 175] on div at bounding box center [191, 178] width 2 height 46
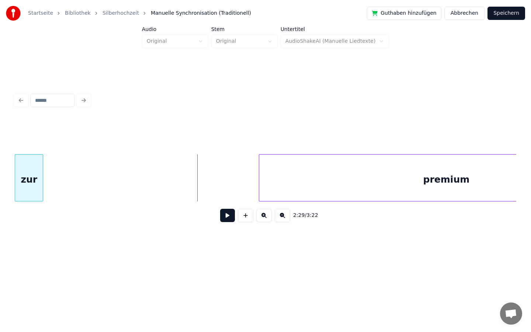
click at [0, 165] on div "Startseite Bibliothek Silberhochzeit Manuelle Synchronisation (Traditionell) Gu…" at bounding box center [265, 129] width 531 height 259
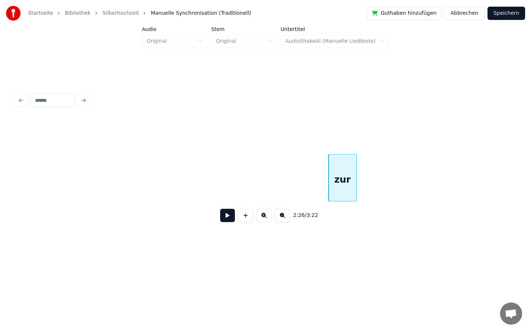
scroll to position [0, 10508]
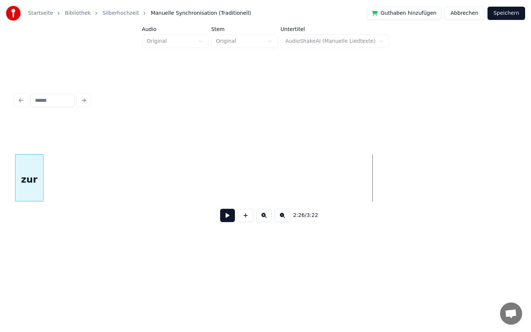
click at [0, 155] on div "Startseite Bibliothek Silberhochzeit Manuelle Synchronisation (Traditionell) Gu…" at bounding box center [265, 129] width 531 height 259
click at [0, 174] on div "Startseite Bibliothek Silberhochzeit Manuelle Synchronisation (Traditionell) Gu…" at bounding box center [265, 129] width 531 height 259
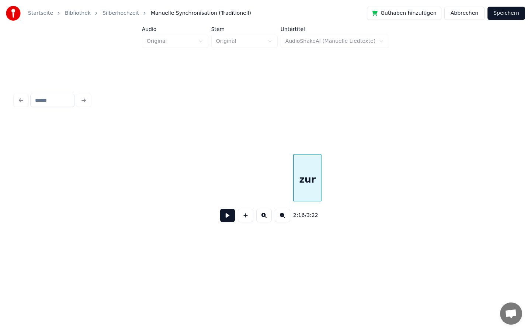
scroll to position [0, 9636]
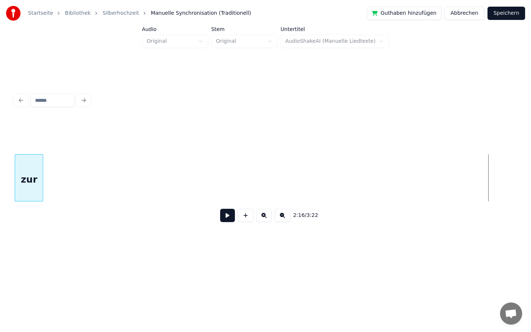
click at [0, 143] on div "Startseite Bibliothek Silberhochzeit Manuelle Synchronisation (Traditionell) Gu…" at bounding box center [265, 129] width 531 height 259
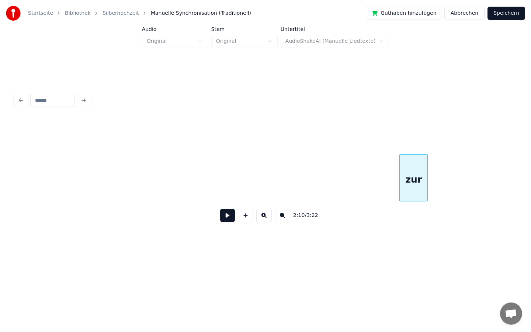
scroll to position [0, 9219]
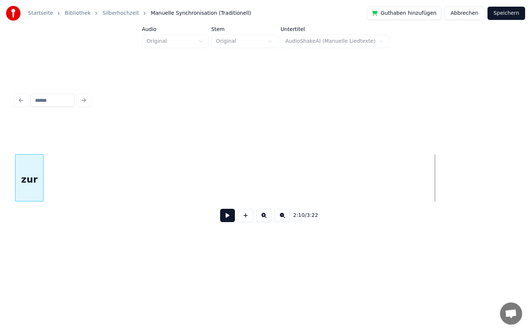
click at [0, 197] on div "Startseite Bibliothek Silberhochzeit Manuelle Synchronisation (Traditionell) Gu…" at bounding box center [265, 129] width 531 height 259
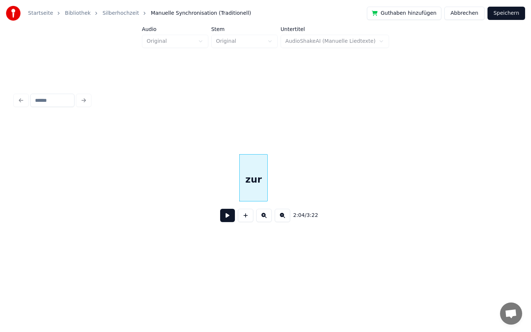
scroll to position [0, 8773]
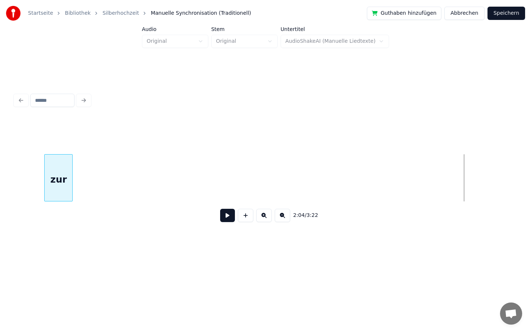
click at [0, 179] on div "Startseite Bibliothek Silberhochzeit Manuelle Synchronisation (Traditionell) Gu…" at bounding box center [265, 129] width 531 height 259
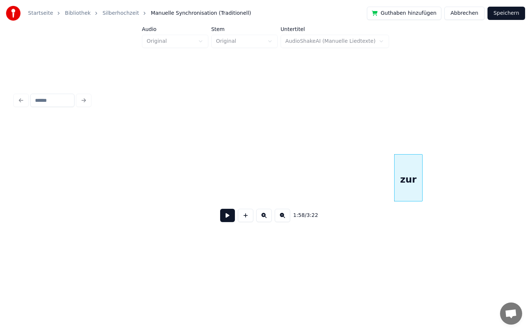
scroll to position [0, 8350]
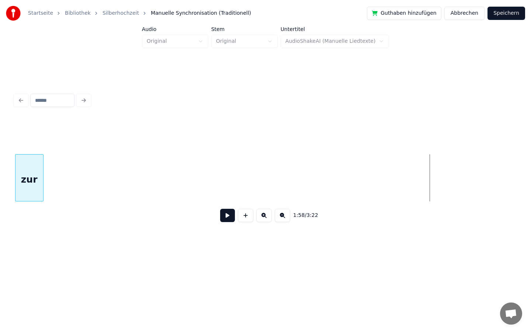
click at [0, 181] on div "Startseite Bibliothek Silberhochzeit Manuelle Synchronisation (Traditionell) Gu…" at bounding box center [265, 129] width 531 height 259
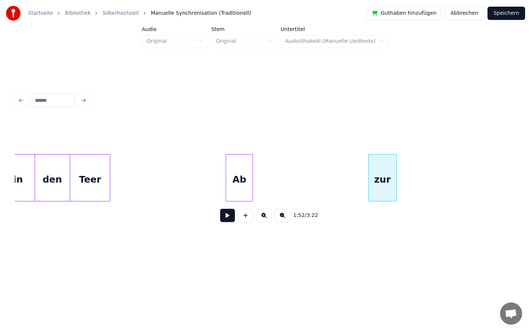
scroll to position [0, 7965]
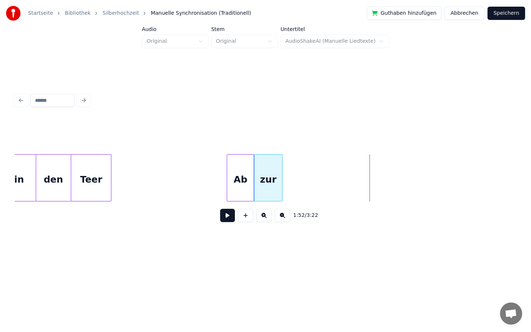
click at [257, 158] on div "zur" at bounding box center [269, 180] width 28 height 50
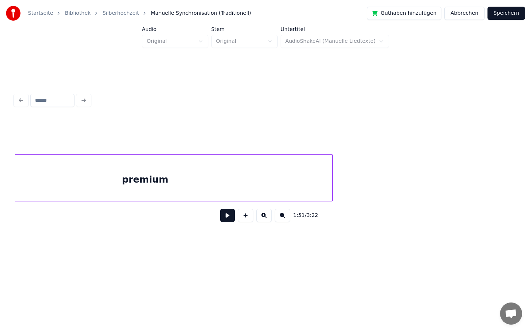
scroll to position [0, 10602]
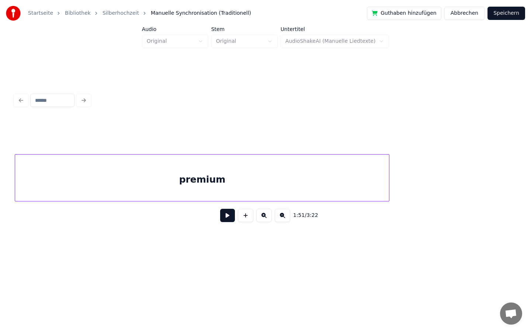
click at [3, 193] on div "Startseite Bibliothek Silberhochzeit Manuelle Synchronisation (Traditionell) Gu…" at bounding box center [265, 129] width 531 height 259
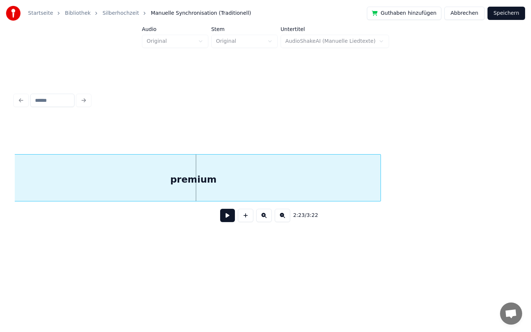
scroll to position [0, 10233]
click at [0, 199] on div "Startseite Bibliothek Silberhochzeit Manuelle Synchronisation (Traditionell) Gu…" at bounding box center [265, 129] width 531 height 259
click at [0, 193] on div "Startseite Bibliothek Silberhochzeit Manuelle Synchronisation (Traditionell) Gu…" at bounding box center [265, 129] width 531 height 259
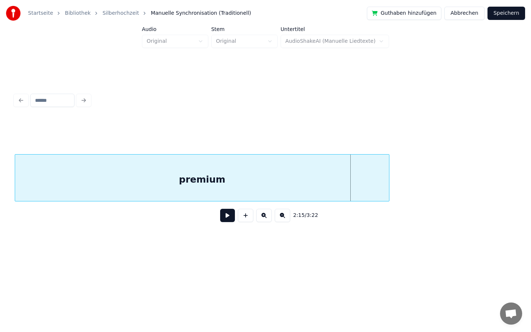
click at [0, 175] on div "Startseite Bibliothek Silberhochzeit Manuelle Synchronisation (Traditionell) Gu…" at bounding box center [265, 129] width 531 height 259
click at [0, 171] on div "Startseite Bibliothek Silberhochzeit Manuelle Synchronisation (Traditionell) Gu…" at bounding box center [265, 129] width 531 height 259
click at [0, 205] on div "Startseite Bibliothek Silberhochzeit Manuelle Synchronisation (Traditionell) Gu…" at bounding box center [265, 129] width 531 height 259
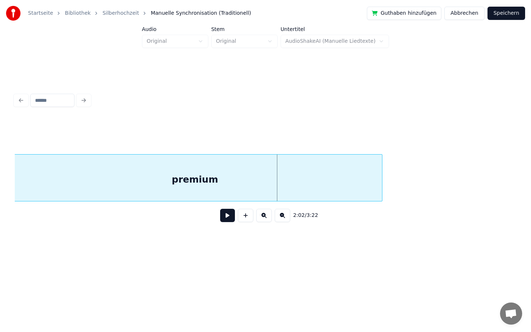
scroll to position [0, 8590]
click at [0, 187] on div "Startseite Bibliothek Silberhochzeit Manuelle Synchronisation (Traditionell) Gu…" at bounding box center [265, 129] width 531 height 259
click at [0, 180] on div "Startseite Bibliothek Silberhochzeit Manuelle Synchronisation (Traditionell) Gu…" at bounding box center [265, 129] width 531 height 259
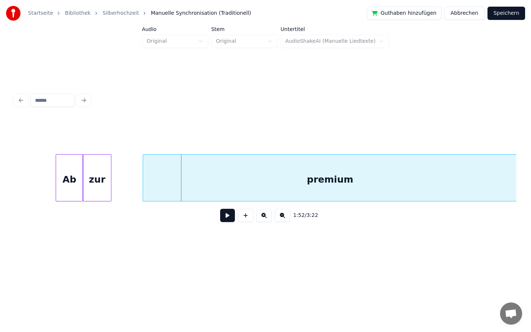
scroll to position [0, 8137]
click at [324, 161] on div "premium" at bounding box center [322, 180] width 374 height 50
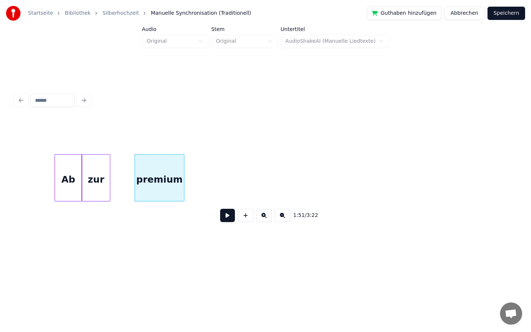
click at [183, 160] on div at bounding box center [183, 178] width 2 height 46
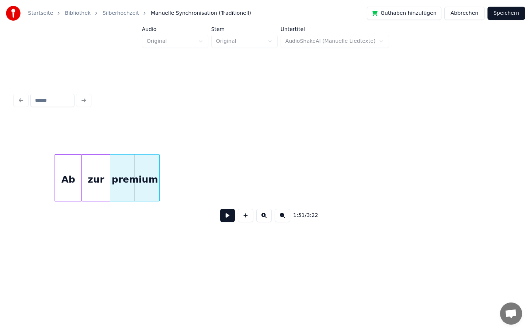
click at [135, 167] on div "premium" at bounding box center [134, 180] width 49 height 50
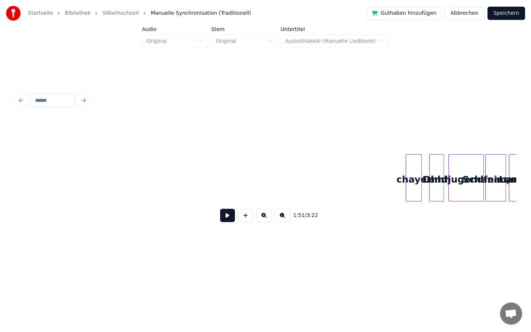
scroll to position [0, 11063]
click at [386, 172] on div at bounding box center [387, 178] width 2 height 46
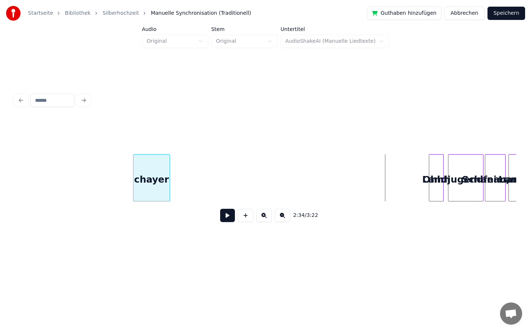
scroll to position [0, 11025]
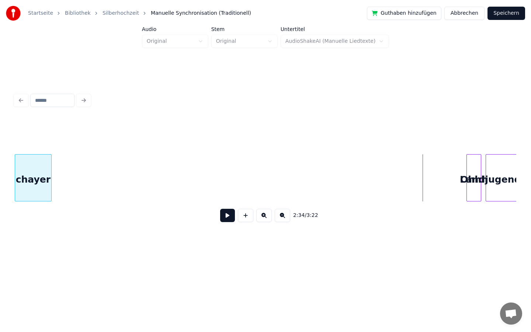
click at [0, 169] on div "Startseite Bibliothek Silberhochzeit Manuelle Synchronisation (Traditionell) Gu…" at bounding box center [265, 129] width 531 height 259
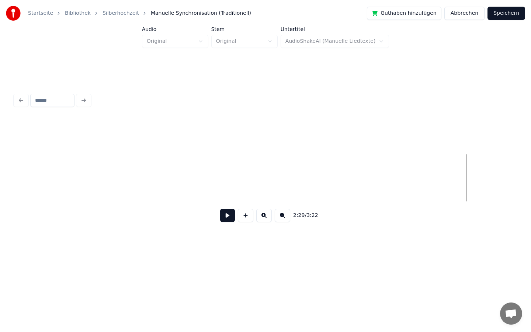
scroll to position [0, 10536]
click at [0, 190] on div "Startseite Bibliothek Silberhochzeit Manuelle Synchronisation (Traditionell) Gu…" at bounding box center [265, 129] width 531 height 259
click at [0, 179] on div "Startseite Bibliothek Silberhochzeit Manuelle Synchronisation (Traditionell) Gu…" at bounding box center [265, 129] width 531 height 259
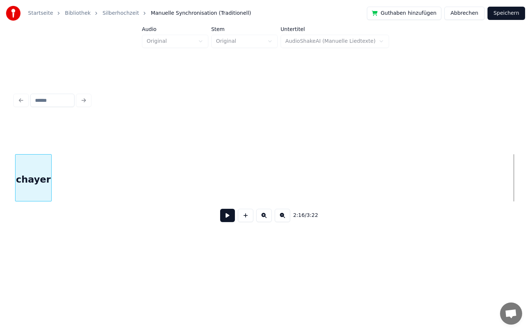
click at [0, 152] on div "Startseite Bibliothek Silberhochzeit Manuelle Synchronisation (Traditionell) Gu…" at bounding box center [265, 129] width 531 height 259
click at [0, 202] on div "Startseite Bibliothek Silberhochzeit Manuelle Synchronisation (Traditionell) Gu…" at bounding box center [265, 129] width 531 height 259
click at [0, 163] on div "Startseite Bibliothek Silberhochzeit Manuelle Synchronisation (Traditionell) Gu…" at bounding box center [265, 129] width 531 height 259
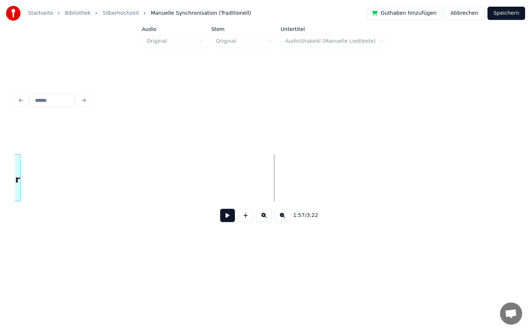
scroll to position [0, 8345]
click at [0, 184] on div "Startseite Bibliothek Silberhochzeit Manuelle Synchronisation (Traditionell) Gu…" at bounding box center [265, 129] width 531 height 259
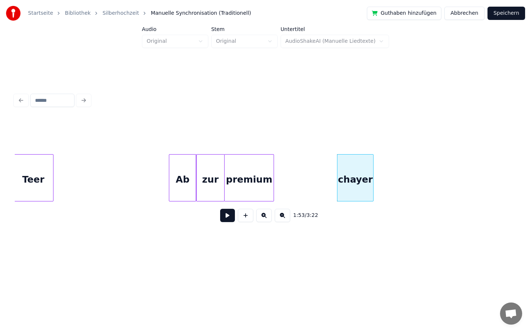
scroll to position [0, 8024]
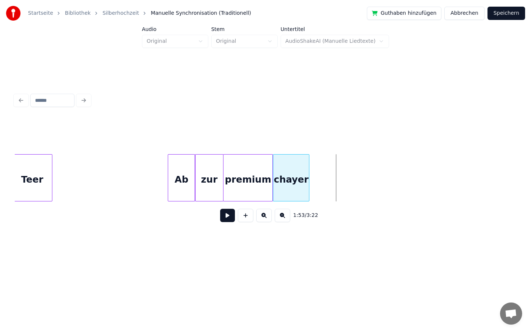
click at [295, 184] on div "chayer" at bounding box center [291, 180] width 36 height 50
click at [338, 172] on div at bounding box center [339, 178] width 2 height 46
click at [321, 173] on div at bounding box center [321, 178] width 2 height 46
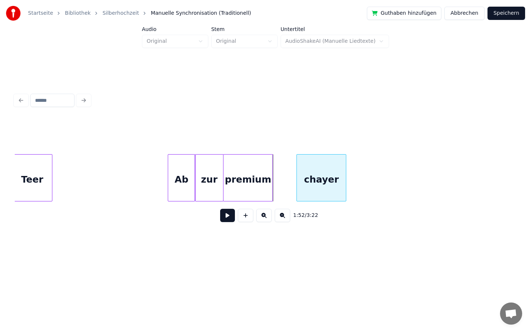
click at [325, 179] on div "chayer" at bounding box center [321, 180] width 49 height 50
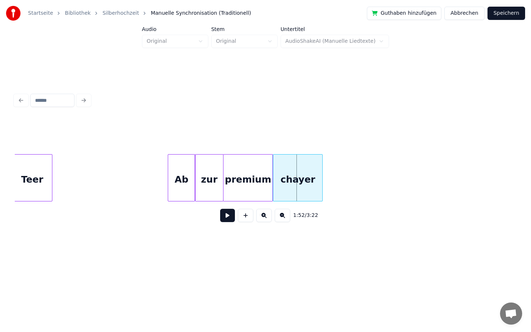
click at [301, 180] on div "chayer" at bounding box center [297, 180] width 49 height 50
click at [315, 180] on div "chayer" at bounding box center [308, 180] width 49 height 50
click at [300, 180] on div "chayer" at bounding box center [297, 180] width 49 height 50
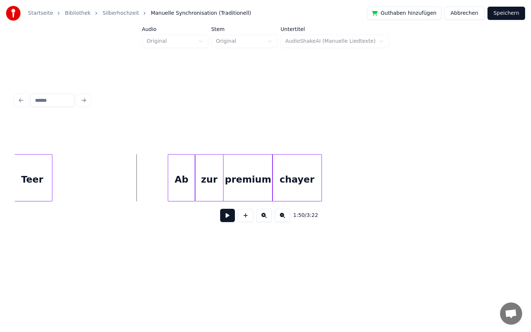
click at [225, 221] on button at bounding box center [227, 215] width 15 height 13
click at [227, 216] on button at bounding box center [227, 215] width 15 height 13
click at [332, 181] on div at bounding box center [331, 178] width 2 height 46
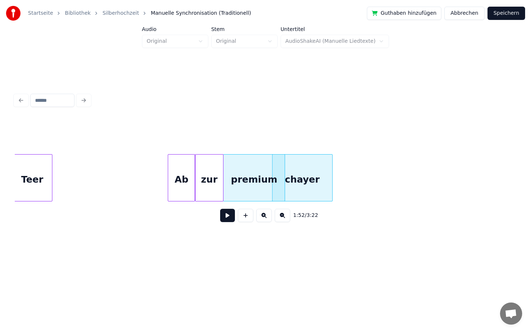
click at [284, 177] on div at bounding box center [284, 178] width 2 height 46
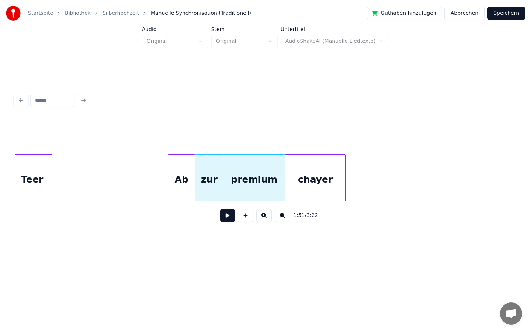
click at [306, 179] on div "chayer" at bounding box center [316, 180] width 60 height 50
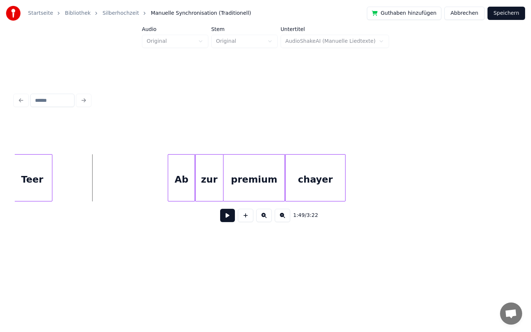
click at [225, 218] on button at bounding box center [227, 215] width 15 height 13
click at [348, 186] on div "chayer" at bounding box center [330, 180] width 60 height 50
click at [293, 185] on div at bounding box center [292, 178] width 2 height 46
click at [294, 183] on div at bounding box center [294, 178] width 2 height 46
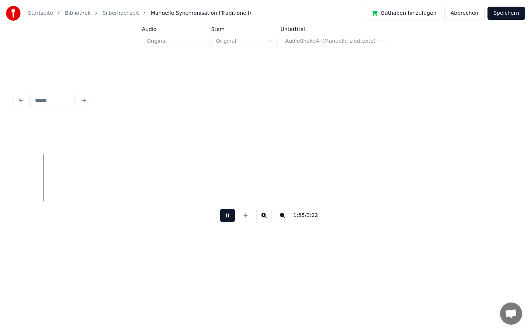
scroll to position [0, 8204]
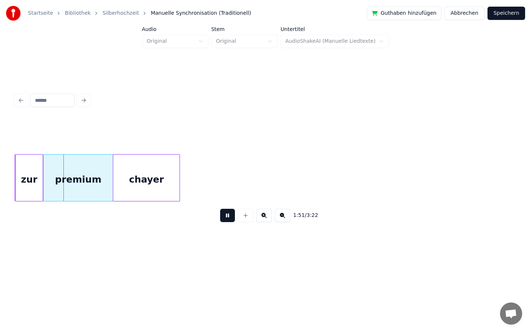
click at [228, 220] on button at bounding box center [227, 215] width 15 height 13
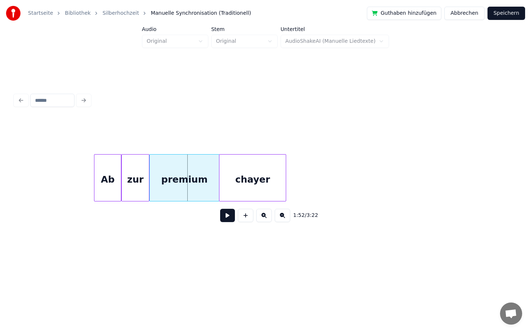
scroll to position [0, 8089]
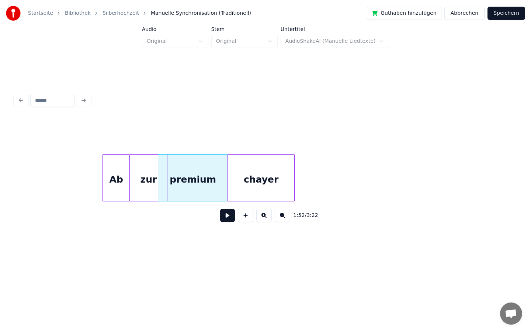
click at [166, 175] on div at bounding box center [166, 178] width 2 height 46
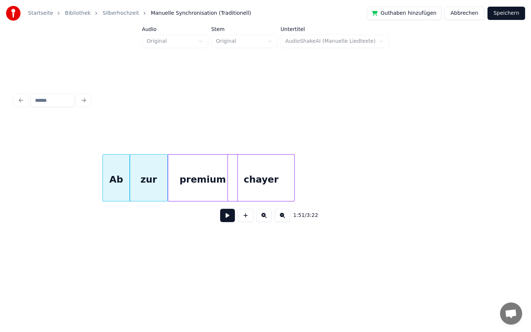
click at [190, 177] on div "premium" at bounding box center [202, 180] width 69 height 50
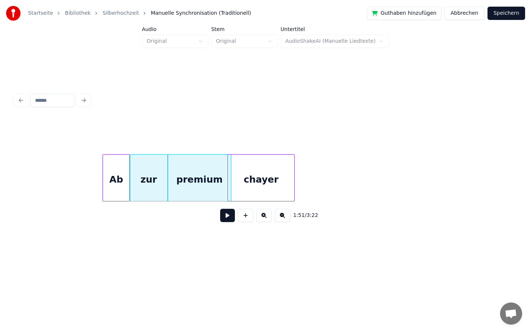
click at [231, 179] on div at bounding box center [230, 178] width 2 height 46
click at [253, 181] on div "chayer" at bounding box center [264, 180] width 66 height 50
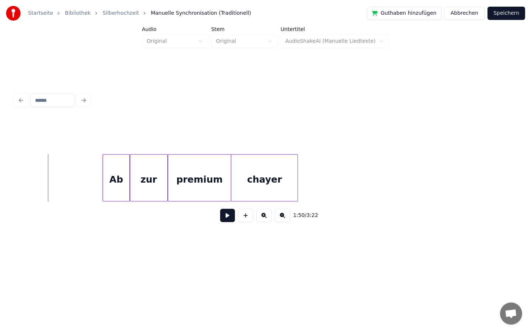
click at [231, 214] on button at bounding box center [227, 215] width 15 height 13
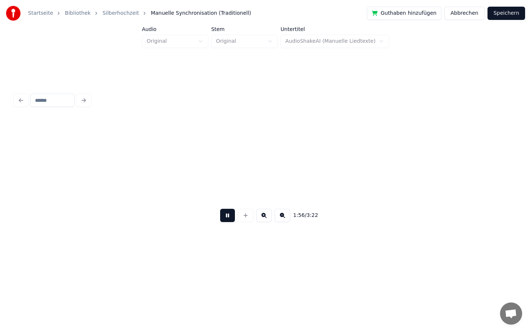
scroll to position [0, 8591]
click at [231, 215] on button at bounding box center [227, 215] width 15 height 13
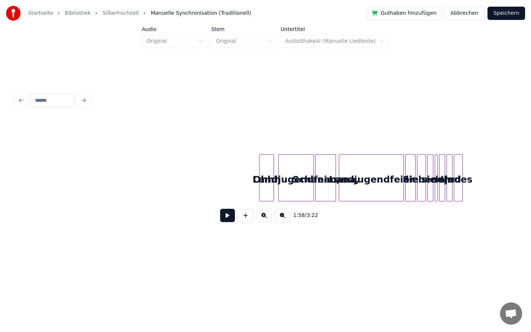
scroll to position [0, 11229]
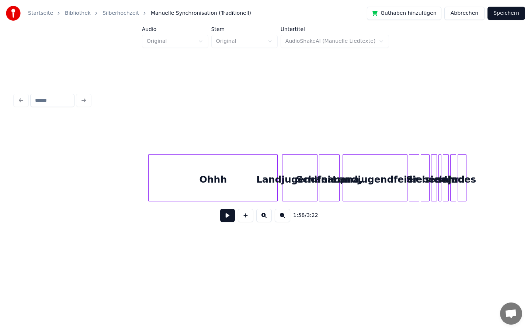
click at [149, 179] on div at bounding box center [150, 178] width 2 height 46
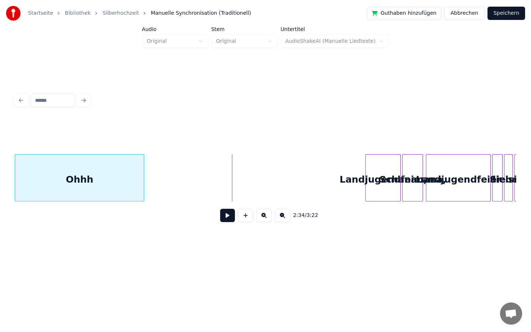
click at [0, 186] on div "Startseite Bibliothek Silberhochzeit Manuelle Synchronisation (Traditionell) Gu…" at bounding box center [265, 129] width 531 height 259
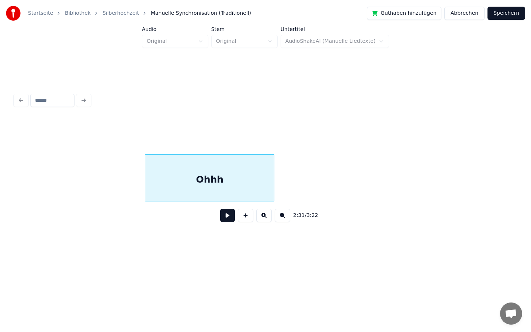
scroll to position [0, 10914]
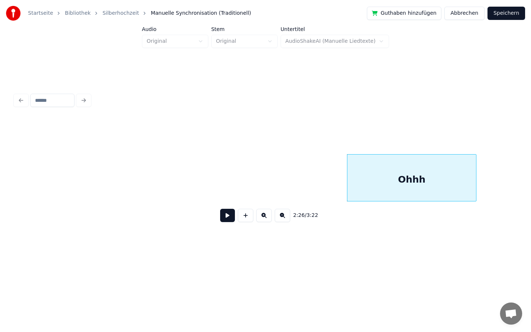
scroll to position [0, 10398]
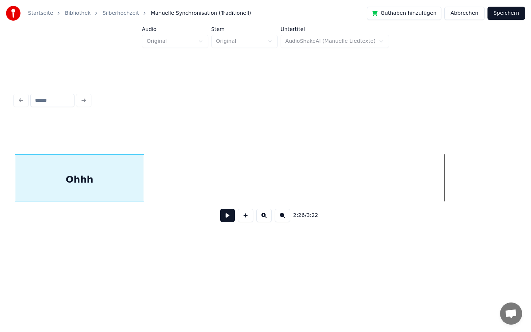
click at [0, 188] on div "Startseite Bibliothek Silberhochzeit Manuelle Synchronisation (Traditionell) Gu…" at bounding box center [265, 129] width 531 height 259
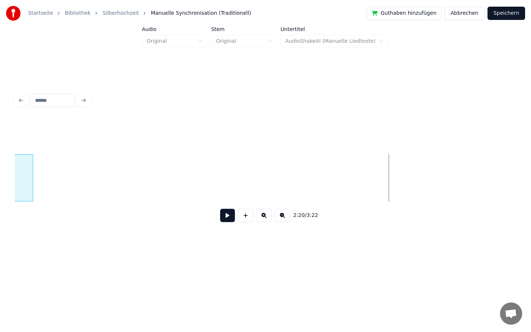
scroll to position [0, 9912]
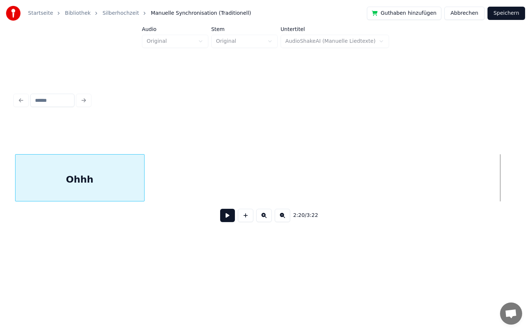
click at [0, 240] on div "Startseite Bibliothek Silberhochzeit Manuelle Synchronisation (Traditionell) Gu…" at bounding box center [265, 129] width 531 height 259
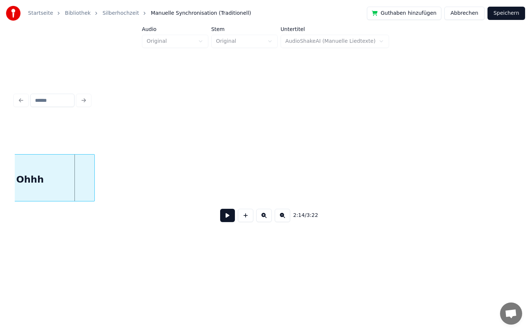
scroll to position [0, 9803]
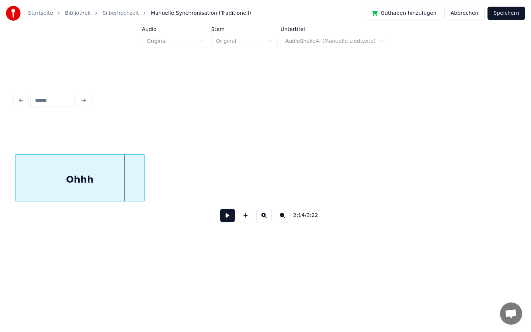
click at [0, 157] on div "Startseite Bibliothek Silberhochzeit Manuelle Synchronisation (Traditionell) Gu…" at bounding box center [265, 129] width 531 height 259
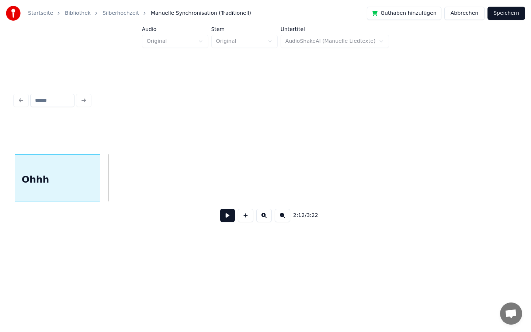
scroll to position [0, 9666]
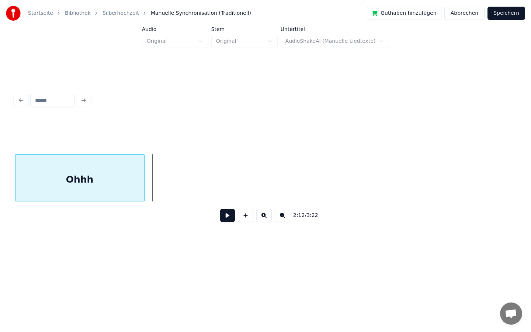
click at [0, 150] on div "Startseite Bibliothek Silberhochzeit Manuelle Synchronisation (Traditionell) Gu…" at bounding box center [265, 129] width 531 height 259
click at [5, 183] on div "Startseite Bibliothek Silberhochzeit Manuelle Synchronisation (Traditionell) Gu…" at bounding box center [265, 129] width 531 height 259
click at [0, 183] on div "Startseite Bibliothek Silberhochzeit Manuelle Synchronisation (Traditionell) Gu…" at bounding box center [265, 129] width 531 height 259
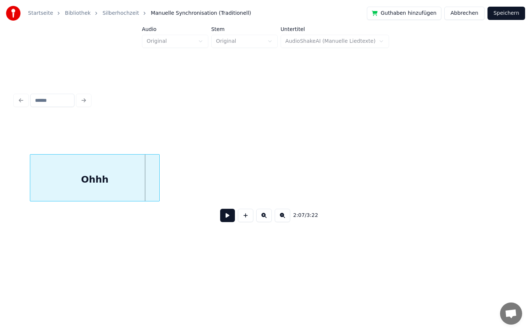
scroll to position [0, 9268]
click at [0, 174] on div "Startseite Bibliothek Silberhochzeit Manuelle Synchronisation (Traditionell) Gu…" at bounding box center [265, 129] width 531 height 259
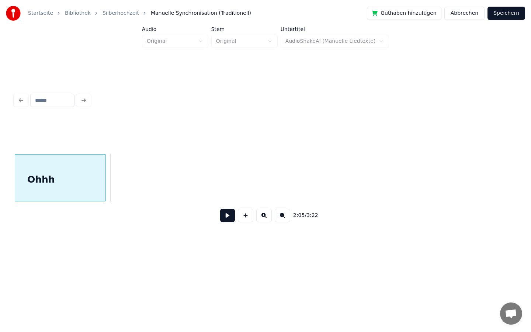
scroll to position [0, 9133]
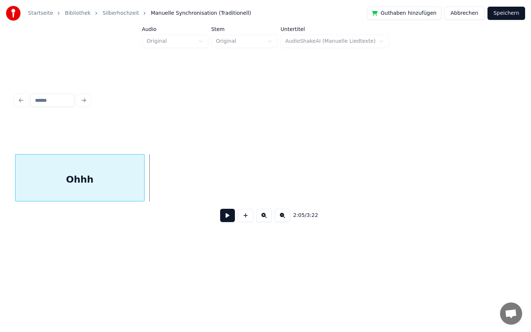
click at [0, 165] on div "Startseite Bibliothek Silberhochzeit Manuelle Synchronisation (Traditionell) Gu…" at bounding box center [265, 129] width 531 height 259
click at [0, 167] on div "Startseite Bibliothek Silberhochzeit Manuelle Synchronisation (Traditionell) Gu…" at bounding box center [265, 129] width 531 height 259
click at [0, 172] on div "Startseite Bibliothek Silberhochzeit Manuelle Synchronisation (Traditionell) Gu…" at bounding box center [265, 129] width 531 height 259
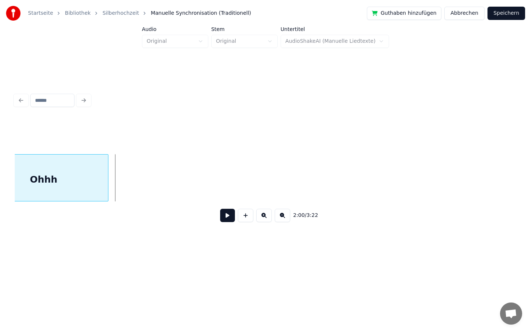
scroll to position [0, 8733]
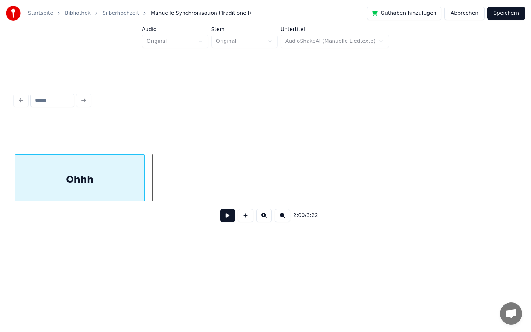
click at [0, 173] on div "Startseite Bibliothek Silberhochzeit Manuelle Synchronisation (Traditionell) Gu…" at bounding box center [265, 129] width 531 height 259
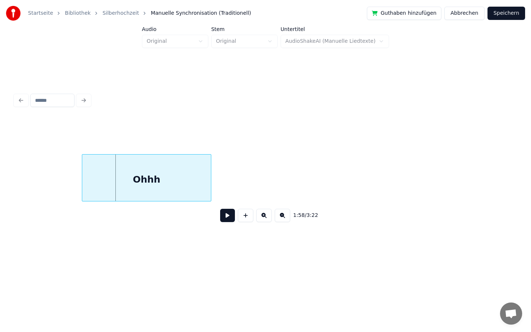
scroll to position [0, 8597]
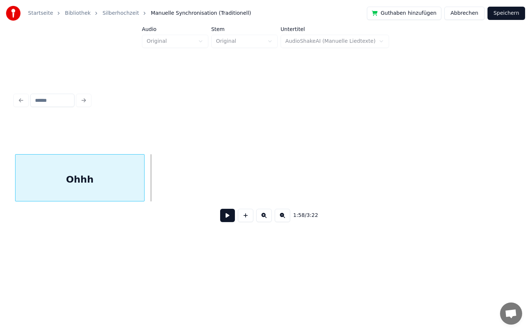
click at [0, 172] on div "Startseite Bibliothek Silberhochzeit Manuelle Synchronisation (Traditionell) Gu…" at bounding box center [265, 129] width 531 height 259
click at [14, 158] on div "1:56 / 3:22" at bounding box center [266, 159] width 508 height 146
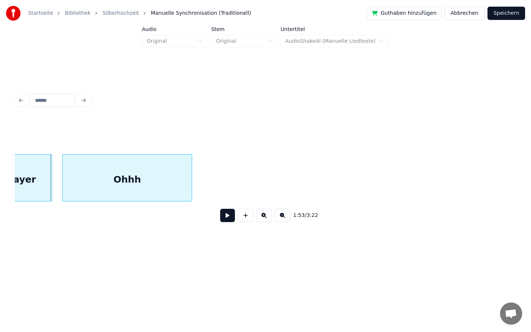
click at [112, 169] on div "Ohhh" at bounding box center [127, 180] width 129 height 50
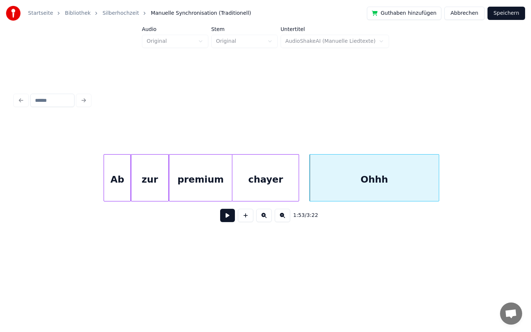
scroll to position [0, 8019]
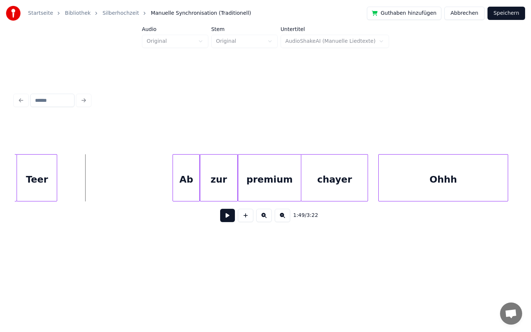
click at [225, 215] on button at bounding box center [227, 215] width 15 height 13
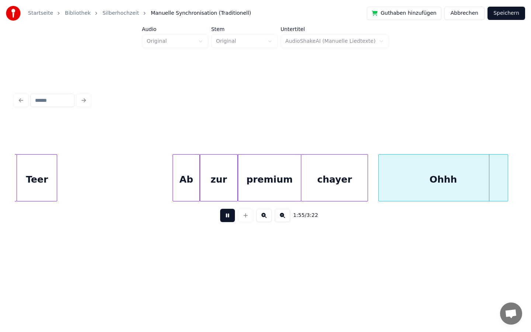
click at [229, 216] on button at bounding box center [227, 215] width 15 height 13
click at [402, 174] on div at bounding box center [403, 178] width 2 height 46
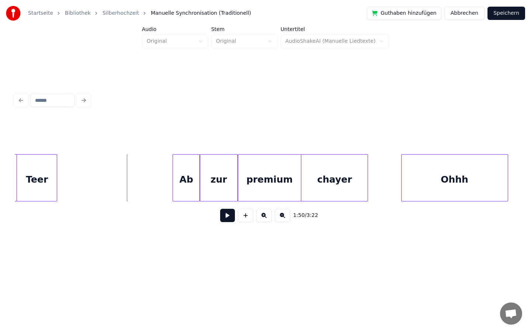
click at [226, 213] on button at bounding box center [227, 215] width 15 height 13
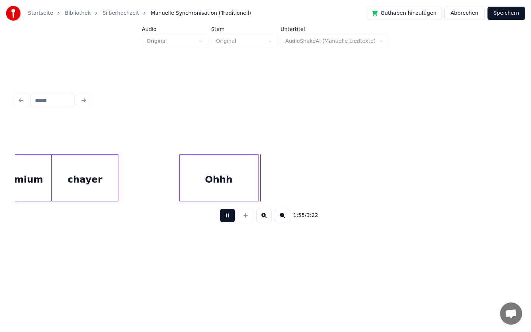
scroll to position [0, 8210]
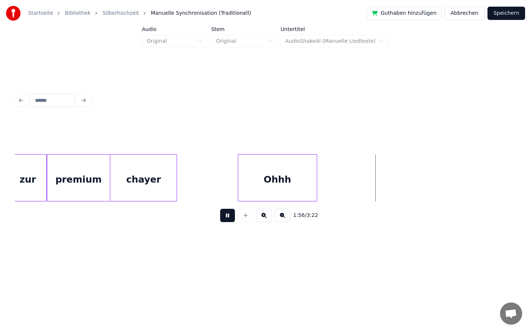
click at [321, 182] on div "Ohhh" at bounding box center [282, 177] width 79 height 47
click at [284, 181] on div "Ohhh" at bounding box center [264, 180] width 78 height 50
click at [315, 180] on div at bounding box center [314, 178] width 2 height 46
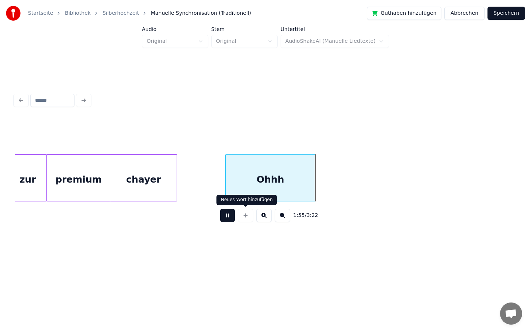
click at [230, 214] on button at bounding box center [227, 215] width 15 height 13
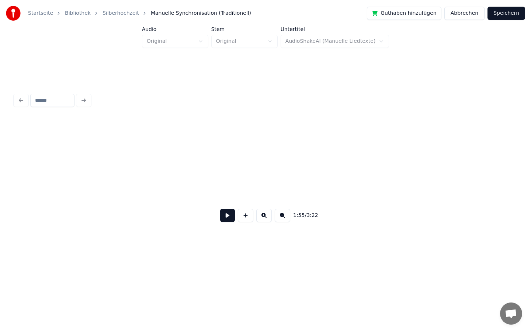
scroll to position [0, 9879]
click at [324, 133] on div at bounding box center [266, 135] width 502 height 37
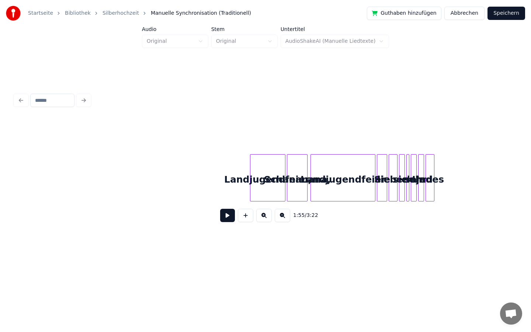
scroll to position [0, 11259]
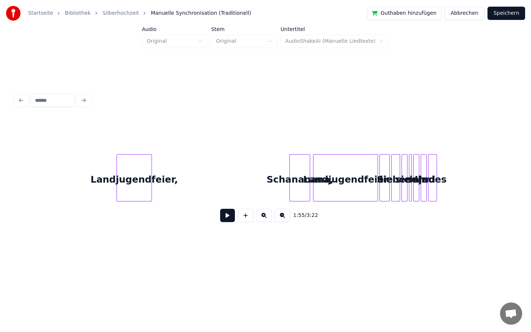
click at [121, 179] on div "Landjugendfeier," at bounding box center [134, 180] width 35 height 50
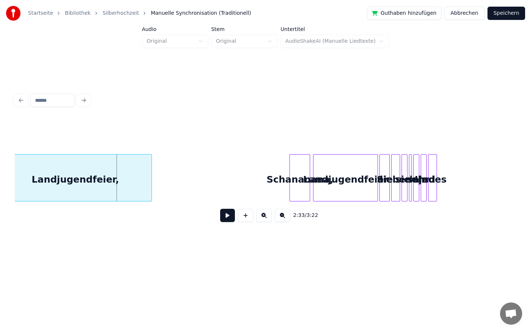
click at [0, 177] on div "Startseite Bibliothek Silberhochzeit Manuelle Synchronisation (Traditionell) Gu…" at bounding box center [265, 129] width 531 height 259
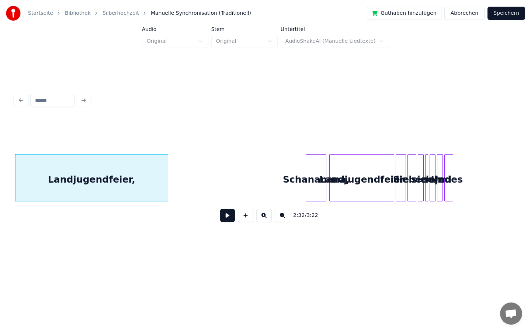
scroll to position [0, 11073]
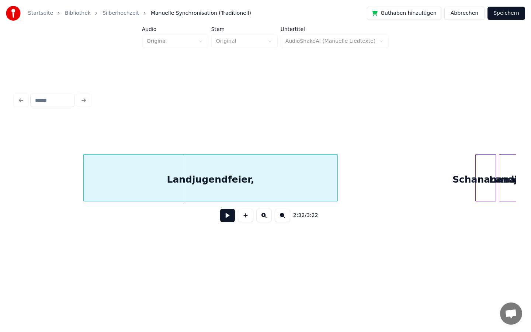
click at [86, 171] on div at bounding box center [85, 178] width 2 height 46
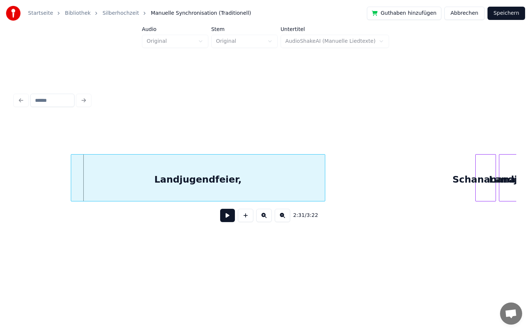
scroll to position [0, 10820]
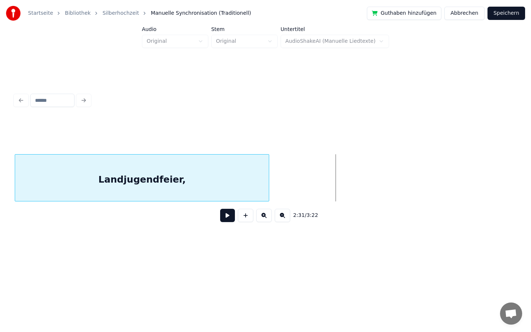
click at [0, 202] on div "Startseite Bibliothek Silberhochzeit Manuelle Synchronisation (Traditionell) Gu…" at bounding box center [265, 129] width 531 height 259
click at [6, 166] on div "Startseite Bibliothek Silberhochzeit Manuelle Synchronisation (Traditionell) Gu…" at bounding box center [265, 129] width 531 height 259
click at [0, 189] on div "Startseite Bibliothek Silberhochzeit Manuelle Synchronisation (Traditionell) Gu…" at bounding box center [265, 129] width 531 height 259
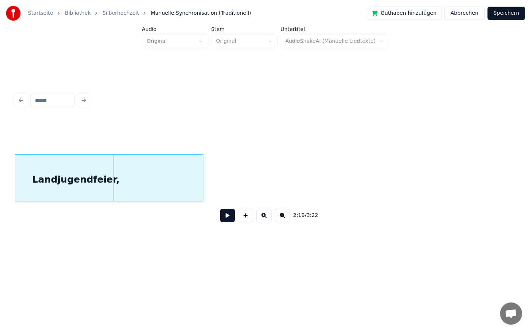
scroll to position [0, 10035]
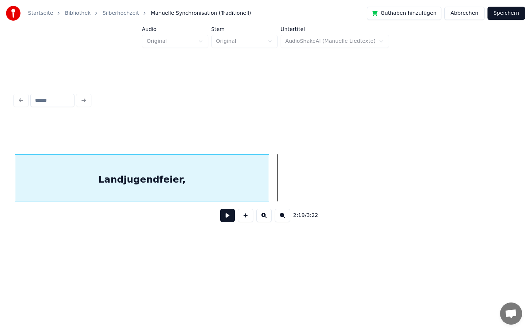
click at [1, 166] on div "Startseite Bibliothek Silberhochzeit Manuelle Synchronisation (Traditionell) Gu…" at bounding box center [265, 129] width 531 height 259
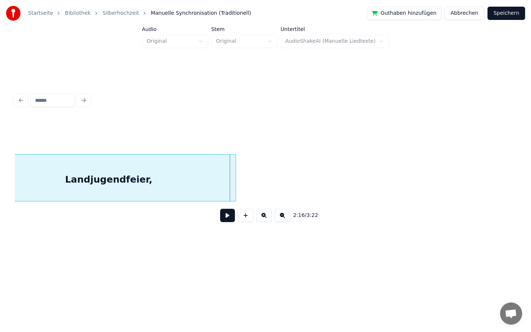
scroll to position [0, 9784]
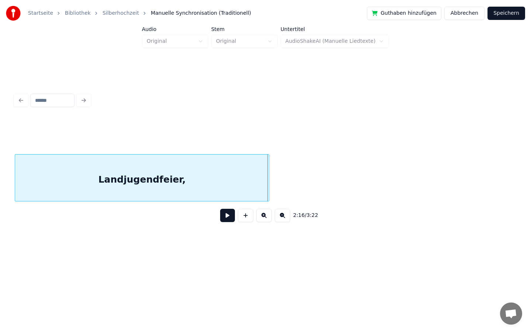
click at [0, 177] on div "Startseite Bibliothek Silberhochzeit Manuelle Synchronisation (Traditionell) Gu…" at bounding box center [265, 129] width 531 height 259
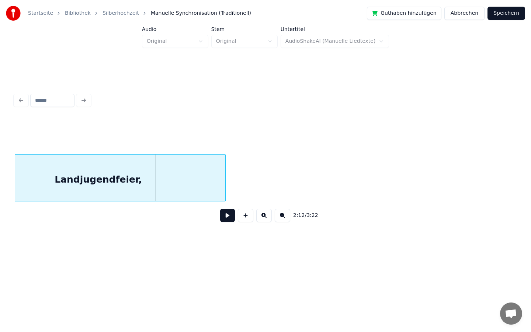
scroll to position [0, 9594]
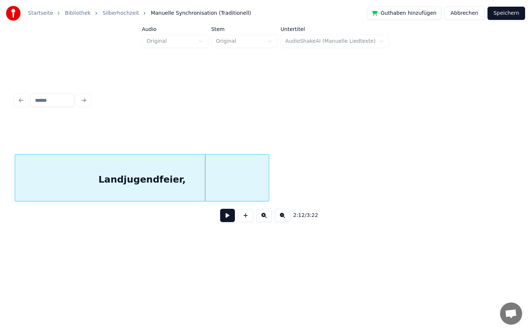
click at [75, 178] on div "Landjugendfeier," at bounding box center [142, 180] width 254 height 50
click at [0, 186] on div "Startseite Bibliothek Silberhochzeit Manuelle Synchronisation (Traditionell) Gu…" at bounding box center [265, 129] width 531 height 259
click at [24, 189] on div "Landjugendfeier," at bounding box center [142, 180] width 254 height 50
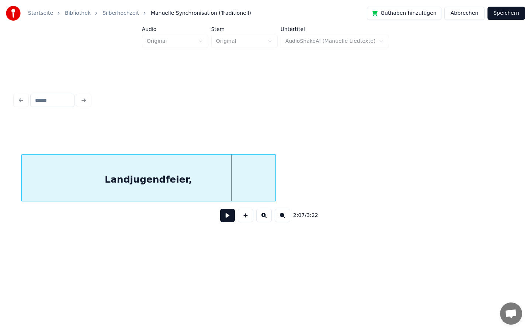
click at [45, 188] on div "Landjugendfeier," at bounding box center [149, 180] width 254 height 50
click at [4, 192] on div "Startseite Bibliothek Silberhochzeit Manuelle Synchronisation (Traditionell) Gu…" at bounding box center [265, 129] width 531 height 259
click at [0, 204] on div "Startseite Bibliothek Silberhochzeit Manuelle Synchronisation (Traditionell) Gu…" at bounding box center [265, 129] width 531 height 259
click at [51, 176] on div "Landjugendfeier," at bounding box center [142, 180] width 254 height 50
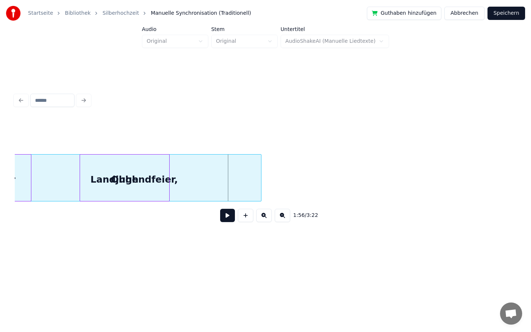
scroll to position [0, 8348]
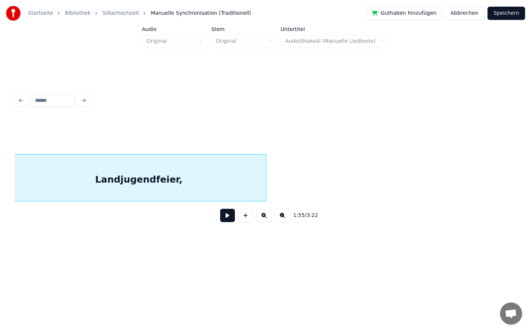
scroll to position [0, 8534]
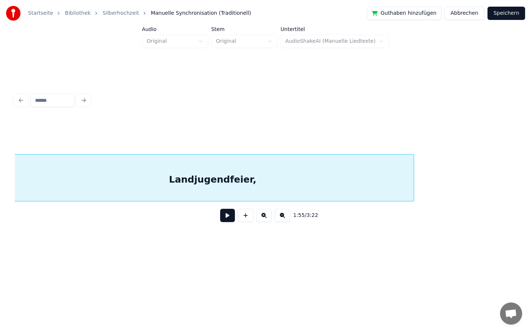
click at [413, 189] on div at bounding box center [413, 178] width 2 height 46
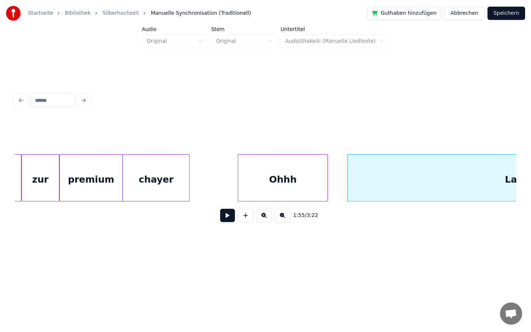
scroll to position [0, 8190]
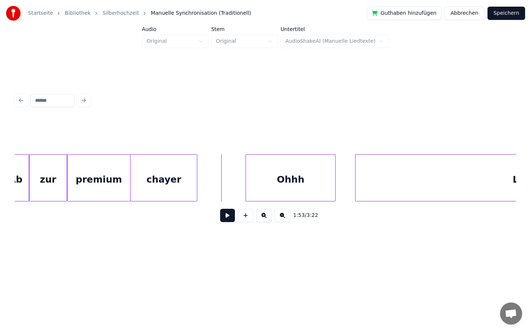
click at [226, 209] on button at bounding box center [227, 215] width 15 height 13
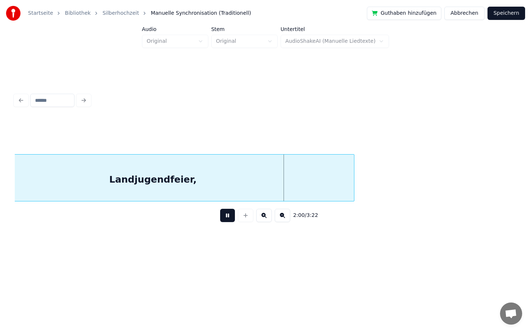
scroll to position [0, 8595]
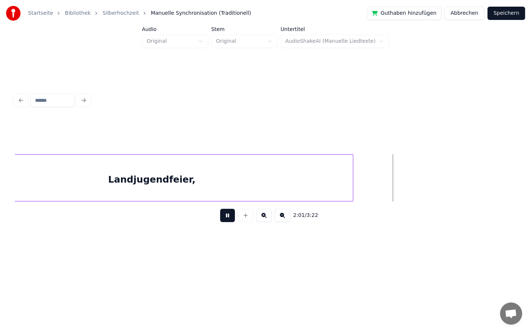
click at [228, 215] on button at bounding box center [227, 215] width 15 height 13
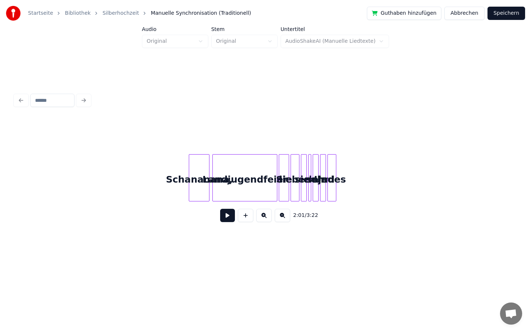
scroll to position [0, 11359]
click at [113, 198] on div at bounding box center [114, 178] width 2 height 46
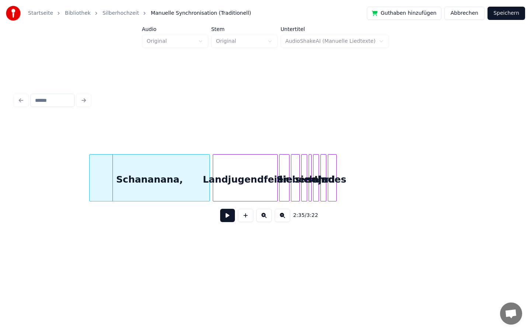
click at [90, 182] on div at bounding box center [91, 178] width 2 height 46
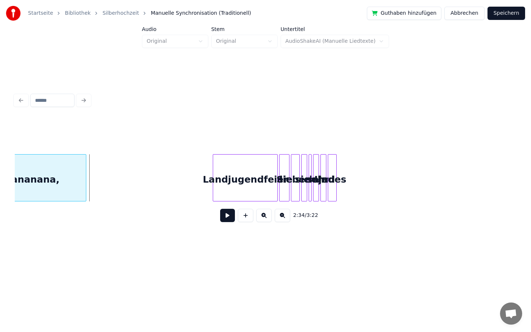
scroll to position [0, 11256]
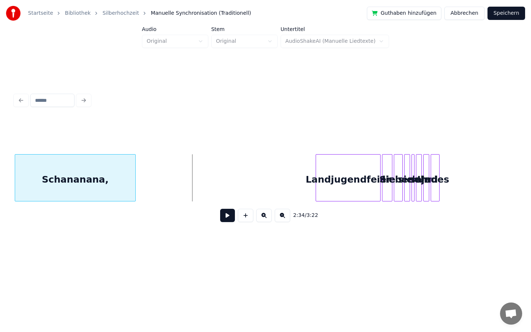
click at [0, 217] on div "Startseite Bibliothek Silberhochzeit Manuelle Synchronisation (Traditionell) Gu…" at bounding box center [265, 129] width 531 height 259
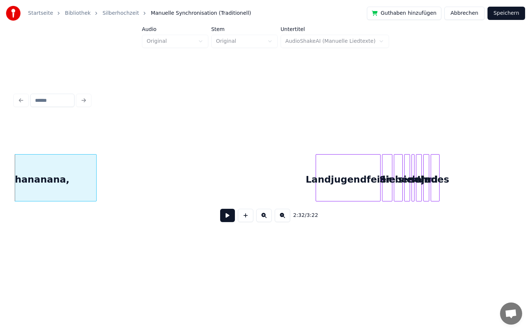
scroll to position [0, 11140]
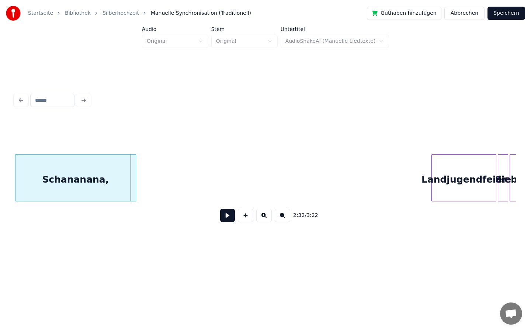
click at [0, 181] on div "Startseite Bibliothek Silberhochzeit Manuelle Synchronisation (Traditionell) Gu…" at bounding box center [265, 129] width 531 height 259
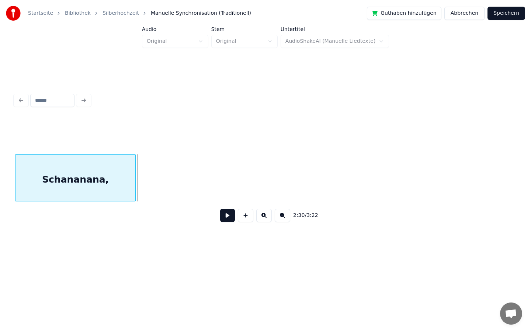
click at [0, 193] on div "Startseite Bibliothek Silberhochzeit Manuelle Synchronisation (Traditionell) Gu…" at bounding box center [265, 129] width 531 height 259
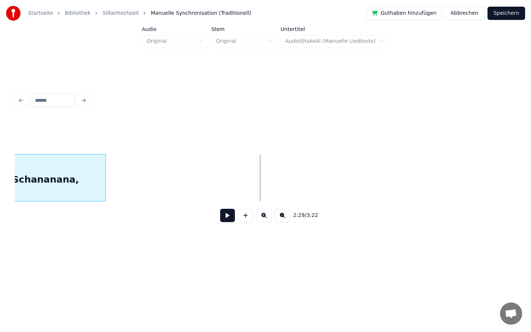
scroll to position [0, 10743]
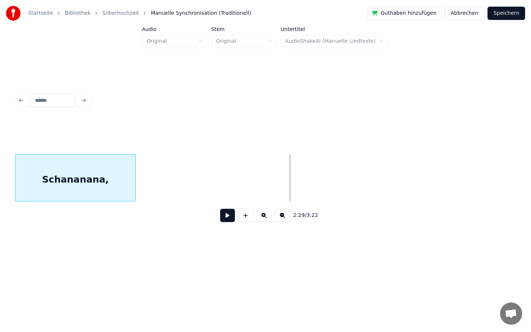
click at [0, 253] on div "Startseite Bibliothek Silberhochzeit Manuelle Synchronisation (Traditionell) Gu…" at bounding box center [265, 129] width 531 height 259
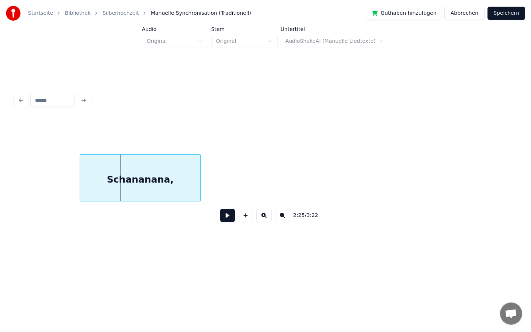
scroll to position [0, 10622]
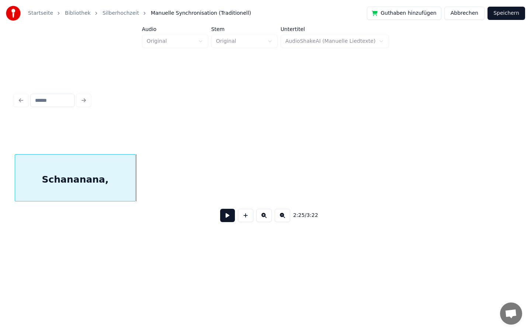
click at [0, 194] on div "Startseite Bibliothek Silberhochzeit Manuelle Synchronisation (Traditionell) Gu…" at bounding box center [265, 129] width 531 height 259
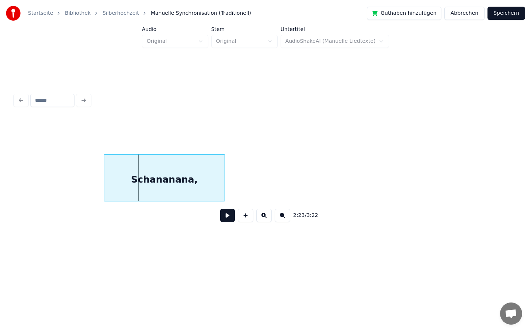
scroll to position [0, 10497]
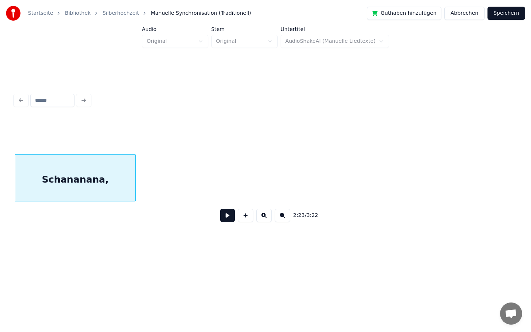
click at [0, 197] on div "Startseite Bibliothek Silberhochzeit Manuelle Synchronisation (Traditionell) Gu…" at bounding box center [265, 129] width 531 height 259
click at [0, 196] on div "Startseite Bibliothek Silberhochzeit Manuelle Synchronisation (Traditionell) Gu…" at bounding box center [265, 129] width 531 height 259
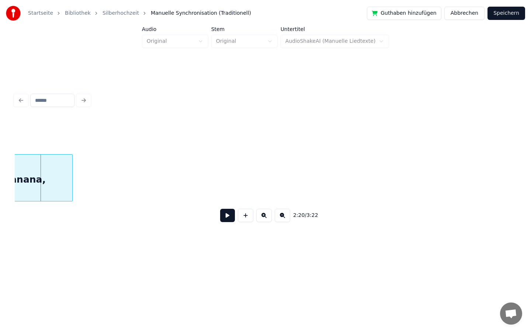
scroll to position [0, 10248]
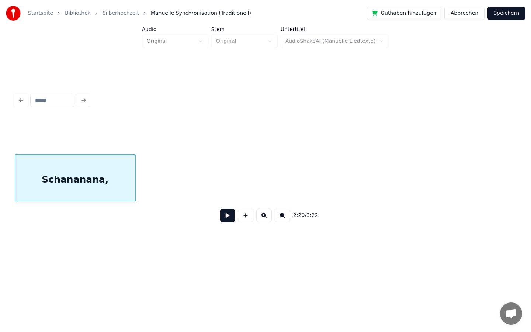
click at [0, 190] on div "Startseite Bibliothek Silberhochzeit Manuelle Synchronisation (Traditionell) Gu…" at bounding box center [265, 129] width 531 height 259
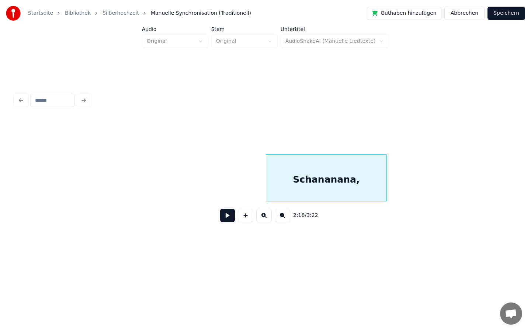
scroll to position [0, 9993]
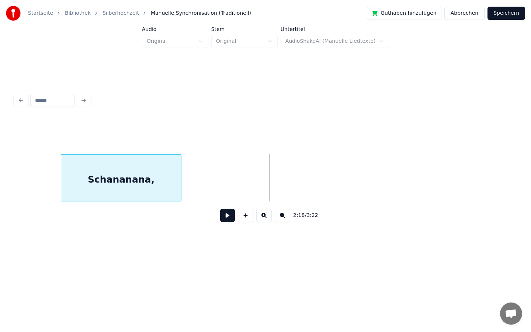
click at [150, 176] on div "Schananana," at bounding box center [121, 180] width 120 height 50
click at [202, 139] on input "**********" at bounding box center [189, 135] width 55 height 13
type input "**********"
click at [157, 269] on html "**********" at bounding box center [265, 135] width 531 height 271
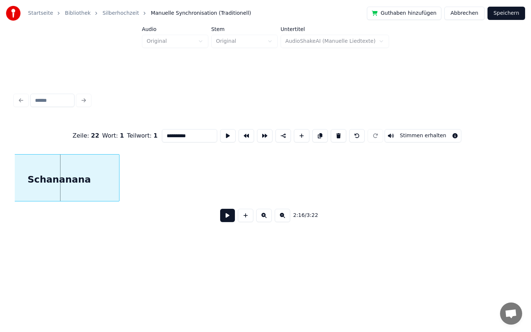
scroll to position [0, 9889]
click at [0, 139] on div "**********" at bounding box center [265, 129] width 531 height 259
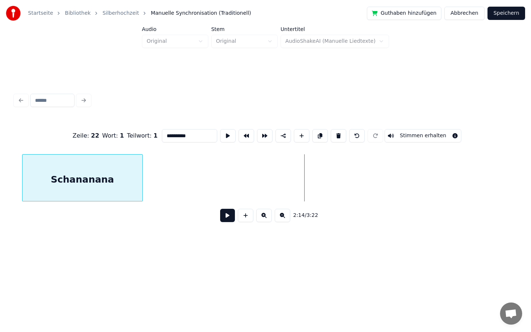
scroll to position [0, 9482]
click at [0, 165] on div "**********" at bounding box center [265, 129] width 531 height 259
click at [0, 156] on div "**********" at bounding box center [265, 129] width 531 height 259
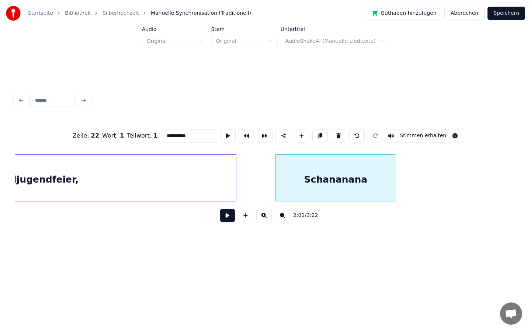
scroll to position [0, 8714]
click at [321, 184] on div "Schananana" at bounding box center [341, 180] width 120 height 50
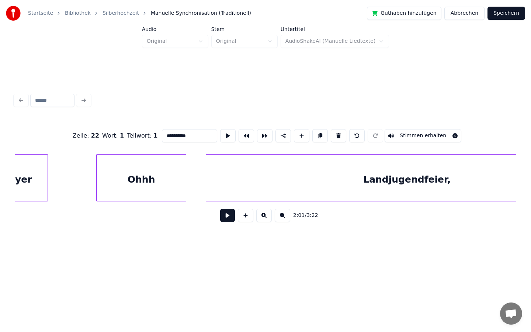
scroll to position [0, 8334]
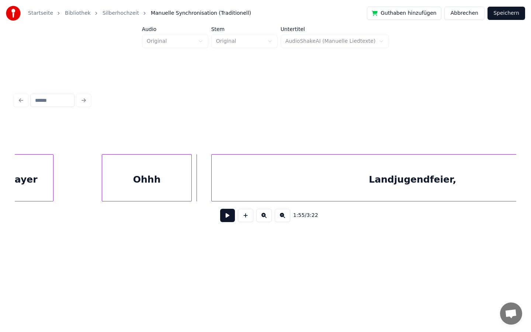
click at [226, 218] on button at bounding box center [227, 215] width 15 height 13
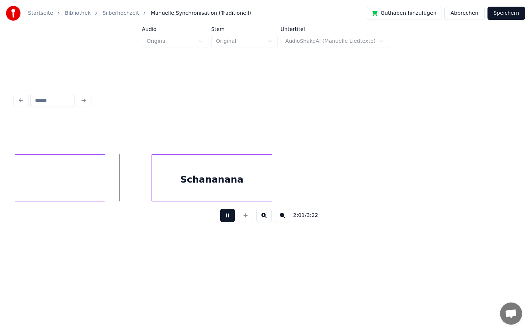
scroll to position [0, 8843]
click at [225, 216] on button at bounding box center [227, 215] width 15 height 13
click at [118, 177] on div at bounding box center [118, 178] width 2 height 46
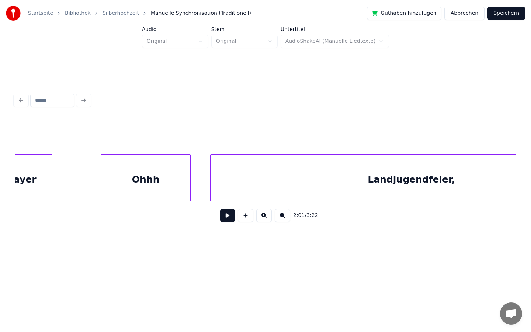
scroll to position [0, 8334]
click at [328, 177] on div "Landjugendfeier," at bounding box center [413, 180] width 402 height 50
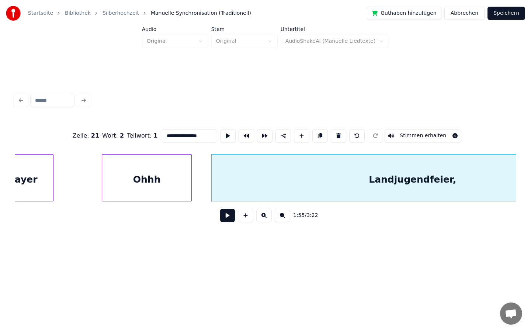
click at [204, 138] on input "**********" at bounding box center [189, 135] width 55 height 13
type input "**********"
click at [165, 228] on div "1:55 / 3:22" at bounding box center [266, 215] width 502 height 28
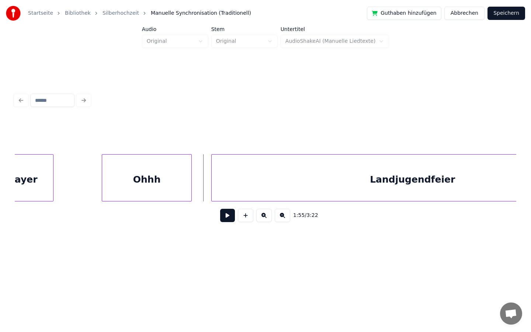
click at [228, 218] on button at bounding box center [227, 215] width 15 height 13
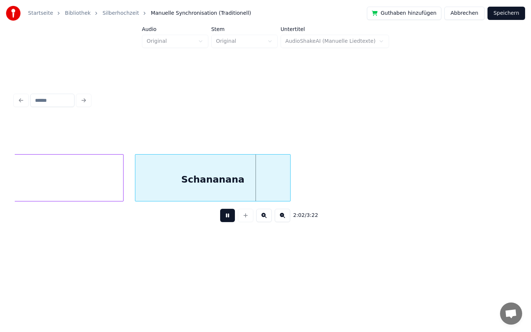
scroll to position [0, 8827]
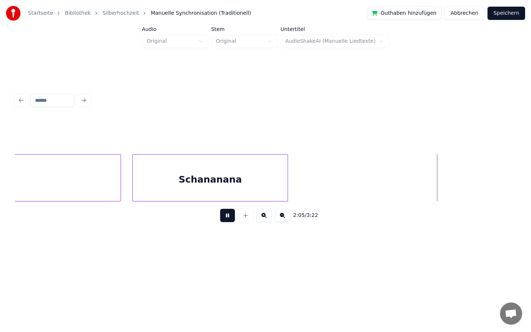
click at [228, 217] on button at bounding box center [227, 215] width 15 height 13
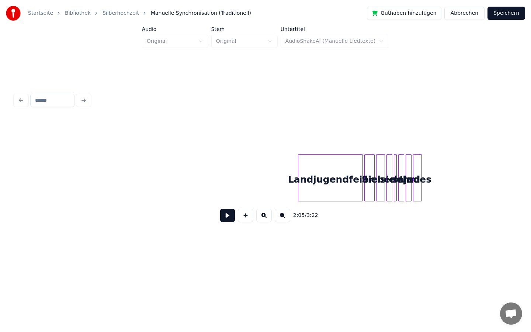
scroll to position [0, 11286]
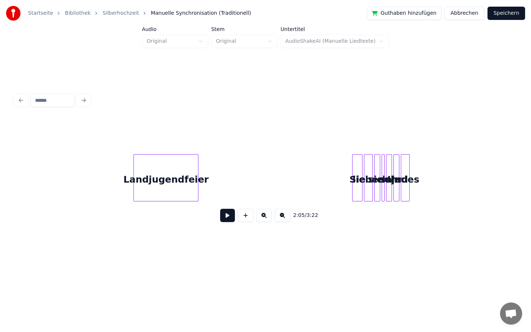
click at [175, 182] on div "Landjugendfeier" at bounding box center [166, 180] width 64 height 50
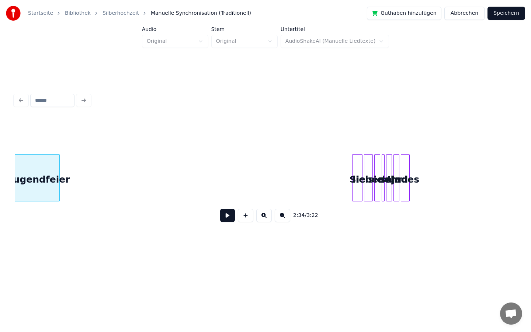
click at [31, 181] on div "Landjugendfeier" at bounding box center [27, 180] width 64 height 50
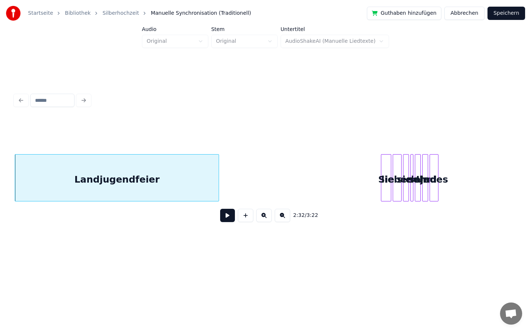
click at [217, 170] on div at bounding box center [218, 178] width 2 height 46
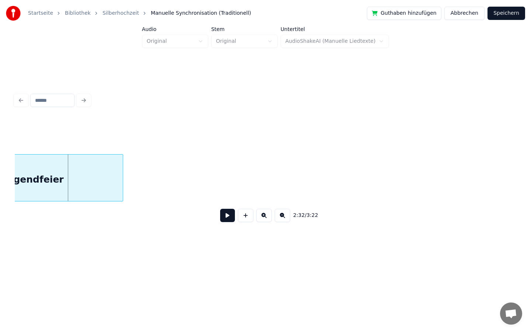
scroll to position [0, 11082]
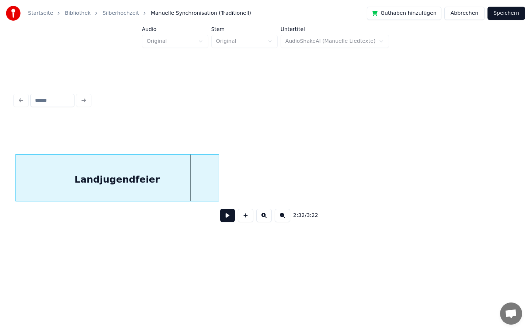
click at [0, 192] on div "Startseite Bibliothek Silberhochzeit Manuelle Synchronisation (Traditionell) Gu…" at bounding box center [265, 129] width 531 height 259
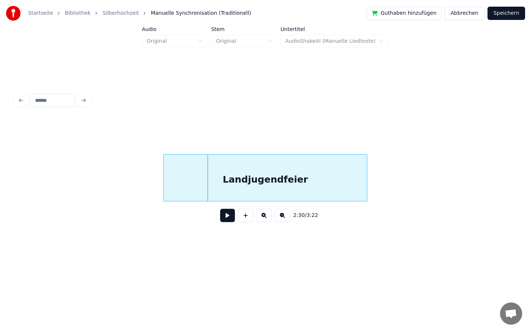
scroll to position [0, 10875]
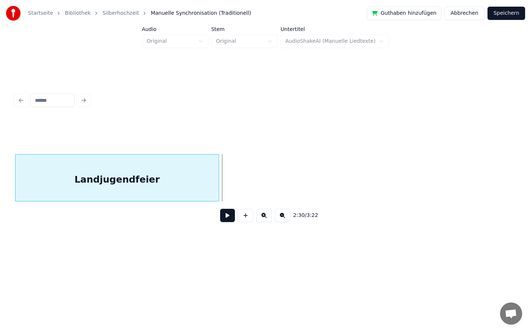
click at [4, 212] on div "Startseite Bibliothek Silberhochzeit Manuelle Synchronisation (Traditionell) Gu…" at bounding box center [265, 129] width 531 height 259
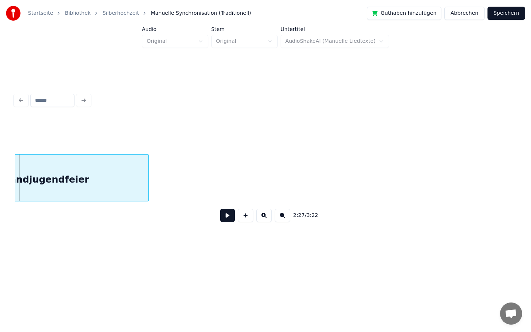
scroll to position [0, 10670]
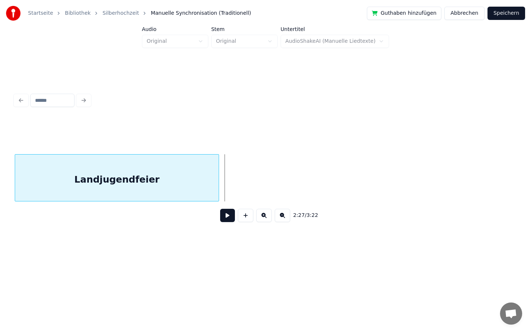
click at [1, 198] on div "Startseite Bibliothek Silberhochzeit Manuelle Synchronisation (Traditionell) Gu…" at bounding box center [265, 129] width 531 height 259
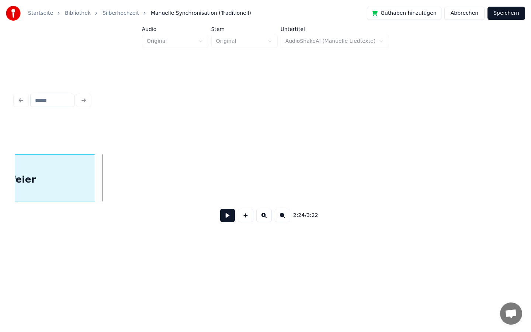
scroll to position [0, 10459]
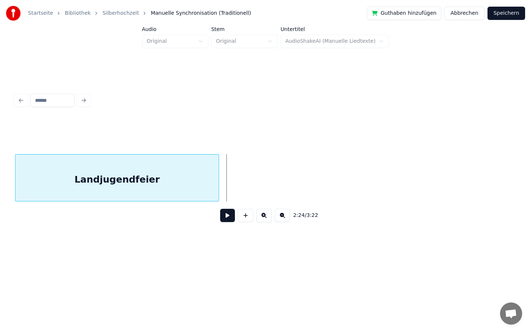
click at [0, 189] on div "Startseite Bibliothek Silberhochzeit Manuelle Synchronisation (Traditionell) Gu…" at bounding box center [265, 129] width 531 height 259
click at [0, 211] on div "Startseite Bibliothek Silberhochzeit Manuelle Synchronisation (Traditionell) Gu…" at bounding box center [265, 129] width 531 height 259
click at [11, 186] on div "Startseite Bibliothek Silberhochzeit Manuelle Synchronisation (Traditionell) Gu…" at bounding box center [265, 129] width 531 height 259
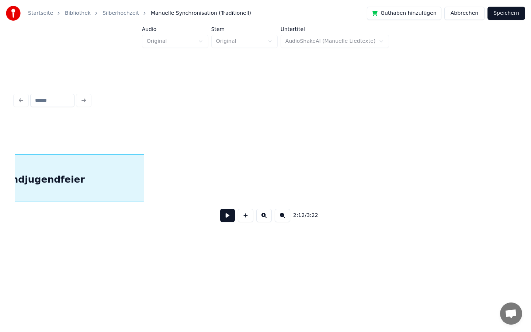
scroll to position [0, 9673]
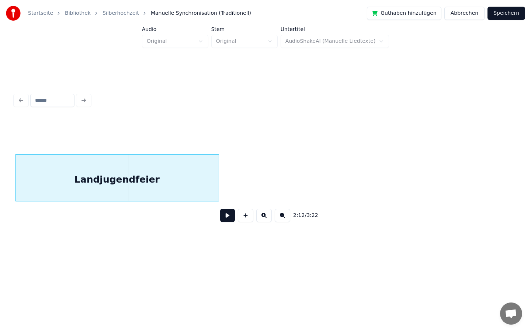
click at [0, 188] on div "Startseite Bibliothek Silberhochzeit Manuelle Synchronisation (Traditionell) Gu…" at bounding box center [265, 129] width 531 height 259
click at [3, 179] on div "Startseite Bibliothek Silberhochzeit Manuelle Synchronisation (Traditionell) Gu…" at bounding box center [265, 129] width 531 height 259
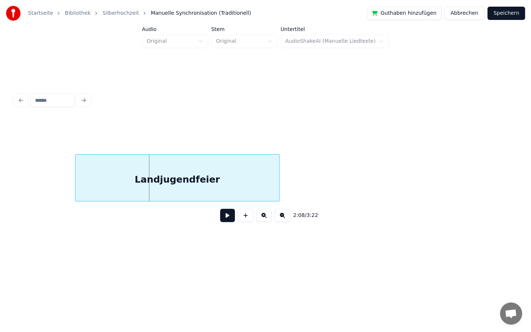
scroll to position [0, 9310]
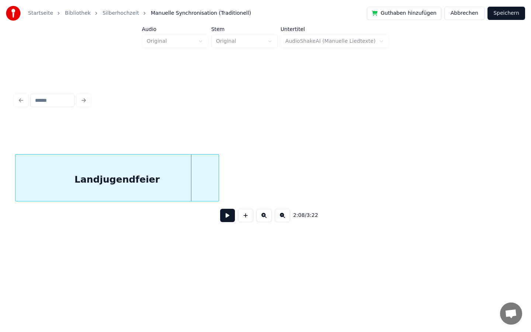
click at [0, 189] on div "Startseite Bibliothek Silberhochzeit Manuelle Synchronisation (Traditionell) Gu…" at bounding box center [265, 129] width 531 height 259
click at [2, 187] on div "Startseite Bibliothek Silberhochzeit Manuelle Synchronisation (Traditionell) Gu…" at bounding box center [265, 129] width 531 height 259
click at [0, 197] on div "Startseite Bibliothek Silberhochzeit Manuelle Synchronisation (Traditionell) Gu…" at bounding box center [265, 129] width 531 height 259
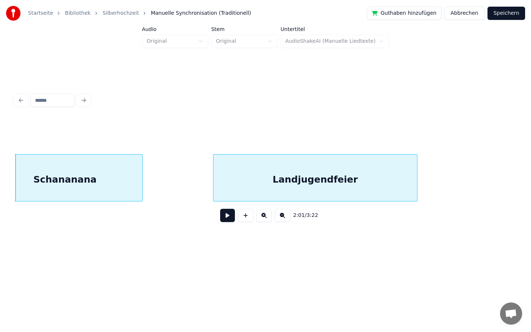
click at [368, 182] on div "Landjugendfeier" at bounding box center [316, 180] width 204 height 50
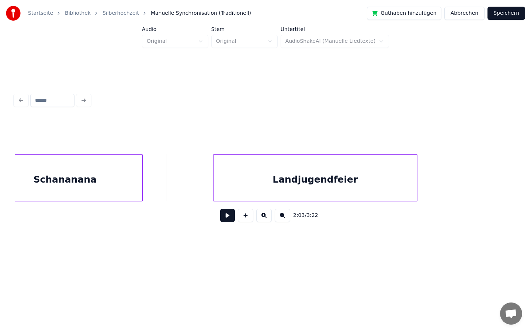
click at [225, 216] on button at bounding box center [227, 215] width 15 height 13
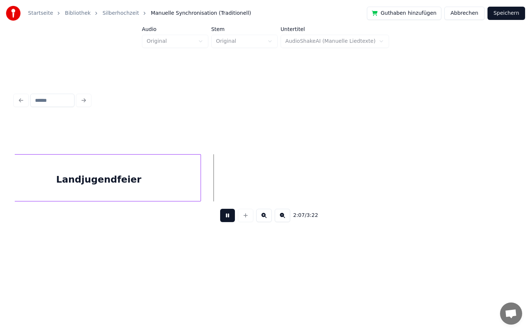
scroll to position [0, 9202]
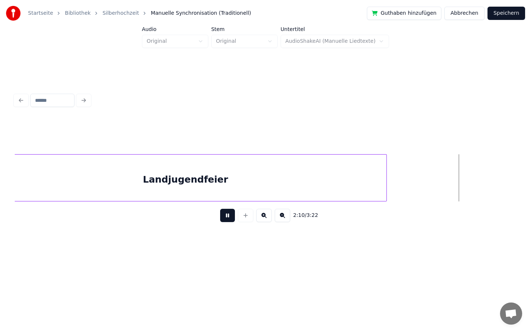
click at [385, 173] on div at bounding box center [385, 178] width 2 height 46
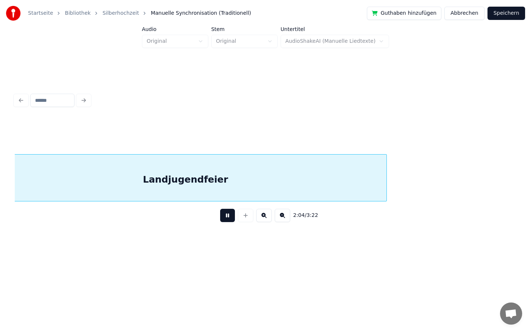
scroll to position [0, 9171]
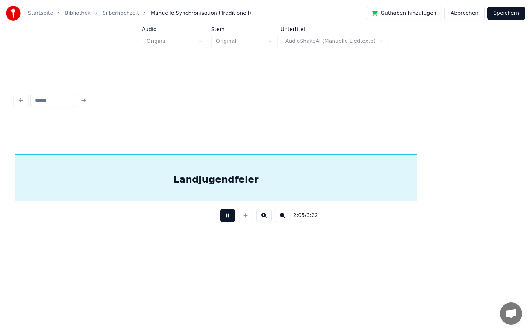
click at [227, 216] on button at bounding box center [227, 215] width 15 height 13
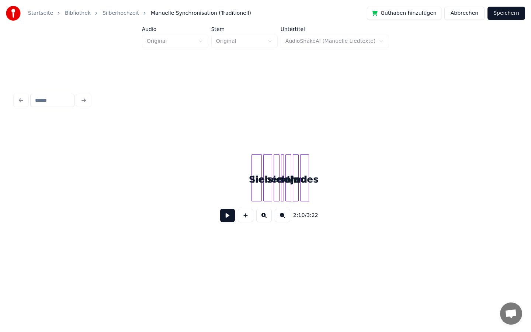
scroll to position [0, 11383]
click at [228, 178] on div at bounding box center [228, 178] width 2 height 46
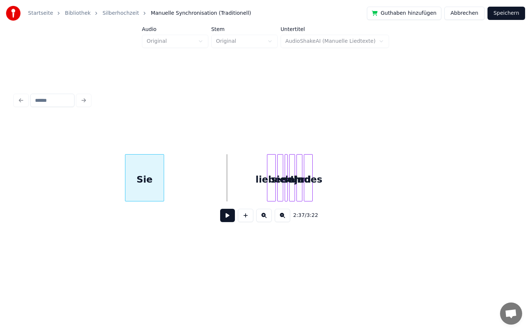
click at [138, 193] on div "Sie" at bounding box center [144, 180] width 38 height 50
click at [152, 185] on div at bounding box center [152, 178] width 2 height 46
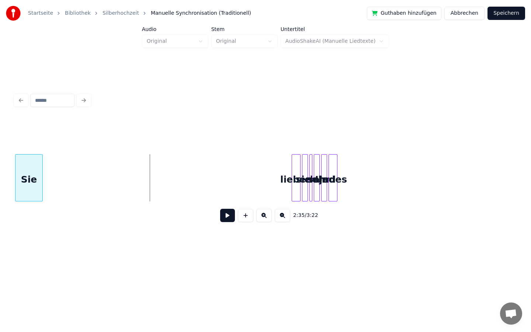
click at [0, 186] on div "Startseite Bibliothek Silberhochzeit Manuelle Synchronisation (Traditionell) Gu…" at bounding box center [265, 129] width 531 height 259
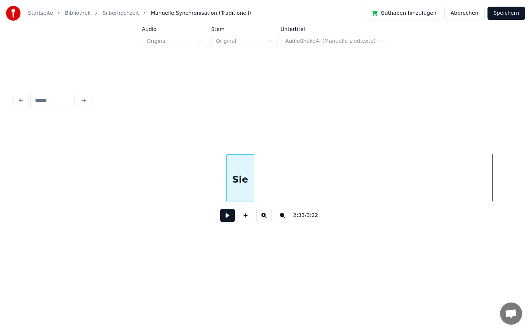
scroll to position [0, 10847]
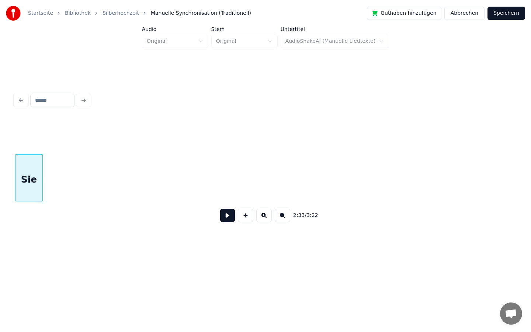
click at [0, 179] on div "Startseite Bibliothek Silberhochzeit Manuelle Synchronisation (Traditionell) Gu…" at bounding box center [265, 129] width 531 height 259
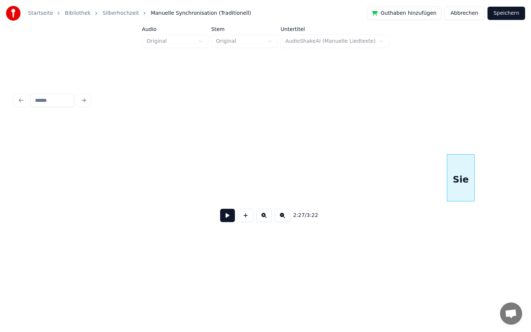
scroll to position [0, 10412]
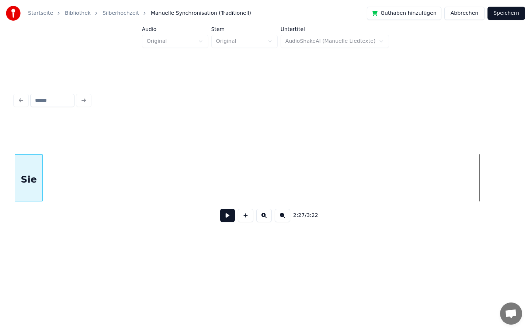
click at [0, 148] on div "Startseite Bibliothek Silberhochzeit Manuelle Synchronisation (Traditionell) Gu…" at bounding box center [265, 129] width 531 height 259
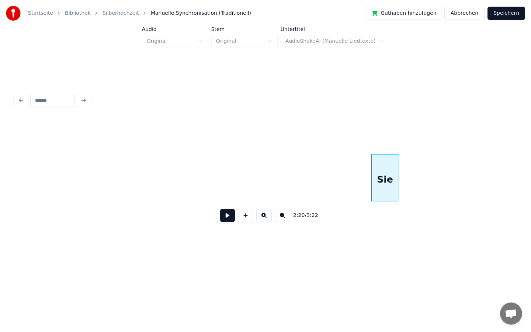
scroll to position [0, 10021]
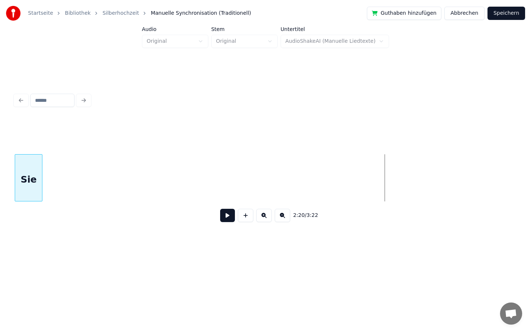
click at [25, 155] on div "Sie" at bounding box center [28, 180] width 27 height 50
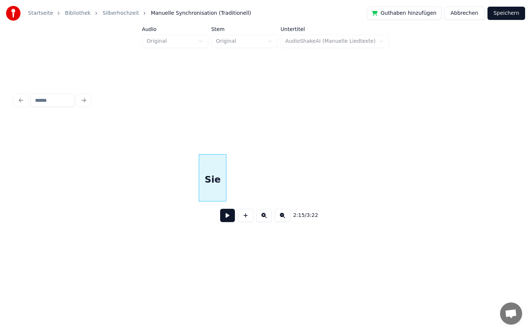
scroll to position [0, 9615]
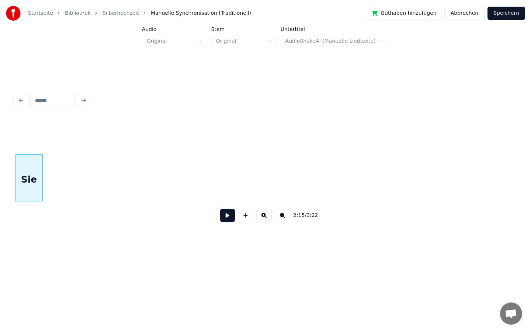
click at [0, 171] on div "Startseite Bibliothek Silberhochzeit Manuelle Synchronisation (Traditionell) Gu…" at bounding box center [265, 129] width 531 height 259
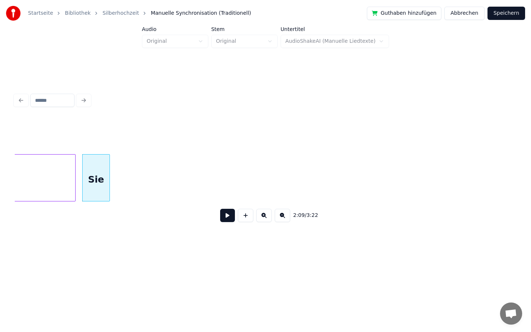
scroll to position [0, 9513]
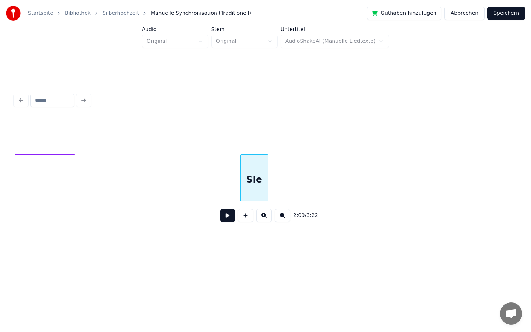
click at [255, 173] on div "Sie" at bounding box center [254, 180] width 27 height 50
click at [224, 211] on button at bounding box center [227, 215] width 15 height 13
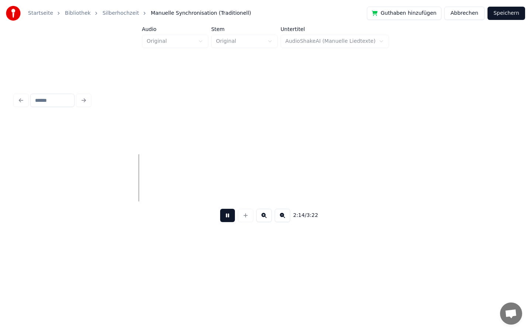
scroll to position [0, 9758]
click at [230, 217] on button at bounding box center [227, 215] width 15 height 13
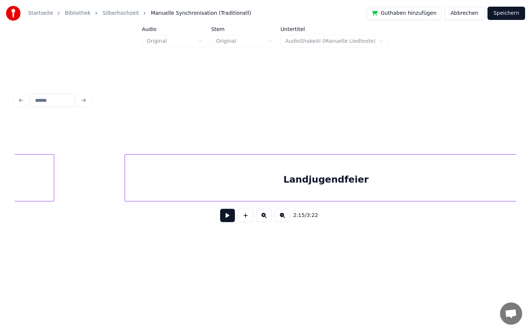
scroll to position [0, 9020]
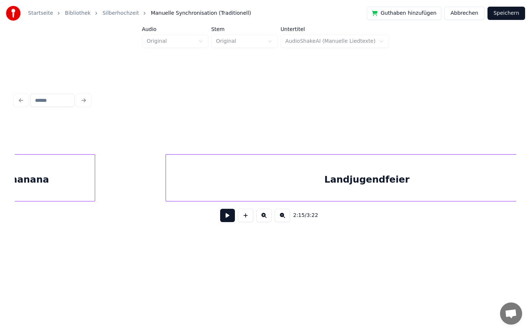
click at [224, 220] on button at bounding box center [227, 215] width 15 height 13
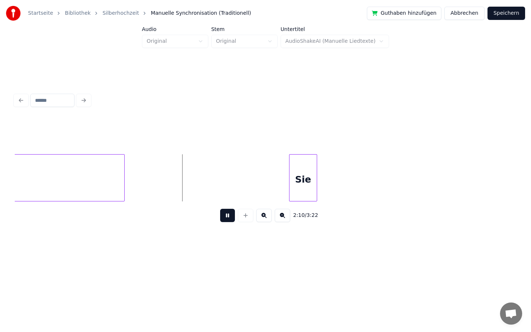
scroll to position [0, 9469]
click at [230, 211] on button at bounding box center [227, 215] width 15 height 13
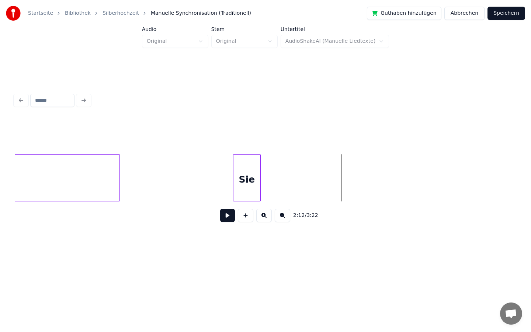
click at [248, 190] on div "Sie" at bounding box center [247, 180] width 27 height 50
click at [225, 215] on button at bounding box center [227, 215] width 15 height 13
click at [225, 217] on button at bounding box center [227, 215] width 15 height 13
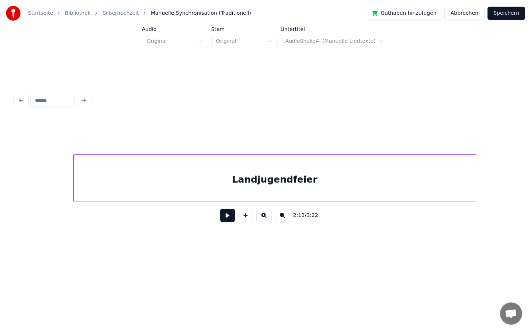
scroll to position [0, 8998]
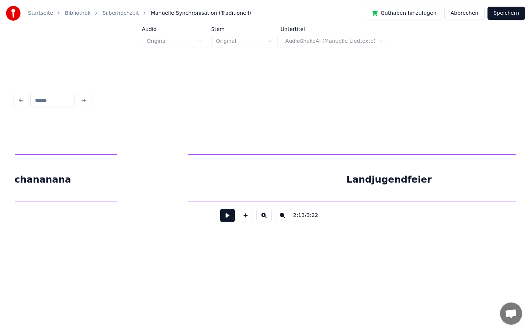
click at [225, 218] on button at bounding box center [227, 215] width 15 height 13
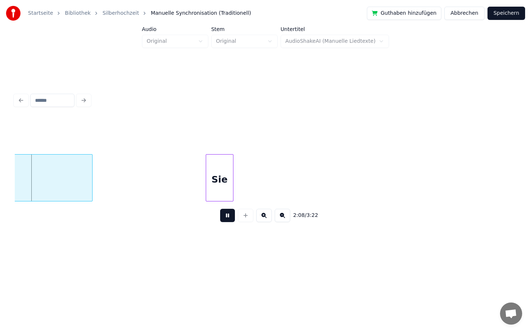
scroll to position [0, 9498]
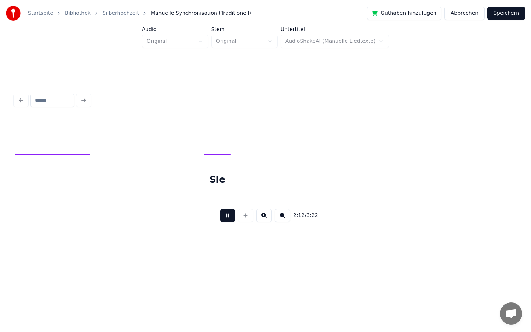
click at [229, 212] on button at bounding box center [227, 215] width 15 height 13
click at [251, 186] on div "Sie" at bounding box center [249, 180] width 27 height 50
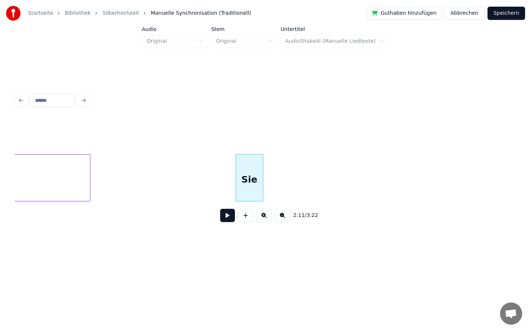
click at [229, 220] on button at bounding box center [227, 215] width 15 height 13
click at [228, 218] on button at bounding box center [227, 215] width 15 height 13
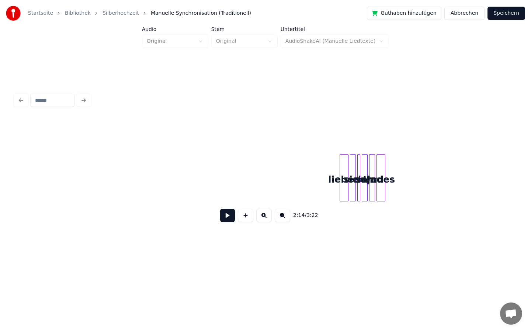
scroll to position [0, 11403]
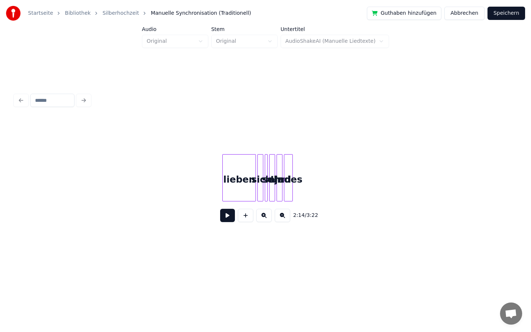
click at [223, 171] on div at bounding box center [224, 178] width 2 height 46
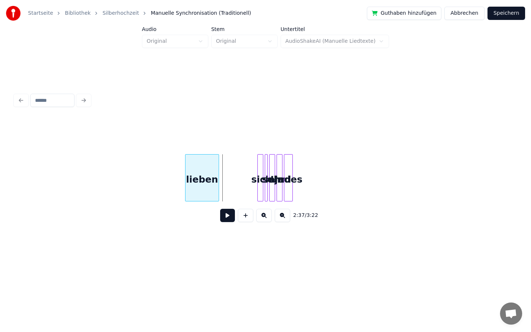
scroll to position [0, 11371]
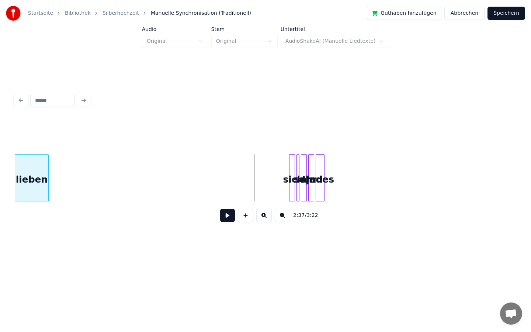
click at [0, 217] on div "Startseite Bibliothek Silberhochzeit Manuelle Synchronisation (Traditionell) Gu…" at bounding box center [265, 129] width 531 height 259
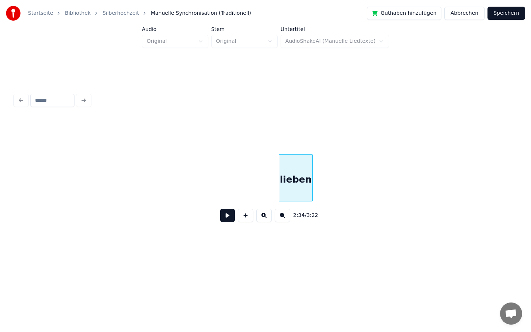
scroll to position [0, 11103]
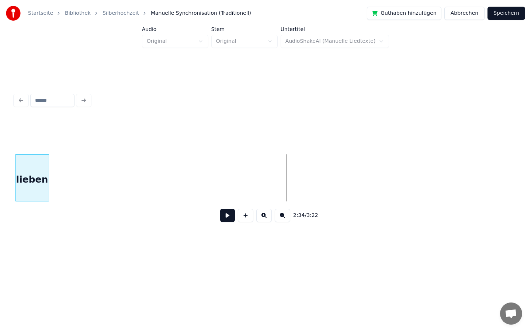
click at [34, 201] on div "lieben" at bounding box center [266, 177] width 502 height 47
click at [0, 209] on div "Startseite Bibliothek Silberhochzeit Manuelle Synchronisation (Traditionell) Gu…" at bounding box center [265, 129] width 531 height 259
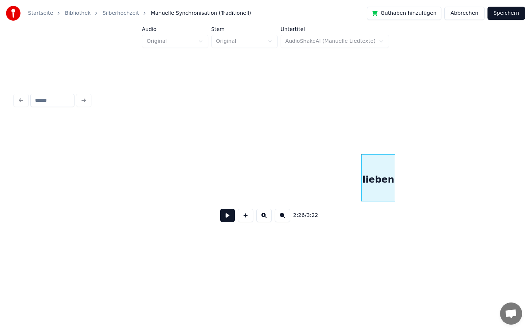
scroll to position [0, 10468]
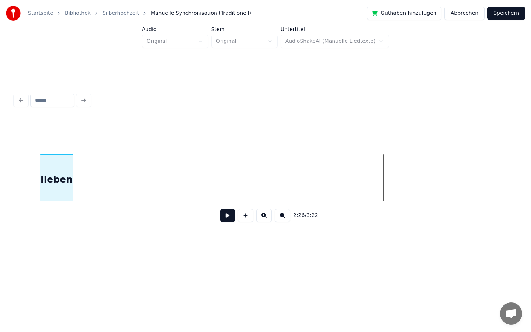
click at [42, 177] on div "lieben" at bounding box center [56, 180] width 33 height 50
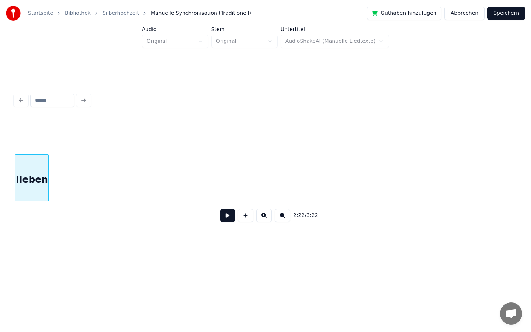
click at [0, 256] on div "Startseite Bibliothek Silberhochzeit Manuelle Synchronisation (Traditionell) Gu…" at bounding box center [265, 129] width 531 height 259
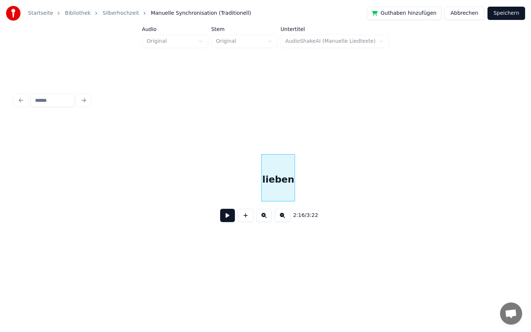
scroll to position [0, 9777]
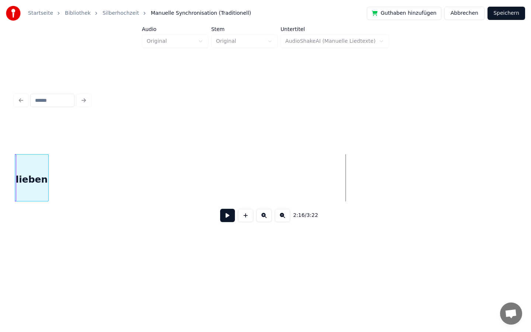
click at [0, 204] on div "Startseite Bibliothek Silberhochzeit Manuelle Synchronisation (Traditionell) Gu…" at bounding box center [265, 129] width 531 height 259
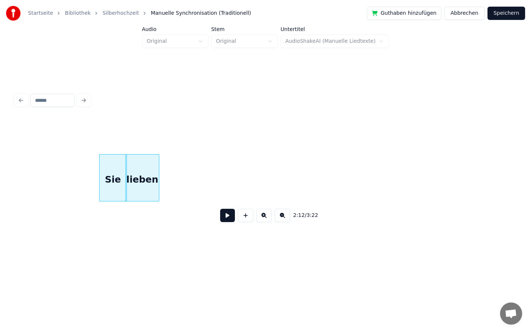
scroll to position [0, 9604]
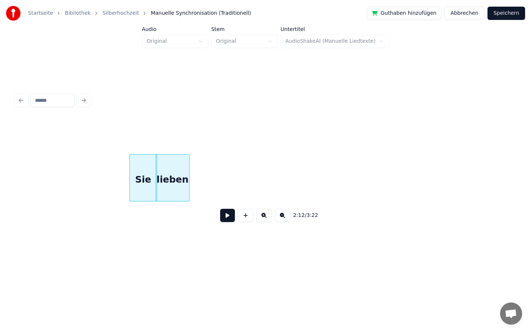
click at [170, 174] on div "lieben" at bounding box center [172, 180] width 33 height 50
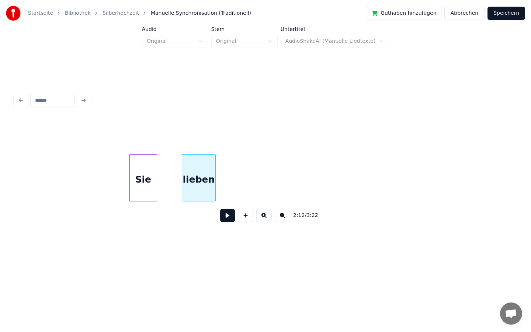
click at [197, 176] on div "lieben" at bounding box center [198, 180] width 33 height 50
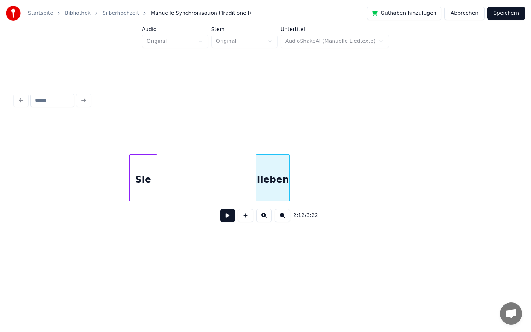
click at [272, 165] on div "lieben" at bounding box center [272, 180] width 33 height 50
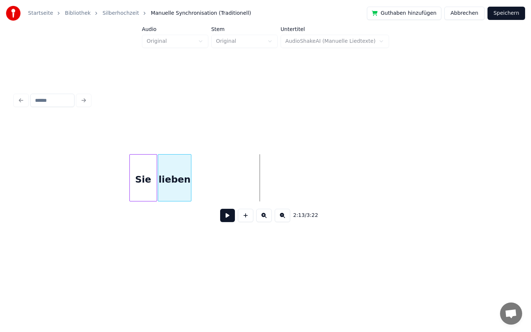
click at [170, 173] on div "lieben" at bounding box center [174, 180] width 33 height 50
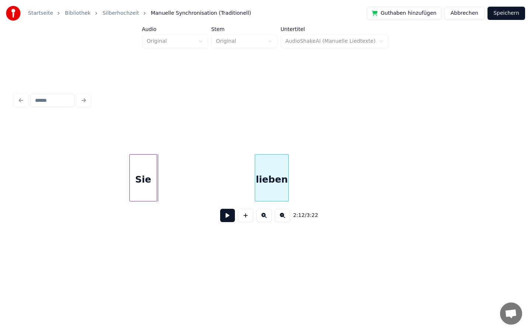
click at [288, 170] on div "lieben" at bounding box center [271, 180] width 33 height 50
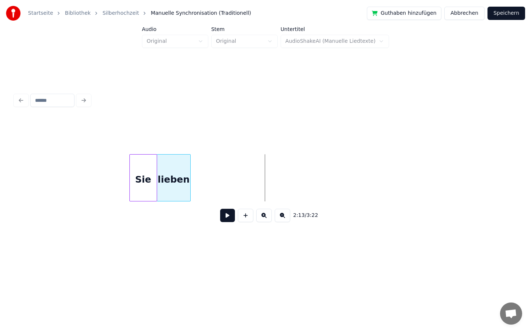
click at [180, 165] on div "lieben" at bounding box center [173, 180] width 33 height 50
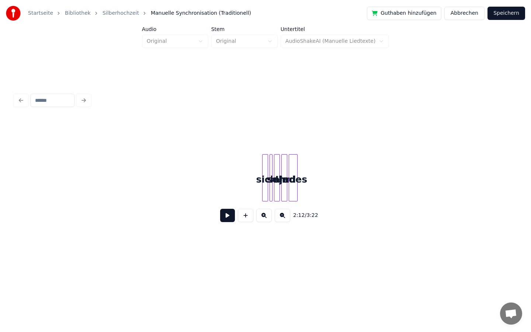
scroll to position [0, 11397]
click at [301, 170] on div "sich" at bounding box center [308, 177] width 91 height 47
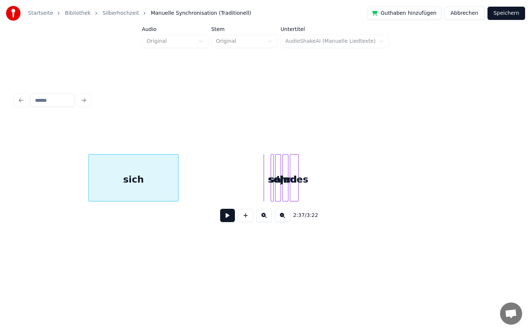
click at [152, 199] on div "sich" at bounding box center [134, 180] width 90 height 50
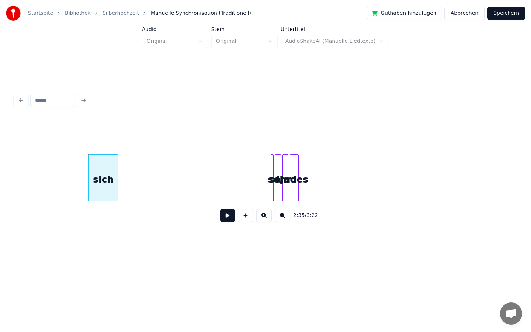
click at [117, 176] on div at bounding box center [117, 178] width 2 height 46
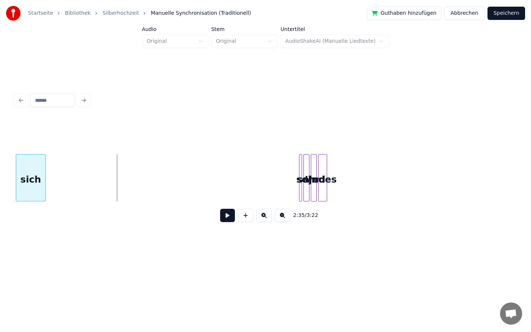
click at [1, 227] on div "Startseite Bibliothek Silberhochzeit Manuelle Synchronisation (Traditionell) Gu…" at bounding box center [265, 129] width 531 height 259
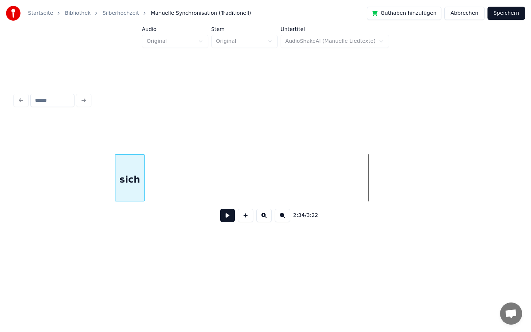
scroll to position [0, 10977]
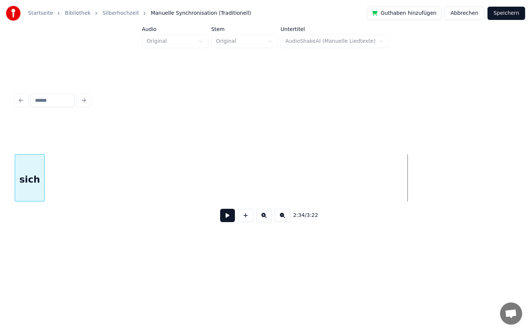
click at [0, 154] on div "Startseite Bibliothek Silberhochzeit Manuelle Synchronisation (Traditionell) Gu…" at bounding box center [265, 129] width 531 height 259
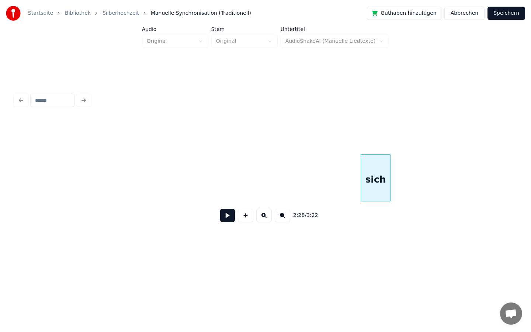
scroll to position [0, 10572]
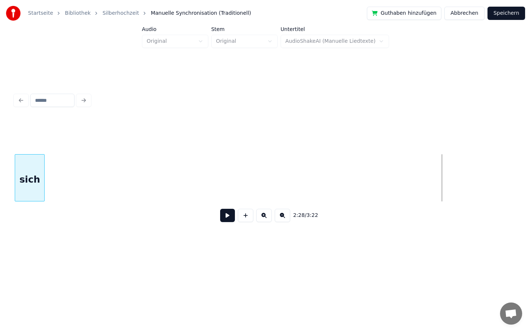
click at [0, 181] on div "Startseite Bibliothek Silberhochzeit Manuelle Synchronisation (Traditionell) Gu…" at bounding box center [265, 129] width 531 height 259
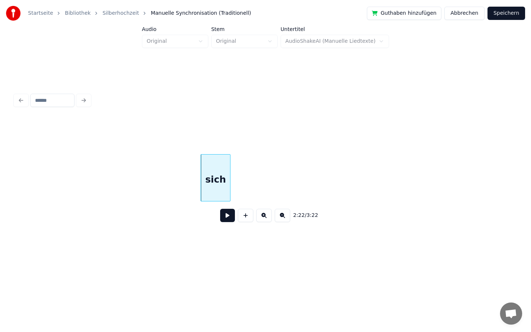
scroll to position [0, 10337]
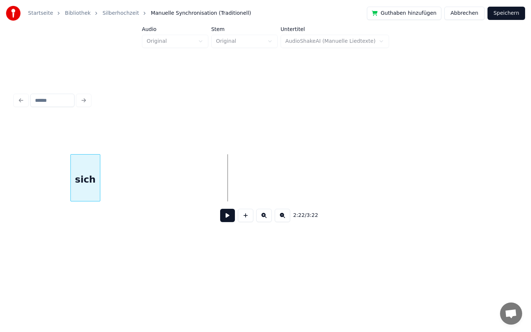
click at [71, 189] on div "sich" at bounding box center [85, 180] width 29 height 50
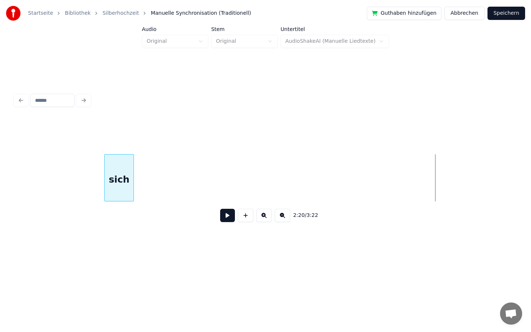
scroll to position [0, 9913]
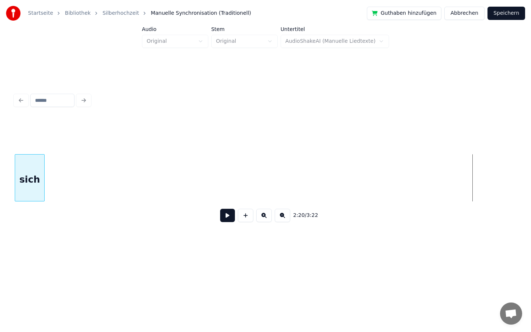
click at [0, 246] on div "Startseite Bibliothek Silberhochzeit Manuelle Synchronisation (Traditionell) Gu…" at bounding box center [265, 129] width 531 height 259
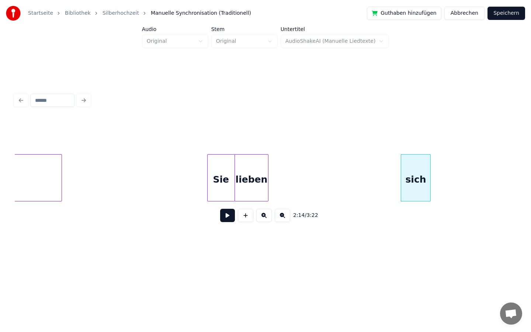
scroll to position [0, 9521]
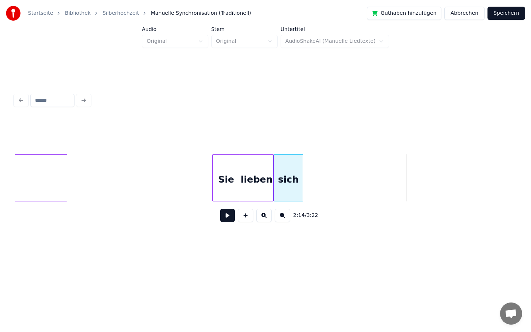
click at [286, 169] on div "sich" at bounding box center [288, 180] width 29 height 50
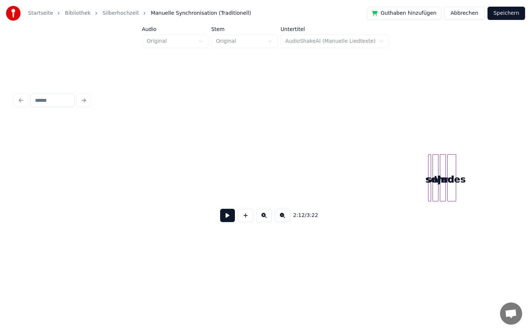
scroll to position [0, 11240]
click at [306, 191] on div "so" at bounding box center [309, 180] width 7 height 50
click at [317, 182] on div at bounding box center [315, 178] width 2 height 46
click at [322, 180] on div at bounding box center [322, 178] width 2 height 46
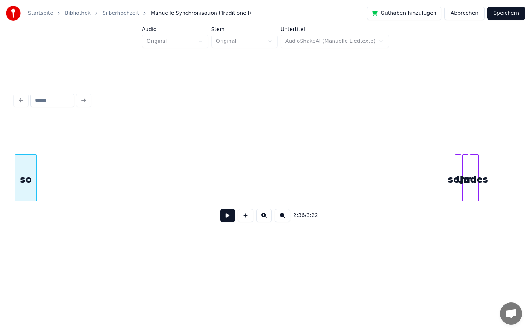
click at [0, 157] on div "Startseite Bibliothek Silberhochzeit Manuelle Synchronisation (Traditionell) Gu…" at bounding box center [265, 129] width 531 height 259
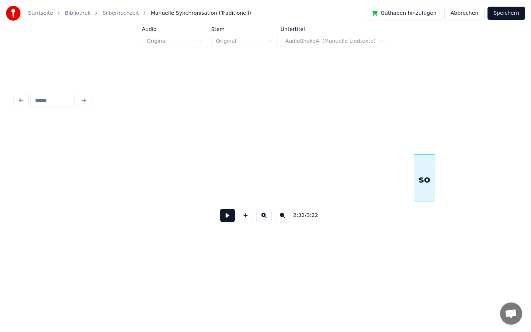
scroll to position [0, 10813]
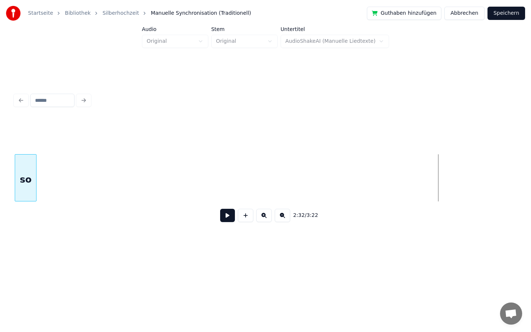
click at [2, 159] on div "Startseite Bibliothek Silberhochzeit Manuelle Synchronisation (Traditionell) Gu…" at bounding box center [265, 129] width 531 height 259
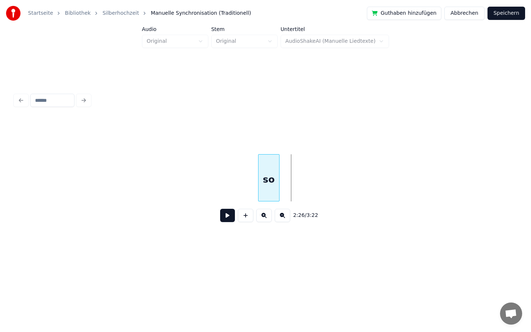
scroll to position [0, 10490]
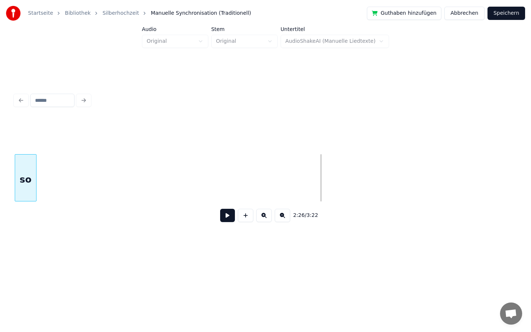
click at [0, 132] on div "Startseite Bibliothek Silberhochzeit Manuelle Synchronisation (Traditionell) Gu…" at bounding box center [265, 129] width 531 height 259
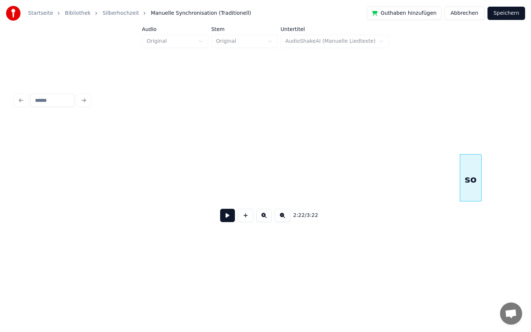
scroll to position [0, 10038]
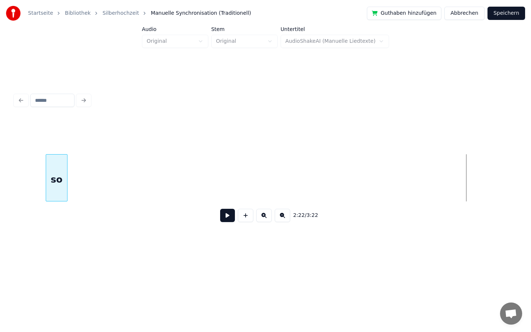
click at [60, 175] on div "so" at bounding box center [56, 180] width 21 height 50
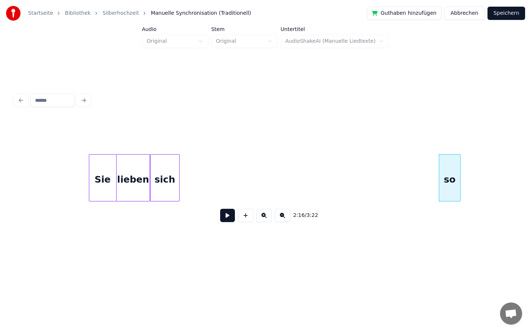
scroll to position [0, 9649]
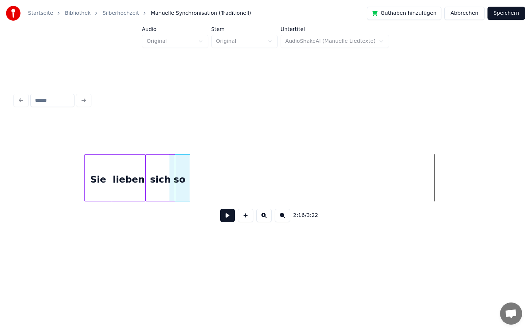
click at [179, 179] on div "so" at bounding box center [179, 180] width 21 height 50
click at [184, 178] on div "so" at bounding box center [185, 180] width 21 height 50
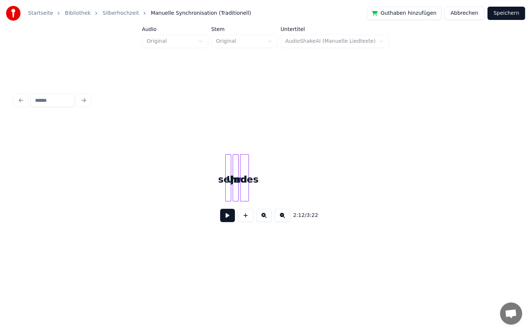
scroll to position [0, 11438]
click at [150, 173] on div "sehr" at bounding box center [151, 180] width 7 height 50
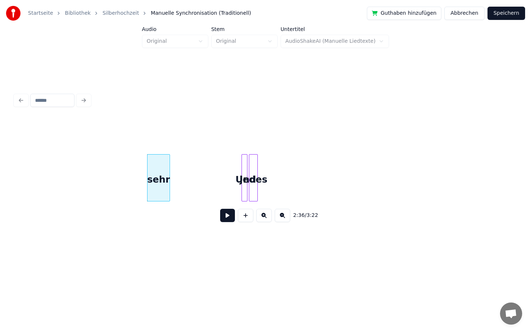
click at [169, 175] on div at bounding box center [168, 178] width 2 height 46
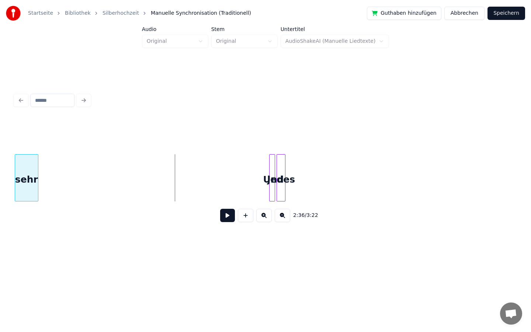
click at [0, 184] on div "Startseite Bibliothek Silberhochzeit Manuelle Synchronisation (Traditionell) Gu…" at bounding box center [265, 129] width 531 height 259
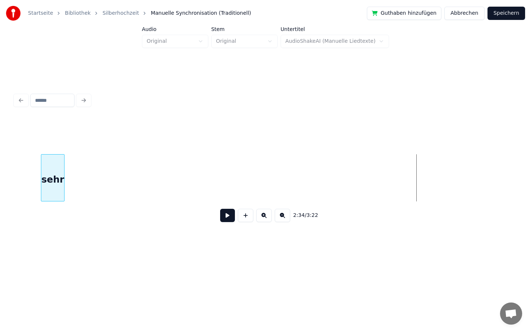
scroll to position [0, 10977]
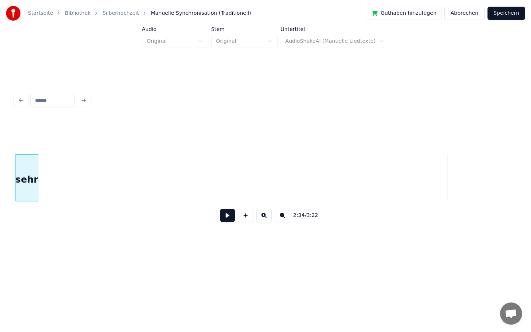
click at [0, 159] on div "Startseite Bibliothek Silberhochzeit Manuelle Synchronisation (Traditionell) Gu…" at bounding box center [265, 129] width 531 height 259
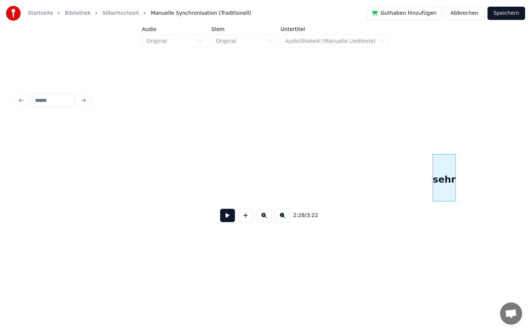
scroll to position [0, 10554]
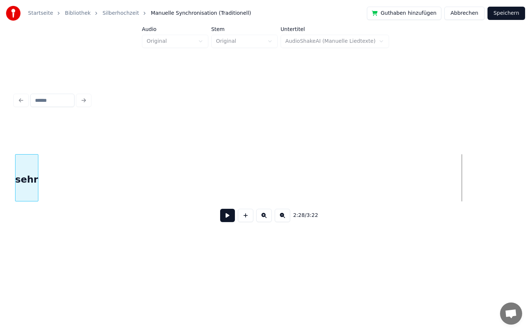
click at [0, 162] on div "Startseite Bibliothek Silberhochzeit Manuelle Synchronisation (Traditionell) Gu…" at bounding box center [265, 129] width 531 height 259
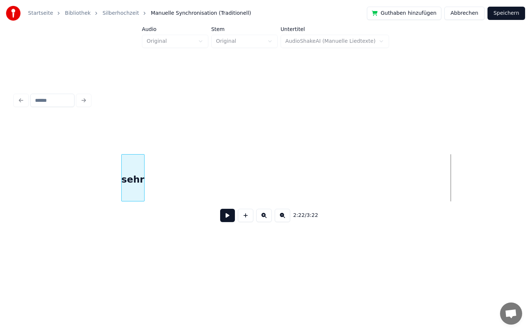
scroll to position [0, 10065]
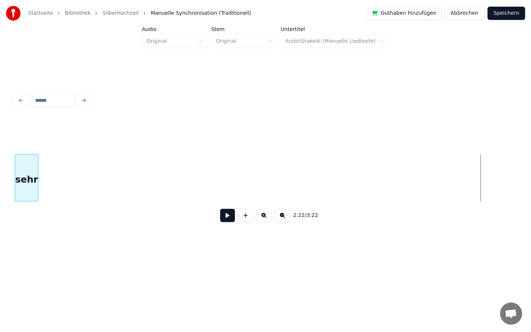
click at [0, 165] on div "Startseite Bibliothek Silberhochzeit Manuelle Synchronisation (Traditionell) Gu…" at bounding box center [265, 129] width 531 height 259
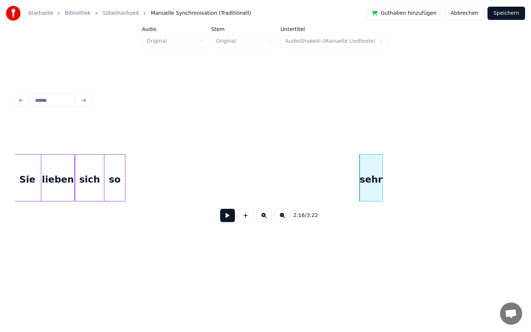
scroll to position [0, 9718]
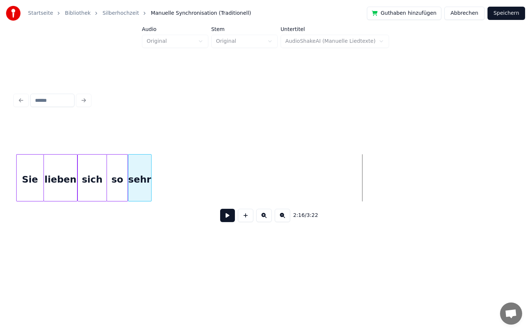
click at [138, 179] on div "sehr" at bounding box center [139, 180] width 23 height 50
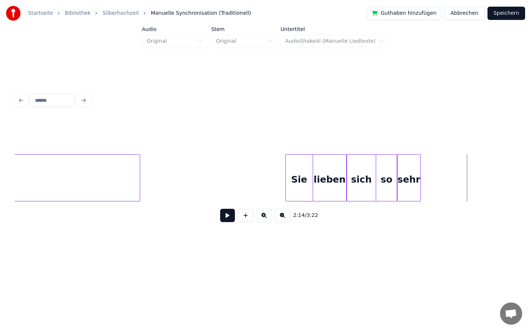
scroll to position [0, 9445]
click at [229, 211] on button at bounding box center [227, 215] width 15 height 13
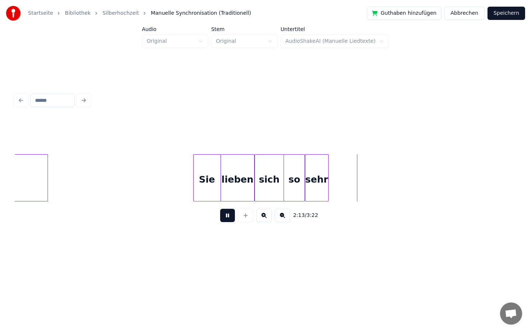
scroll to position [0, 9543]
click at [227, 216] on button at bounding box center [227, 215] width 15 height 13
click at [224, 218] on button at bounding box center [227, 215] width 15 height 13
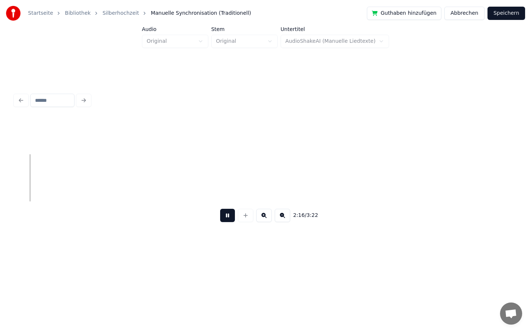
click at [227, 218] on button at bounding box center [227, 215] width 15 height 13
click at [227, 216] on button at bounding box center [227, 215] width 15 height 13
click at [226, 217] on button at bounding box center [227, 215] width 15 height 13
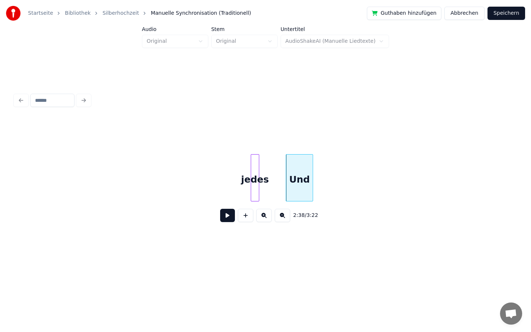
click at [259, 180] on div "jedes" at bounding box center [255, 180] width 8 height 50
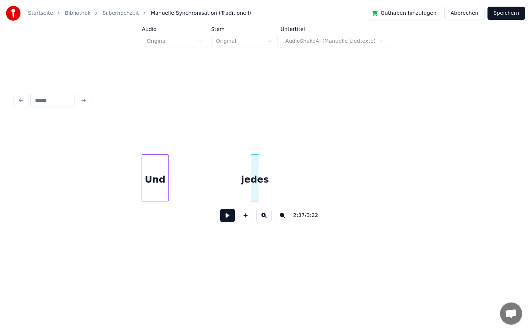
click at [147, 184] on div "Und" at bounding box center [155, 180] width 27 height 50
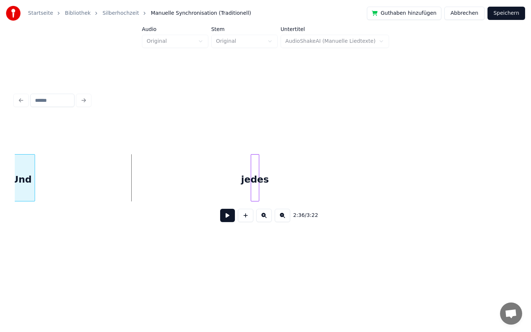
scroll to position [0, 11363]
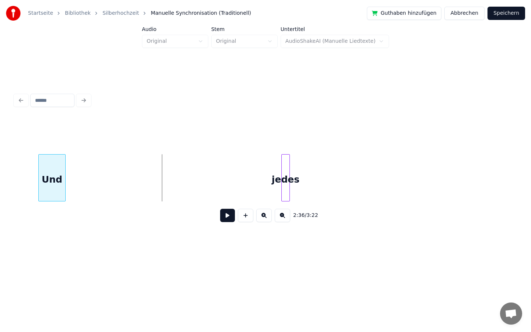
click at [0, 189] on div "Startseite Bibliothek Silberhochzeit Manuelle Synchronisation (Traditionell) Gu…" at bounding box center [265, 129] width 531 height 259
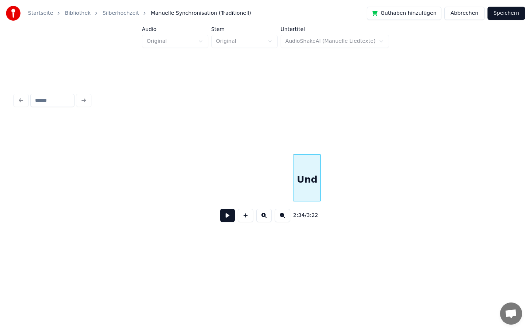
scroll to position [0, 10954]
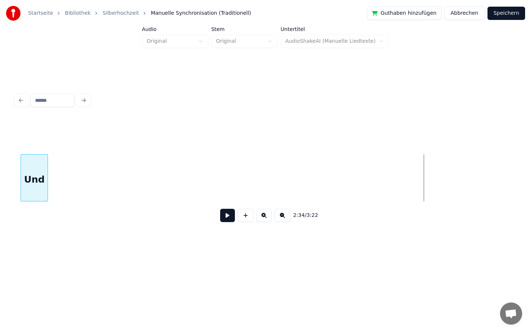
click at [35, 176] on div "Und" at bounding box center [34, 180] width 27 height 50
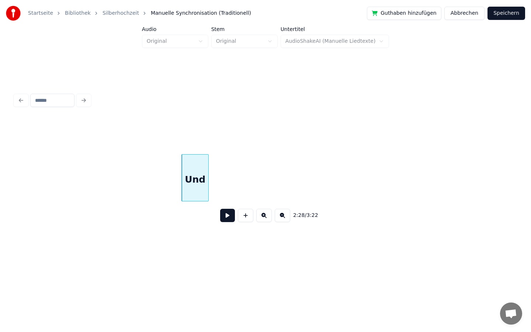
scroll to position [0, 10747]
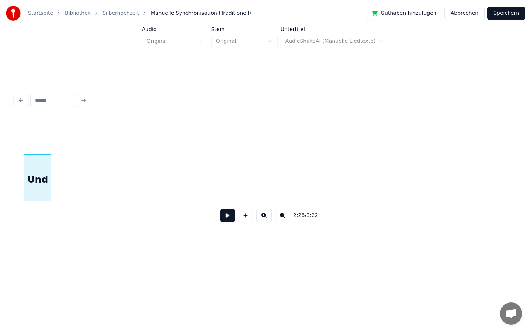
click at [25, 182] on div "Und" at bounding box center [37, 180] width 27 height 50
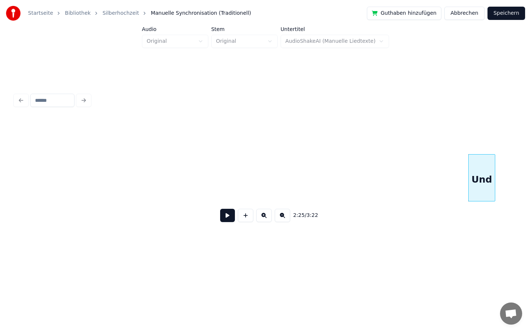
scroll to position [0, 10296]
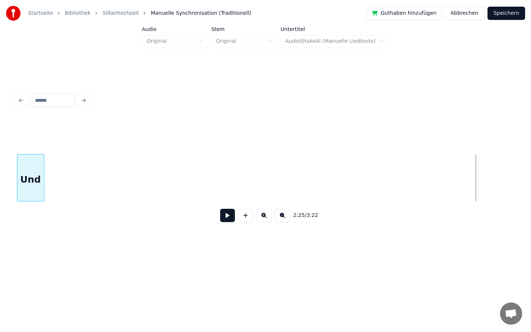
click at [27, 184] on div "Und" at bounding box center [30, 180] width 27 height 50
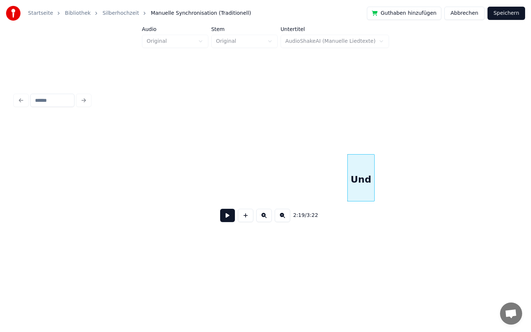
scroll to position [0, 9935]
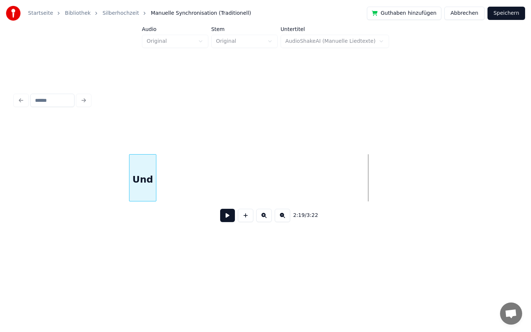
click at [144, 177] on div "Und" at bounding box center [142, 180] width 27 height 50
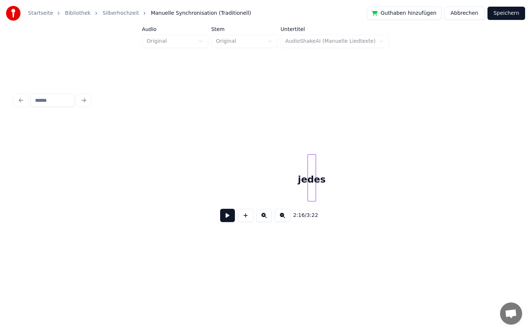
scroll to position [0, 11359]
click at [248, 181] on div at bounding box center [247, 178] width 2 height 46
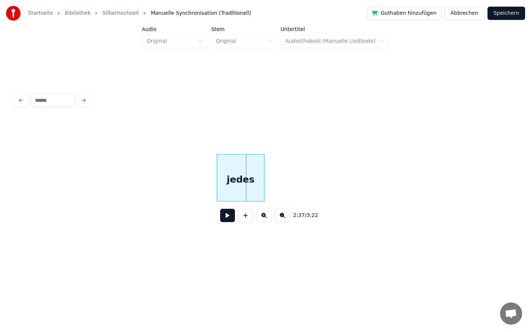
scroll to position [0, 11309]
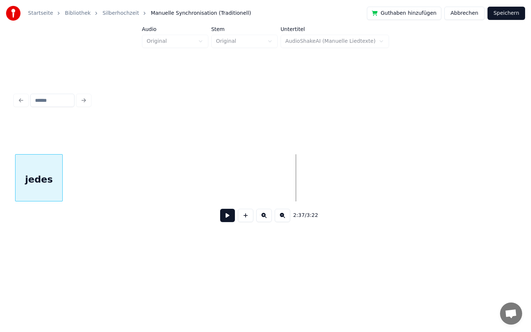
click at [0, 202] on div "Startseite Bibliothek Silberhochzeit Manuelle Synchronisation (Traditionell) Gu…" at bounding box center [265, 129] width 531 height 259
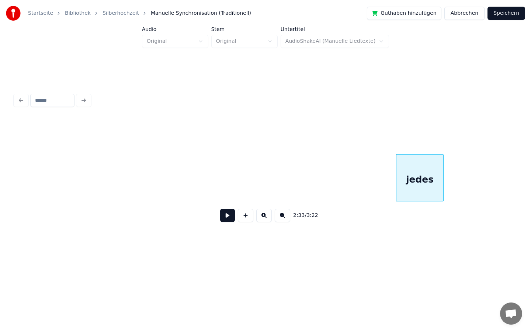
scroll to position [0, 10925]
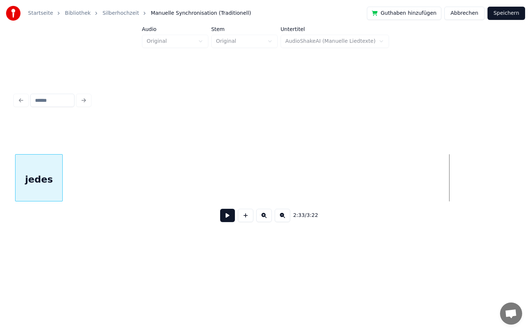
click at [0, 187] on div "Startseite Bibliothek Silberhochzeit Manuelle Synchronisation (Traditionell) Gu…" at bounding box center [265, 129] width 531 height 259
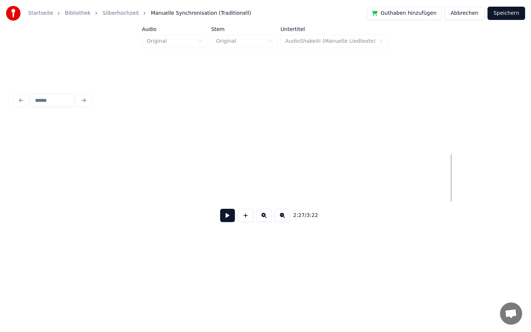
scroll to position [0, 10386]
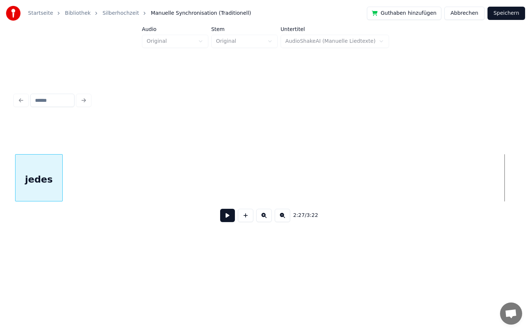
click at [0, 123] on div "Startseite Bibliothek Silberhochzeit Manuelle Synchronisation (Traditionell) Gu…" at bounding box center [265, 129] width 531 height 259
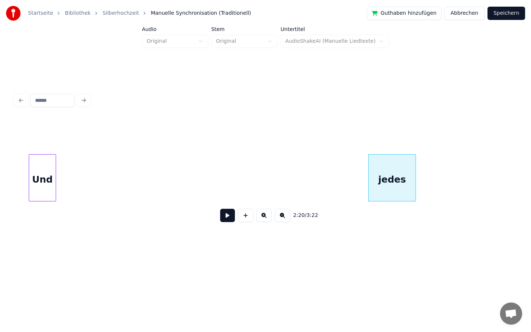
scroll to position [0, 10031]
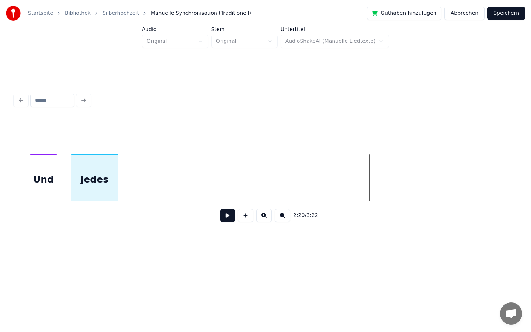
click at [97, 199] on div "jedes" at bounding box center [94, 180] width 47 height 50
click at [89, 189] on div "jedes" at bounding box center [80, 180] width 47 height 50
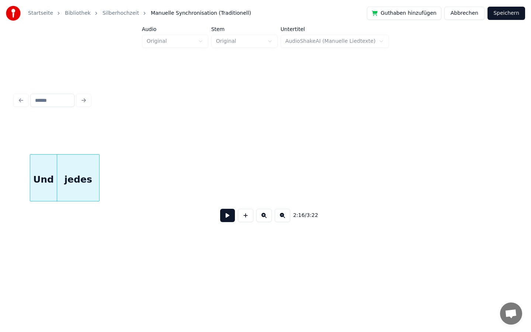
click at [98, 183] on div at bounding box center [98, 178] width 2 height 46
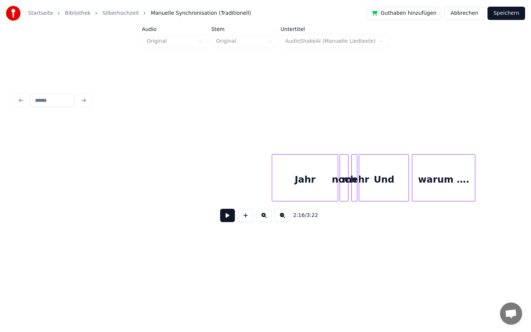
scroll to position [0, 12089]
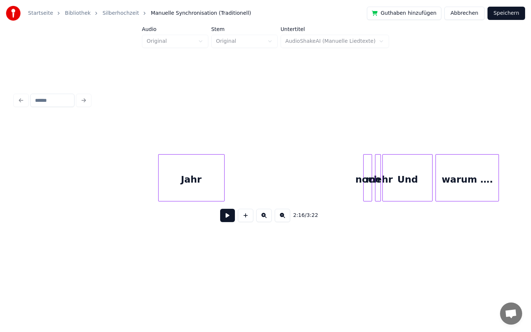
click at [12, 165] on div "2:16 / 3:22" at bounding box center [266, 159] width 508 height 146
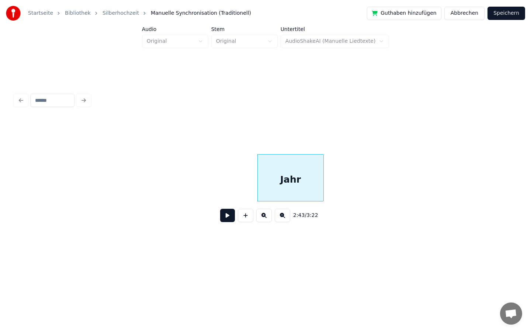
scroll to position [0, 11799]
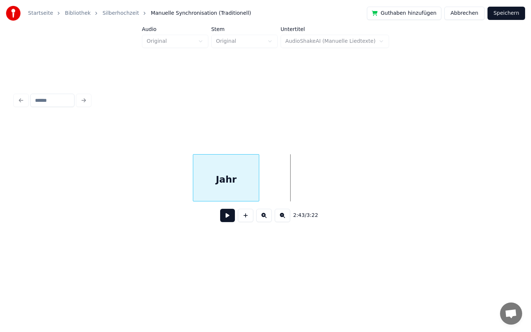
click at [141, 146] on div "2:43 / 3:22" at bounding box center [266, 173] width 502 height 112
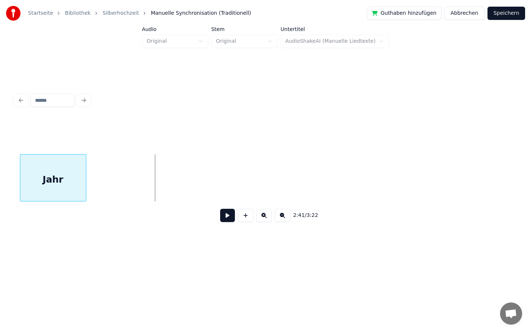
click at [0, 172] on div "Startseite Bibliothek Silberhochzeit Manuelle Synchronisation (Traditionell) Gu…" at bounding box center [265, 129] width 531 height 259
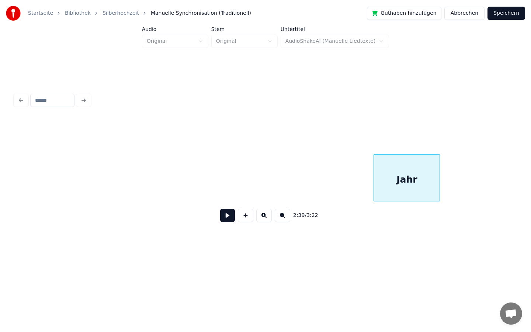
scroll to position [0, 11344]
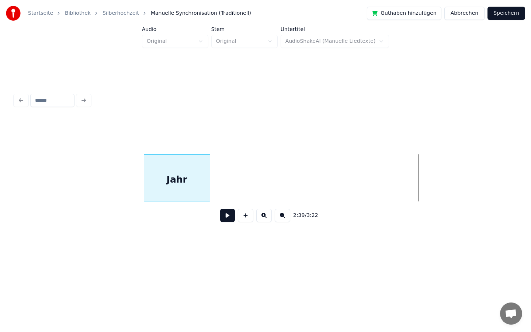
click at [155, 220] on div "2:39 / 3:22" at bounding box center [266, 173] width 502 height 112
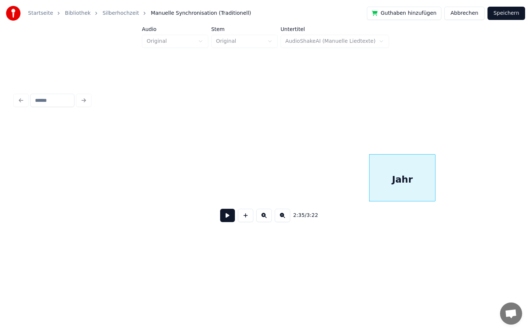
scroll to position [0, 11047]
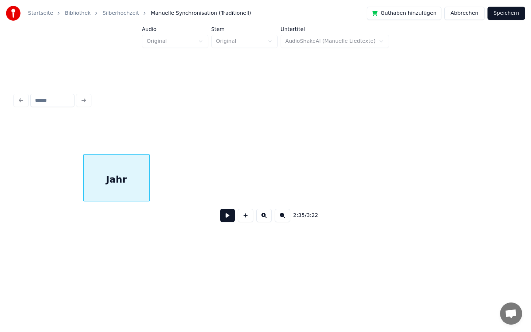
click at [122, 187] on div "Jahr" at bounding box center [117, 180] width 66 height 50
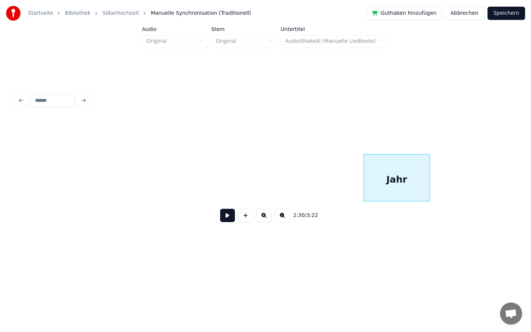
scroll to position [0, 10748]
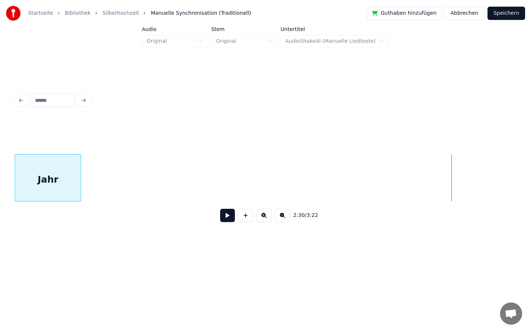
click at [0, 125] on div "Startseite Bibliothek Silberhochzeit Manuelle Synchronisation (Traditionell) Gu…" at bounding box center [265, 129] width 531 height 259
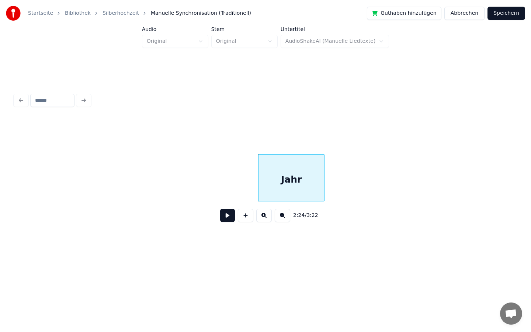
scroll to position [0, 10320]
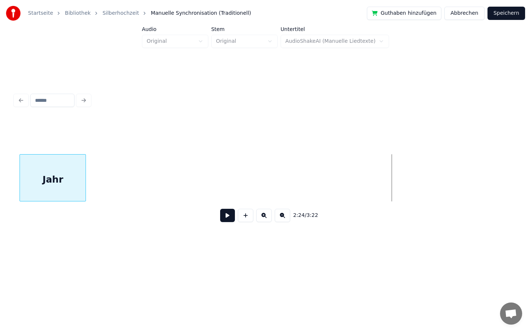
click at [22, 193] on div "Jahr" at bounding box center [53, 180] width 66 height 50
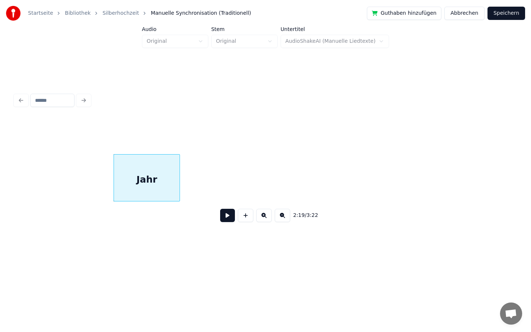
scroll to position [0, 9949]
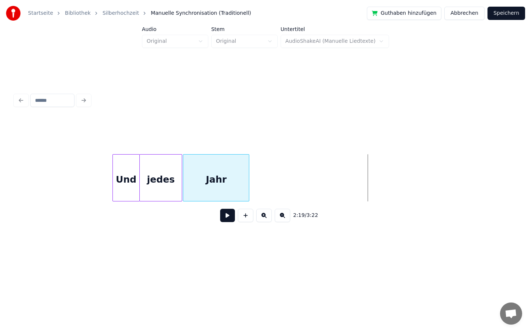
click at [212, 186] on div "Jahr" at bounding box center [216, 180] width 66 height 50
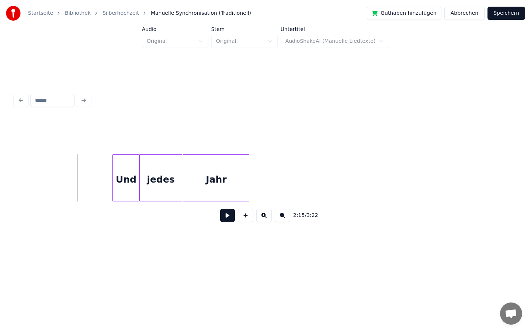
click at [225, 216] on button at bounding box center [227, 215] width 15 height 13
drag, startPoint x: 227, startPoint y: 214, endPoint x: 129, endPoint y: 214, distance: 98.1
click at [227, 214] on button at bounding box center [227, 215] width 15 height 13
click at [227, 217] on button at bounding box center [227, 215] width 15 height 13
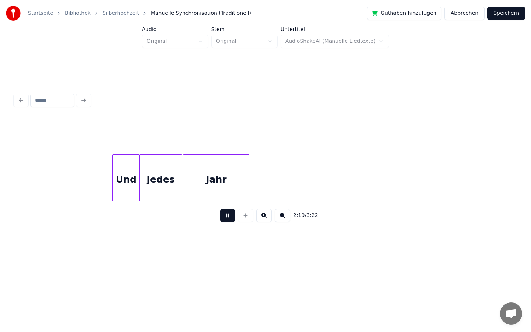
click at [229, 220] on button at bounding box center [227, 215] width 15 height 13
click at [204, 190] on div "Jahr" at bounding box center [215, 180] width 66 height 50
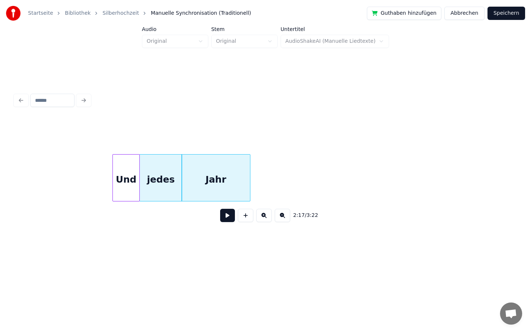
click at [249, 177] on div at bounding box center [249, 178] width 2 height 46
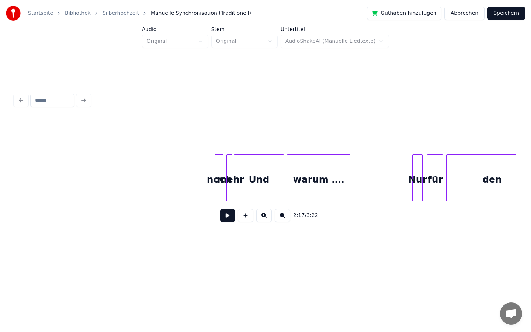
scroll to position [0, 12165]
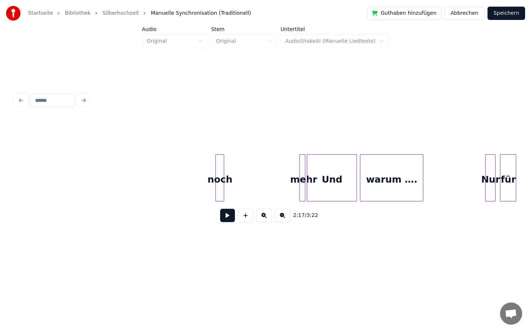
click at [219, 184] on div "noch" at bounding box center [220, 180] width 8 height 50
click at [252, 173] on div at bounding box center [253, 178] width 2 height 46
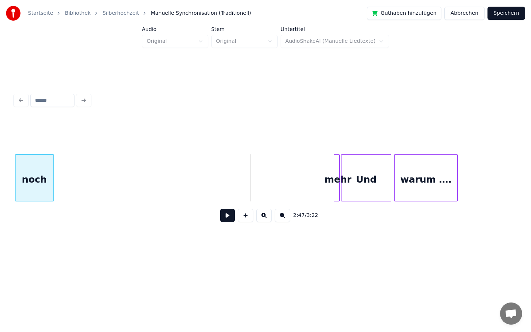
click at [0, 182] on div "Startseite Bibliothek Silberhochzeit Manuelle Synchronisation (Traditionell) Gu…" at bounding box center [265, 129] width 531 height 259
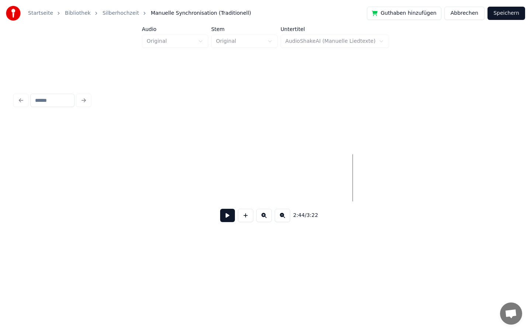
scroll to position [0, 11753]
click at [0, 247] on div "Startseite Bibliothek Silberhochzeit Manuelle Synchronisation (Traditionell) Gu…" at bounding box center [265, 129] width 531 height 259
click at [0, 181] on div "Startseite Bibliothek Silberhochzeit Manuelle Synchronisation (Traditionell) Gu…" at bounding box center [265, 129] width 531 height 259
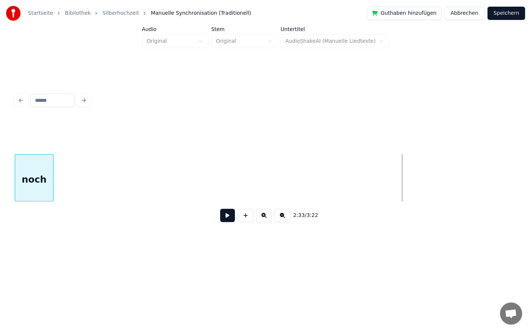
click at [0, 194] on div "Startseite Bibliothek Silberhochzeit Manuelle Synchronisation (Traditionell) Gu…" at bounding box center [265, 129] width 531 height 259
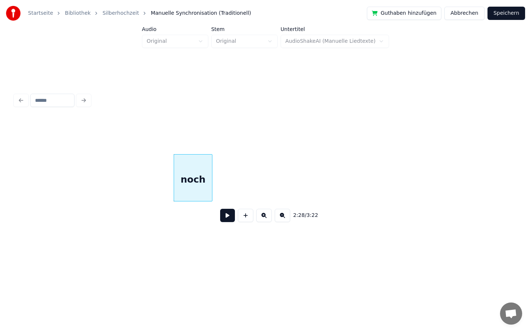
scroll to position [0, 10697]
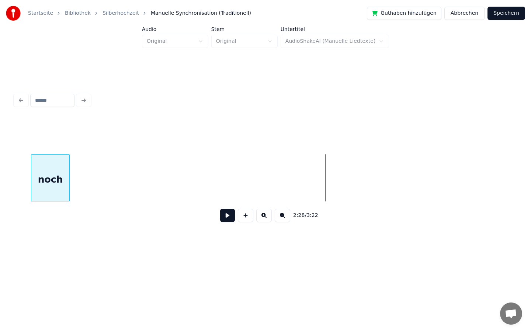
click at [0, 189] on div "Startseite Bibliothek Silberhochzeit Manuelle Synchronisation (Traditionell) Gu…" at bounding box center [265, 129] width 531 height 259
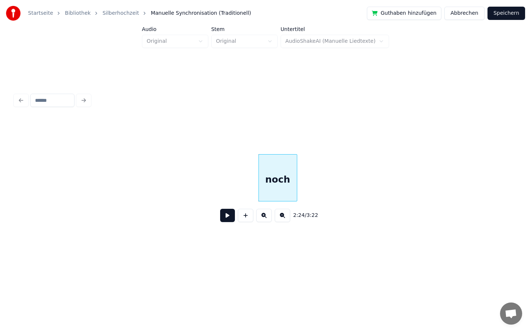
scroll to position [0, 10363]
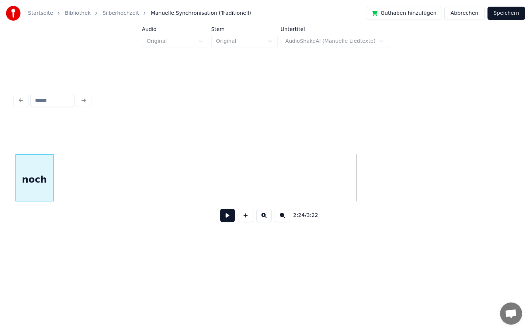
click at [0, 166] on div "Startseite Bibliothek Silberhochzeit Manuelle Synchronisation (Traditionell) Gu…" at bounding box center [265, 129] width 531 height 259
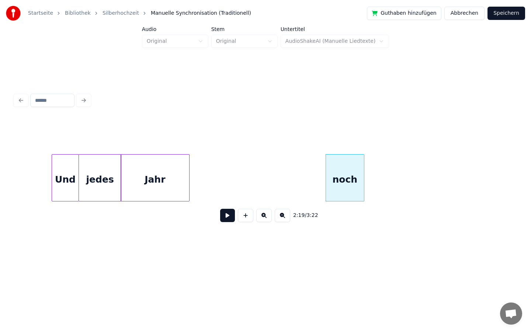
scroll to position [0, 9934]
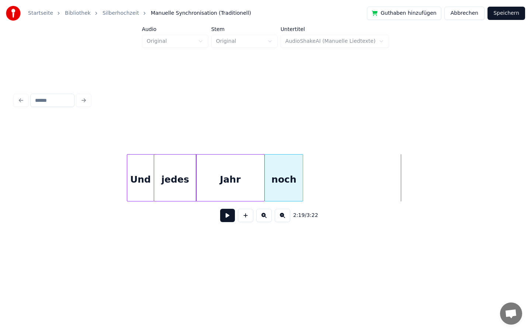
click at [283, 181] on div "noch" at bounding box center [284, 180] width 38 height 50
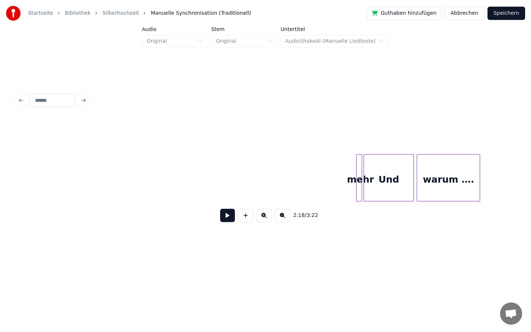
scroll to position [0, 12237]
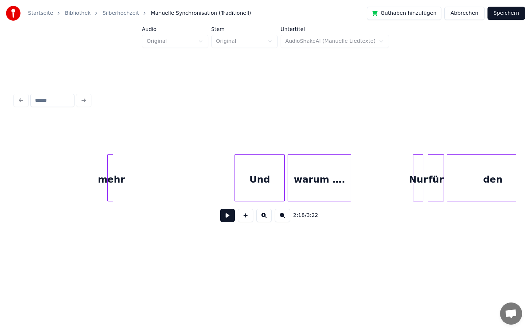
click at [108, 178] on div "mehr" at bounding box center [111, 180] width 7 height 50
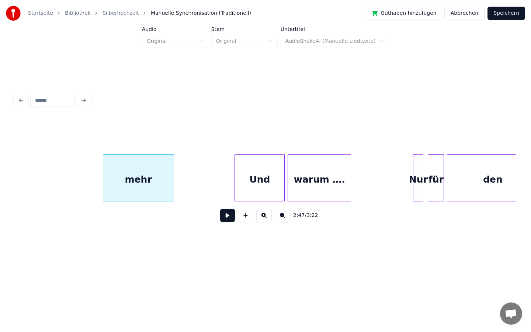
click at [173, 178] on div at bounding box center [173, 178] width 2 height 46
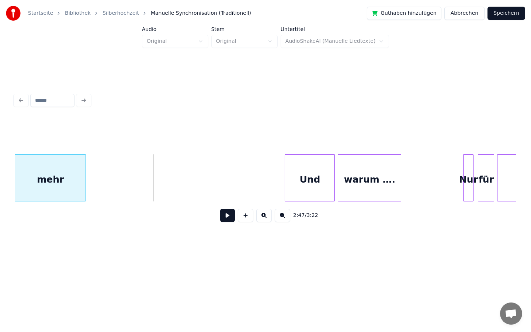
click at [0, 160] on div "Startseite Bibliothek Silberhochzeit Manuelle Synchronisation (Traditionell) Gu…" at bounding box center [265, 129] width 531 height 259
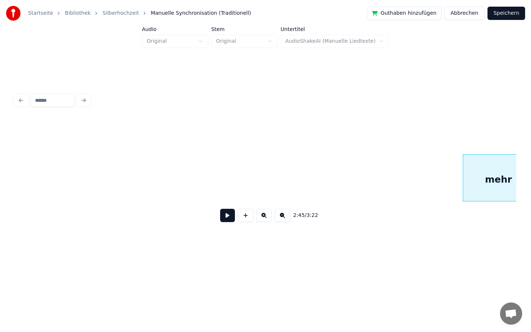
scroll to position [0, 11740]
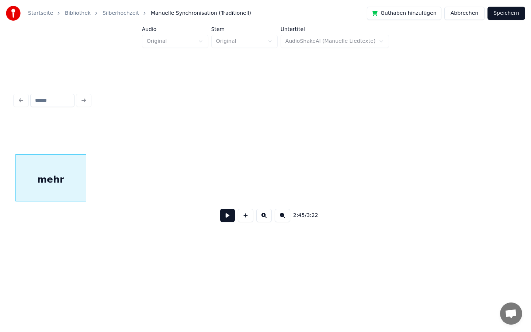
click at [0, 172] on div "Startseite Bibliothek Silberhochzeit Manuelle Synchronisation (Traditionell) Gu…" at bounding box center [265, 129] width 531 height 259
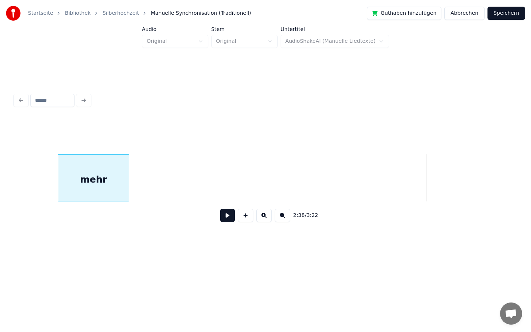
scroll to position [0, 11198]
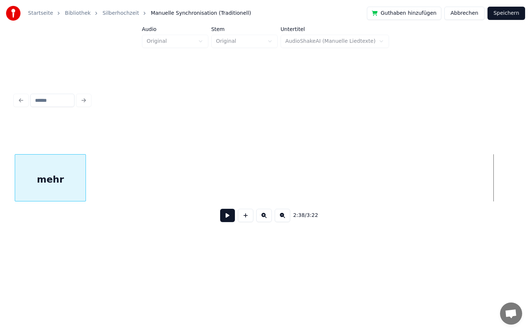
click at [0, 210] on div "Startseite Bibliothek Silberhochzeit Manuelle Synchronisation (Traditionell) Gu…" at bounding box center [265, 129] width 531 height 259
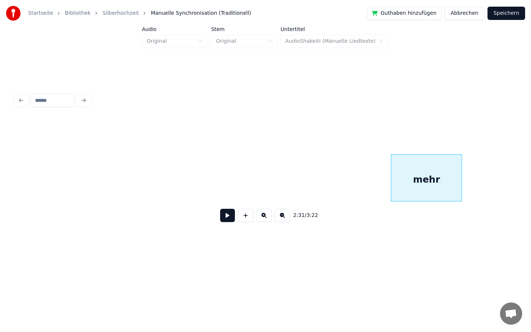
scroll to position [0, 10817]
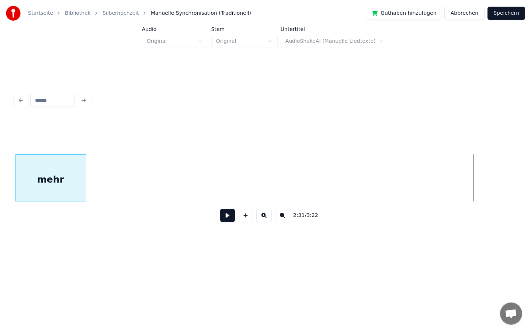
click at [0, 190] on div "Startseite Bibliothek Silberhochzeit Manuelle Synchronisation (Traditionell) Gu…" at bounding box center [265, 129] width 531 height 259
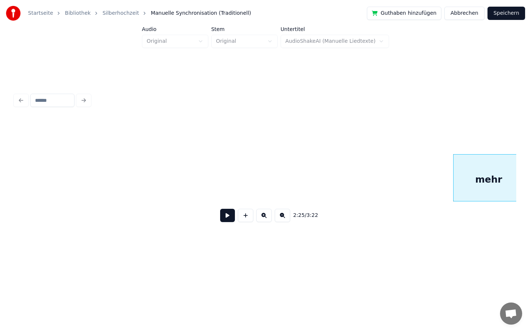
scroll to position [0, 10303]
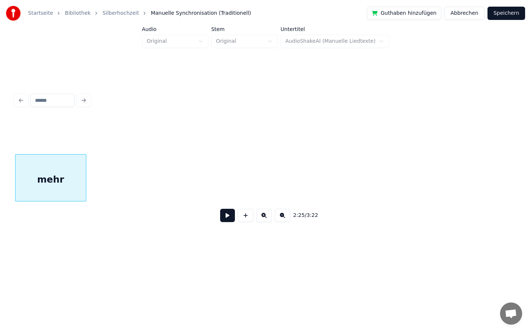
click at [0, 154] on div "Startseite Bibliothek Silberhochzeit Manuelle Synchronisation (Traditionell) Gu…" at bounding box center [265, 129] width 531 height 259
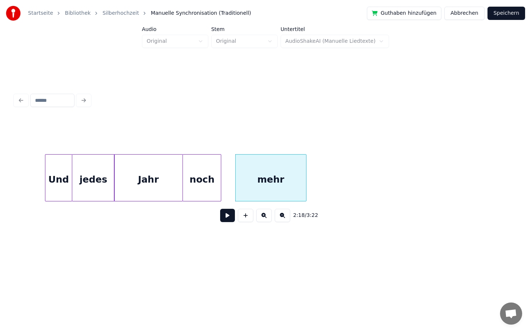
scroll to position [0, 10021]
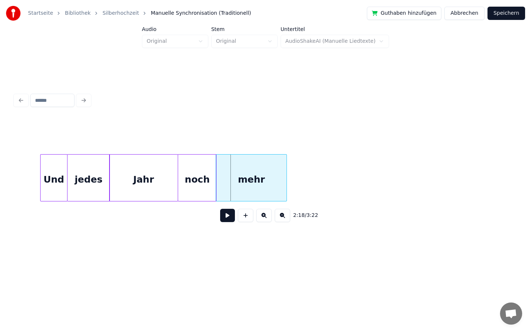
click at [266, 181] on div "mehr" at bounding box center [251, 180] width 70 height 50
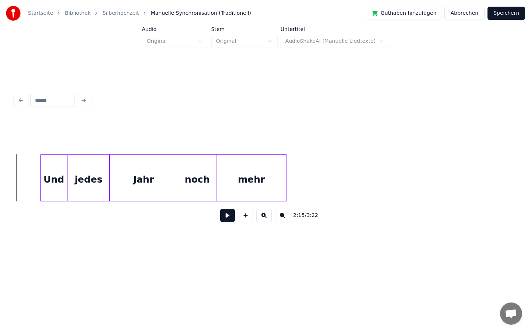
click at [227, 212] on button at bounding box center [227, 215] width 15 height 13
click at [226, 216] on button at bounding box center [227, 215] width 15 height 13
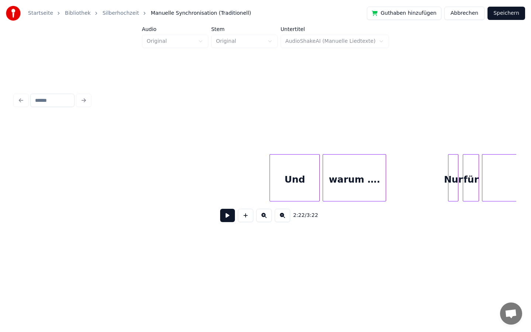
scroll to position [0, 12266]
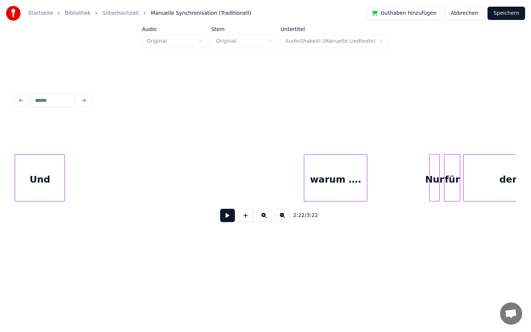
click at [0, 182] on div "Startseite Bibliothek Silberhochzeit Manuelle Synchronisation (Traditionell) Gu…" at bounding box center [265, 129] width 531 height 259
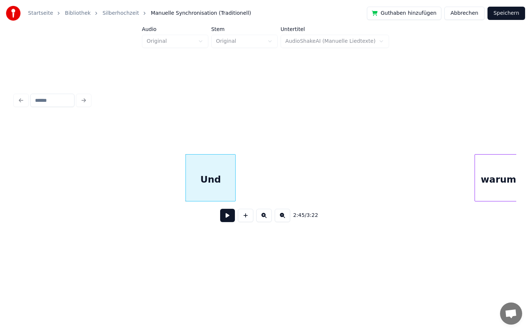
scroll to position [0, 11980]
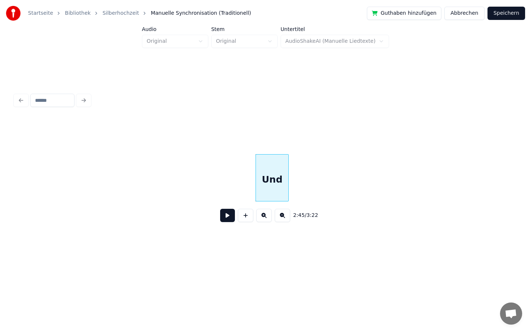
click at [287, 177] on div at bounding box center [287, 178] width 2 height 46
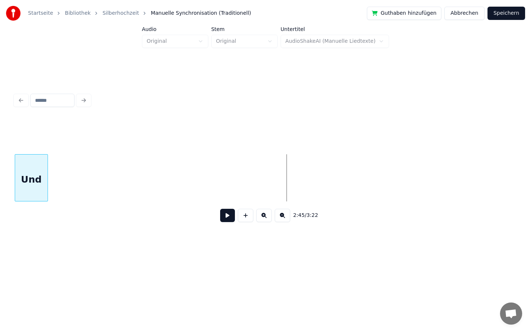
click at [0, 172] on div "Startseite Bibliothek Silberhochzeit Manuelle Synchronisation (Traditionell) Gu…" at bounding box center [265, 129] width 531 height 259
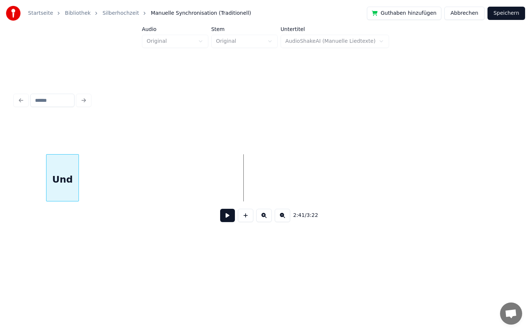
scroll to position [0, 11685]
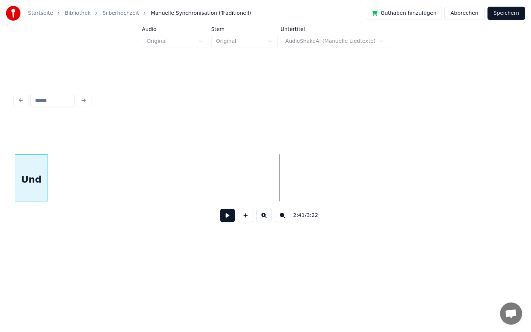
click at [6, 163] on div "Startseite Bibliothek Silberhochzeit Manuelle Synchronisation (Traditionell) Gu…" at bounding box center [265, 129] width 531 height 259
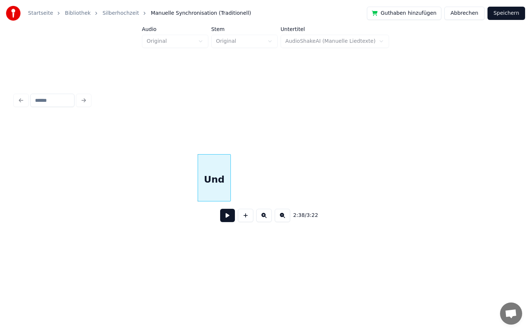
scroll to position [0, 11343]
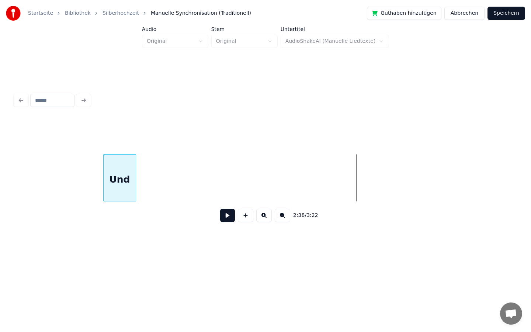
click at [118, 174] on div "Und" at bounding box center [120, 180] width 32 height 50
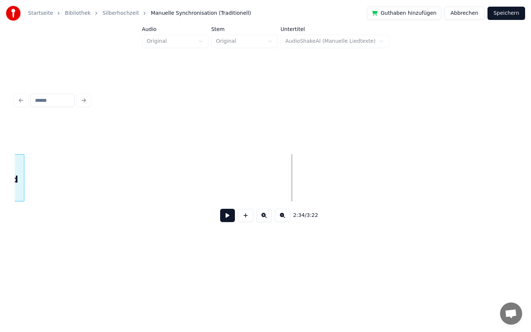
scroll to position [0, 11131]
click at [0, 195] on div "Startseite Bibliothek Silberhochzeit Manuelle Synchronisation (Traditionell) Gu…" at bounding box center [265, 129] width 531 height 259
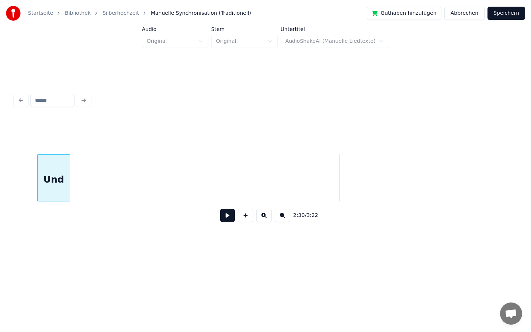
scroll to position [0, 10786]
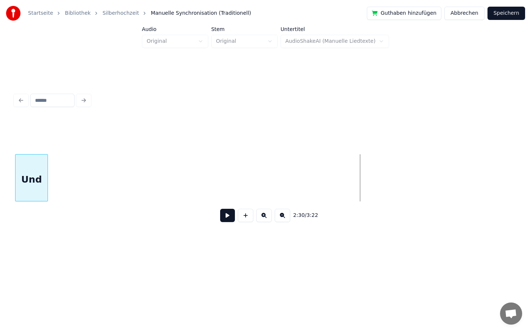
click at [0, 160] on div "Startseite Bibliothek Silberhochzeit Manuelle Synchronisation (Traditionell) Gu…" at bounding box center [265, 129] width 531 height 259
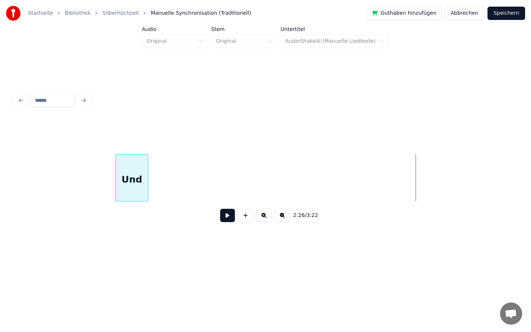
scroll to position [0, 10349]
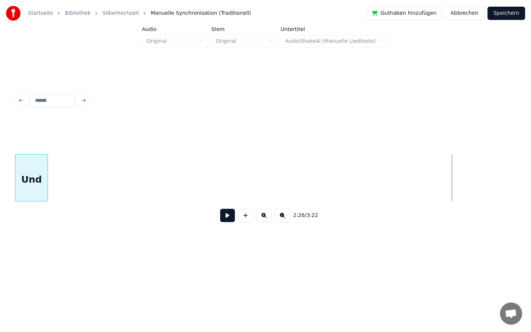
click at [0, 186] on div "Startseite Bibliothek Silberhochzeit Manuelle Synchronisation (Traditionell) Gu…" at bounding box center [265, 129] width 531 height 259
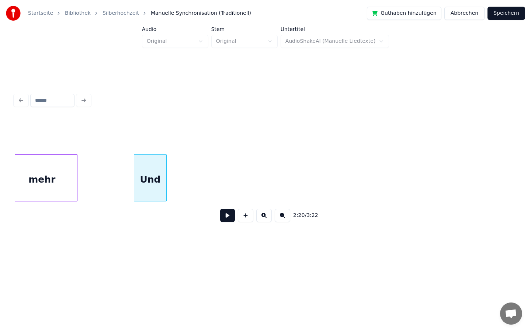
scroll to position [0, 10257]
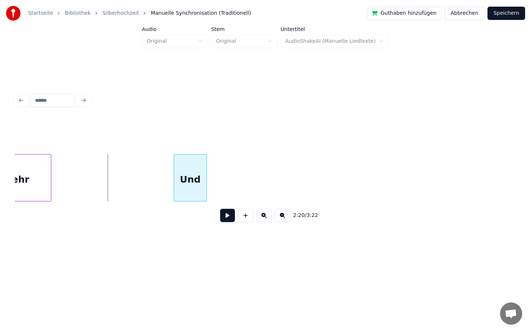
click at [190, 167] on div "Und" at bounding box center [190, 180] width 32 height 50
click at [197, 180] on div at bounding box center [197, 178] width 2 height 46
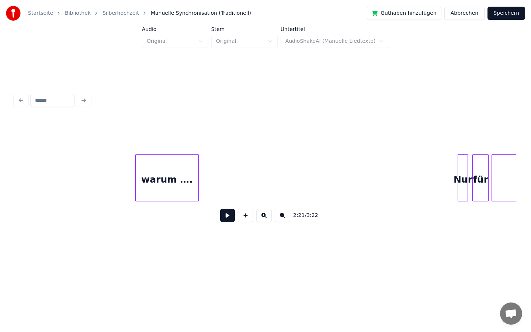
scroll to position [0, 12135]
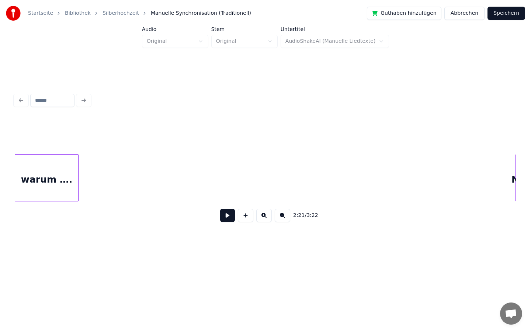
click at [0, 190] on div "Startseite Bibliothek Silberhochzeit Manuelle Synchronisation (Traditionell) Gu…" at bounding box center [265, 129] width 531 height 259
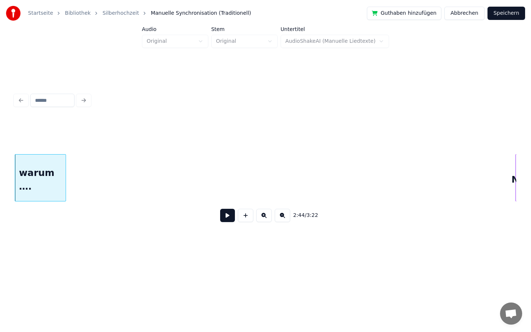
click at [65, 179] on div at bounding box center [64, 178] width 2 height 46
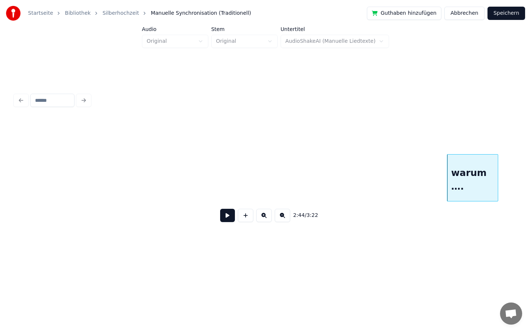
scroll to position [0, 11698]
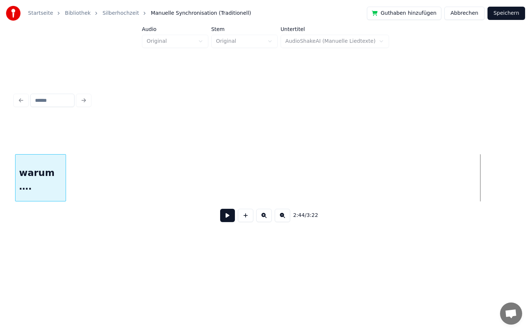
click at [0, 206] on div "Startseite Bibliothek Silberhochzeit Manuelle Synchronisation (Traditionell) Gu…" at bounding box center [265, 129] width 531 height 259
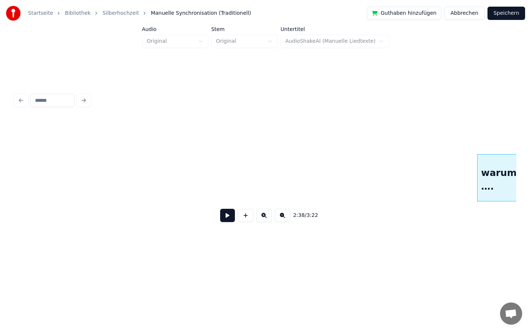
scroll to position [0, 11206]
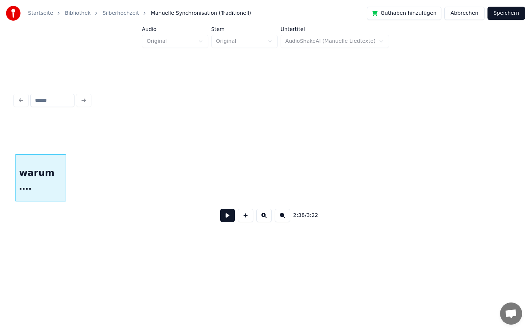
click at [0, 185] on div "Startseite Bibliothek Silberhochzeit Manuelle Synchronisation (Traditionell) Gu…" at bounding box center [265, 129] width 531 height 259
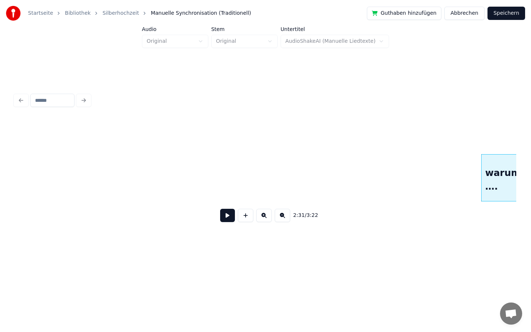
scroll to position [0, 10704]
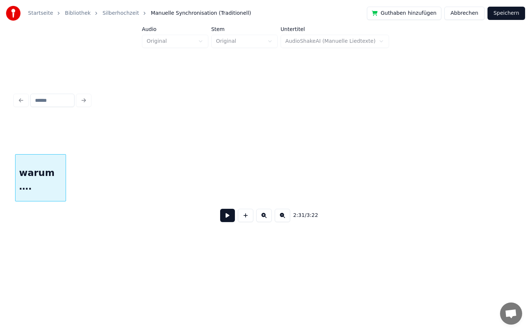
click at [0, 157] on div "Startseite Bibliothek Silberhochzeit Manuelle Synchronisation (Traditionell) Gu…" at bounding box center [265, 129] width 531 height 259
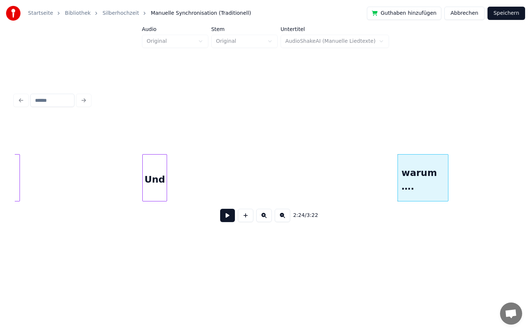
scroll to position [0, 10259]
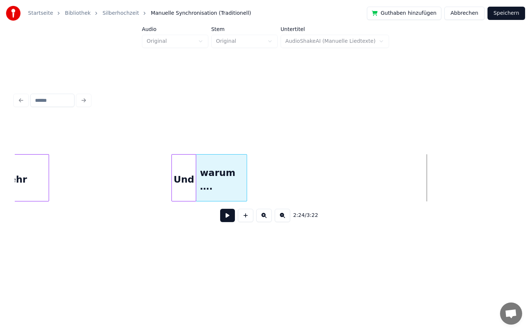
click at [207, 169] on div "warum …." at bounding box center [221, 180] width 51 height 50
click at [228, 184] on div "warum …." at bounding box center [221, 180] width 51 height 50
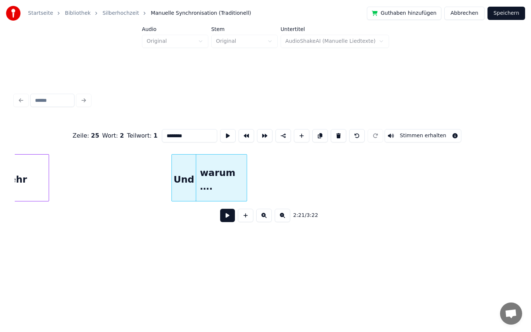
click at [201, 134] on input "********" at bounding box center [189, 135] width 55 height 13
type input "*****"
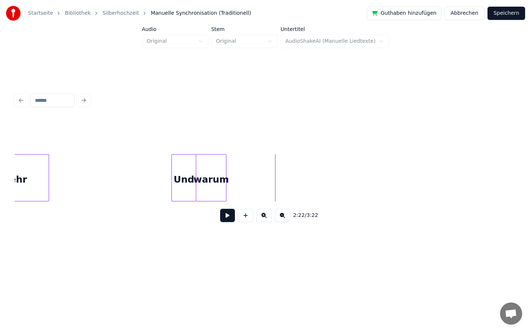
click at [225, 181] on div at bounding box center [225, 178] width 2 height 46
click at [222, 172] on div "warum" at bounding box center [211, 180] width 30 height 50
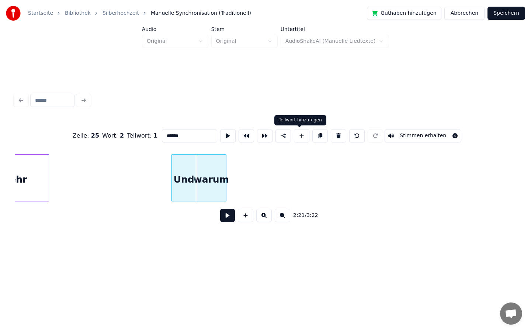
click at [299, 134] on button at bounding box center [301, 135] width 15 height 13
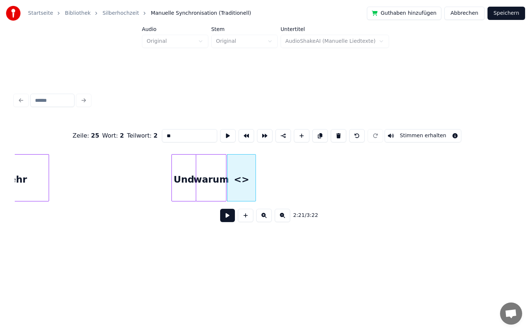
drag, startPoint x: 176, startPoint y: 138, endPoint x: 145, endPoint y: 138, distance: 31.0
click at [145, 138] on div "Zeile : 25 Wort : 2 Teilwort : 2 ** Stimmen erhalten" at bounding box center [266, 135] width 502 height 37
click at [299, 139] on button at bounding box center [301, 135] width 15 height 13
type input "**"
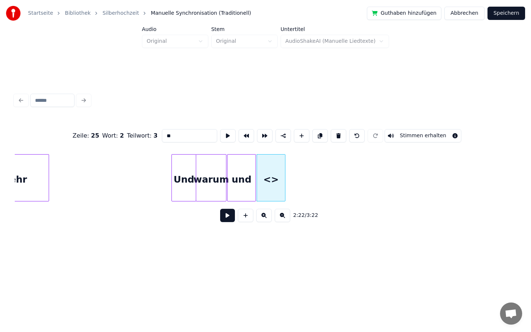
click at [184, 135] on input "**" at bounding box center [189, 135] width 55 height 13
type input "*"
click at [298, 136] on button at bounding box center [301, 135] width 15 height 13
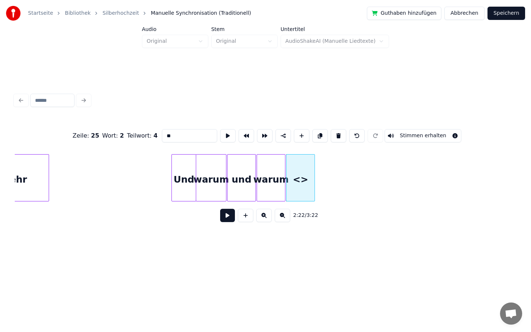
drag, startPoint x: 178, startPoint y: 141, endPoint x: 134, endPoint y: 144, distance: 43.6
click at [134, 144] on div "Zeile : 25 Wort : 2 Teilwort : 4 ** Stimmen erhalten" at bounding box center [266, 135] width 502 height 37
drag, startPoint x: 179, startPoint y: 137, endPoint x: 123, endPoint y: 135, distance: 55.7
click at [123, 135] on div "Zeile : 25 Wort : 2 Teilwort : 4 ** Stimmen erhalten" at bounding box center [266, 135] width 502 height 37
click at [297, 140] on button at bounding box center [301, 135] width 15 height 13
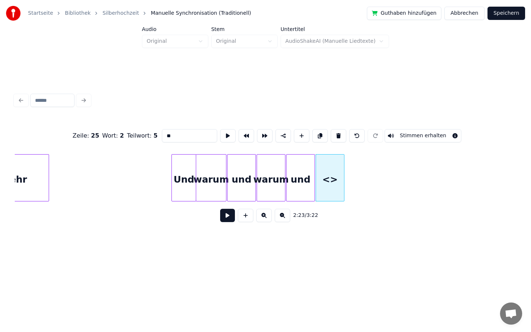
drag, startPoint x: 191, startPoint y: 138, endPoint x: 104, endPoint y: 138, distance: 87.4
click at [104, 138] on div "Zeile : 25 Wort : 2 Teilwort : 5 ** Stimmen erhalten" at bounding box center [266, 135] width 502 height 37
type input "*****"
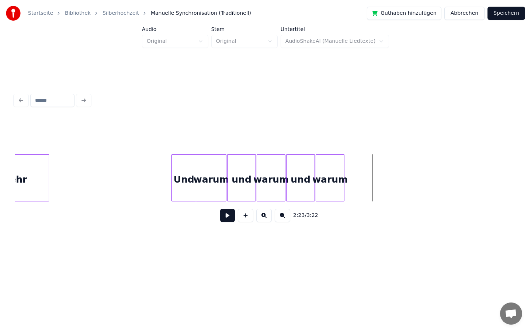
click at [337, 176] on div "warum" at bounding box center [330, 180] width 28 height 50
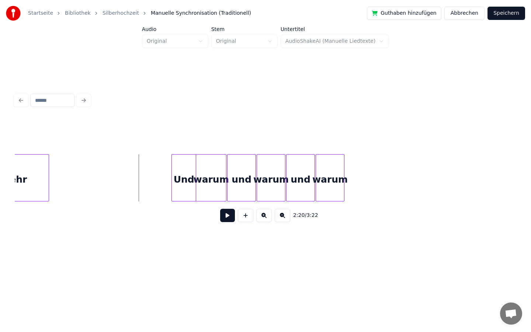
click at [227, 220] on button at bounding box center [227, 215] width 15 height 13
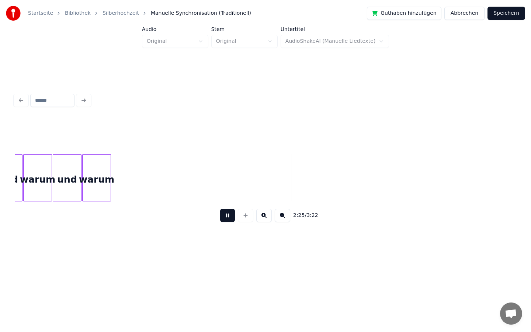
scroll to position [0, 10523]
click at [228, 217] on button at bounding box center [227, 215] width 15 height 13
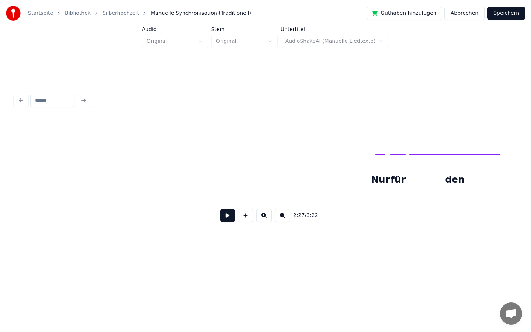
scroll to position [0, 12279]
click at [369, 178] on div at bounding box center [369, 178] width 2 height 46
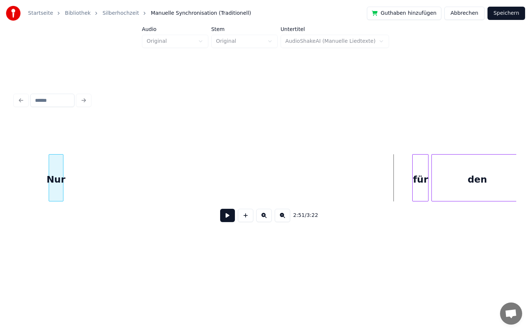
click at [0, 176] on div "Startseite Bibliothek Silberhochzeit Manuelle Synchronisation (Traditionell) Gu…" at bounding box center [265, 129] width 531 height 259
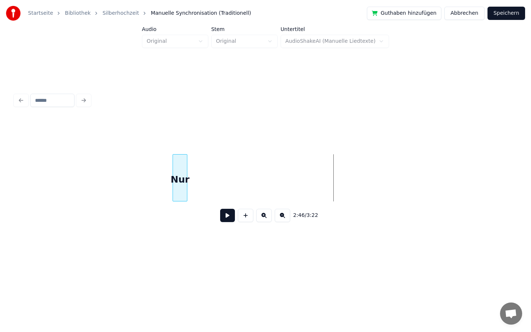
scroll to position [0, 11916]
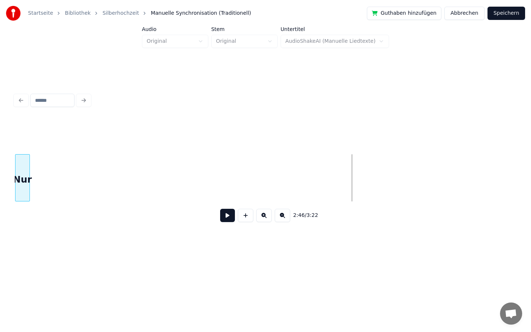
click at [0, 138] on div "Startseite Bibliothek Silberhochzeit Manuelle Synchronisation (Traditionell) Gu…" at bounding box center [265, 129] width 531 height 259
click at [0, 197] on div "Startseite Bibliothek Silberhochzeit Manuelle Synchronisation (Traditionell) Gu…" at bounding box center [265, 129] width 531 height 259
click at [0, 180] on div "Startseite Bibliothek Silberhochzeit Manuelle Synchronisation (Traditionell) Gu…" at bounding box center [265, 129] width 531 height 259
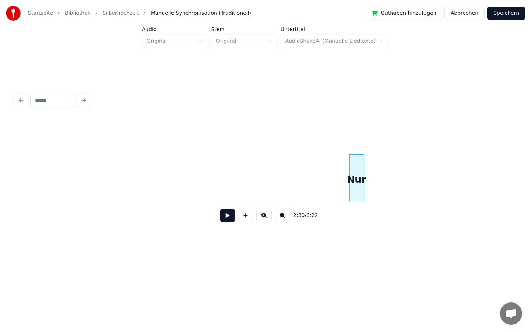
scroll to position [0, 10738]
click at [0, 173] on div "Startseite Bibliothek Silberhochzeit Manuelle Synchronisation (Traditionell) Gu…" at bounding box center [265, 129] width 531 height 259
click at [200, 177] on div "Nur" at bounding box center [200, 180] width 14 height 50
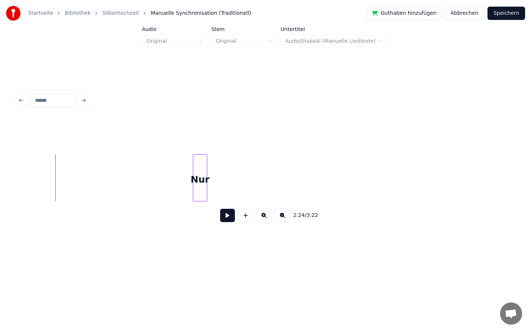
click at [233, 215] on button at bounding box center [227, 215] width 15 height 13
click at [177, 184] on div "Nur" at bounding box center [179, 180] width 14 height 50
click at [227, 215] on button at bounding box center [227, 215] width 15 height 13
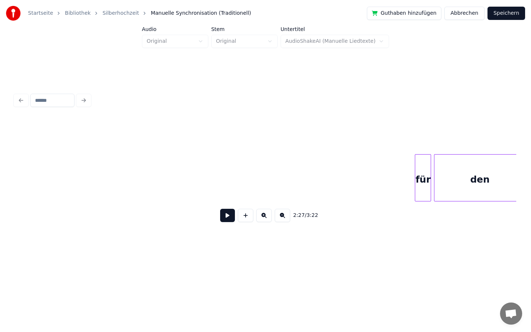
scroll to position [0, 12306]
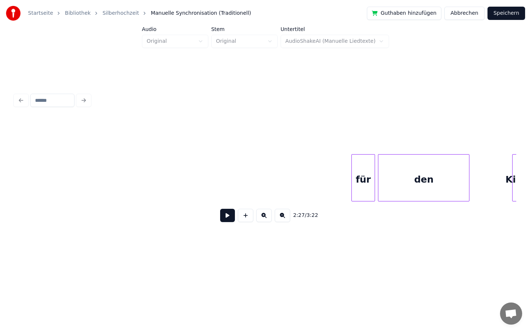
click at [352, 178] on div at bounding box center [353, 178] width 2 height 46
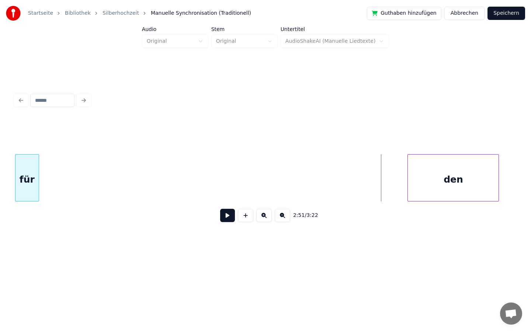
click at [0, 104] on div "Startseite Bibliothek Silberhochzeit Manuelle Synchronisation (Traditionell) Gu…" at bounding box center [265, 129] width 531 height 259
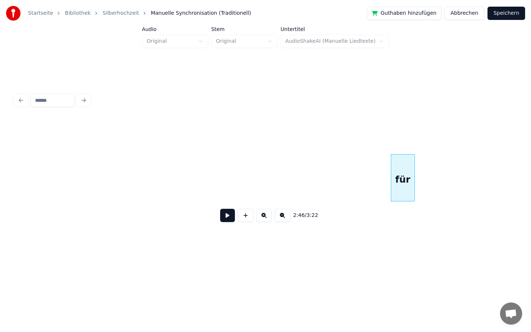
scroll to position [0, 11828]
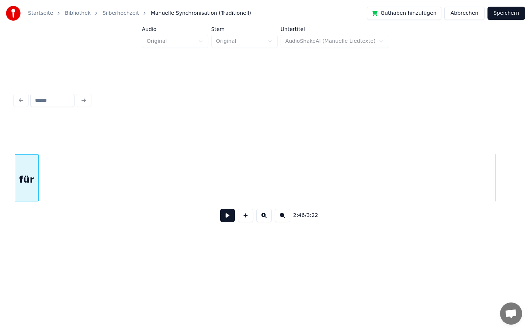
click at [0, 141] on div "Startseite Bibliothek Silberhochzeit Manuelle Synchronisation (Traditionell) Gu…" at bounding box center [265, 129] width 531 height 259
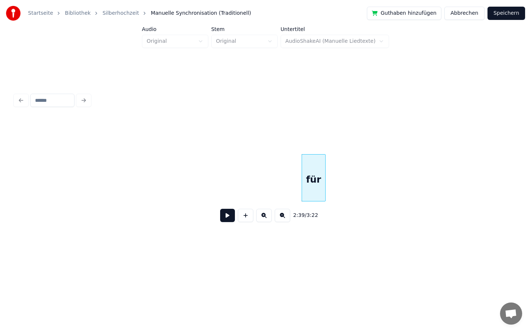
scroll to position [0, 11478]
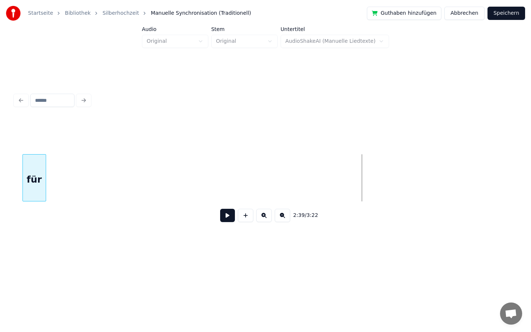
click at [0, 170] on div "Startseite Bibliothek Silberhochzeit Manuelle Synchronisation (Traditionell) Gu…" at bounding box center [265, 129] width 531 height 259
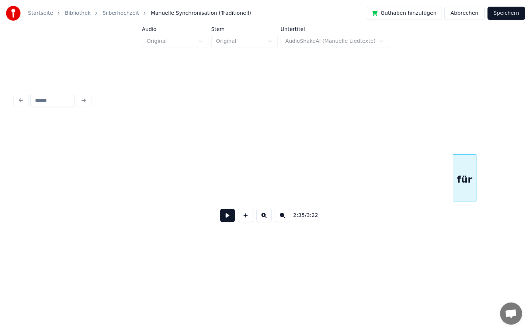
scroll to position [0, 11006]
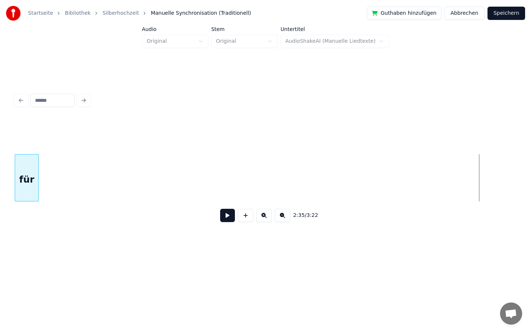
click at [0, 195] on div "Startseite Bibliothek Silberhochzeit Manuelle Synchronisation (Traditionell) Gu…" at bounding box center [265, 129] width 531 height 259
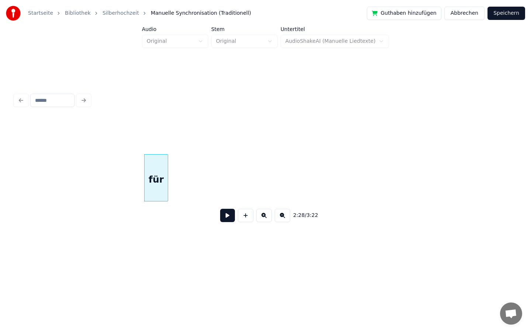
scroll to position [0, 10765]
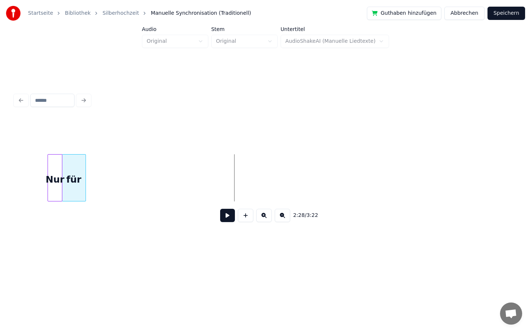
click at [81, 172] on div "für" at bounding box center [73, 180] width 23 height 50
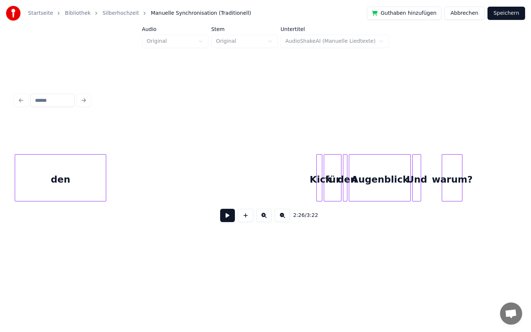
click at [0, 189] on div "Startseite Bibliothek Silberhochzeit Manuelle Synchronisation (Traditionell) Gu…" at bounding box center [265, 129] width 531 height 259
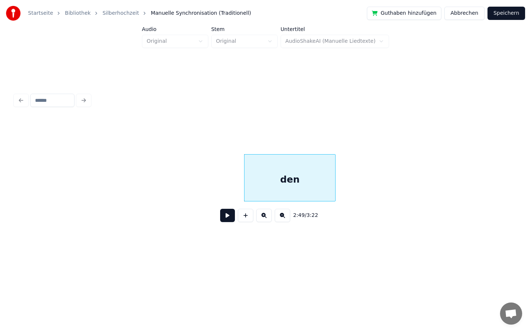
scroll to position [0, 12270]
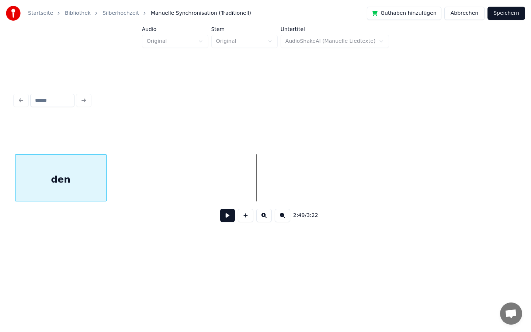
click at [87, 167] on div "den" at bounding box center [60, 180] width 91 height 50
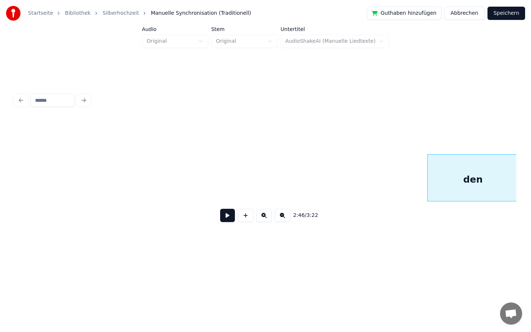
scroll to position [0, 11860]
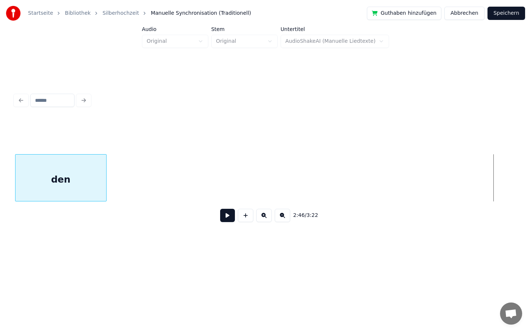
click at [0, 164] on div "Startseite Bibliothek Silberhochzeit Manuelle Synchronisation (Traditionell) Gu…" at bounding box center [265, 129] width 531 height 259
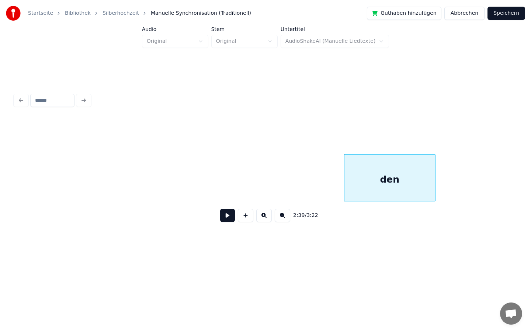
scroll to position [0, 11452]
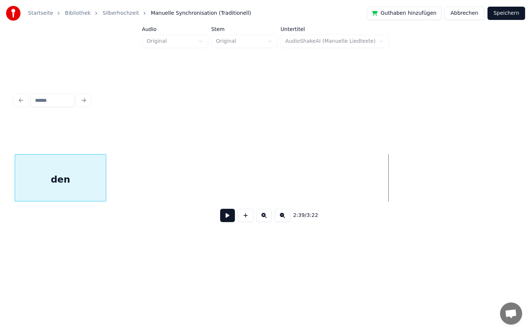
click at [33, 175] on div "den" at bounding box center [60, 180] width 91 height 50
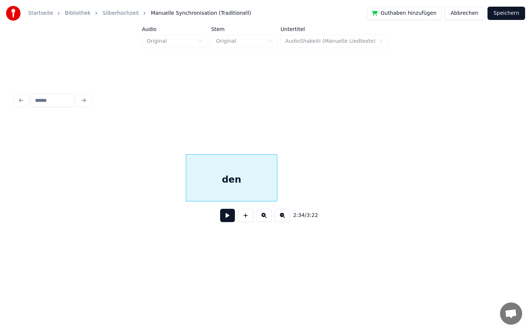
scroll to position [0, 11157]
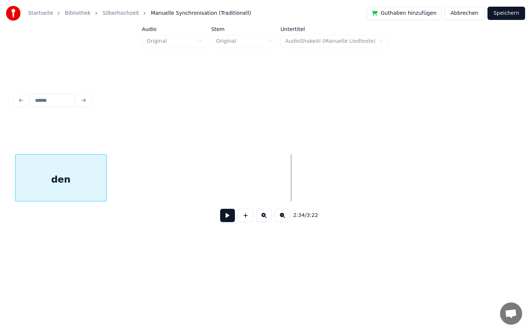
click at [61, 171] on div "den" at bounding box center [60, 180] width 91 height 50
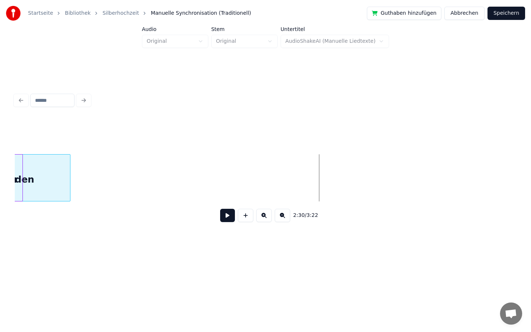
scroll to position [0, 10790]
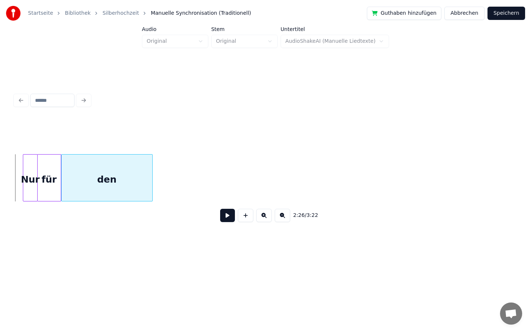
click at [129, 188] on div "den" at bounding box center [107, 180] width 91 height 50
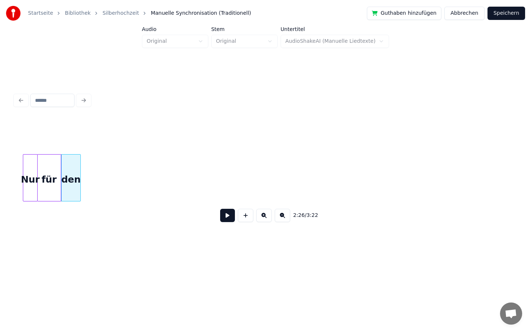
click at [79, 186] on div at bounding box center [79, 178] width 2 height 46
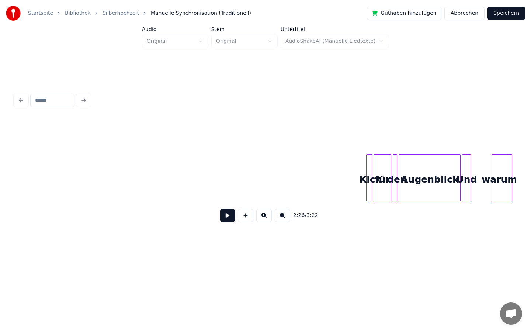
scroll to position [0, 12453]
click at [345, 175] on div at bounding box center [346, 178] width 2 height 46
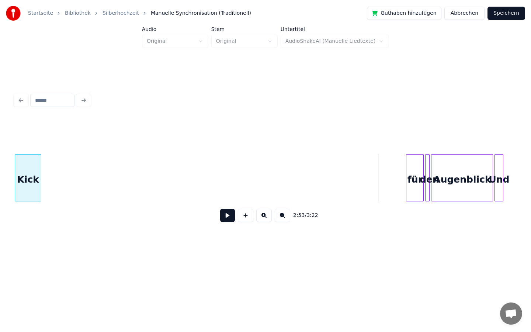
click at [0, 189] on div "Startseite Bibliothek Silberhochzeit Manuelle Synchronisation (Traditionell) Gu…" at bounding box center [265, 129] width 531 height 259
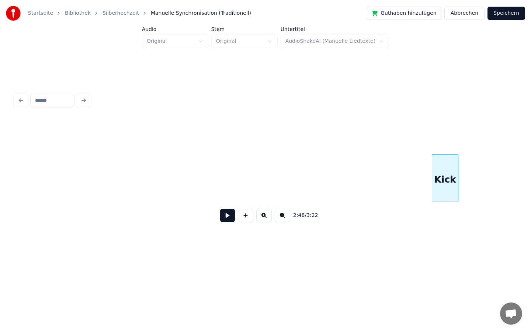
scroll to position [0, 12002]
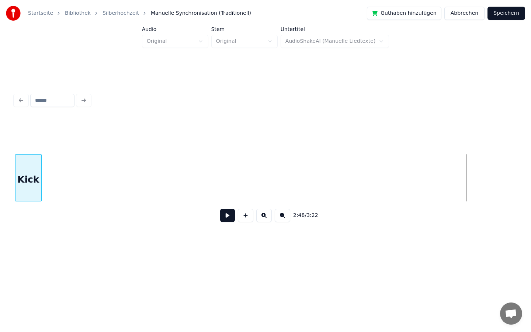
click at [0, 180] on div "Startseite Bibliothek Silberhochzeit Manuelle Synchronisation (Traditionell) Gu…" at bounding box center [265, 129] width 531 height 259
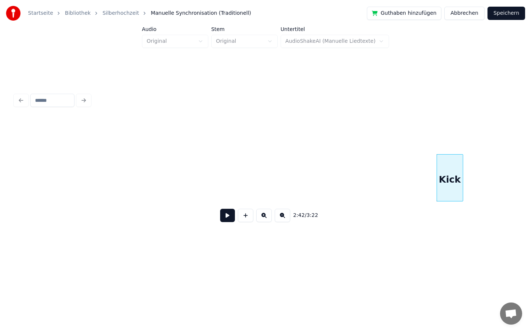
scroll to position [0, 11534]
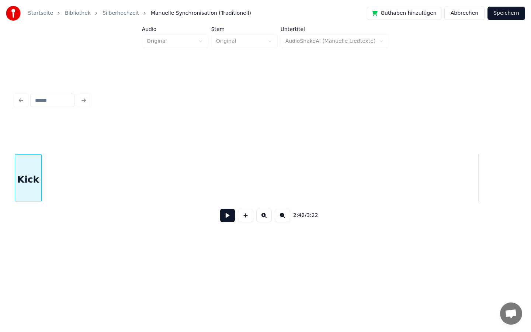
click at [0, 144] on div "Startseite Bibliothek Silberhochzeit Manuelle Synchronisation (Traditionell) Gu…" at bounding box center [265, 129] width 531 height 259
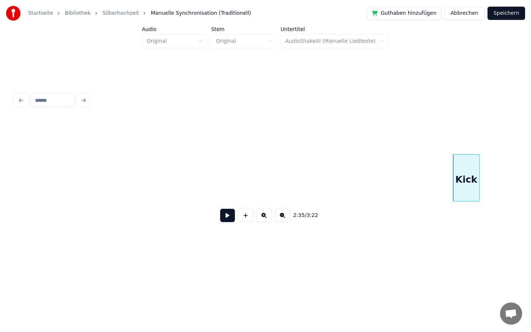
scroll to position [0, 11060]
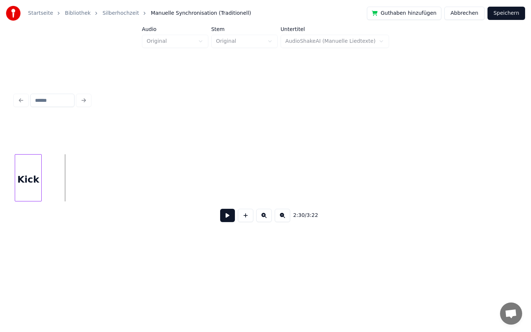
click at [0, 180] on div "Startseite Bibliothek Silberhochzeit Manuelle Synchronisation (Traditionell) Gu…" at bounding box center [265, 129] width 531 height 259
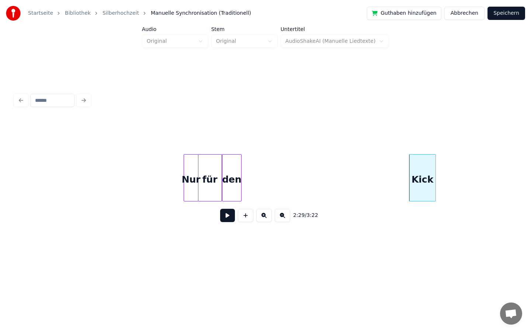
scroll to position [0, 10556]
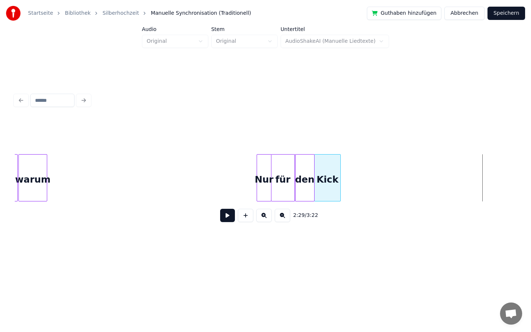
click at [338, 163] on div "Kick" at bounding box center [328, 180] width 26 height 50
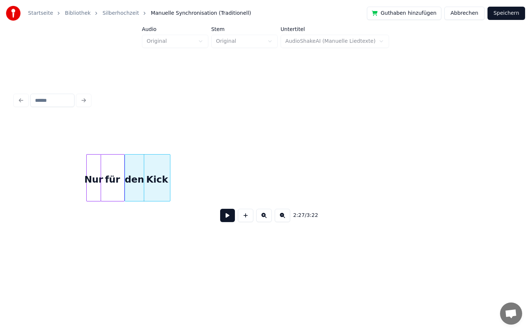
scroll to position [0, 10688]
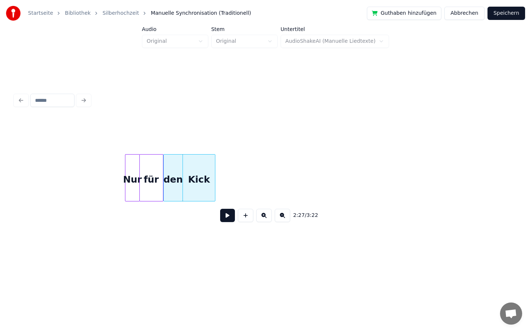
click at [215, 175] on div at bounding box center [214, 178] width 2 height 46
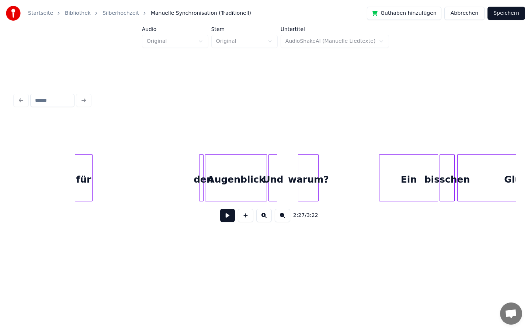
scroll to position [0, 12623]
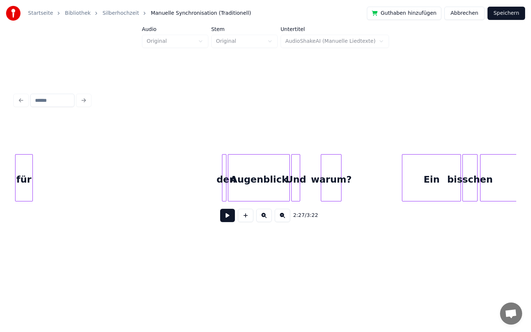
click at [0, 180] on div "Startseite Bibliothek Silberhochzeit Manuelle Synchronisation (Traditionell) Gu…" at bounding box center [265, 129] width 531 height 259
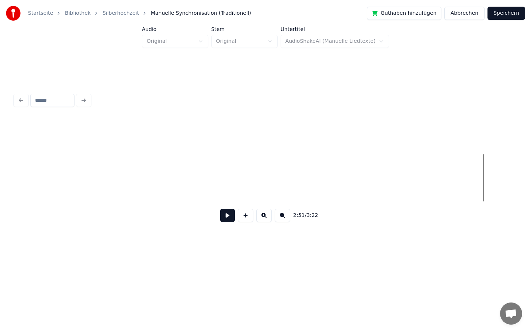
scroll to position [0, 12129]
click at [0, 196] on div "Startseite Bibliothek Silberhochzeit Manuelle Synchronisation (Traditionell) Gu…" at bounding box center [265, 129] width 531 height 259
click at [493, 173] on div at bounding box center [493, 178] width 2 height 46
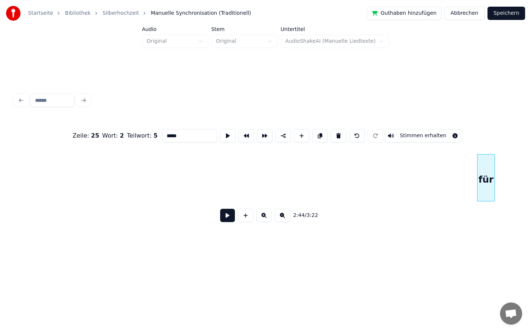
type input "***"
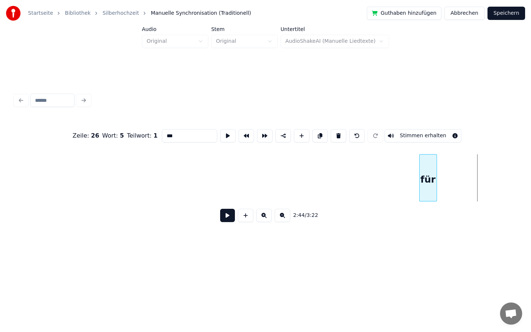
click at [420, 175] on div "für" at bounding box center [428, 180] width 17 height 50
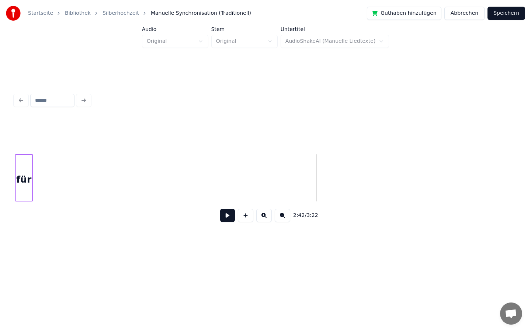
click at [19, 147] on div "2:42 / 3:22" at bounding box center [266, 173] width 502 height 112
click at [0, 189] on div "Startseite Bibliothek Silberhochzeit Manuelle Synchronisation (Traditionell) Gu…" at bounding box center [265, 129] width 531 height 259
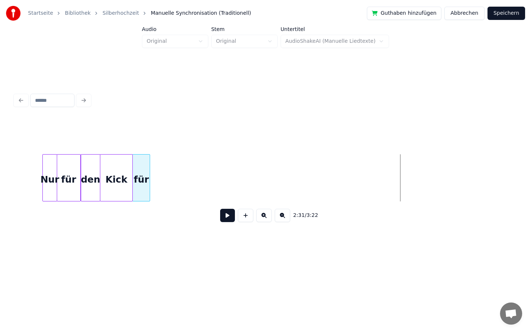
click at [142, 184] on div "für" at bounding box center [141, 180] width 17 height 50
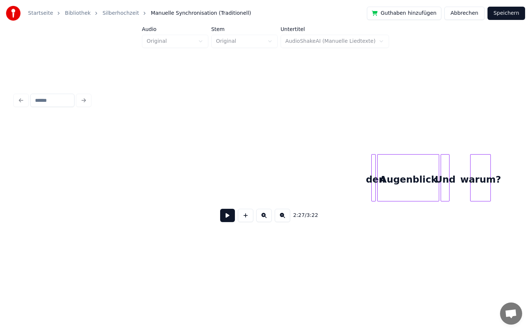
scroll to position [0, 12513]
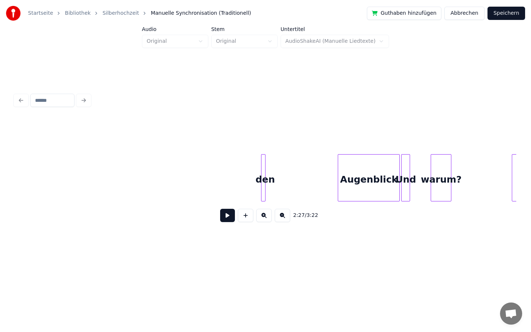
click at [261, 174] on div "den" at bounding box center [263, 177] width 4 height 47
click at [269, 174] on div "den" at bounding box center [268, 180] width 7 height 50
click at [284, 177] on div at bounding box center [284, 178] width 2 height 46
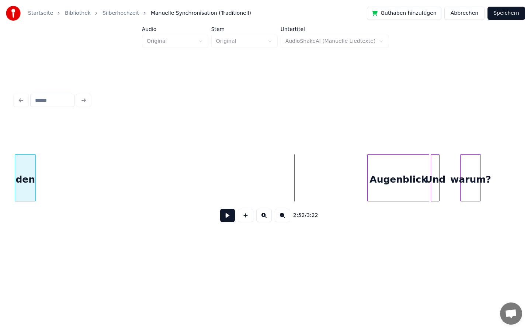
click at [0, 148] on div "Startseite Bibliothek Silberhochzeit Manuelle Synchronisation (Traditionell) Gu…" at bounding box center [265, 129] width 531 height 259
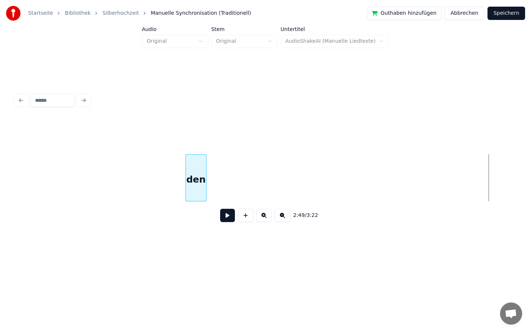
scroll to position [0, 11986]
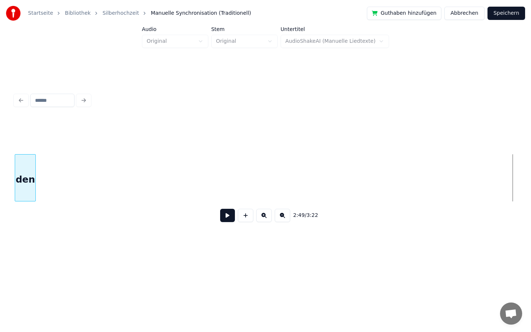
click at [0, 179] on div "Startseite Bibliothek Silberhochzeit Manuelle Synchronisation (Traditionell) Gu…" at bounding box center [265, 129] width 531 height 259
click at [0, 151] on div "Startseite Bibliothek Silberhochzeit Manuelle Synchronisation (Traditionell) Gu…" at bounding box center [265, 129] width 531 height 259
click at [0, 146] on div "Startseite Bibliothek Silberhochzeit Manuelle Synchronisation (Traditionell) Gu…" at bounding box center [265, 129] width 531 height 259
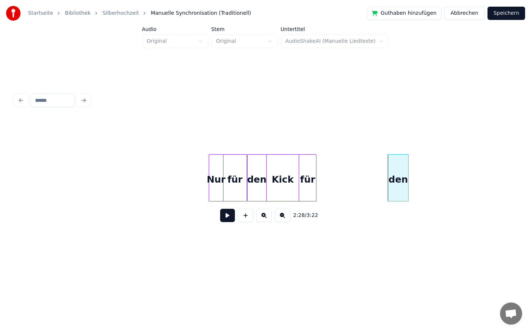
scroll to position [0, 10603]
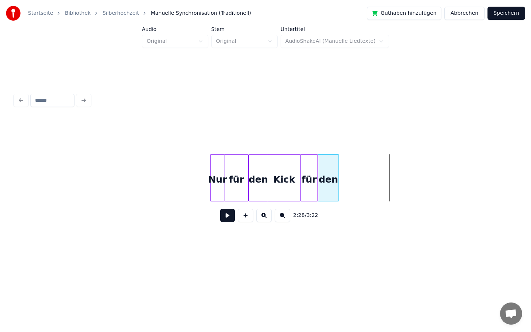
click at [325, 170] on div "den" at bounding box center [328, 180] width 20 height 50
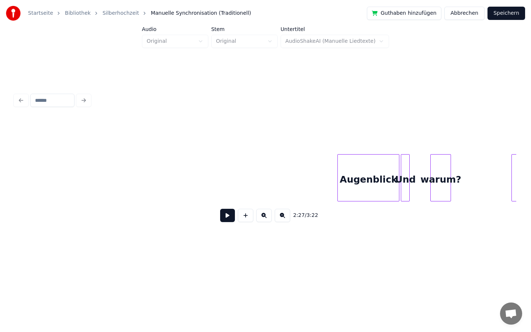
scroll to position [0, 12513]
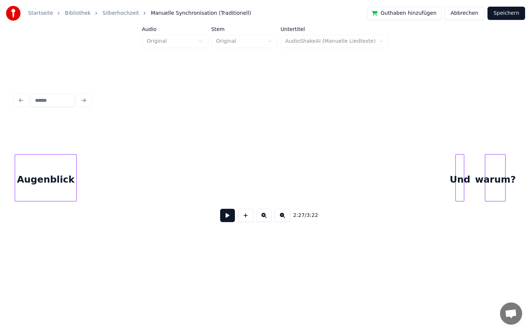
click at [3, 184] on div "Startseite Bibliothek Silberhochzeit Manuelle Synchronisation (Traditionell) Gu…" at bounding box center [265, 129] width 531 height 259
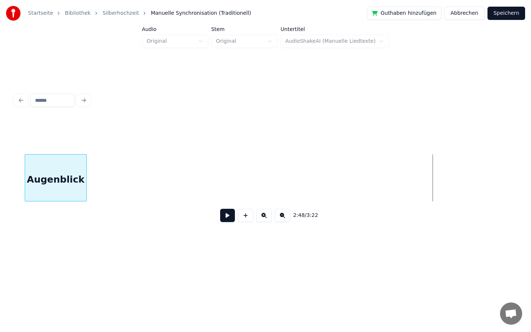
scroll to position [0, 11986]
click at [0, 208] on div "Startseite Bibliothek Silberhochzeit Manuelle Synchronisation (Traditionell) Gu…" at bounding box center [265, 129] width 531 height 259
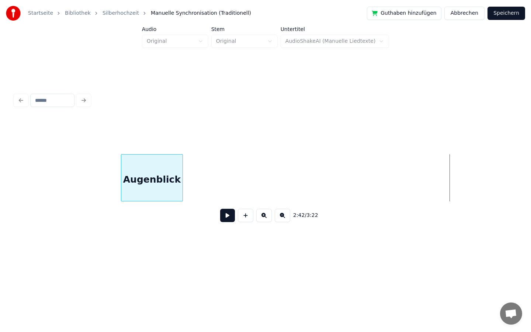
scroll to position [0, 11490]
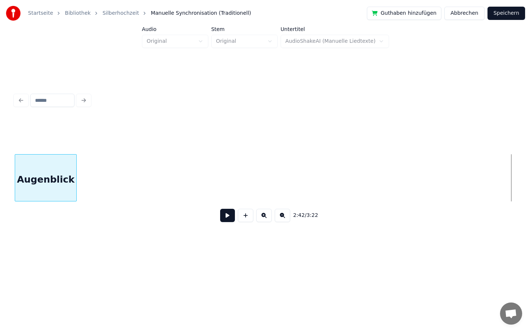
click at [0, 124] on div "Startseite Bibliothek Silberhochzeit Manuelle Synchronisation (Traditionell) Gu…" at bounding box center [265, 129] width 531 height 259
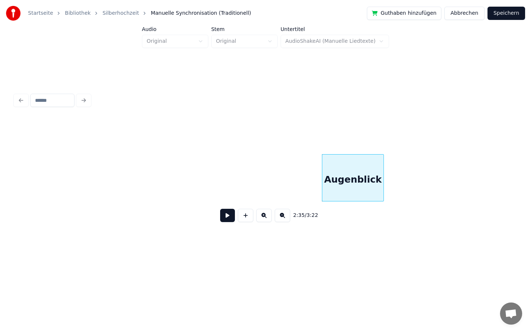
scroll to position [0, 11043]
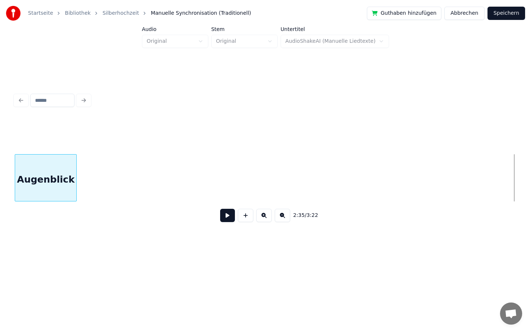
click at [6, 146] on div "Startseite Bibliothek Silberhochzeit Manuelle Synchronisation (Traditionell) Gu…" at bounding box center [265, 129] width 531 height 259
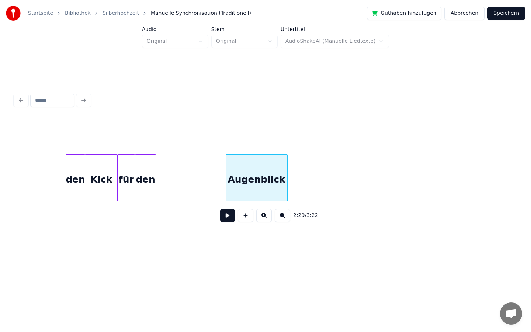
scroll to position [0, 10751]
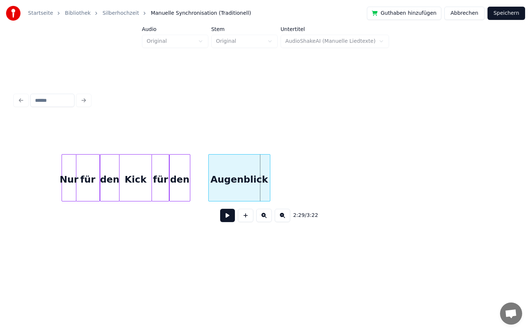
click at [219, 176] on div "Augenblick" at bounding box center [239, 180] width 61 height 50
click at [196, 179] on div at bounding box center [195, 178] width 2 height 46
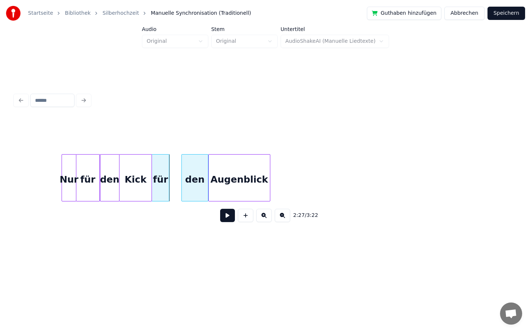
click at [201, 178] on div "den" at bounding box center [195, 180] width 27 height 50
click at [174, 178] on div at bounding box center [173, 178] width 2 height 46
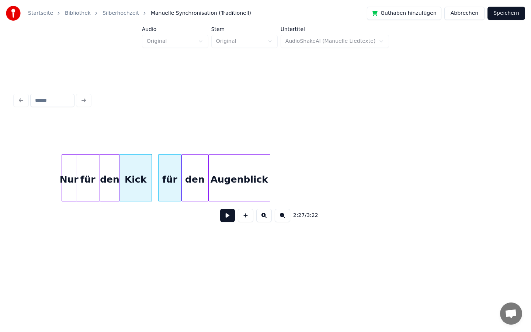
click at [178, 178] on div "für" at bounding box center [170, 180] width 23 height 50
click at [146, 179] on div "Kick" at bounding box center [142, 180] width 32 height 50
click at [139, 178] on div "Kick" at bounding box center [142, 180] width 32 height 50
click at [119, 177] on div "den" at bounding box center [109, 180] width 19 height 50
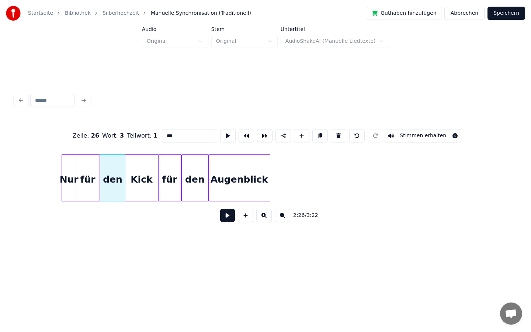
click at [124, 177] on div at bounding box center [124, 178] width 2 height 46
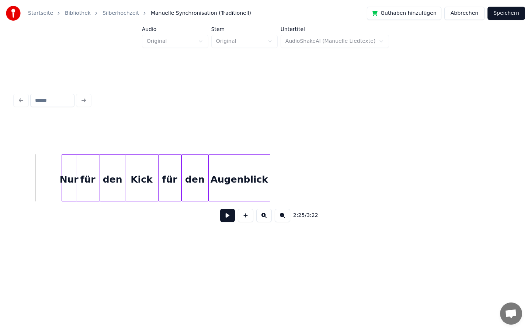
click at [225, 214] on button at bounding box center [227, 215] width 15 height 13
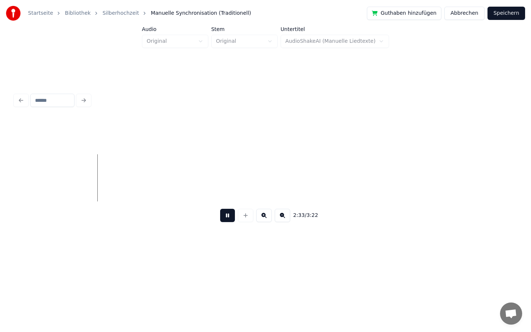
scroll to position [0, 11272]
click at [228, 214] on button at bounding box center [227, 215] width 15 height 13
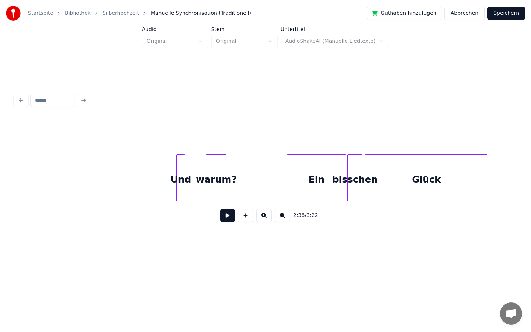
scroll to position [0, 12629]
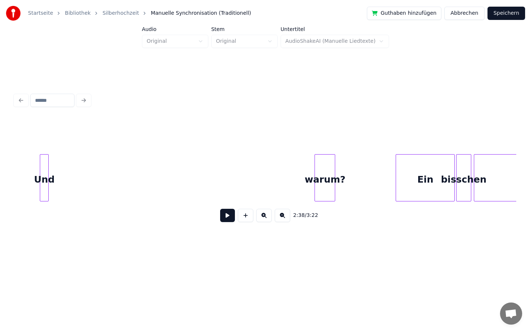
click at [45, 182] on div "Und" at bounding box center [44, 180] width 8 height 50
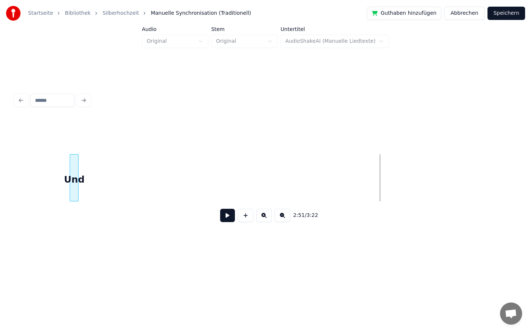
scroll to position [0, 12270]
click at [0, 225] on div "Startseite Bibliothek Silberhochzeit Manuelle Synchronisation (Traditionell) Gu…" at bounding box center [265, 129] width 531 height 259
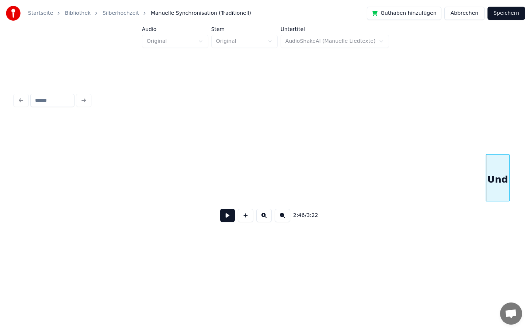
click at [508, 171] on div at bounding box center [508, 178] width 2 height 46
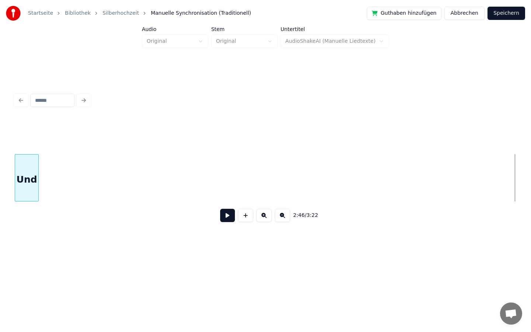
click at [0, 152] on div "Startseite Bibliothek Silberhochzeit Manuelle Synchronisation (Traditionell) Gu…" at bounding box center [265, 129] width 531 height 259
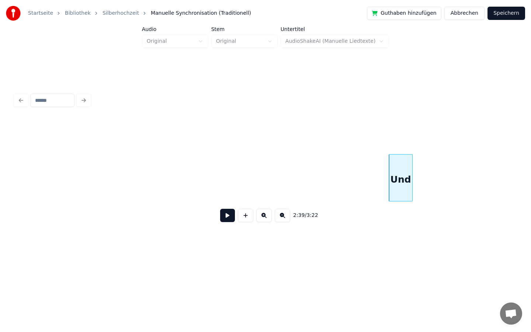
scroll to position [0, 11349]
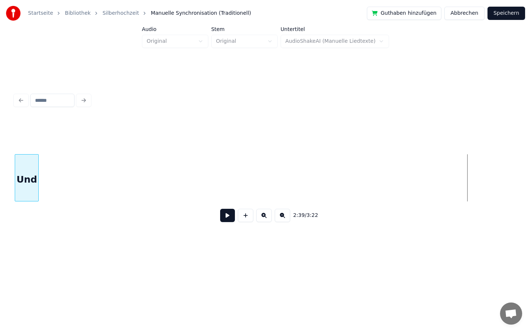
click at [0, 194] on div "Startseite Bibliothek Silberhochzeit Manuelle Synchronisation (Traditionell) Gu…" at bounding box center [265, 129] width 531 height 259
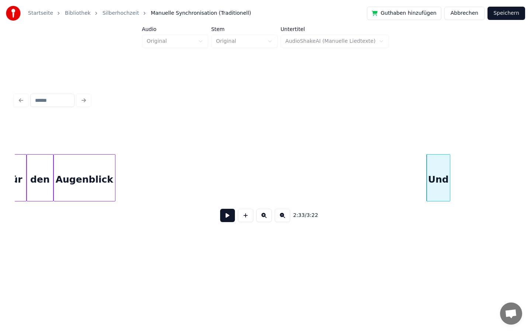
scroll to position [0, 10907]
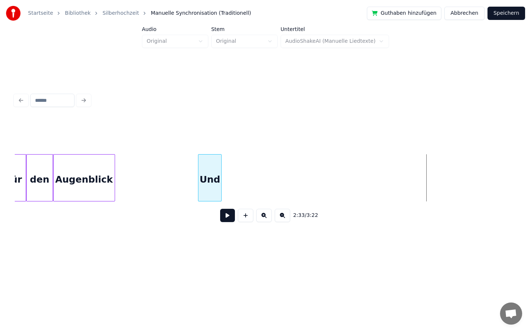
click at [214, 158] on div "Und" at bounding box center [209, 180] width 23 height 50
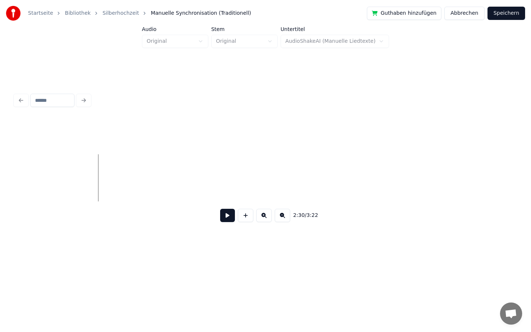
scroll to position [0, 10942]
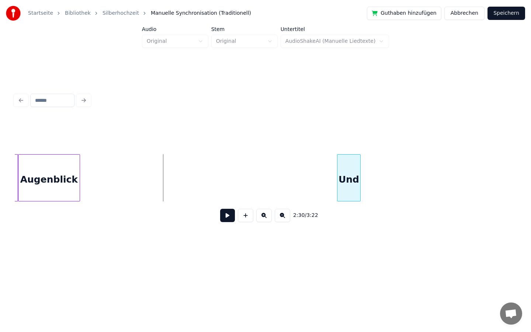
click at [353, 180] on div "Und" at bounding box center [349, 180] width 23 height 50
click at [227, 217] on button at bounding box center [227, 215] width 15 height 13
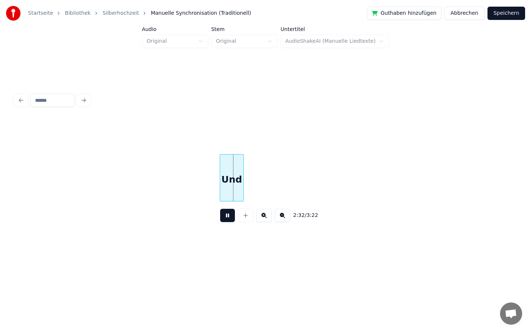
scroll to position [0, 11063]
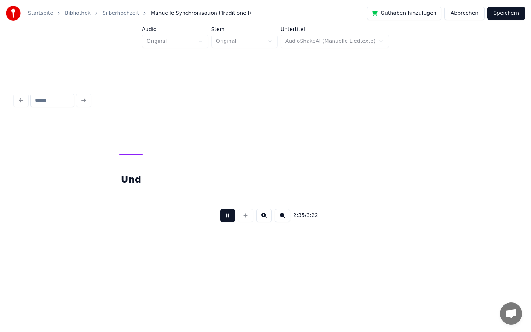
click at [129, 188] on div "Und" at bounding box center [131, 180] width 23 height 50
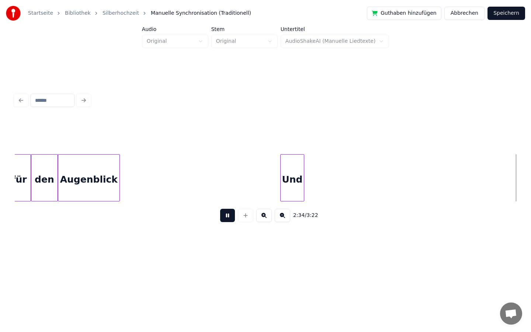
scroll to position [0, 11404]
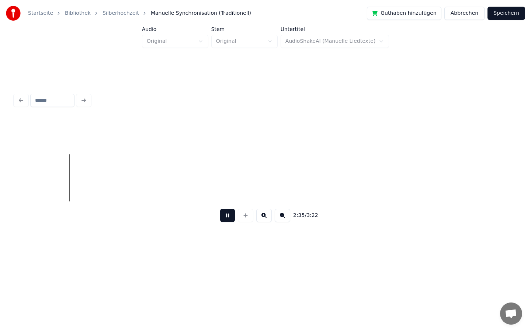
click at [227, 216] on button at bounding box center [227, 215] width 15 height 13
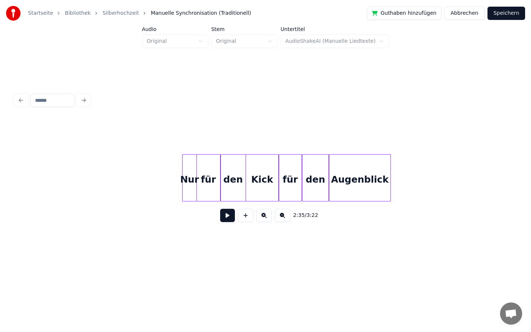
scroll to position [0, 10606]
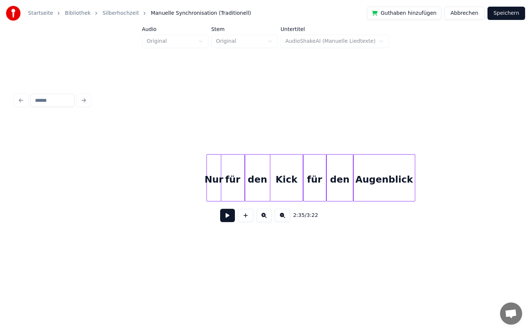
click at [230, 215] on button at bounding box center [227, 215] width 15 height 13
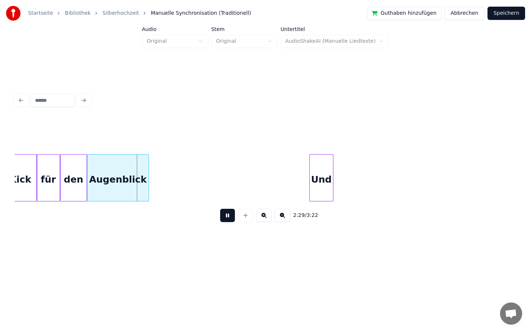
scroll to position [0, 10875]
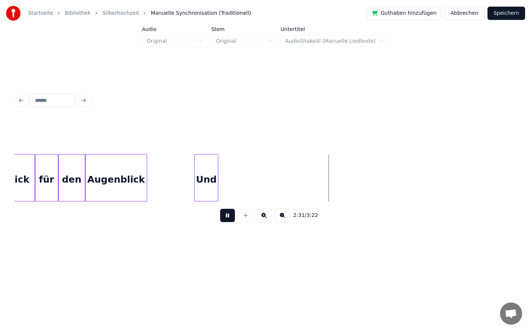
click at [207, 173] on div "Und" at bounding box center [206, 180] width 23 height 50
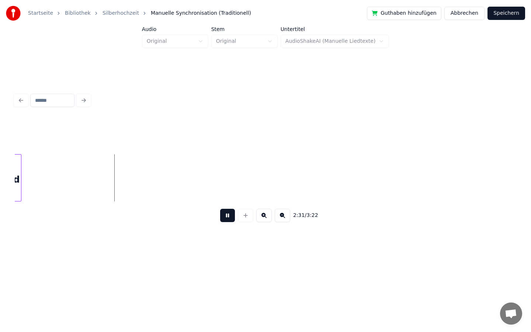
scroll to position [0, 11067]
click at [231, 215] on button at bounding box center [227, 215] width 15 height 13
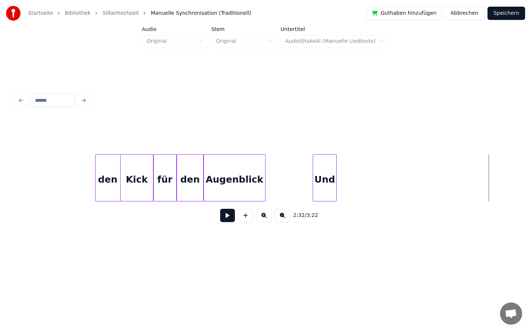
scroll to position [0, 10516]
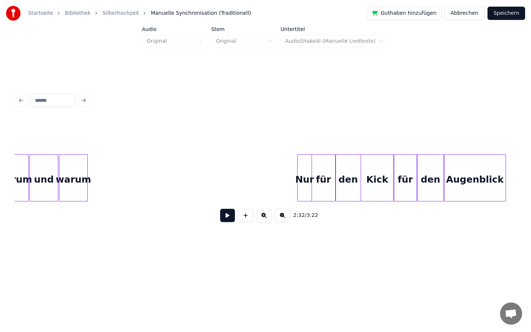
click at [227, 218] on button at bounding box center [227, 215] width 15 height 13
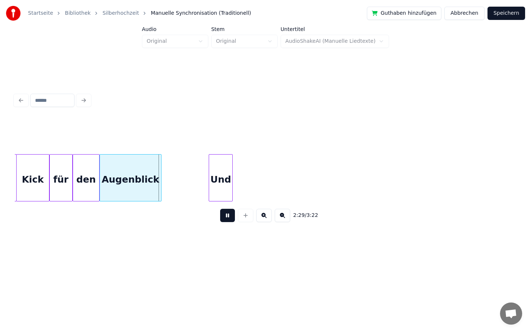
scroll to position [0, 10863]
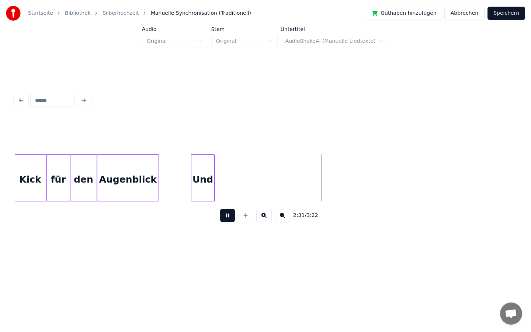
click at [208, 179] on div "Und" at bounding box center [202, 180] width 23 height 50
click at [211, 179] on div "Und" at bounding box center [205, 180] width 23 height 50
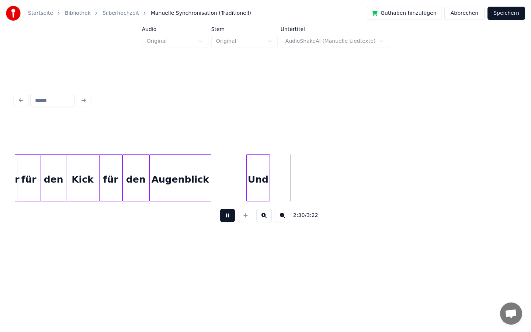
scroll to position [0, 10806]
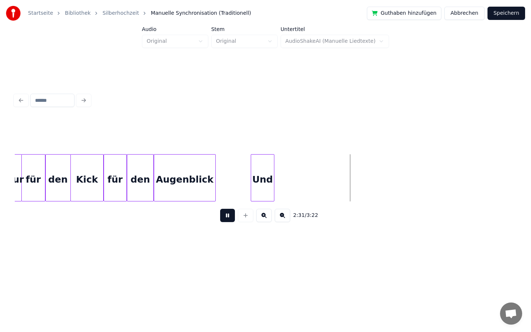
click at [229, 214] on button at bounding box center [227, 215] width 15 height 13
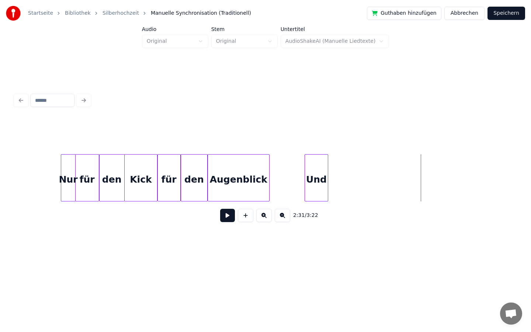
scroll to position [0, 10562]
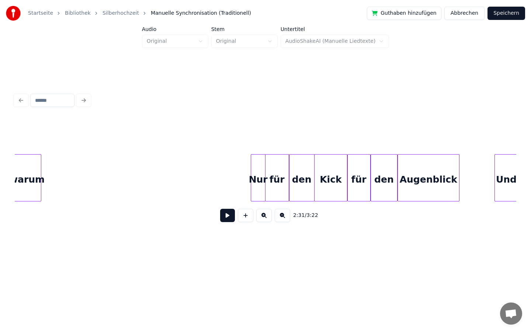
click at [228, 217] on button at bounding box center [227, 215] width 15 height 13
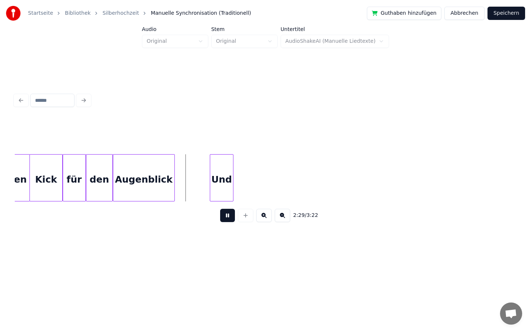
scroll to position [0, 10850]
click at [229, 214] on button at bounding box center [227, 215] width 15 height 13
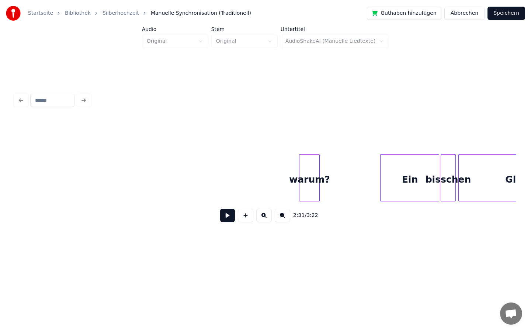
scroll to position [0, 12631]
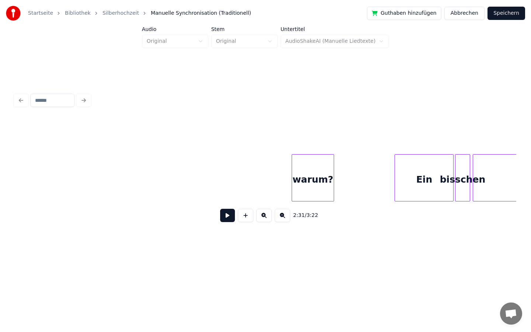
click at [292, 179] on div at bounding box center [293, 178] width 2 height 46
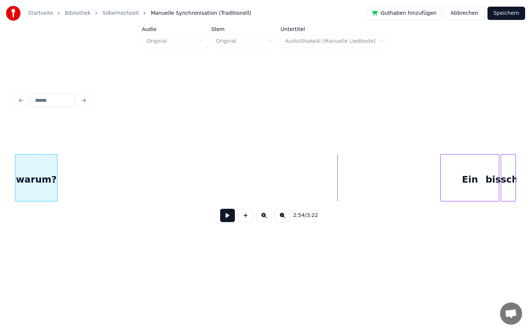
click at [0, 195] on div "Startseite Bibliothek Silberhochzeit Manuelle Synchronisation (Traditionell) Gu…" at bounding box center [265, 129] width 531 height 259
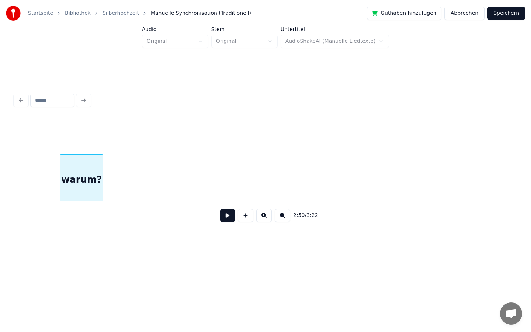
scroll to position [0, 12106]
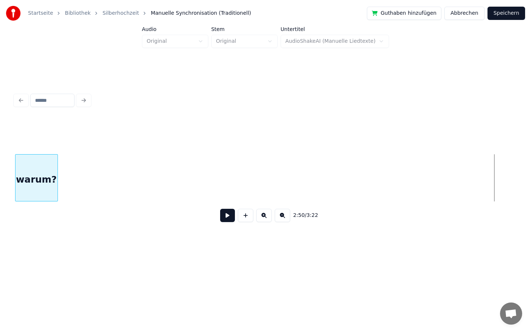
click at [1, 228] on div "Startseite Bibliothek Silberhochzeit Manuelle Synchronisation (Traditionell) Gu…" at bounding box center [265, 129] width 531 height 259
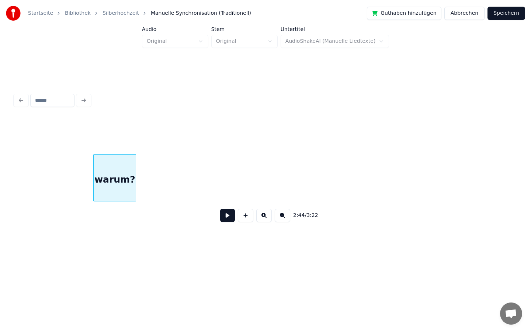
scroll to position [0, 11674]
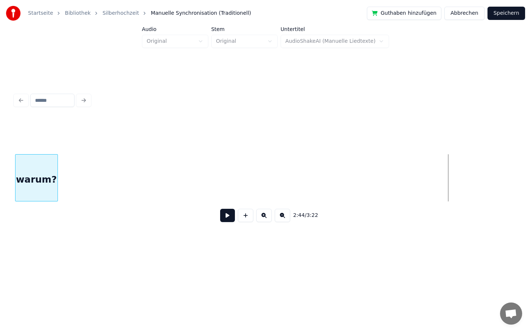
click at [0, 103] on div "Startseite Bibliothek Silberhochzeit Manuelle Synchronisation (Traditionell) Gu…" at bounding box center [265, 129] width 531 height 259
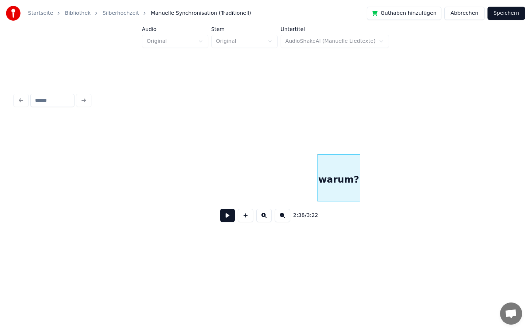
scroll to position [0, 11243]
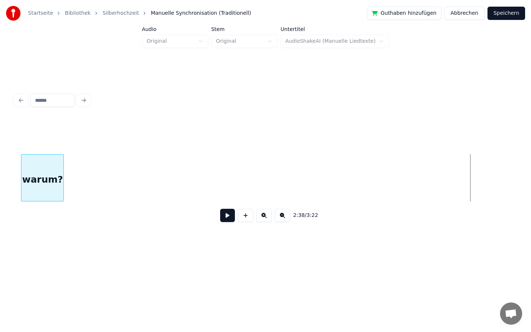
click at [7, 151] on div "Startseite Bibliothek Silberhochzeit Manuelle Synchronisation (Traditionell) Gu…" at bounding box center [265, 129] width 531 height 259
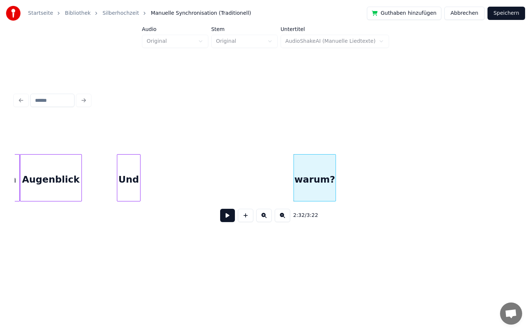
scroll to position [0, 10880]
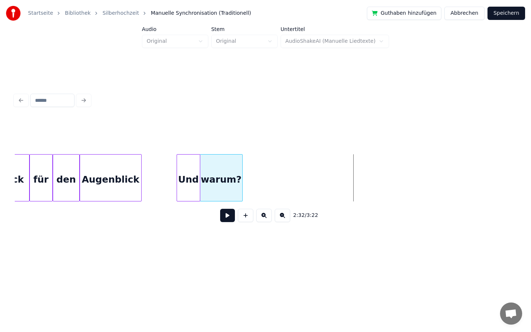
click at [215, 169] on div "warum?" at bounding box center [221, 180] width 42 height 50
click at [226, 223] on div "2:29 / 3:22" at bounding box center [266, 215] width 490 height 16
click at [225, 213] on button at bounding box center [227, 215] width 15 height 13
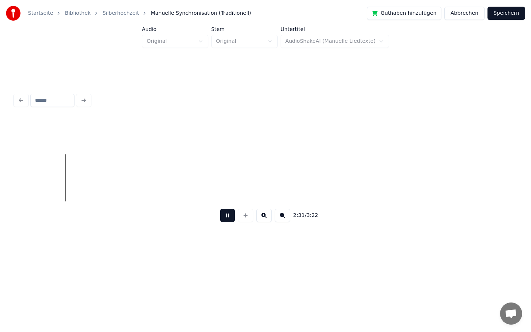
scroll to position [0, 11122]
click at [226, 215] on button at bounding box center [227, 215] width 15 height 13
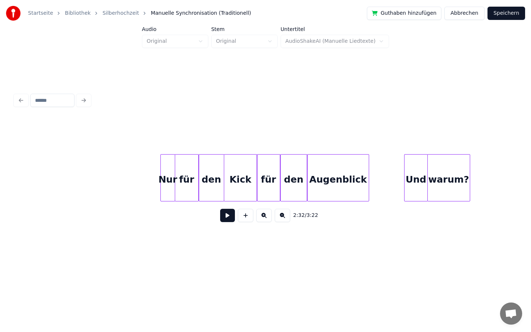
scroll to position [0, 10634]
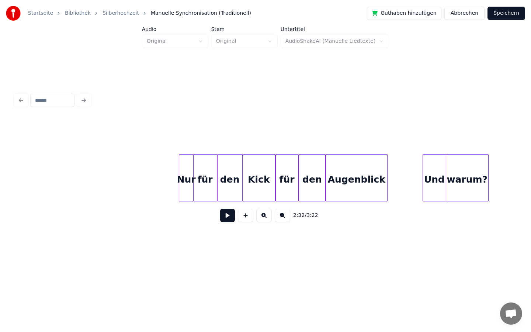
click at [230, 215] on button at bounding box center [227, 215] width 15 height 13
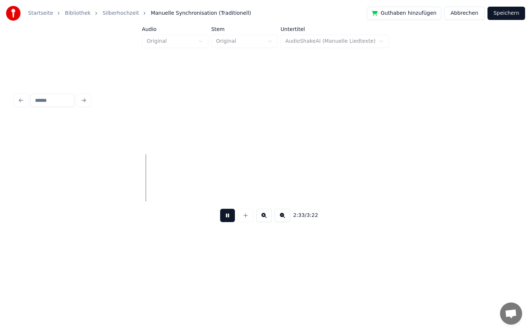
scroll to position [0, 11186]
click at [227, 217] on button at bounding box center [227, 215] width 15 height 13
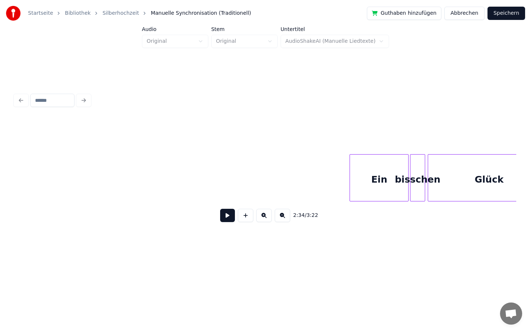
scroll to position [0, 12677]
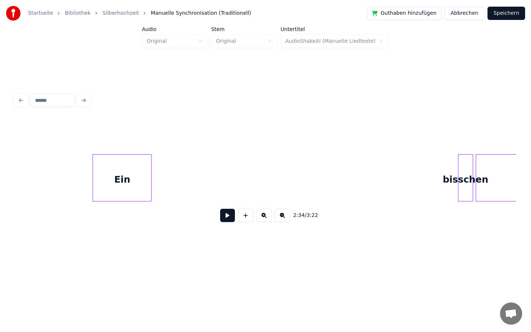
click at [0, 197] on div "Startseite Bibliothek Silberhochzeit Manuelle Synchronisation (Traditionell) Gu…" at bounding box center [265, 129] width 531 height 259
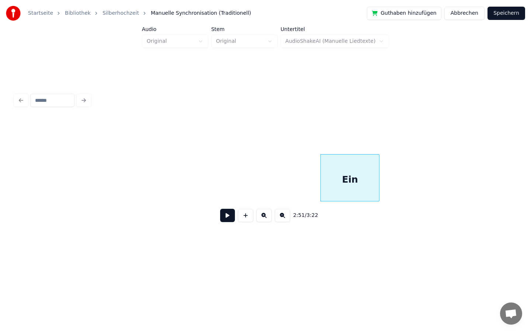
scroll to position [0, 12306]
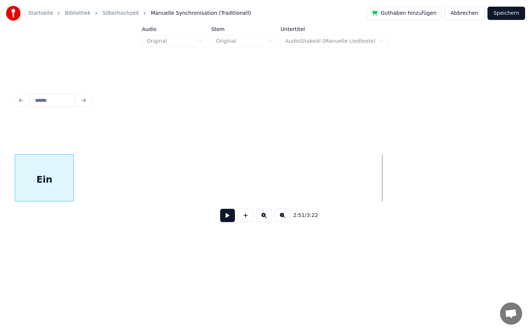
click at [0, 177] on div "Startseite Bibliothek Silberhochzeit Manuelle Synchronisation (Traditionell) Gu…" at bounding box center [265, 129] width 531 height 259
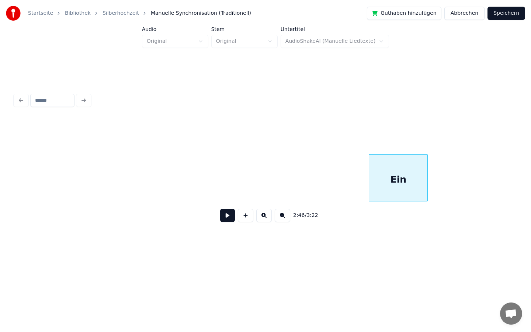
scroll to position [0, 11823]
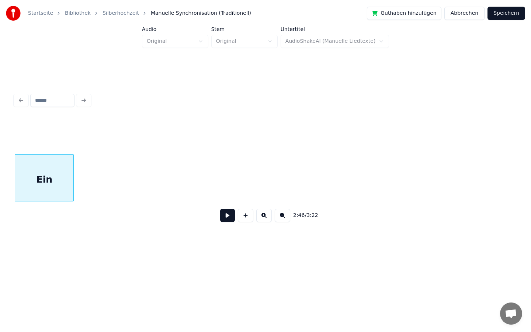
click at [0, 213] on div "Startseite Bibliothek Silberhochzeit Manuelle Synchronisation (Traditionell) Gu…" at bounding box center [265, 129] width 531 height 259
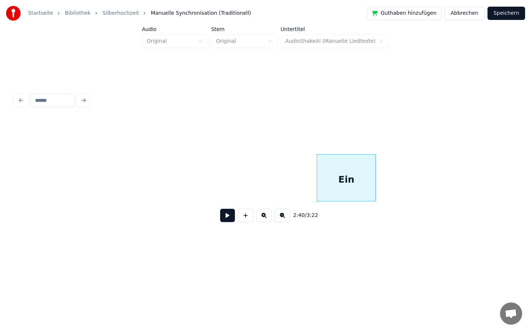
scroll to position [0, 11515]
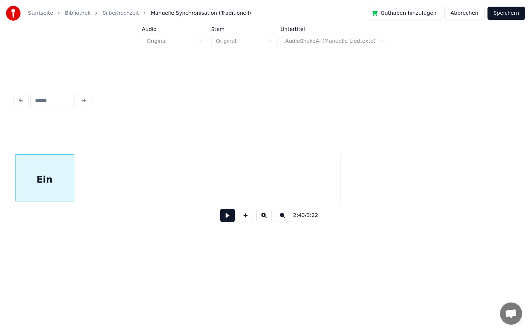
click at [50, 155] on div "Ein" at bounding box center [44, 180] width 58 height 50
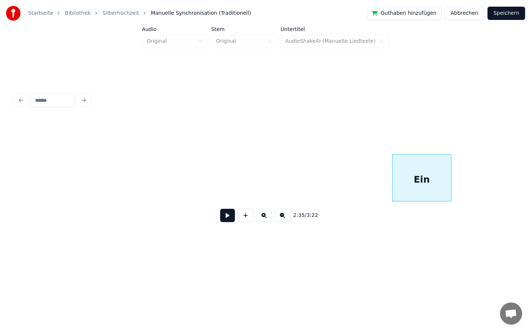
scroll to position [0, 11091]
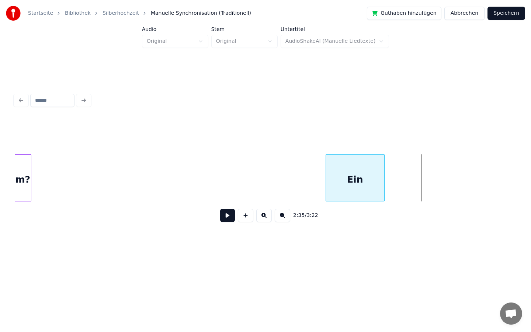
click at [356, 175] on div "Ein" at bounding box center [355, 180] width 58 height 50
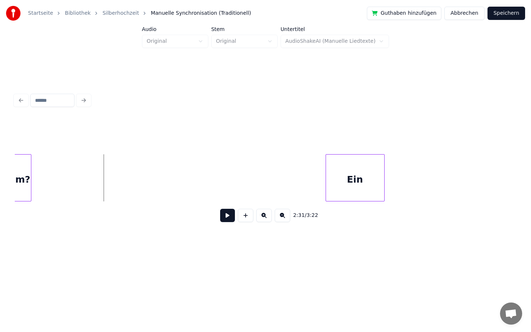
click at [225, 213] on button at bounding box center [227, 215] width 15 height 13
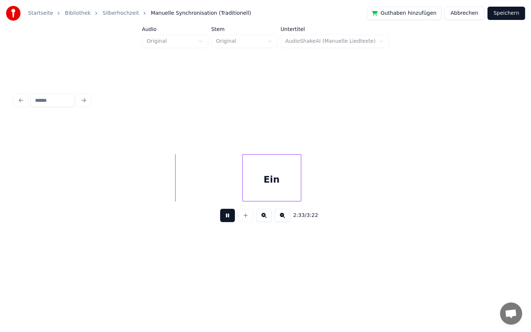
scroll to position [0, 11176]
click at [278, 184] on div "Ein" at bounding box center [285, 180] width 58 height 50
click at [249, 175] on div "Ein" at bounding box center [261, 180] width 58 height 50
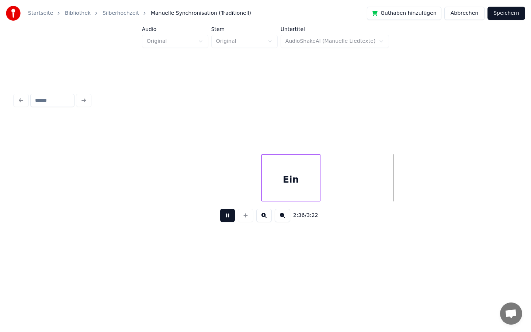
click at [293, 184] on div "Ein" at bounding box center [291, 180] width 58 height 50
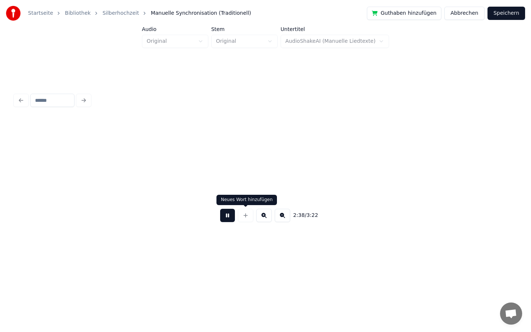
scroll to position [0, 11678]
click at [225, 214] on button at bounding box center [227, 215] width 15 height 13
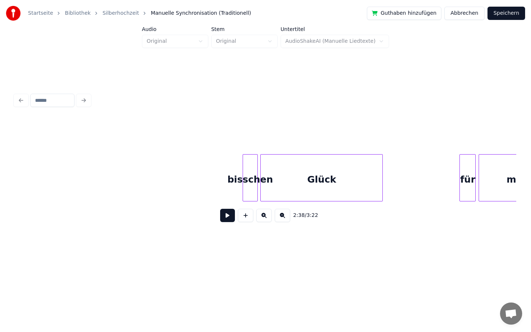
scroll to position [0, 12878]
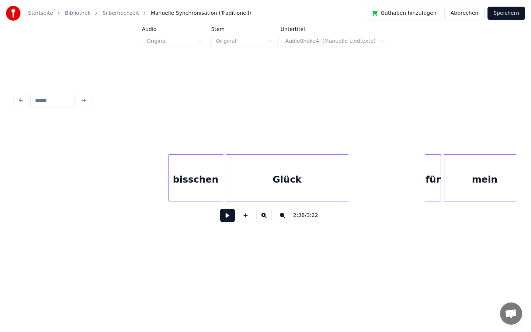
click at [170, 183] on div at bounding box center [170, 178] width 2 height 46
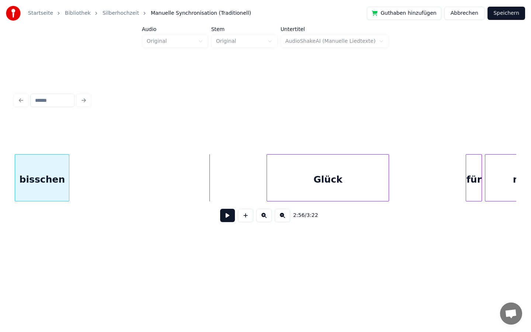
click at [0, 203] on div "Startseite Bibliothek Silberhochzeit Manuelle Synchronisation (Traditionell) Gu…" at bounding box center [265, 129] width 531 height 259
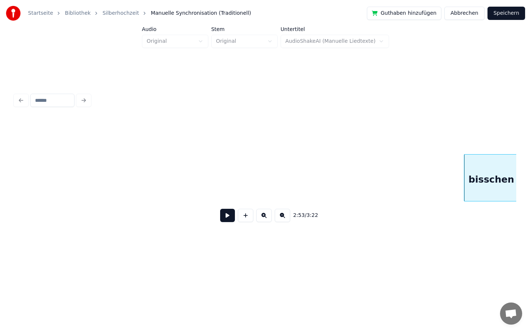
scroll to position [0, 12387]
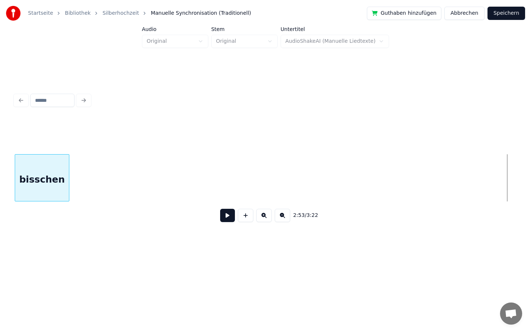
click at [0, 171] on div "Startseite Bibliothek Silberhochzeit Manuelle Synchronisation (Traditionell) Gu…" at bounding box center [265, 129] width 531 height 259
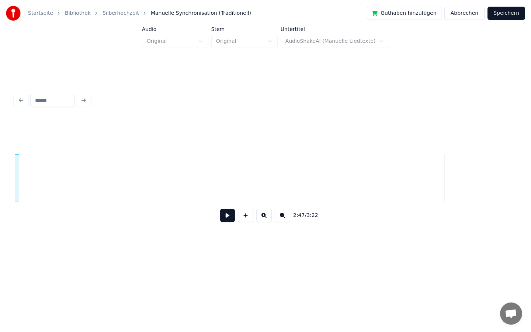
scroll to position [0, 11865]
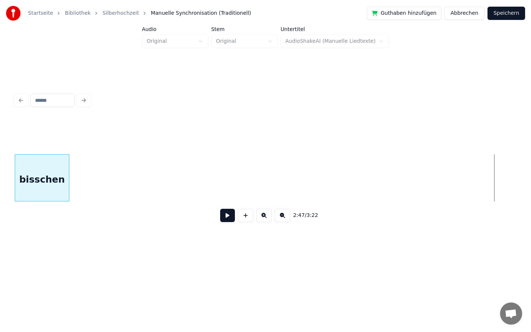
click at [0, 180] on div "Startseite Bibliothek Silberhochzeit Manuelle Synchronisation (Traditionell) Gu…" at bounding box center [265, 129] width 531 height 259
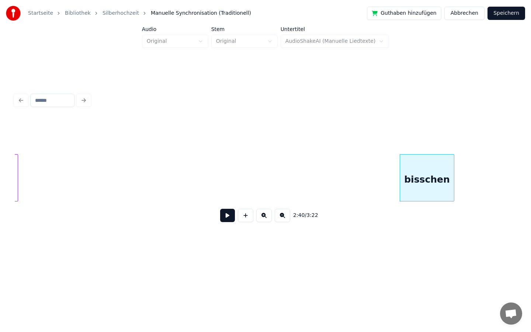
scroll to position [0, 11416]
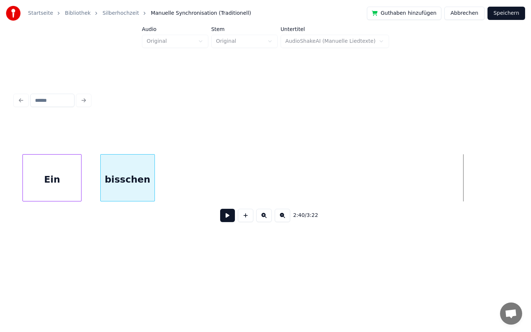
click at [127, 169] on div "bisschen" at bounding box center [128, 180] width 54 height 50
click at [64, 174] on div at bounding box center [63, 178] width 2 height 46
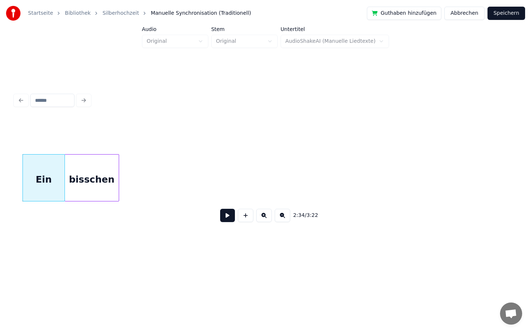
click at [107, 172] on div "bisschen" at bounding box center [92, 180] width 54 height 50
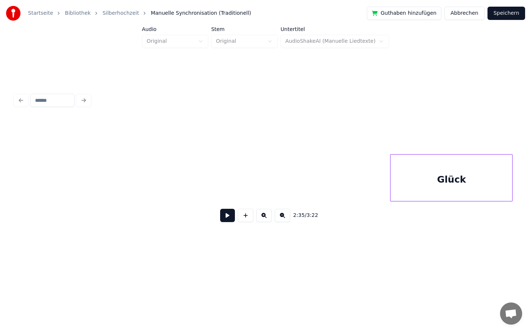
scroll to position [0, 12718]
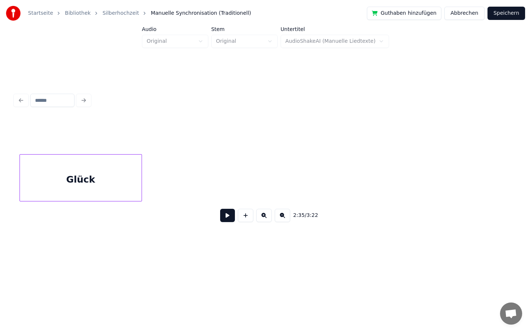
click at [20, 184] on div "Glück" at bounding box center [81, 177] width 122 height 47
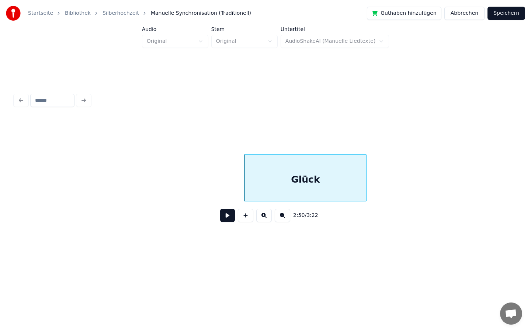
scroll to position [0, 12211]
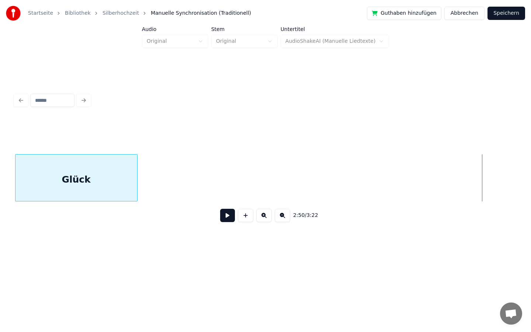
click at [0, 169] on div "Startseite Bibliothek Silberhochzeit Manuelle Synchronisation (Traditionell) Gu…" at bounding box center [265, 129] width 531 height 259
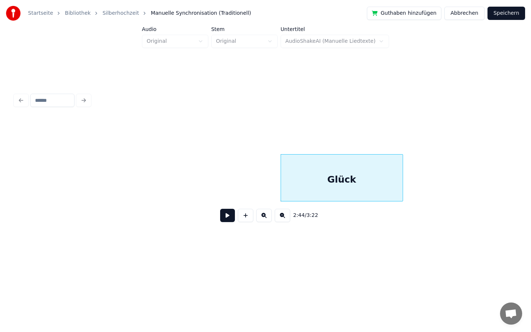
scroll to position [0, 11803]
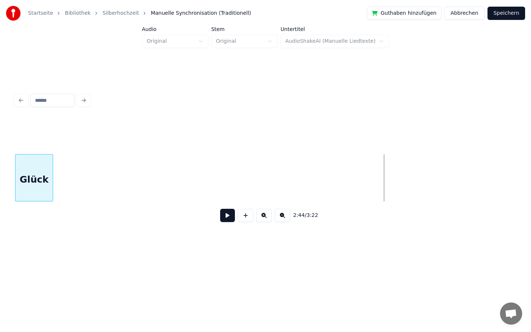
click at [1, 184] on div "Startseite Bibliothek Silberhochzeit Manuelle Synchronisation (Traditionell) Gu…" at bounding box center [265, 129] width 531 height 259
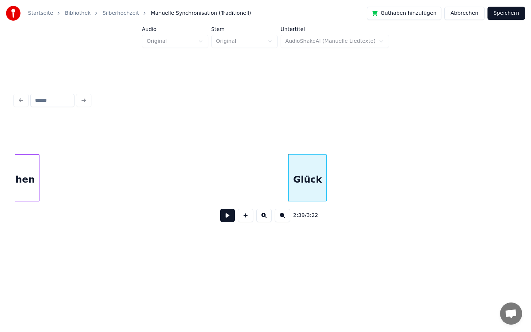
scroll to position [0, 11494]
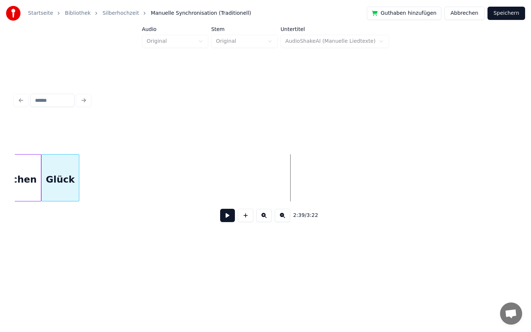
click at [54, 146] on div "2:39 / 3:22" at bounding box center [266, 173] width 502 height 112
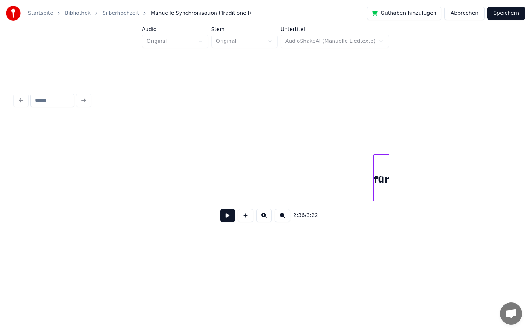
scroll to position [0, 12951]
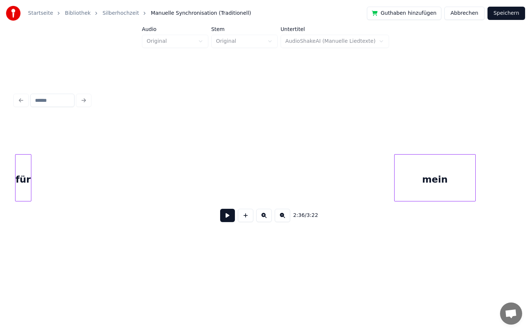
click at [0, 143] on div "Startseite Bibliothek Silberhochzeit Manuelle Synchronisation (Traditionell) Gu…" at bounding box center [265, 129] width 531 height 259
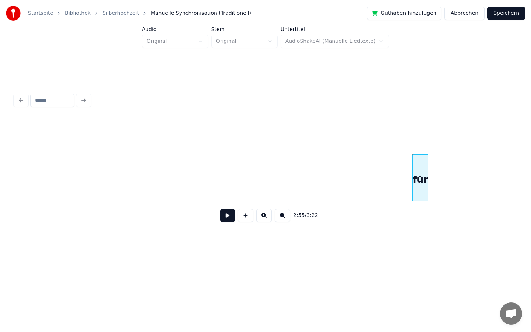
scroll to position [0, 12509]
click at [447, 173] on div at bounding box center [448, 178] width 2 height 46
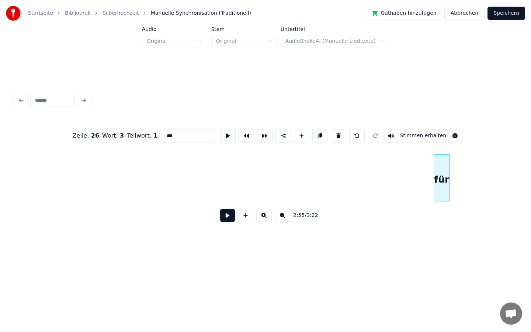
type input "***"
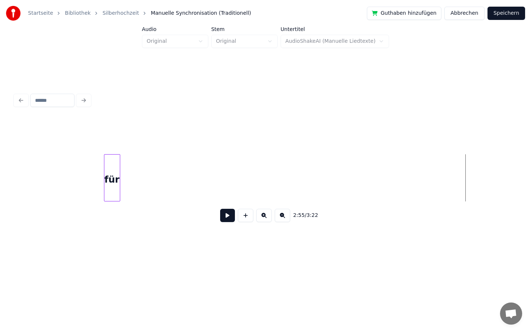
click at [114, 173] on div "für" at bounding box center [111, 180] width 15 height 50
click at [0, 182] on div "Startseite Bibliothek Silberhochzeit Manuelle Synchronisation (Traditionell) Gu…" at bounding box center [265, 129] width 531 height 259
click at [0, 161] on div "Startseite Bibliothek Silberhochzeit Manuelle Synchronisation (Traditionell) Gu…" at bounding box center [265, 129] width 531 height 259
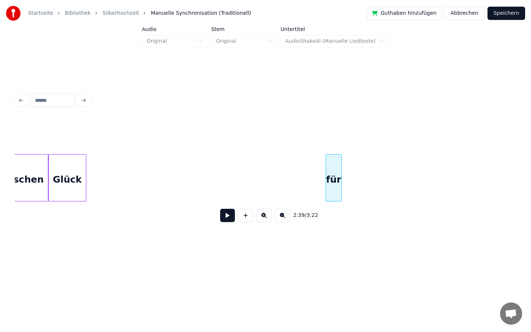
scroll to position [0, 11486]
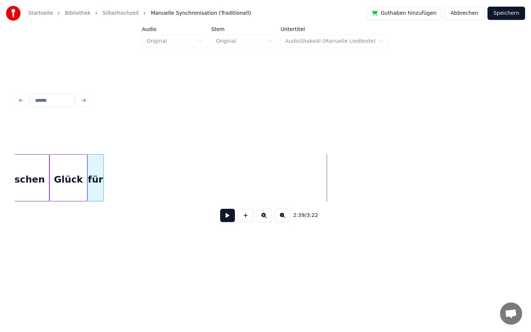
click at [94, 162] on div "für" at bounding box center [95, 180] width 15 height 50
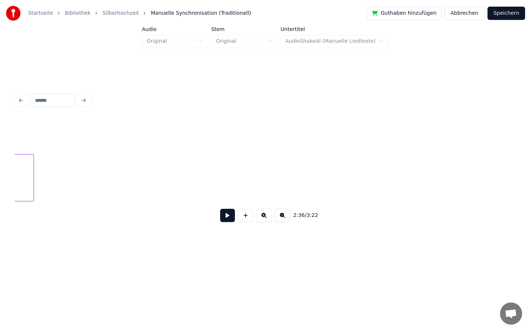
scroll to position [0, 12910]
click at [0, 216] on div "Startseite Bibliothek Silberhochzeit Manuelle Synchronisation (Traditionell) Gu…" at bounding box center [265, 129] width 531 height 259
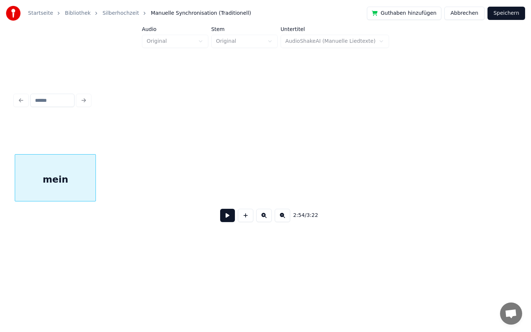
click at [0, 172] on div "Startseite Bibliothek Silberhochzeit Manuelle Synchronisation (Traditionell) Gu…" at bounding box center [265, 129] width 531 height 259
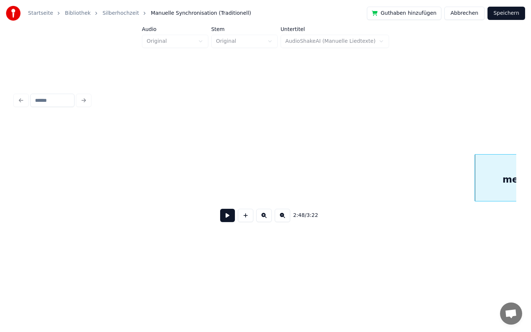
scroll to position [0, 11942]
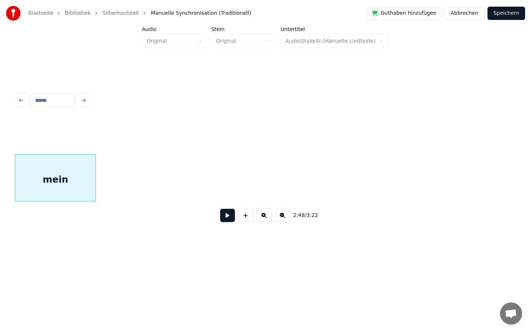
click at [0, 171] on div "Startseite Bibliothek Silberhochzeit Manuelle Synchronisation (Traditionell) Gu…" at bounding box center [265, 129] width 531 height 259
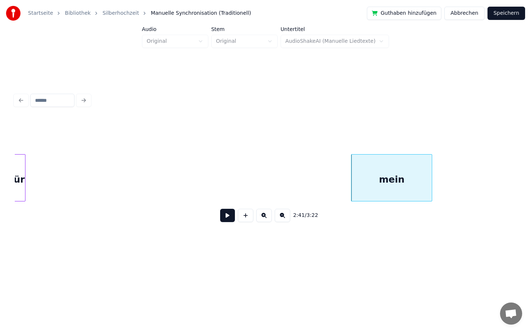
scroll to position [0, 11564]
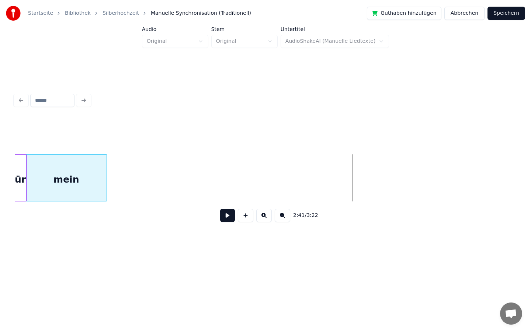
click at [46, 163] on div "mein" at bounding box center [66, 180] width 80 height 50
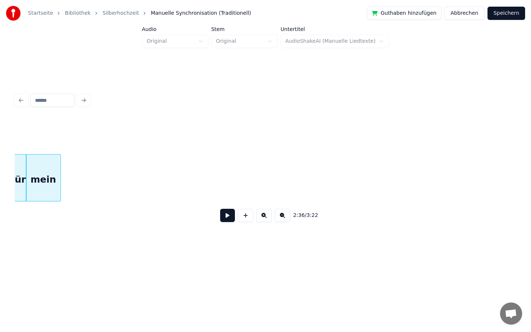
click at [60, 186] on div at bounding box center [59, 178] width 2 height 46
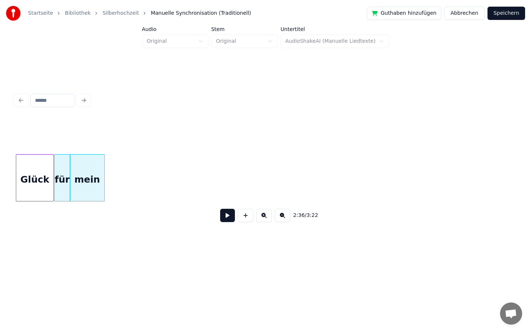
scroll to position [0, 11494]
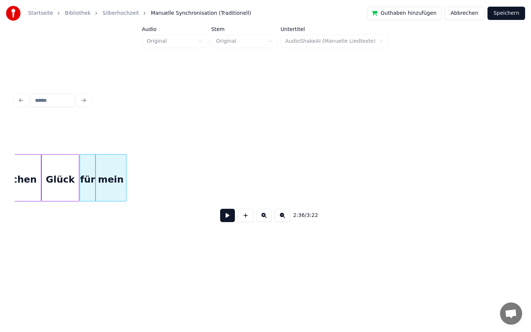
click at [125, 174] on div at bounding box center [125, 178] width 2 height 46
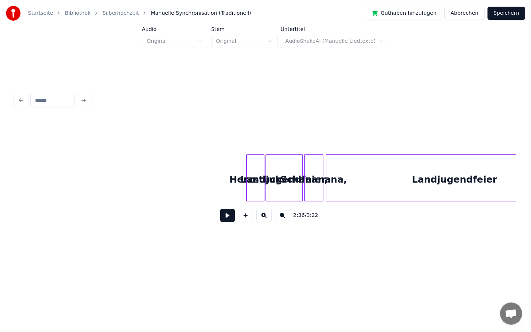
scroll to position [0, 13315]
click at [268, 177] on div "Landjugendfeier," at bounding box center [286, 180] width 36 height 50
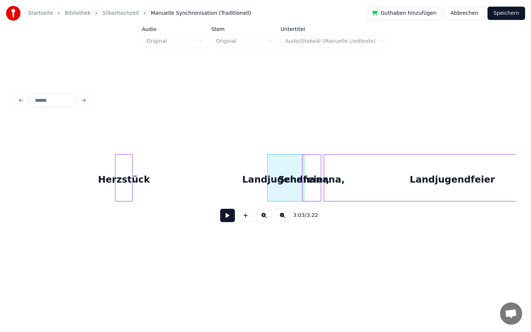
click at [120, 194] on div "Herzstück" at bounding box center [123, 180] width 17 height 50
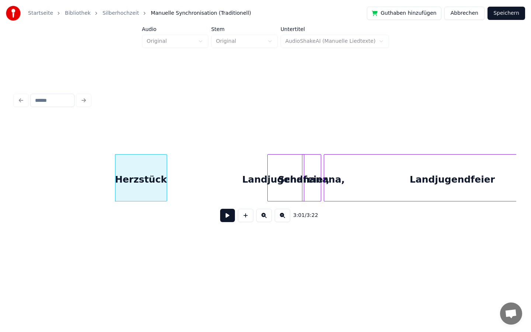
click at [166, 193] on div at bounding box center [166, 178] width 2 height 46
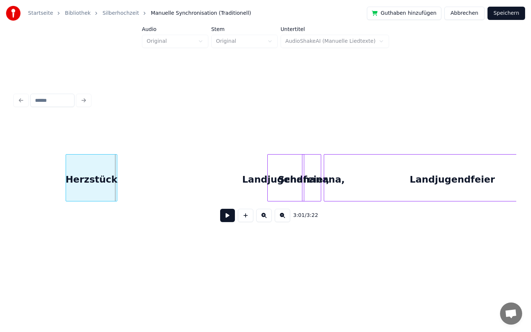
scroll to position [0, 13279]
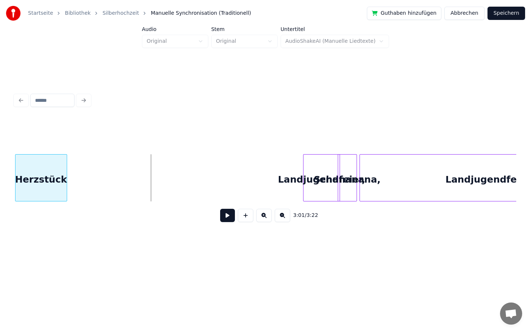
click at [0, 173] on div "Startseite Bibliothek Silberhochzeit Manuelle Synchronisation (Traditionell) Gu…" at bounding box center [265, 129] width 531 height 259
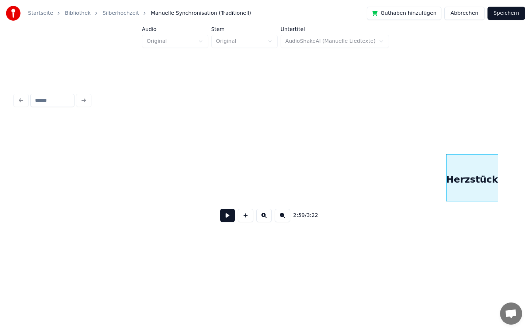
scroll to position [0, 12842]
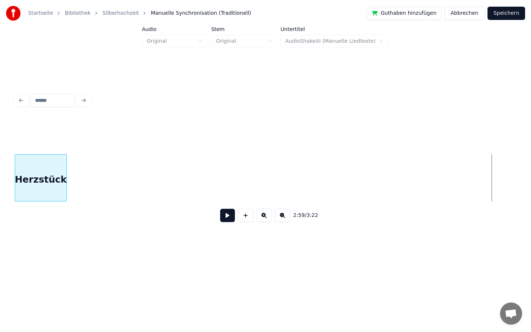
click at [0, 202] on div "Startseite Bibliothek Silberhochzeit Manuelle Synchronisation (Traditionell) Gu…" at bounding box center [265, 129] width 531 height 259
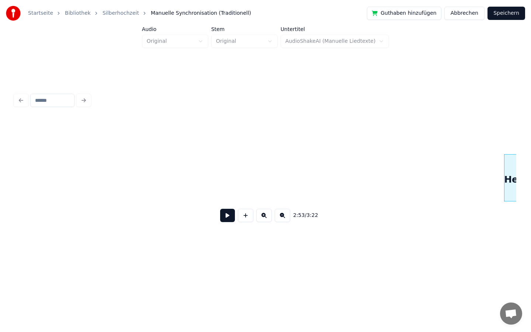
scroll to position [0, 12327]
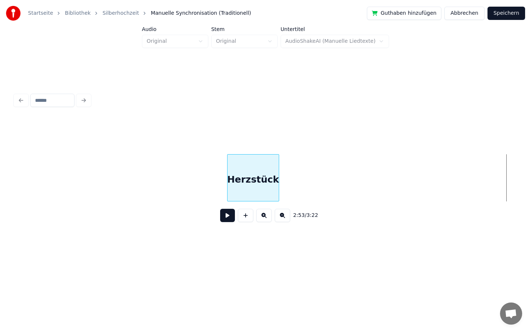
click at [15, 196] on div "Herzstück" at bounding box center [266, 177] width 502 height 47
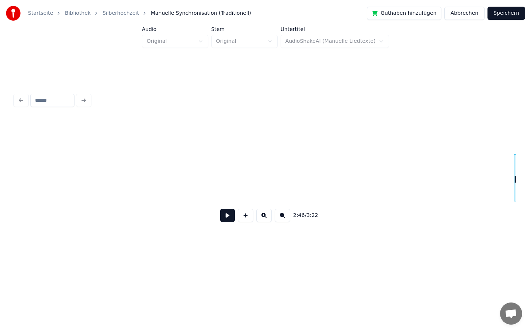
scroll to position [0, 11855]
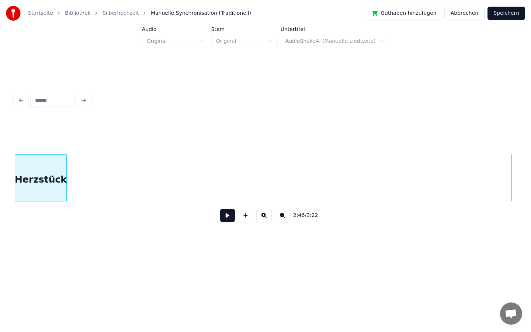
click at [0, 175] on div "Startseite Bibliothek Silberhochzeit Manuelle Synchronisation (Traditionell) Gu…" at bounding box center [265, 129] width 531 height 259
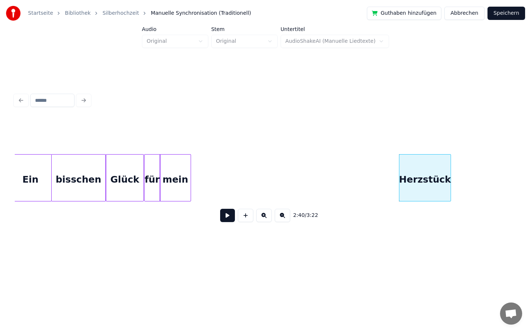
scroll to position [0, 11422]
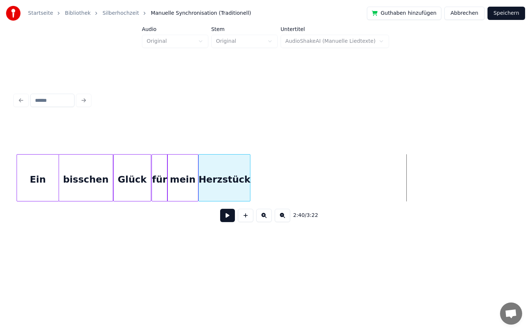
click at [210, 163] on div "Herzstück" at bounding box center [224, 180] width 51 height 50
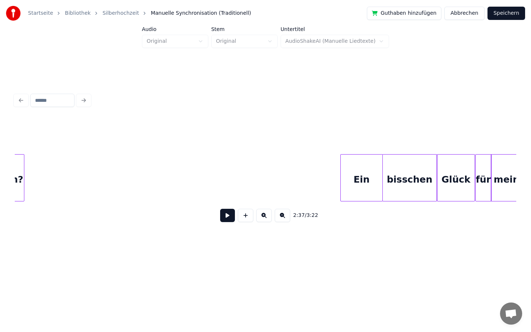
scroll to position [0, 11083]
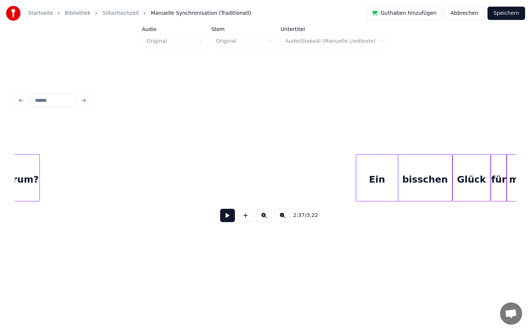
click at [227, 212] on button at bounding box center [227, 215] width 15 height 13
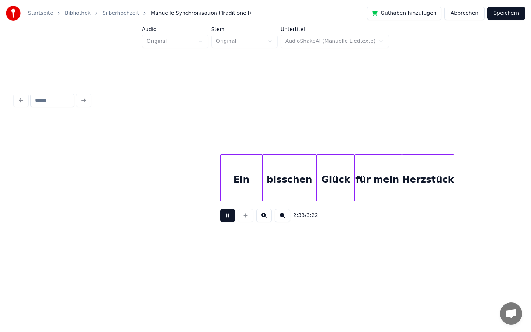
scroll to position [0, 11219]
click at [222, 218] on button at bounding box center [227, 215] width 15 height 13
click at [291, 189] on div at bounding box center [292, 178] width 2 height 46
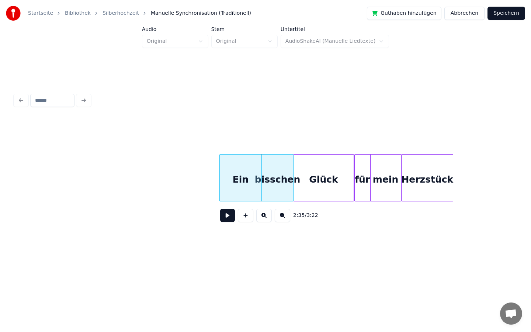
click at [294, 185] on div at bounding box center [295, 178] width 2 height 46
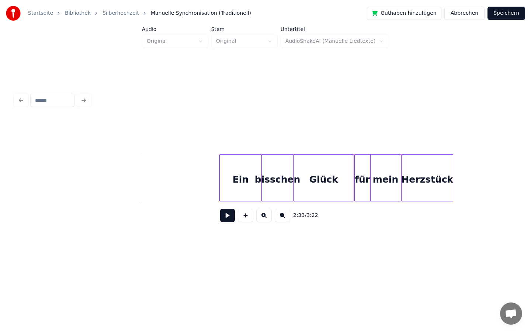
click at [226, 219] on button at bounding box center [227, 215] width 15 height 13
click at [224, 213] on button at bounding box center [227, 215] width 15 height 13
click at [353, 193] on div "Glück" at bounding box center [323, 177] width 61 height 47
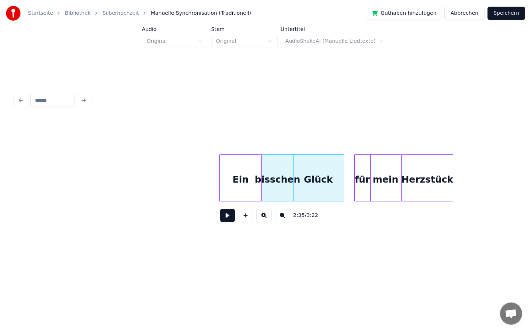
click at [343, 193] on div at bounding box center [343, 178] width 2 height 46
click at [344, 192] on div "für" at bounding box center [352, 177] width 16 height 47
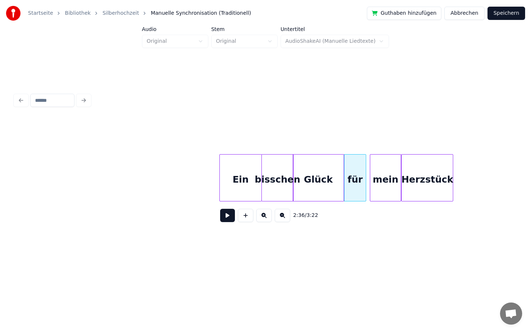
click at [365, 185] on div at bounding box center [365, 178] width 2 height 46
click at [367, 184] on div at bounding box center [368, 178] width 2 height 46
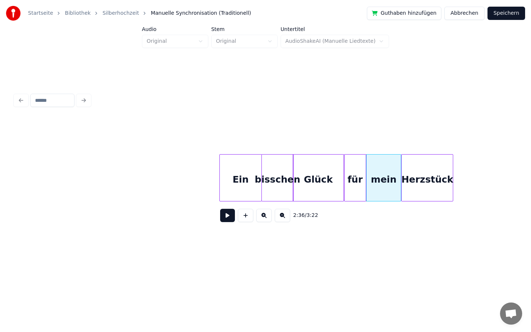
click at [227, 217] on button at bounding box center [227, 215] width 15 height 13
click at [227, 218] on button at bounding box center [227, 215] width 15 height 13
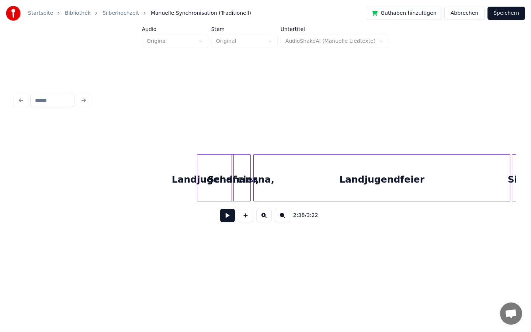
scroll to position [0, 13384]
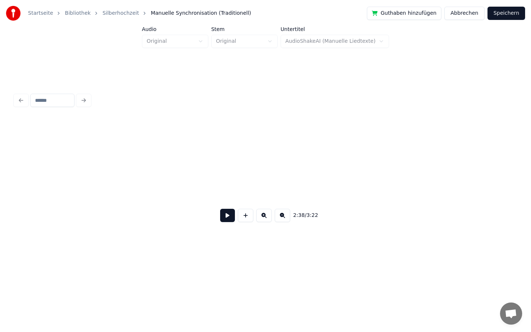
click at [229, 215] on button at bounding box center [227, 215] width 15 height 13
click at [228, 215] on button at bounding box center [227, 215] width 15 height 13
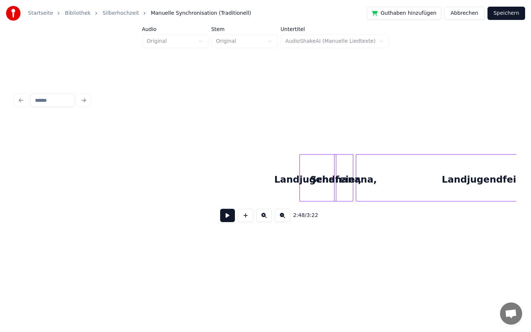
scroll to position [0, 13281]
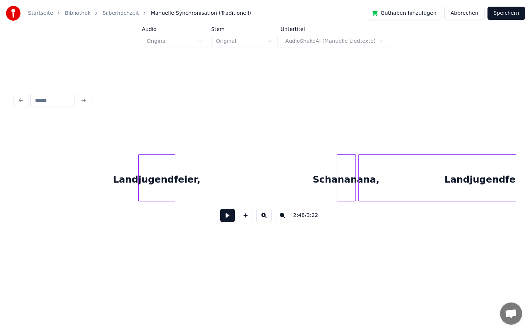
click at [153, 183] on div "Landjugendfeier," at bounding box center [157, 180] width 36 height 50
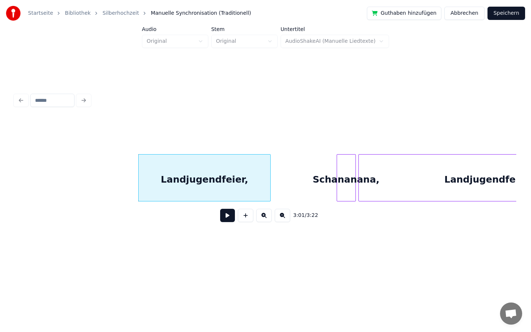
click at [269, 182] on div at bounding box center [269, 178] width 2 height 46
click at [246, 180] on div "Landjugendfeier," at bounding box center [205, 180] width 132 height 50
click at [200, 135] on input "**********" at bounding box center [189, 135] width 55 height 13
type input "**********"
click at [162, 242] on div "**********" at bounding box center [266, 159] width 508 height 199
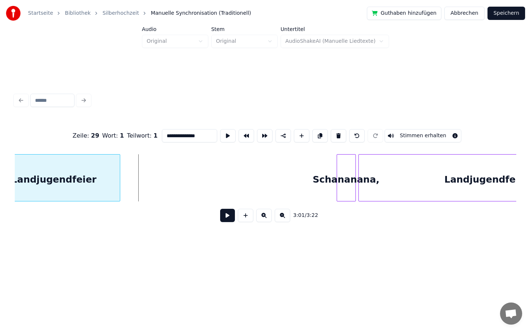
scroll to position [0, 13188]
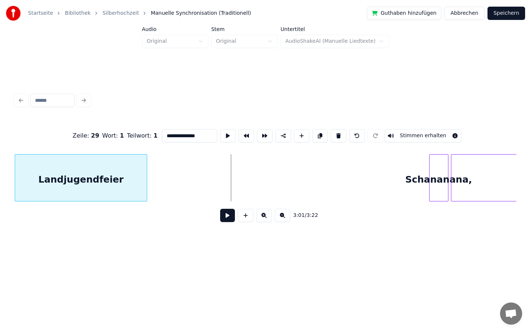
click at [0, 169] on div "**********" at bounding box center [265, 129] width 531 height 259
click at [0, 144] on div "**********" at bounding box center [265, 129] width 531 height 259
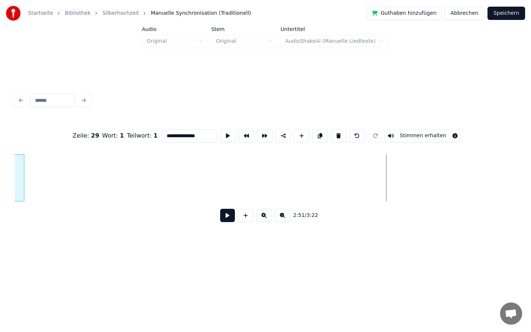
scroll to position [0, 12190]
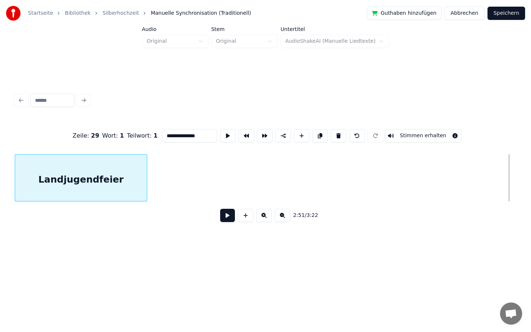
click at [0, 188] on div "**********" at bounding box center [265, 129] width 531 height 259
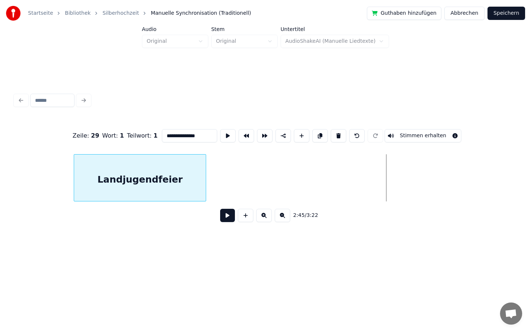
scroll to position [0, 11683]
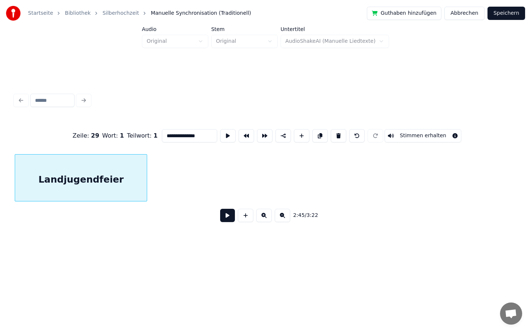
click at [0, 152] on div "**********" at bounding box center [265, 129] width 531 height 259
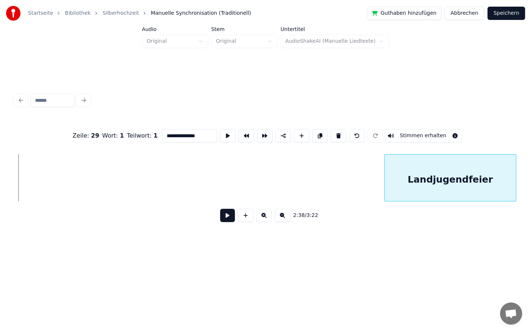
click at [530, 191] on div "**********" at bounding box center [265, 129] width 531 height 259
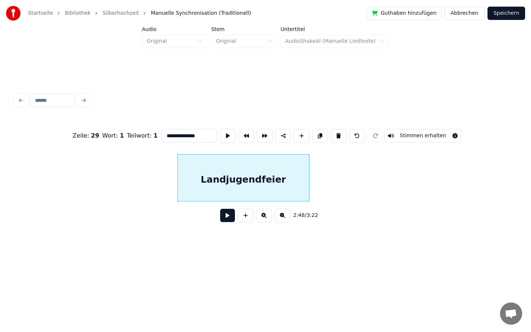
scroll to position [0, 12264]
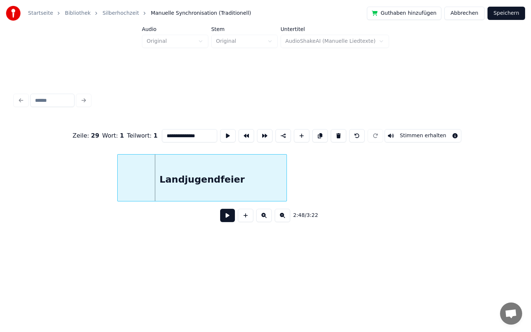
click at [119, 178] on div at bounding box center [119, 178] width 2 height 46
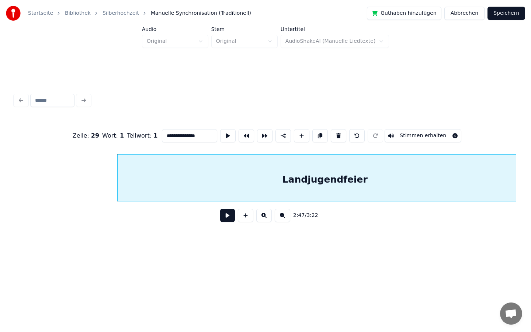
click at [531, 191] on div "**********" at bounding box center [265, 129] width 531 height 259
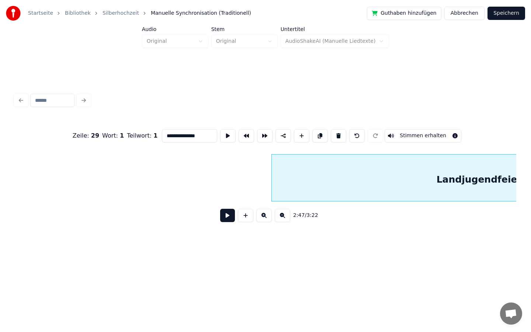
scroll to position [0, 12085]
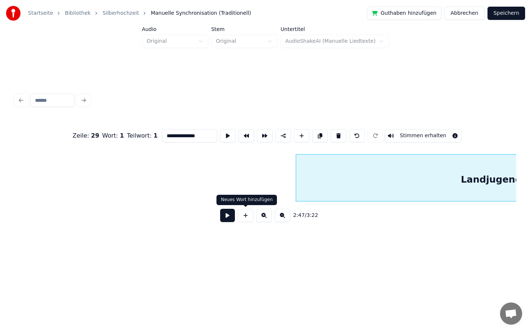
click at [227, 215] on button at bounding box center [227, 215] width 15 height 13
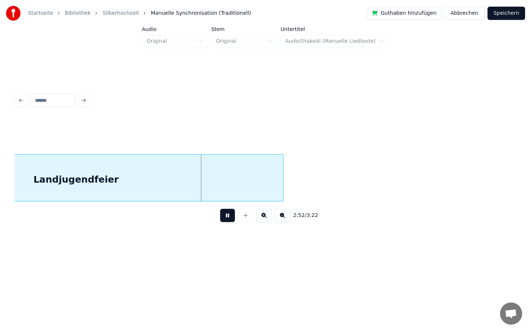
scroll to position [0, 12514]
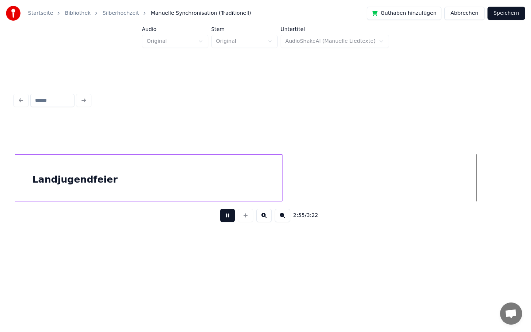
click at [226, 219] on button at bounding box center [227, 215] width 15 height 13
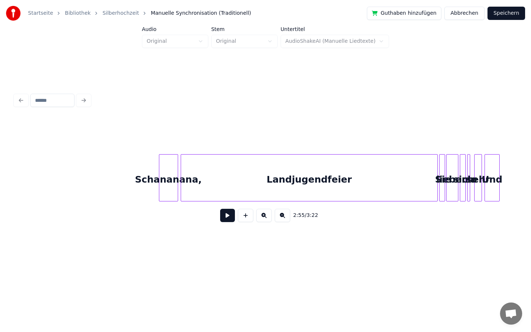
scroll to position [0, 13412]
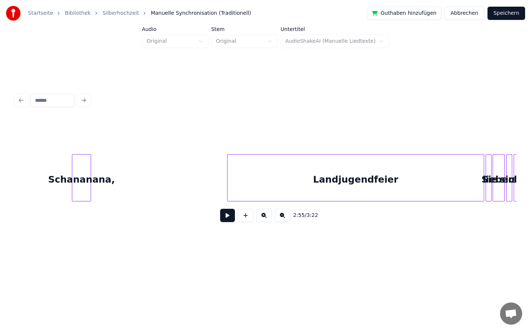
click at [83, 176] on div "Schananana," at bounding box center [81, 180] width 18 height 50
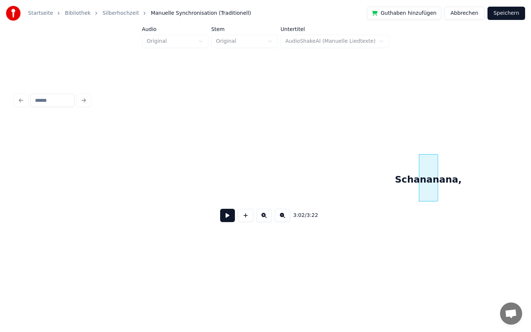
scroll to position [0, 13028]
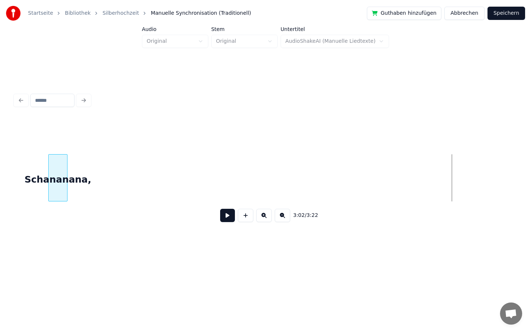
click at [57, 192] on div "Schananana," at bounding box center [58, 180] width 18 height 50
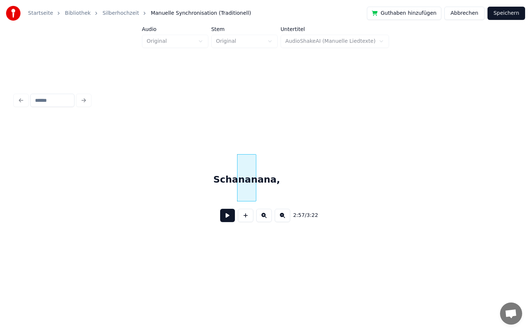
scroll to position [0, 12777]
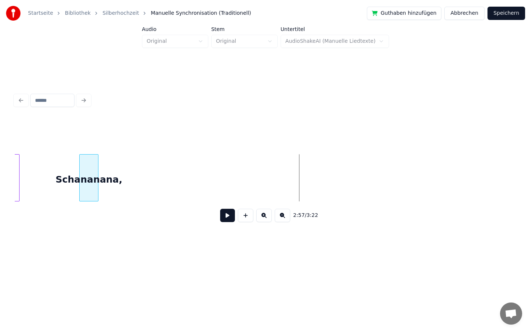
click at [87, 166] on div "Schananana," at bounding box center [89, 180] width 18 height 50
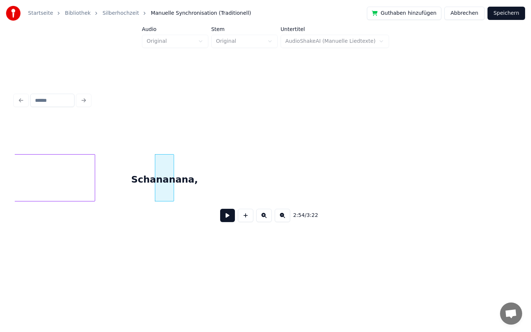
scroll to position [0, 12699]
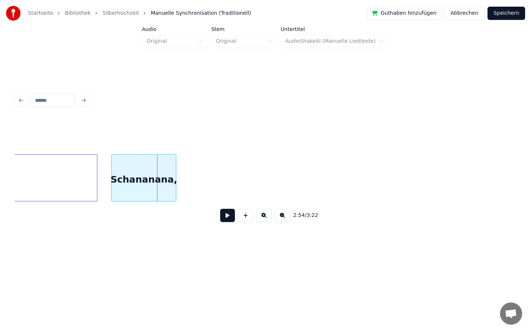
click at [114, 178] on div at bounding box center [113, 178] width 2 height 46
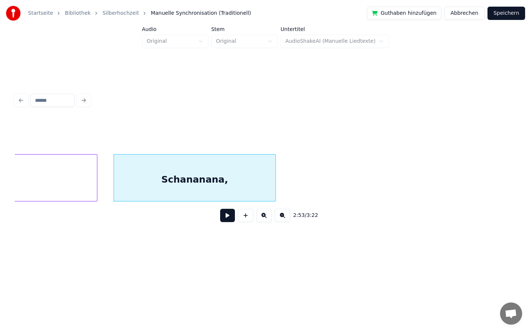
click at [274, 194] on div at bounding box center [274, 178] width 2 height 46
click at [225, 179] on div "Schananana," at bounding box center [195, 180] width 162 height 50
click at [202, 135] on input "**********" at bounding box center [189, 135] width 55 height 13
type input "**********"
click at [96, 220] on div "2:53 / 3:22" at bounding box center [266, 215] width 490 height 16
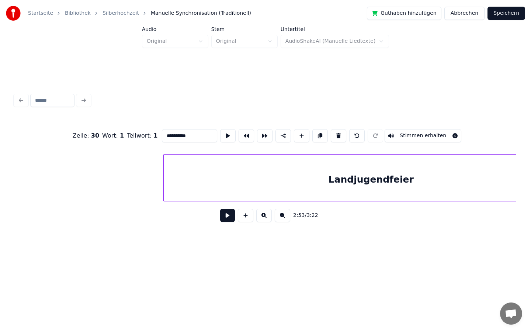
scroll to position [0, 12211]
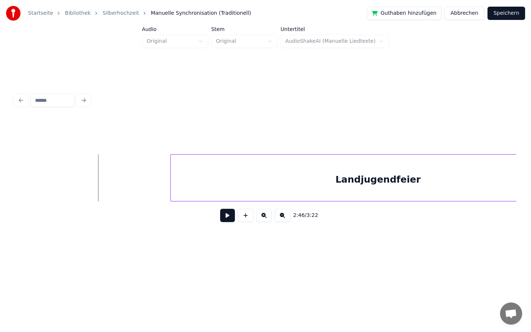
click at [227, 218] on button at bounding box center [227, 215] width 15 height 13
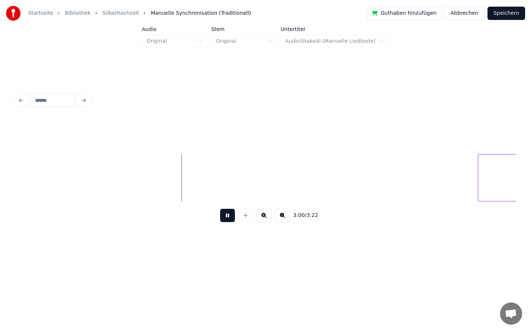
scroll to position [0, 13165]
click at [226, 216] on button at bounding box center [227, 215] width 15 height 13
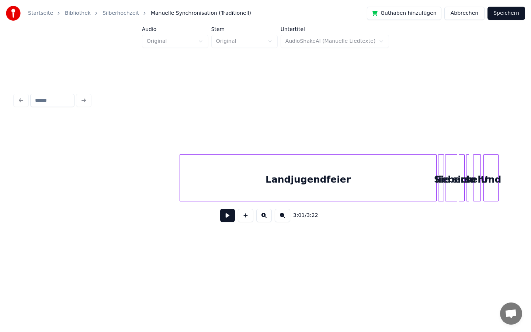
scroll to position [0, 13469]
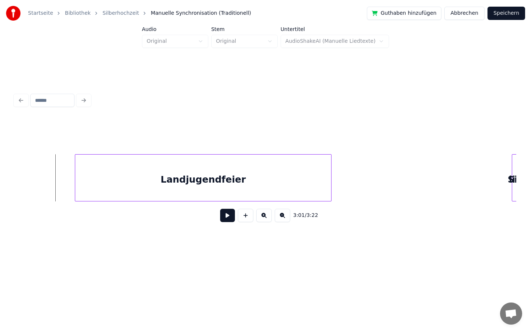
click at [75, 179] on div "Landjugendfeier" at bounding box center [203, 180] width 256 height 50
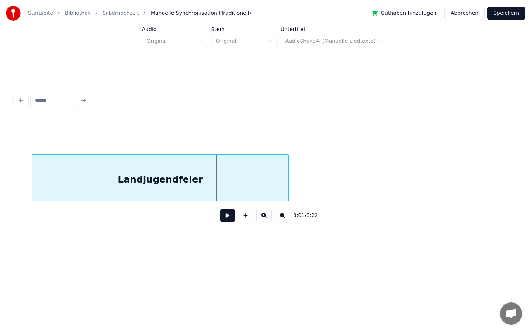
click at [0, 189] on div "Startseite Bibliothek Silberhochzeit Manuelle Synchronisation (Traditionell) Gu…" at bounding box center [265, 129] width 531 height 259
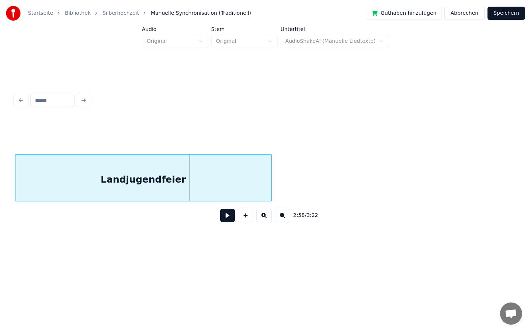
click at [0, 187] on div "Startseite Bibliothek Silberhochzeit Manuelle Synchronisation (Traditionell) Gu…" at bounding box center [265, 129] width 531 height 259
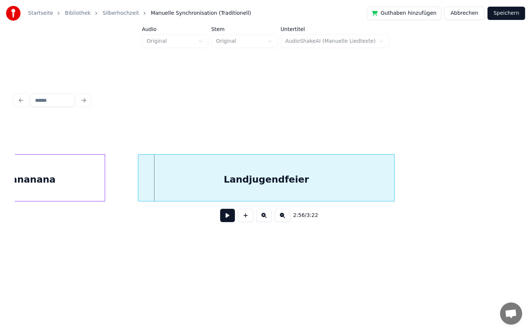
click at [221, 173] on div "Landjugendfeier" at bounding box center [266, 180] width 256 height 50
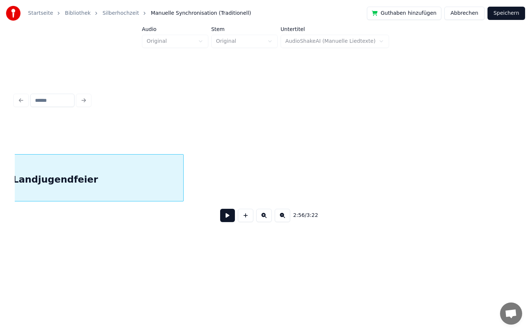
scroll to position [0, 13082]
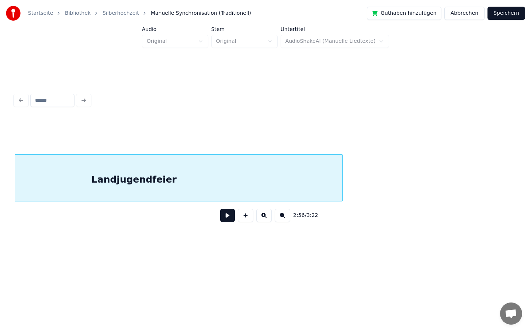
click at [342, 182] on div at bounding box center [341, 178] width 2 height 46
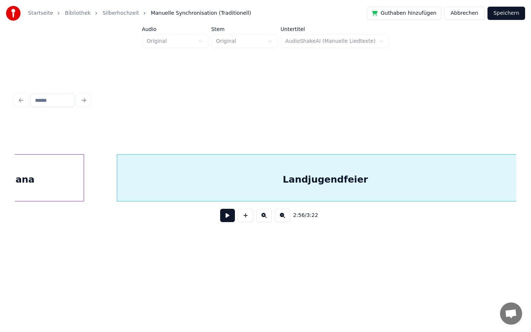
scroll to position [0, 12884]
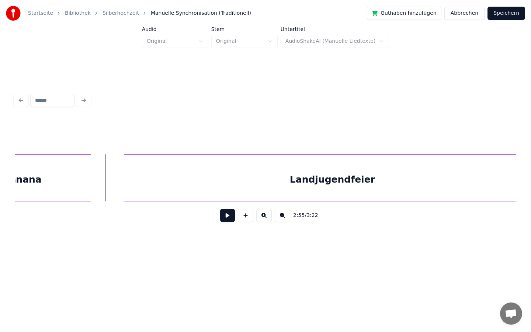
click at [231, 218] on button at bounding box center [227, 215] width 15 height 13
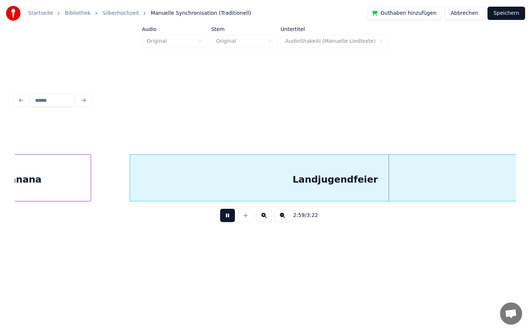
click at [130, 181] on div at bounding box center [131, 178] width 2 height 46
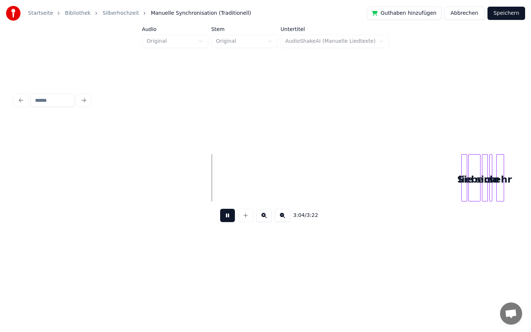
scroll to position [0, 13442]
click at [226, 214] on button at bounding box center [227, 215] width 15 height 13
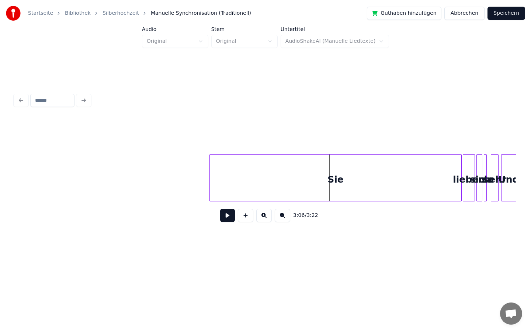
click at [212, 200] on div at bounding box center [211, 178] width 2 height 46
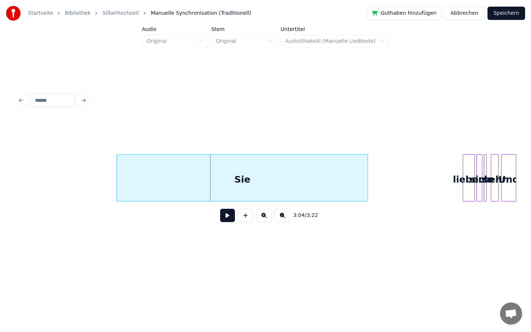
click at [300, 196] on div "Sie" at bounding box center [242, 180] width 251 height 50
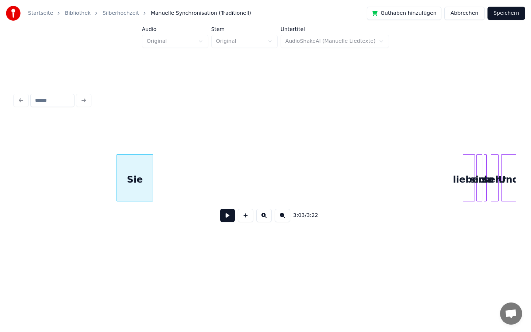
click at [151, 195] on div at bounding box center [152, 178] width 2 height 46
click at [132, 195] on div at bounding box center [132, 178] width 2 height 46
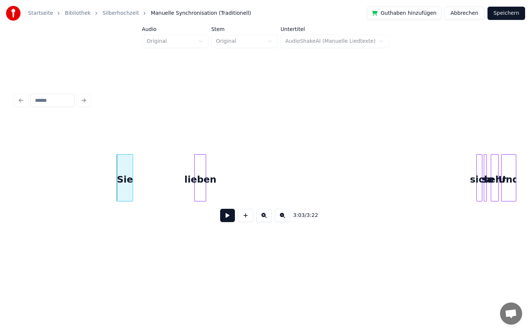
click at [196, 200] on div "lieben" at bounding box center [200, 180] width 11 height 50
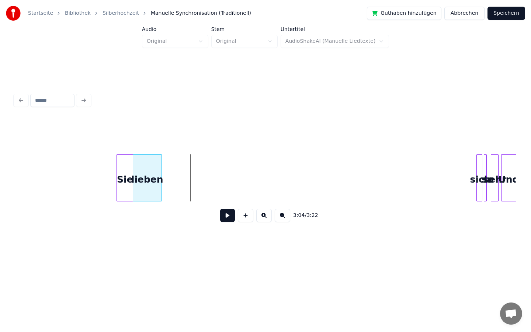
click at [145, 179] on div "lieben" at bounding box center [147, 180] width 28 height 50
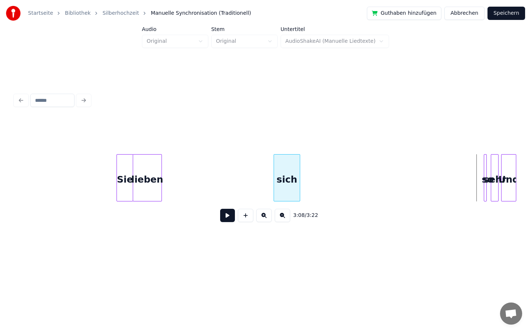
click at [278, 179] on div "sich" at bounding box center [287, 180] width 26 height 50
click at [291, 176] on div at bounding box center [292, 178] width 2 height 46
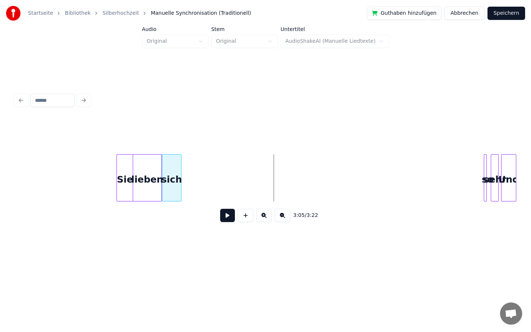
click at [177, 186] on div "sich" at bounding box center [171, 180] width 19 height 50
click at [484, 174] on div "so" at bounding box center [488, 177] width 9 height 47
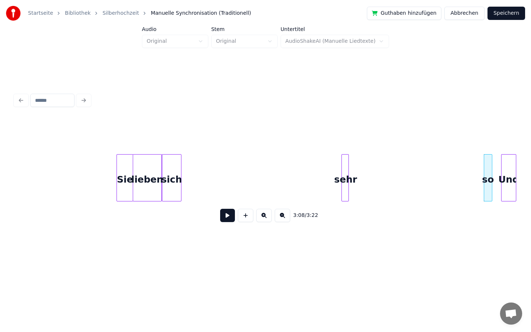
click at [342, 178] on div "sehr" at bounding box center [345, 180] width 7 height 50
click at [353, 177] on div at bounding box center [353, 178] width 2 height 46
click at [211, 149] on div "3:06 / 3:22" at bounding box center [266, 173] width 502 height 112
click at [217, 161] on div at bounding box center [217, 178] width 2 height 46
click at [188, 162] on div "so" at bounding box center [187, 180] width 11 height 50
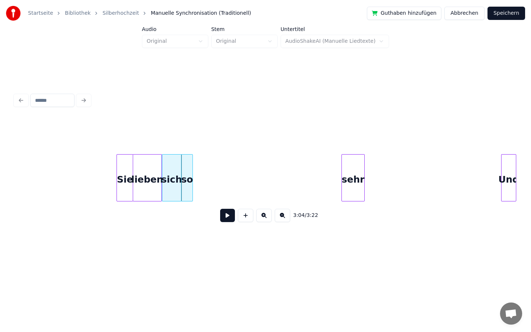
click at [364, 175] on div at bounding box center [363, 178] width 2 height 46
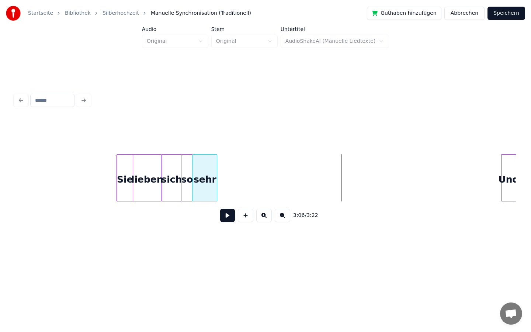
click at [207, 166] on div "sehr" at bounding box center [205, 180] width 24 height 50
click at [213, 172] on div at bounding box center [212, 178] width 2 height 46
click at [226, 215] on button at bounding box center [227, 215] width 15 height 13
click at [228, 214] on button at bounding box center [227, 215] width 15 height 13
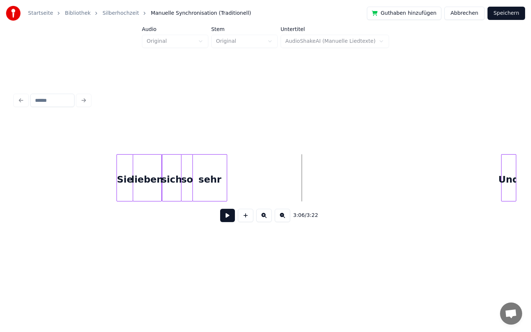
click at [227, 176] on div at bounding box center [226, 178] width 2 height 46
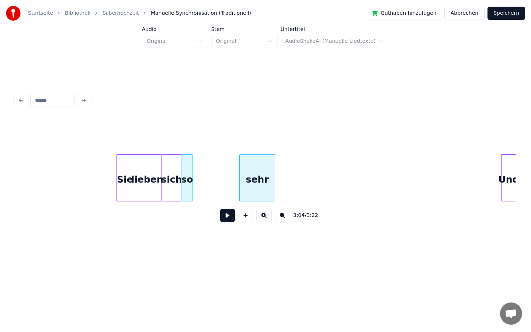
click at [259, 184] on div "sehr" at bounding box center [257, 180] width 35 height 50
click at [201, 181] on div at bounding box center [201, 178] width 2 height 46
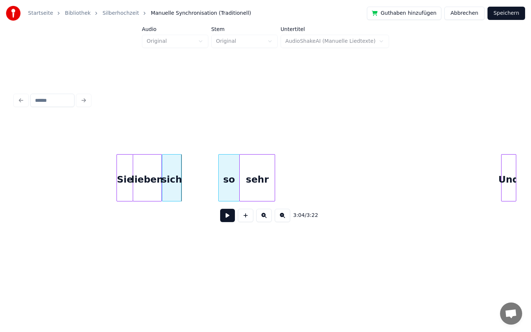
click at [229, 190] on div "so" at bounding box center [229, 180] width 21 height 50
click at [185, 183] on div at bounding box center [185, 178] width 2 height 46
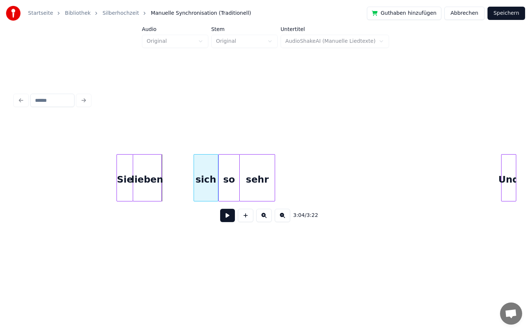
click at [203, 191] on div "sich" at bounding box center [206, 180] width 24 height 50
click at [164, 185] on div at bounding box center [164, 178] width 2 height 46
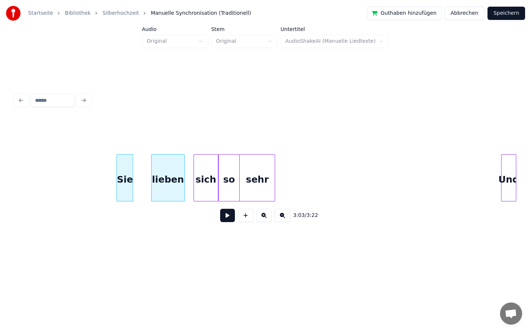
click at [176, 184] on div "lieben" at bounding box center [168, 180] width 32 height 50
click at [144, 182] on div at bounding box center [144, 178] width 2 height 46
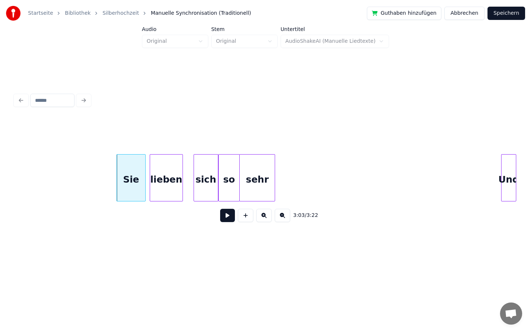
click at [160, 177] on div "lieben" at bounding box center [166, 180] width 32 height 50
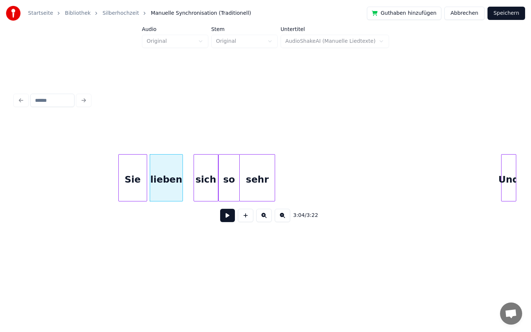
click at [147, 179] on div "Sie" at bounding box center [132, 177] width 29 height 47
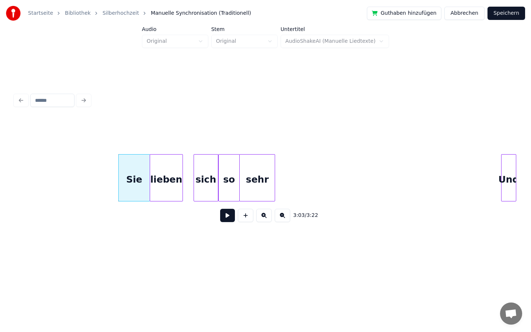
click at [149, 179] on div at bounding box center [149, 178] width 2 height 46
click at [190, 177] on div at bounding box center [191, 178] width 2 height 46
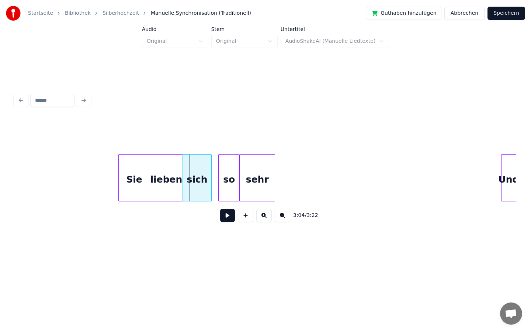
click at [196, 178] on div "sich" at bounding box center [197, 180] width 28 height 50
click at [214, 177] on div at bounding box center [215, 178] width 2 height 46
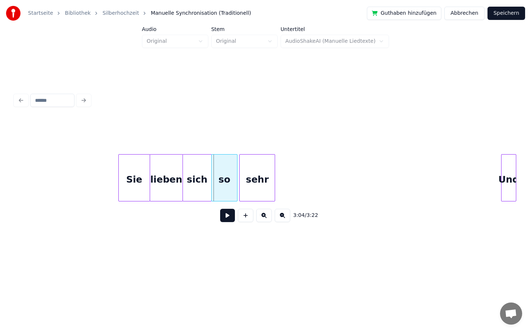
click at [221, 178] on div "so" at bounding box center [224, 180] width 25 height 50
click at [244, 176] on div "sehr" at bounding box center [255, 180] width 35 height 50
click at [228, 215] on button at bounding box center [227, 215] width 15 height 13
click at [225, 215] on button at bounding box center [227, 215] width 15 height 13
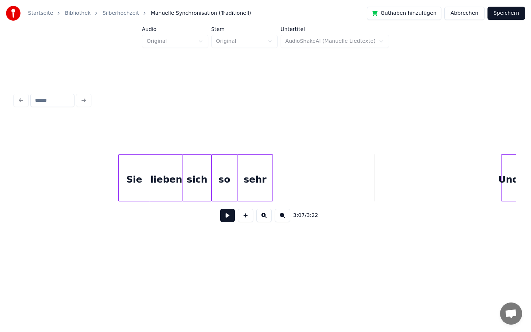
click at [226, 216] on button at bounding box center [227, 215] width 15 height 13
click at [228, 213] on button at bounding box center [227, 215] width 15 height 13
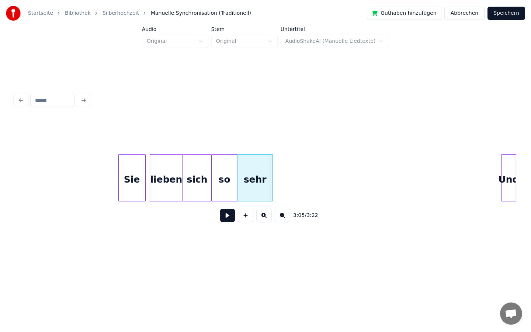
click at [144, 184] on div at bounding box center [144, 178] width 2 height 46
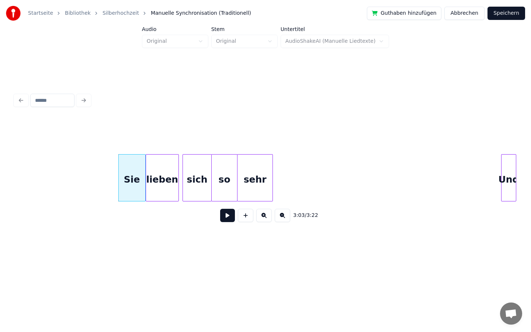
click at [154, 183] on div "lieben" at bounding box center [162, 180] width 32 height 50
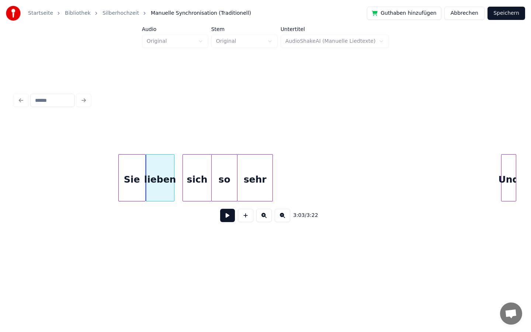
click at [172, 183] on div at bounding box center [173, 178] width 2 height 46
click at [185, 183] on div "sich" at bounding box center [188, 180] width 28 height 50
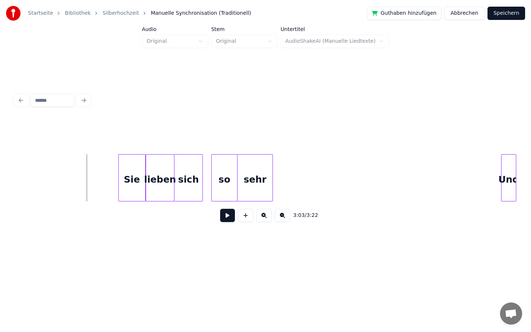
click at [227, 218] on button at bounding box center [227, 215] width 15 height 13
click at [228, 219] on button at bounding box center [227, 215] width 15 height 13
click at [143, 186] on div at bounding box center [144, 178] width 2 height 46
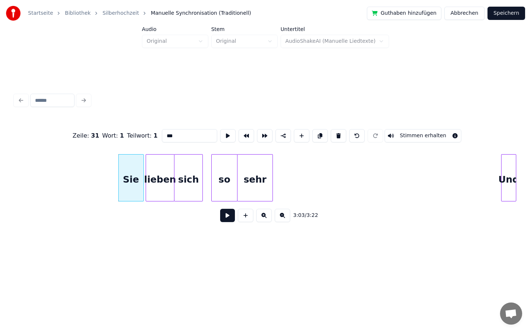
click at [143, 186] on div at bounding box center [142, 178] width 2 height 46
click at [153, 185] on div "lieben" at bounding box center [158, 180] width 28 height 50
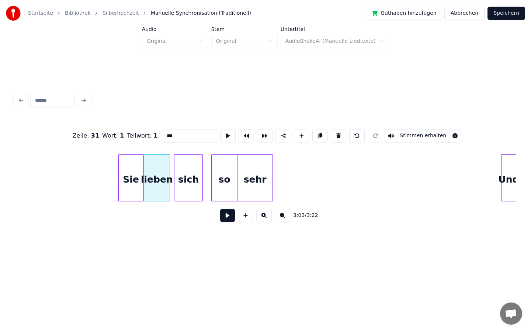
click at [169, 182] on div at bounding box center [168, 178] width 2 height 46
click at [176, 182] on div "sich" at bounding box center [184, 180] width 28 height 50
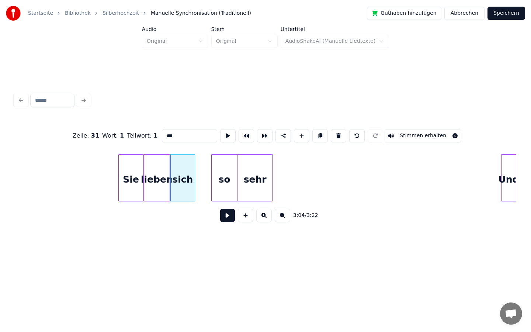
click at [193, 184] on div at bounding box center [194, 178] width 2 height 46
click at [207, 185] on div "so" at bounding box center [208, 180] width 25 height 50
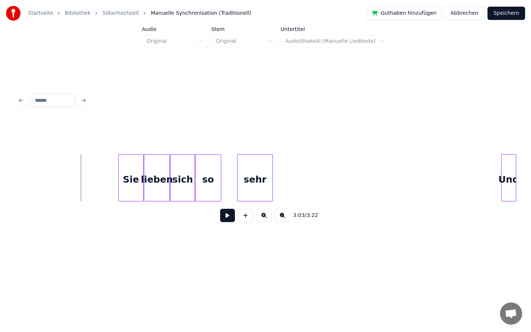
click at [228, 212] on button at bounding box center [227, 215] width 15 height 13
click at [217, 185] on div at bounding box center [218, 178] width 2 height 46
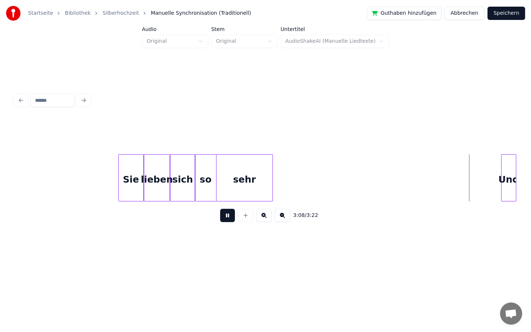
click at [215, 181] on div at bounding box center [215, 178] width 2 height 46
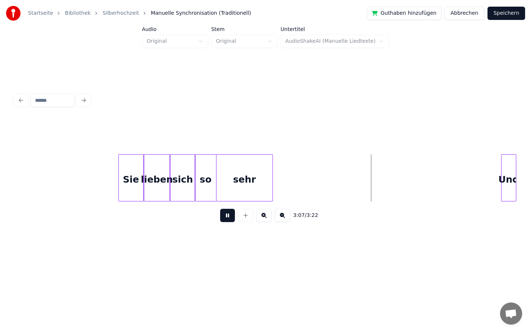
click at [226, 216] on button at bounding box center [227, 215] width 15 height 13
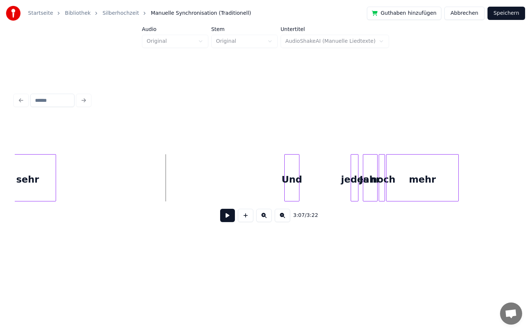
scroll to position [0, 13673]
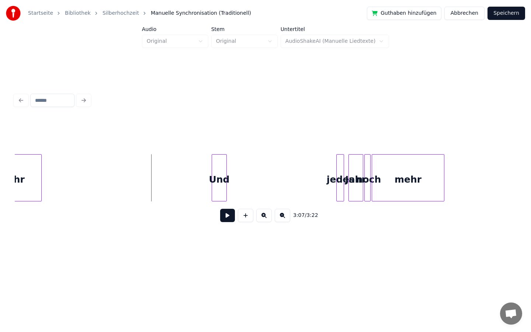
click at [222, 180] on div "Und" at bounding box center [219, 180] width 14 height 50
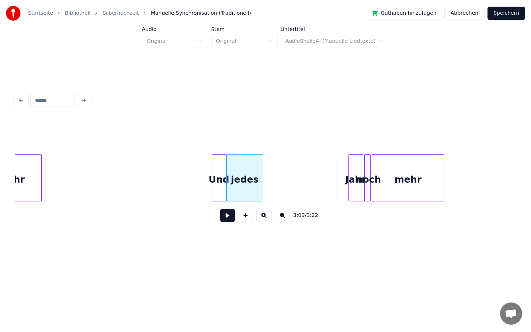
click at [233, 186] on div "jedes" at bounding box center [245, 180] width 36 height 50
click at [281, 181] on div "Jahr" at bounding box center [280, 180] width 14 height 50
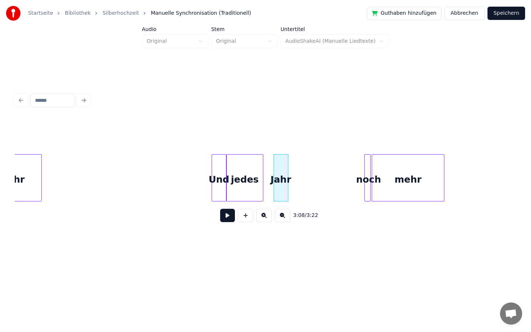
click at [227, 212] on button at bounding box center [227, 215] width 15 height 13
click at [250, 187] on div at bounding box center [249, 178] width 2 height 46
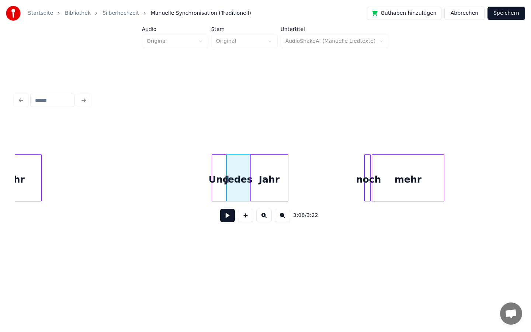
click at [251, 186] on div at bounding box center [251, 178] width 2 height 46
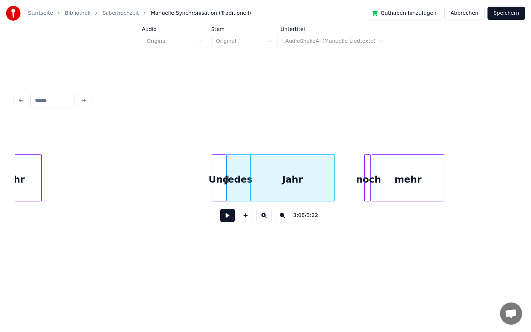
click at [334, 178] on div at bounding box center [333, 178] width 2 height 46
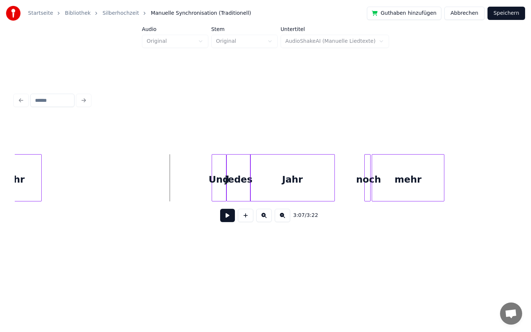
click at [224, 214] on button at bounding box center [227, 215] width 15 height 13
click at [229, 214] on button at bounding box center [227, 215] width 15 height 13
click at [338, 183] on div at bounding box center [337, 178] width 2 height 46
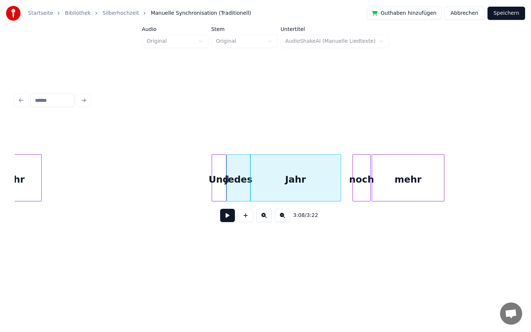
click at [354, 179] on div at bounding box center [354, 178] width 2 height 46
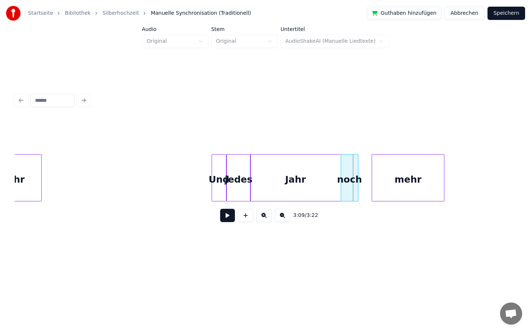
click at [352, 186] on div "noch" at bounding box center [349, 180] width 17 height 50
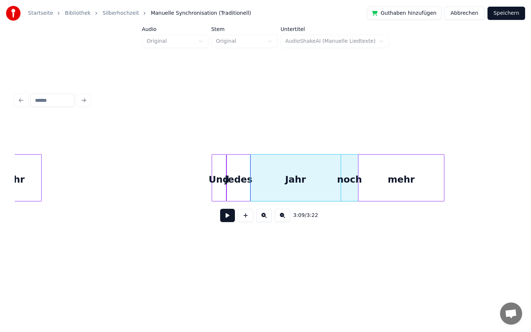
click at [360, 185] on div at bounding box center [360, 178] width 2 height 46
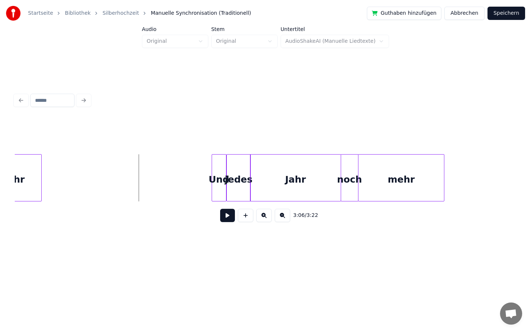
click at [226, 218] on button at bounding box center [227, 215] width 15 height 13
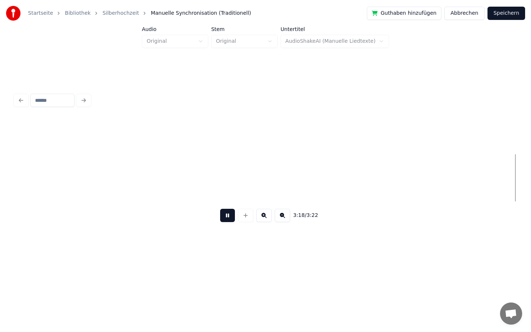
scroll to position [0, 14410]
click at [227, 216] on button at bounding box center [227, 215] width 15 height 13
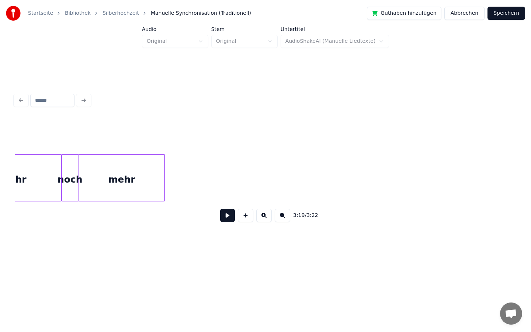
scroll to position [0, 13947]
click at [214, 172] on div at bounding box center [214, 178] width 2 height 46
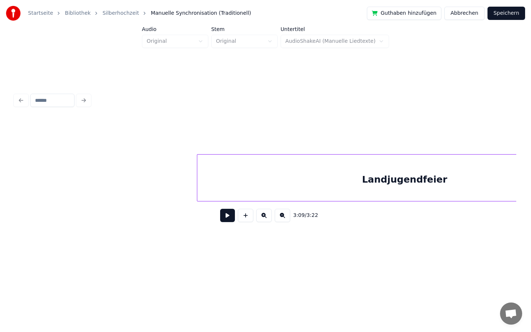
scroll to position [0, 12044]
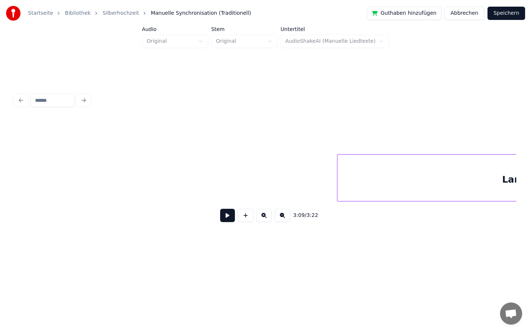
click at [501, 11] on button "Speichern" at bounding box center [507, 13] width 38 height 13
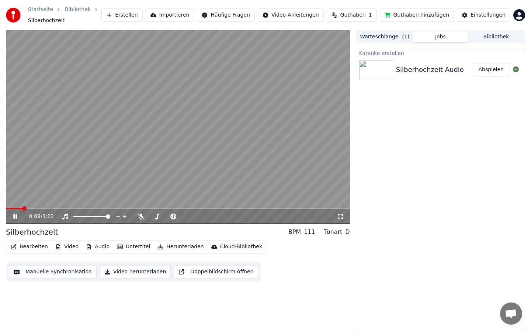
click at [339, 218] on icon at bounding box center [340, 217] width 7 height 6
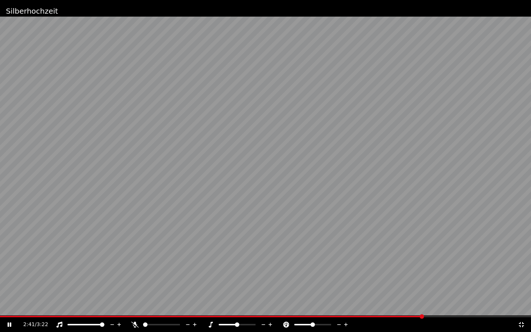
click at [523, 325] on icon at bounding box center [521, 325] width 7 height 6
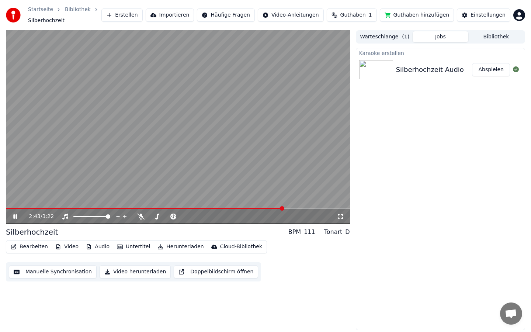
click at [193, 169] on video at bounding box center [178, 127] width 344 height 194
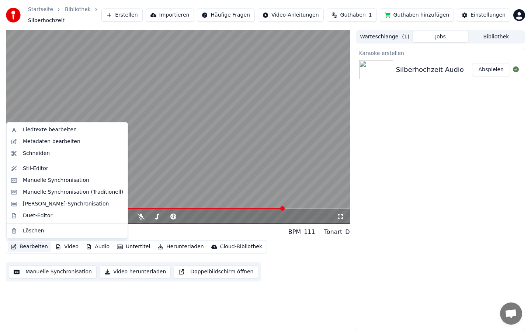
click at [31, 246] on button "Bearbeiten" at bounding box center [29, 247] width 43 height 10
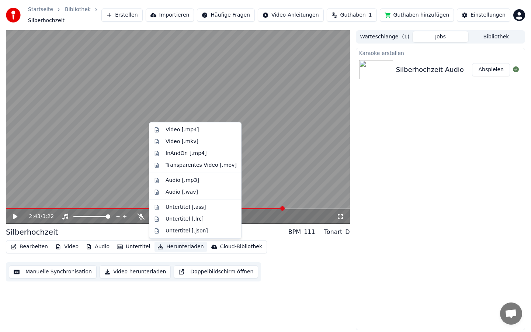
click at [199, 297] on div "2:43 / 3:22 Silberhochzeit BPM 111 Tonart D Bearbeiten Video Audio Untertitel H…" at bounding box center [178, 180] width 344 height 300
click at [173, 246] on button "Herunterladen" at bounding box center [181, 247] width 52 height 10
click at [175, 128] on div "Video [.mp4]" at bounding box center [182, 129] width 33 height 7
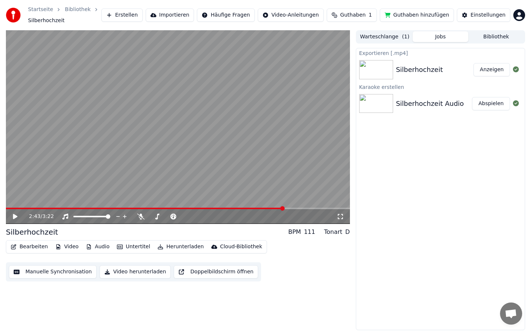
click at [484, 75] on button "Anzeigen" at bounding box center [492, 69] width 37 height 13
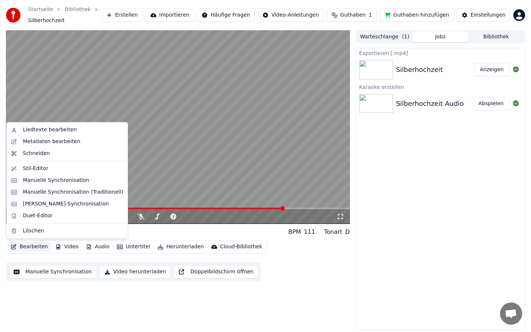
click at [35, 246] on button "Bearbeiten" at bounding box center [29, 247] width 43 height 10
click at [38, 131] on div "Liedtexte bearbeiten" at bounding box center [50, 129] width 54 height 7
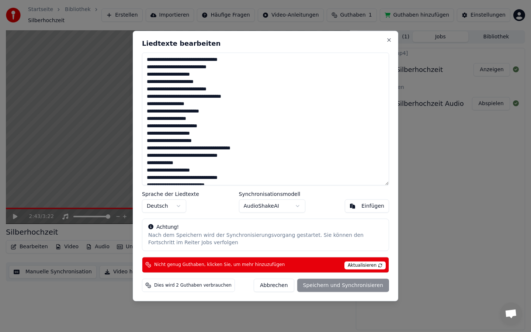
click at [273, 287] on button "Abbrechen" at bounding box center [274, 285] width 40 height 13
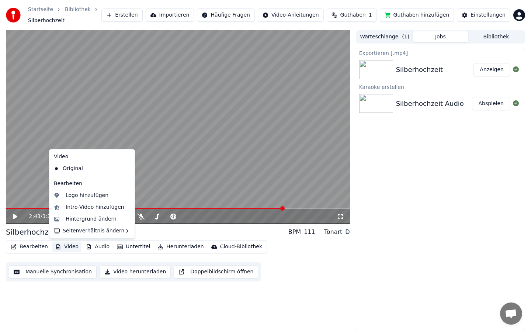
click at [68, 246] on button "Video" at bounding box center [66, 247] width 29 height 10
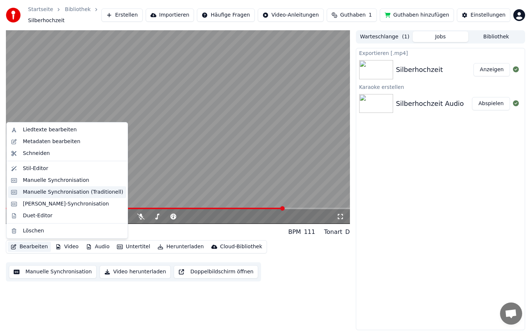
click at [47, 191] on div "Manuelle Synchronisation (Traditionell)" at bounding box center [73, 192] width 100 height 7
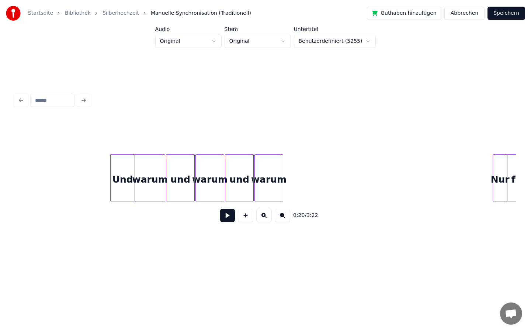
scroll to position [0, 10319]
click at [286, 170] on div "warum" at bounding box center [280, 180] width 28 height 50
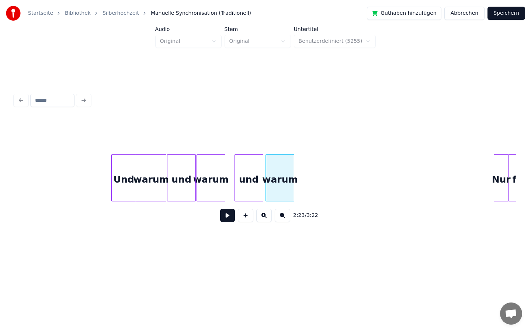
click at [251, 174] on div "und" at bounding box center [249, 180] width 28 height 50
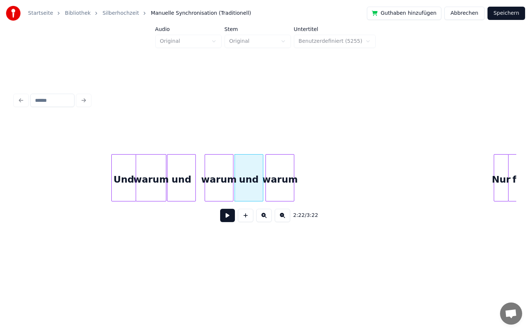
click at [220, 176] on div "warum" at bounding box center [219, 180] width 28 height 50
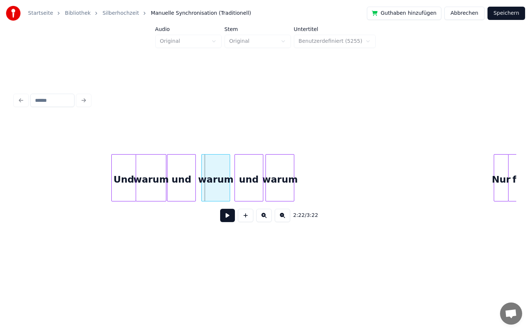
click at [217, 176] on div "warum" at bounding box center [216, 180] width 28 height 50
click at [184, 179] on div "und" at bounding box center [184, 180] width 28 height 50
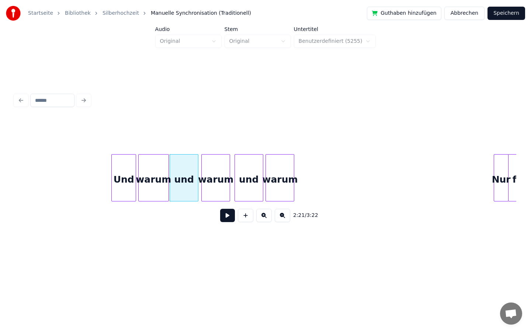
click at [162, 178] on div "warum" at bounding box center [154, 180] width 30 height 50
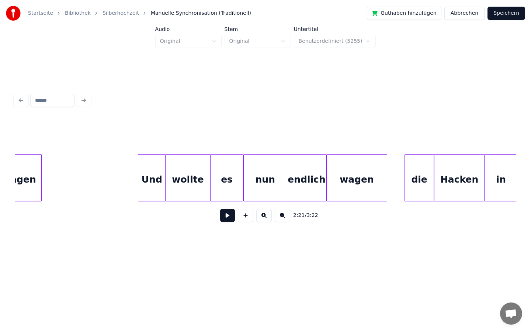
scroll to position [0, 7482]
